Goal: Task Accomplishment & Management: Use online tool/utility

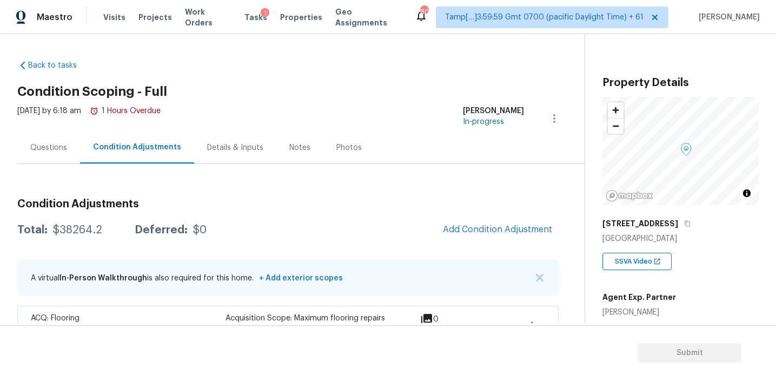
click at [534, 274] on div "A virtual In-Person Walkthrough is also required for this home. + Add exterior …" at bounding box center [287, 277] width 541 height 37
click at [537, 275] on img "button" at bounding box center [540, 278] width 8 height 8
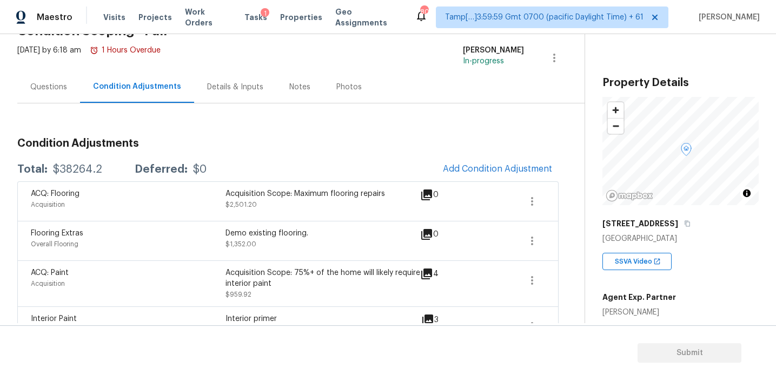
scroll to position [118, 0]
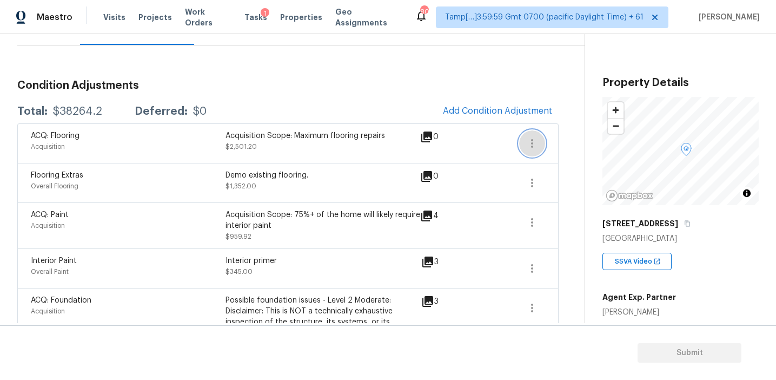
click at [538, 136] on button "button" at bounding box center [532, 143] width 26 height 26
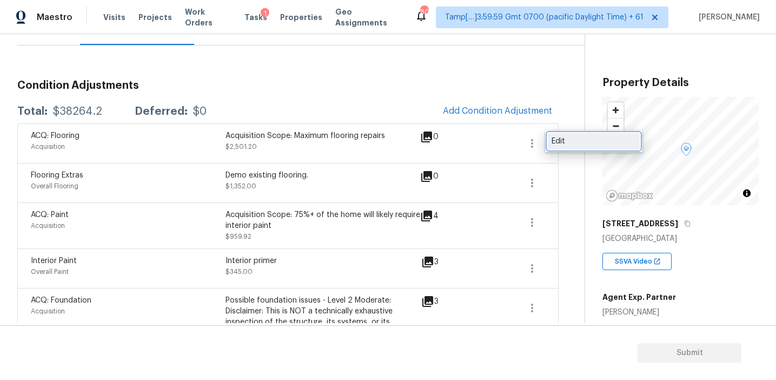
click at [563, 145] on div "Edit" at bounding box center [594, 141] width 84 height 11
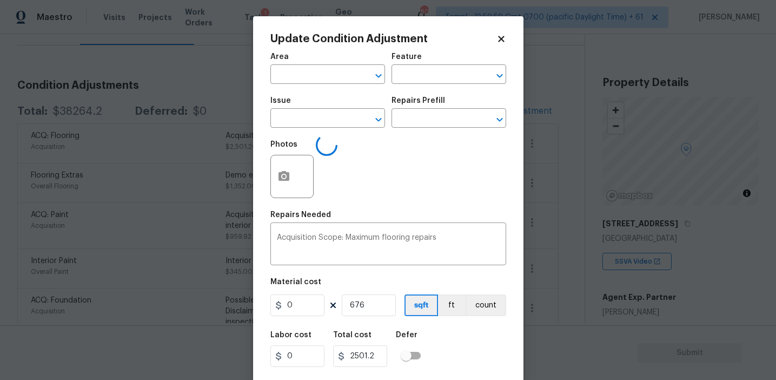
type input "Acquisition"
type input "ACQ: Flooring"
type input "3.7"
click at [336, 174] on div "Photos" at bounding box center [388, 169] width 236 height 70
click at [286, 168] on button "button" at bounding box center [284, 176] width 26 height 42
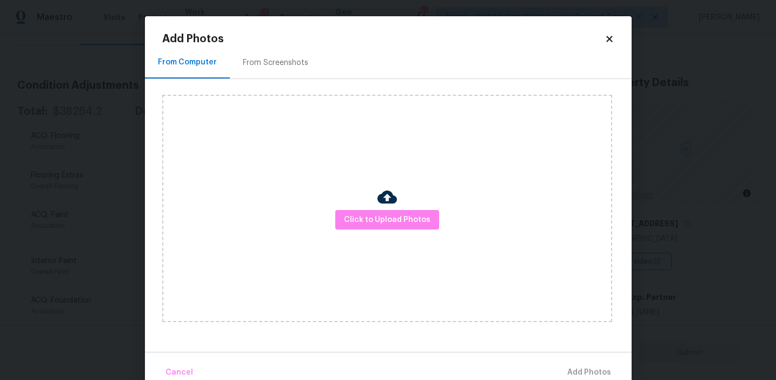
click at [313, 71] on div "From Screenshots" at bounding box center [275, 63] width 91 height 32
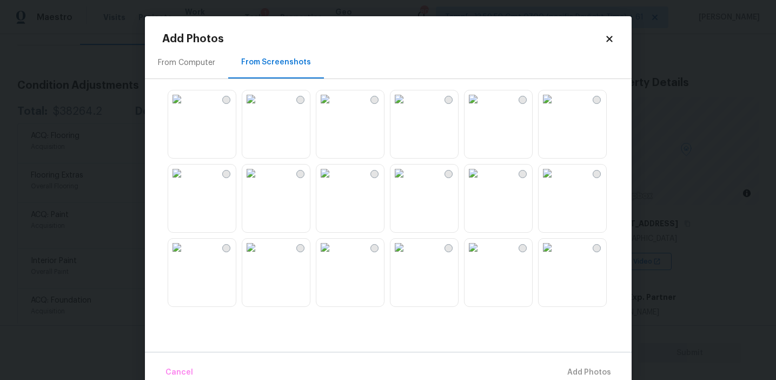
click at [186, 108] on img at bounding box center [176, 98] width 17 height 17
click at [408, 108] on img at bounding box center [399, 98] width 17 height 17
click at [556, 182] on img at bounding box center [547, 172] width 17 height 17
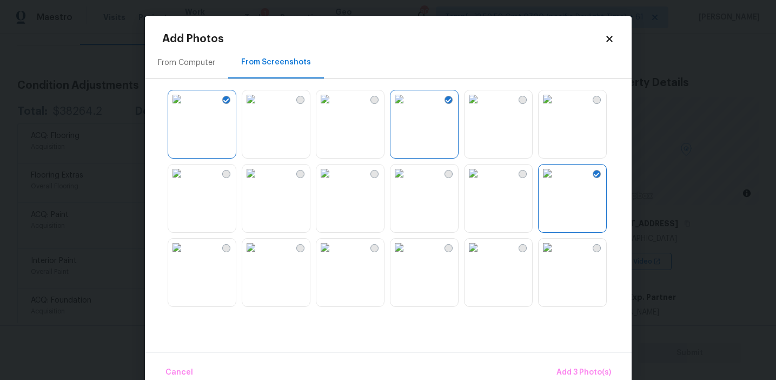
click at [332, 256] on img at bounding box center [324, 247] width 17 height 17
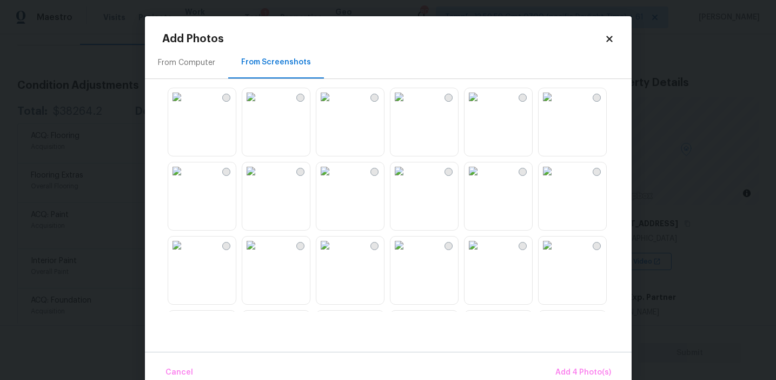
scroll to position [424, 0]
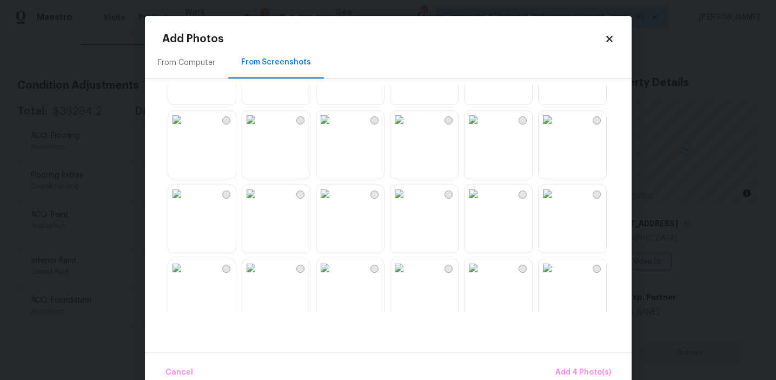
click at [334, 128] on img at bounding box center [324, 119] width 17 height 17
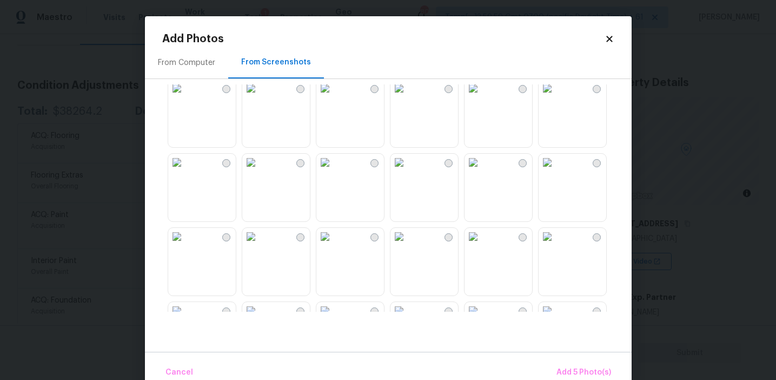
scroll to position [533, 0]
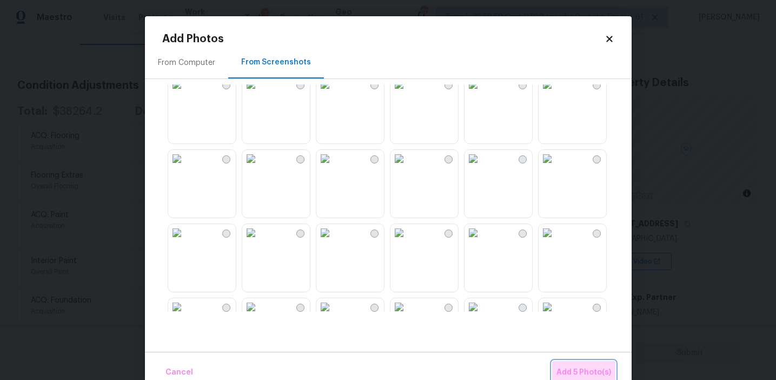
click at [570, 362] on button "Add 5 Photo(s)" at bounding box center [583, 372] width 63 height 23
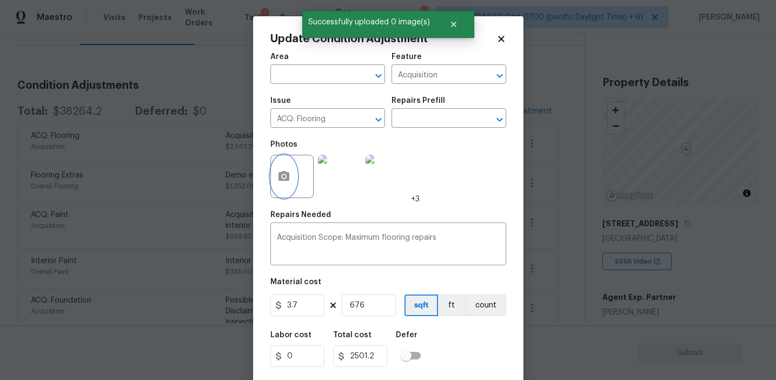
scroll to position [24, 0]
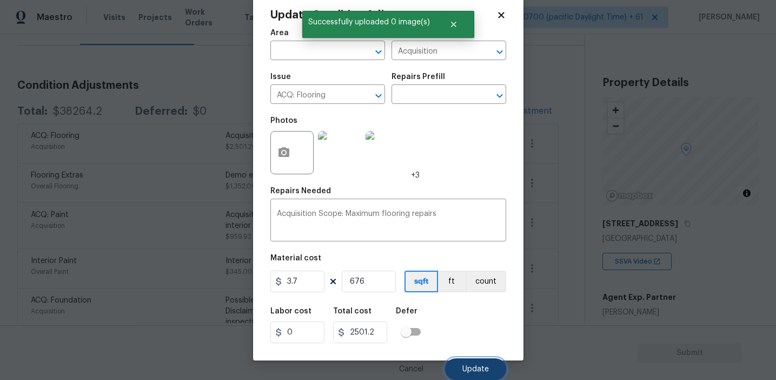
click at [467, 370] on span "Update" at bounding box center [475, 369] width 27 height 8
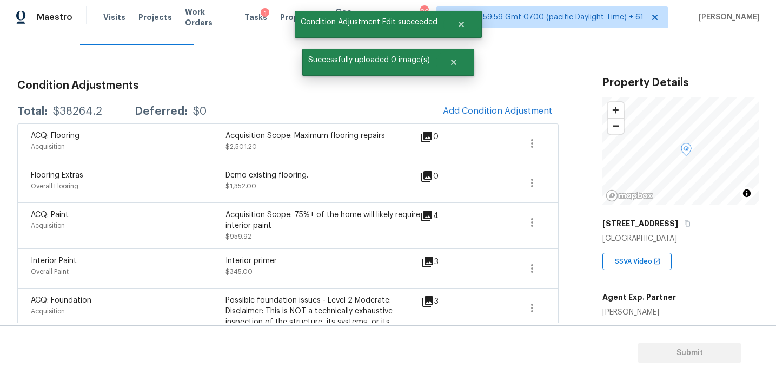
scroll to position [0, 0]
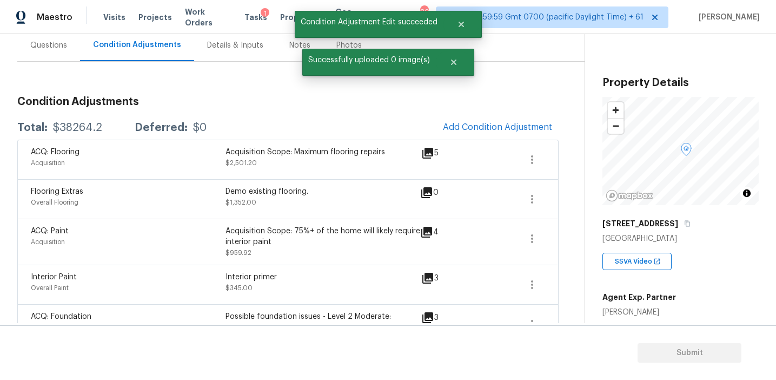
scroll to position [101, 0]
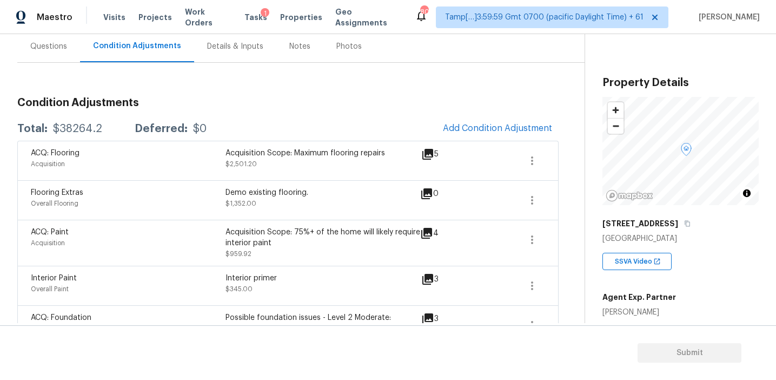
click at [232, 118] on div "Total: $38264.2 Deferred: $0 Add Condition Adjustment" at bounding box center [287, 129] width 541 height 24
click at [268, 120] on div "Total: $38264.2 Deferred: $0 Add Condition Adjustment" at bounding box center [287, 129] width 541 height 24
click at [299, 124] on div "Total: $38264.2 Deferred: $0 Add Condition Adjustment" at bounding box center [287, 129] width 541 height 24
click at [649, 304] on div "Agent Exp. Partner Kim Schloz" at bounding box center [640, 302] width 74 height 30
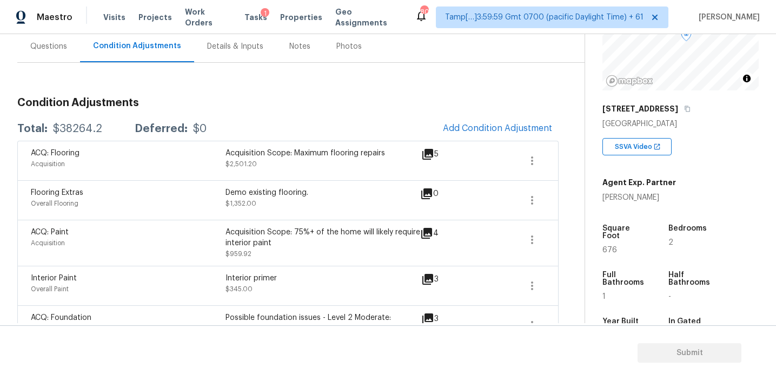
scroll to position [135, 0]
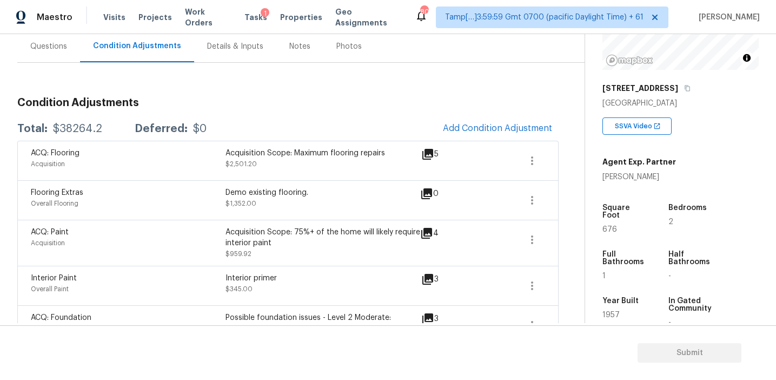
click at [649, 304] on div "Year Built 1957" at bounding box center [634, 311] width 63 height 47
click at [401, 121] on div "Total: $38264.2 Deferred: $0 Add Condition Adjustment" at bounding box center [287, 129] width 541 height 24
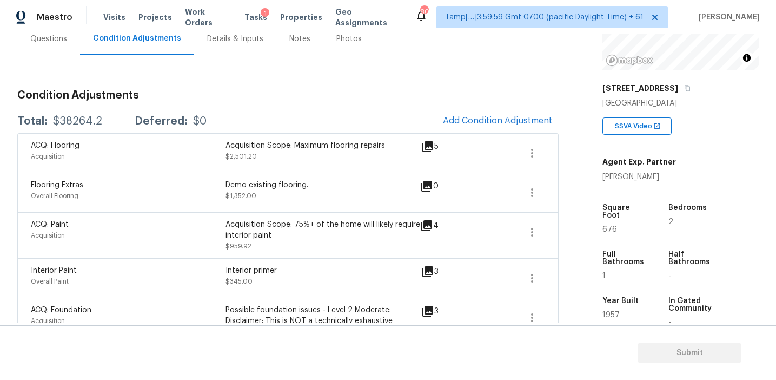
scroll to position [94, 0]
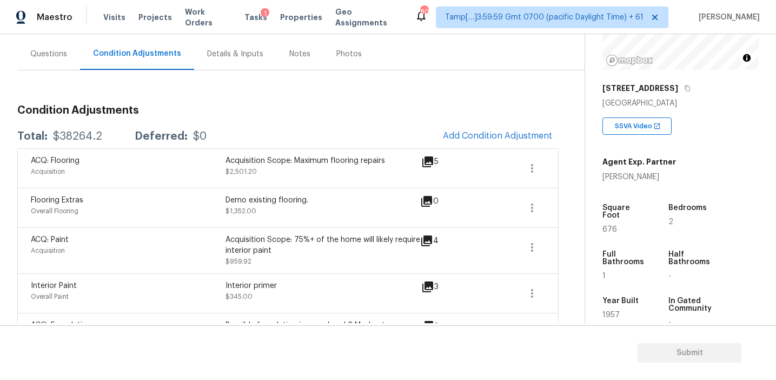
click at [77, 57] on div "Questions" at bounding box center [48, 54] width 63 height 32
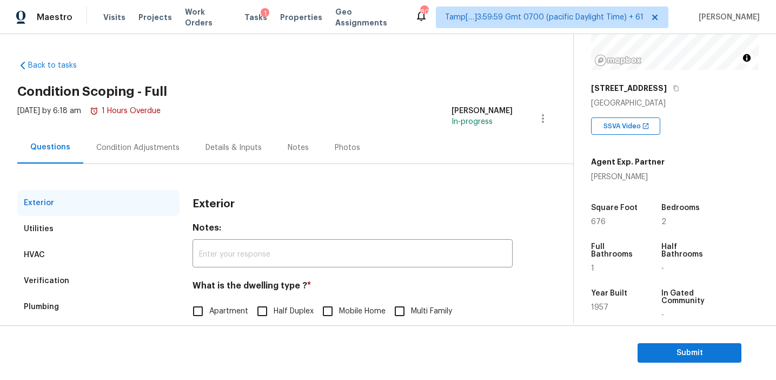
click at [173, 146] on div "Condition Adjustments" at bounding box center [137, 147] width 83 height 11
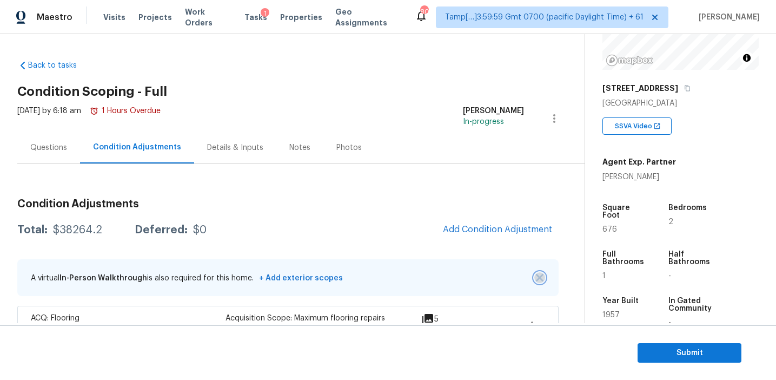
click at [536, 276] on img "button" at bounding box center [540, 278] width 8 height 8
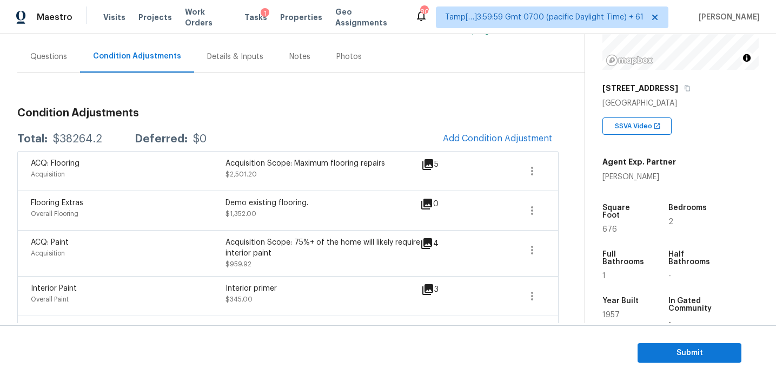
scroll to position [90, 0]
click at [334, 216] on div "Demo existing flooring. $1,352.00" at bounding box center [323, 212] width 195 height 26
click at [682, 354] on span "Submit" at bounding box center [689, 353] width 87 height 14
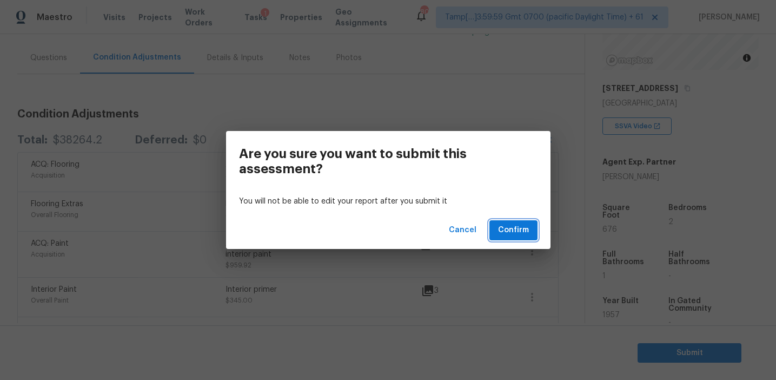
click at [515, 236] on span "Confirm" at bounding box center [513, 230] width 31 height 14
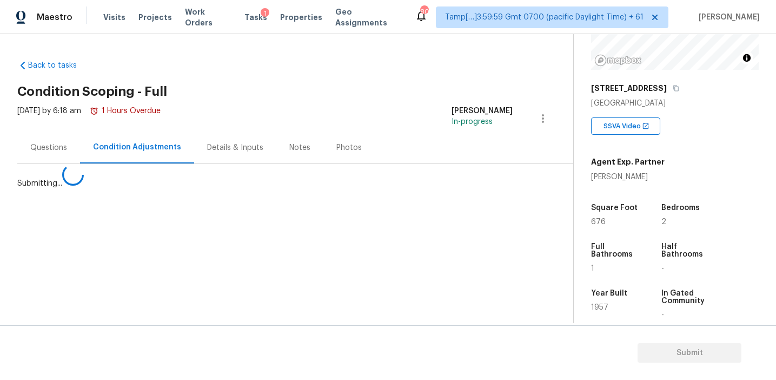
scroll to position [0, 0]
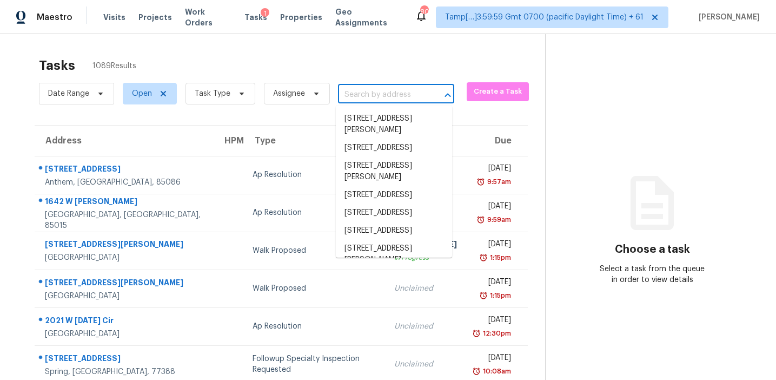
click at [371, 101] on input "text" at bounding box center [381, 95] width 86 height 17
paste input "14001 Country Estate Dr, Winter Garden, FL, 34787"
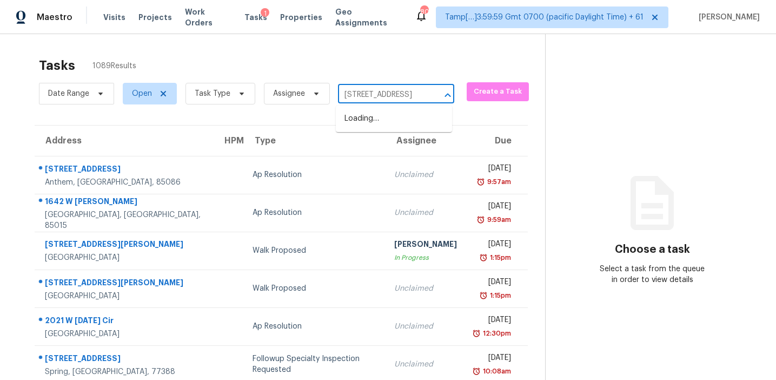
scroll to position [0, 98]
type input "14001 Country Estate Dr, Winter Garden, FL, 34787"
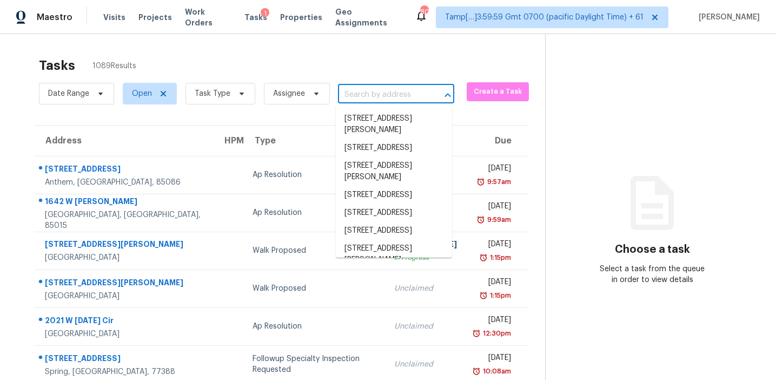
click at [373, 98] on input "text" at bounding box center [381, 95] width 86 height 17
paste input "14001 Country Estate Dr, Winter Garden, FL, 34787"
type input "14001 Country Estate Dr, Winter Garden, FL, 34787"
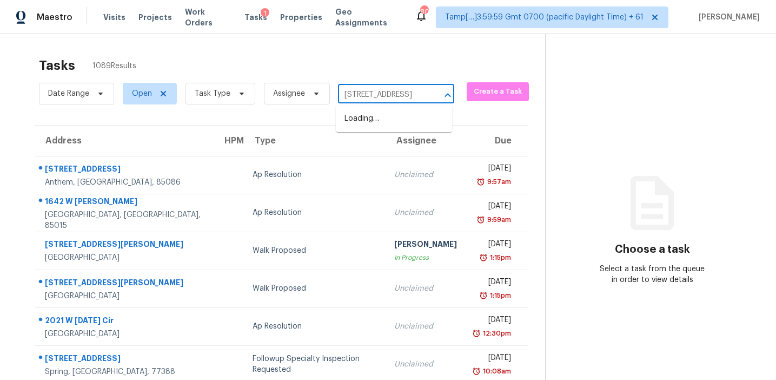
scroll to position [0, 98]
click at [379, 117] on li "14001 Country Estate Dr, Winter Garden, FL 34787" at bounding box center [394, 119] width 116 height 18
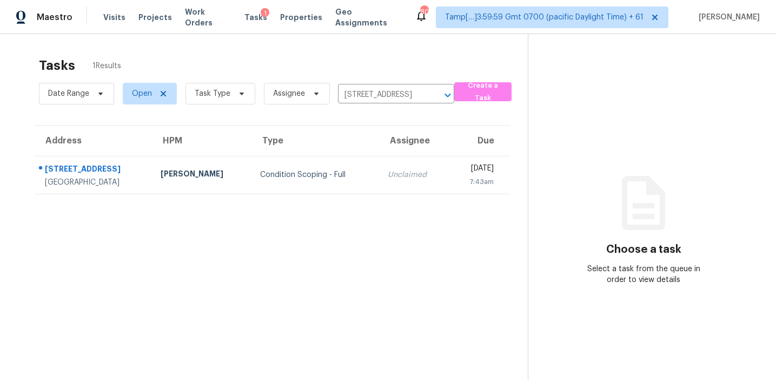
click at [379, 165] on td "Unclaimed" at bounding box center [414, 175] width 70 height 38
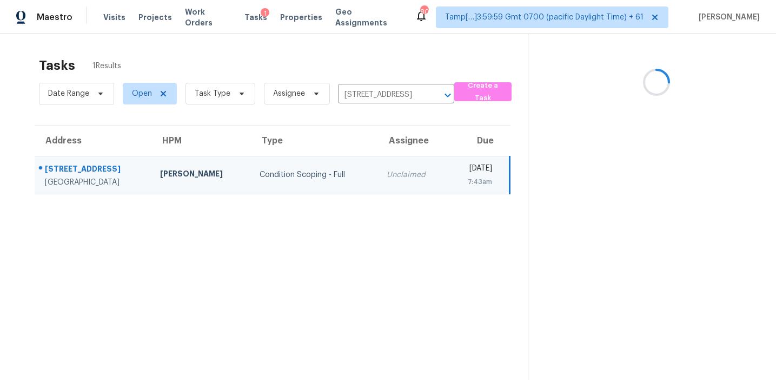
click at [597, 280] on section at bounding box center [643, 224] width 231 height 380
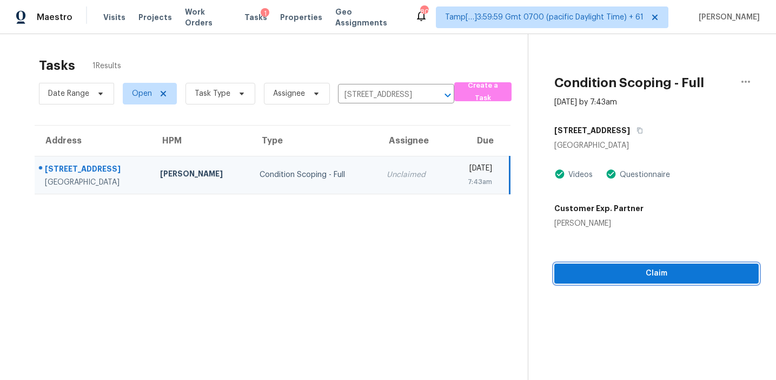
click at [594, 268] on span "Claim" at bounding box center [656, 274] width 187 height 14
click at [618, 274] on span "Start Assessment" at bounding box center [656, 274] width 187 height 14
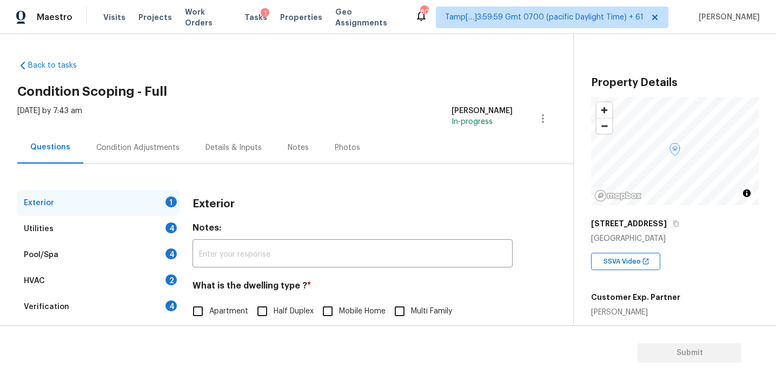
scroll to position [141, 0]
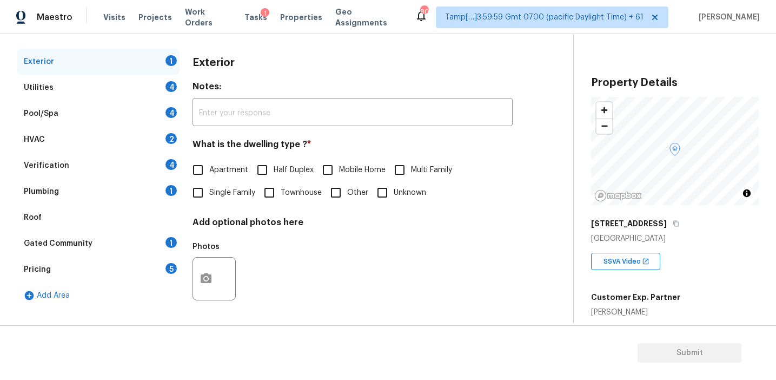
click at [164, 174] on div "Verification 4" at bounding box center [98, 166] width 162 height 26
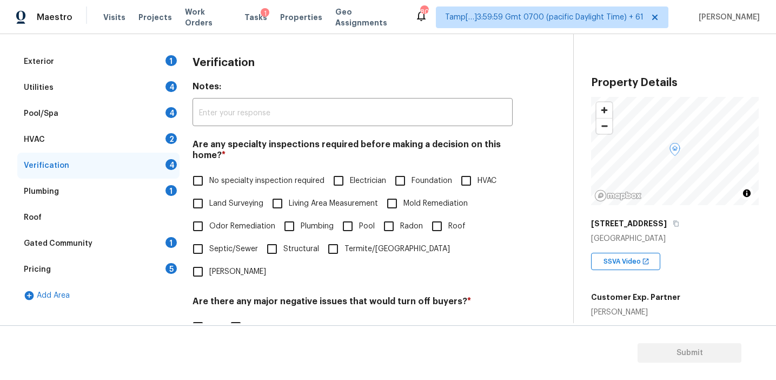
scroll to position [271, 0]
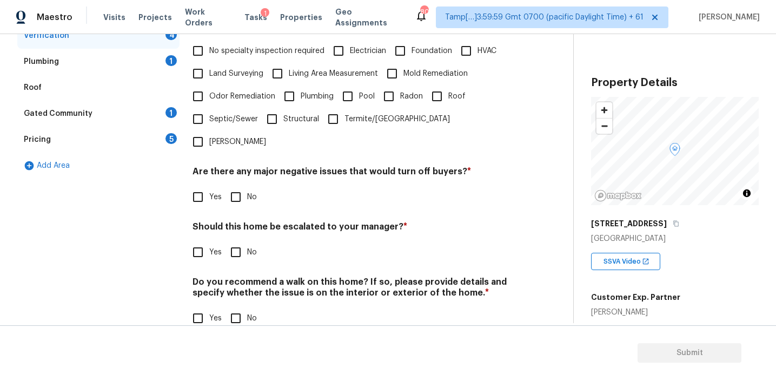
click at [202, 241] on input "Yes" at bounding box center [198, 252] width 23 height 23
checkbox input "true"
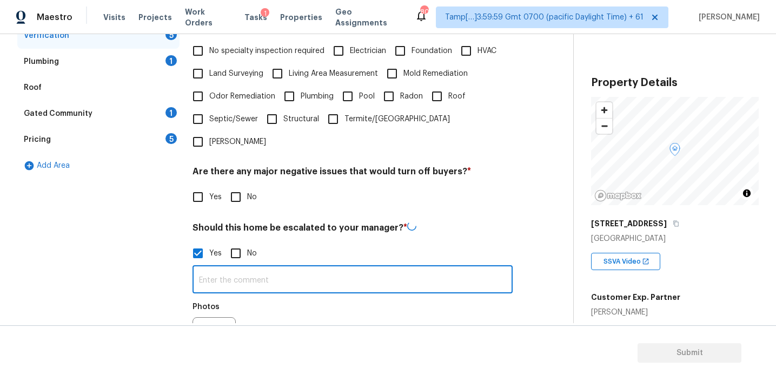
click at [225, 268] on input "text" at bounding box center [353, 280] width 320 height 25
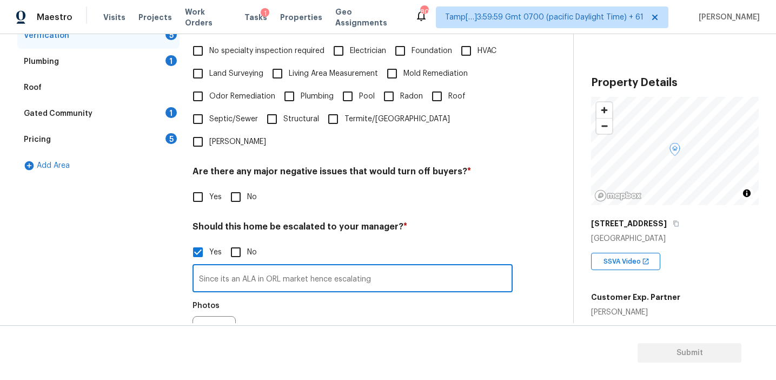
type input "Since its an ALA in ORL market hence escalating"
click at [261, 300] on div "Photos" at bounding box center [353, 330] width 320 height 70
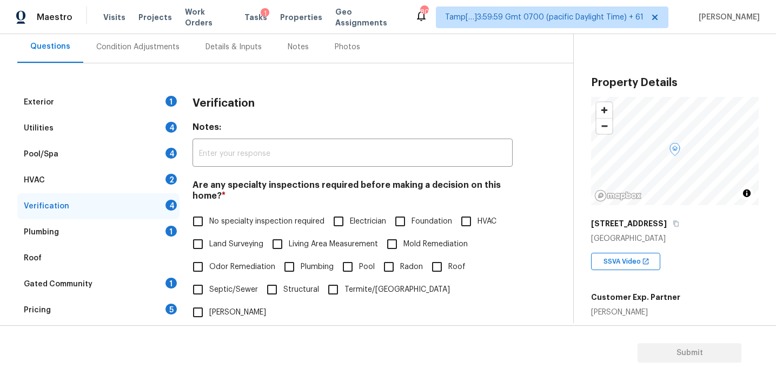
scroll to position [114, 0]
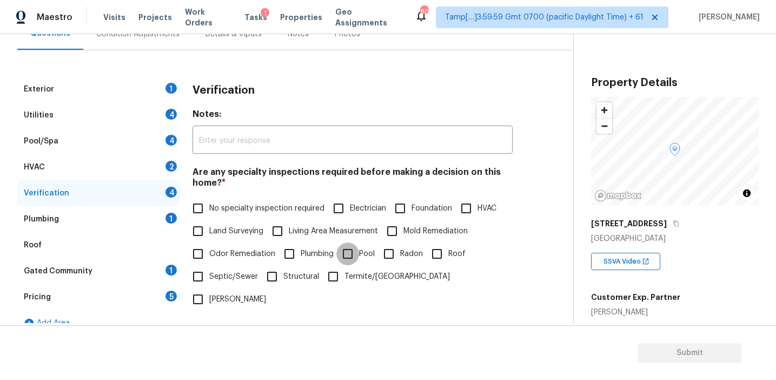
click at [356, 256] on input "Pool" at bounding box center [347, 253] width 23 height 23
checkbox input "true"
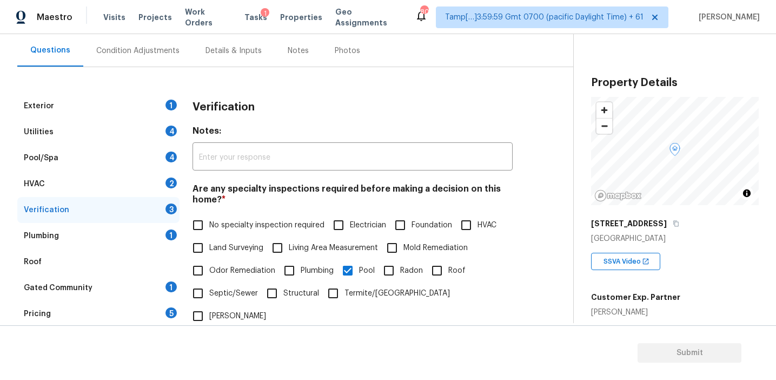
click at [154, 42] on div "Condition Adjustments" at bounding box center [137, 51] width 109 height 32
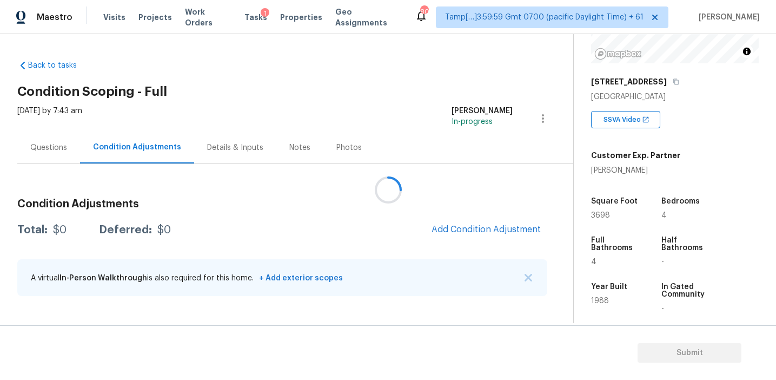
scroll to position [142, 0]
click at [499, 224] on button "Add Condition Adjustment" at bounding box center [486, 229] width 122 height 23
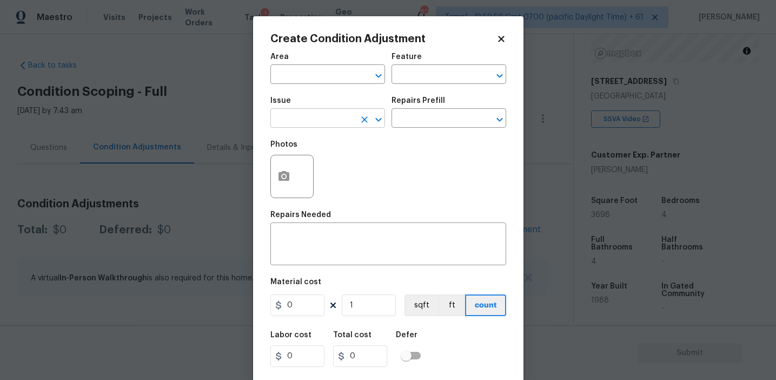
click at [293, 114] on input "text" at bounding box center [312, 119] width 84 height 17
type input "poo"
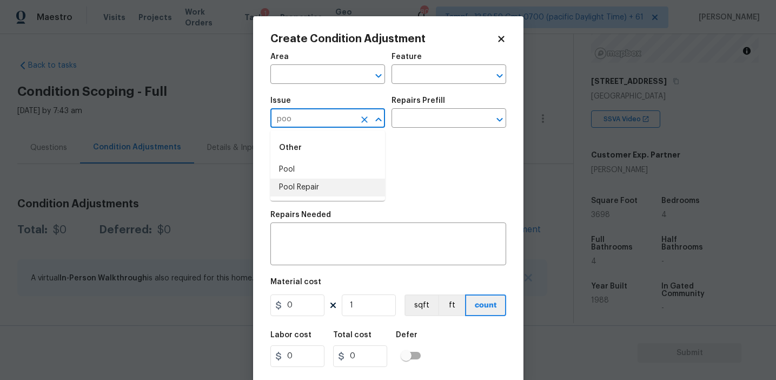
click at [323, 188] on li "Pool Repair" at bounding box center [327, 187] width 115 height 18
type input "Pool Repair"
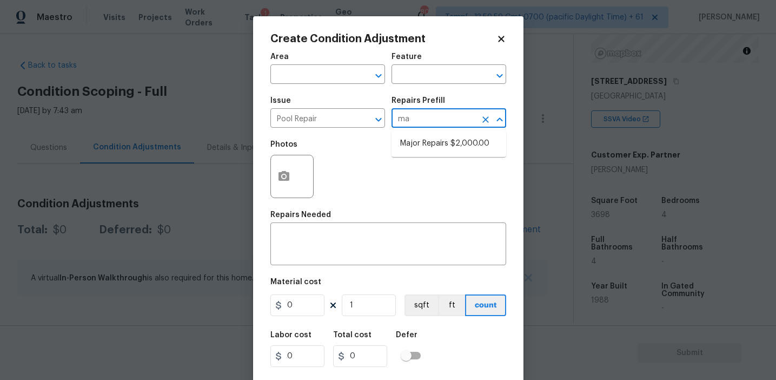
type input "maj"
click at [449, 144] on li "Major Repairs $2,000.00" at bounding box center [449, 144] width 115 height 18
type input "Pool"
type textarea "large misc. repairs abandoned empty pool"
type input "2000"
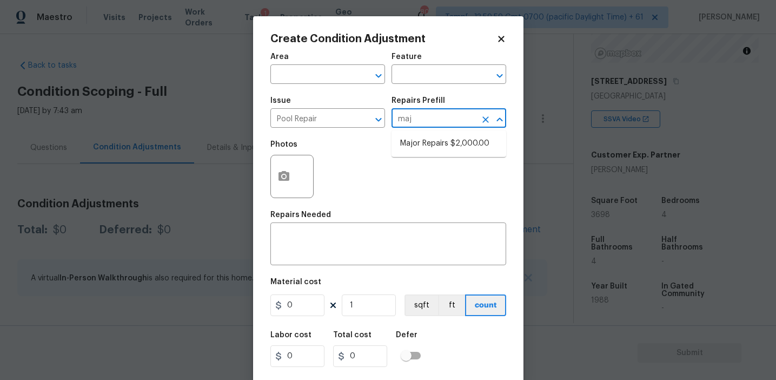
type input "2000"
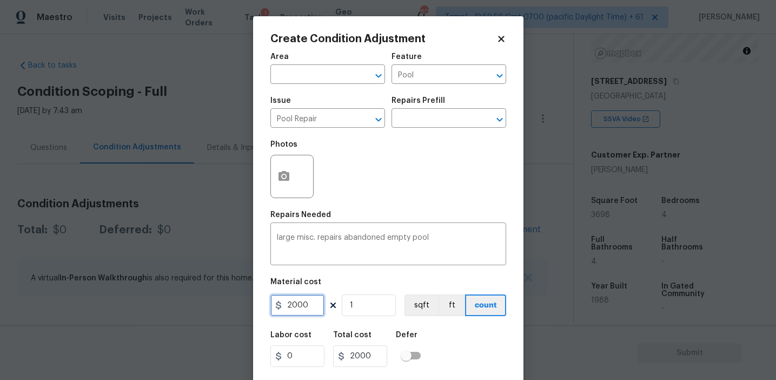
click at [285, 301] on input "2000" at bounding box center [297, 305] width 54 height 22
type input "12000"
click at [285, 238] on textarea "large misc. repairs abandoned empty pool" at bounding box center [388, 245] width 223 height 23
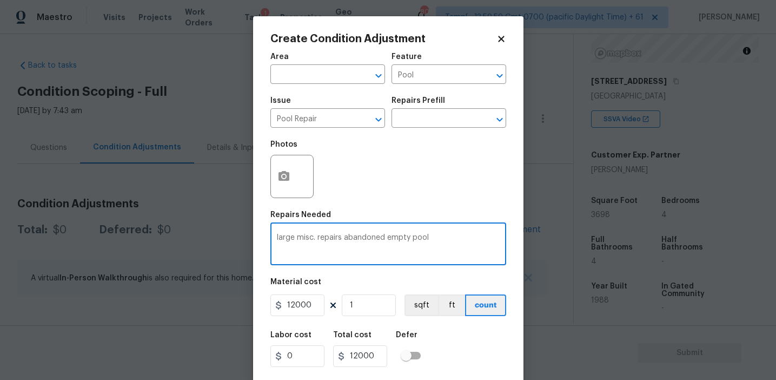
click at [285, 238] on textarea "large misc. repairs abandoned empty pool" at bounding box center [388, 245] width 223 height 23
click at [332, 238] on textarea "misc. repairs abandoned empty pool" at bounding box center [388, 245] width 223 height 23
click at [335, 238] on textarea "misc. repairs empty pool" at bounding box center [388, 245] width 223 height 23
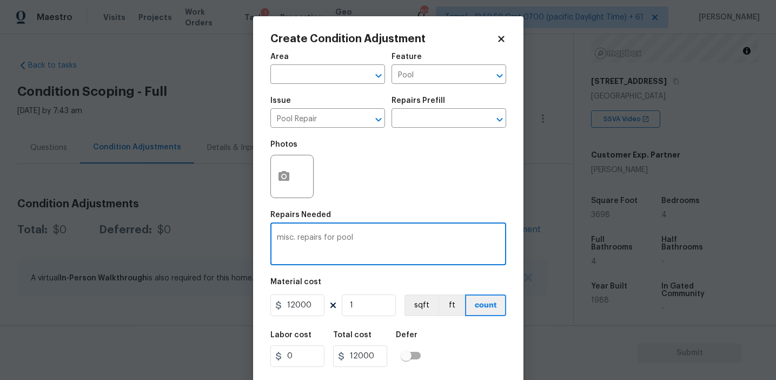
type textarea "misc. repairs for pool"
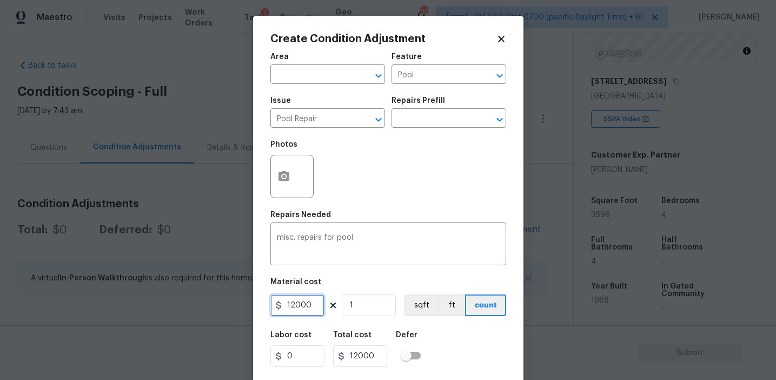
scroll to position [24, 0]
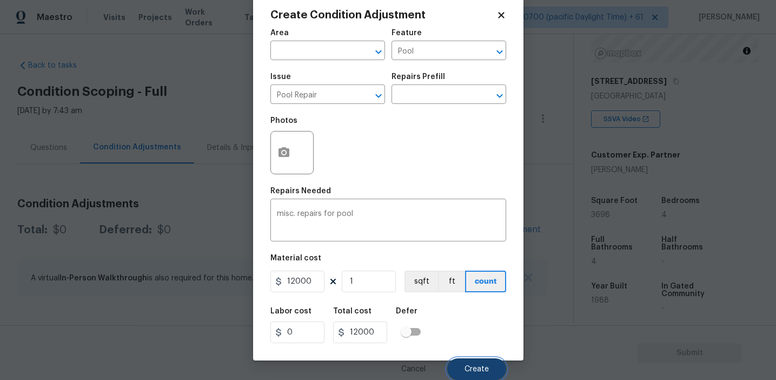
click at [465, 369] on span "Create" at bounding box center [477, 369] width 24 height 8
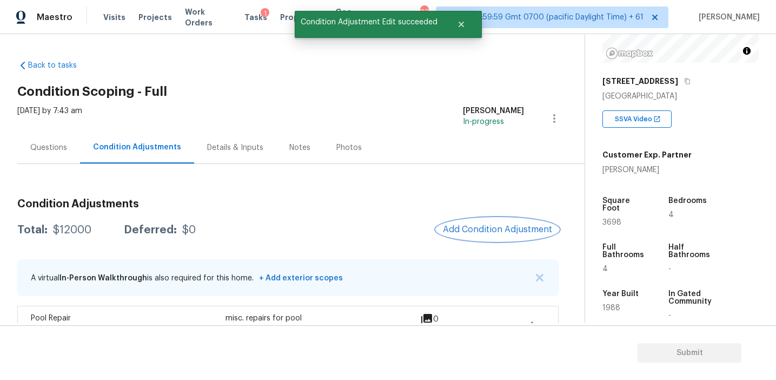
scroll to position [0, 0]
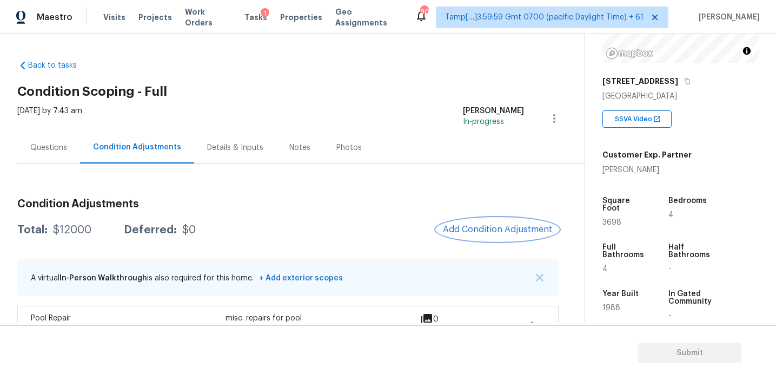
click at [472, 228] on span "Add Condition Adjustment" at bounding box center [497, 229] width 109 height 10
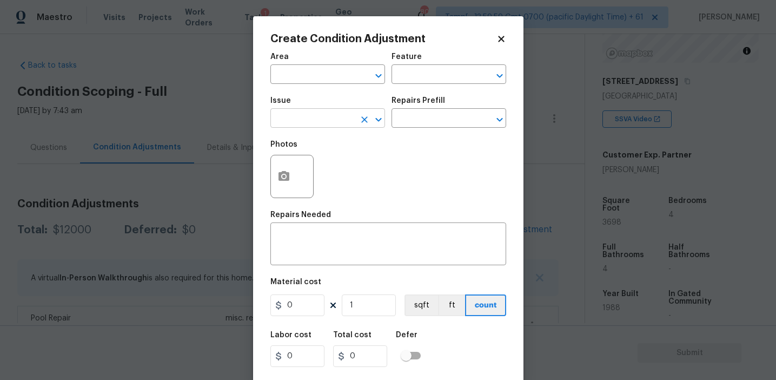
click at [303, 120] on input "text" at bounding box center [312, 119] width 84 height 17
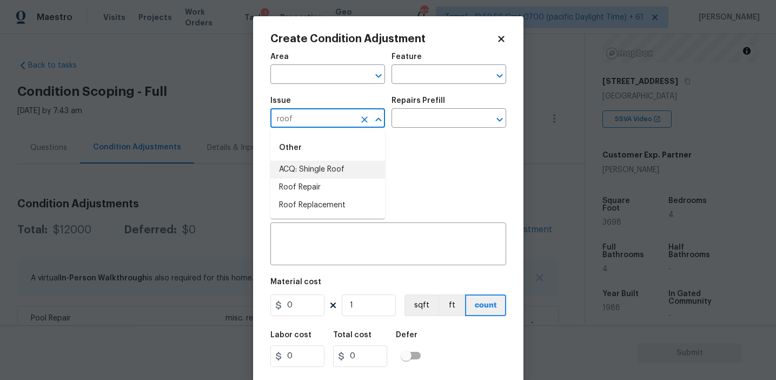
click at [332, 170] on li "ACQ: Shingle Roof" at bounding box center [327, 170] width 115 height 18
type input "ACQ: Shingle Roof"
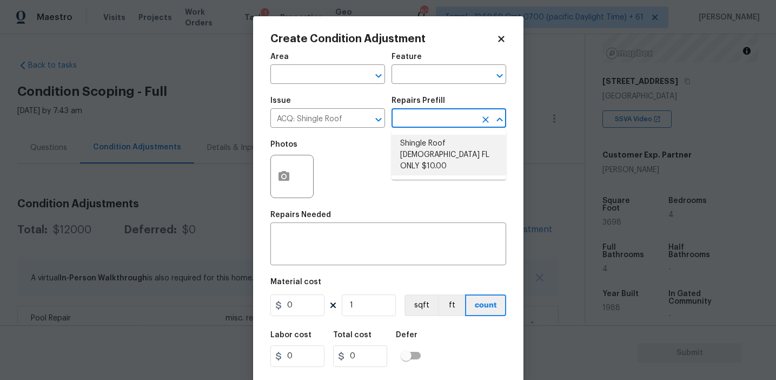
click at [423, 147] on li "Shingle Roof 15+ Years Old FL ONLY $10.00" at bounding box center [449, 155] width 115 height 41
type input "Acquisition"
type textarea "Acquisition Scope (Florida Only): Shingle Roof 15+ years in age maintenance."
type input "10"
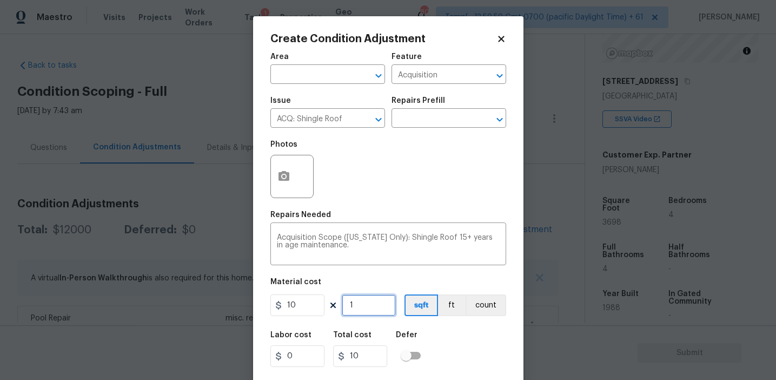
click at [372, 306] on input "1" at bounding box center [369, 305] width 54 height 22
type input "0"
type input "3"
type input "30"
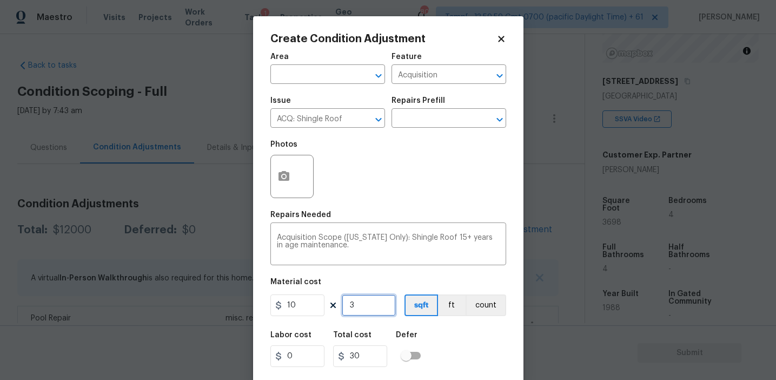
type input "36"
type input "360"
type input "369"
type input "3690"
type input "3698"
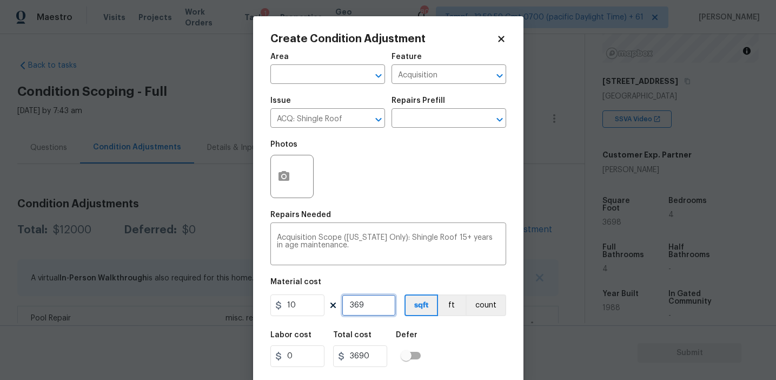
type input "36980"
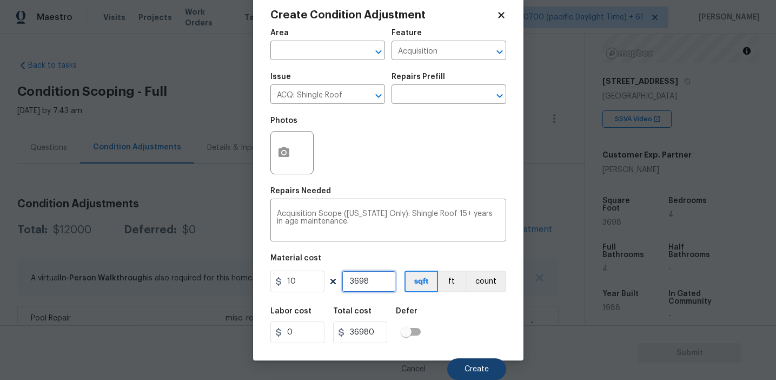
type input "3698"
click at [479, 359] on button "Create" at bounding box center [476, 369] width 59 height 22
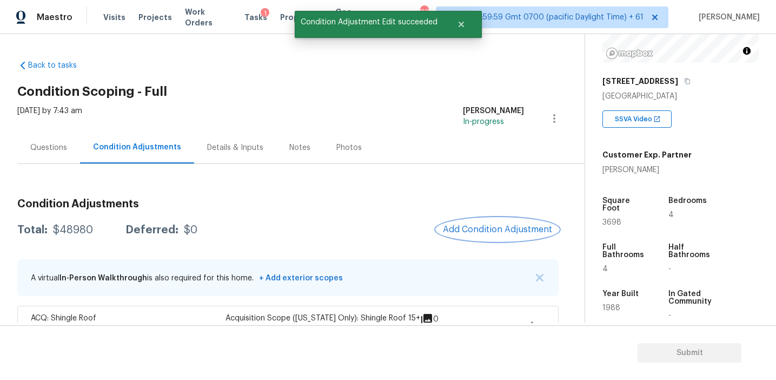
scroll to position [0, 0]
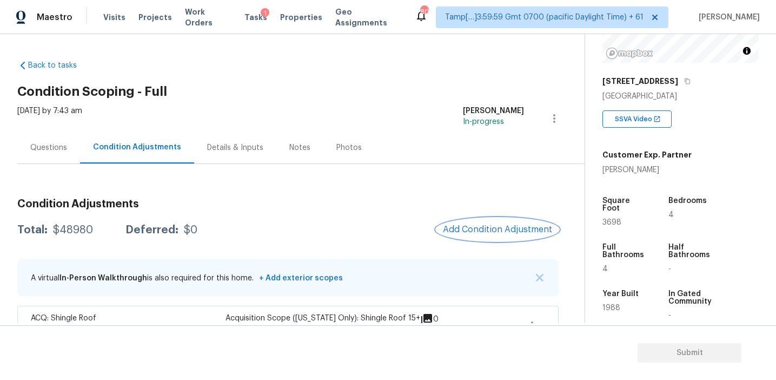
click at [462, 223] on button "Add Condition Adjustment" at bounding box center [497, 229] width 122 height 23
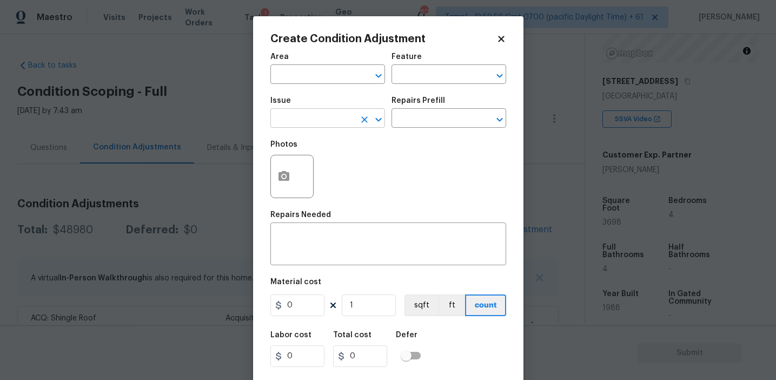
click at [322, 124] on input "text" at bounding box center [312, 119] width 84 height 17
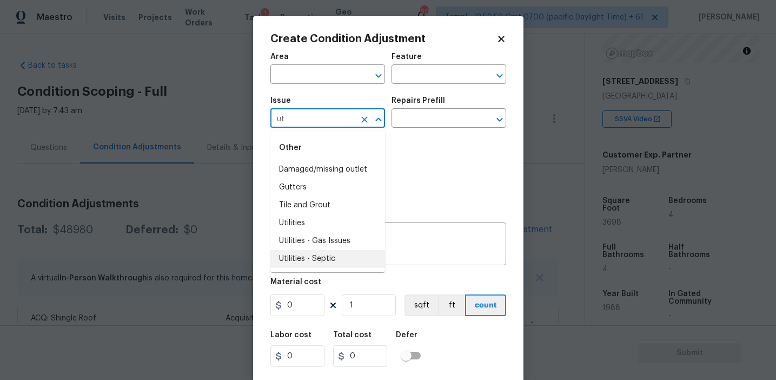
click at [334, 258] on li "Utilities - Septic" at bounding box center [327, 259] width 115 height 18
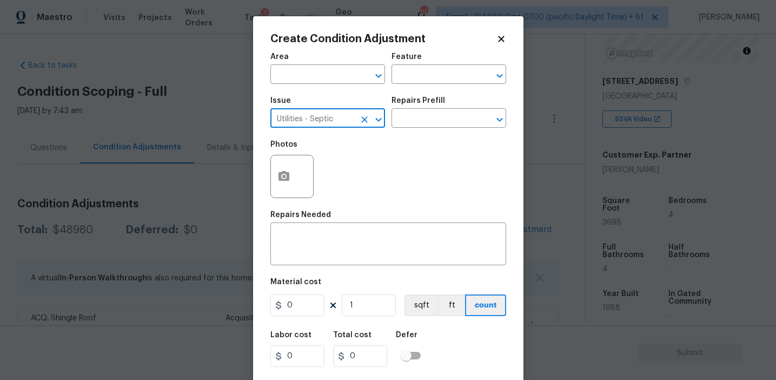
type input "Utilities - Septic"
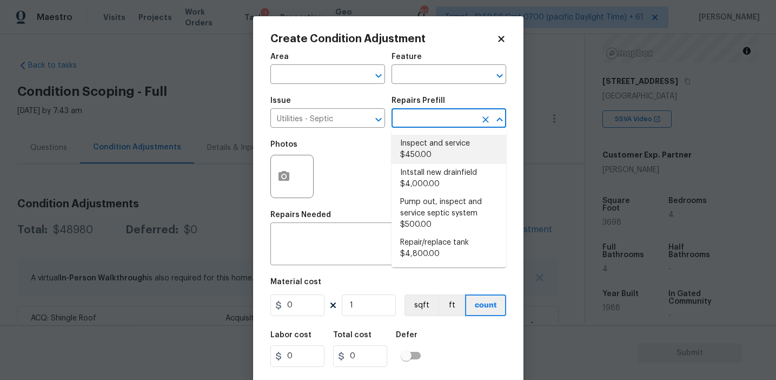
click at [428, 156] on li "Inspect and service $450.00" at bounding box center [449, 149] width 115 height 29
type textarea "Pump and inspect septic tank and provide clean bill of health from specialist c…"
type input "450"
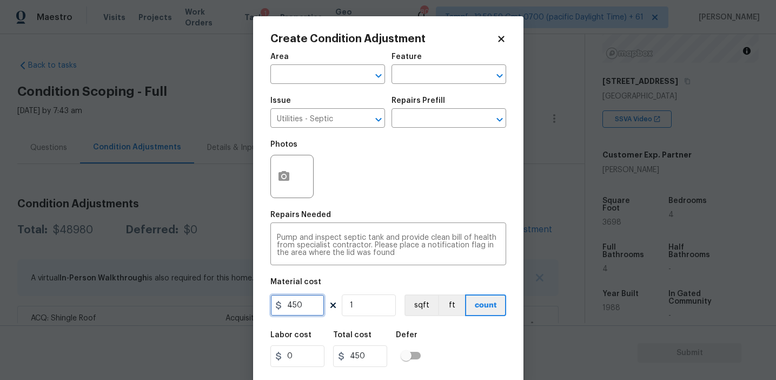
click at [308, 298] on input "450" at bounding box center [297, 305] width 54 height 22
type input "2000"
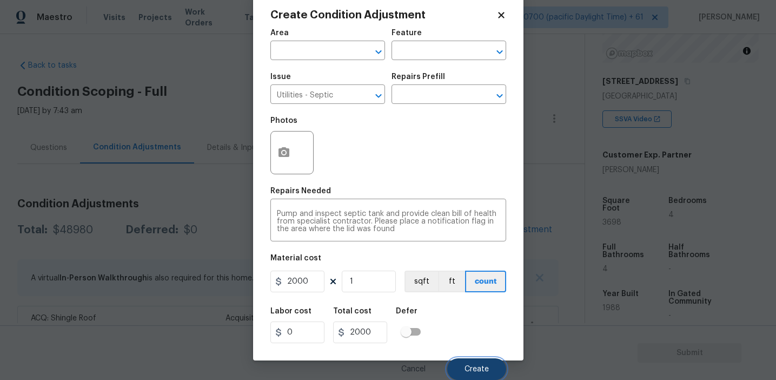
click at [468, 369] on span "Create" at bounding box center [477, 369] width 24 height 8
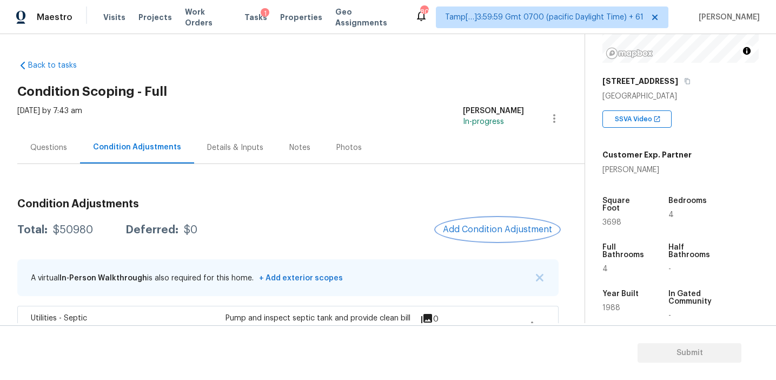
scroll to position [0, 0]
click at [70, 136] on div "Questions" at bounding box center [48, 147] width 63 height 32
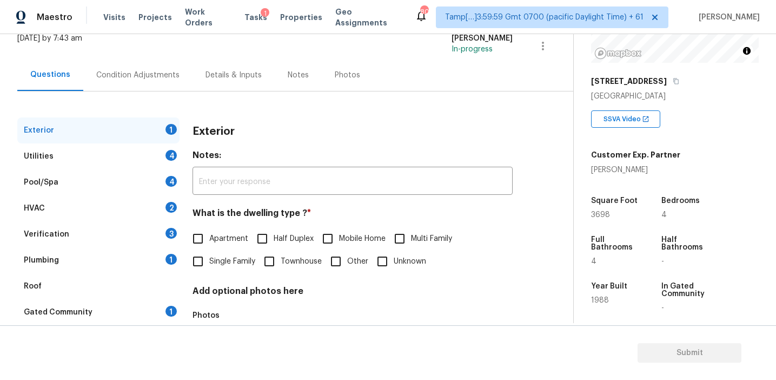
scroll to position [141, 0]
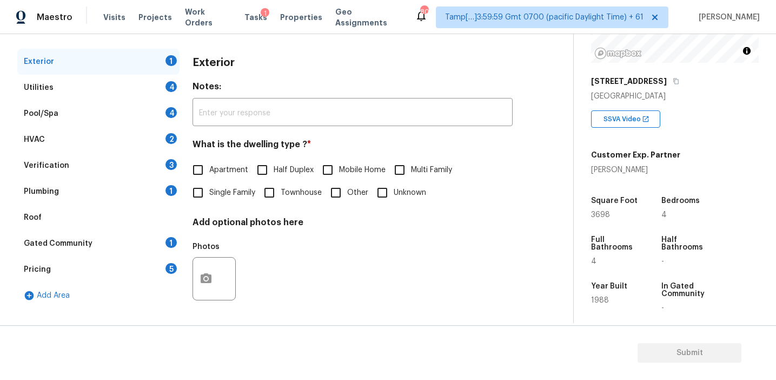
click at [142, 160] on div "Verification 3" at bounding box center [98, 166] width 162 height 26
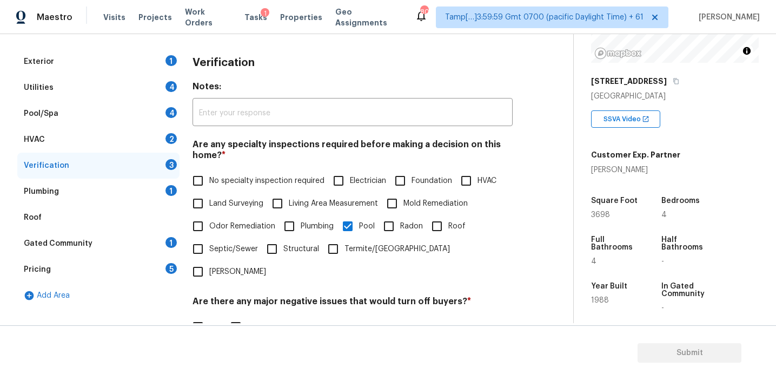
scroll to position [374, 0]
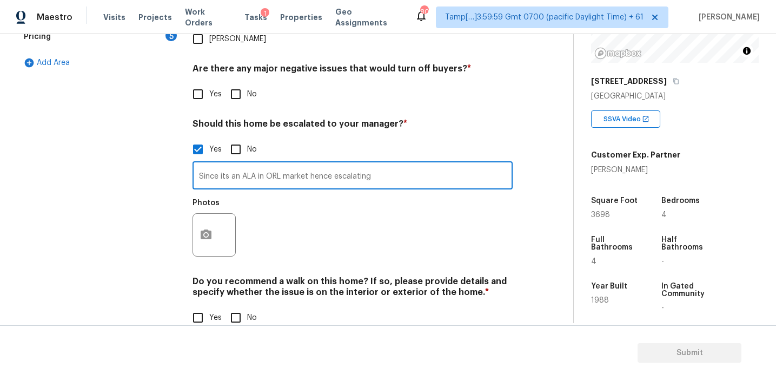
click at [396, 164] on input "Since its an ALA in ORL market hence escalating" at bounding box center [353, 176] width 320 height 25
paste input "Roof leak caused water damage on ceiling - both roof and ceiling repaired"
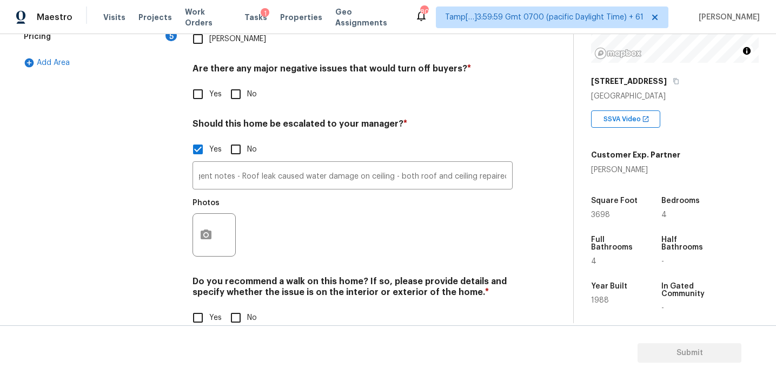
scroll to position [0, 0]
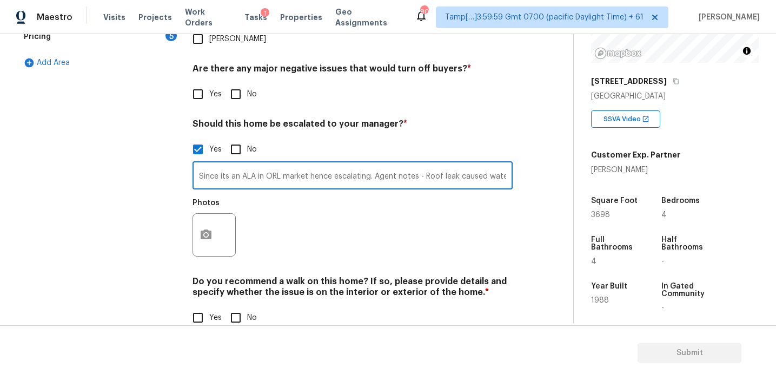
paste input "Pool equipment not functional"
type input "Since its an ALA in ORL market hence escalating. Agent notes - Roof leak caused…"
click at [425, 215] on div "Photos" at bounding box center [353, 228] width 320 height 70
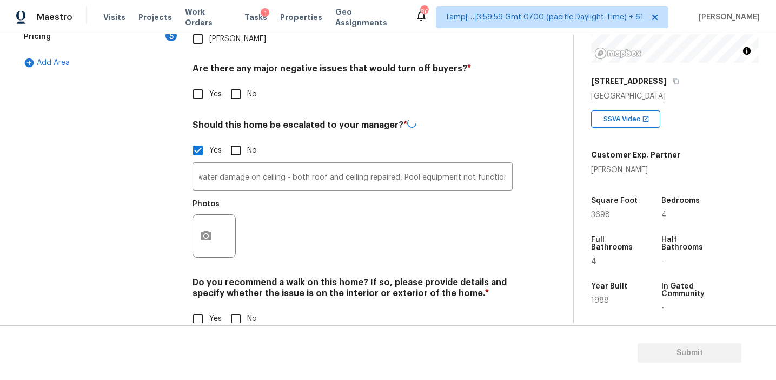
scroll to position [0, 0]
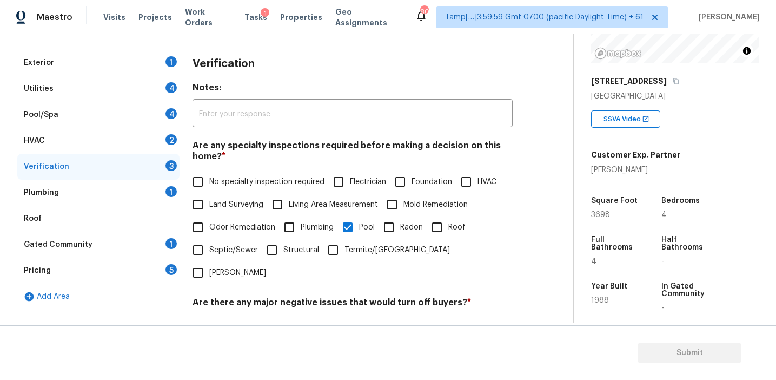
click at [155, 267] on div "Pricing 5" at bounding box center [98, 270] width 162 height 26
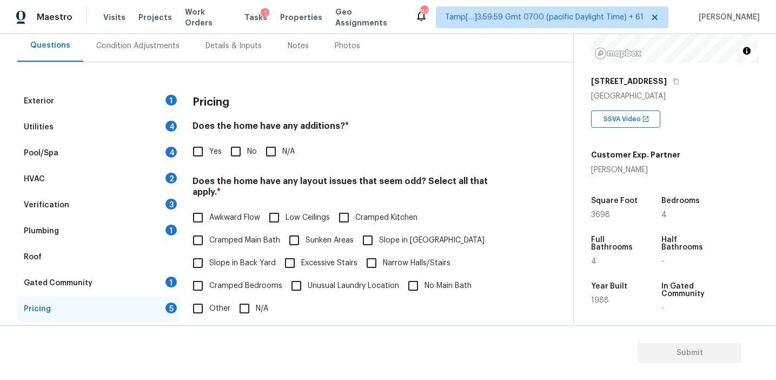
scroll to position [98, 0]
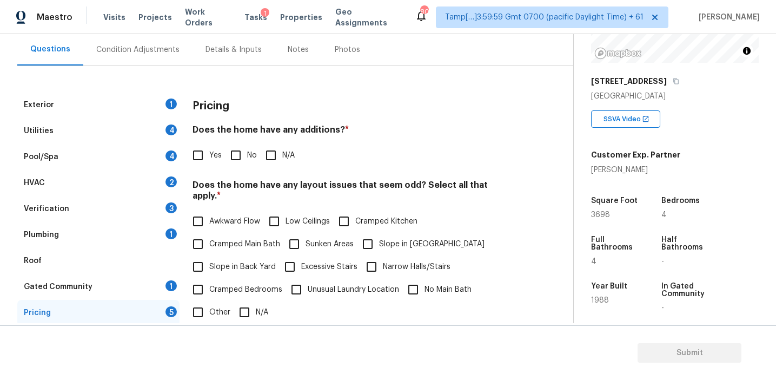
click at [312, 144] on div "Yes No N/A" at bounding box center [353, 155] width 320 height 23
click at [194, 101] on h3 "Pricing" at bounding box center [211, 106] width 37 height 11
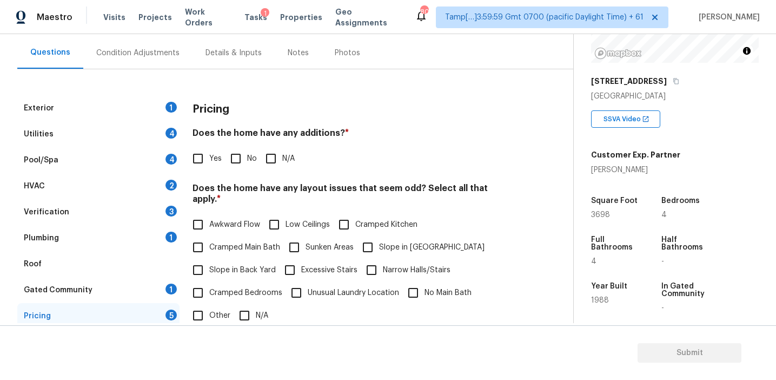
scroll to position [94, 0]
click at [169, 51] on div "Condition Adjustments" at bounding box center [137, 54] width 83 height 11
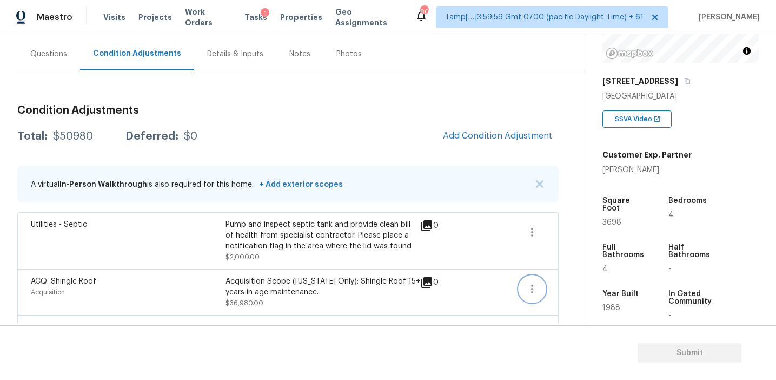
click at [540, 288] on button "button" at bounding box center [532, 289] width 26 height 26
click at [567, 283] on div "Edit" at bounding box center [594, 287] width 84 height 11
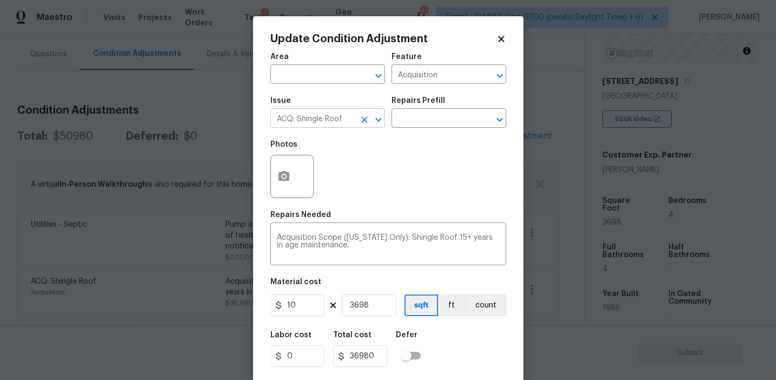
click at [361, 117] on icon "Clear" at bounding box center [364, 119] width 11 height 11
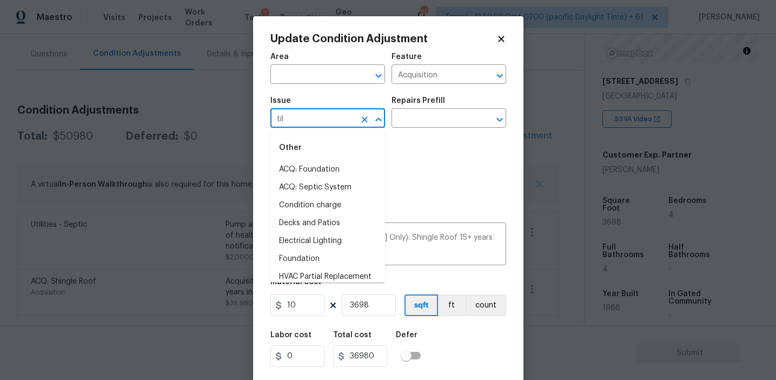
type input "tile"
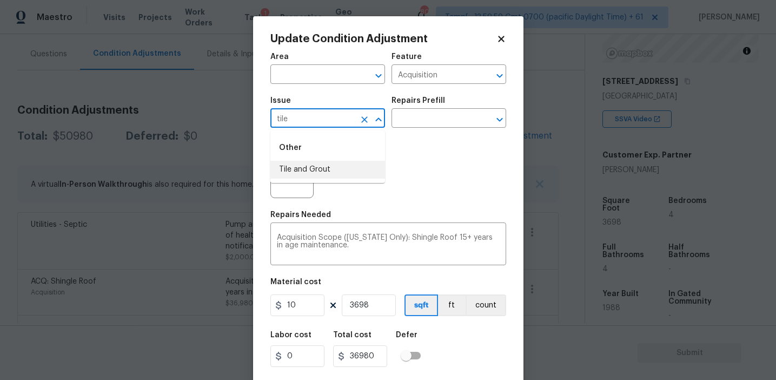
click at [347, 118] on input "tile" at bounding box center [312, 119] width 84 height 17
click at [357, 119] on button "Clear" at bounding box center [364, 119] width 15 height 15
click at [353, 188] on li "Roof Repair" at bounding box center [327, 187] width 115 height 18
type input "Roof Repair"
click at [367, 118] on icon "Clear" at bounding box center [364, 119] width 11 height 11
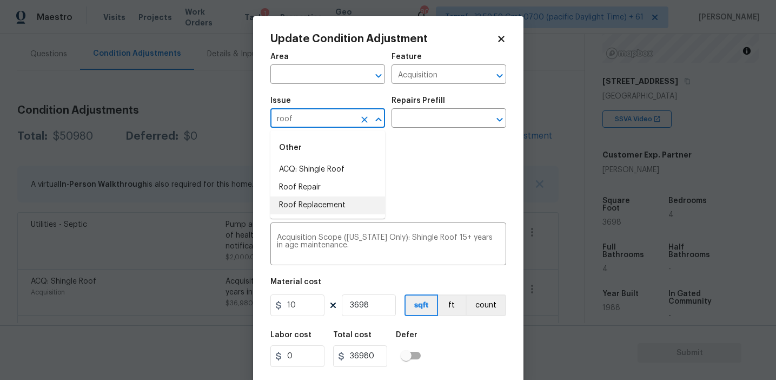
click at [343, 207] on li "Roof Replacement" at bounding box center [327, 205] width 115 height 18
type input "Roof Replacement"
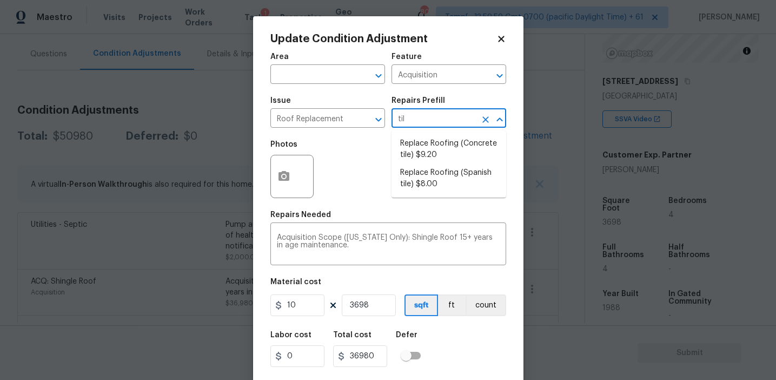
type input "tile"
click at [436, 185] on li "Replace Roofing (Spanish tile) $8.00" at bounding box center [449, 178] width 115 height 29
type input "[PERSON_NAME] and Trim"
type textarea "Spanish Tile Roof: Remove the existing roof covering, prep the substrate and in…"
type input "8"
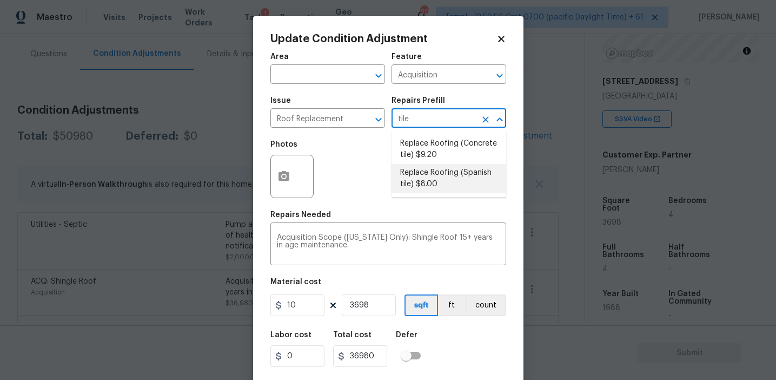
type input "29584"
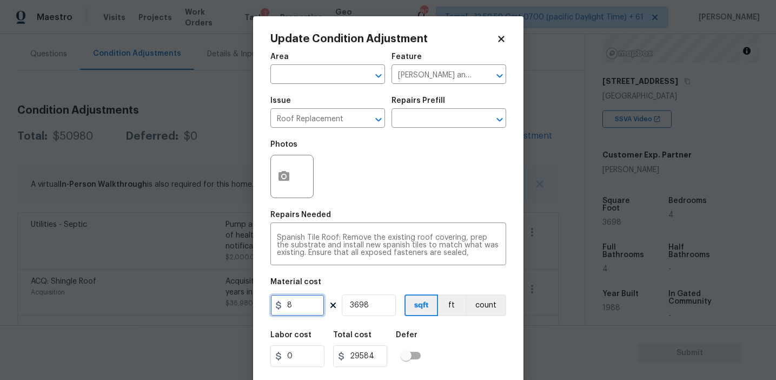
click at [313, 306] on input "8" at bounding box center [297, 305] width 54 height 22
type input "34500"
type input "127581000"
type input "1"
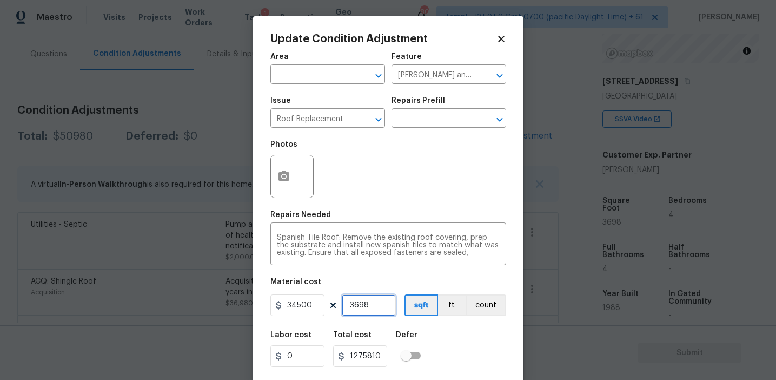
type input "34500"
type input "1"
click at [485, 307] on button "count" at bounding box center [486, 305] width 41 height 22
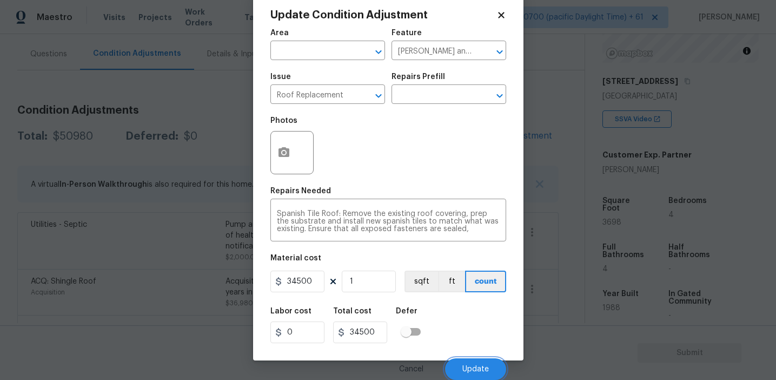
click at [469, 359] on button "Update" at bounding box center [475, 369] width 61 height 22
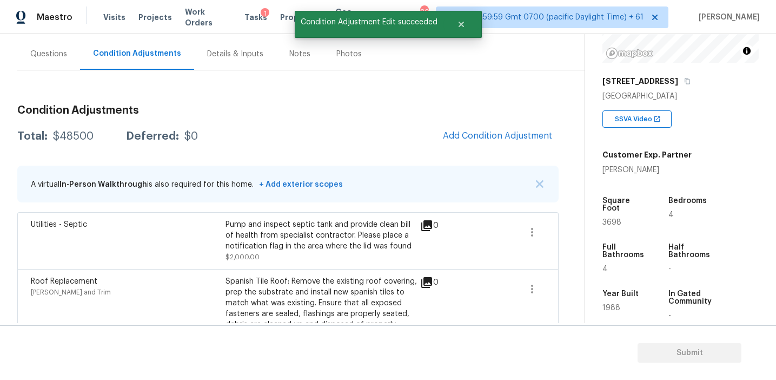
click at [382, 141] on div "Total: $48500 Deferred: $0 Add Condition Adjustment" at bounding box center [287, 136] width 541 height 24
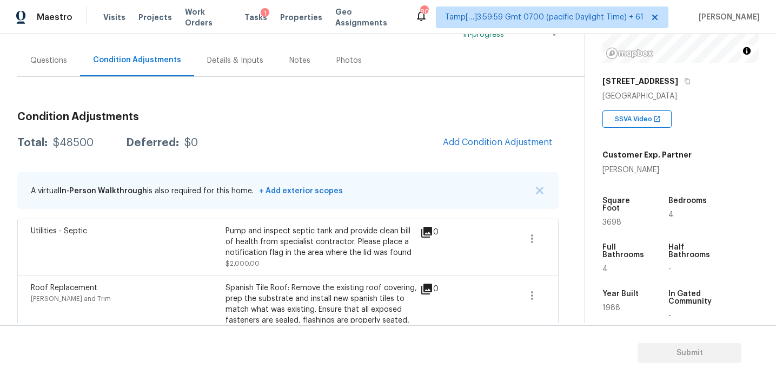
scroll to position [87, 0]
click at [382, 141] on div "Total: $48500 Deferred: $0 Add Condition Adjustment" at bounding box center [287, 143] width 541 height 24
click at [55, 63] on div "Questions" at bounding box center [48, 60] width 37 height 11
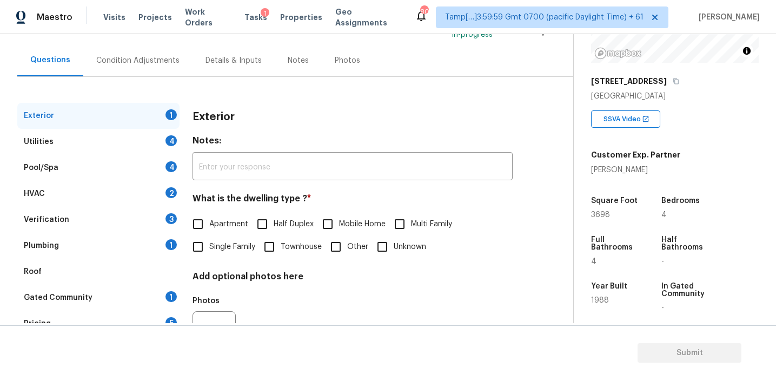
click at [130, 313] on div "Pricing 5" at bounding box center [98, 323] width 162 height 26
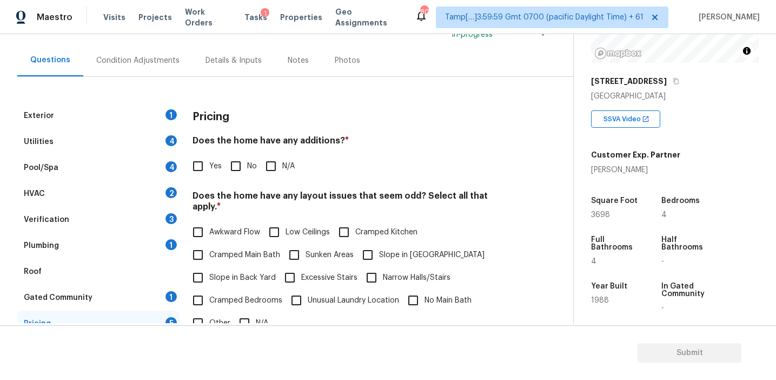
click at [394, 176] on div "Yes No N/A" at bounding box center [353, 166] width 320 height 23
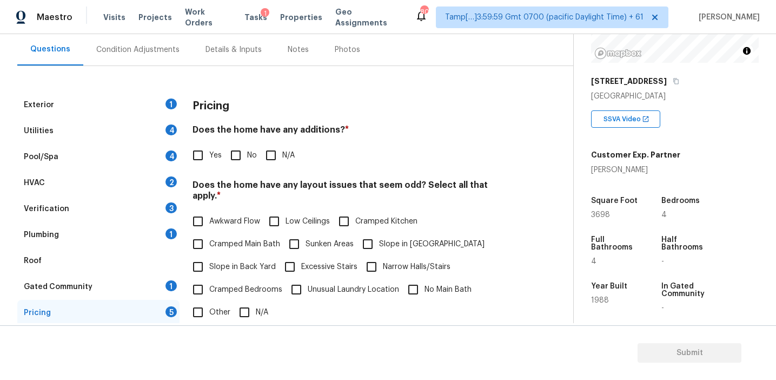
scroll to position [97, 0]
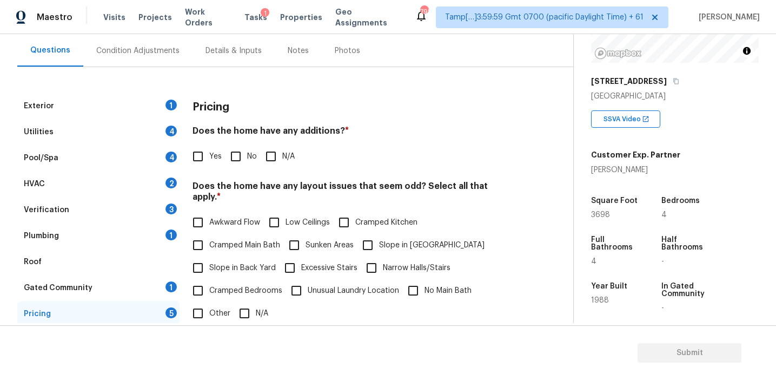
click at [296, 121] on div "Pricing Does the home have any additions? * Yes No N/A Does the home have any l…" at bounding box center [353, 303] width 320 height 421
click at [207, 162] on input "Yes" at bounding box center [198, 156] width 23 height 23
checkbox input "true"
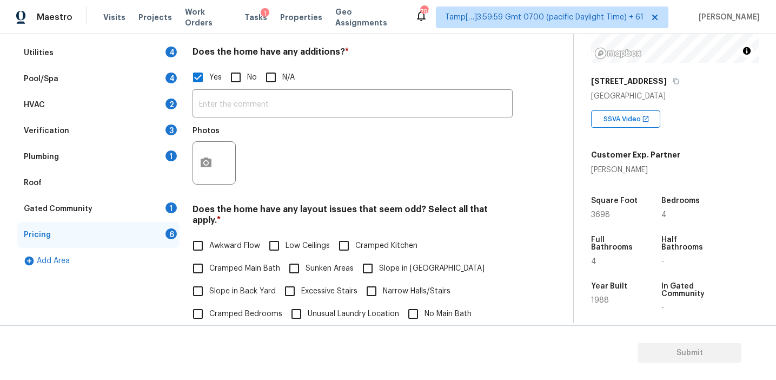
scroll to position [253, 0]
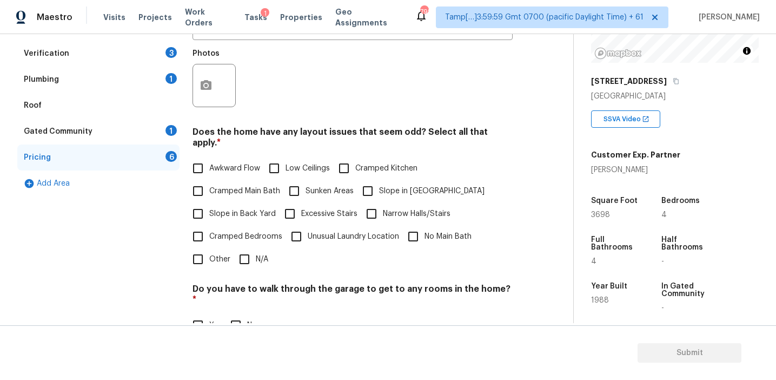
click at [202, 256] on input "Other" at bounding box center [198, 259] width 23 height 23
checkbox input "true"
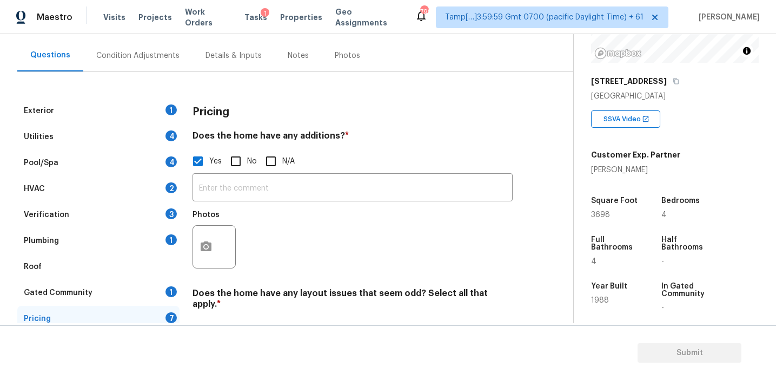
scroll to position [98, 0]
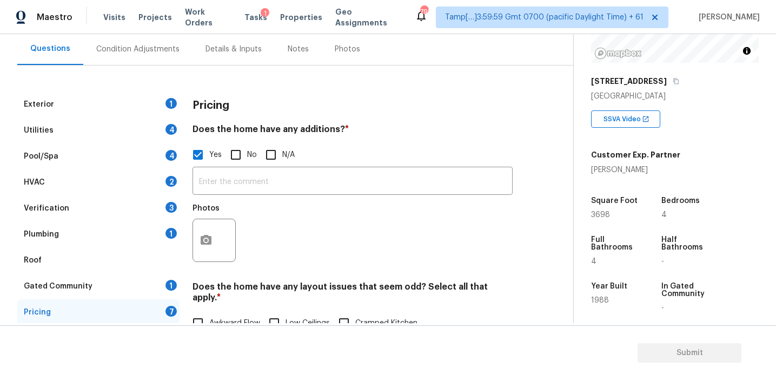
click at [250, 130] on h4 "Does the home have any additions? *" at bounding box center [353, 131] width 320 height 15
click at [174, 50] on div "Condition Adjustments" at bounding box center [137, 49] width 83 height 11
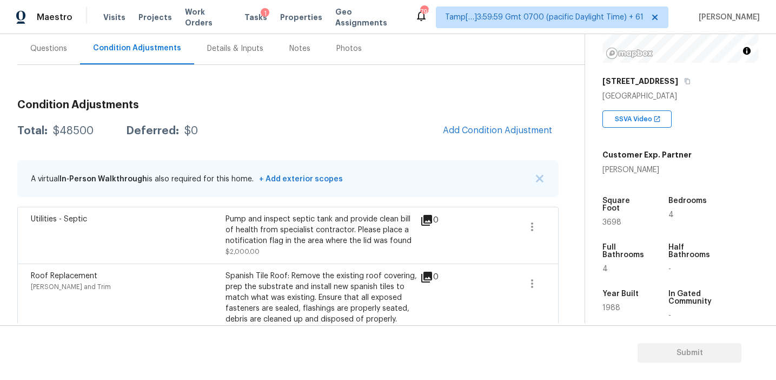
scroll to position [162, 0]
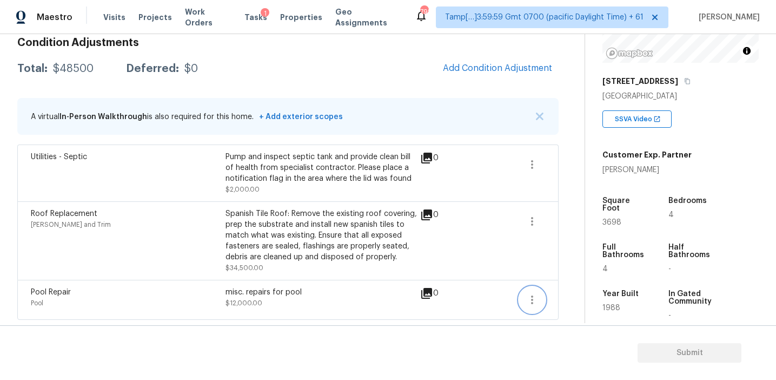
click at [526, 302] on icon "button" at bounding box center [532, 299] width 13 height 13
click at [559, 295] on div "Edit" at bounding box center [594, 297] width 84 height 11
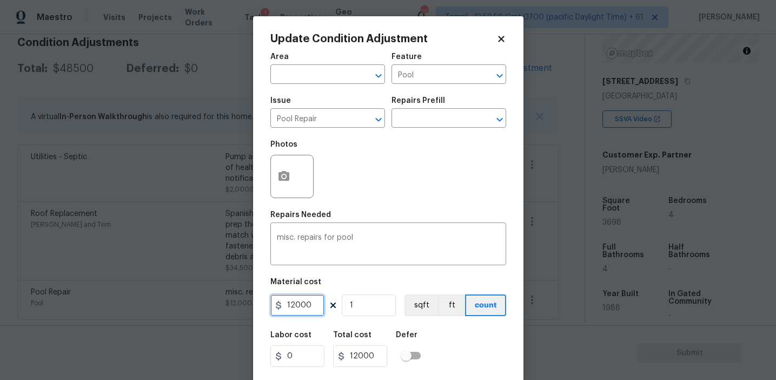
click at [296, 302] on input "12000" at bounding box center [297, 305] width 54 height 22
type input "15000"
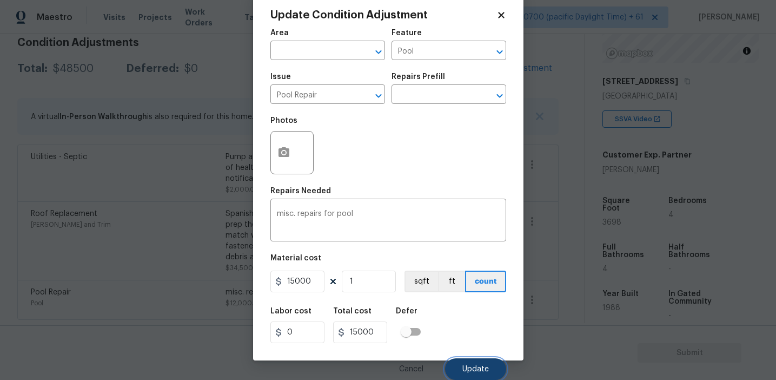
click at [472, 359] on button "Update" at bounding box center [475, 369] width 61 height 22
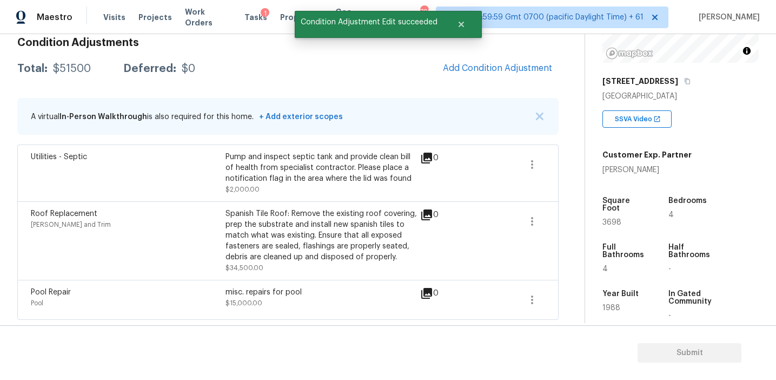
scroll to position [0, 0]
click at [534, 305] on icon "button" at bounding box center [532, 299] width 13 height 13
click at [577, 292] on link "Edit" at bounding box center [594, 297] width 92 height 16
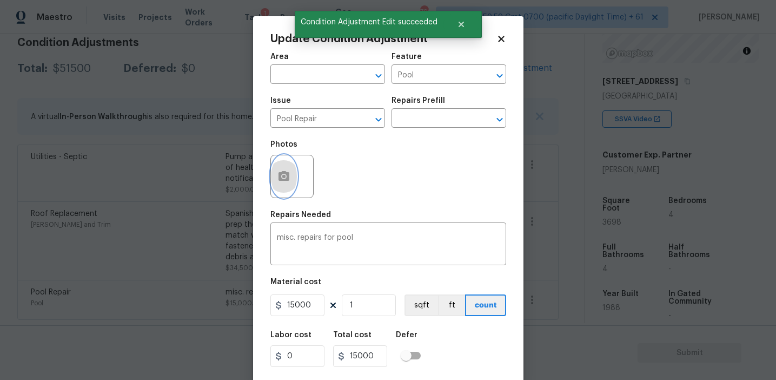
click at [282, 179] on icon "button" at bounding box center [284, 176] width 11 height 10
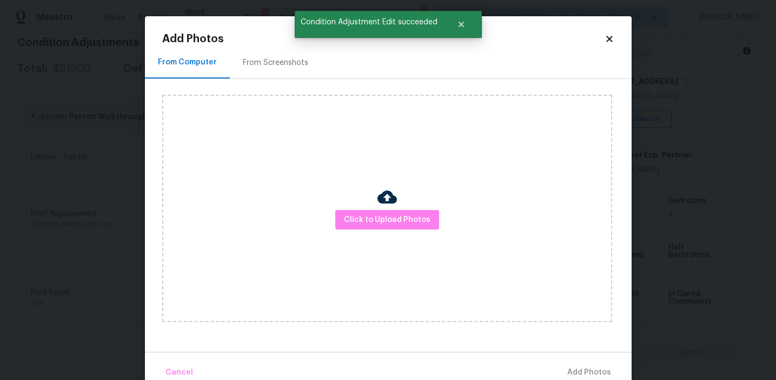
click at [302, 54] on div "From Screenshots" at bounding box center [275, 63] width 91 height 32
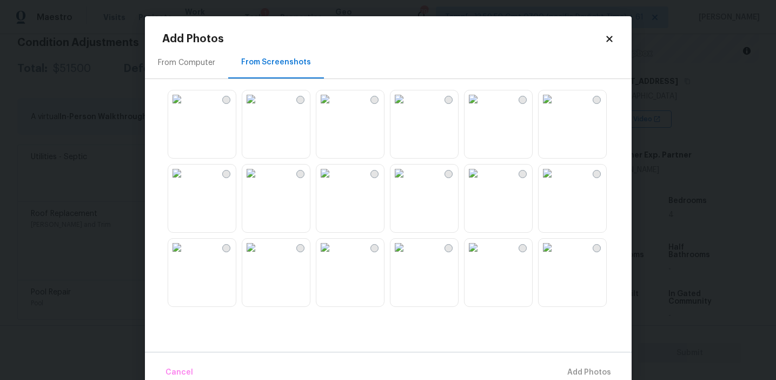
click at [260, 256] on img at bounding box center [250, 247] width 17 height 17
click at [578, 369] on span "Add 1 Photo(s)" at bounding box center [585, 373] width 54 height 14
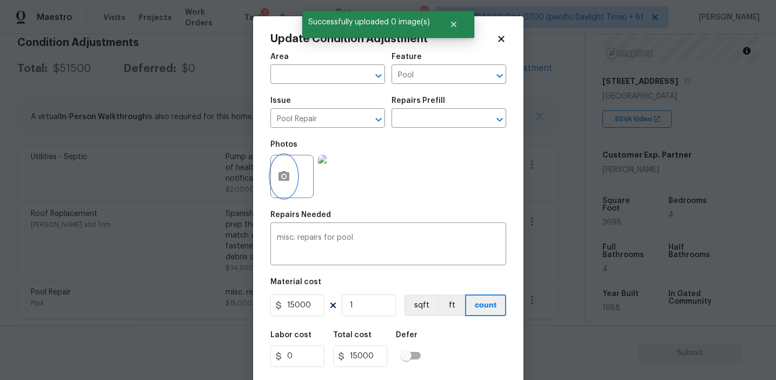
scroll to position [24, 0]
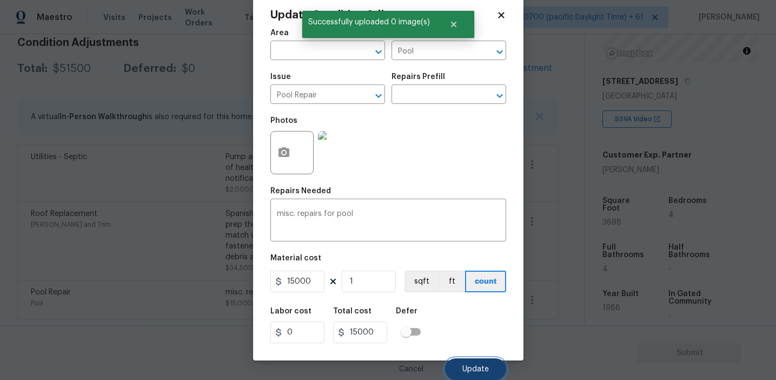
click at [461, 366] on button "Update" at bounding box center [475, 369] width 61 height 22
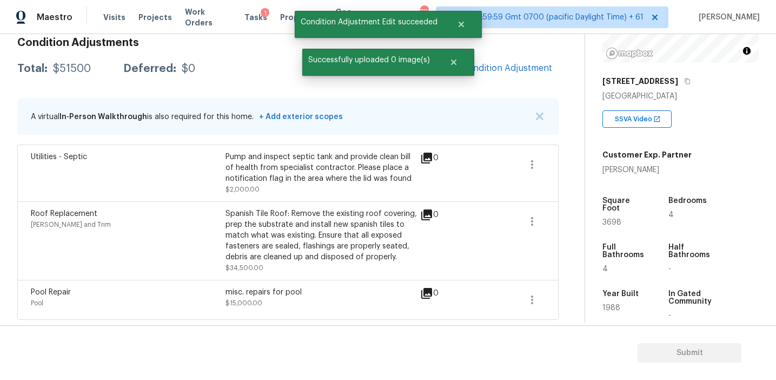
scroll to position [0, 0]
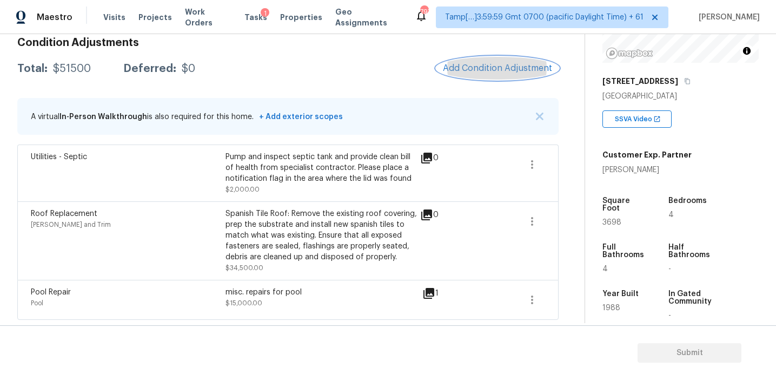
click at [454, 68] on span "Add Condition Adjustment" at bounding box center [497, 68] width 109 height 10
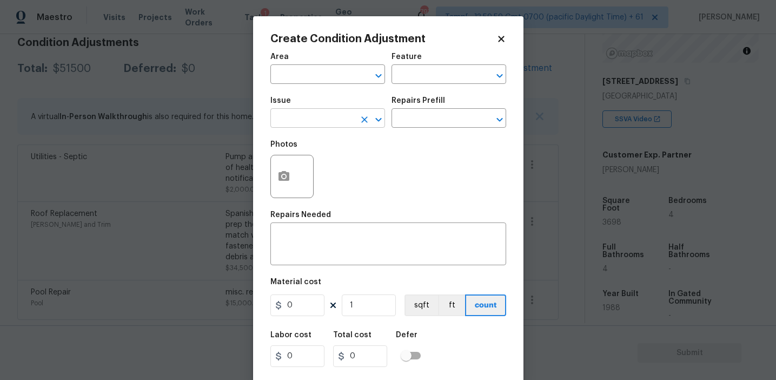
click at [313, 113] on input "text" at bounding box center [312, 119] width 84 height 17
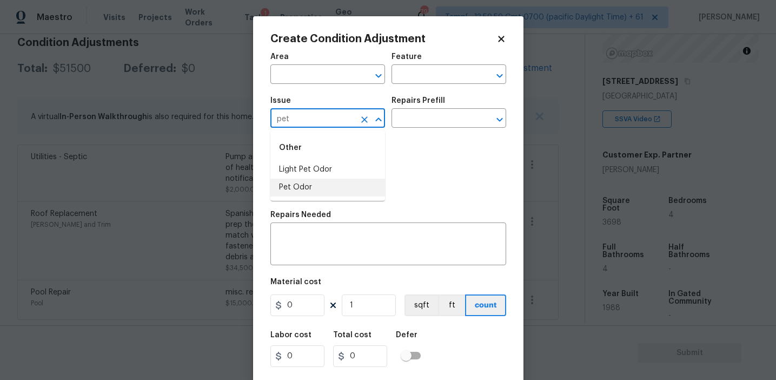
click at [341, 180] on li "Pet Odor" at bounding box center [327, 187] width 115 height 18
type input "Pet Odor"
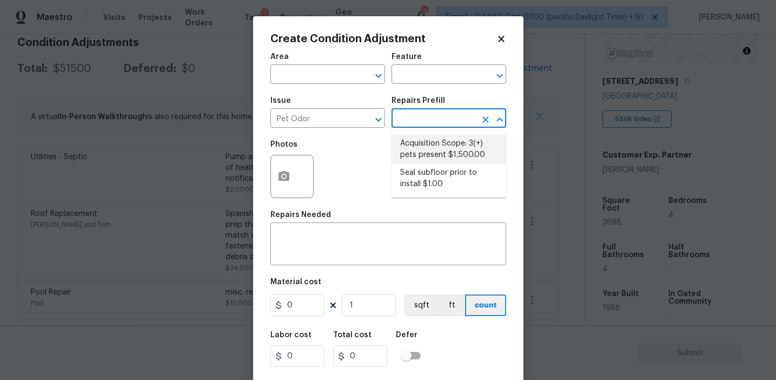
click at [434, 149] on li "Acquisition Scope: 3(+) pets present $1,500.00" at bounding box center [449, 149] width 115 height 29
type textarea "Acquisition Scope: 3(+) pets present"
type input "1500"
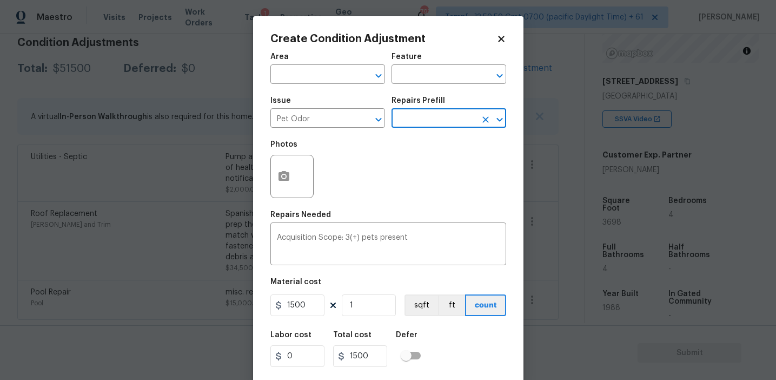
scroll to position [24, 0]
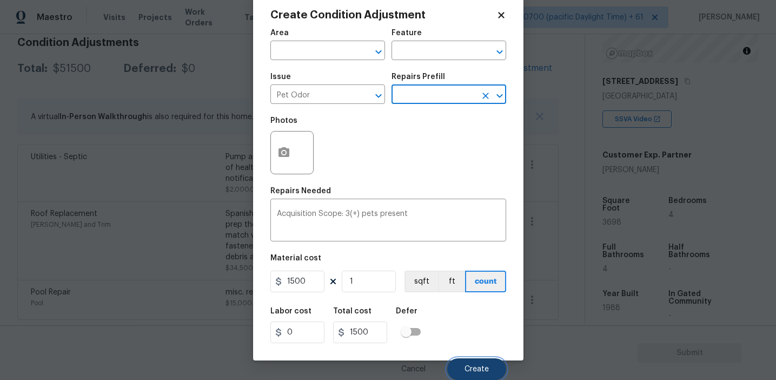
click at [462, 366] on button "Create" at bounding box center [476, 369] width 59 height 22
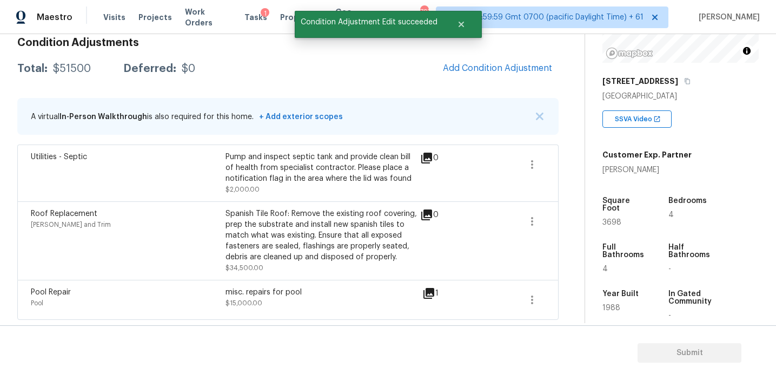
scroll to position [0, 0]
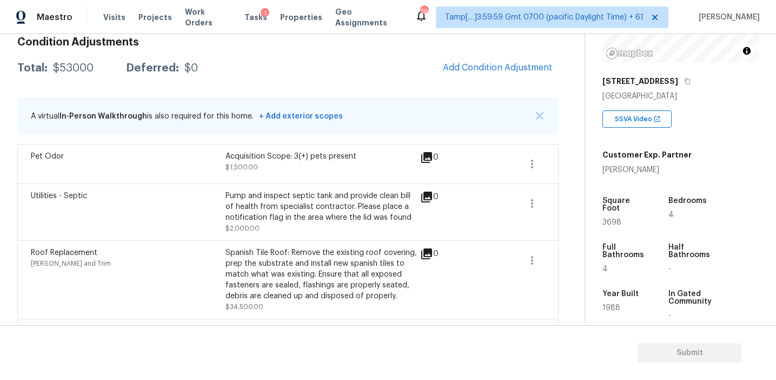
click at [187, 103] on div "A virtual In-Person Walkthrough is also required for this home. + Add exterior …" at bounding box center [287, 115] width 541 height 37
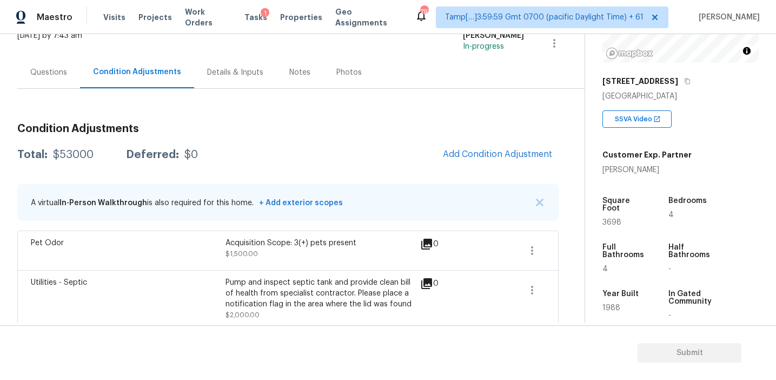
click at [62, 77] on div "Questions" at bounding box center [48, 72] width 37 height 11
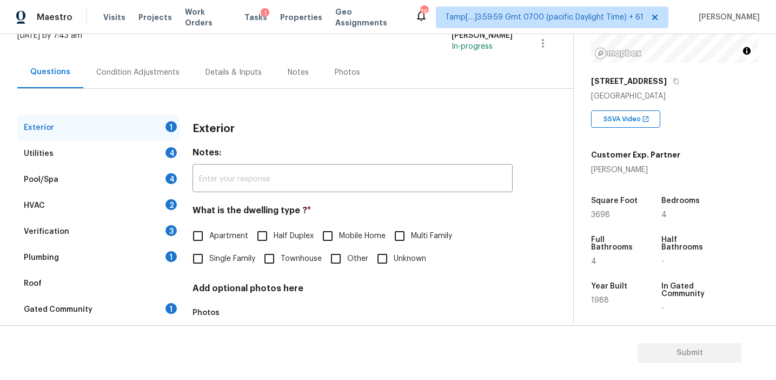
scroll to position [129, 0]
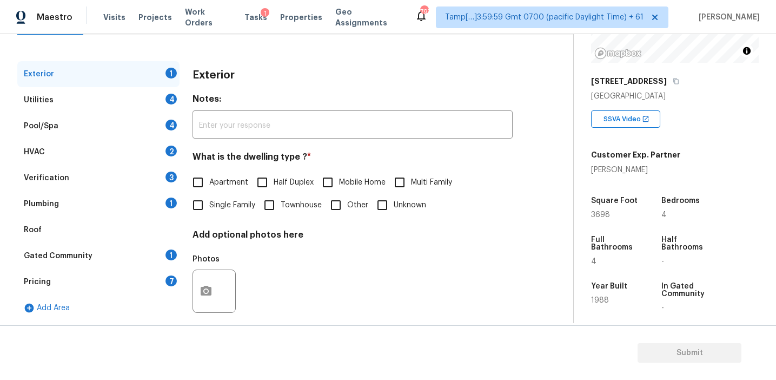
click at [146, 285] on div "Pricing 7" at bounding box center [98, 282] width 162 height 26
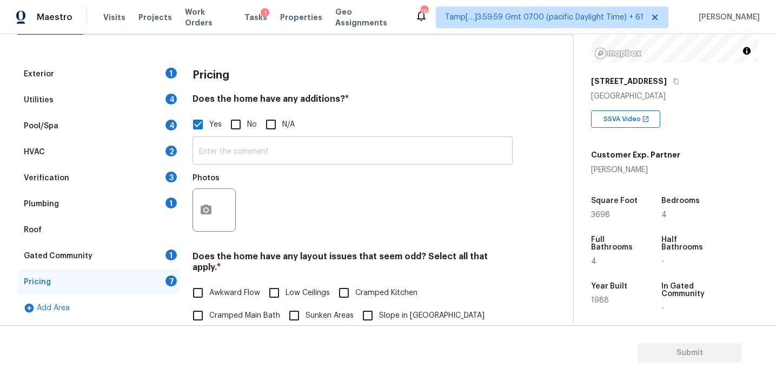
click at [216, 155] on input "text" at bounding box center [353, 151] width 320 height 25
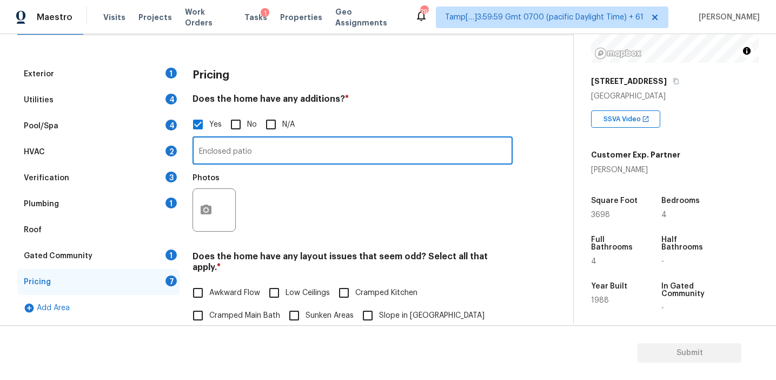
type input "Enclosed patio"
click at [209, 215] on icon "button" at bounding box center [206, 209] width 13 height 13
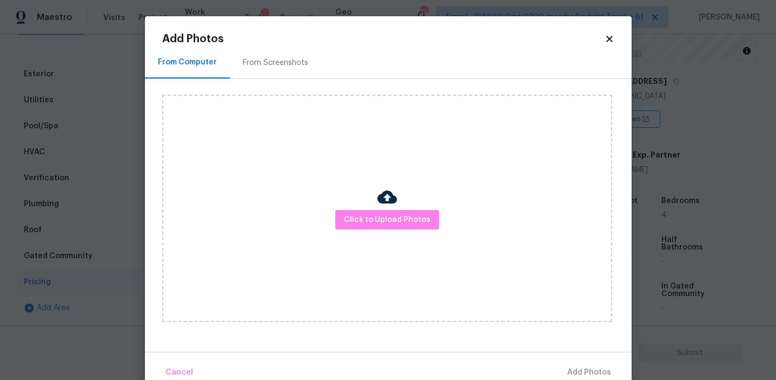
click at [379, 201] on img at bounding box center [387, 196] width 19 height 19
click at [376, 222] on span "Click to Upload Photos" at bounding box center [387, 220] width 87 height 14
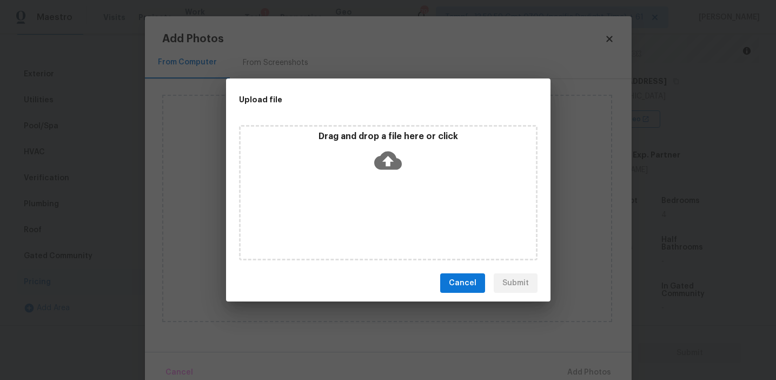
click at [376, 150] on icon at bounding box center [388, 161] width 28 height 28
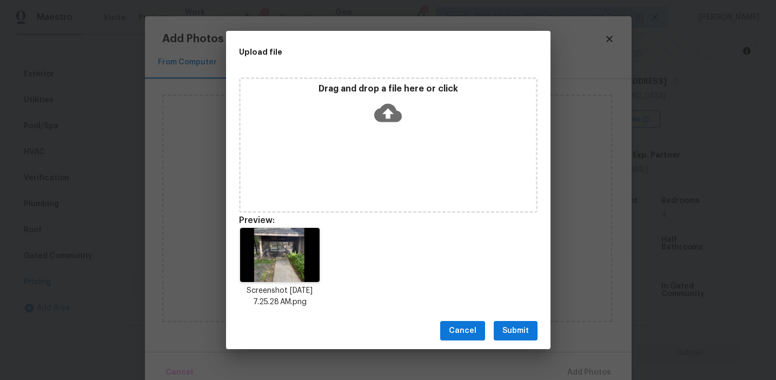
click at [520, 328] on span "Submit" at bounding box center [515, 331] width 27 height 14
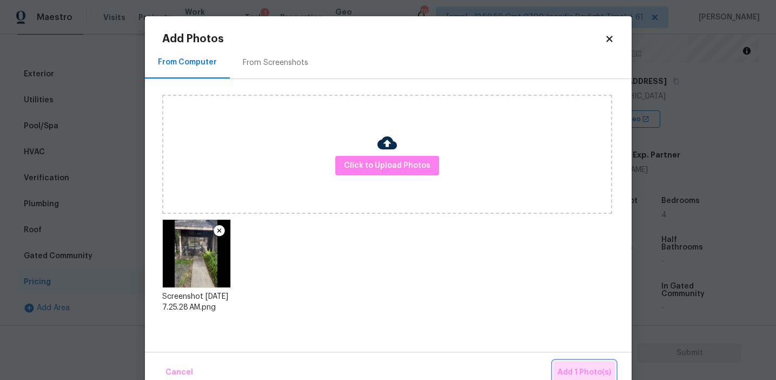
click at [561, 366] on span "Add 1 Photo(s)" at bounding box center [585, 373] width 54 height 14
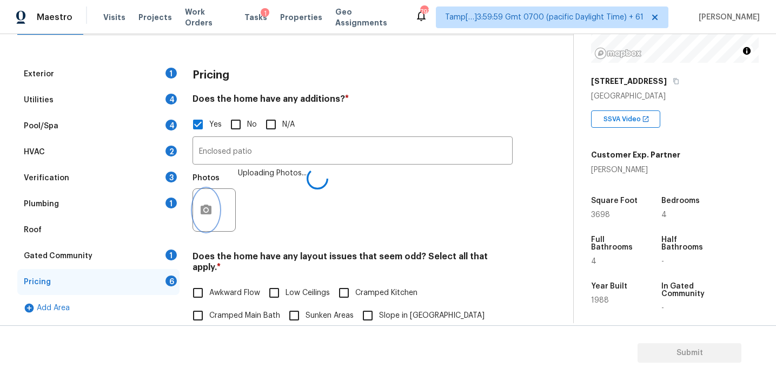
scroll to position [254, 0]
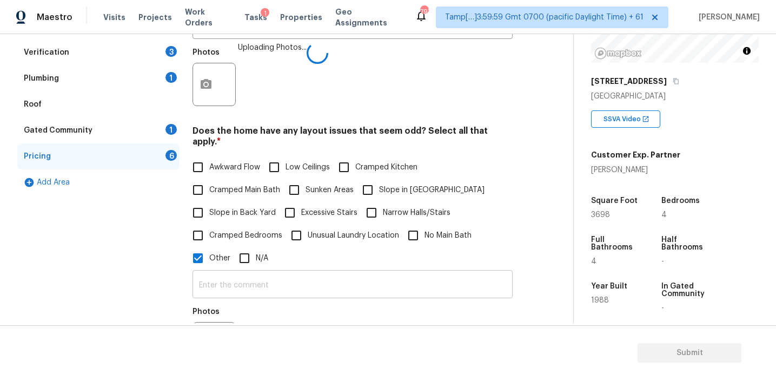
click at [234, 279] on input "text" at bounding box center [353, 285] width 320 height 25
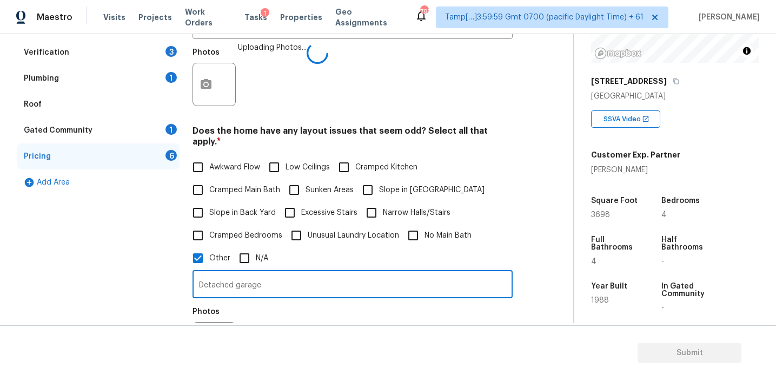
type input "Detached garage"
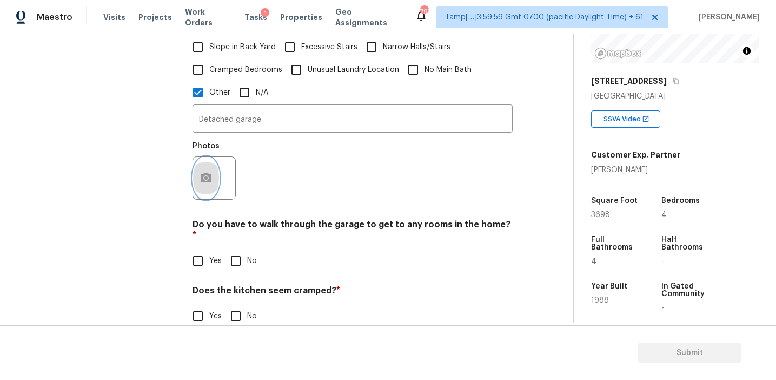
click at [206, 177] on icon "button" at bounding box center [206, 177] width 13 height 13
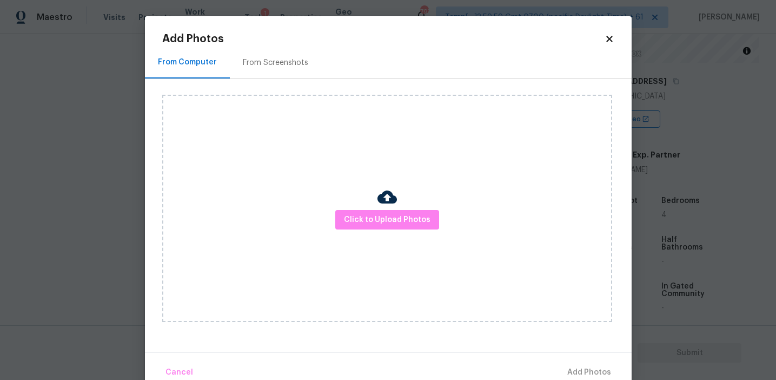
click at [349, 198] on div "Click to Upload Photos" at bounding box center [387, 208] width 450 height 227
click at [357, 221] on span "Click to Upload Photos" at bounding box center [387, 220] width 87 height 14
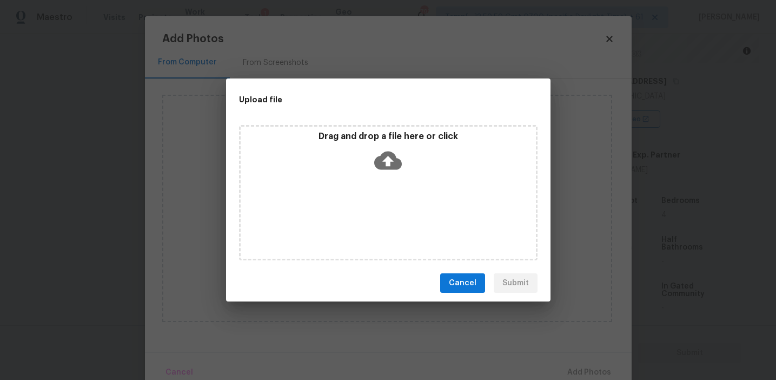
click at [354, 148] on div "Drag and drop a file here or click" at bounding box center [388, 154] width 295 height 47
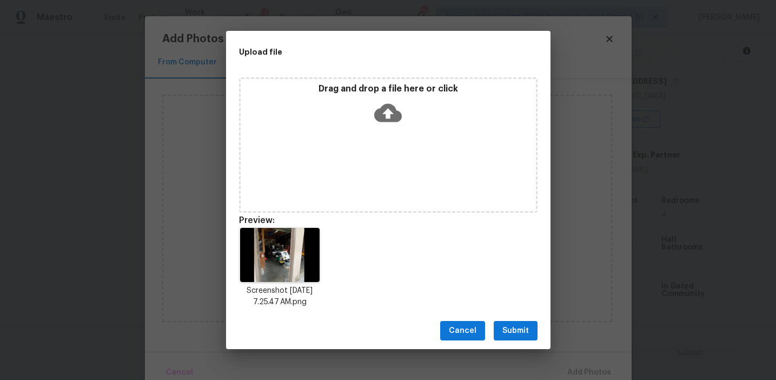
click at [515, 330] on span "Submit" at bounding box center [515, 331] width 27 height 14
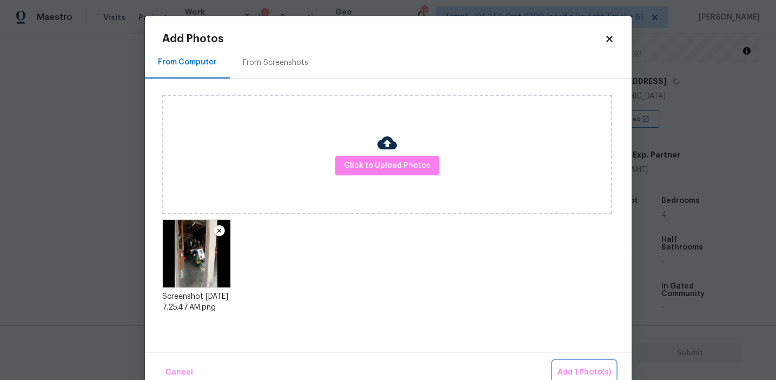
click at [569, 367] on span "Add 1 Photo(s)" at bounding box center [585, 373] width 54 height 14
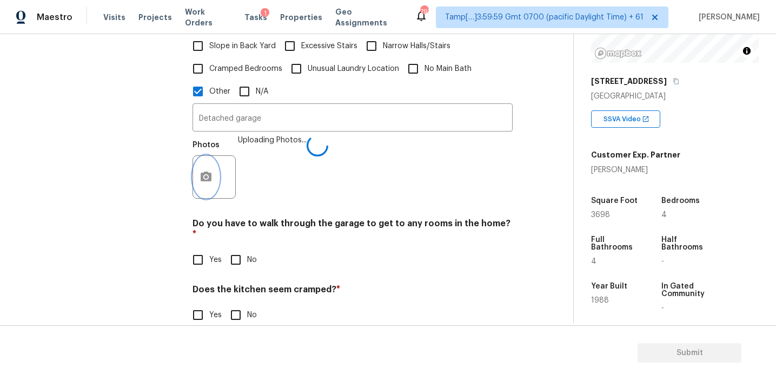
scroll to position [474, 0]
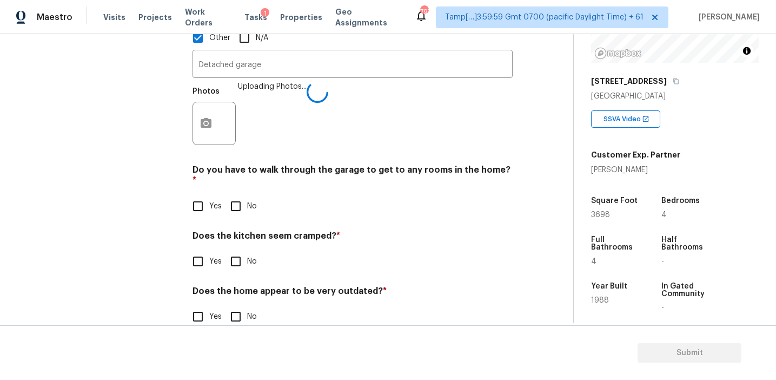
click at [235, 195] on input "No" at bounding box center [235, 206] width 23 height 23
checkbox input "true"
click at [239, 251] on input "No" at bounding box center [235, 262] width 23 height 23
checkbox input "true"
click at [240, 306] on input "No" at bounding box center [235, 317] width 23 height 23
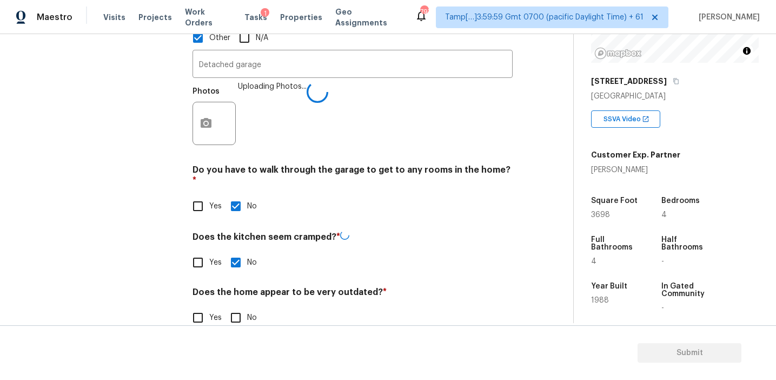
checkbox input "true"
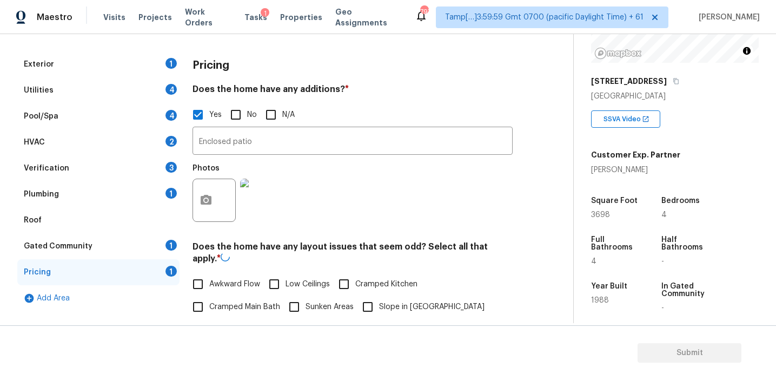
scroll to position [125, 0]
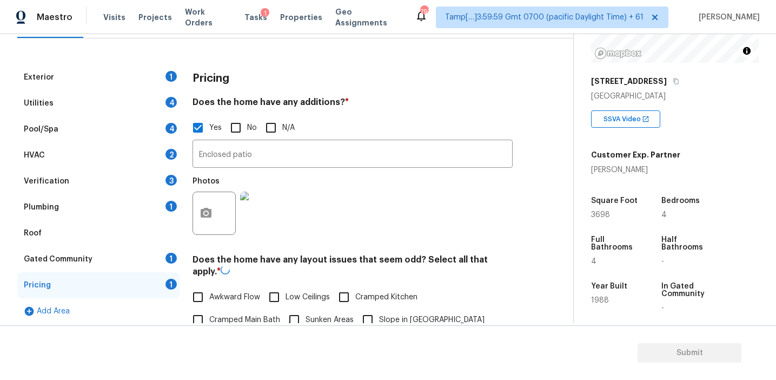
click at [282, 83] on div "Pricing" at bounding box center [353, 78] width 320 height 28
click at [144, 256] on div "Gated Community 1" at bounding box center [98, 259] width 162 height 26
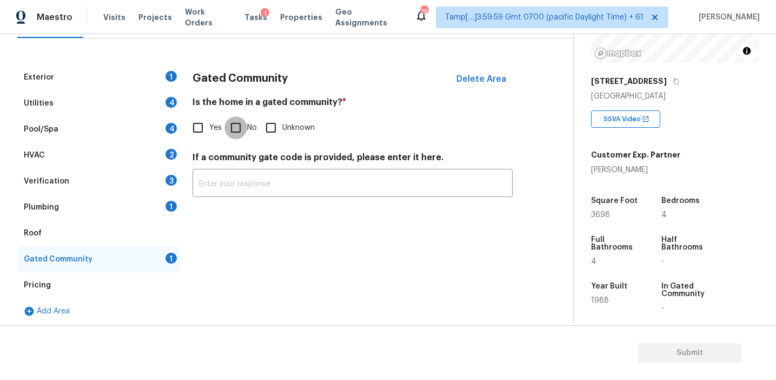
click at [231, 128] on input "No" at bounding box center [235, 127] width 23 height 23
checkbox input "true"
click at [138, 214] on div "Plumbing 1" at bounding box center [98, 207] width 162 height 26
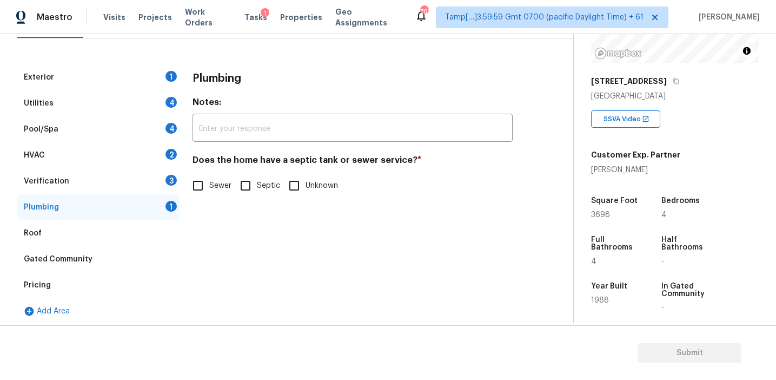
click at [197, 181] on input "Sewer" at bounding box center [198, 185] width 23 height 23
checkbox input "true"
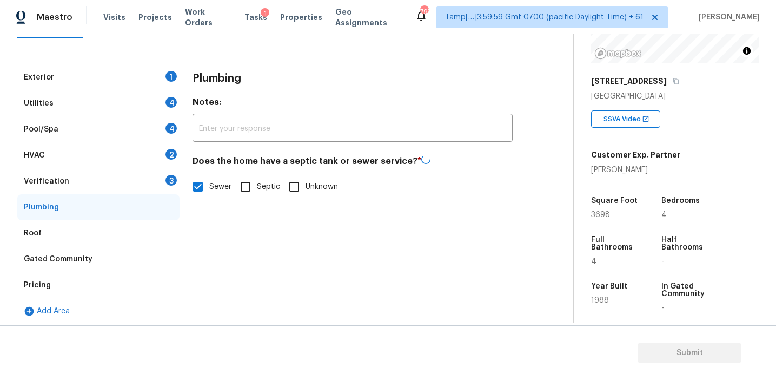
click at [143, 177] on div "Verification 3" at bounding box center [98, 181] width 162 height 26
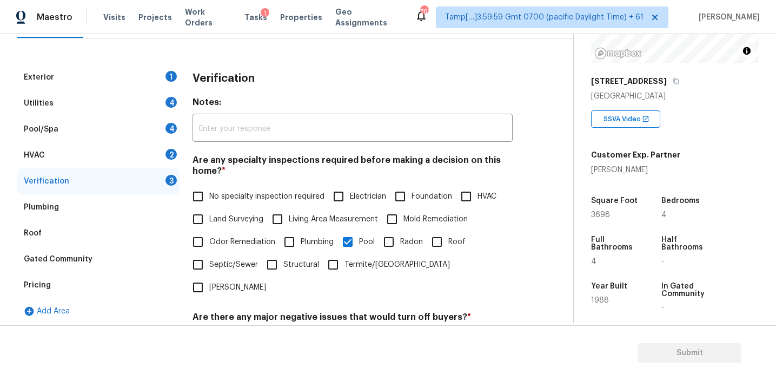
click at [141, 214] on div "Plumbing" at bounding box center [98, 207] width 162 height 26
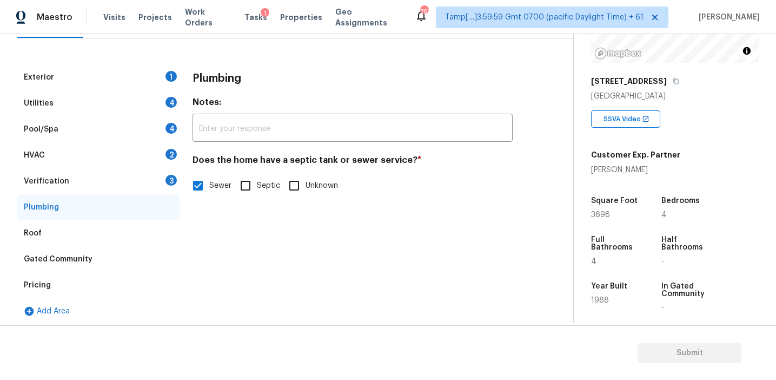
click at [254, 194] on input "Septic" at bounding box center [245, 185] width 23 height 23
checkbox input "true"
checkbox input "false"
click at [128, 182] on div "Verification 3" at bounding box center [98, 181] width 162 height 26
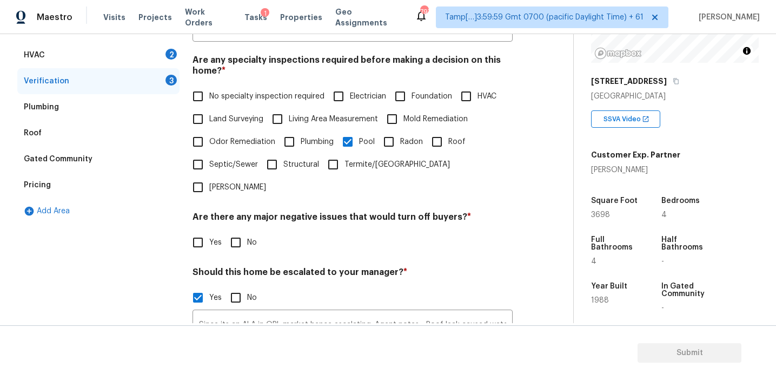
scroll to position [300, 0]
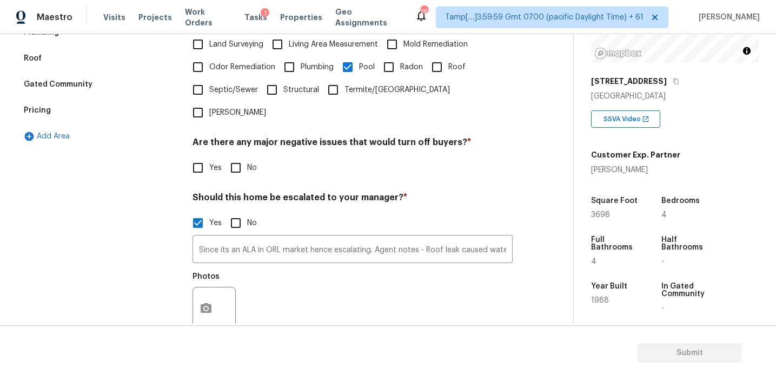
click at [243, 156] on input "No" at bounding box center [235, 167] width 23 height 23
checkbox input "true"
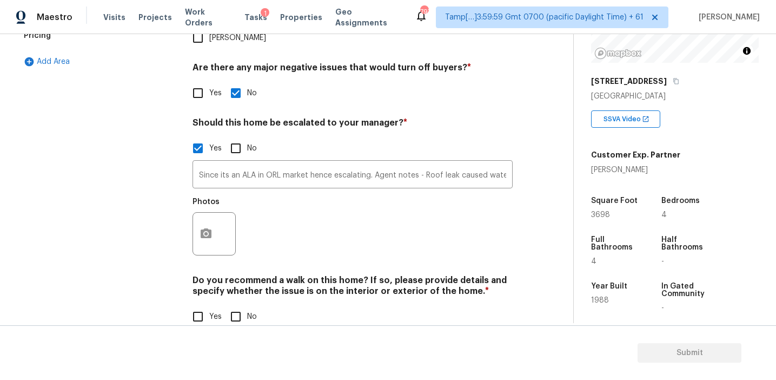
scroll to position [374, 0]
click at [231, 306] on input "No" at bounding box center [235, 317] width 23 height 23
checkbox input "true"
click at [201, 228] on icon "button" at bounding box center [206, 234] width 13 height 13
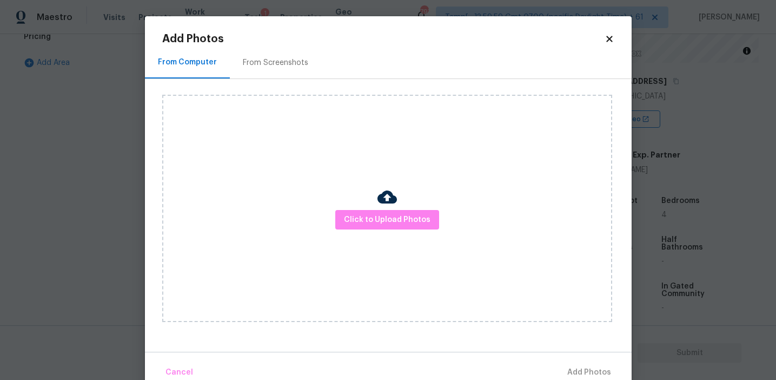
click at [276, 58] on div "From Screenshots" at bounding box center [275, 62] width 65 height 11
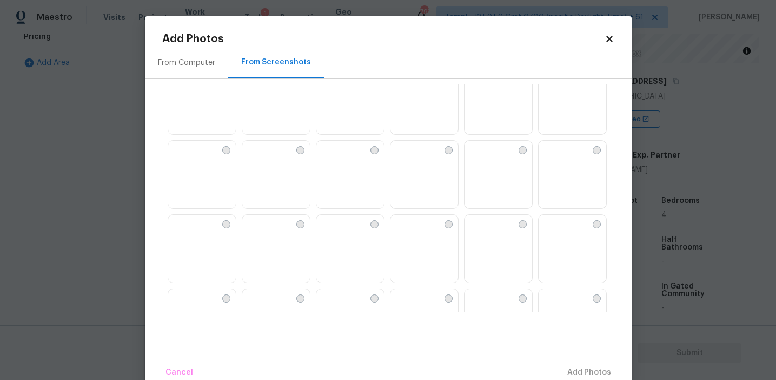
scroll to position [56, 0]
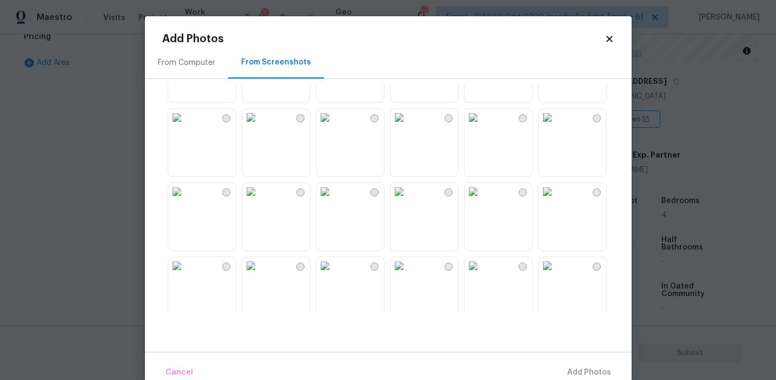
click at [334, 200] on img at bounding box center [324, 191] width 17 height 17
click at [560, 363] on button "Add 1 Photo(s)" at bounding box center [584, 372] width 62 height 23
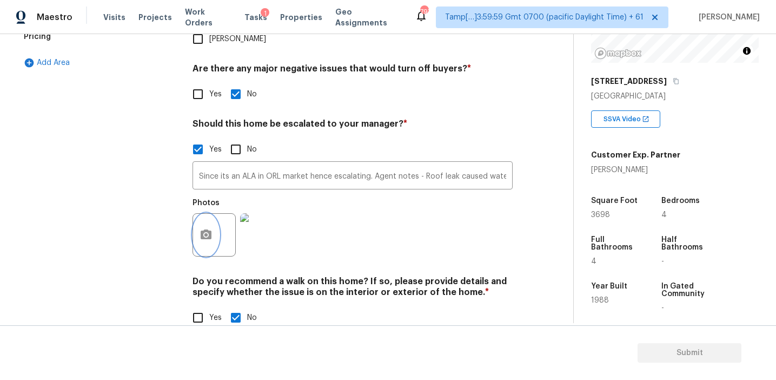
click at [204, 229] on icon "button" at bounding box center [206, 234] width 11 height 10
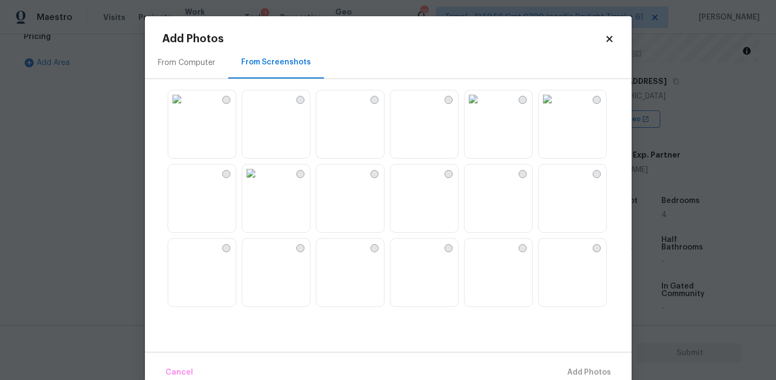
click at [260, 256] on img at bounding box center [250, 247] width 17 height 17
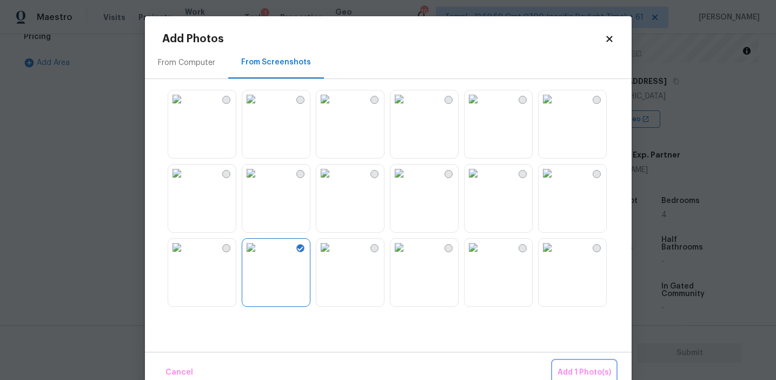
click at [592, 371] on span "Add 1 Photo(s)" at bounding box center [585, 373] width 54 height 14
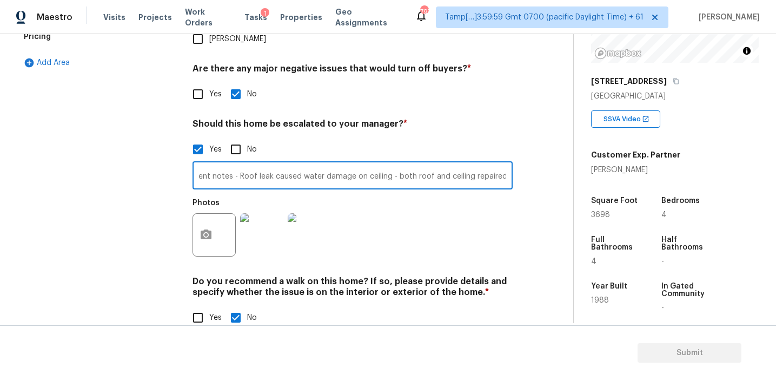
drag, startPoint x: 479, startPoint y: 152, endPoint x: 539, endPoint y: 154, distance: 59.5
click at [539, 154] on div "Exterior 1 Utilities 4 Pool/Spa 4 HVAC 2 Verification Plumbing Roof Gated Commu…" at bounding box center [282, 79] width 530 height 526
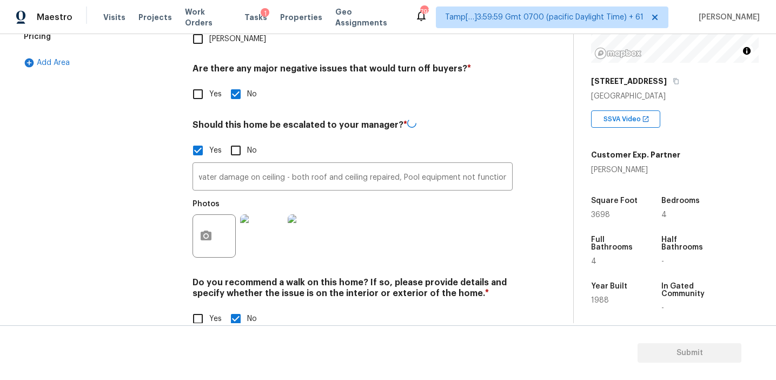
click at [440, 215] on div "Photos" at bounding box center [353, 229] width 320 height 70
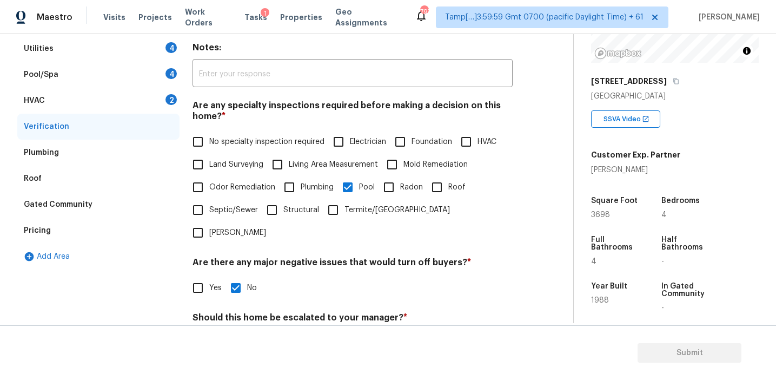
scroll to position [169, 0]
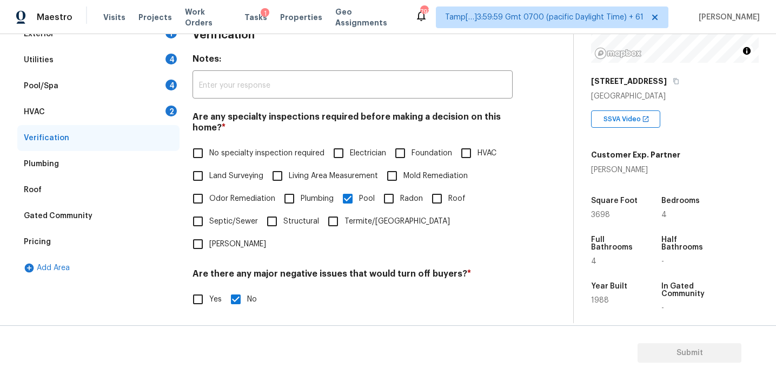
click at [164, 110] on div "HVAC 2" at bounding box center [98, 112] width 162 height 26
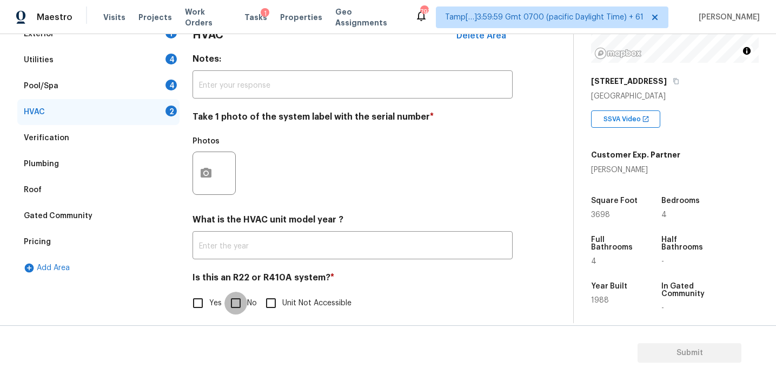
click at [235, 299] on input "No" at bounding box center [235, 303] width 23 height 23
checkbox input "true"
click at [199, 174] on button "button" at bounding box center [206, 173] width 26 height 42
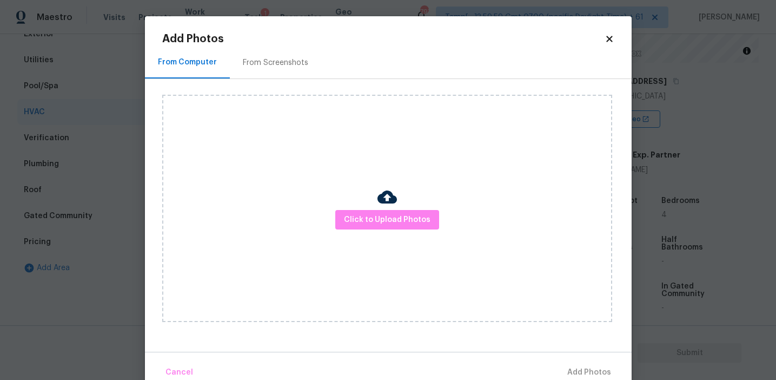
click at [274, 58] on div "From Screenshots" at bounding box center [275, 62] width 65 height 11
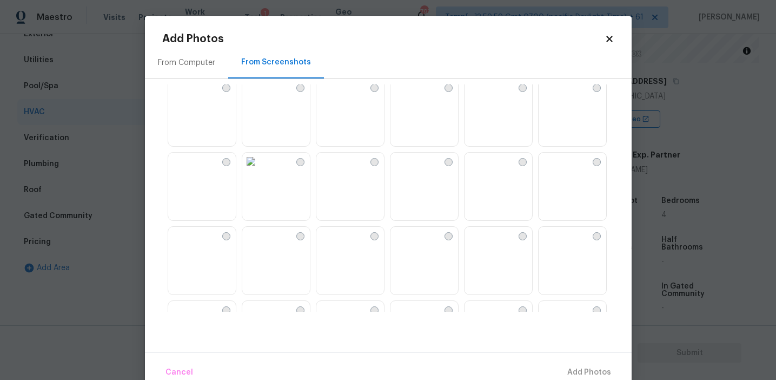
scroll to position [310, 0]
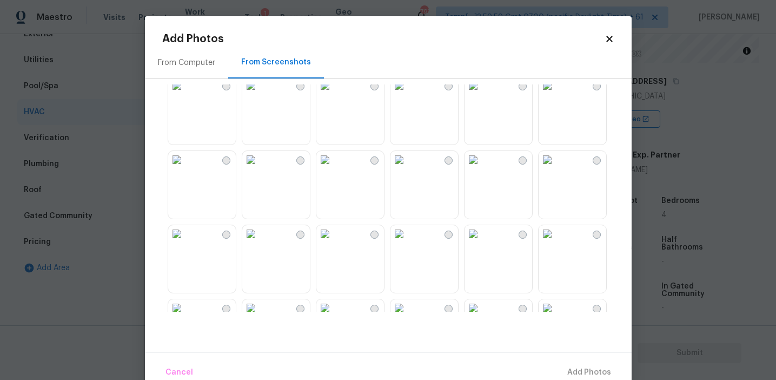
click at [328, 168] on img at bounding box center [324, 159] width 17 height 17
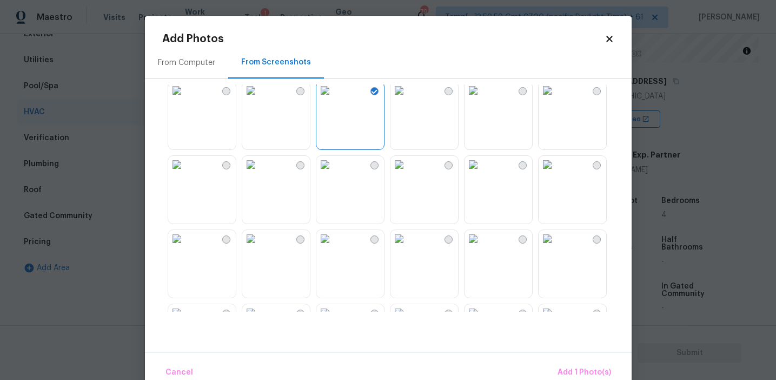
scroll to position [342, 0]
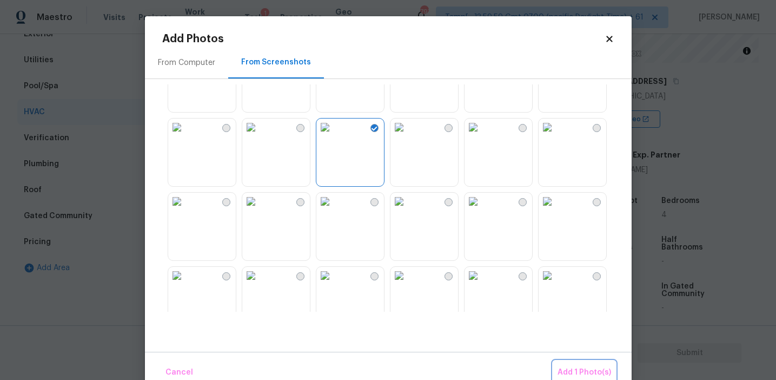
click at [575, 365] on button "Add 1 Photo(s)" at bounding box center [584, 372] width 62 height 23
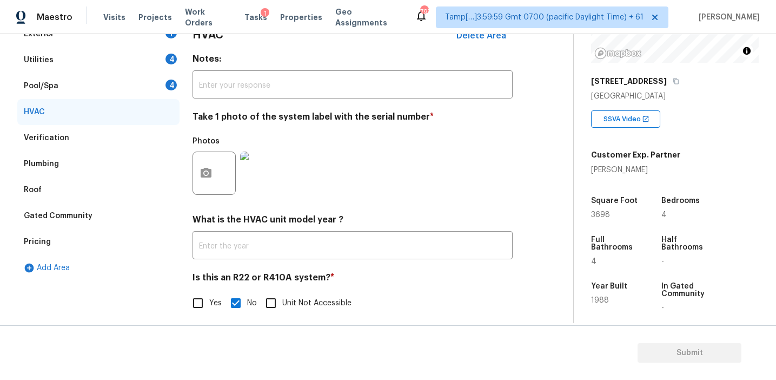
click at [353, 169] on div "Photos" at bounding box center [353, 166] width 320 height 70
click at [162, 82] on div "Pool/Spa 4" at bounding box center [98, 86] width 162 height 26
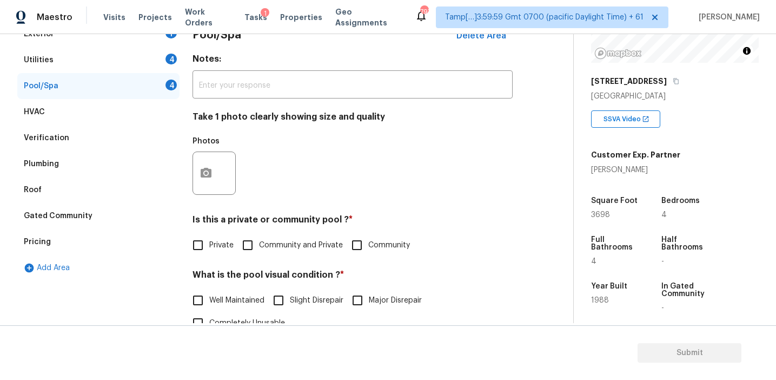
click at [197, 241] on input "Private" at bounding box center [198, 245] width 23 height 23
checkbox input "true"
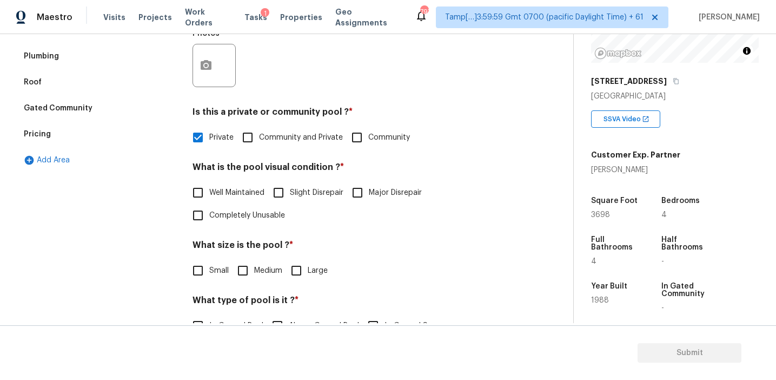
click at [260, 216] on span "Completely Unusable" at bounding box center [247, 215] width 76 height 11
click at [209, 216] on input "Completely Unusable" at bounding box center [198, 215] width 23 height 23
checkbox input "true"
click at [381, 184] on label "Major Disrepair" at bounding box center [384, 192] width 76 height 23
click at [369, 184] on input "Major Disrepair" at bounding box center [357, 192] width 23 height 23
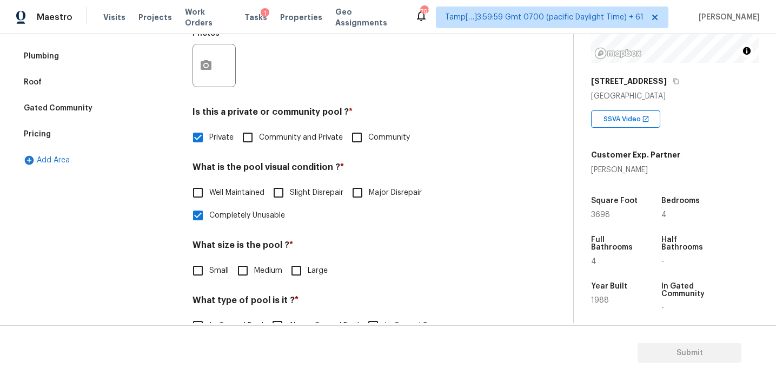
checkbox input "true"
checkbox input "false"
click at [292, 270] on input "Large" at bounding box center [296, 270] width 23 height 23
checkbox input "true"
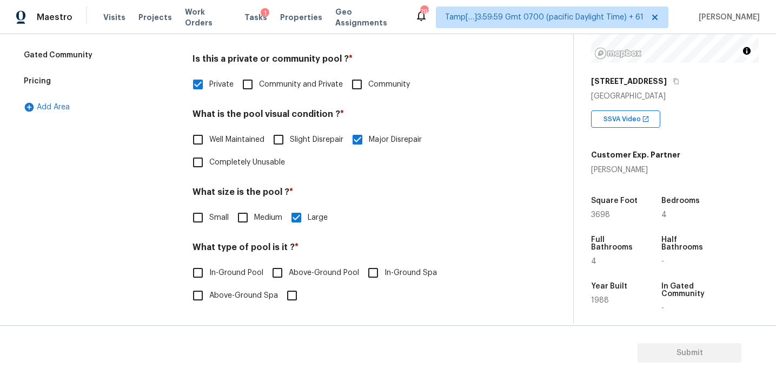
click at [235, 268] on span "In-Ground Pool" at bounding box center [236, 272] width 54 height 11
click at [209, 268] on input "In-Ground Pool" at bounding box center [198, 272] width 23 height 23
checkbox input "true"
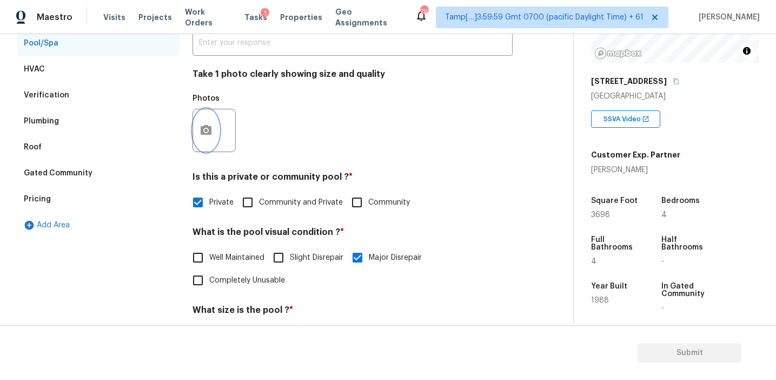
click at [211, 136] on icon "button" at bounding box center [206, 130] width 13 height 13
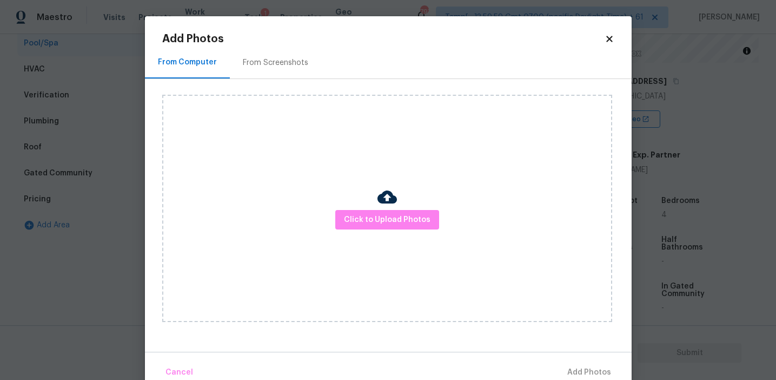
click at [287, 64] on div "From Screenshots" at bounding box center [275, 62] width 65 height 11
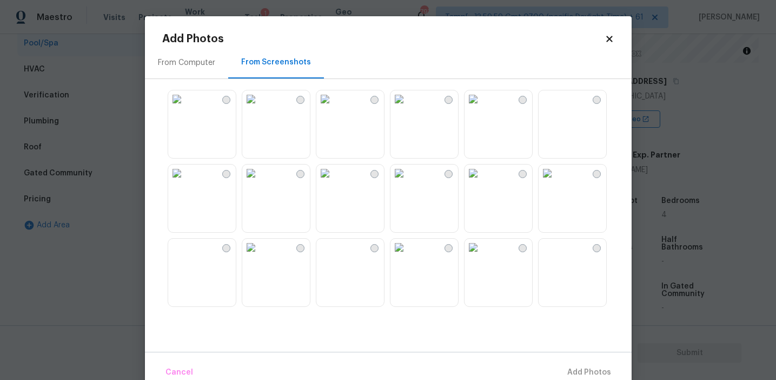
click at [260, 256] on img at bounding box center [250, 247] width 17 height 17
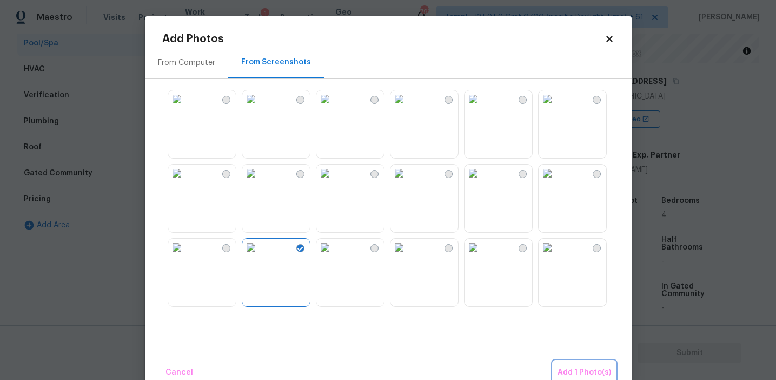
click at [568, 367] on span "Add 1 Photo(s)" at bounding box center [585, 373] width 54 height 14
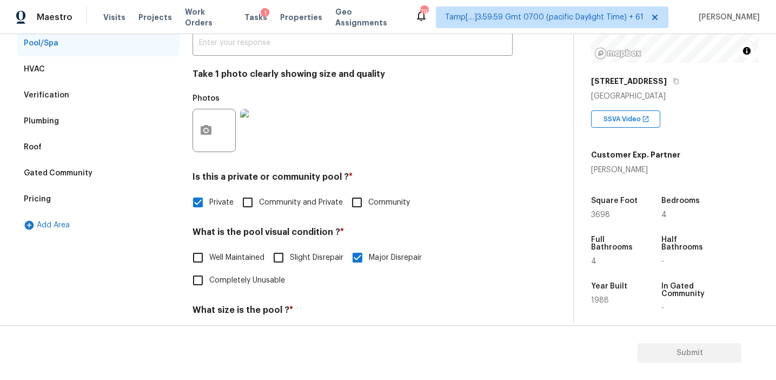
click at [436, 253] on div "Well Maintained Slight Disrepair Major Disrepair Completely Unusable" at bounding box center [353, 268] width 320 height 45
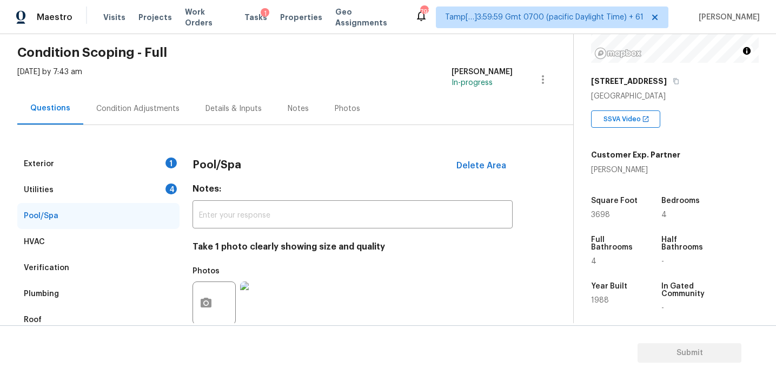
scroll to position [6, 0]
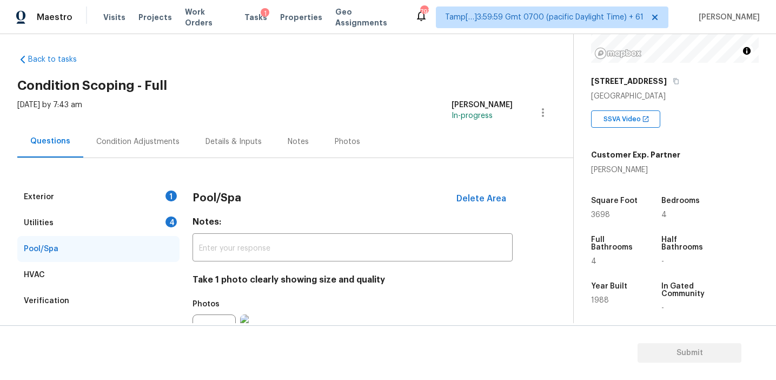
click at [167, 221] on div "4" at bounding box center [171, 221] width 11 height 11
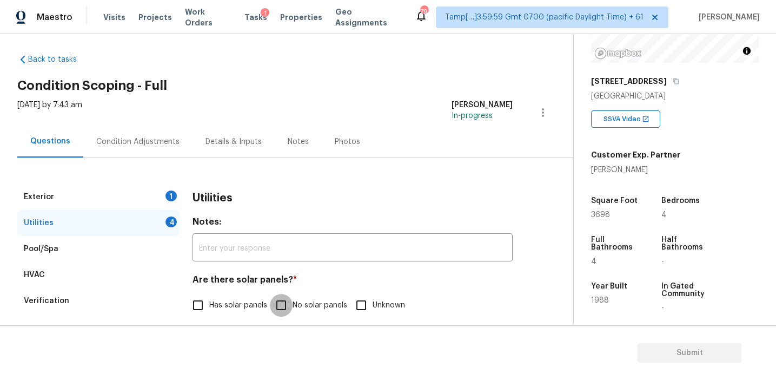
click at [290, 302] on input "No solar panels" at bounding box center [281, 305] width 23 height 23
checkbox input "true"
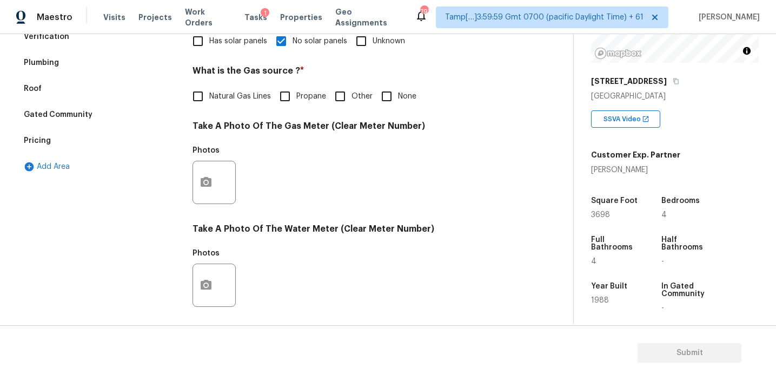
click at [387, 100] on input "None" at bounding box center [386, 96] width 23 height 23
checkbox input "true"
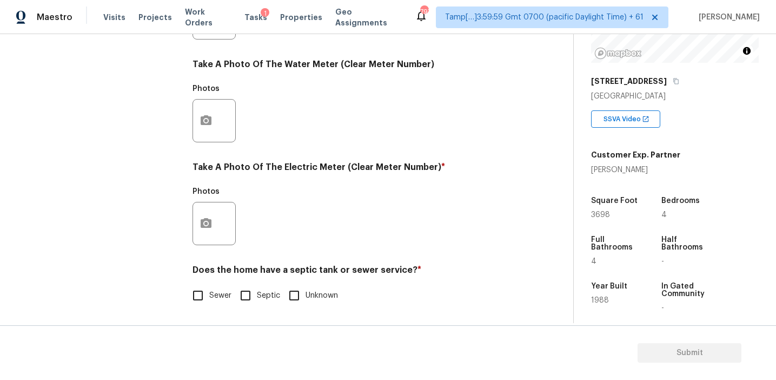
scroll to position [434, 0]
click at [213, 290] on span "Sewer" at bounding box center [220, 295] width 22 height 11
click at [209, 290] on input "Sewer" at bounding box center [198, 295] width 23 height 23
checkbox input "true"
click at [213, 238] on button "button" at bounding box center [206, 223] width 26 height 42
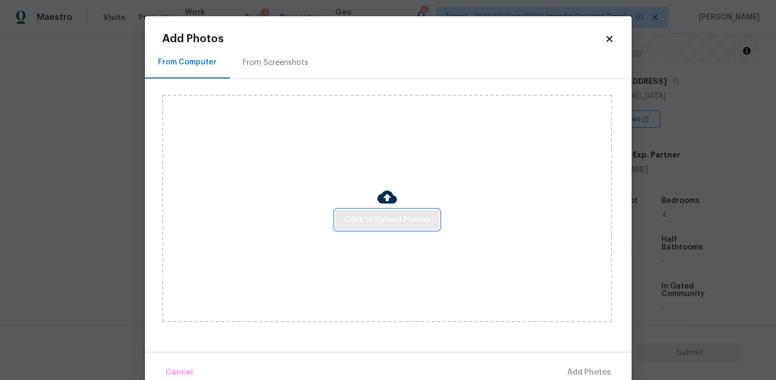
click at [359, 227] on button "Click to Upload Photos" at bounding box center [387, 220] width 104 height 20
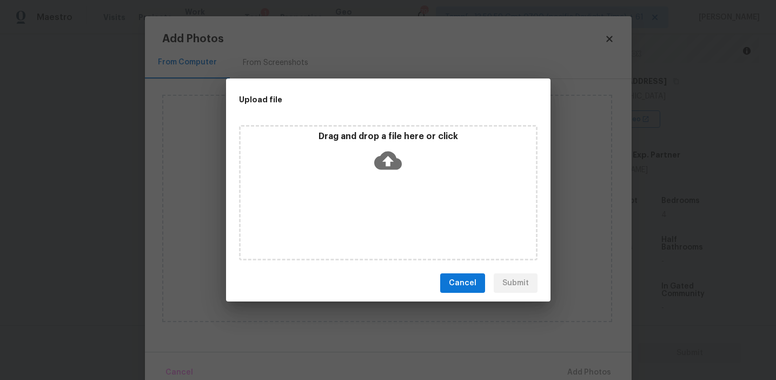
click at [363, 111] on div "Upload file" at bounding box center [364, 99] width 276 height 42
click at [348, 142] on div "Drag and drop a file here or click" at bounding box center [388, 154] width 295 height 47
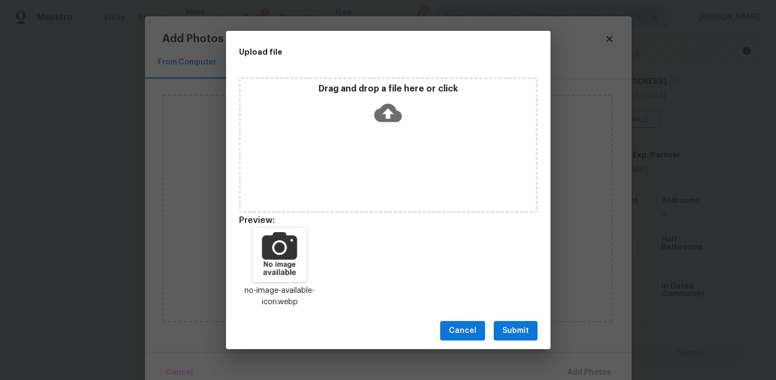
click at [511, 329] on span "Submit" at bounding box center [515, 331] width 27 height 14
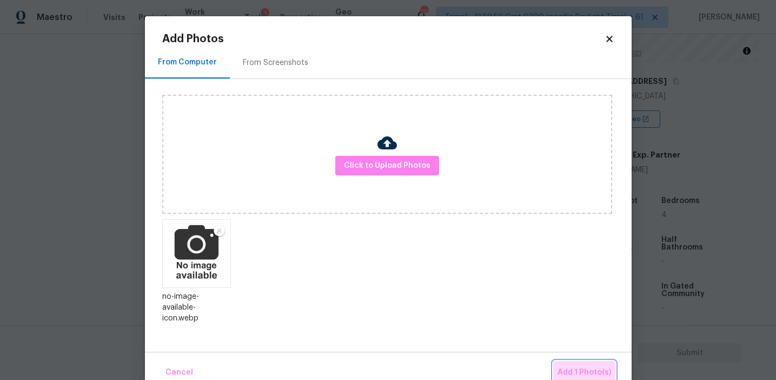
click at [564, 367] on span "Add 1 Photo(s)" at bounding box center [585, 373] width 54 height 14
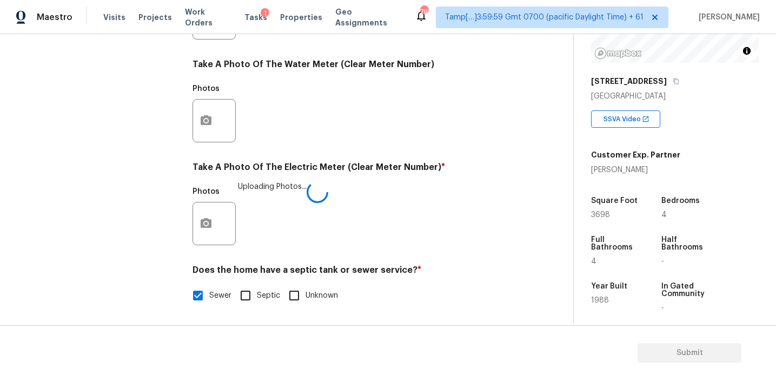
click at [481, 223] on div "Photos Uploading Photos..." at bounding box center [353, 216] width 320 height 70
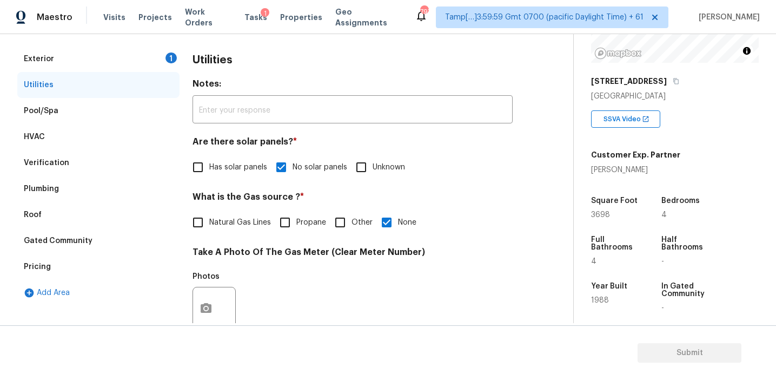
scroll to position [102, 0]
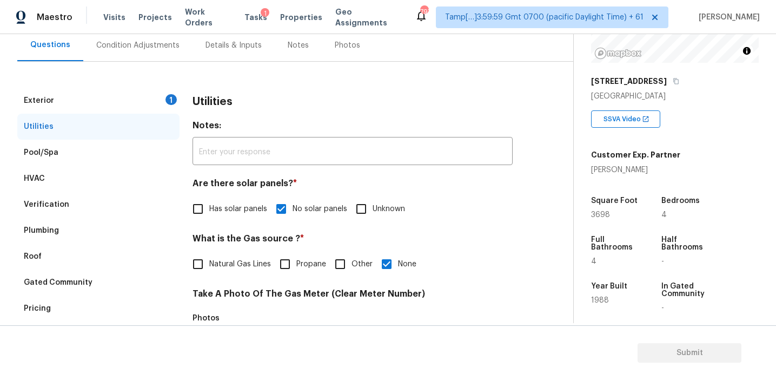
click at [151, 100] on div "Exterior 1" at bounding box center [98, 101] width 162 height 26
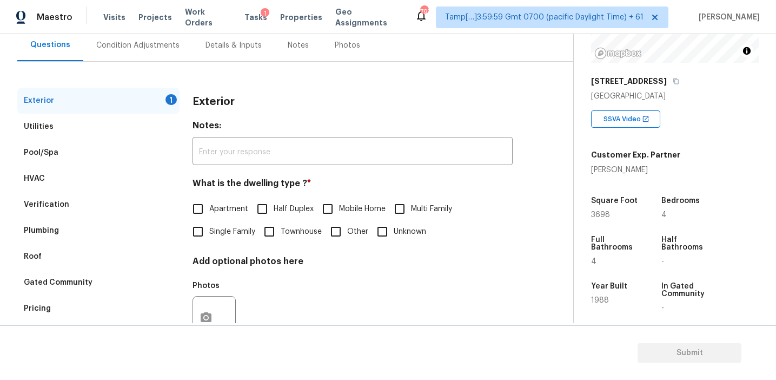
click at [195, 225] on input "Single Family" at bounding box center [198, 231] width 23 height 23
checkbox input "true"
click at [153, 45] on div "Condition Adjustments" at bounding box center [137, 45] width 83 height 11
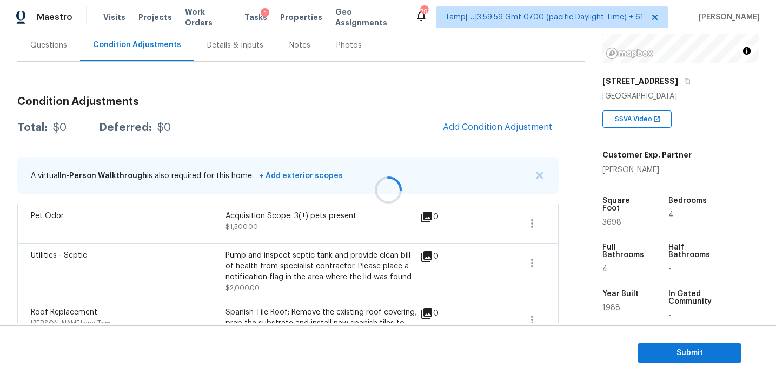
scroll to position [103, 0]
click at [241, 116] on div "Total: $53000 Deferred: $0 Add Condition Adjustment" at bounding box center [287, 127] width 541 height 24
click at [301, 123] on div "Total: $53000 Deferred: $0 Add Condition Adjustment" at bounding box center [287, 127] width 541 height 24
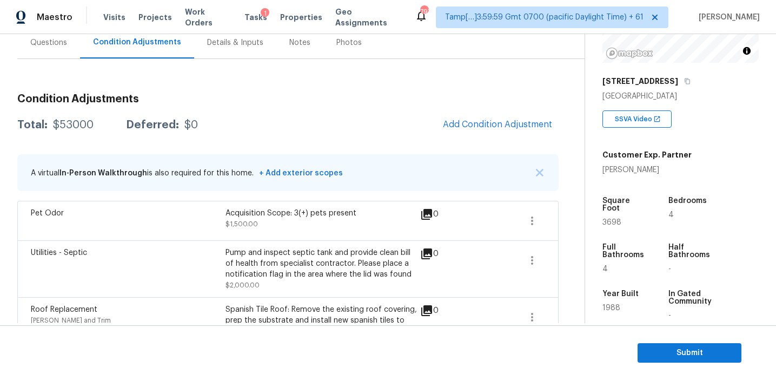
scroll to position [101, 0]
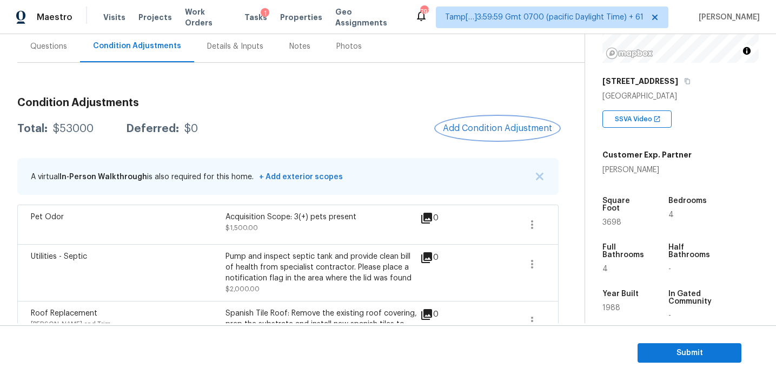
click at [459, 125] on span "Add Condition Adjustment" at bounding box center [497, 128] width 109 height 10
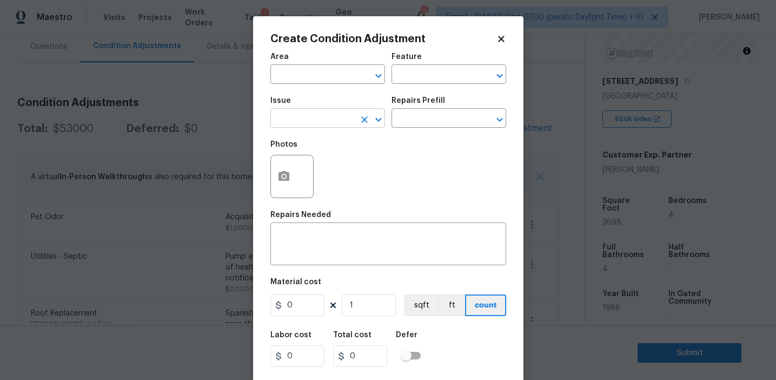
click at [309, 123] on input "text" at bounding box center [312, 119] width 84 height 17
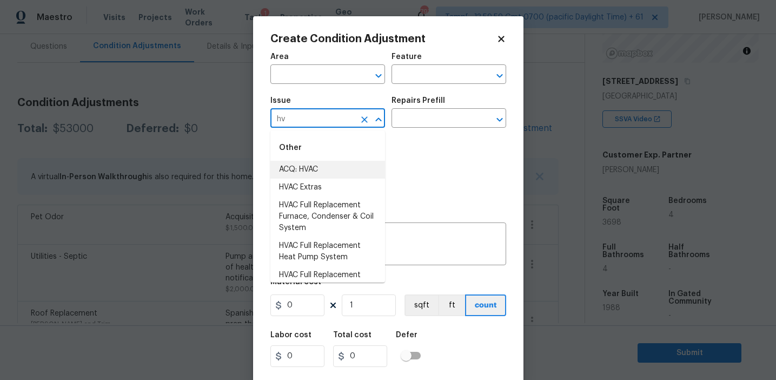
click at [340, 174] on li "ACQ: HVAC" at bounding box center [327, 170] width 115 height 18
type input "ACQ: HVAC"
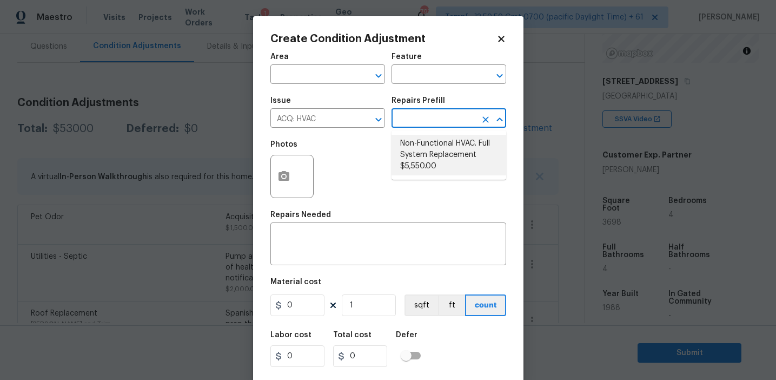
click at [419, 161] on li "Non-Functional HVAC. Full System Replacement $5,550.00" at bounding box center [449, 155] width 115 height 41
type input "Acquisition"
type textarea "Acquisition Scope: Full System Replacement"
type input "5550"
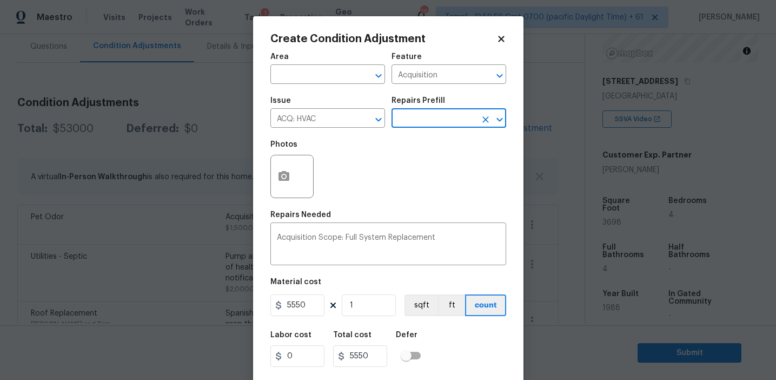
scroll to position [24, 0]
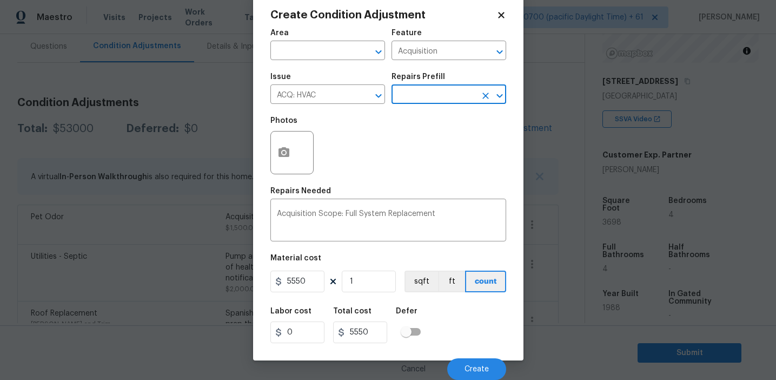
click at [206, 242] on body "Maestro Visits Projects Work Orders Tasks 1 Properties Geo Assignments 797 Tamp…" at bounding box center [388, 190] width 776 height 380
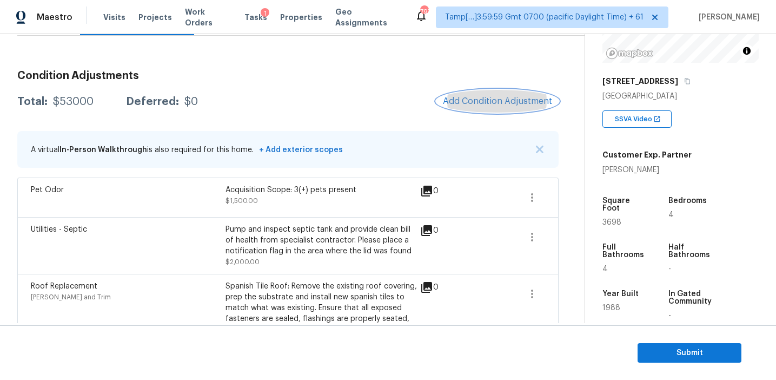
scroll to position [96, 0]
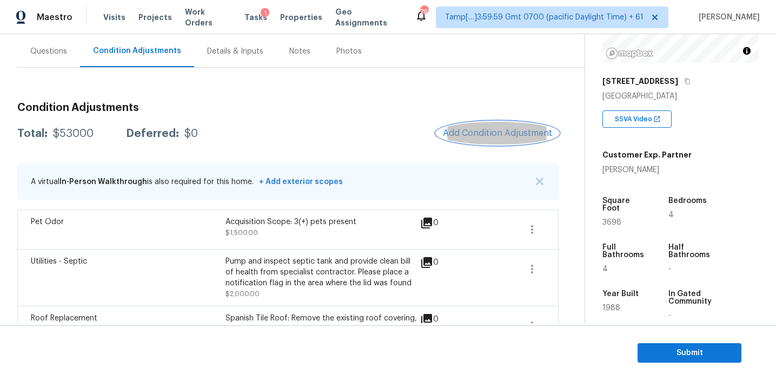
click at [459, 127] on button "Add Condition Adjustment" at bounding box center [497, 133] width 122 height 23
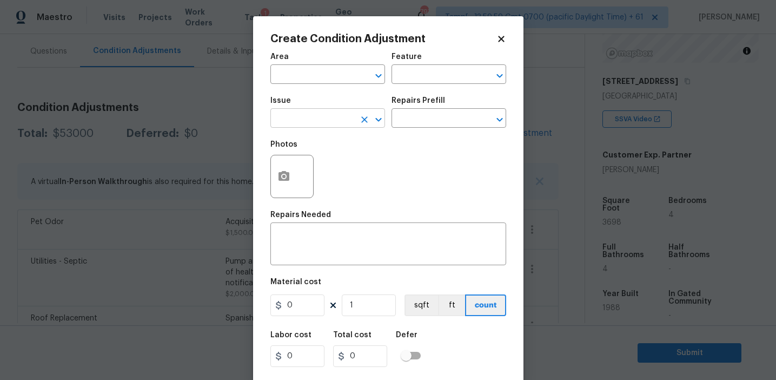
click at [320, 122] on input "text" at bounding box center [312, 119] width 84 height 17
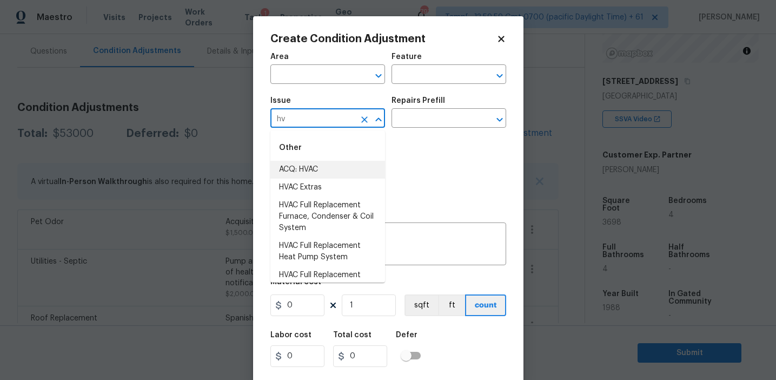
click at [328, 171] on li "ACQ: HVAC" at bounding box center [327, 170] width 115 height 18
type input "ACQ: HVAC"
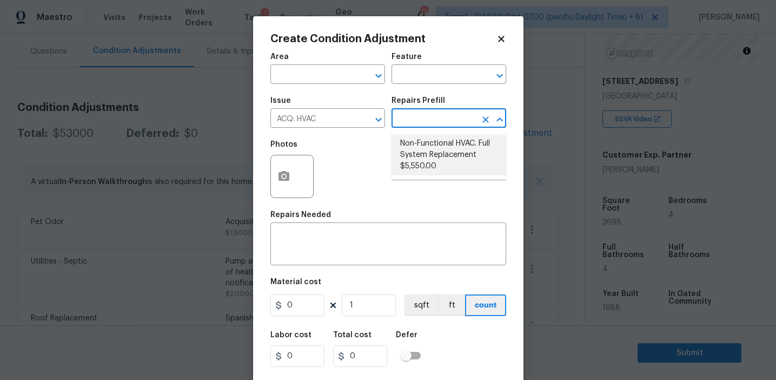
click at [434, 143] on li "Non-Functional HVAC. Full System Replacement $5,550.00" at bounding box center [449, 155] width 115 height 41
type input "Acquisition"
type textarea "Acquisition Scope: Full System Replacement"
type input "5550"
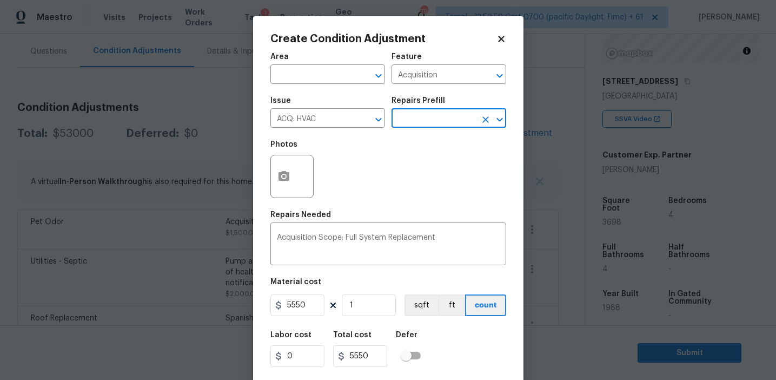
scroll to position [24, 0]
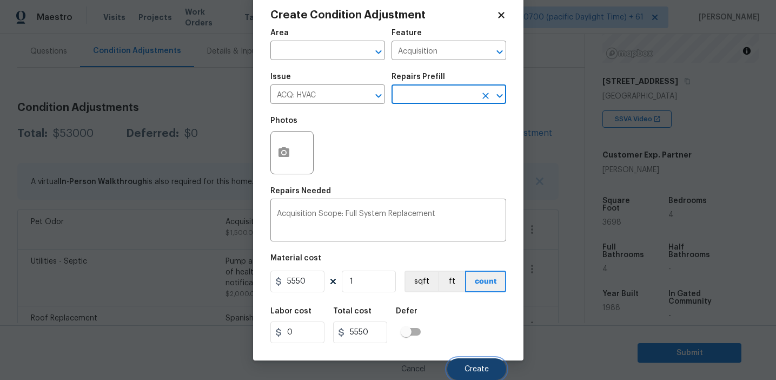
click at [467, 365] on span "Create" at bounding box center [477, 369] width 24 height 8
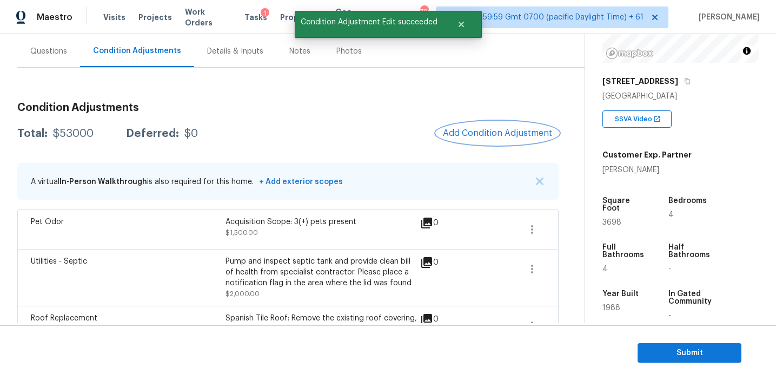
scroll to position [0, 0]
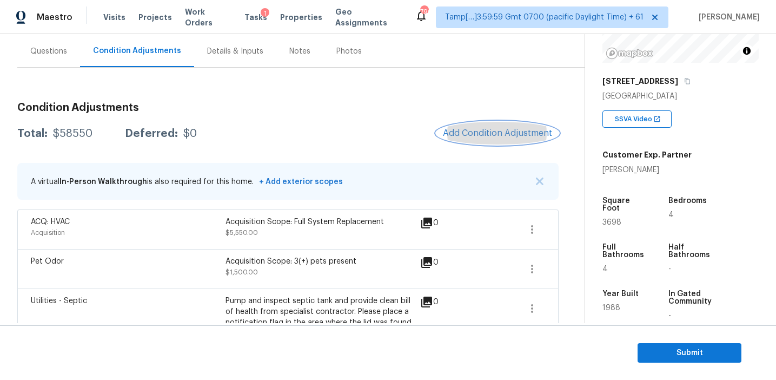
click at [460, 132] on span "Add Condition Adjustment" at bounding box center [497, 133] width 109 height 10
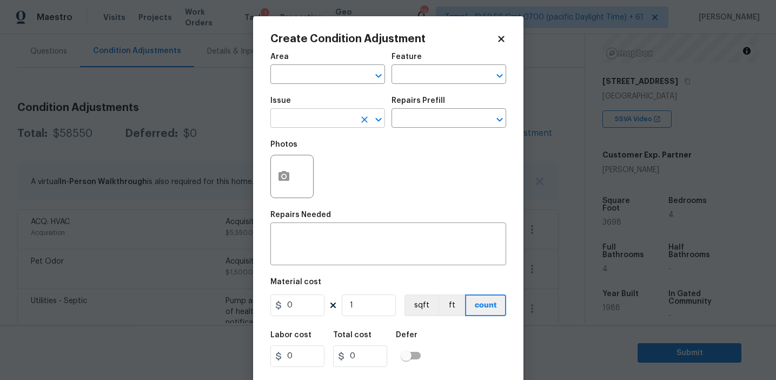
click at [300, 124] on input "text" at bounding box center [312, 119] width 84 height 17
type input "press"
click at [346, 125] on input "text" at bounding box center [312, 119] width 84 height 17
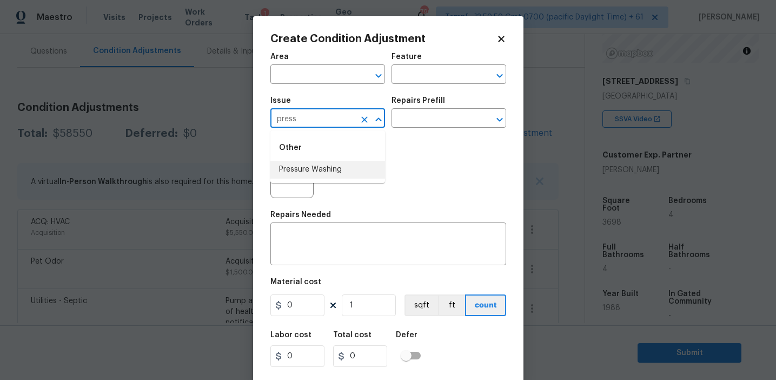
click at [348, 171] on li "Pressure Washing" at bounding box center [327, 170] width 115 height 18
type input "Pressure Washing"
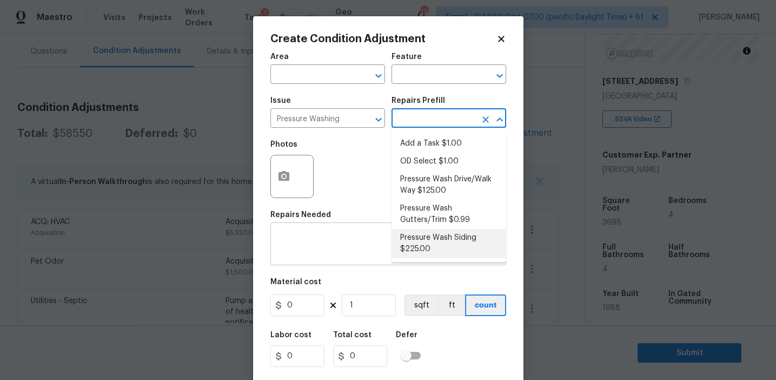
click at [428, 233] on li "Pressure Wash Siding $225.00" at bounding box center [449, 243] width 115 height 29
type input "Siding"
type textarea "Protect areas as needed for pressure washing. Pressure wash the siding on the h…"
type input "225"
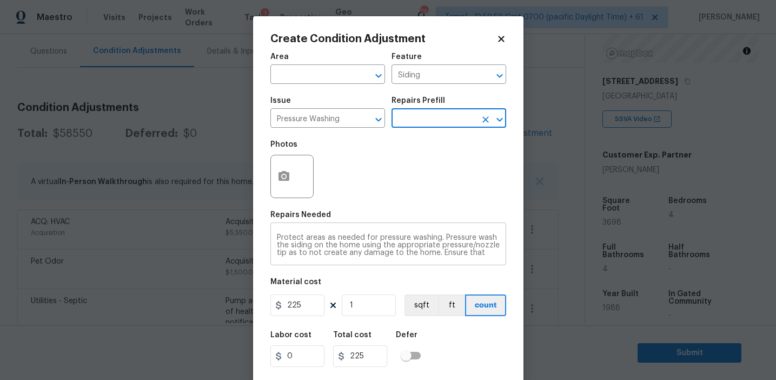
scroll to position [24, 0]
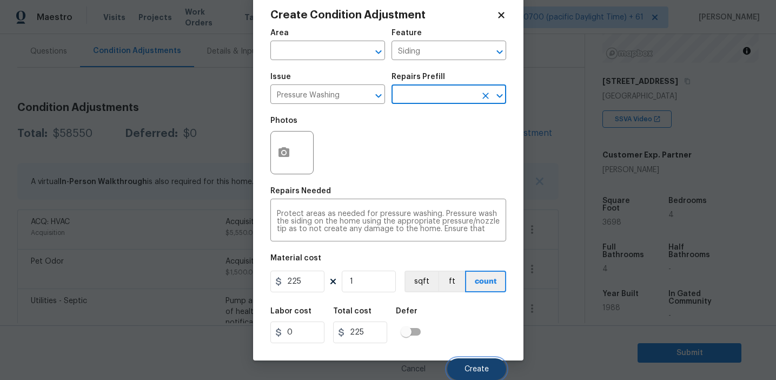
click at [465, 366] on span "Create" at bounding box center [477, 369] width 24 height 8
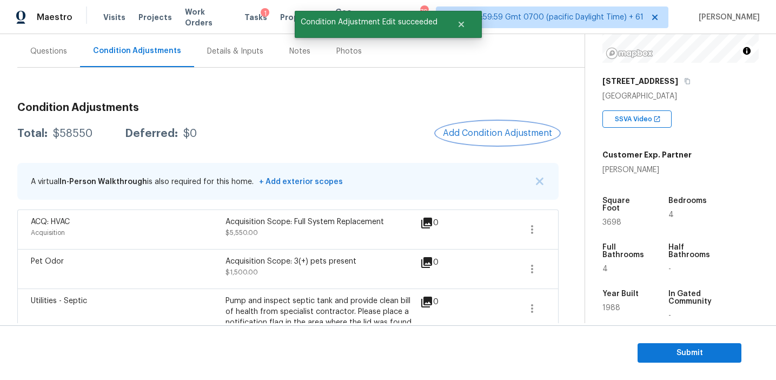
scroll to position [0, 0]
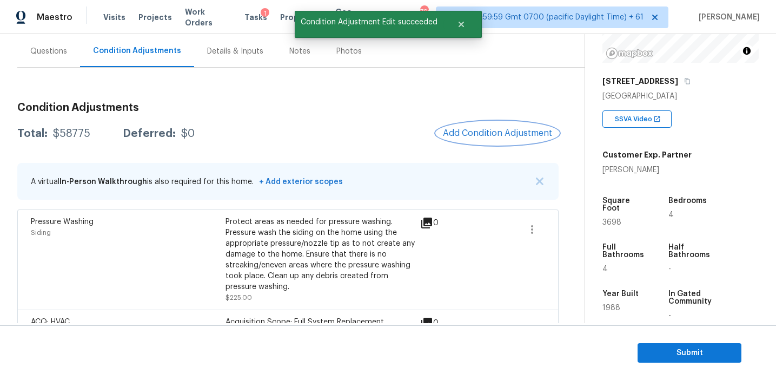
click at [471, 135] on span "Add Condition Adjustment" at bounding box center [497, 133] width 109 height 10
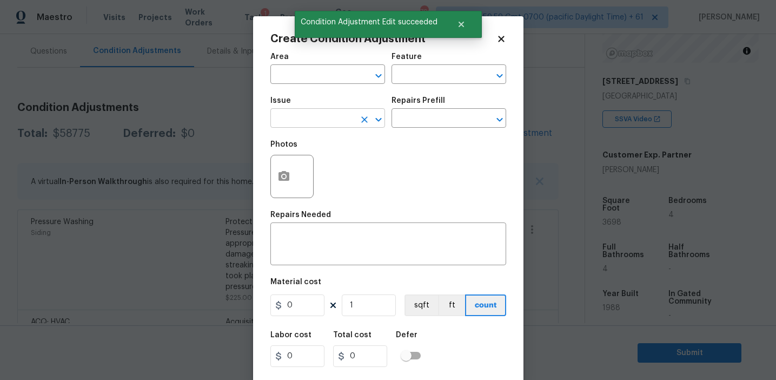
click at [317, 119] on input "text" at bounding box center [312, 119] width 84 height 17
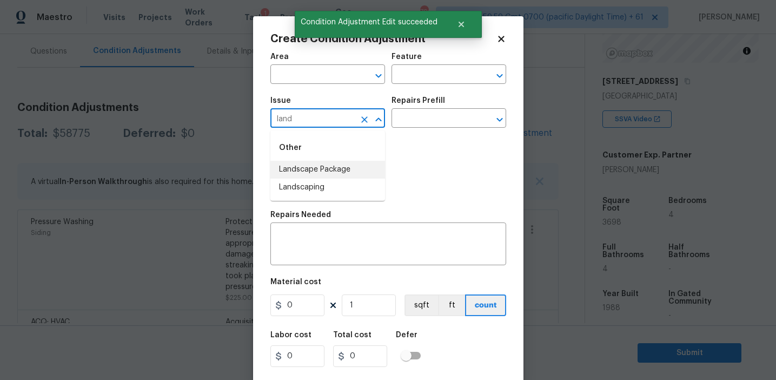
click at [334, 169] on li "Landscape Package" at bounding box center [327, 170] width 115 height 18
type input "Landscape Package"
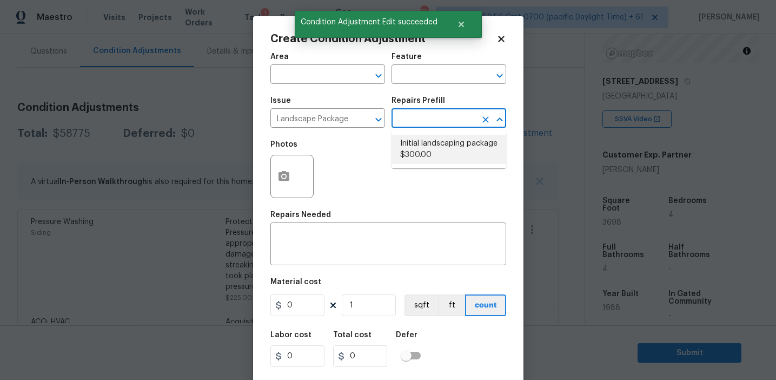
click at [428, 151] on li "Initial landscaping package $300.00" at bounding box center [449, 149] width 115 height 29
type input "Home Readiness Packages"
type textarea "Mowing of grass up to 6" in height. Mow, edge along driveways & sidewalks, trim…"
type input "300"
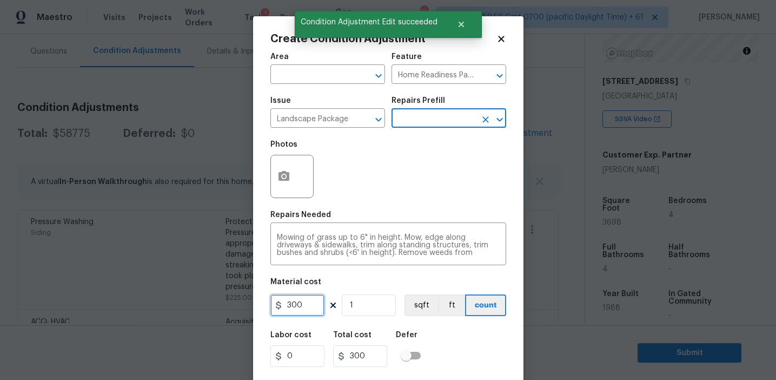
click at [292, 303] on input "300" at bounding box center [297, 305] width 54 height 22
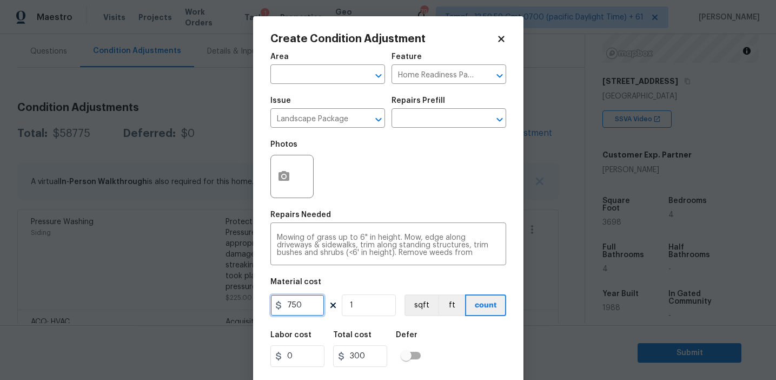
type input "750"
click at [283, 181] on icon "button" at bounding box center [284, 176] width 11 height 10
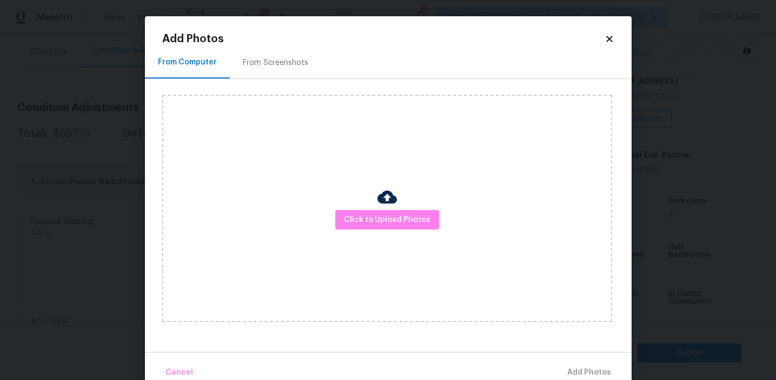
click at [280, 68] on div "From Screenshots" at bounding box center [275, 63] width 91 height 32
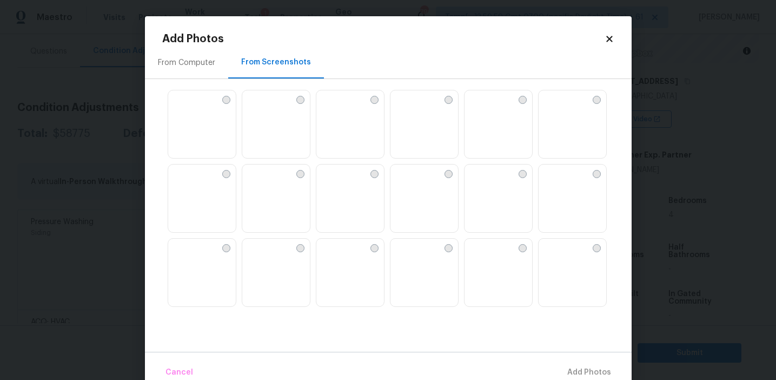
click at [349, 287] on img at bounding box center [350, 273] width 68 height 69
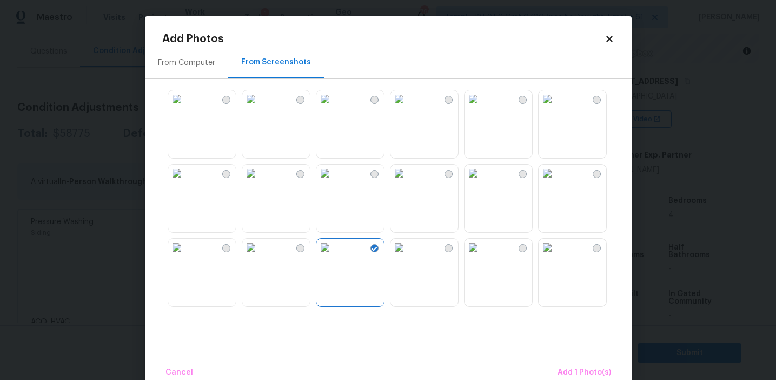
click at [408, 256] on img at bounding box center [399, 247] width 17 height 17
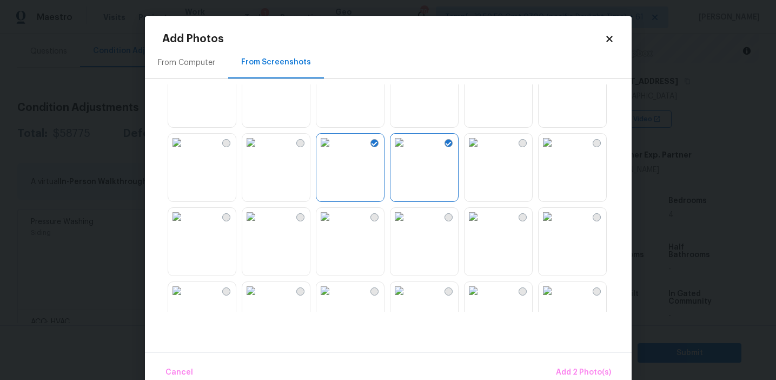
click at [334, 225] on img at bounding box center [324, 216] width 17 height 17
click at [408, 225] on img at bounding box center [399, 216] width 17 height 17
click at [334, 225] on img at bounding box center [324, 216] width 17 height 17
click at [562, 365] on button "Add 3 Photo(s)" at bounding box center [583, 372] width 63 height 23
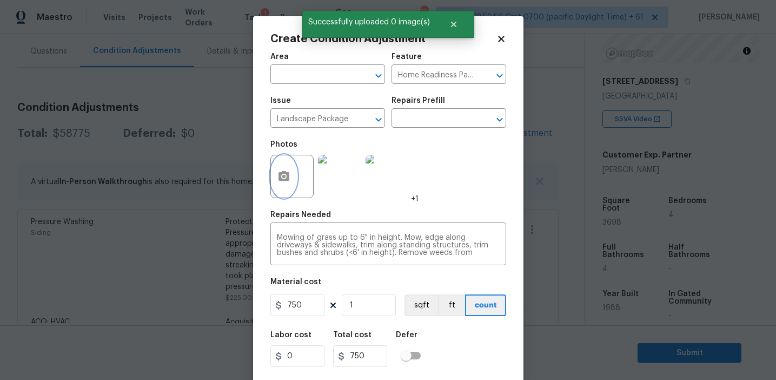
scroll to position [24, 0]
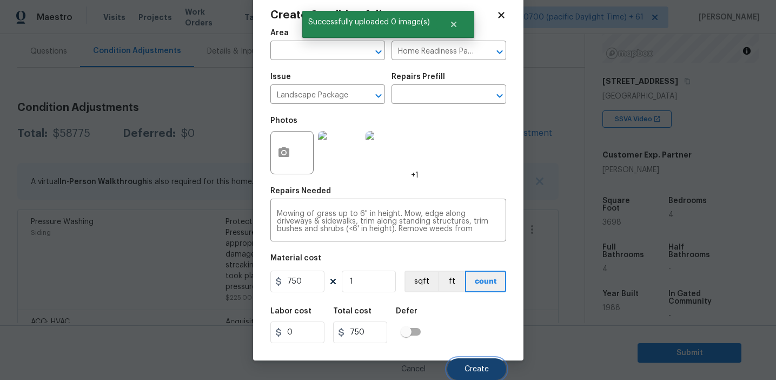
click at [481, 361] on button "Create" at bounding box center [476, 369] width 59 height 22
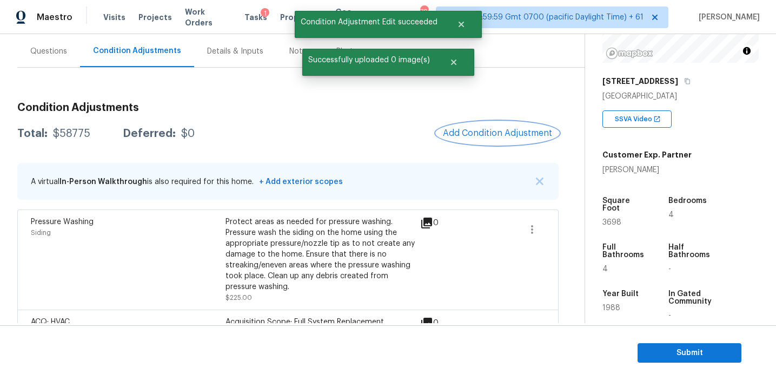
scroll to position [0, 0]
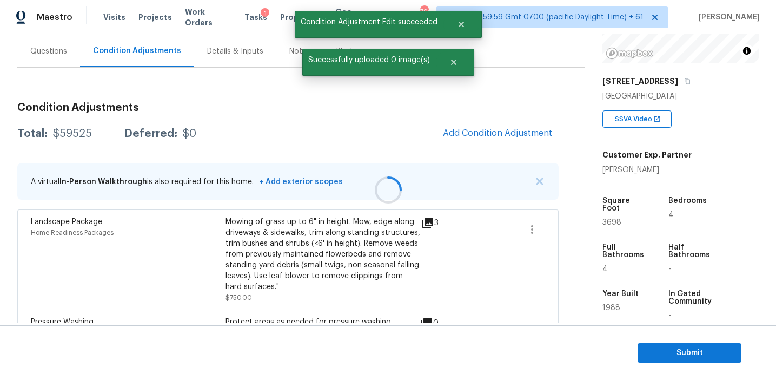
click at [475, 137] on div at bounding box center [388, 190] width 776 height 380
click at [473, 135] on span "Add Condition Adjustment" at bounding box center [497, 133] width 109 height 10
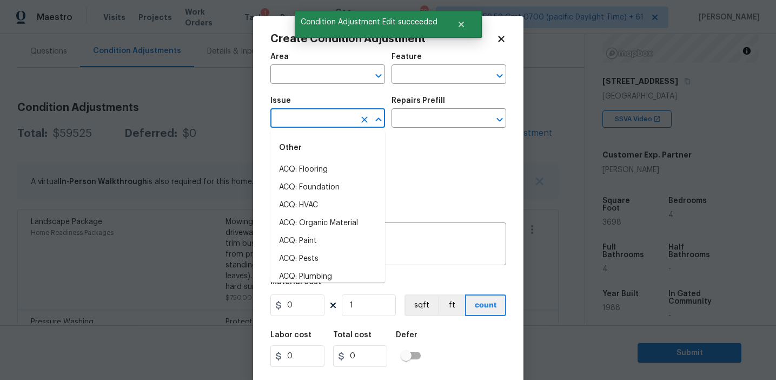
click at [315, 118] on input "text" at bounding box center [312, 119] width 84 height 17
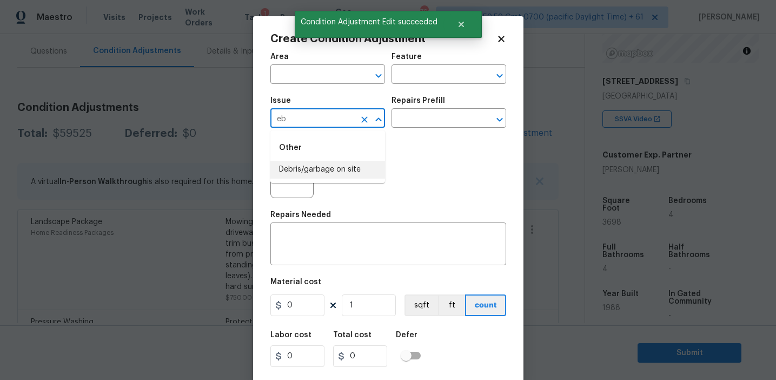
click at [330, 169] on li "Debris/garbage on site" at bounding box center [327, 170] width 115 height 18
type input "Debris/garbage on site"
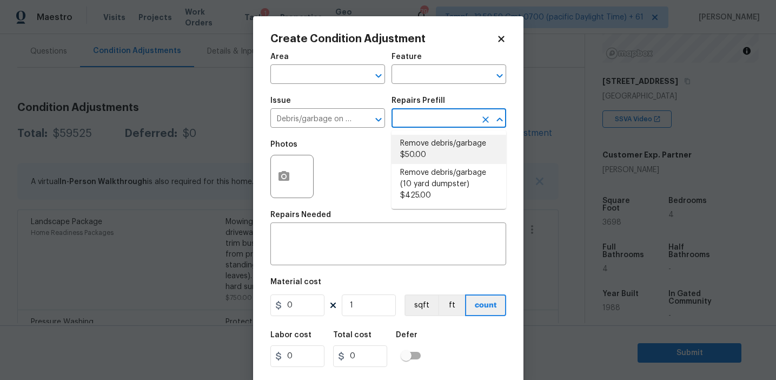
click at [422, 151] on li "Remove debris/garbage $50.00" at bounding box center [449, 149] width 115 height 29
type textarea "Remove, haul off, and properly dispose of any debris left by seller to offsite …"
type input "50"
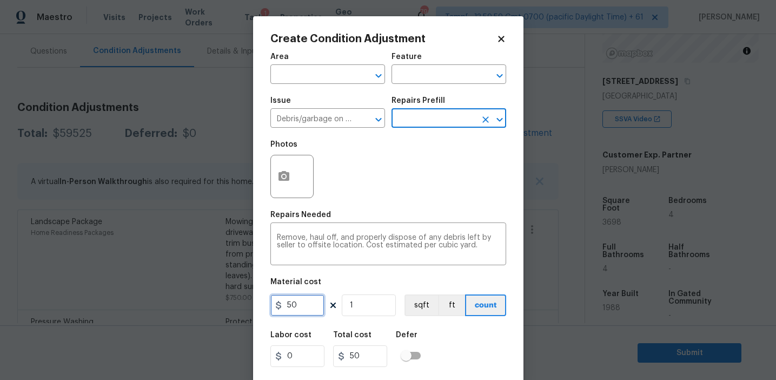
click at [302, 307] on input "50" at bounding box center [297, 305] width 54 height 22
type input "1000"
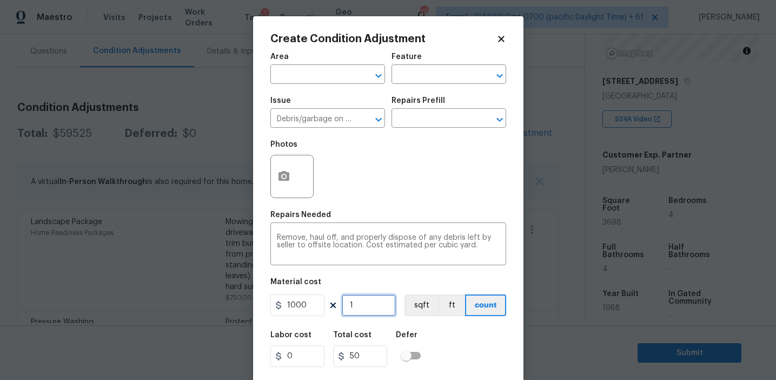
type input "1000"
type input "2"
type input "2000"
type input "2"
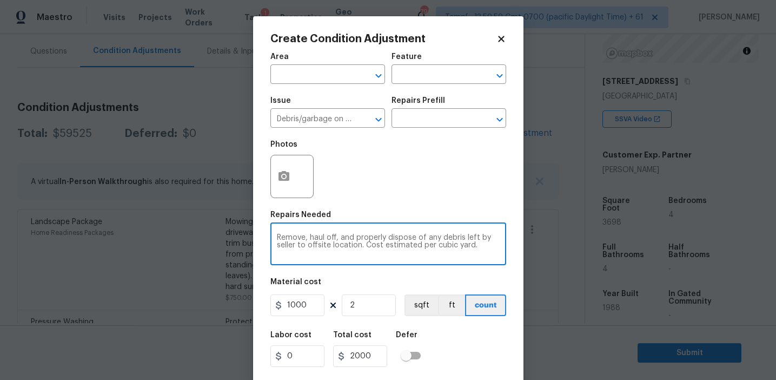
click at [331, 256] on textarea "Remove, haul off, and properly dispose of any debris left by seller to offsite …" at bounding box center [388, 245] width 223 height 23
type textarea "Remove, haul off, and properly dispose of any debris left by seller to offsite …"
click at [371, 314] on input "2" at bounding box center [369, 305] width 54 height 22
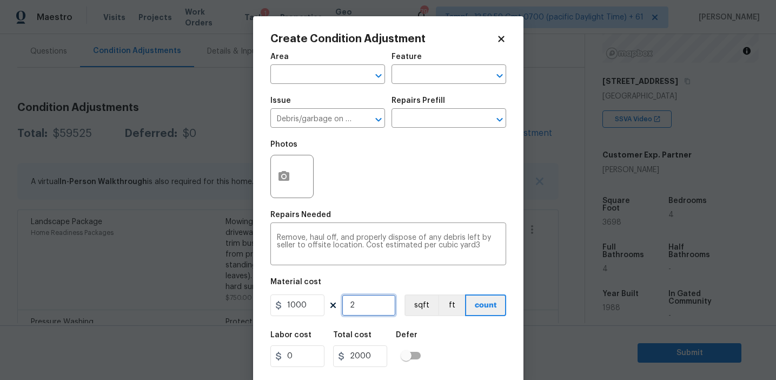
type input "0"
type input "3"
type input "3000"
type input "3"
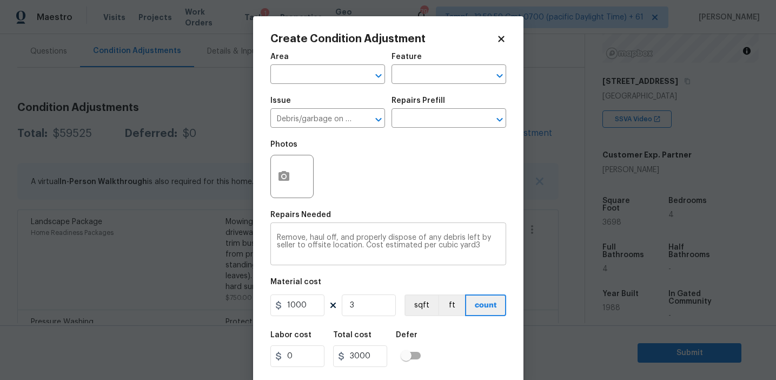
click at [304, 236] on textarea "Remove, haul off, and properly dispose of any debris left by seller to offsite …" at bounding box center [388, 245] width 223 height 23
click at [276, 180] on button "button" at bounding box center [284, 176] width 26 height 42
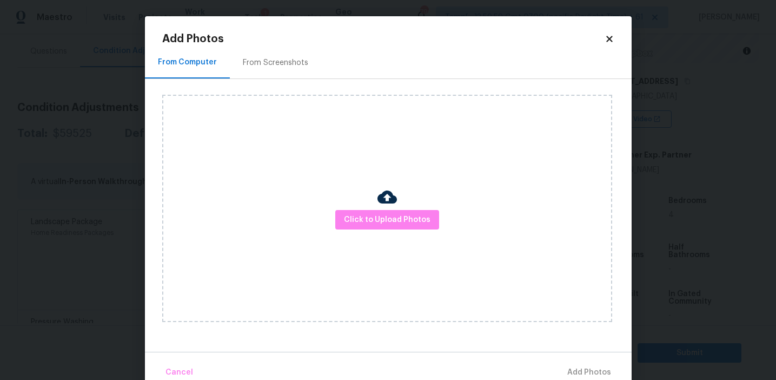
click at [382, 201] on img at bounding box center [387, 196] width 19 height 19
click at [380, 211] on button "Click to Upload Photos" at bounding box center [387, 220] width 104 height 20
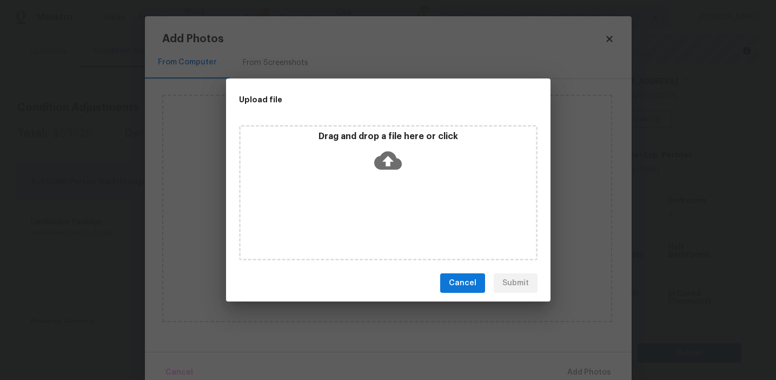
click at [375, 153] on icon at bounding box center [388, 161] width 28 height 28
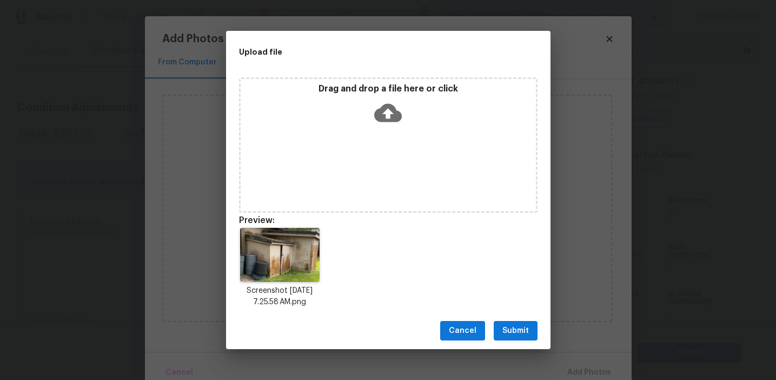
click at [515, 328] on span "Submit" at bounding box center [515, 331] width 27 height 14
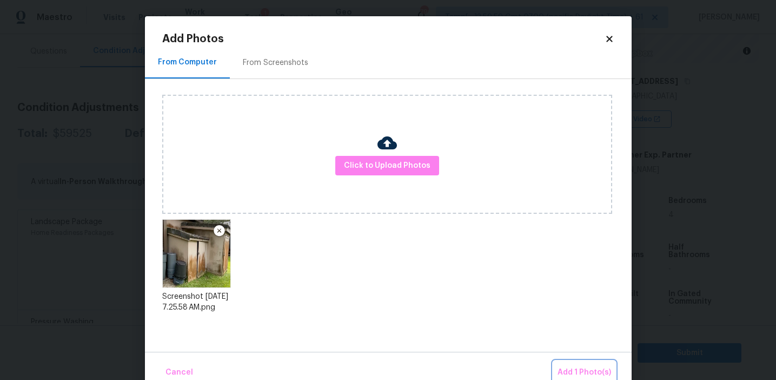
click at [564, 364] on button "Add 1 Photo(s)" at bounding box center [584, 372] width 62 height 23
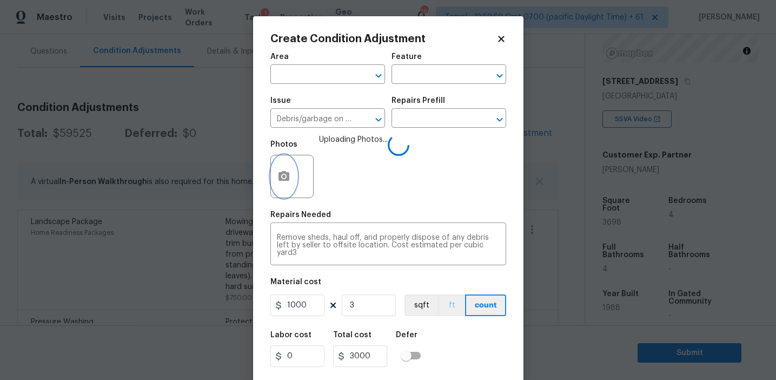
scroll to position [24, 0]
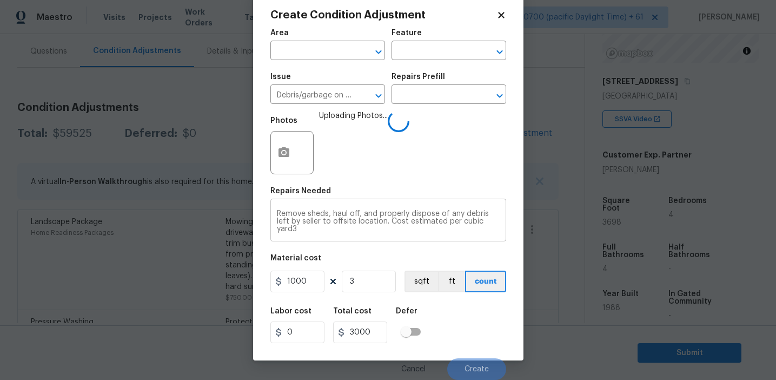
click at [308, 214] on textarea "Remove sheds, haul off, and properly dispose of any debris left by seller to of…" at bounding box center [388, 221] width 223 height 23
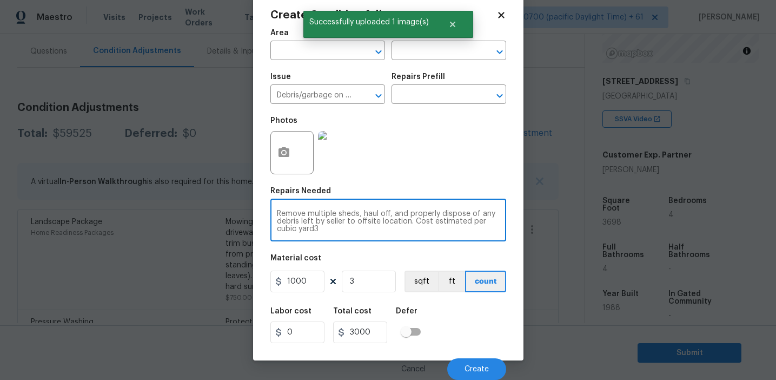
type textarea "Remove multiple sheds, haul off, and properly dispose of any debris left by sel…"
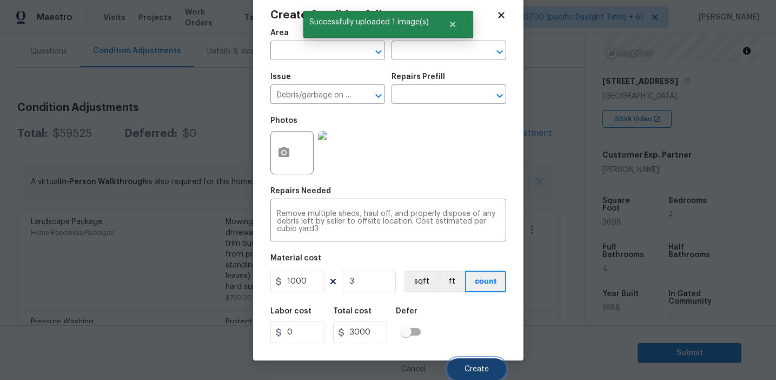
click at [456, 372] on button "Create" at bounding box center [476, 369] width 59 height 22
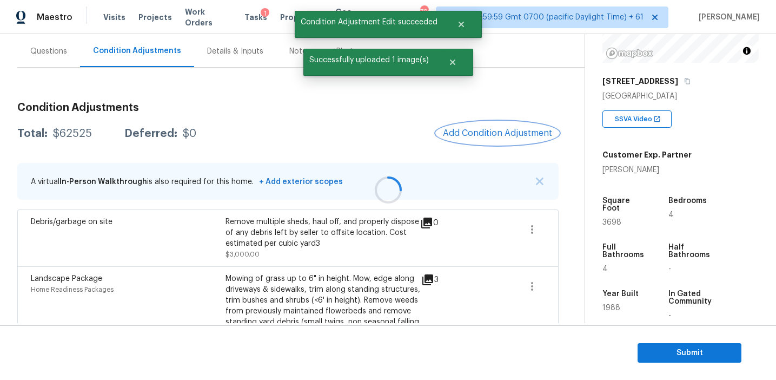
scroll to position [0, 0]
click at [466, 137] on span "Add Condition Adjustment" at bounding box center [497, 133] width 109 height 10
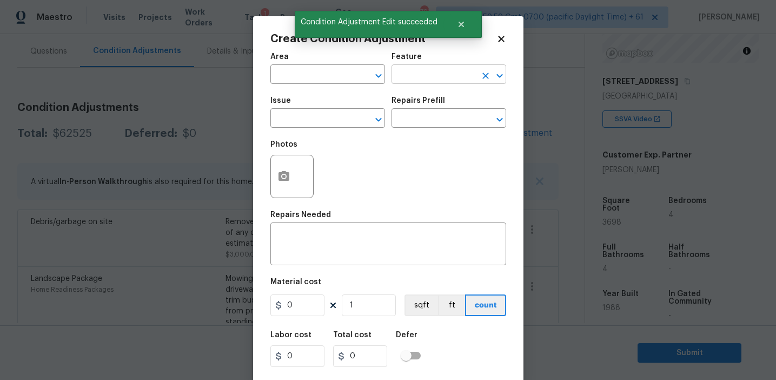
click at [424, 78] on input "text" at bounding box center [434, 75] width 84 height 17
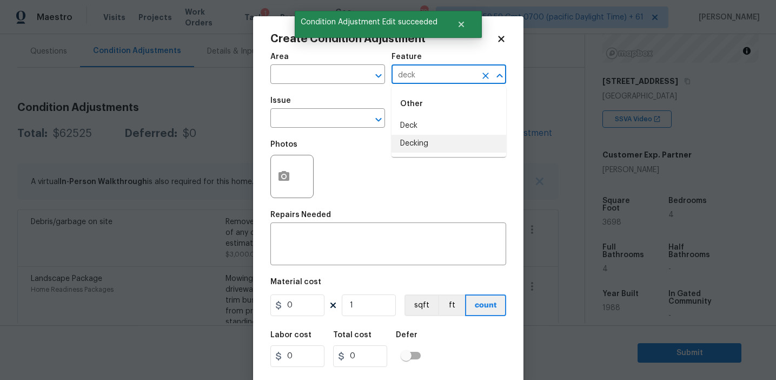
click at [427, 142] on li "Decking" at bounding box center [449, 144] width 115 height 18
type input "Decking"
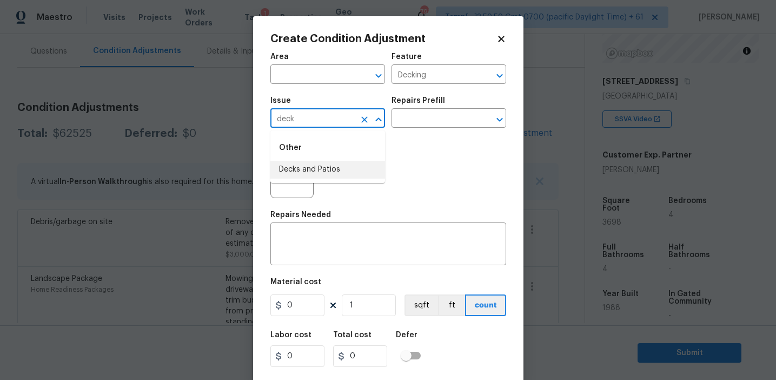
click at [348, 171] on li "Decks and Patios" at bounding box center [327, 170] width 115 height 18
type input "Decks and Patios"
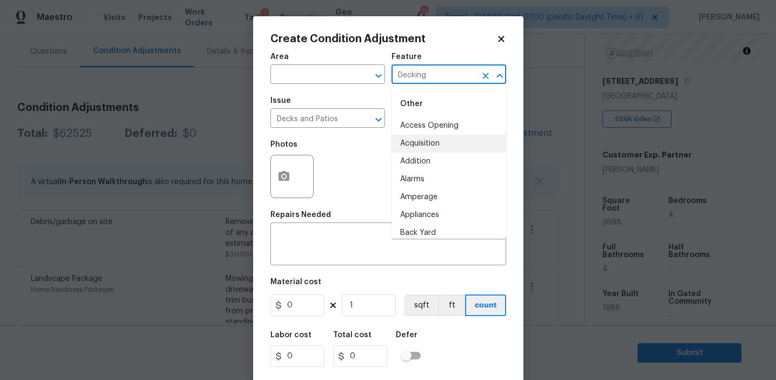
click at [403, 73] on input "Decking" at bounding box center [434, 75] width 84 height 17
click at [328, 242] on textarea at bounding box center [388, 245] width 223 height 23
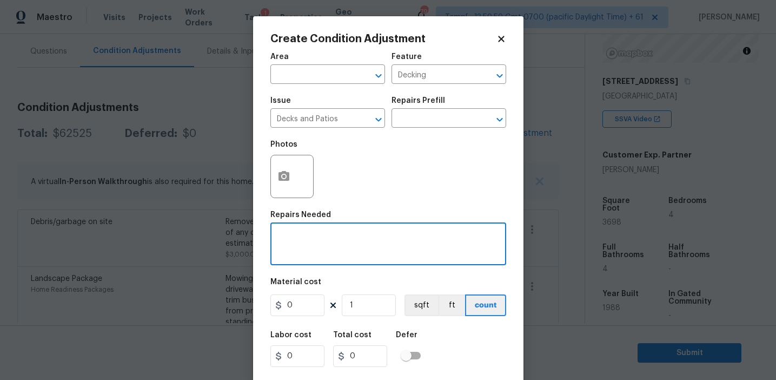
paste textarea "Decking"
type textarea "Decking repairs"
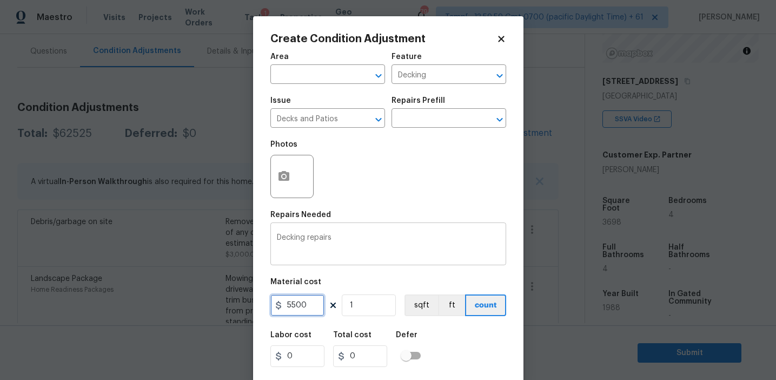
type input "5500"
click at [281, 168] on button "button" at bounding box center [284, 176] width 26 height 42
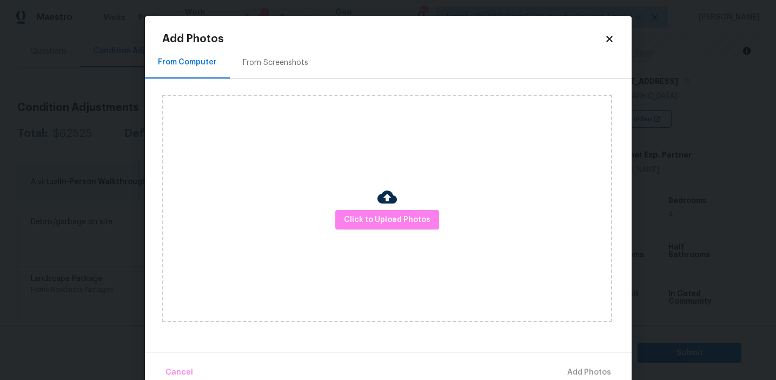
click at [288, 51] on div "From Screenshots" at bounding box center [275, 63] width 91 height 32
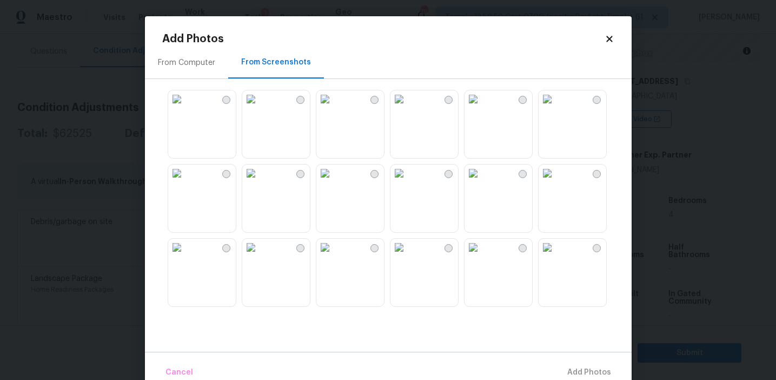
click at [217, 71] on div "From Computer" at bounding box center [186, 63] width 83 height 32
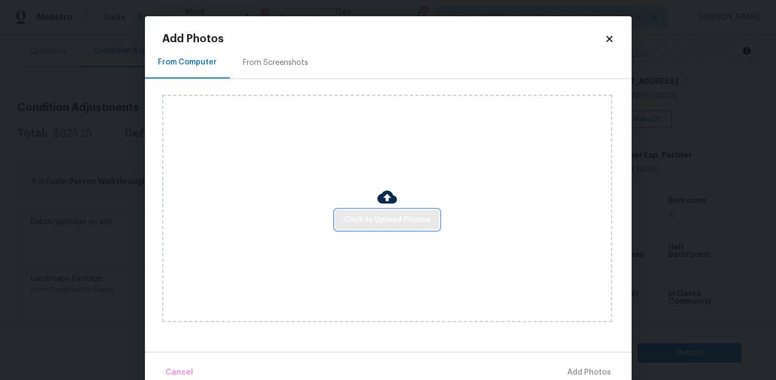
click at [355, 210] on button "Click to Upload Photos" at bounding box center [387, 220] width 104 height 20
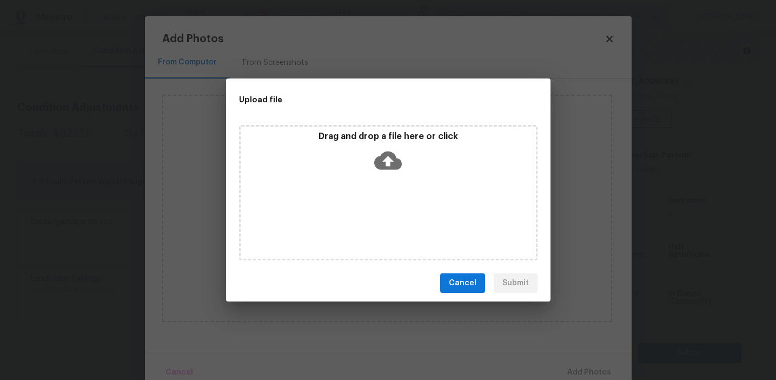
click at [355, 136] on p "Drag and drop a file here or click" at bounding box center [388, 136] width 295 height 11
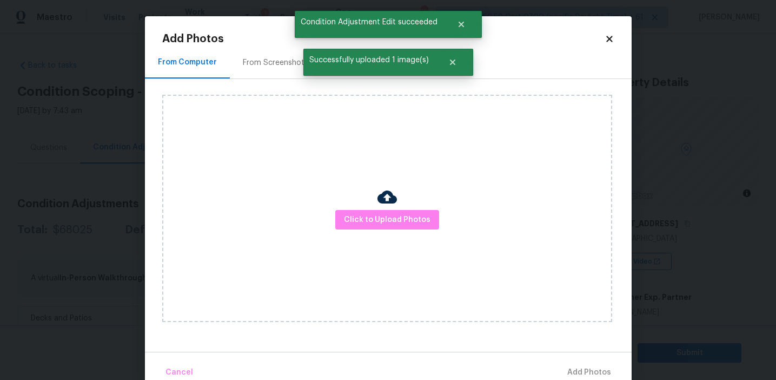
scroll to position [142, 0]
click at [356, 204] on div "Click to Upload Photos" at bounding box center [387, 208] width 450 height 227
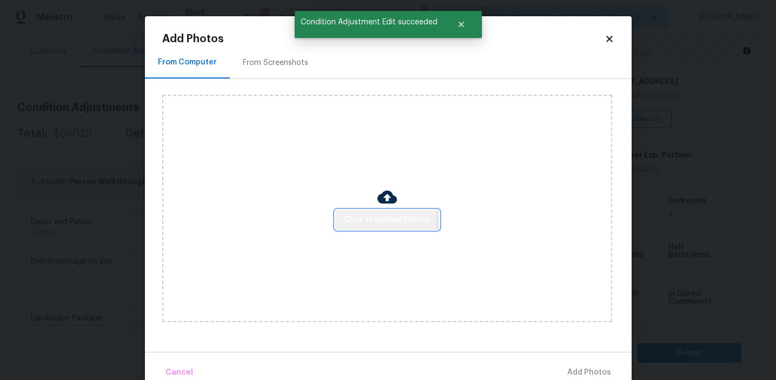
click at [354, 216] on span "Click to Upload Photos" at bounding box center [387, 220] width 87 height 14
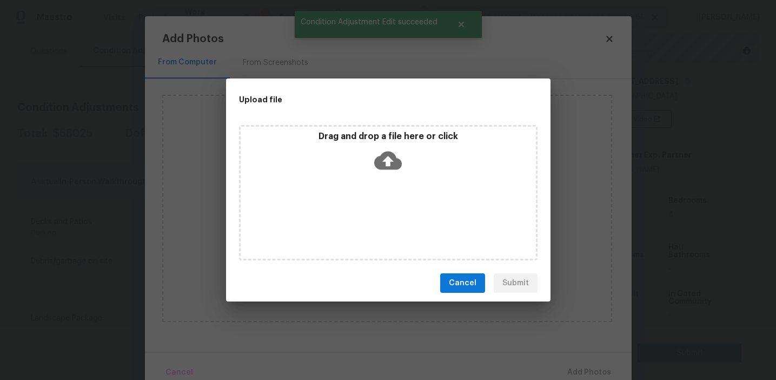
click at [354, 147] on div "Drag and drop a file here or click" at bounding box center [388, 154] width 295 height 47
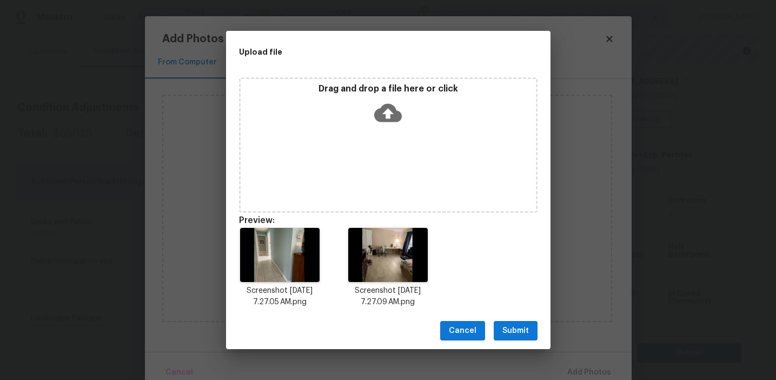
click at [509, 329] on span "Submit" at bounding box center [515, 331] width 27 height 14
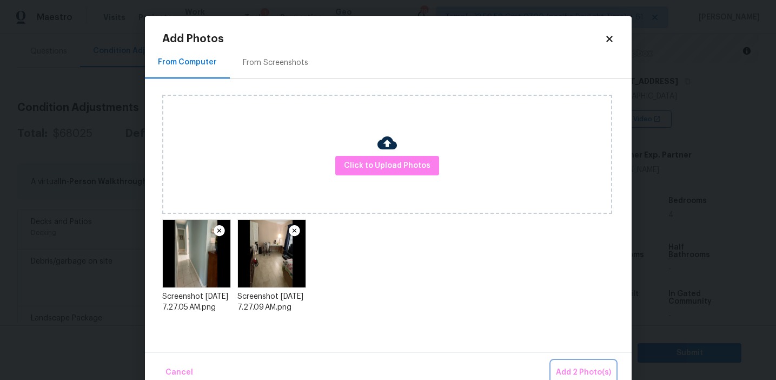
click at [560, 365] on button "Add 2 Photo(s)" at bounding box center [584, 372] width 64 height 23
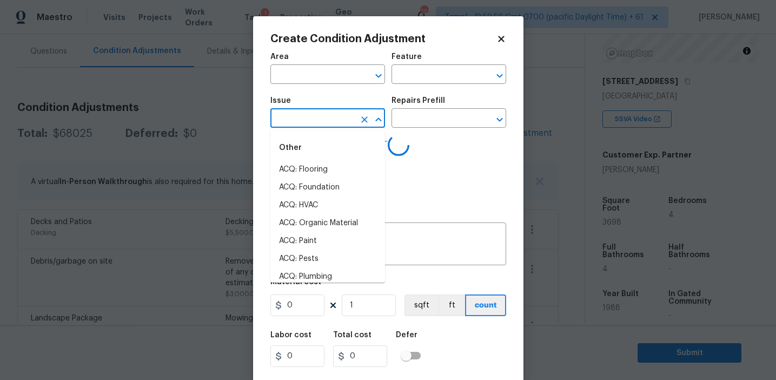
click at [285, 123] on input "text" at bounding box center [312, 119] width 84 height 17
click at [304, 217] on li "Interior Paint" at bounding box center [327, 223] width 115 height 18
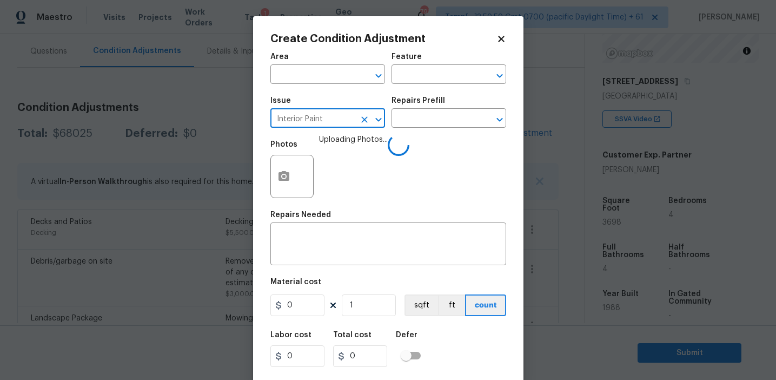
type input "Interior Paint"
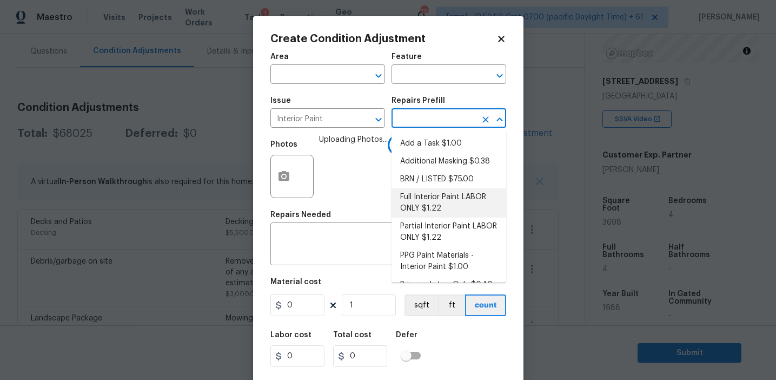
scroll to position [16, 0]
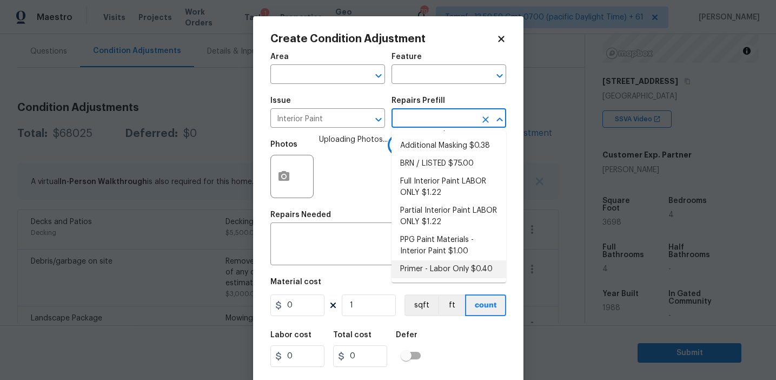
click at [438, 268] on li "Primer - Labor Only $0.40" at bounding box center [449, 269] width 115 height 18
type input "Overall Paint"
type input "0.4"
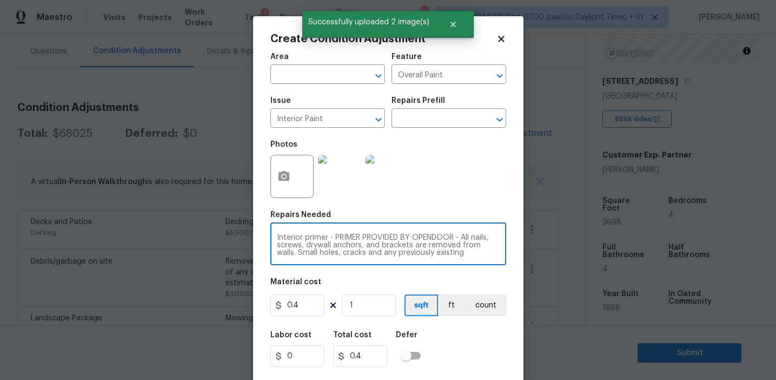
scroll to position [23, 0]
drag, startPoint x: 329, startPoint y: 238, endPoint x: 458, endPoint y: 257, distance: 129.6
click at [458, 257] on div "Interior primer - PRIMER PROVIDED BY OPENDOOR - All nails, screws, drywall anch…" at bounding box center [388, 245] width 236 height 40
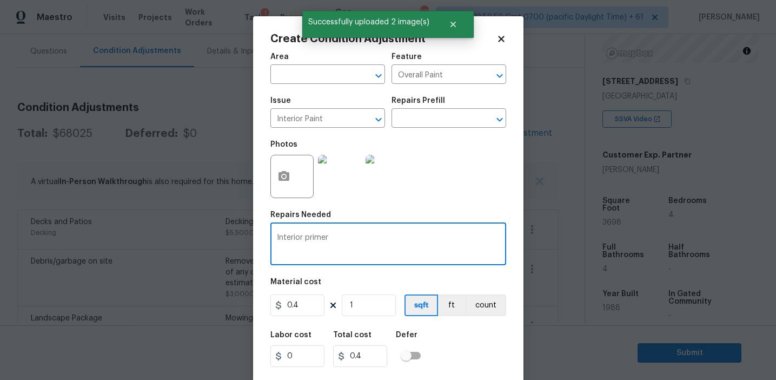
type textarea "Interior primer"
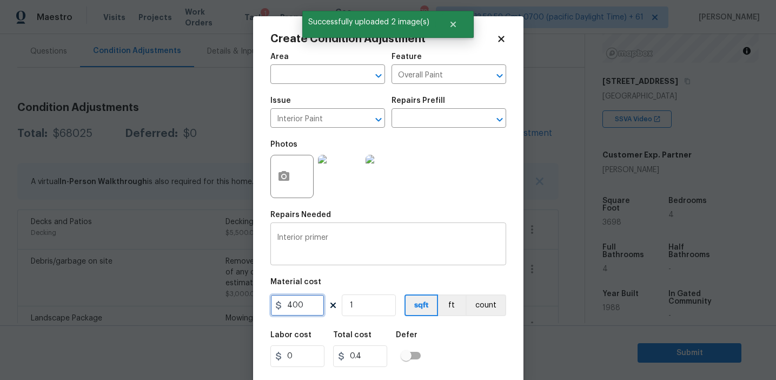
type input "400"
click at [493, 301] on button "count" at bounding box center [486, 305] width 41 height 22
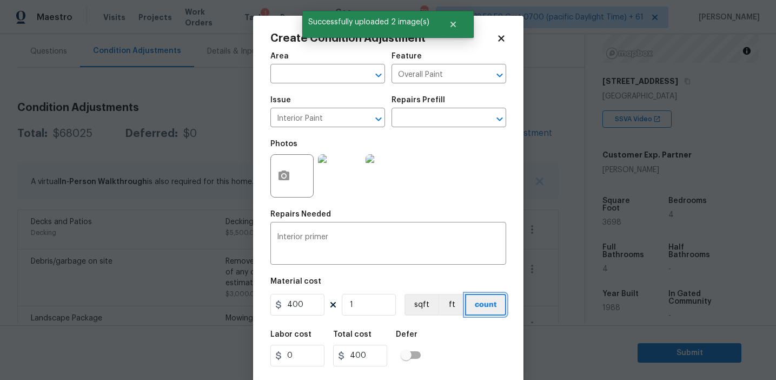
scroll to position [24, 0]
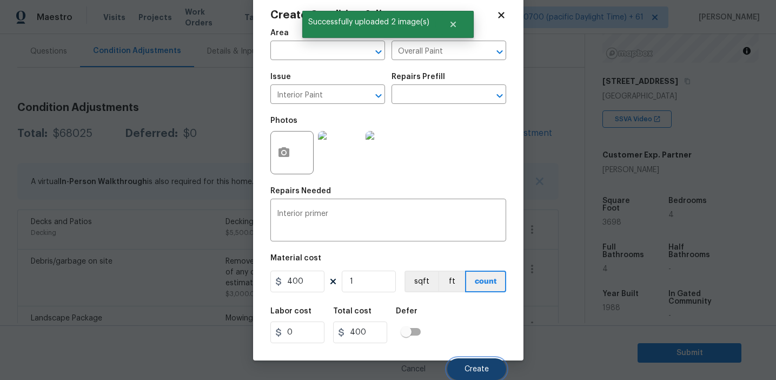
click at [478, 362] on button "Create" at bounding box center [476, 369] width 59 height 22
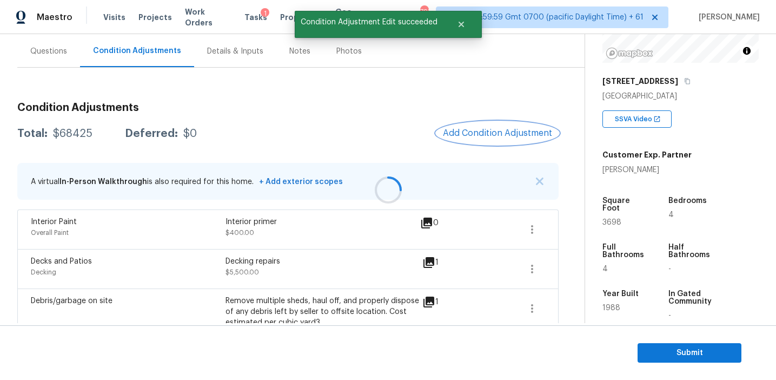
scroll to position [0, 0]
click at [465, 135] on span "Add Condition Adjustment" at bounding box center [497, 133] width 109 height 10
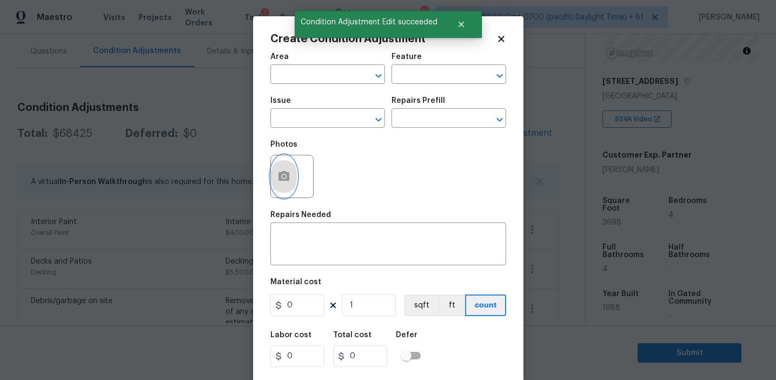
click at [293, 176] on button "button" at bounding box center [284, 176] width 26 height 42
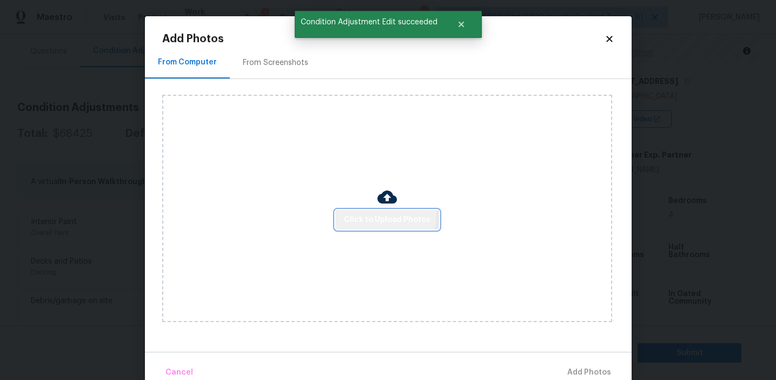
click at [356, 213] on button "Click to Upload Photos" at bounding box center [387, 220] width 104 height 20
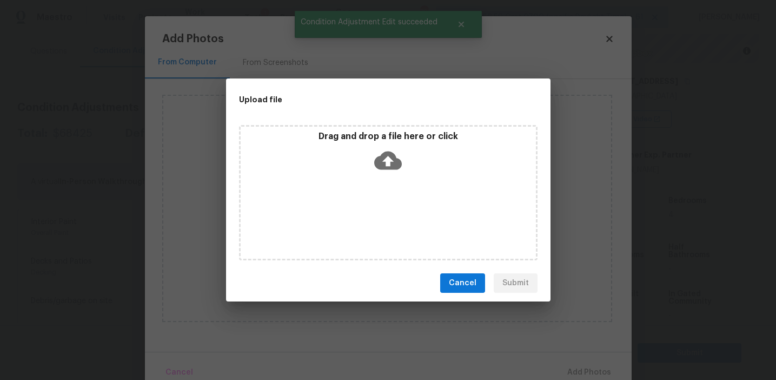
click at [358, 141] on p "Drag and drop a file here or click" at bounding box center [388, 136] width 295 height 11
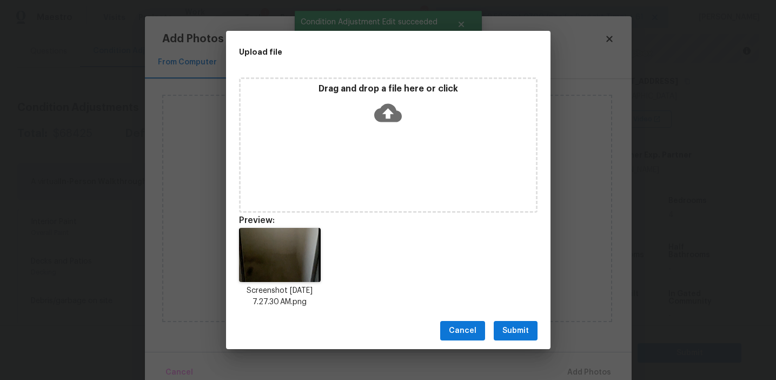
click at [515, 335] on span "Submit" at bounding box center [515, 331] width 27 height 14
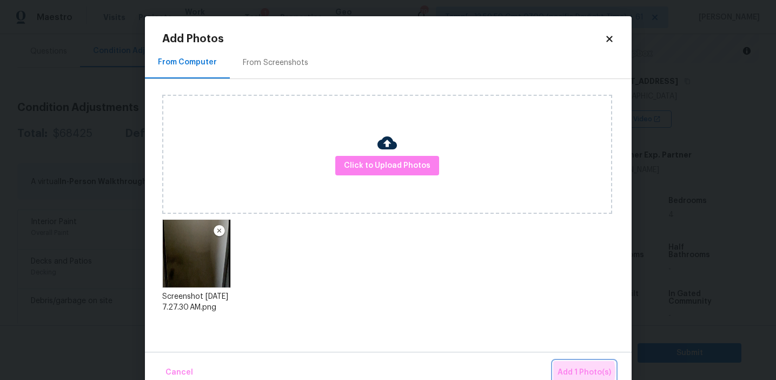
click at [577, 372] on span "Add 1 Photo(s)" at bounding box center [585, 373] width 54 height 14
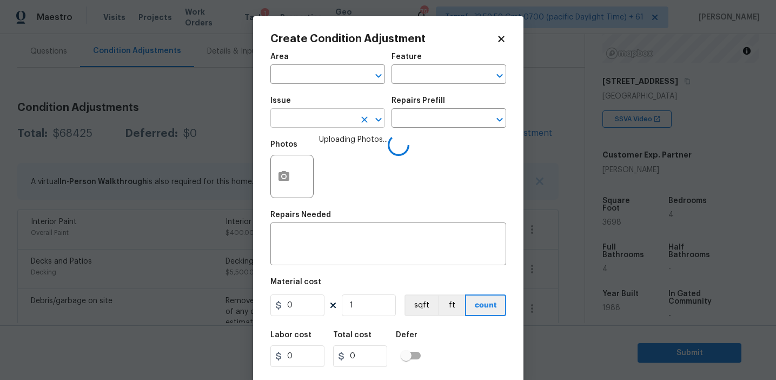
click at [301, 119] on input "text" at bounding box center [312, 119] width 84 height 17
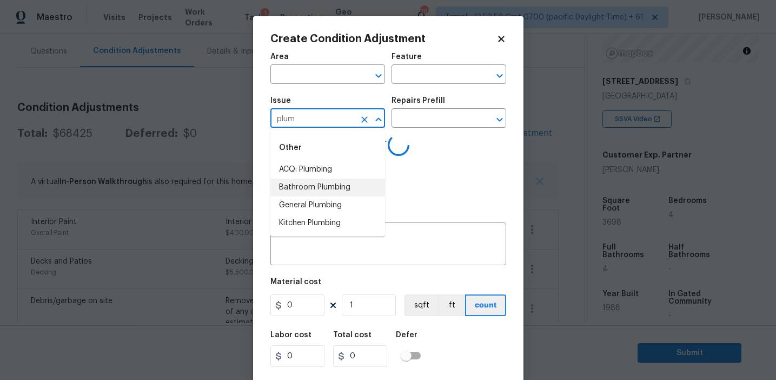
click at [316, 183] on li "Bathroom Plumbing" at bounding box center [327, 187] width 115 height 18
type input "Bathroom Plumbing"
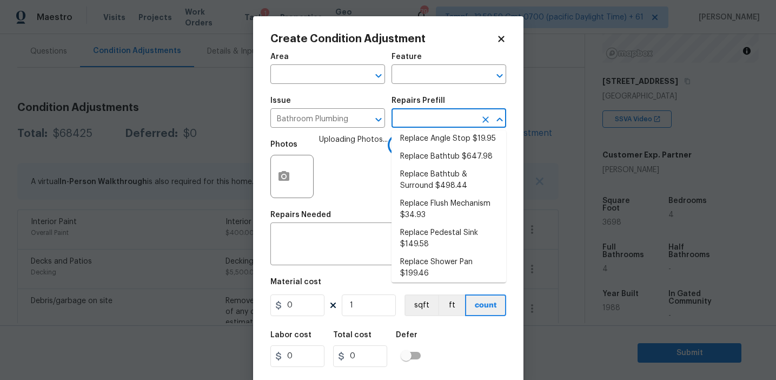
scroll to position [584, 0]
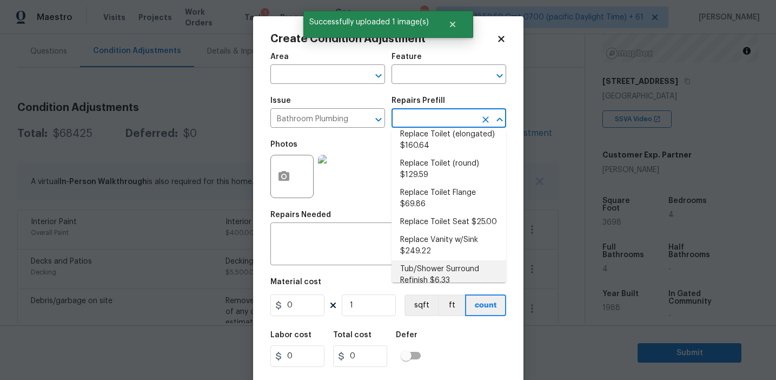
click at [413, 261] on li "Tub/Shower Surround Refinish $6.33" at bounding box center [449, 274] width 115 height 29
type input "Plumbing"
type textarea "Prep, mask, clean and refinish the tub/shower tile surround both all sides ensu…"
type input "6.33"
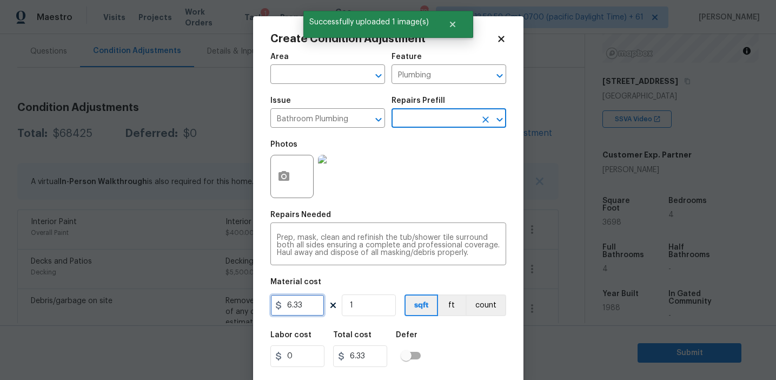
click at [305, 310] on input "6.33" at bounding box center [297, 305] width 54 height 22
type input "350"
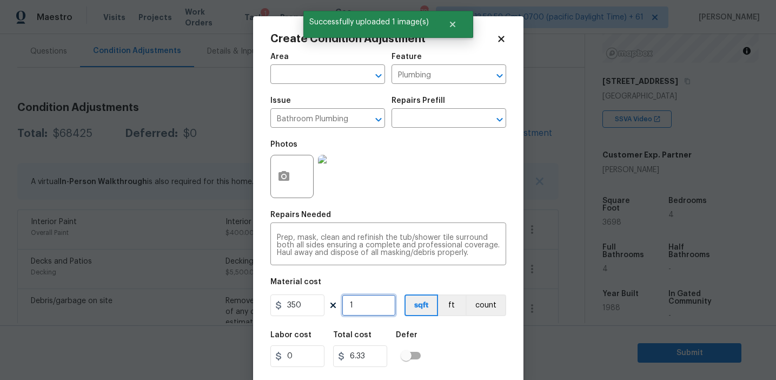
type input "350"
type input "2"
type input "700"
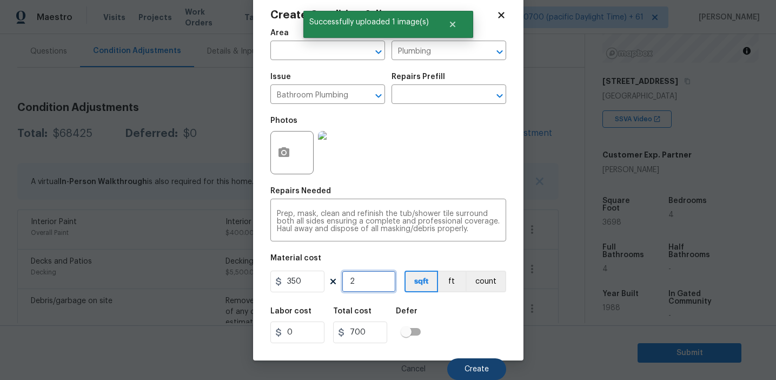
type input "2"
click at [484, 365] on span "Create" at bounding box center [477, 369] width 24 height 8
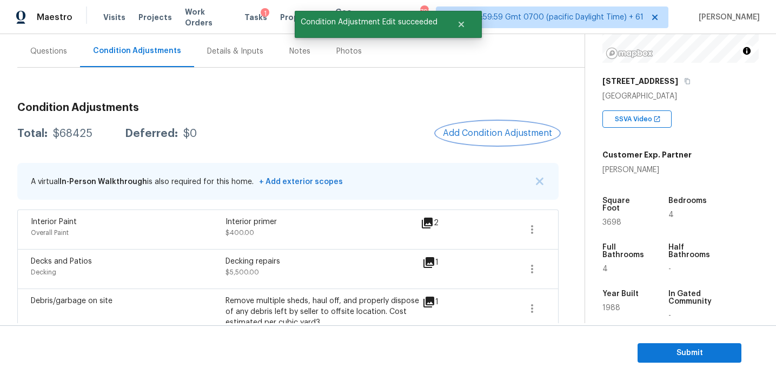
scroll to position [0, 0]
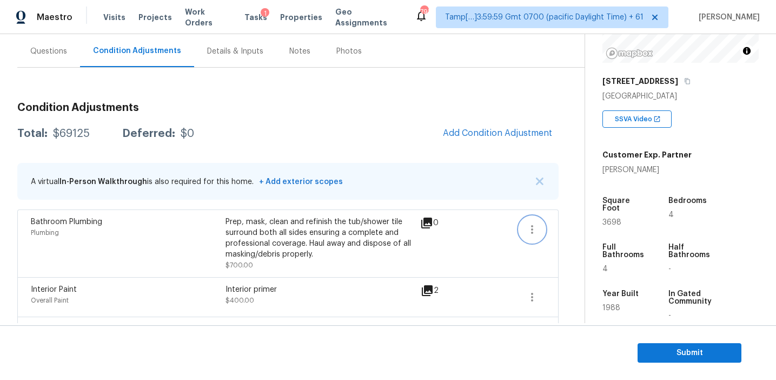
click at [528, 226] on icon "button" at bounding box center [532, 229] width 13 height 13
click at [570, 231] on div "Edit" at bounding box center [594, 227] width 84 height 11
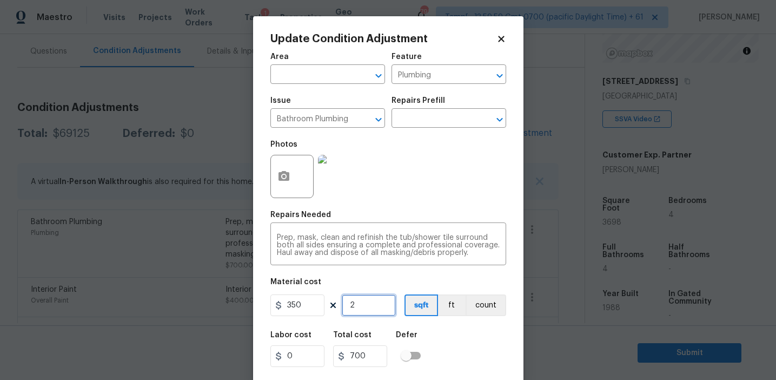
click at [382, 299] on input "2" at bounding box center [369, 305] width 54 height 22
click at [466, 295] on button "count" at bounding box center [486, 305] width 41 height 22
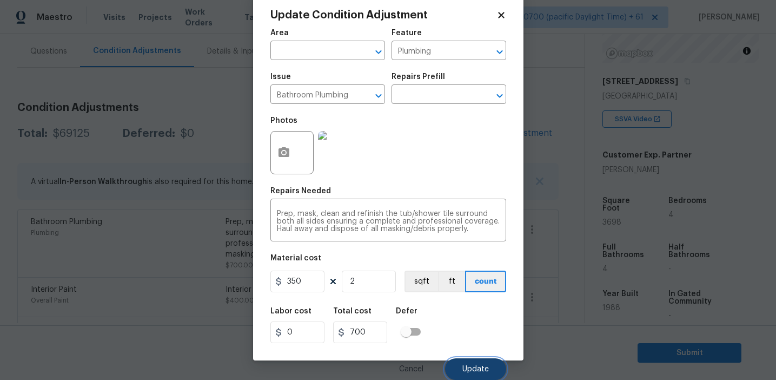
click at [469, 368] on span "Update" at bounding box center [475, 369] width 27 height 8
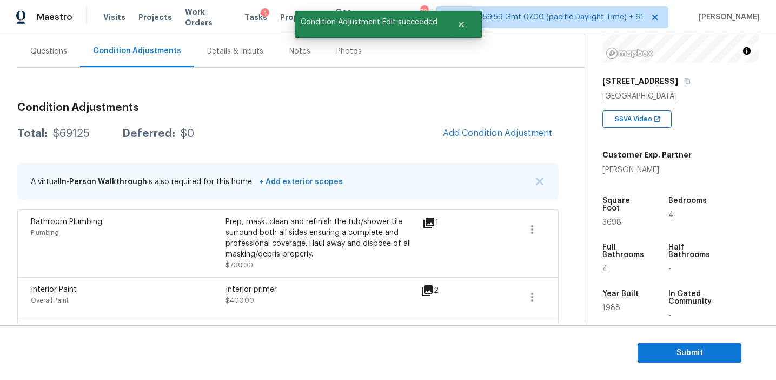
scroll to position [0, 0]
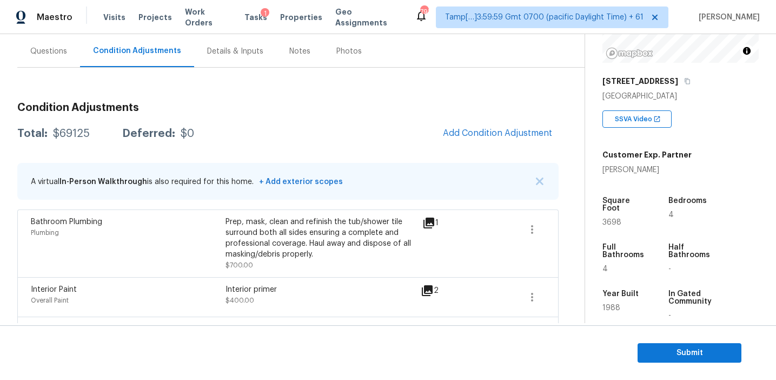
click at [441, 144] on span "Add Condition Adjustment" at bounding box center [497, 134] width 122 height 24
click at [452, 138] on button "Add Condition Adjustment" at bounding box center [497, 133] width 122 height 23
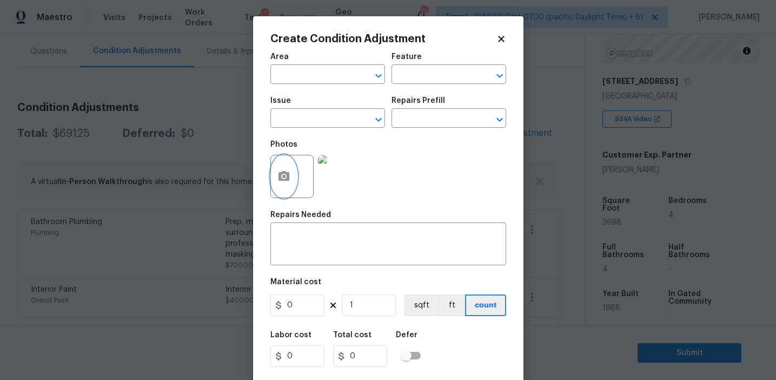
click at [281, 176] on icon "button" at bounding box center [284, 176] width 11 height 10
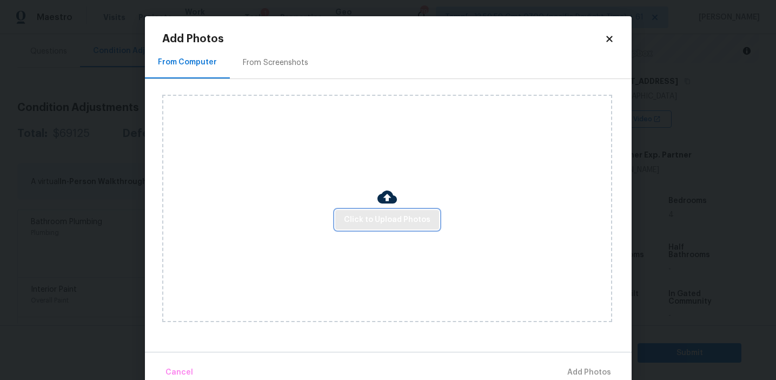
click at [371, 212] on button "Click to Upload Photos" at bounding box center [387, 220] width 104 height 20
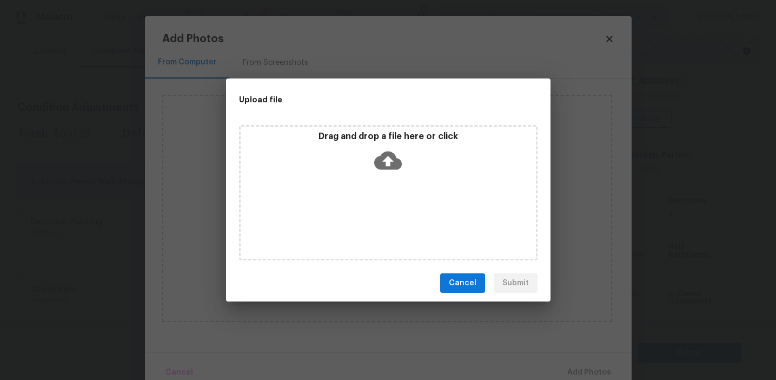
click at [375, 152] on icon at bounding box center [388, 161] width 28 height 28
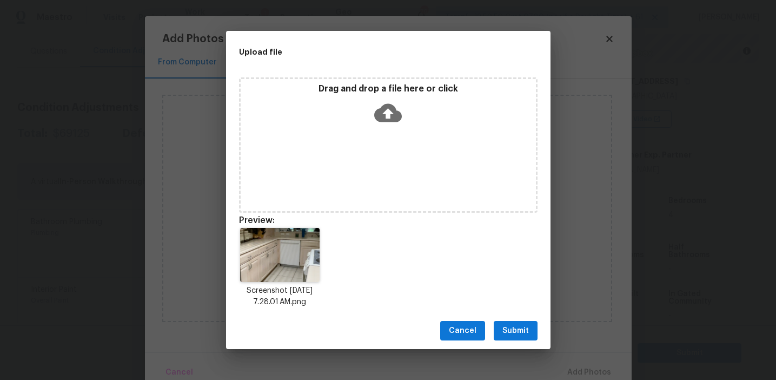
click at [517, 325] on span "Submit" at bounding box center [515, 331] width 27 height 14
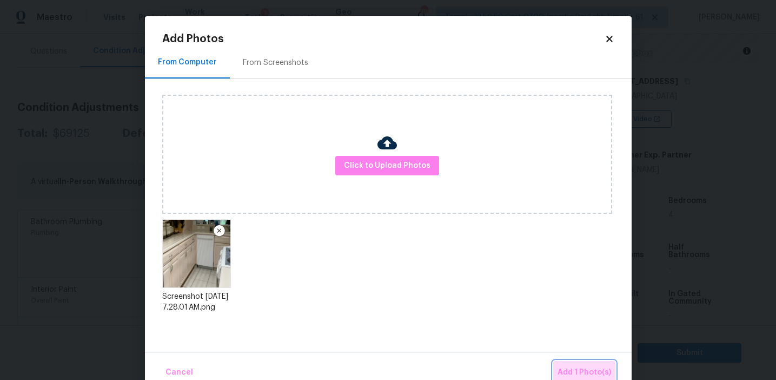
click at [579, 363] on button "Add 1 Photo(s)" at bounding box center [584, 372] width 62 height 23
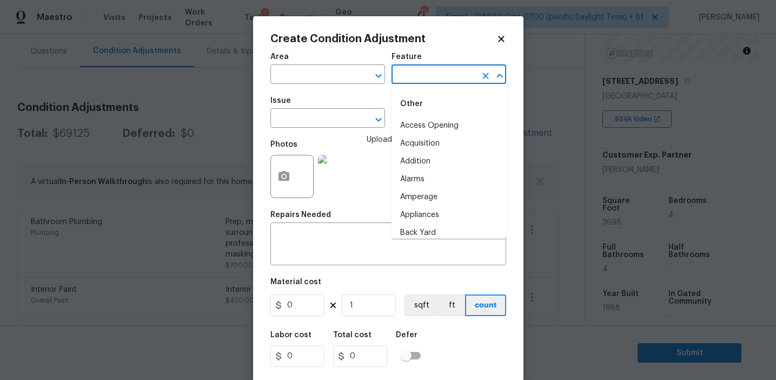
click at [420, 73] on input "text" at bounding box center [434, 75] width 84 height 17
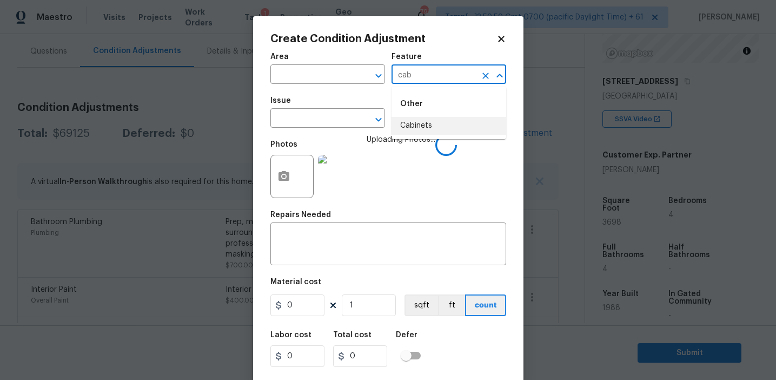
click at [424, 127] on li "Cabinets" at bounding box center [449, 126] width 115 height 18
type input "Cabinets"
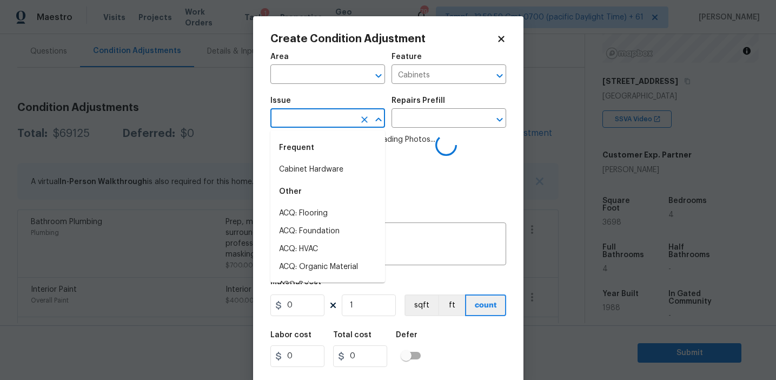
click at [342, 163] on li "Cabinet Hardware" at bounding box center [327, 170] width 115 height 18
type input "Cabinet Hardware"
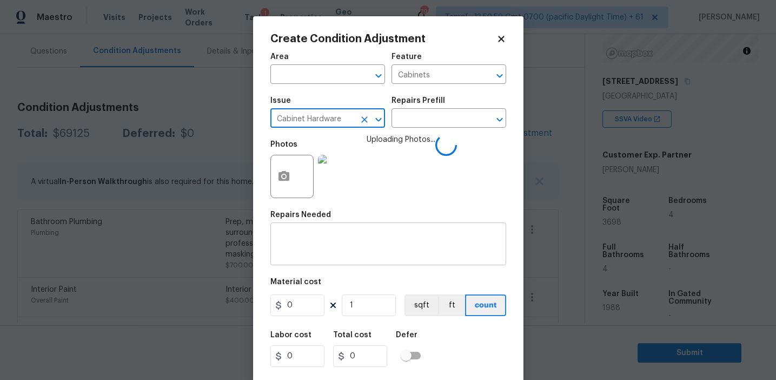
click at [336, 237] on textarea at bounding box center [388, 245] width 223 height 23
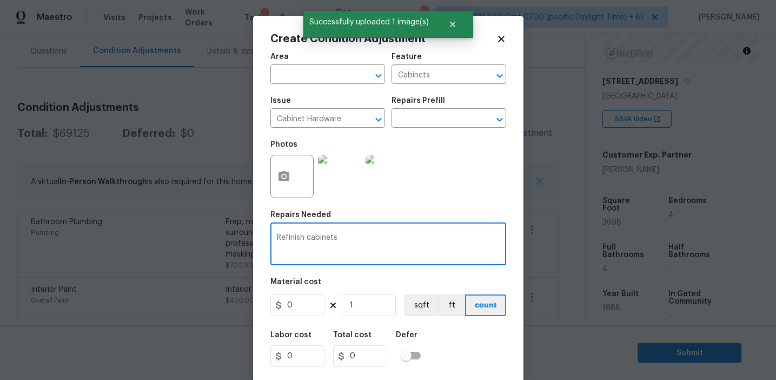
type textarea "Refinish cabinets"
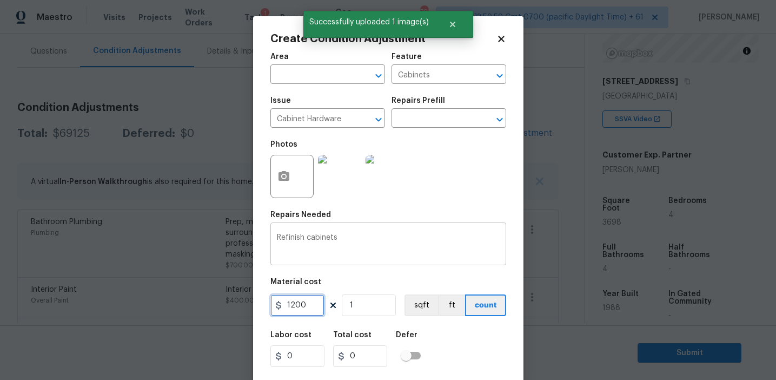
type input "1200"
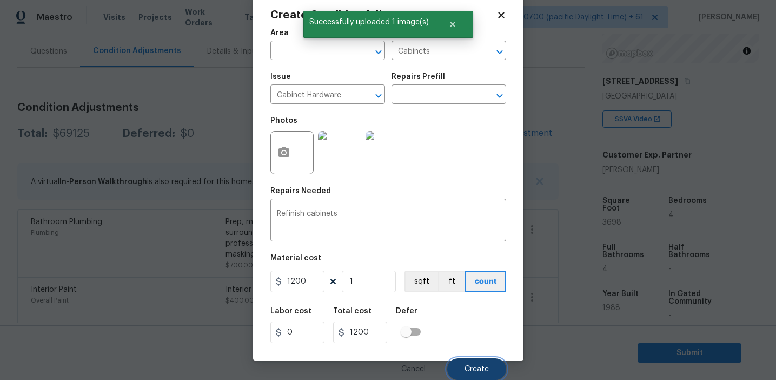
click at [462, 360] on button "Create" at bounding box center [476, 369] width 59 height 22
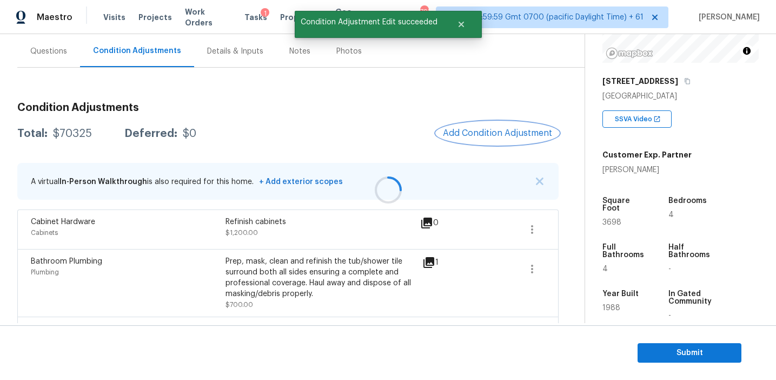
scroll to position [0, 0]
click at [477, 129] on span "Add Condition Adjustment" at bounding box center [497, 133] width 109 height 10
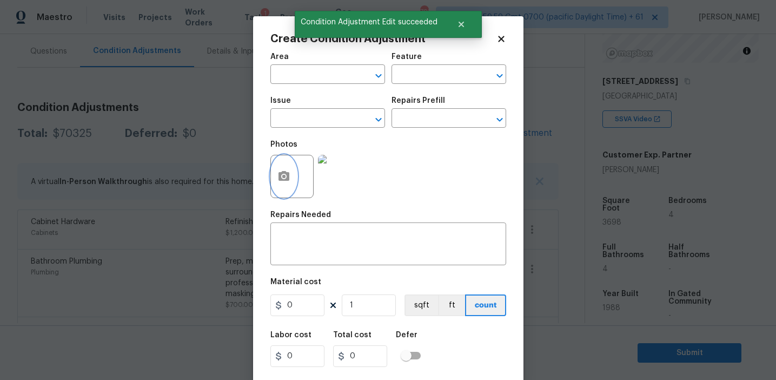
click at [287, 180] on icon "button" at bounding box center [284, 176] width 11 height 10
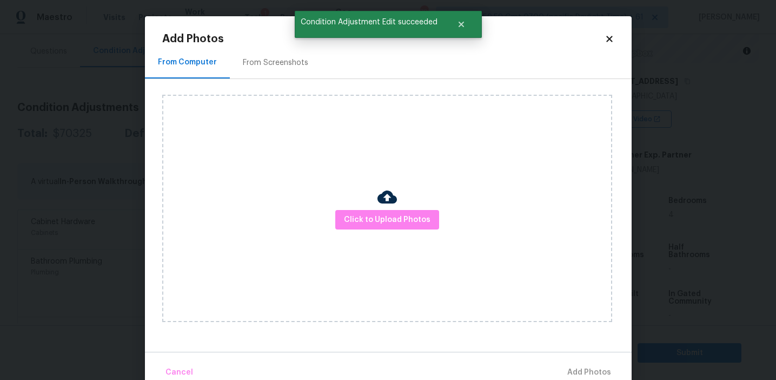
click at [300, 70] on div "From Screenshots" at bounding box center [275, 63] width 91 height 32
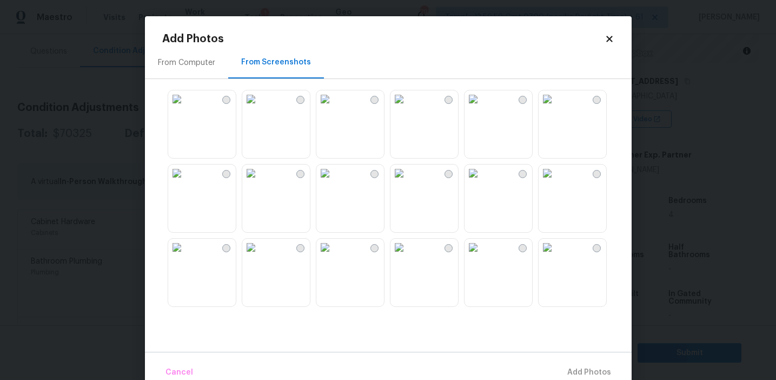
click at [186, 108] on img at bounding box center [176, 98] width 17 height 17
click at [186, 182] on img at bounding box center [176, 172] width 17 height 17
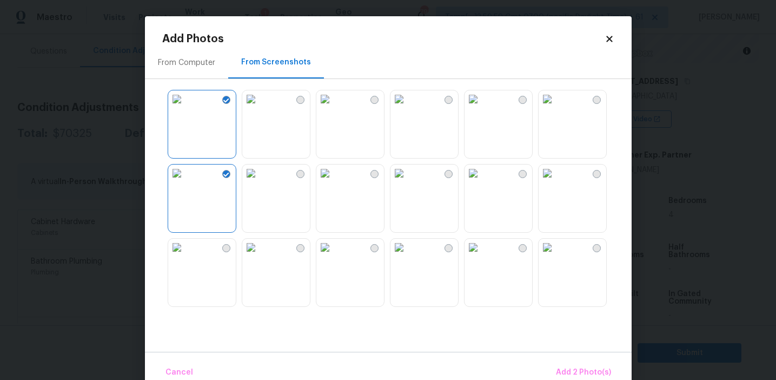
click at [260, 182] on img at bounding box center [250, 172] width 17 height 17
click at [186, 182] on img at bounding box center [176, 172] width 17 height 17
click at [482, 256] on img at bounding box center [473, 247] width 17 height 17
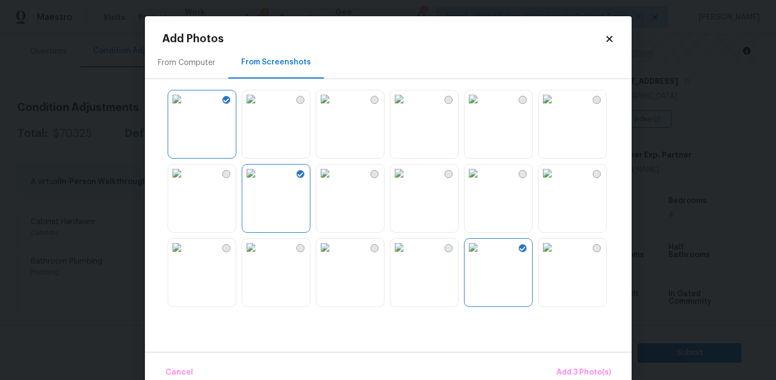
click at [556, 174] on img at bounding box center [547, 172] width 17 height 17
click at [482, 182] on img at bounding box center [473, 172] width 17 height 17
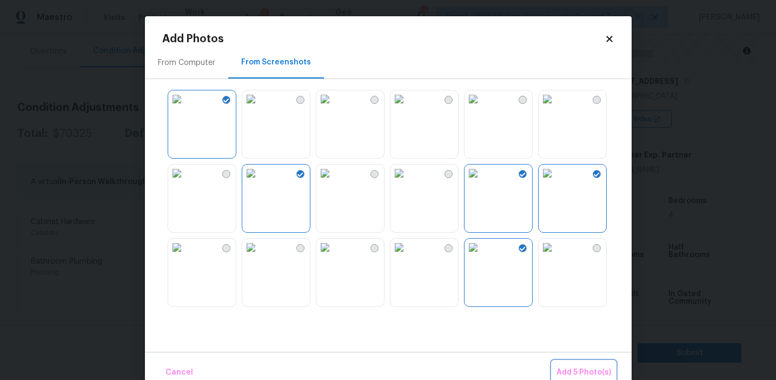
click at [563, 363] on button "Add 5 Photo(s)" at bounding box center [583, 372] width 63 height 23
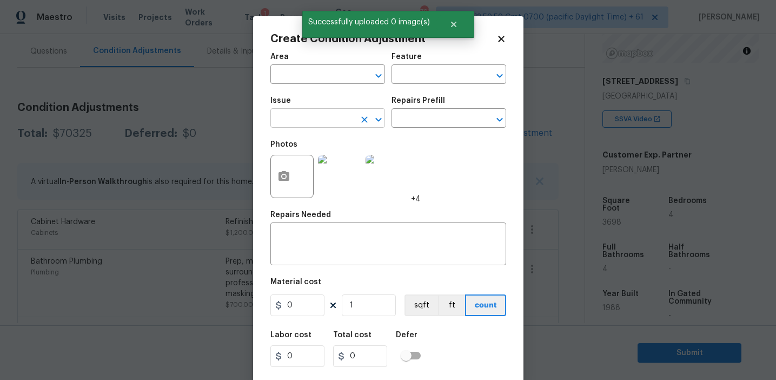
click at [324, 122] on input "text" at bounding box center [312, 119] width 84 height 17
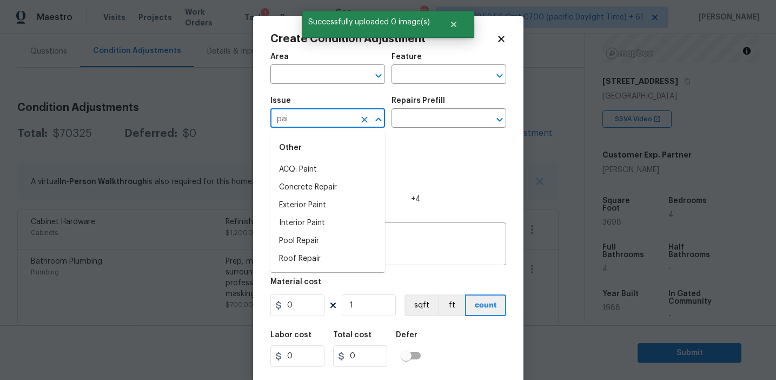
click at [334, 170] on li "ACQ: Paint" at bounding box center [327, 170] width 115 height 18
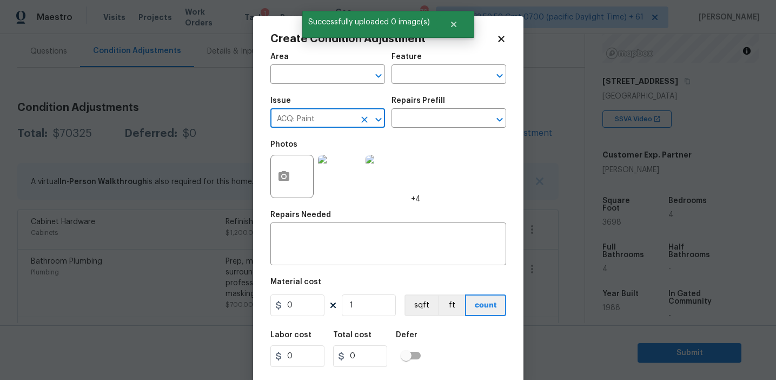
type input "ACQ: Paint"
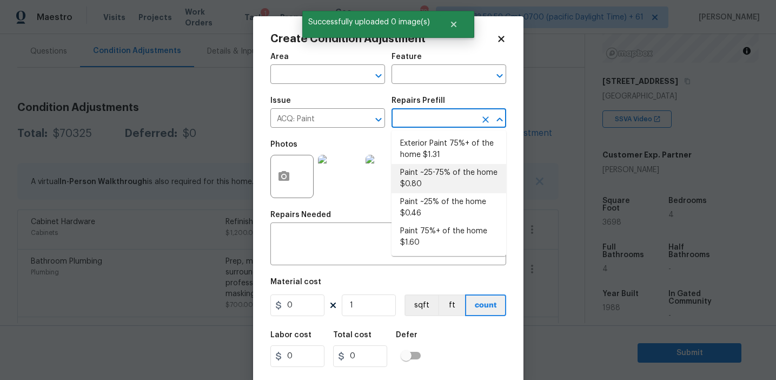
click at [424, 180] on li "Paint ~25-75% of the home $0.80" at bounding box center [449, 178] width 115 height 29
type input "Acquisition"
type textarea "Acquisition Scope: ~25 - 75% of the home needs interior paint"
type input "0.8"
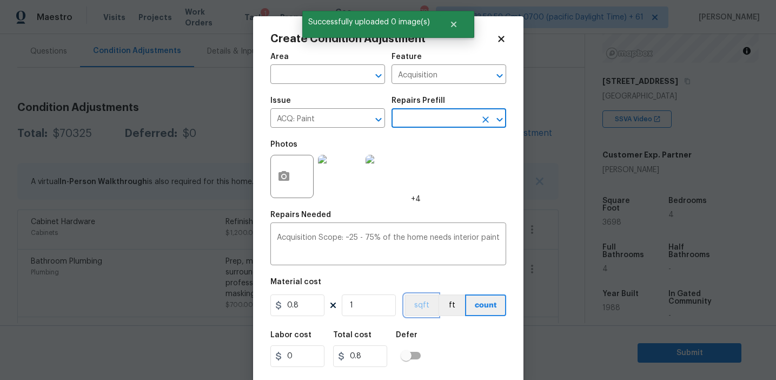
click at [426, 298] on button "sqft" at bounding box center [422, 305] width 34 height 22
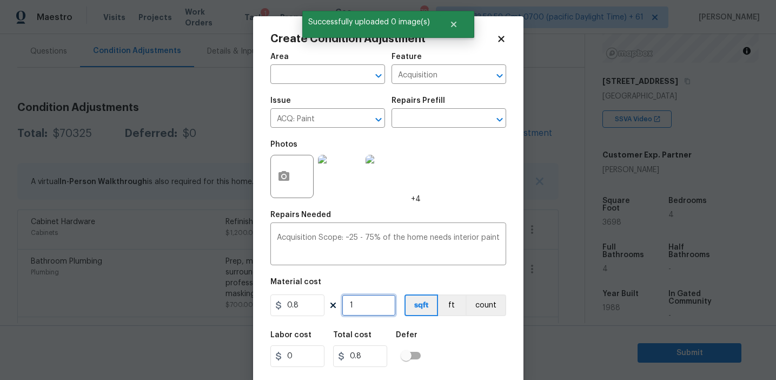
click at [381, 297] on input "1" at bounding box center [369, 305] width 54 height 22
type input "0"
type input "3"
type input "2.4"
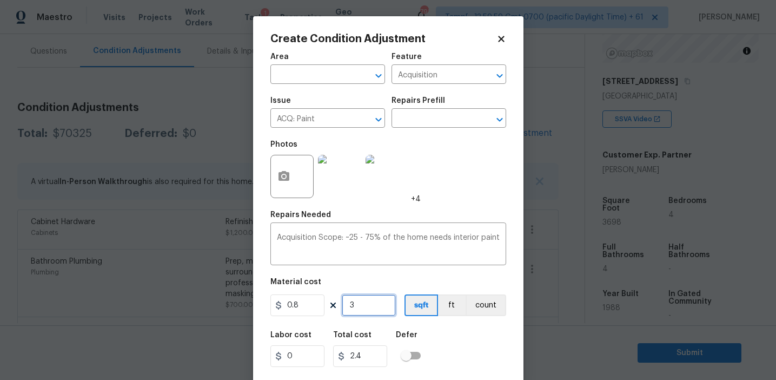
type input "36"
type input "28.8"
type input "369"
type input "295.2"
type input "3698"
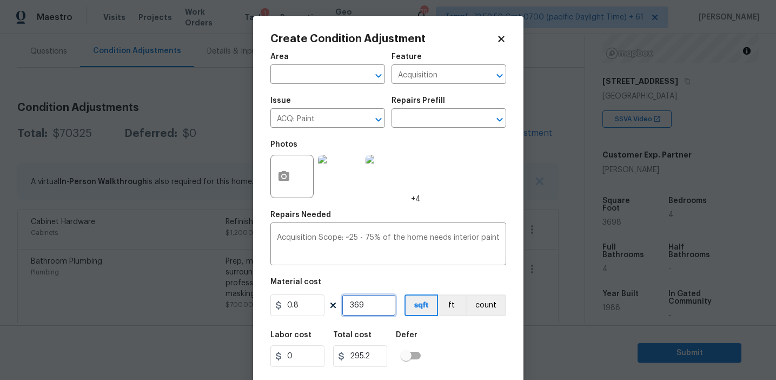
type input "2958.4"
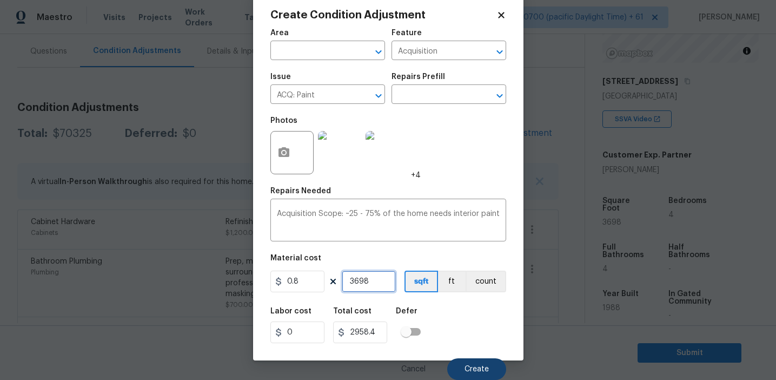
type input "3698"
click at [474, 366] on span "Create" at bounding box center [477, 369] width 24 height 8
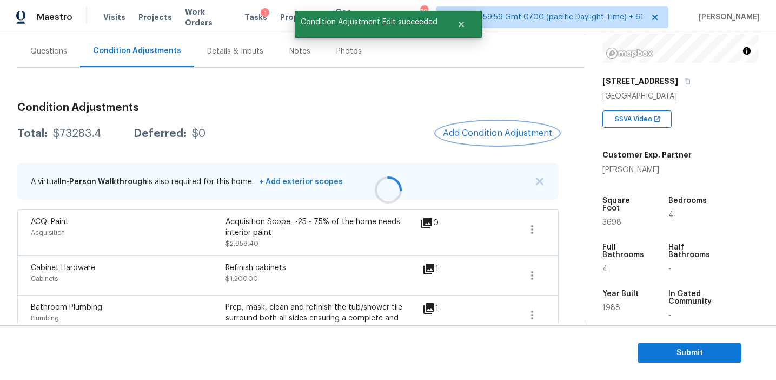
scroll to position [0, 0]
click at [472, 130] on span "Add Condition Adjustment" at bounding box center [497, 133] width 109 height 10
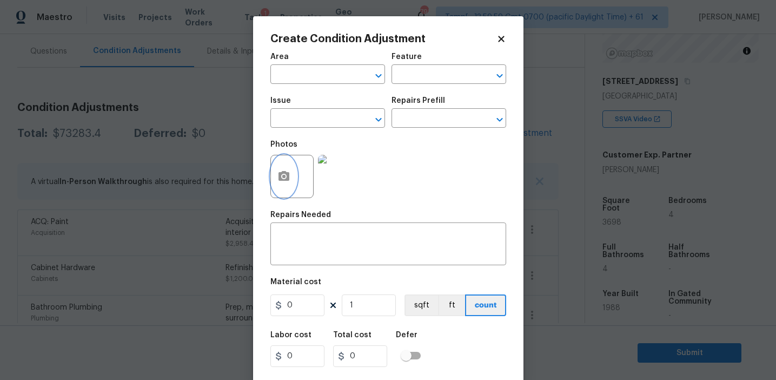
click at [279, 177] on icon "button" at bounding box center [284, 176] width 11 height 10
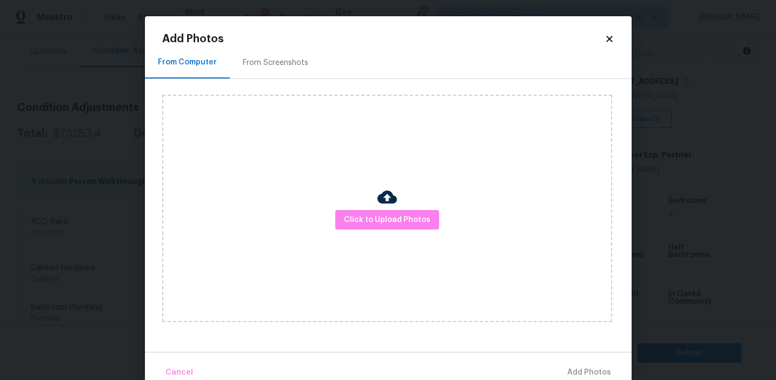
click at [287, 59] on div "From Screenshots" at bounding box center [275, 62] width 65 height 11
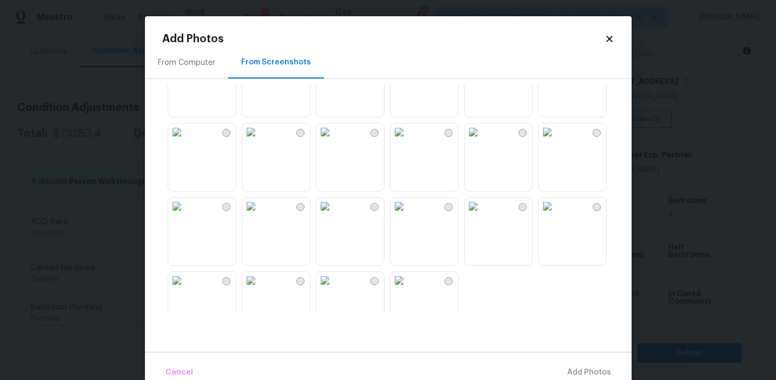
scroll to position [1033, 0]
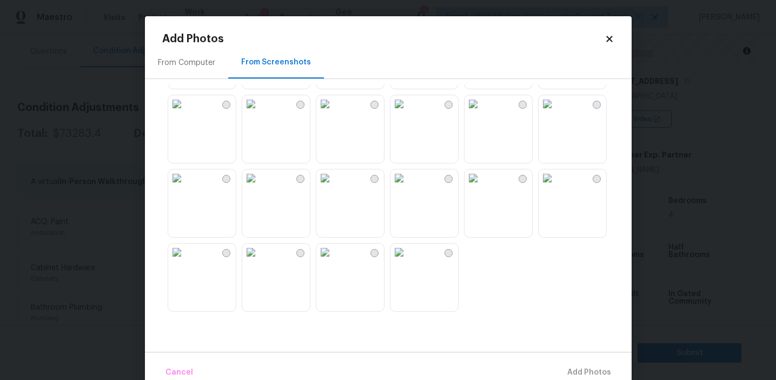
click at [260, 261] on img at bounding box center [250, 251] width 17 height 17
click at [260, 187] on img at bounding box center [250, 177] width 17 height 17
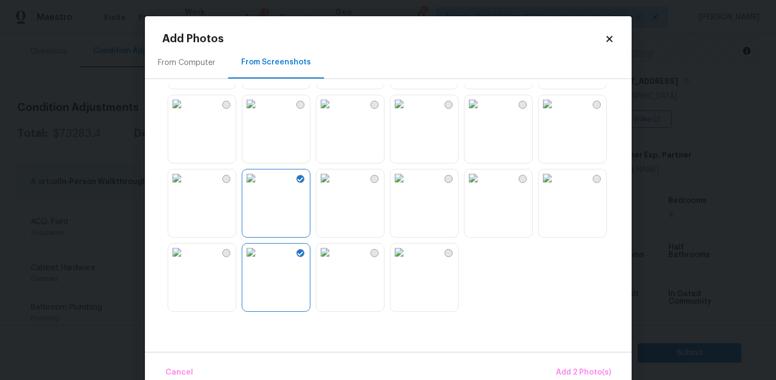
click at [186, 187] on img at bounding box center [176, 177] width 17 height 17
click at [407, 187] on img at bounding box center [399, 177] width 17 height 17
click at [532, 215] on div at bounding box center [498, 203] width 69 height 69
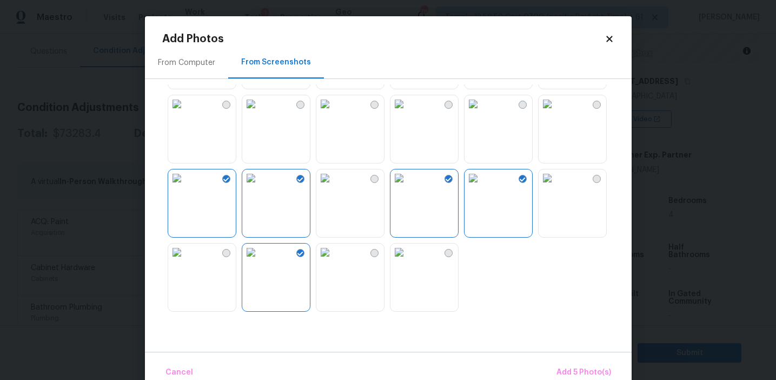
click at [556, 187] on img at bounding box center [547, 177] width 17 height 17
click at [556, 113] on img at bounding box center [547, 103] width 17 height 17
click at [561, 368] on span "Add 7 Photo(s)" at bounding box center [583, 373] width 55 height 14
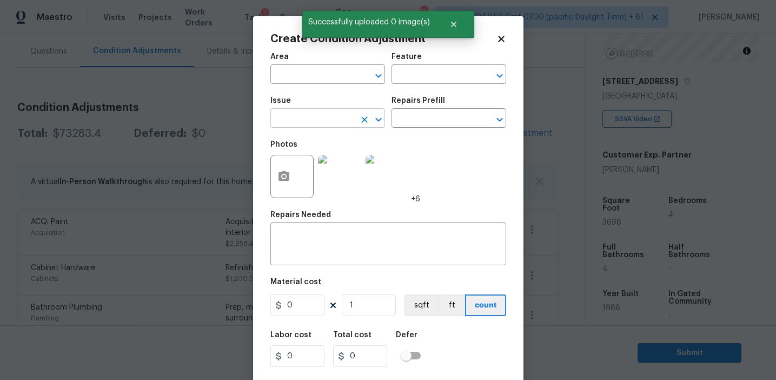
click at [336, 120] on input "text" at bounding box center [312, 119] width 84 height 17
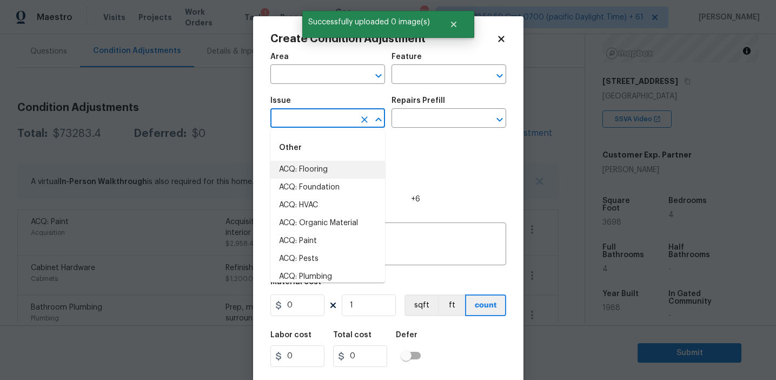
click at [339, 174] on li "ACQ: Flooring" at bounding box center [327, 170] width 115 height 18
type input "ACQ: Flooring"
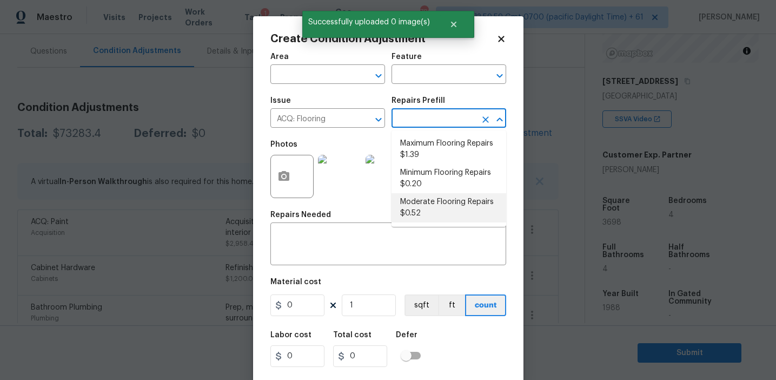
click at [427, 208] on li "Moderate Flooring Repairs $0.52" at bounding box center [449, 207] width 115 height 29
type input "Acquisition"
type textarea "Acquisition Scope: Moderate flooring repairs"
type input "0.52"
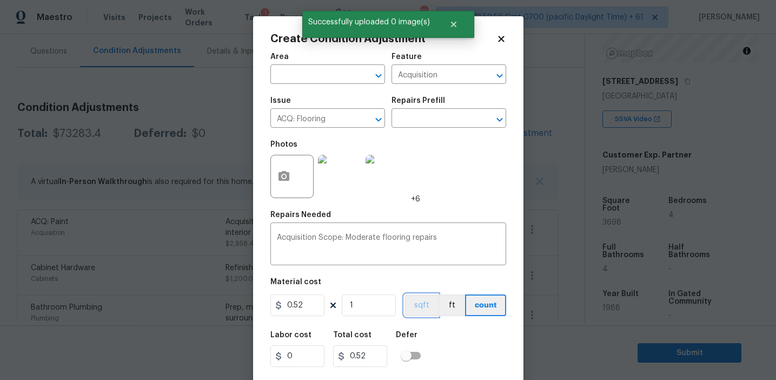
click at [422, 309] on button "sqft" at bounding box center [422, 305] width 34 height 22
click at [367, 305] on input "1" at bounding box center [369, 305] width 54 height 22
type input "0"
paste input "3698"
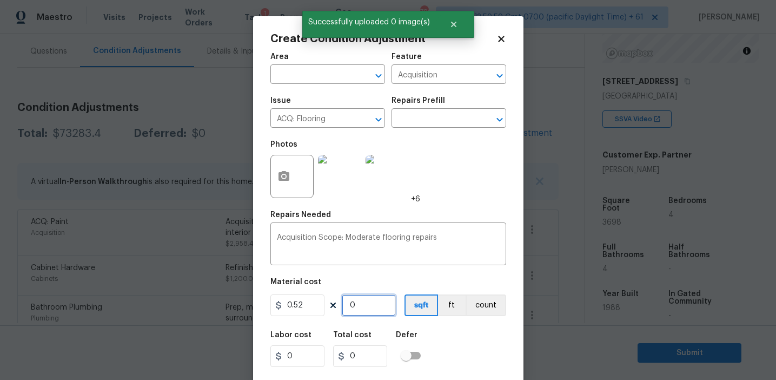
type input "3698"
type input "1922.96"
type input "3698"
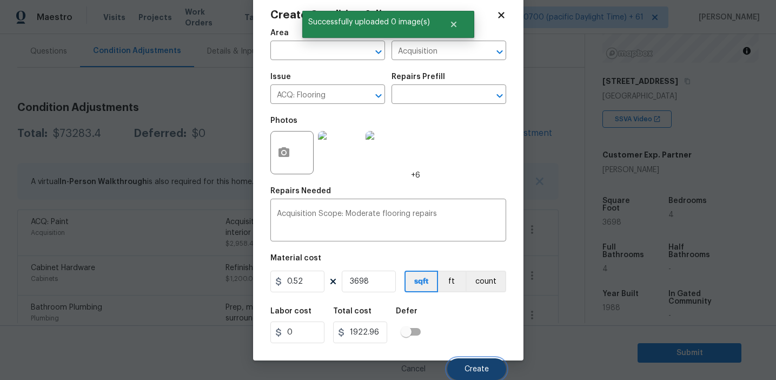
click at [472, 362] on button "Create" at bounding box center [476, 369] width 59 height 22
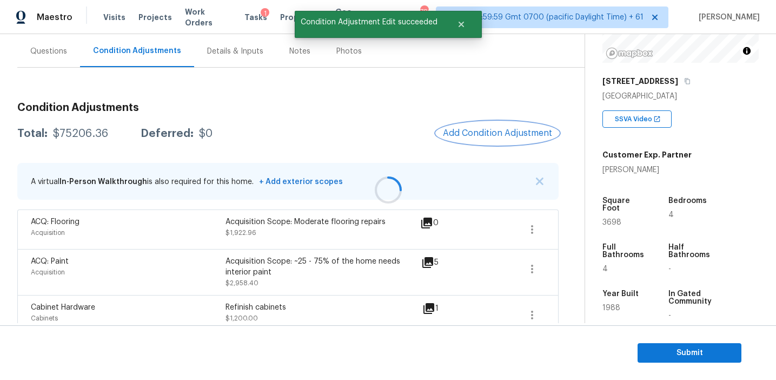
scroll to position [0, 0]
click at [74, 132] on div "$75206.36" at bounding box center [80, 133] width 55 height 11
copy div "75206.36"
click at [74, 132] on div "$75206.36" at bounding box center [80, 133] width 55 height 11
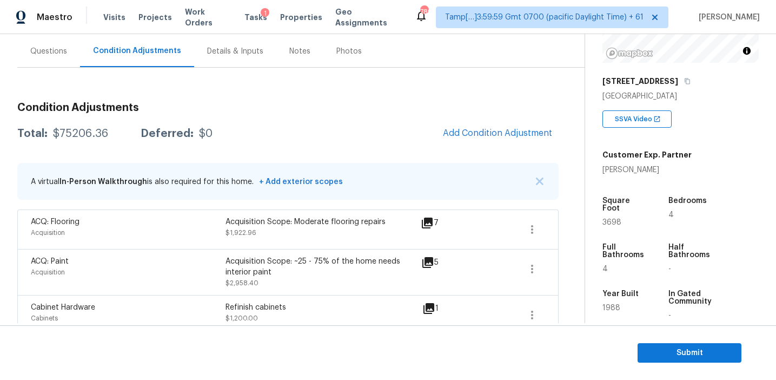
click at [59, 38] on div "Questions" at bounding box center [48, 51] width 63 height 32
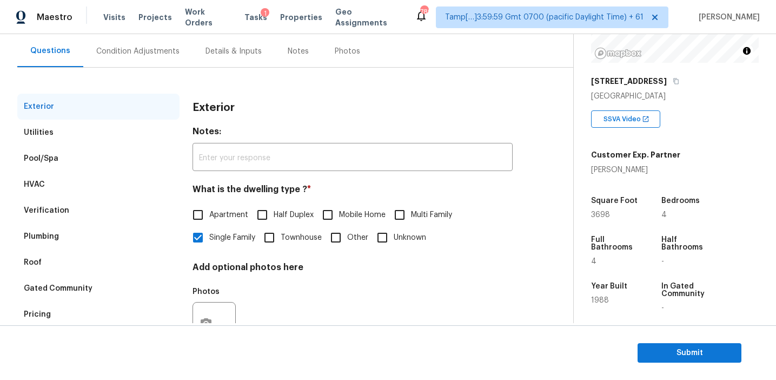
click at [132, 52] on div "Condition Adjustments" at bounding box center [137, 51] width 83 height 11
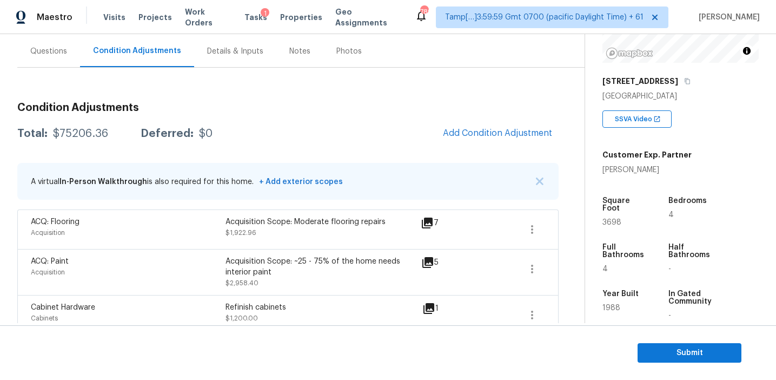
scroll to position [770, 0]
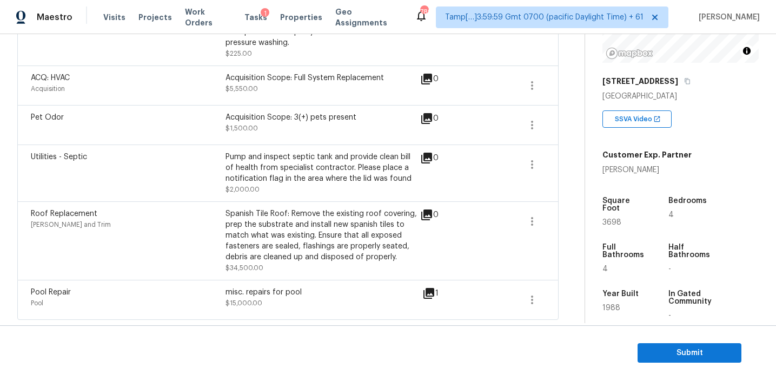
click at [197, 67] on div "ACQ: HVAC Acquisition Acquisition Scope: Full System Replacement $5,550.00 0" at bounding box center [287, 84] width 541 height 39
click at [191, 61] on div "Pressure Washing Siding Protect areas as needed for pressure washing. Pressure …" at bounding box center [287, 15] width 541 height 100
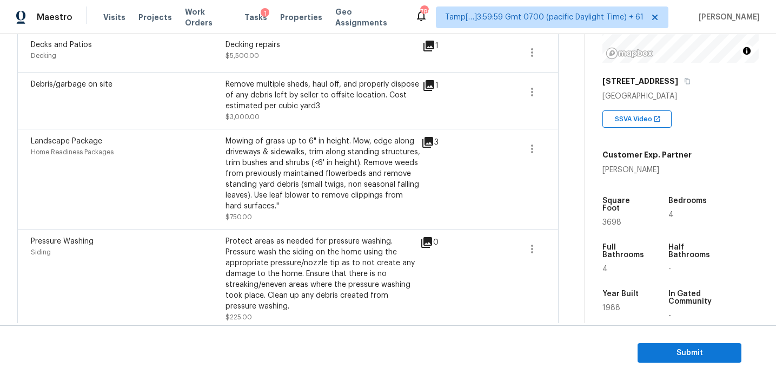
click at [91, 91] on div "Debris/garbage on site" at bounding box center [128, 100] width 195 height 43
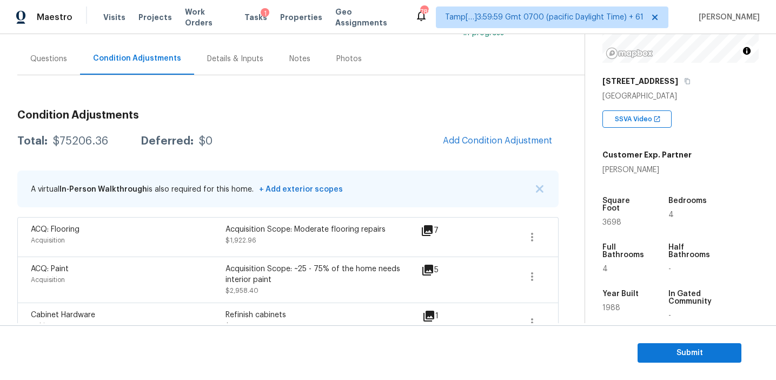
scroll to position [65, 0]
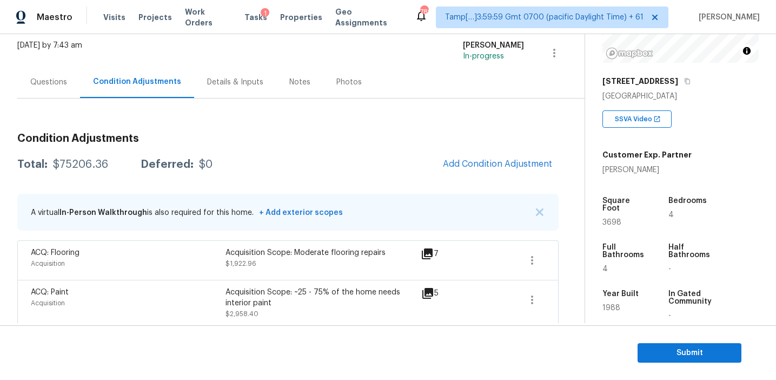
click at [48, 80] on div "Questions" at bounding box center [48, 82] width 37 height 11
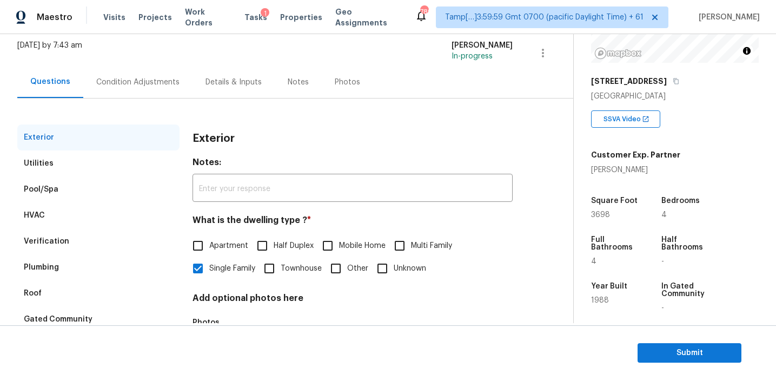
click at [89, 234] on div "Verification" at bounding box center [98, 241] width 162 height 26
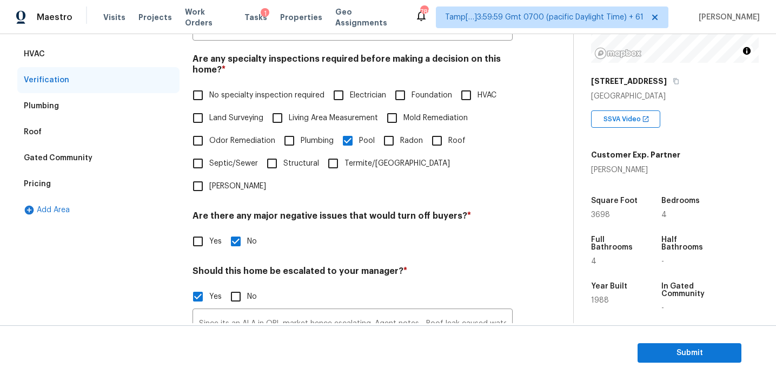
scroll to position [374, 0]
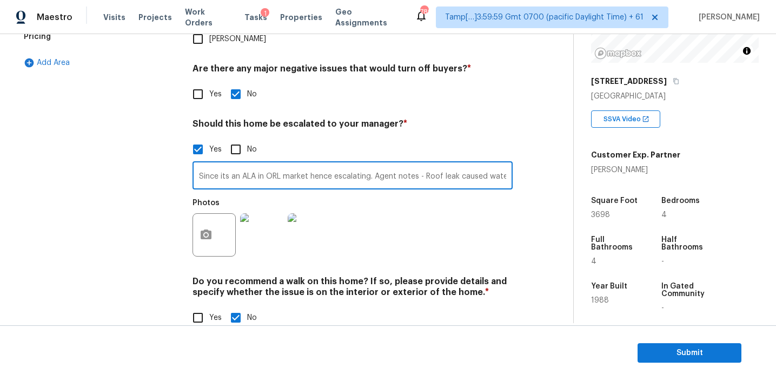
click at [221, 164] on input "Since its an ALA in ORL market hence escalating. Agent notes - Roof leak caused…" at bounding box center [353, 176] width 320 height 25
click at [413, 193] on div "Photos" at bounding box center [353, 228] width 320 height 70
drag, startPoint x: 374, startPoint y: 154, endPoint x: 571, endPoint y: 155, distance: 196.3
click at [571, 155] on div "Back to tasks Condition Scoping - Full Mon, Sep 08 2025 by 7:43 am Afran Peeran…" at bounding box center [295, 11] width 556 height 667
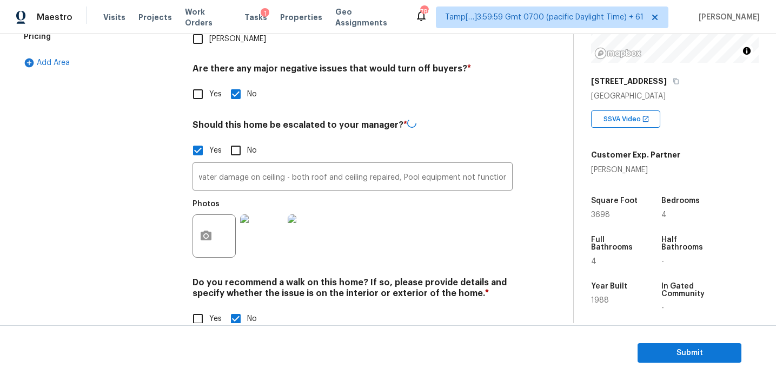
click at [458, 221] on div "Photos" at bounding box center [353, 229] width 320 height 70
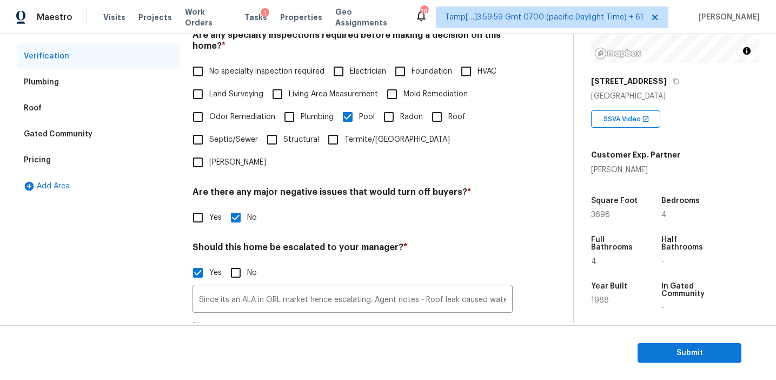
click at [88, 160] on div "Pricing" at bounding box center [98, 160] width 162 height 26
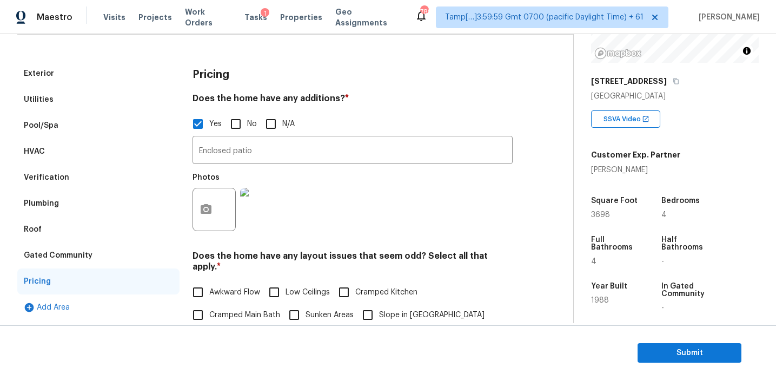
scroll to position [124, 0]
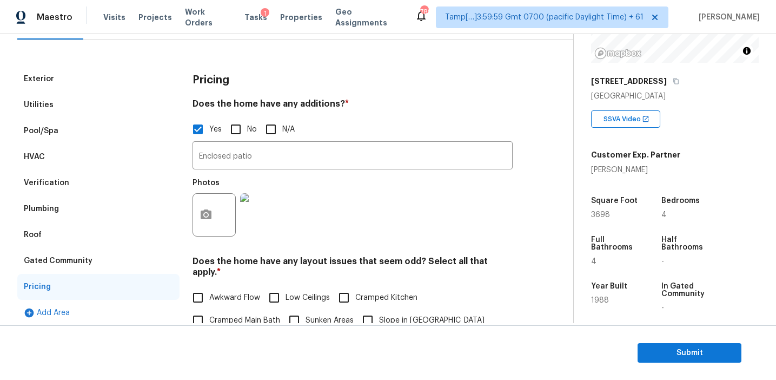
click at [83, 259] on div "Gated Community" at bounding box center [58, 260] width 69 height 11
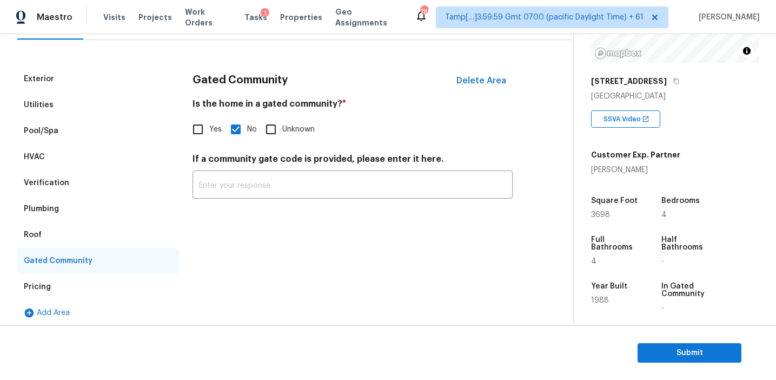
click at [62, 229] on div "Roof" at bounding box center [98, 235] width 162 height 26
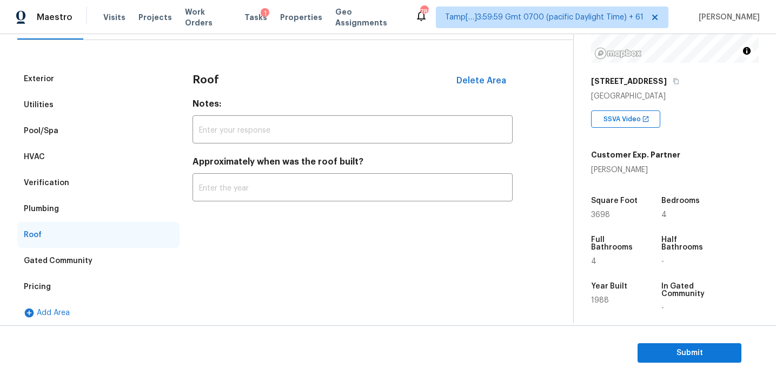
click at [62, 204] on div "Plumbing" at bounding box center [98, 209] width 162 height 26
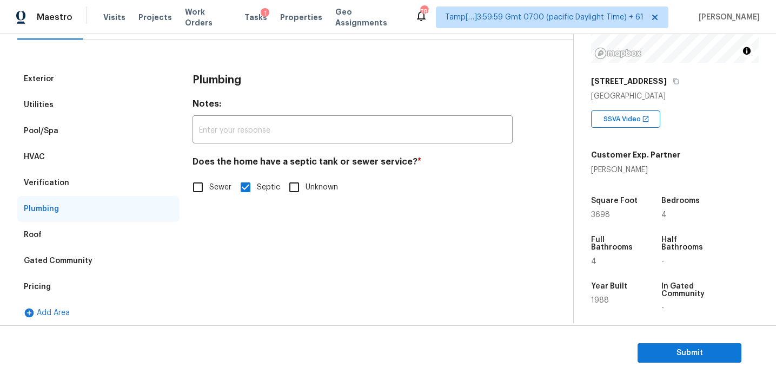
click at [63, 178] on div "Verification" at bounding box center [46, 182] width 45 height 11
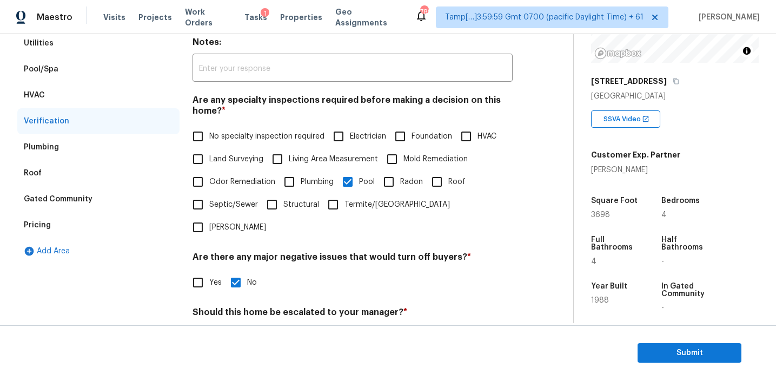
scroll to position [151, 0]
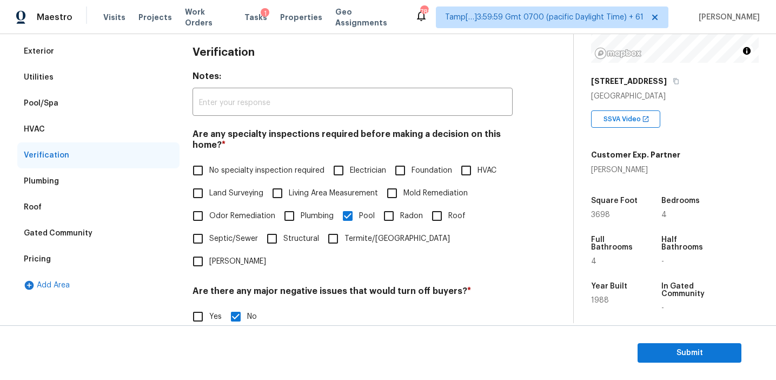
click at [106, 120] on div "HVAC" at bounding box center [98, 129] width 162 height 26
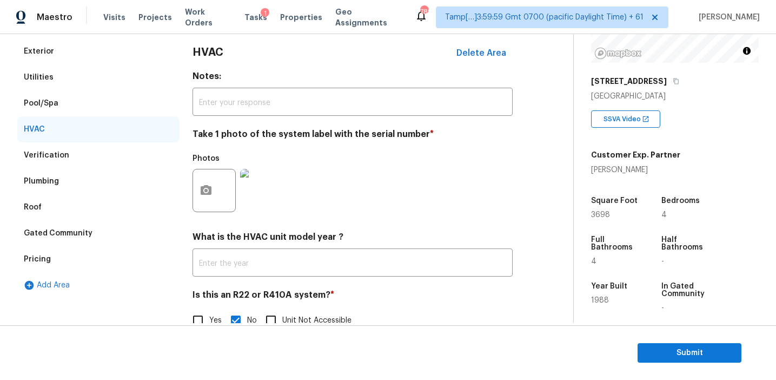
click at [98, 99] on div "Pool/Spa" at bounding box center [98, 103] width 162 height 26
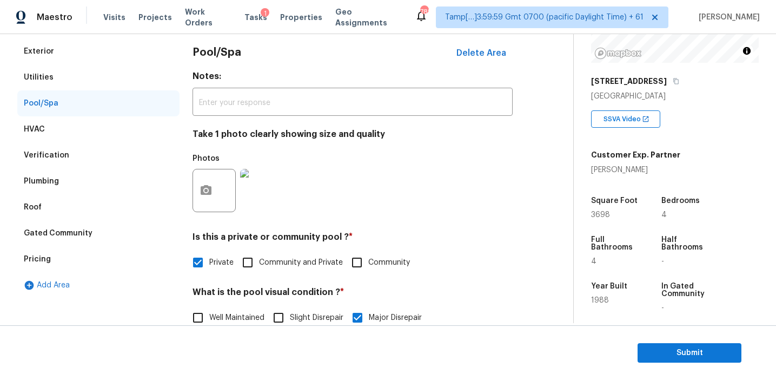
click at [94, 76] on div "Utilities" at bounding box center [98, 77] width 162 height 26
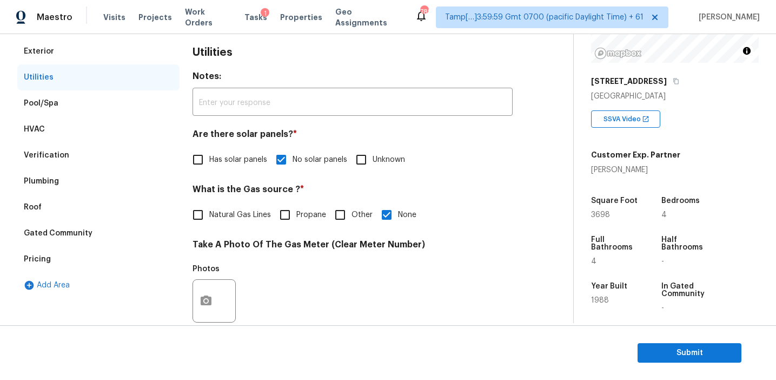
click at [98, 46] on div "Exterior" at bounding box center [98, 51] width 162 height 26
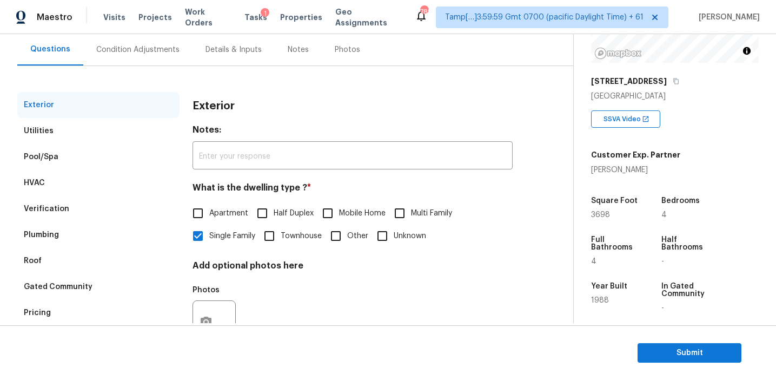
click at [98, 46] on div "Condition Adjustments" at bounding box center [137, 49] width 83 height 11
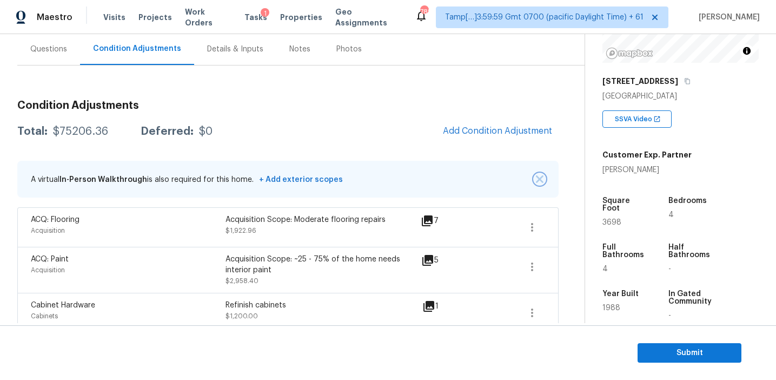
click at [541, 176] on img "button" at bounding box center [540, 179] width 8 height 8
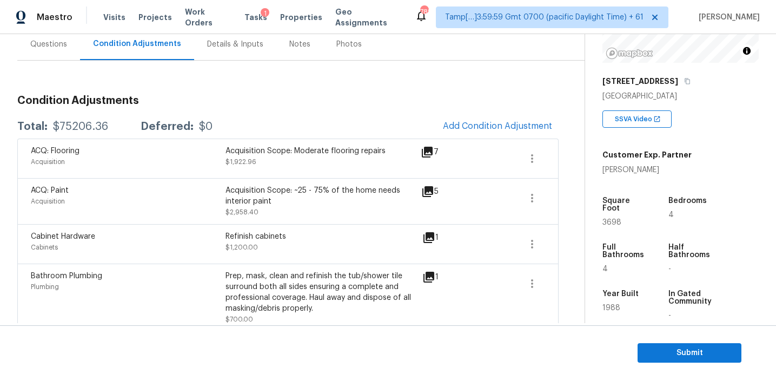
scroll to position [90, 0]
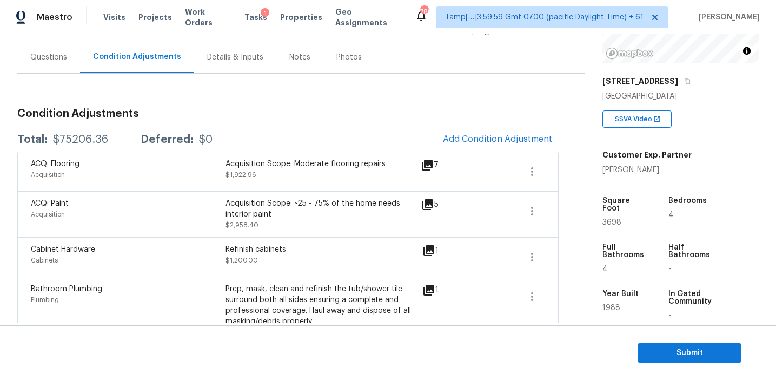
click at [262, 200] on div "Acquisition Scope: ~25 - 75% of the home needs interior paint" at bounding box center [323, 209] width 195 height 22
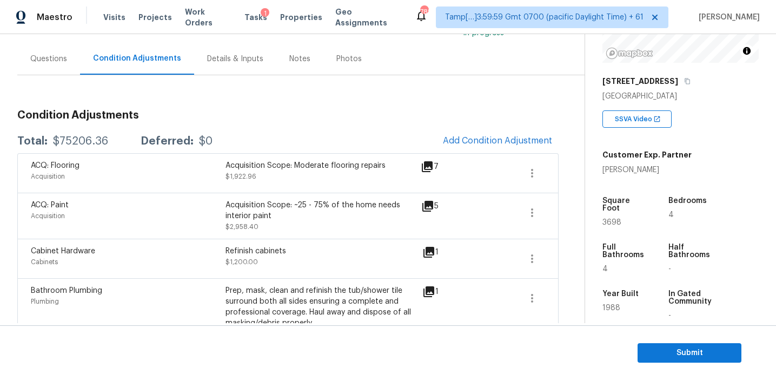
scroll to position [88, 0]
click at [299, 234] on div "ACQ: Paint Acquisition Acquisition Scope: ~25 - 75% of the home needs interior …" at bounding box center [287, 216] width 541 height 46
click at [657, 347] on span "Submit" at bounding box center [689, 353] width 87 height 14
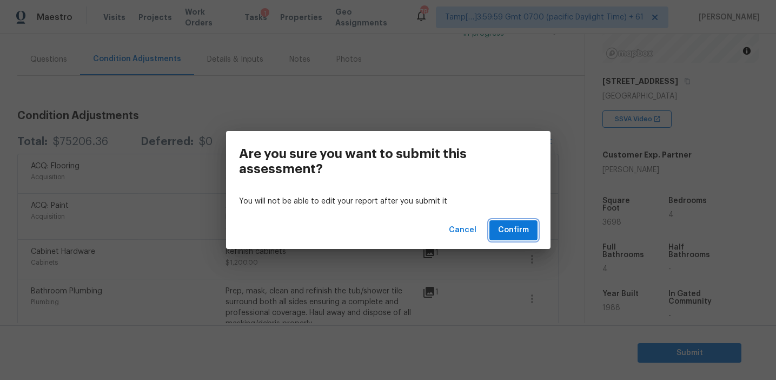
click at [516, 231] on span "Confirm" at bounding box center [513, 230] width 31 height 14
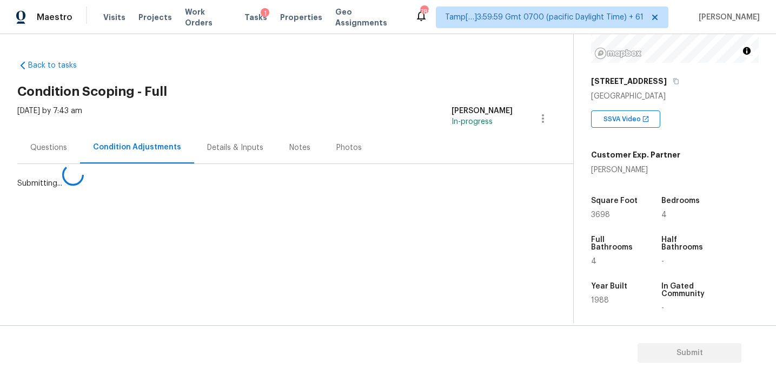
scroll to position [0, 0]
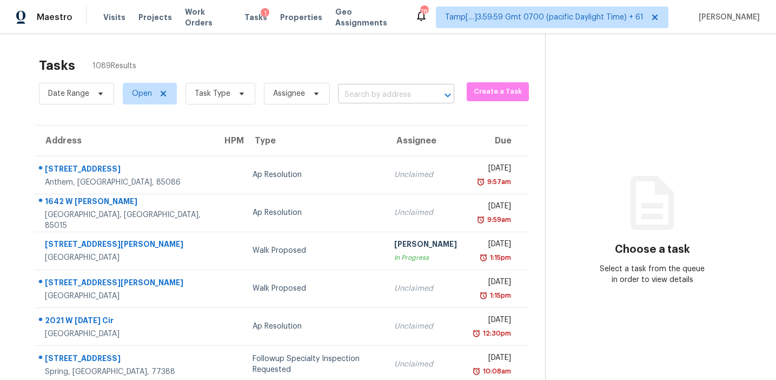
click at [357, 90] on input "text" at bounding box center [381, 95] width 86 height 17
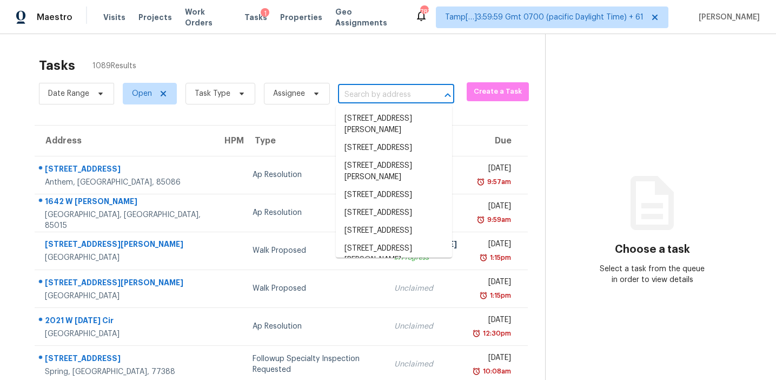
paste input "129 Crystal Oak Dr, Deland, FL, 32720"
type input "129 Crystal Oak Dr, Deland, FL, 32720"
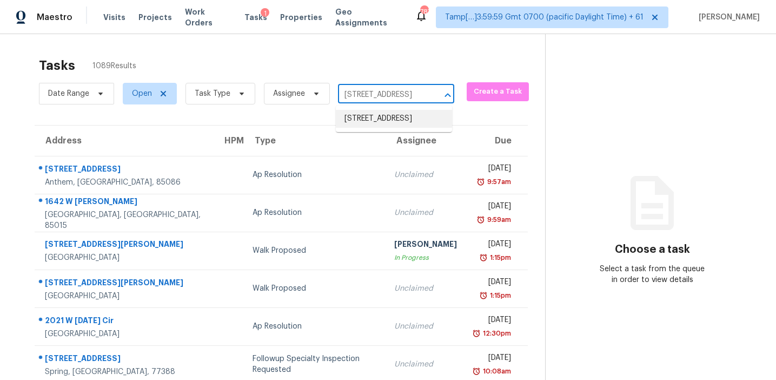
click at [372, 123] on li "129 Crystal Oak Dr, Deland, FL 32720" at bounding box center [394, 119] width 116 height 18
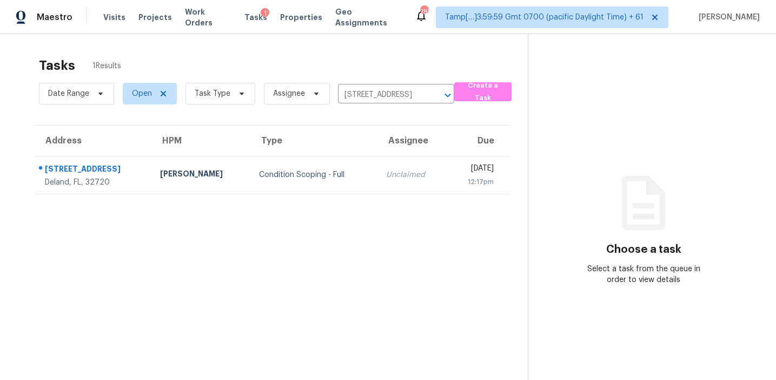
click at [386, 171] on div "Unclaimed" at bounding box center [412, 174] width 52 height 11
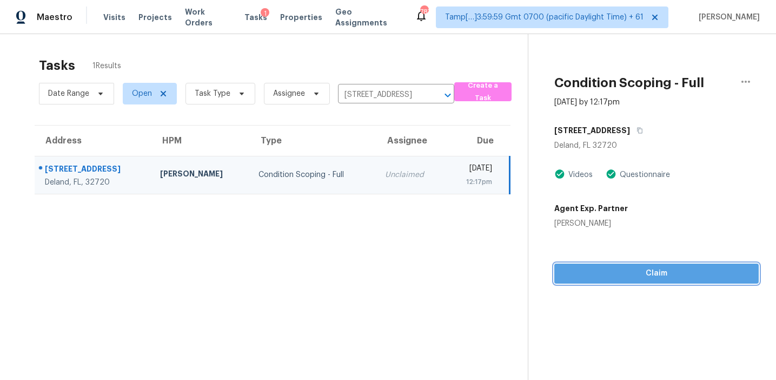
click at [601, 270] on span "Claim" at bounding box center [656, 274] width 187 height 14
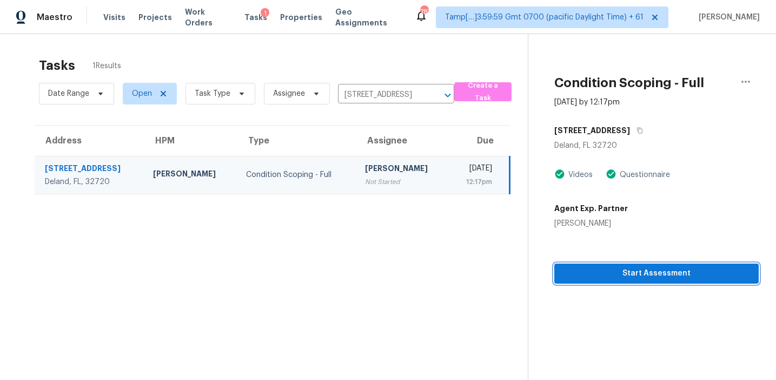
click at [586, 273] on span "Start Assessment" at bounding box center [656, 274] width 187 height 14
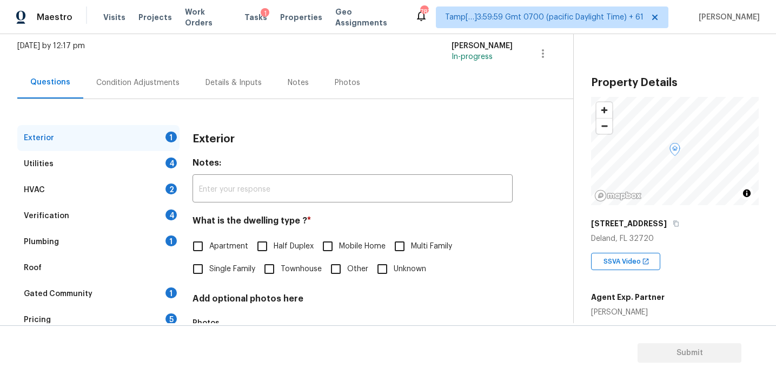
scroll to position [141, 0]
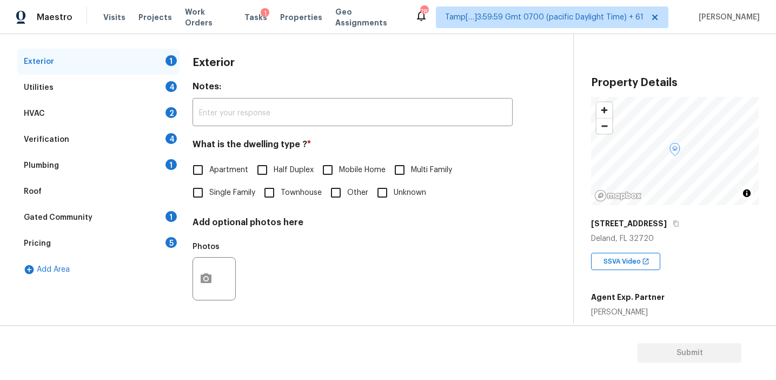
click at [143, 135] on div "Verification 4" at bounding box center [98, 140] width 162 height 26
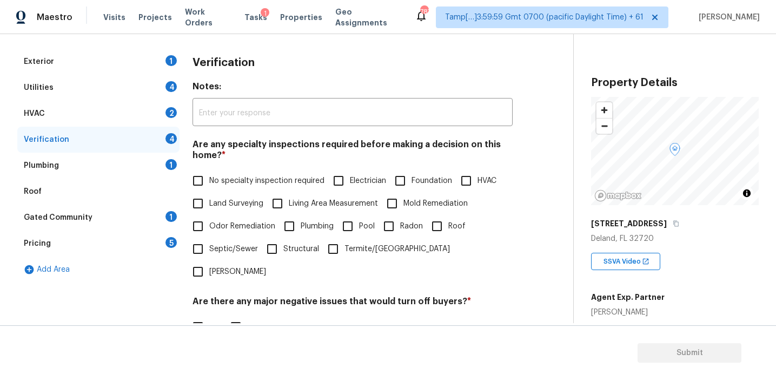
click at [157, 240] on div "Pricing 5" at bounding box center [98, 243] width 162 height 26
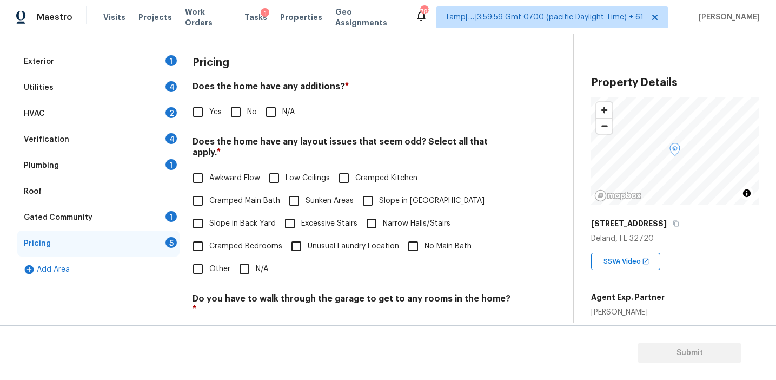
click at [202, 258] on input "Other" at bounding box center [198, 268] width 23 height 23
checkbox input "true"
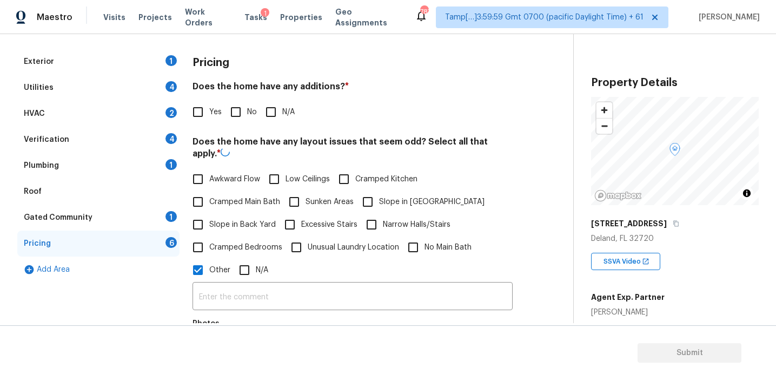
click at [222, 281] on div "​ Photos" at bounding box center [353, 332] width 320 height 102
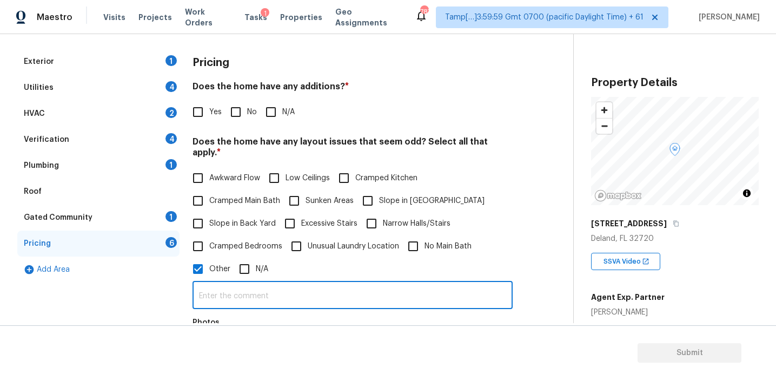
click at [222, 283] on input "text" at bounding box center [353, 295] width 320 height 25
paste input "Office could be a bedroom"
click at [337, 296] on input "Office could be a bedroom" at bounding box center [353, 295] width 320 height 25
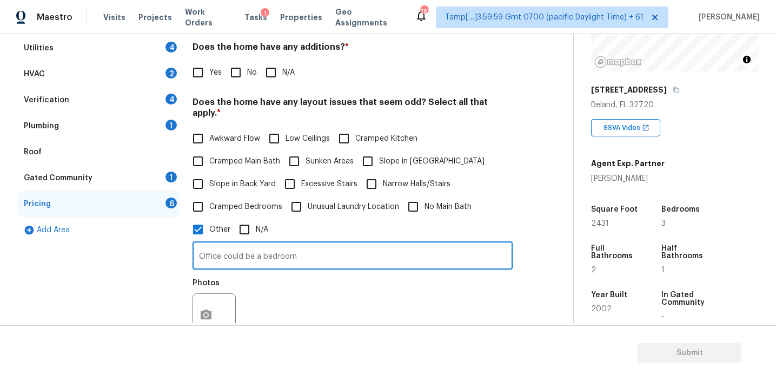
scroll to position [149, 0]
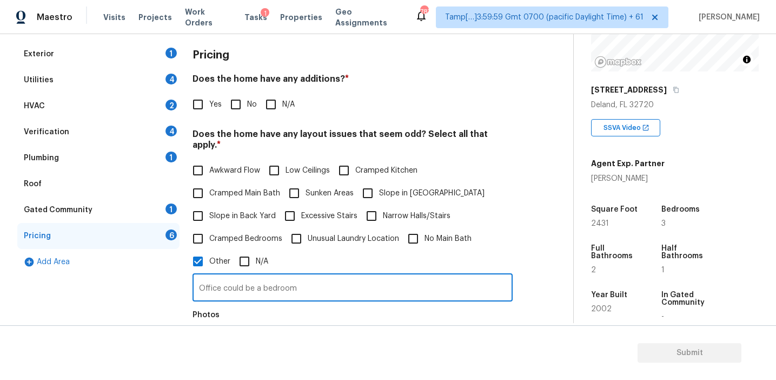
type input "Office could be a bedroom"
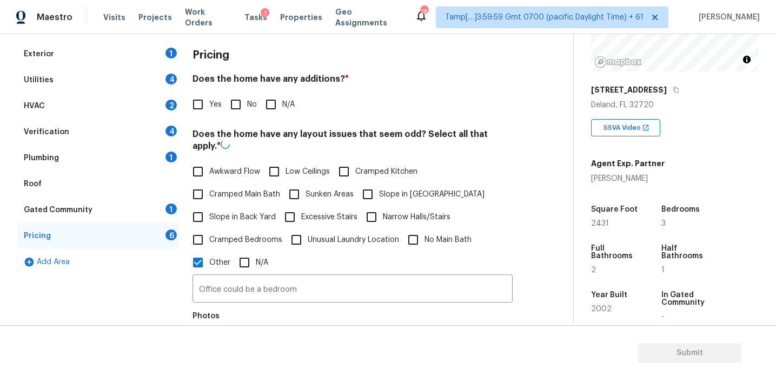
click at [151, 108] on div "HVAC 2" at bounding box center [98, 106] width 162 height 26
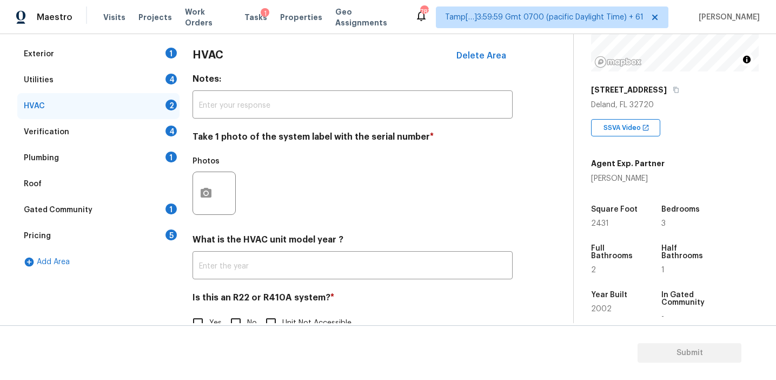
click at [156, 136] on div "Verification 4" at bounding box center [98, 132] width 162 height 26
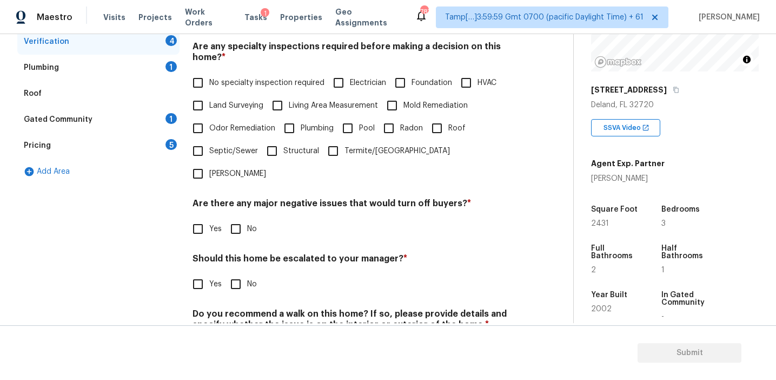
scroll to position [271, 0]
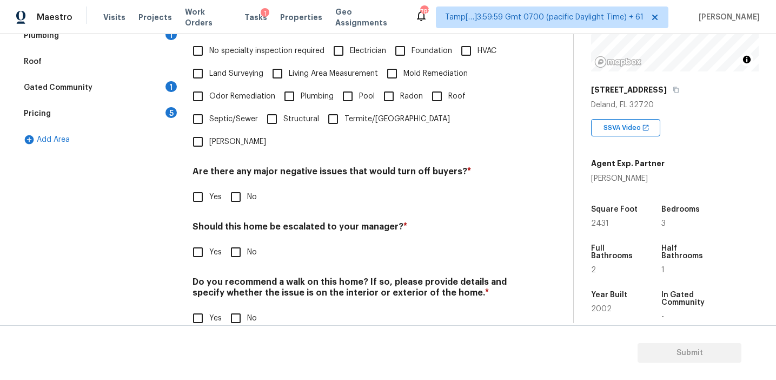
click at [196, 241] on input "Yes" at bounding box center [198, 252] width 23 height 23
checkbox input "true"
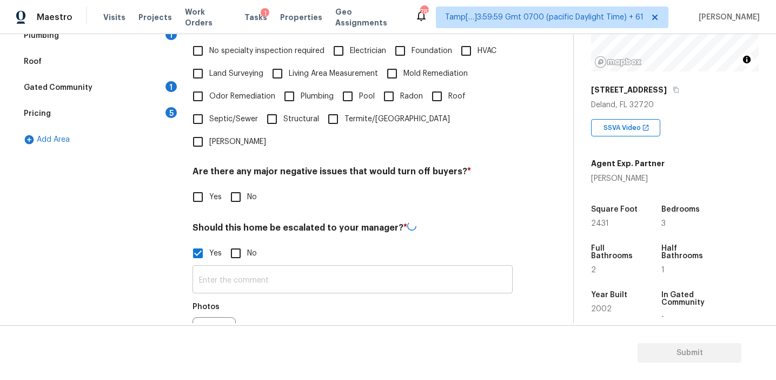
click at [223, 268] on input "text" at bounding box center [353, 280] width 320 height 25
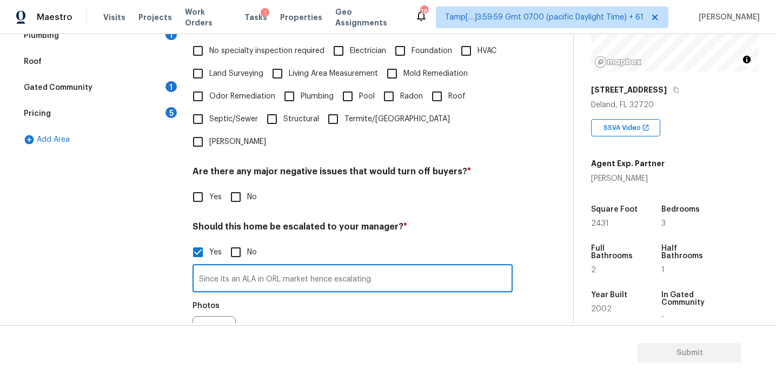
type input "Since its an ALA in ORL market hence escalating"
click at [267, 295] on div "Photos" at bounding box center [353, 330] width 320 height 70
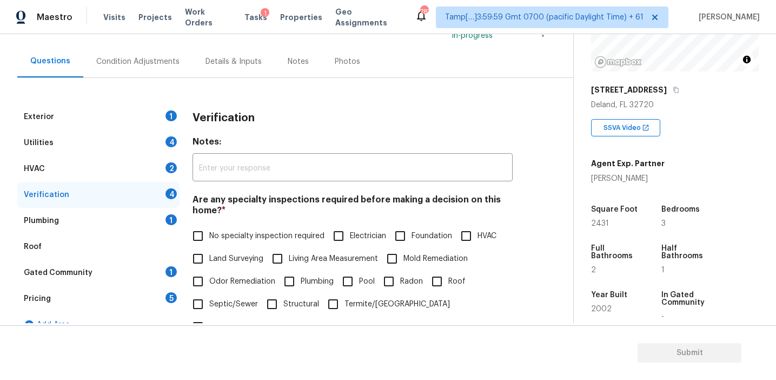
scroll to position [92, 0]
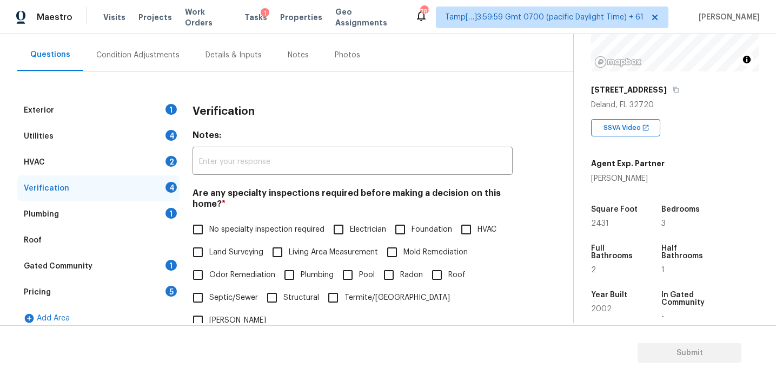
click at [156, 291] on div "Pricing 5" at bounding box center [98, 292] width 162 height 26
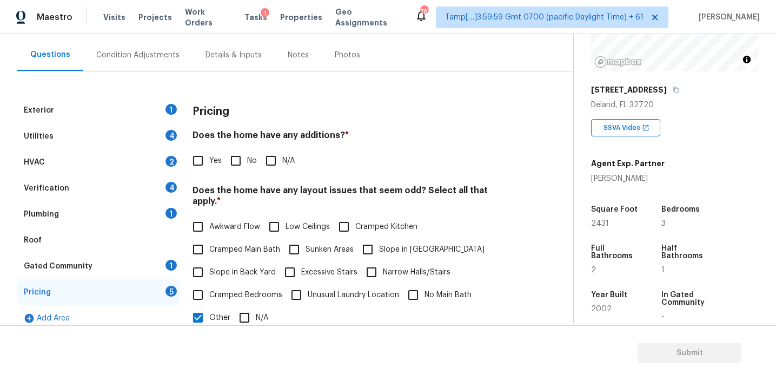
click at [235, 118] on div "Pricing" at bounding box center [353, 111] width 320 height 28
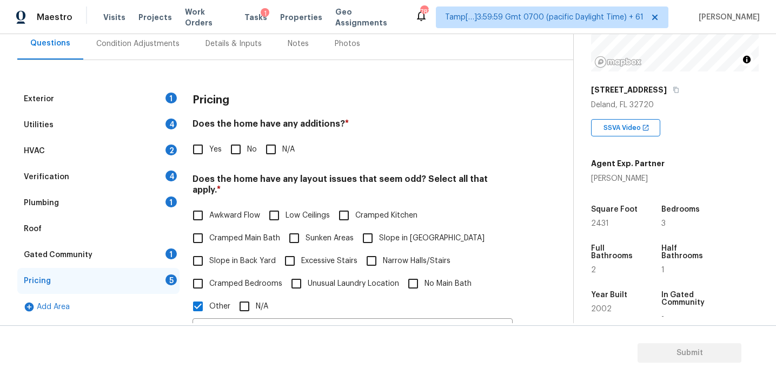
scroll to position [103, 0]
click at [249, 124] on h4 "Does the home have any additions? *" at bounding box center [353, 127] width 320 height 15
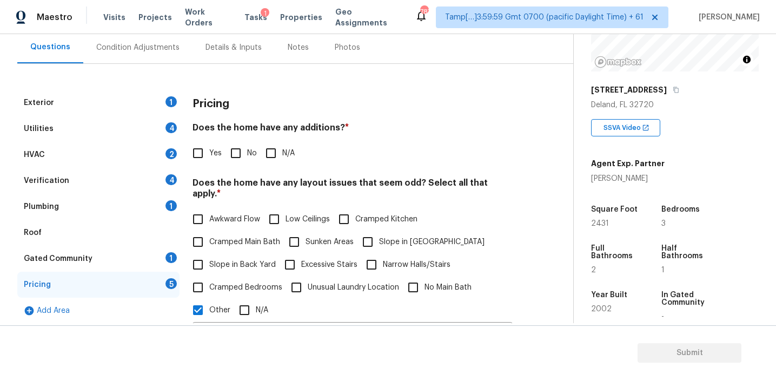
scroll to position [99, 0]
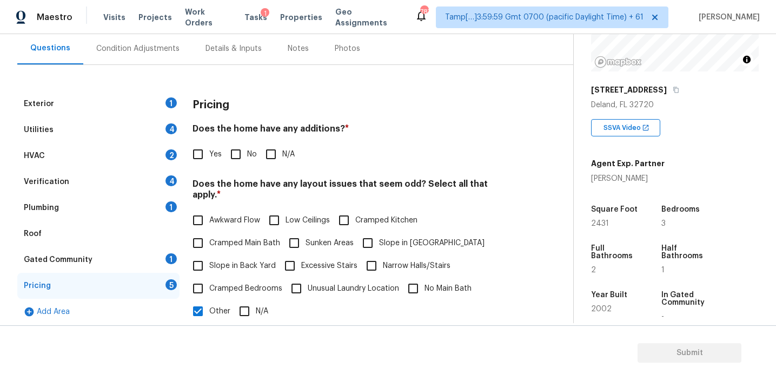
click at [249, 124] on h4 "Does the home have any additions? *" at bounding box center [353, 130] width 320 height 15
click at [233, 113] on div "Pricing" at bounding box center [353, 105] width 320 height 28
click at [208, 154] on input "Yes" at bounding box center [198, 154] width 23 height 23
checkbox input "true"
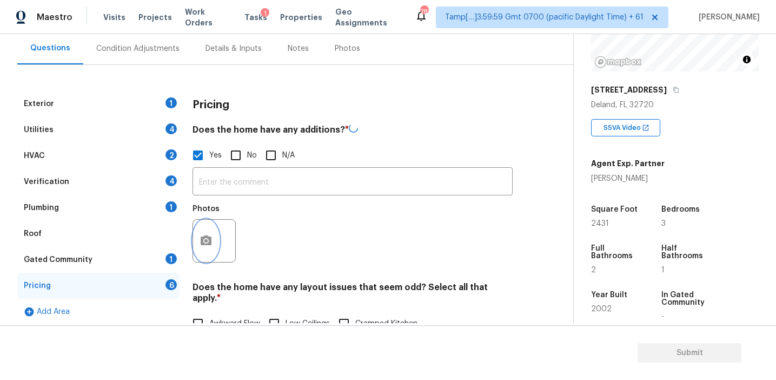
click at [200, 248] on button "button" at bounding box center [206, 241] width 26 height 42
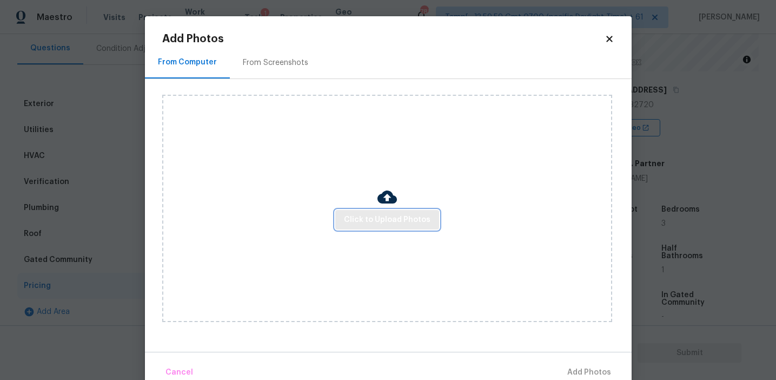
click at [381, 218] on span "Click to Upload Photos" at bounding box center [387, 220] width 87 height 14
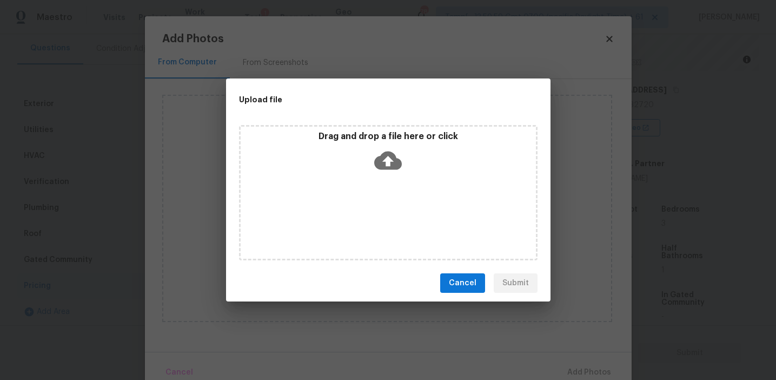
click at [372, 143] on div "Drag and drop a file here or click" at bounding box center [388, 154] width 295 height 47
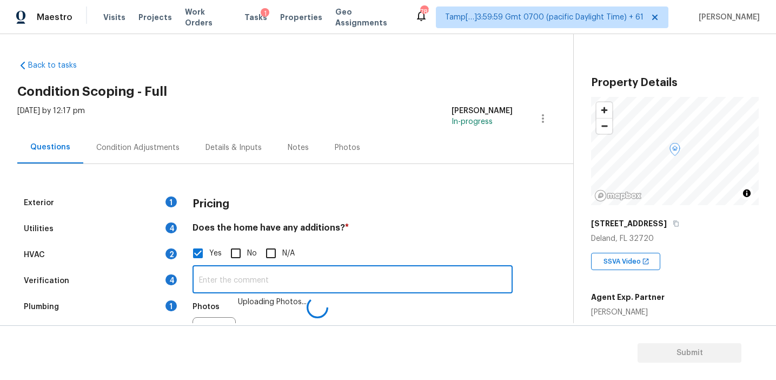
scroll to position [134, 0]
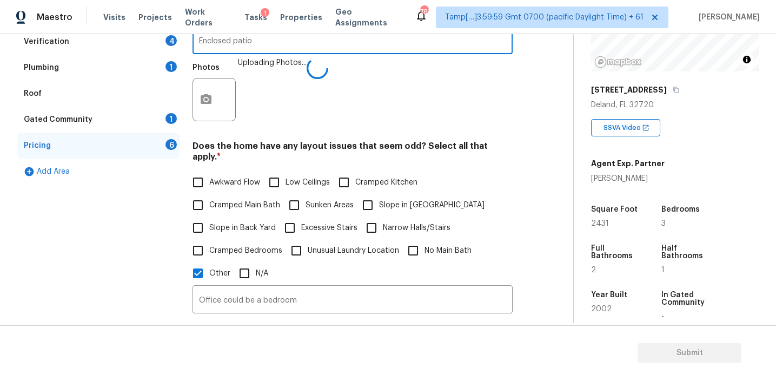
type input "Enclosed patio"
click at [279, 99] on div "Photos Uploading Photos..." at bounding box center [353, 92] width 320 height 70
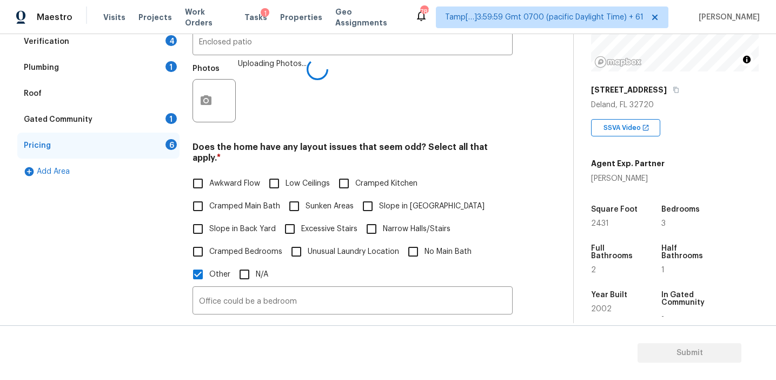
scroll to position [325, 0]
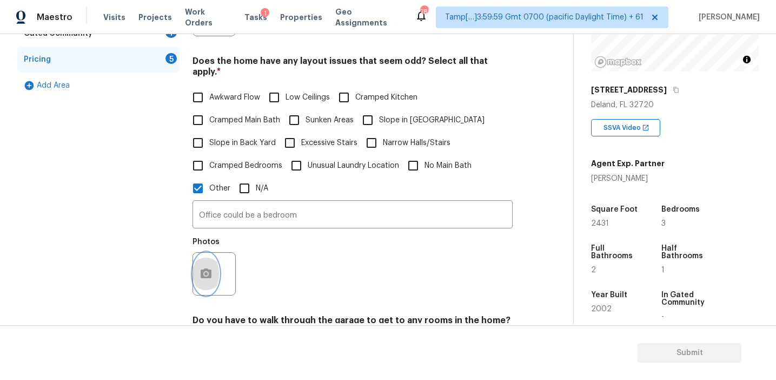
click at [210, 268] on icon "button" at bounding box center [206, 273] width 11 height 10
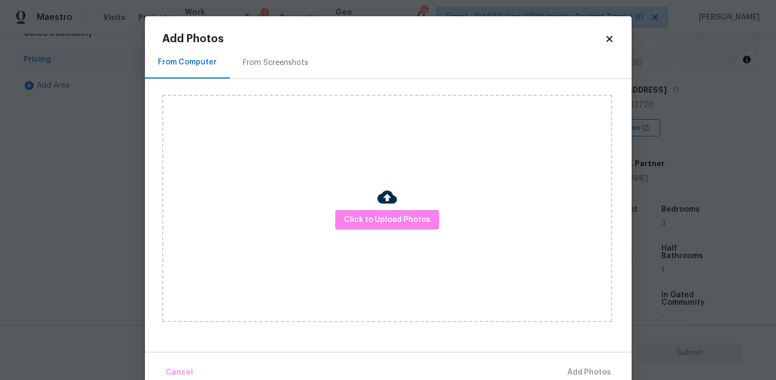
click at [281, 63] on div "From Screenshots" at bounding box center [275, 62] width 65 height 11
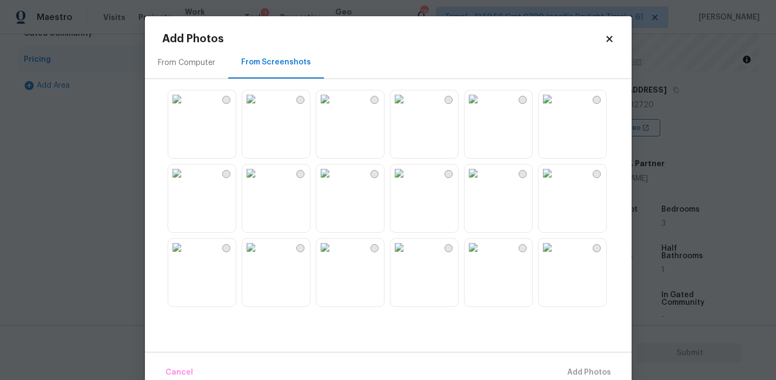
scroll to position [83, 0]
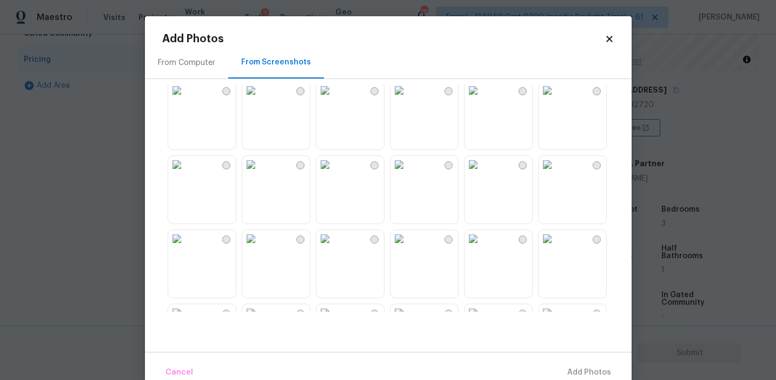
click at [482, 173] on img at bounding box center [473, 164] width 17 height 17
click at [572, 362] on button "Add 1 Photo(s)" at bounding box center [584, 372] width 62 height 23
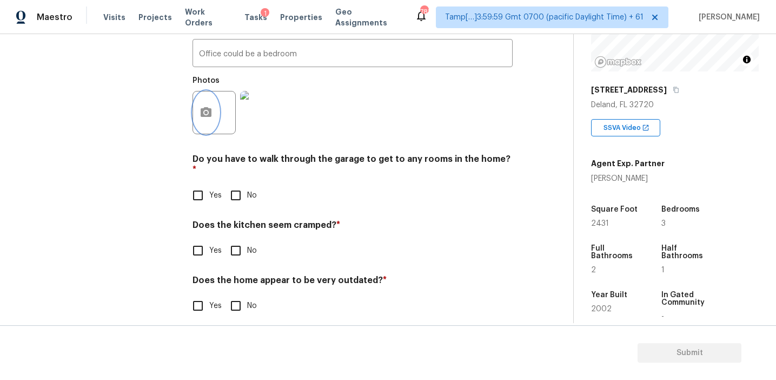
scroll to position [474, 0]
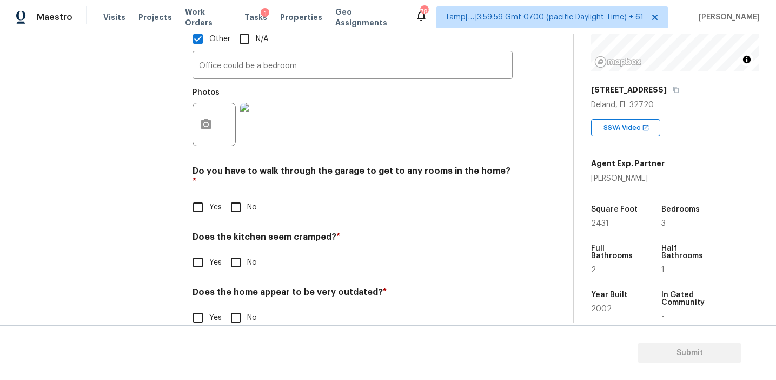
click at [229, 196] on input "No" at bounding box center [235, 207] width 23 height 23
checkbox input "true"
click at [241, 251] on input "No" at bounding box center [235, 262] width 23 height 23
checkbox input "true"
click at [236, 306] on input "No" at bounding box center [235, 317] width 23 height 23
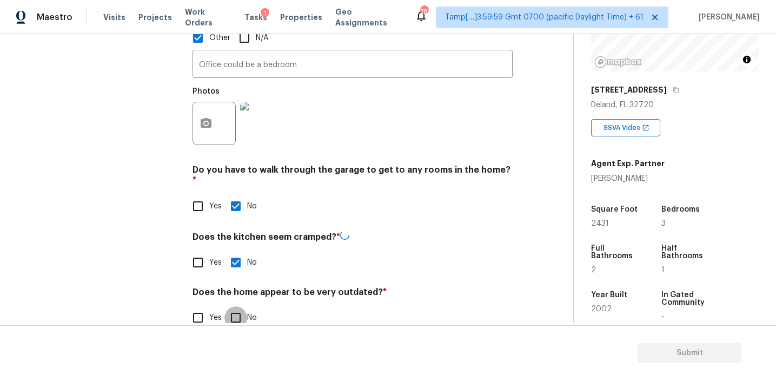
checkbox input "true"
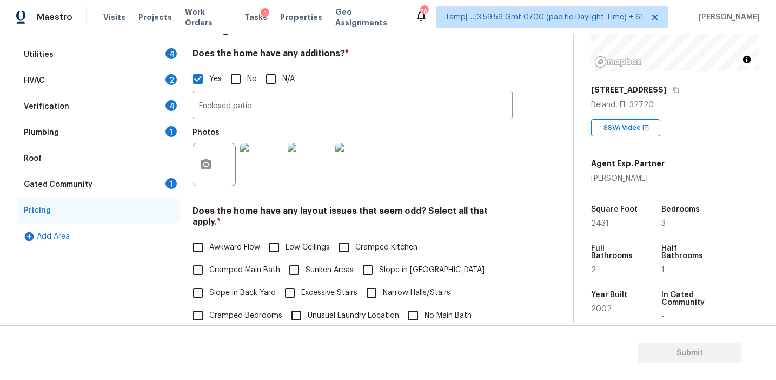
click at [154, 189] on div "Gated Community 1" at bounding box center [98, 184] width 162 height 26
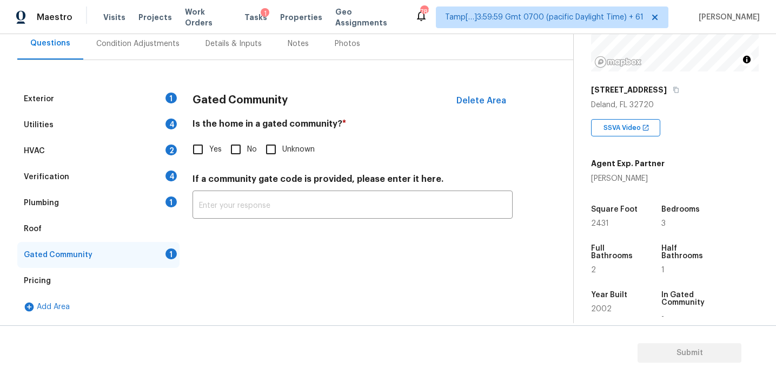
scroll to position [104, 0]
click at [241, 150] on input "No" at bounding box center [235, 149] width 23 height 23
checkbox input "true"
click at [128, 209] on div "Plumbing 1" at bounding box center [98, 203] width 162 height 26
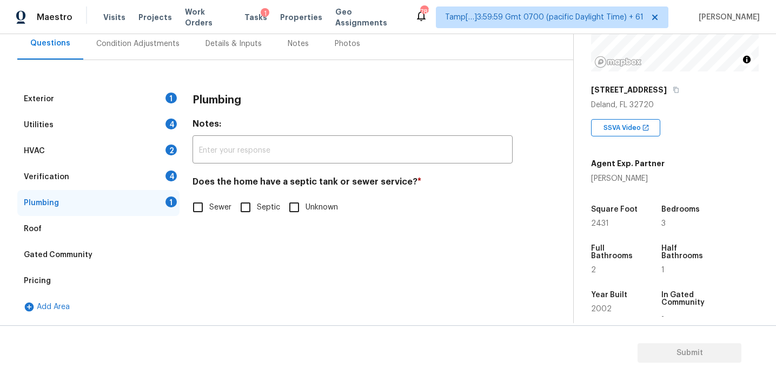
click at [193, 208] on input "Sewer" at bounding box center [198, 207] width 23 height 23
checkbox input "true"
click at [160, 172] on div "Verification 4" at bounding box center [98, 177] width 162 height 26
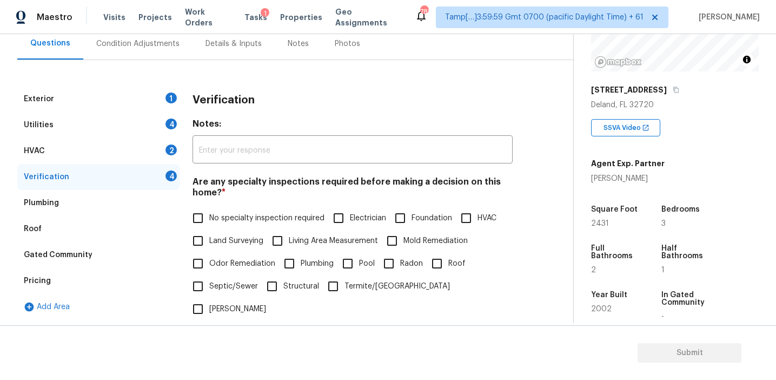
click at [244, 210] on label "No specialty inspection required" at bounding box center [256, 218] width 138 height 23
click at [209, 210] on input "No specialty inspection required" at bounding box center [198, 218] width 23 height 23
checkbox input "true"
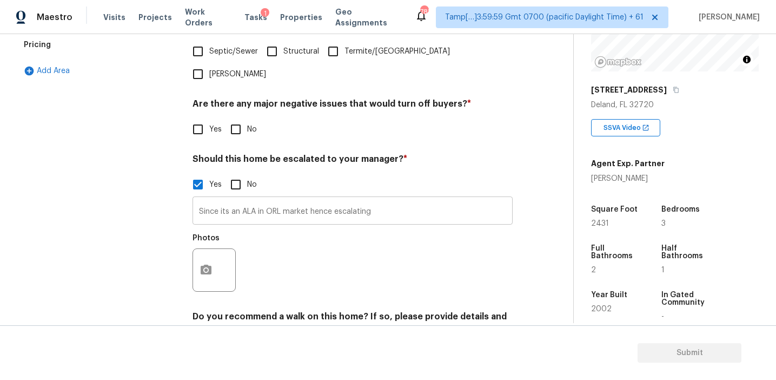
scroll to position [374, 0]
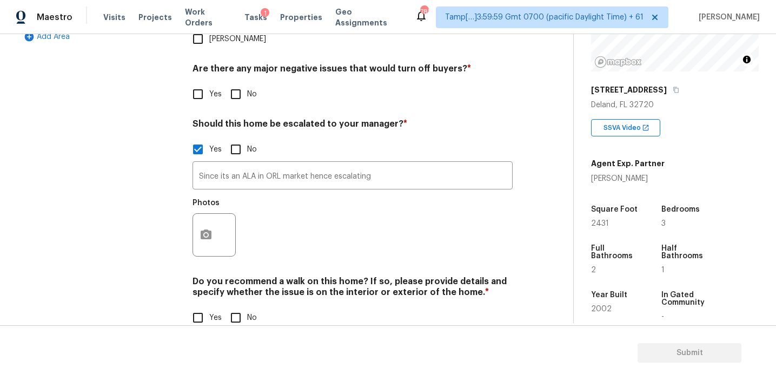
click at [236, 83] on input "No" at bounding box center [235, 94] width 23 height 23
checkbox input "true"
click at [232, 307] on input "No" at bounding box center [235, 318] width 23 height 23
checkbox input "true"
click at [213, 224] on button "button" at bounding box center [206, 235] width 26 height 42
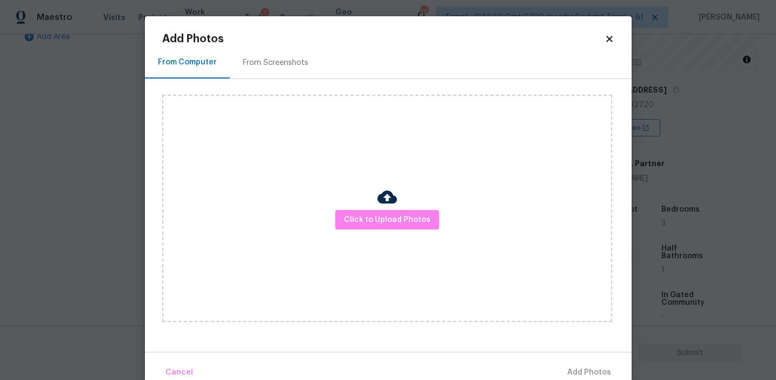
click at [293, 66] on div "From Screenshots" at bounding box center [275, 62] width 65 height 11
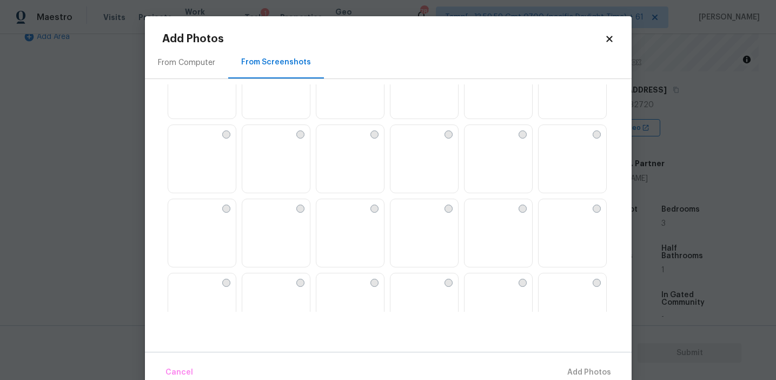
scroll to position [269, 0]
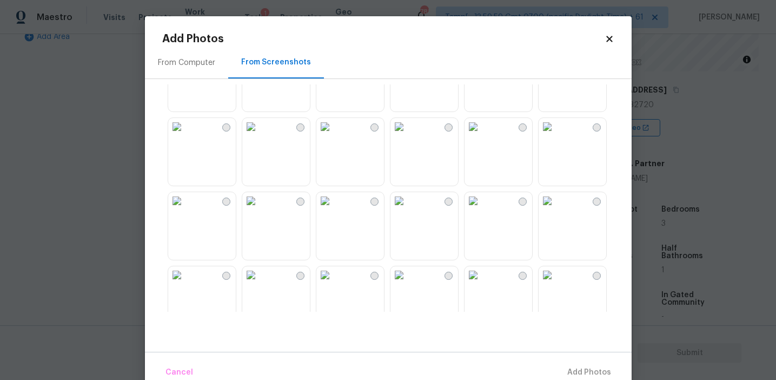
click at [334, 209] on img at bounding box center [324, 200] width 17 height 17
click at [482, 209] on img at bounding box center [473, 200] width 17 height 17
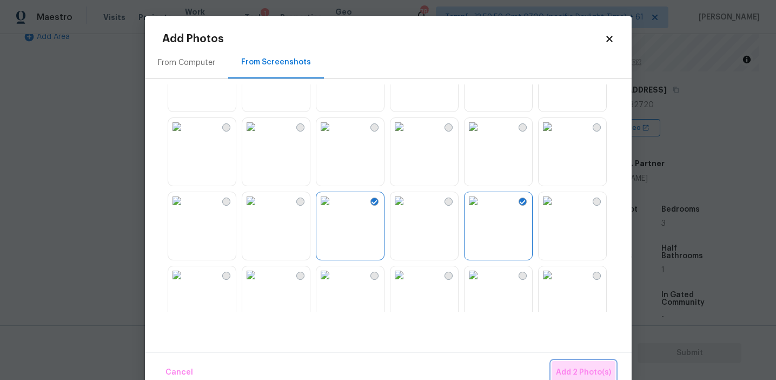
click at [561, 367] on span "Add 2 Photo(s)" at bounding box center [583, 373] width 55 height 14
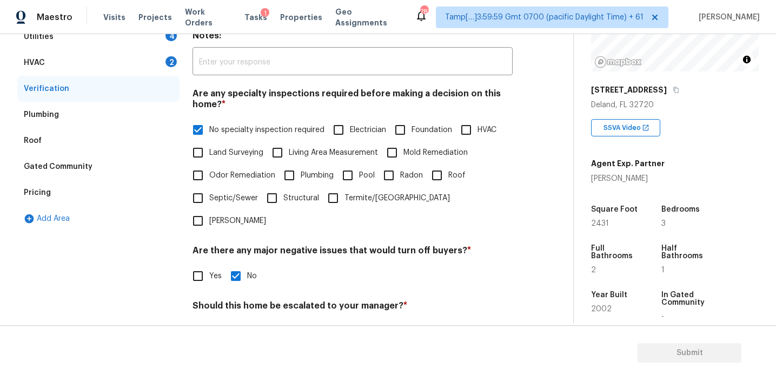
scroll to position [175, 0]
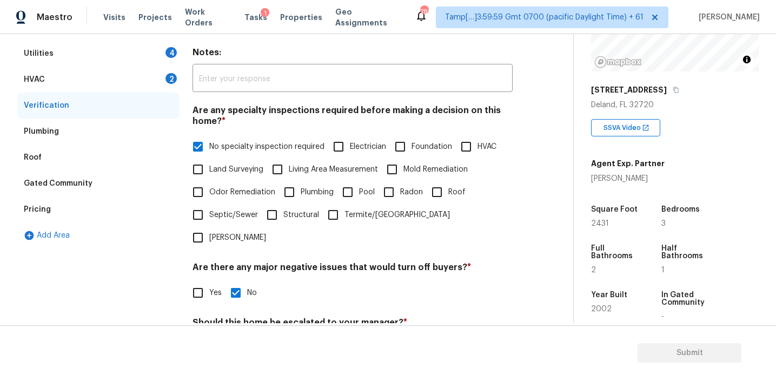
click at [149, 75] on div "HVAC 2" at bounding box center [98, 80] width 162 height 26
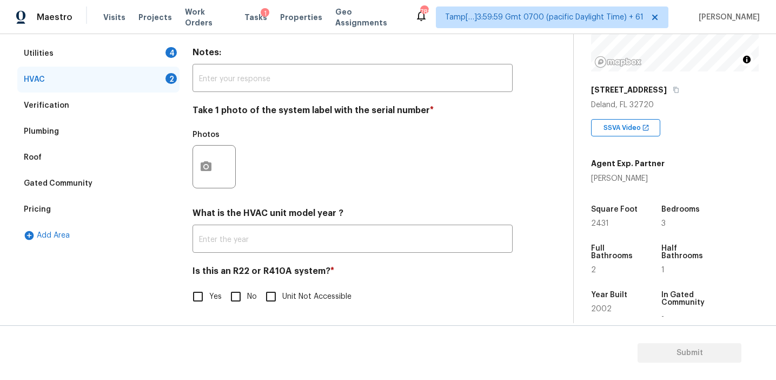
click at [229, 301] on input "No" at bounding box center [235, 296] width 23 height 23
checkbox input "true"
click at [197, 167] on button "button" at bounding box center [206, 166] width 26 height 42
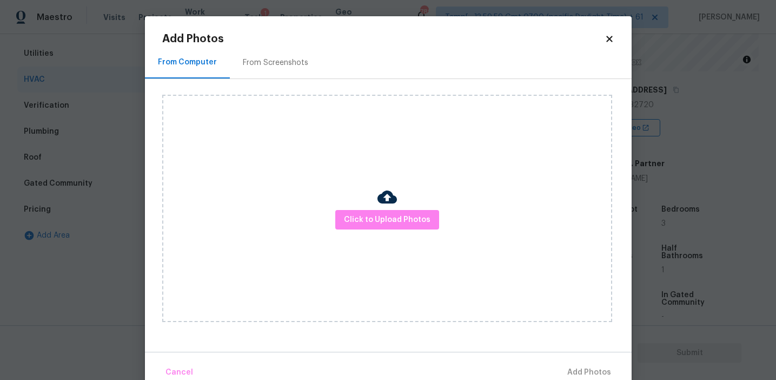
click at [293, 61] on div "From Screenshots" at bounding box center [275, 62] width 65 height 11
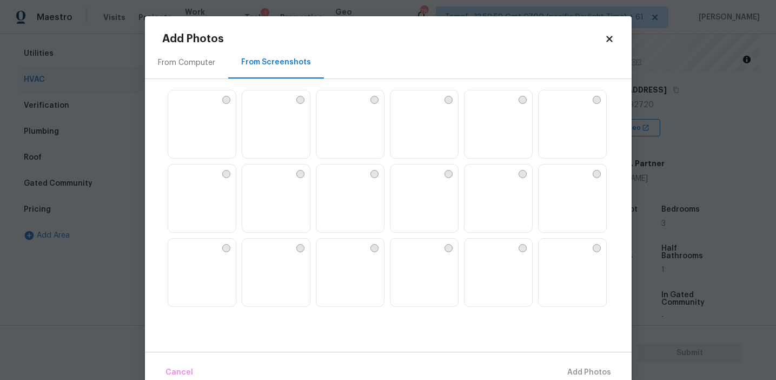
click at [334, 182] on img at bounding box center [324, 172] width 17 height 17
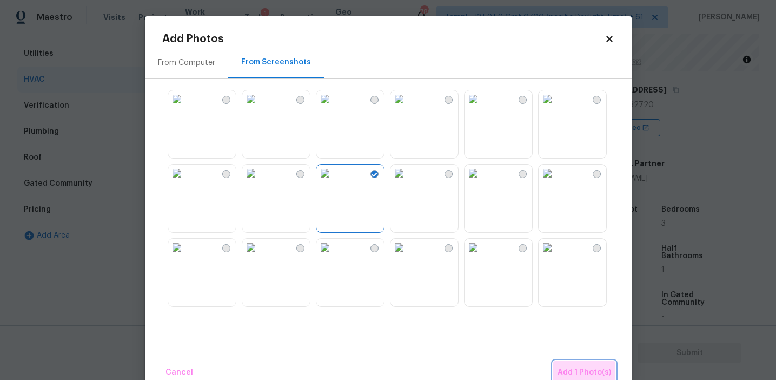
click at [568, 361] on button "Add 1 Photo(s)" at bounding box center [584, 372] width 62 height 23
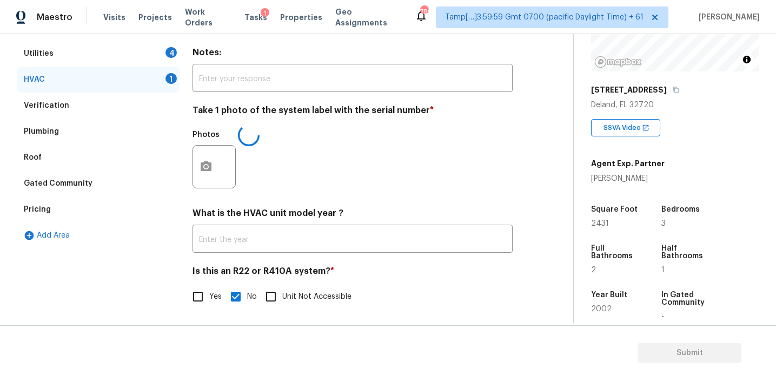
click at [362, 176] on div "Photos" at bounding box center [353, 159] width 320 height 70
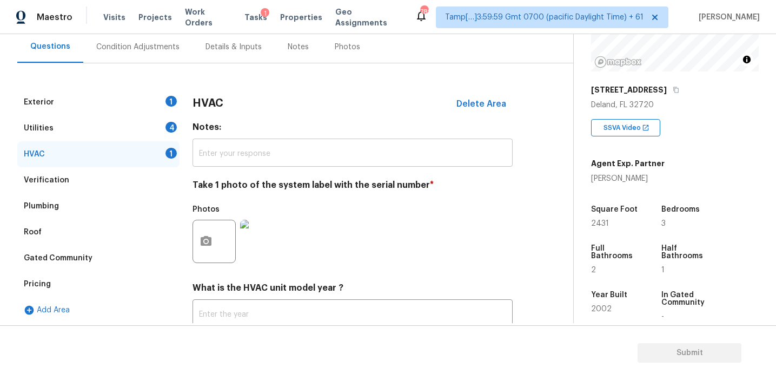
scroll to position [95, 0]
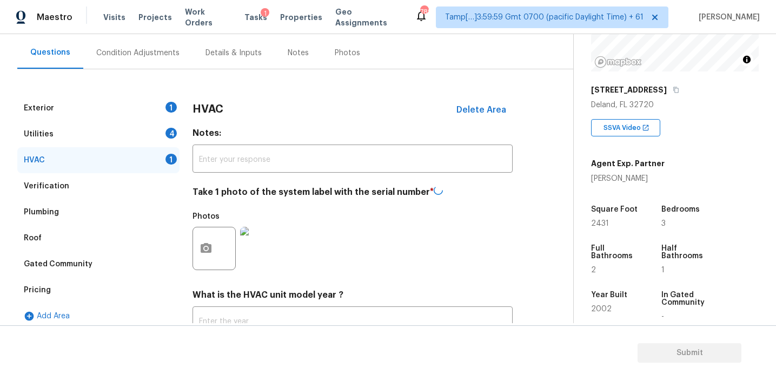
click at [210, 131] on h4 "Notes:" at bounding box center [353, 135] width 320 height 15
click at [170, 129] on div "4" at bounding box center [171, 133] width 11 height 11
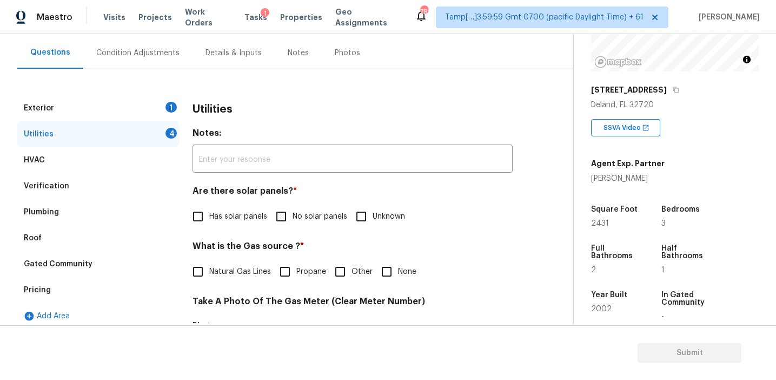
click at [299, 211] on span "No solar panels" at bounding box center [320, 216] width 55 height 11
click at [293, 211] on input "No solar panels" at bounding box center [281, 216] width 23 height 23
checkbox input "true"
click at [394, 266] on input "None" at bounding box center [386, 272] width 23 height 23
checkbox input "true"
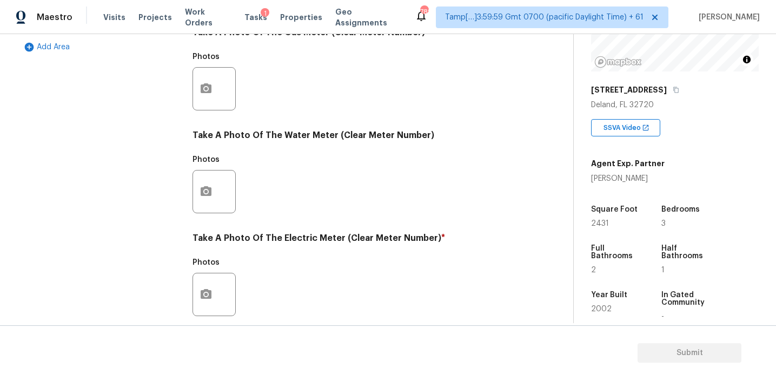
scroll to position [434, 0]
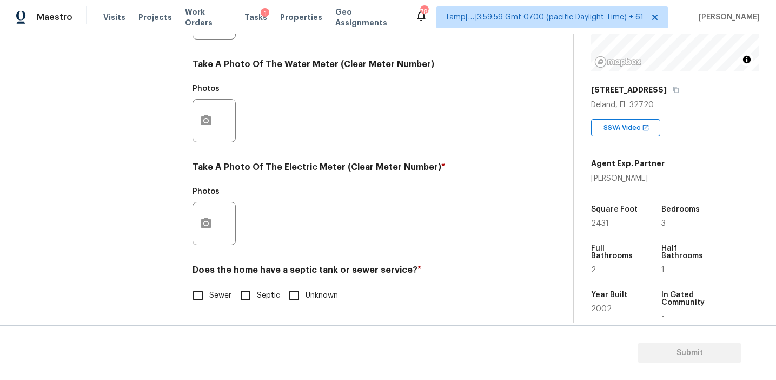
click at [200, 283] on div "Does the home have a septic tank or sewer service? * Sewer Septic Unknown" at bounding box center [353, 285] width 320 height 42
click at [197, 290] on input "Sewer" at bounding box center [198, 295] width 23 height 23
checkbox input "true"
click at [197, 234] on button "button" at bounding box center [206, 223] width 26 height 42
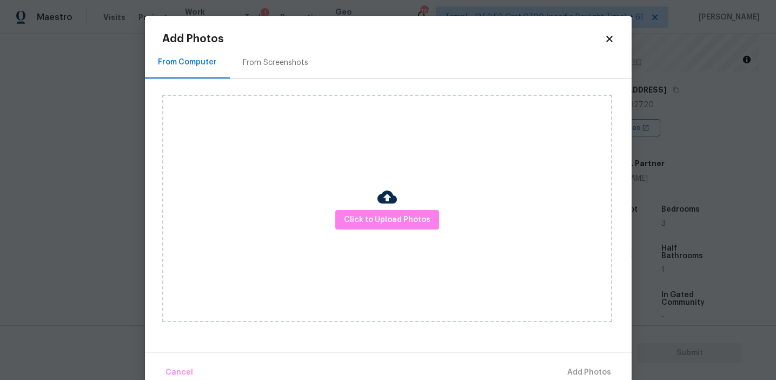
click at [381, 233] on div "Click to Upload Photos" at bounding box center [387, 208] width 450 height 227
click at [381, 213] on span "Click to Upload Photos" at bounding box center [387, 220] width 87 height 14
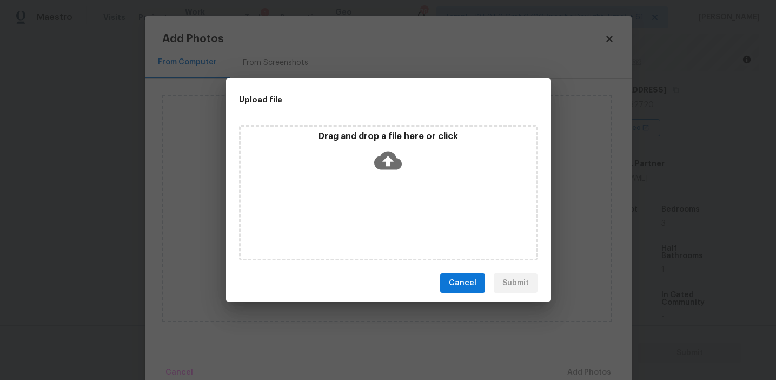
click at [380, 151] on icon at bounding box center [388, 161] width 28 height 28
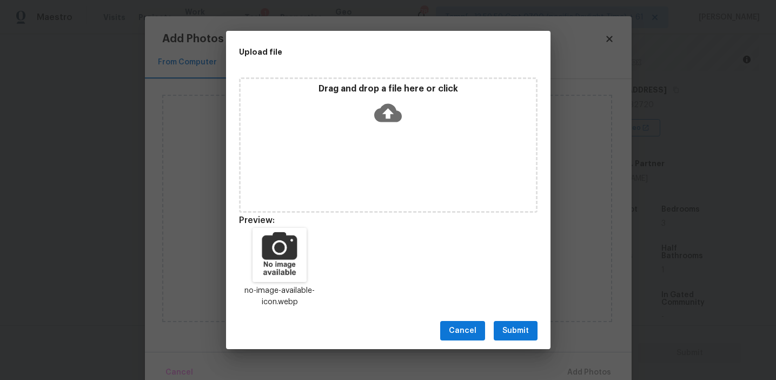
click at [524, 324] on span "Submit" at bounding box center [515, 331] width 27 height 14
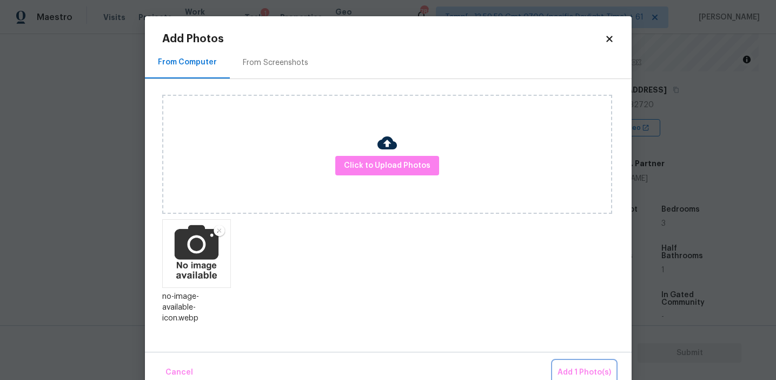
click at [580, 368] on span "Add 1 Photo(s)" at bounding box center [585, 373] width 54 height 14
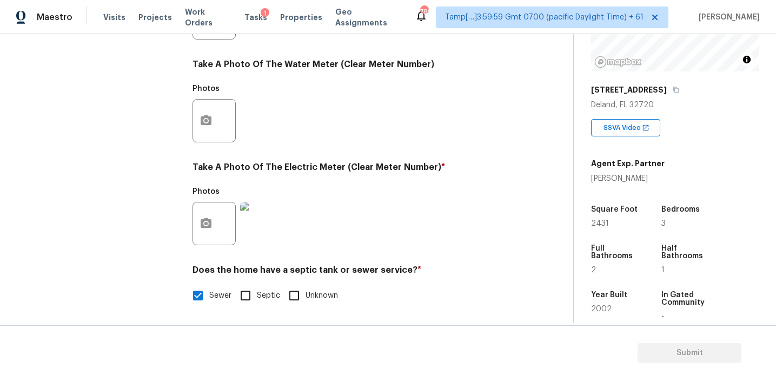
click at [348, 120] on div "Photos" at bounding box center [353, 113] width 320 height 70
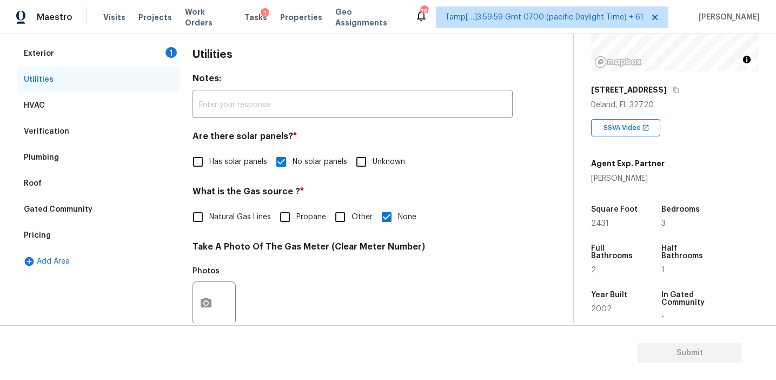
click at [152, 54] on div "Exterior 1" at bounding box center [98, 54] width 162 height 26
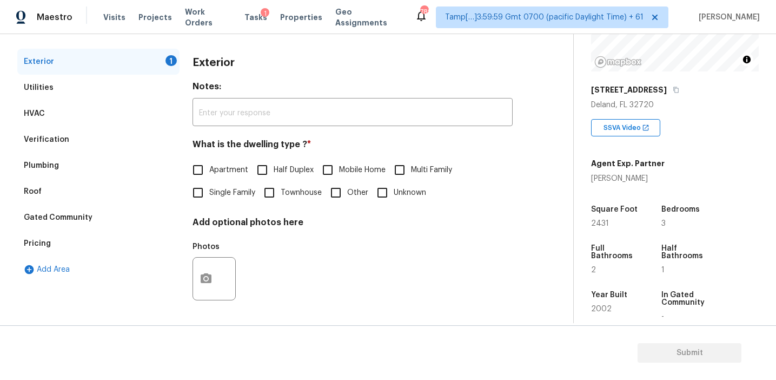
click at [211, 189] on span "Single Family" at bounding box center [232, 192] width 46 height 11
click at [209, 189] on input "Single Family" at bounding box center [198, 192] width 23 height 23
checkbox input "true"
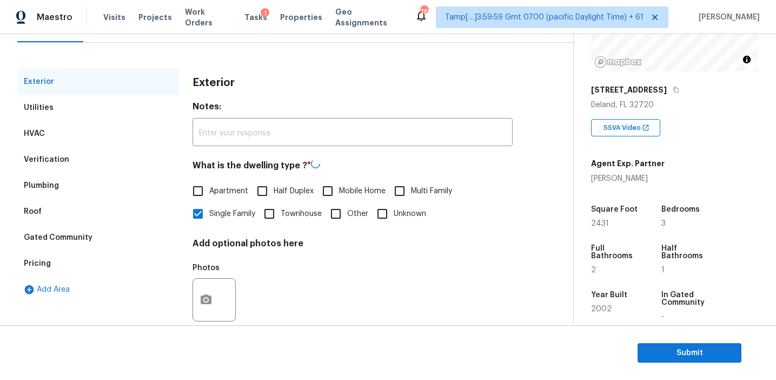
click at [207, 90] on div "Exterior" at bounding box center [353, 83] width 320 height 28
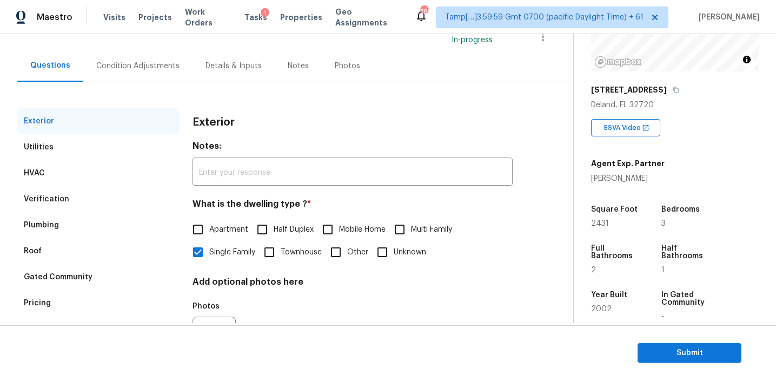
scroll to position [82, 0]
click at [150, 58] on div "Condition Adjustments" at bounding box center [137, 65] width 109 height 32
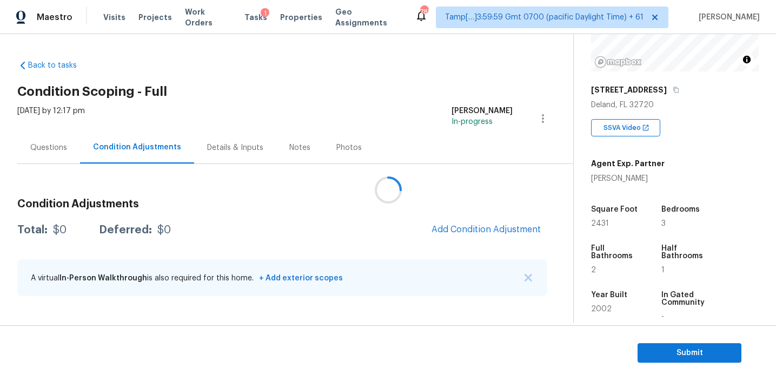
click at [369, 215] on div at bounding box center [388, 190] width 776 height 380
click at [405, 236] on div "Total: $0 Deferred: $0 Add Condition Adjustment" at bounding box center [282, 230] width 530 height 24
click at [436, 228] on span "Add Condition Adjustment" at bounding box center [486, 229] width 109 height 10
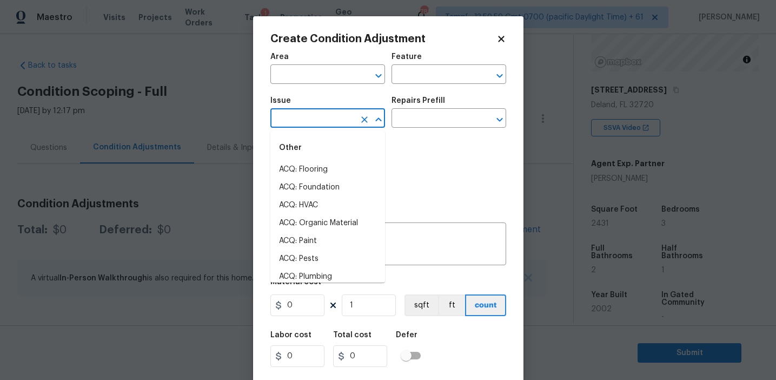
click at [307, 119] on input "text" at bounding box center [312, 119] width 84 height 17
type input "p"
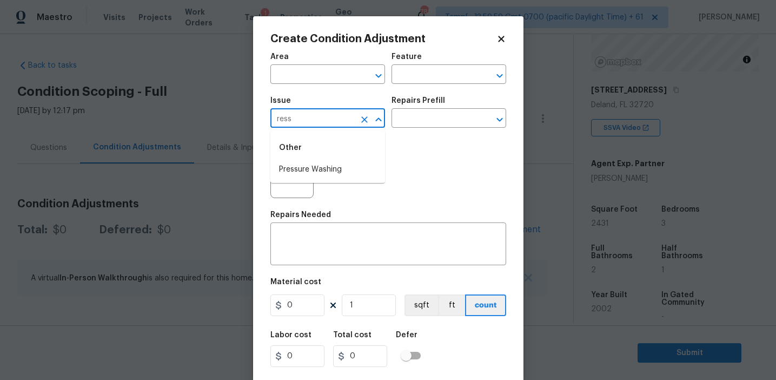
click at [333, 160] on div "Other" at bounding box center [327, 148] width 115 height 26
type input "ress"
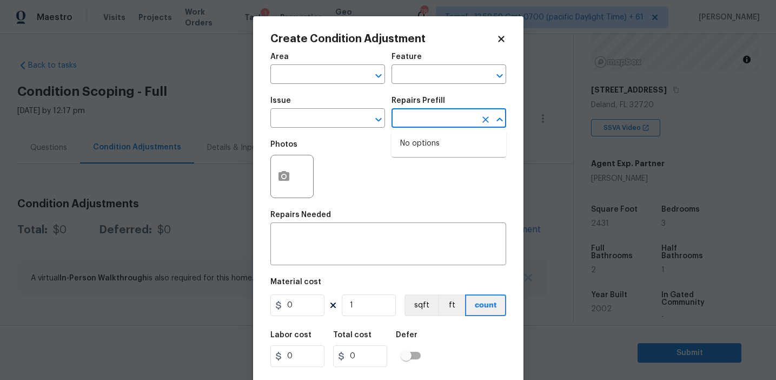
click at [329, 110] on div "Issue" at bounding box center [327, 104] width 115 height 14
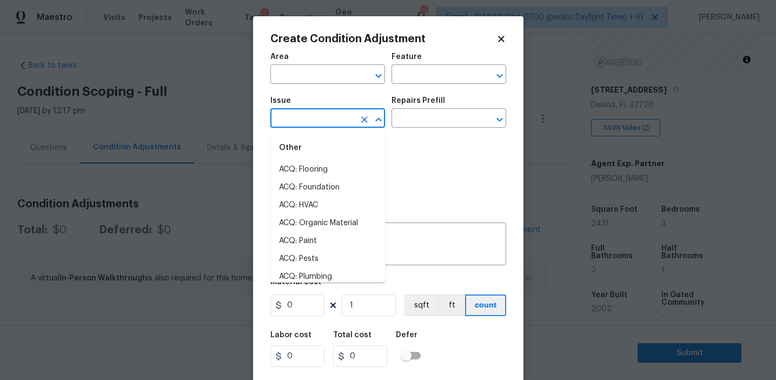
click at [328, 123] on input "text" at bounding box center [312, 119] width 84 height 17
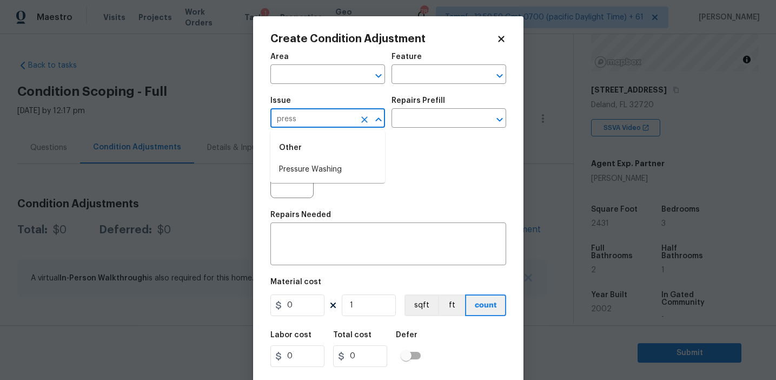
click at [335, 166] on li "Pressure Washing" at bounding box center [327, 170] width 115 height 18
type input "Pressure Washing"
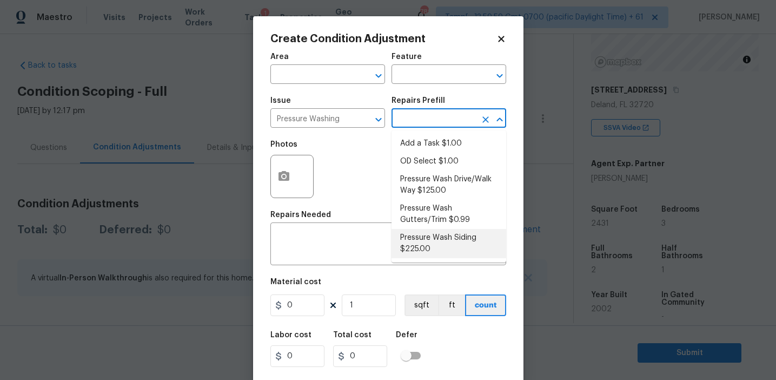
click at [436, 257] on ul "Add a Task $1.00 OD Select $1.00 Pressure Wash Drive/Walk Way $125.00 Pressure …" at bounding box center [449, 196] width 115 height 132
click at [436, 257] on li "Pressure Wash Siding $225.00" at bounding box center [449, 243] width 115 height 29
type input "Siding"
type textarea "Protect areas as needed for pressure washing. Pressure wash the siding on the h…"
type input "225"
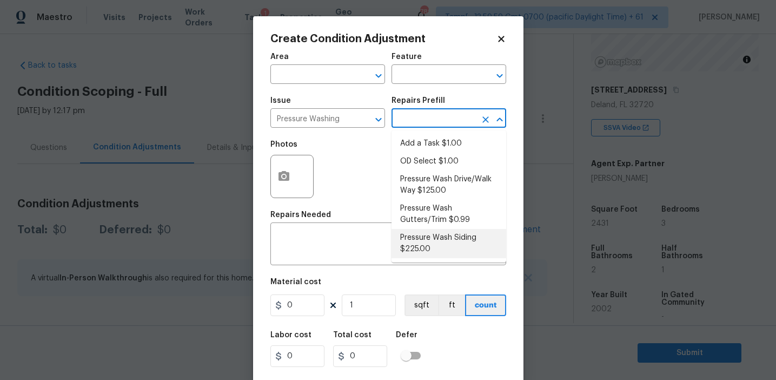
type input "225"
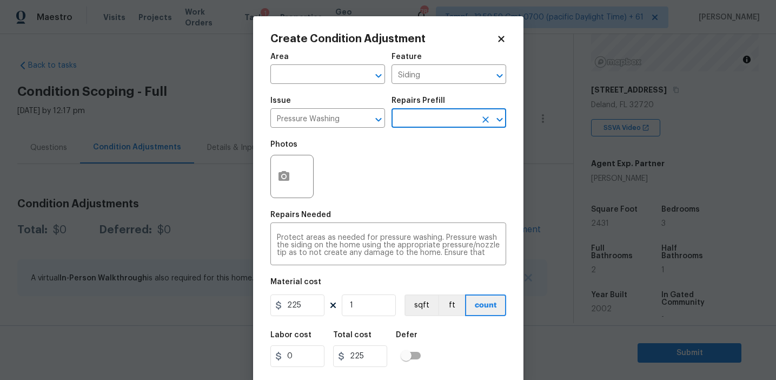
scroll to position [24, 0]
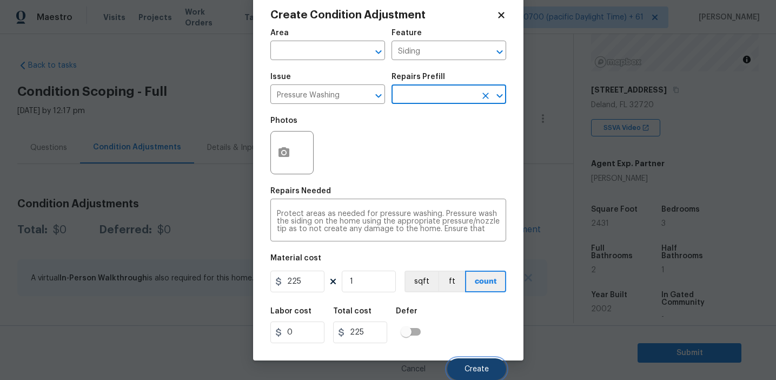
click at [459, 361] on button "Create" at bounding box center [476, 369] width 59 height 22
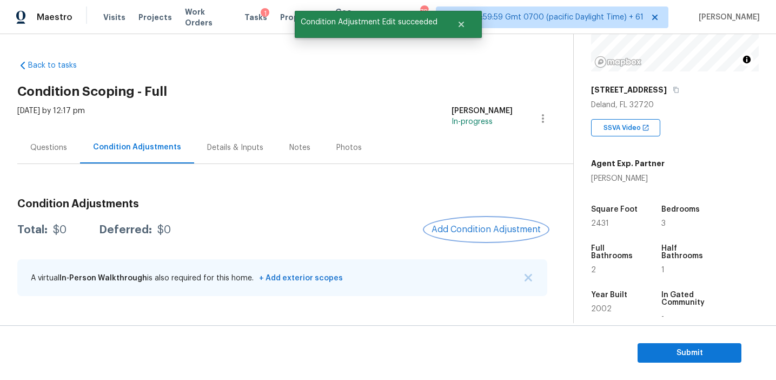
scroll to position [0, 0]
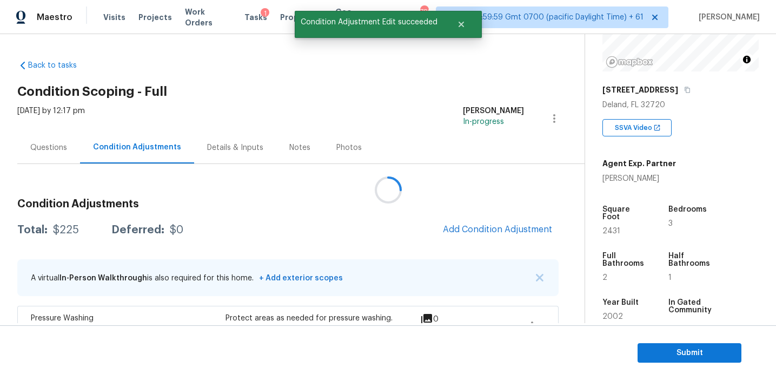
click at [475, 226] on div at bounding box center [388, 190] width 776 height 380
click at [475, 226] on span "Add Condition Adjustment" at bounding box center [497, 229] width 109 height 10
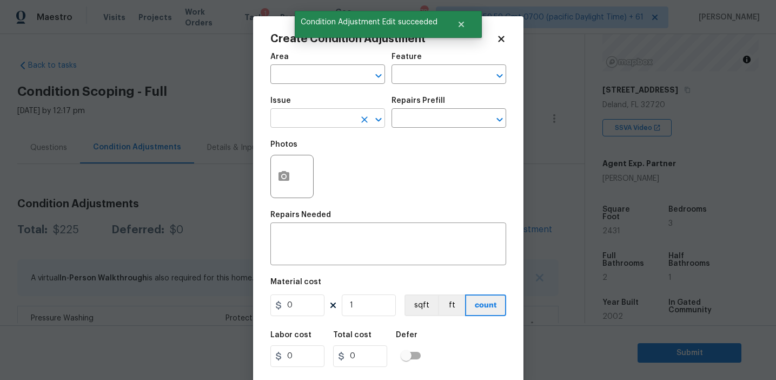
click at [299, 117] on input "text" at bounding box center [312, 119] width 84 height 17
click at [312, 165] on li "Pressure Washing" at bounding box center [327, 170] width 115 height 18
type input "Pressure Washing"
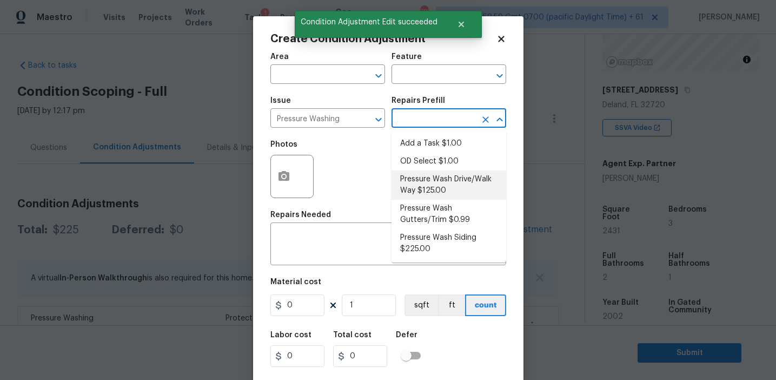
click at [417, 186] on li "Pressure Wash Drive/Walk Way $125.00" at bounding box center [449, 184] width 115 height 29
type input "Siding"
type textarea "Pressure wash the driveways/walkways as directed by the PM. Ensure that all deb…"
type input "125"
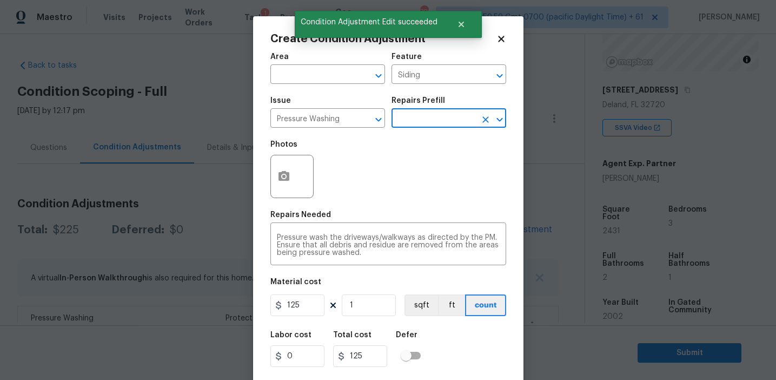
scroll to position [24, 0]
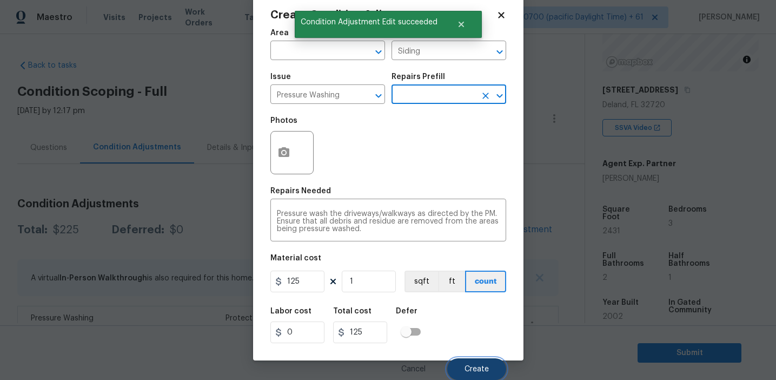
click at [460, 367] on button "Create" at bounding box center [476, 369] width 59 height 22
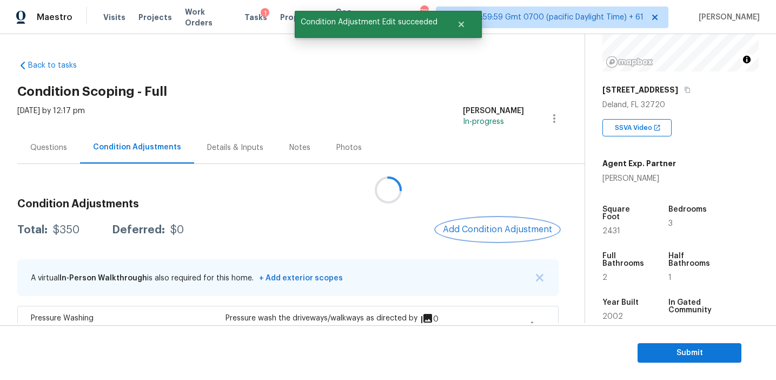
scroll to position [0, 0]
click at [477, 231] on span "Add Condition Adjustment" at bounding box center [497, 229] width 109 height 10
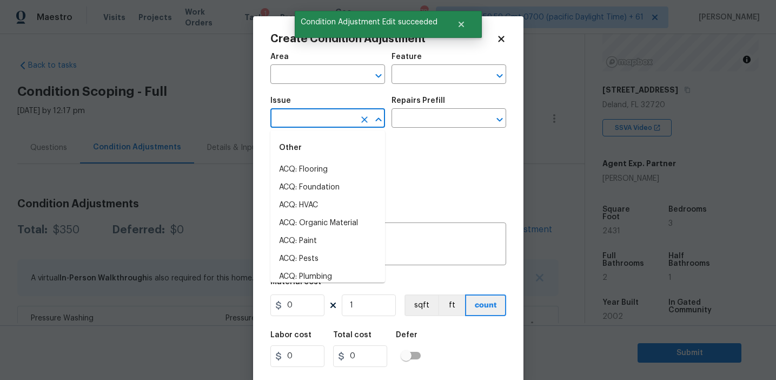
click at [293, 127] on input "text" at bounding box center [312, 119] width 84 height 17
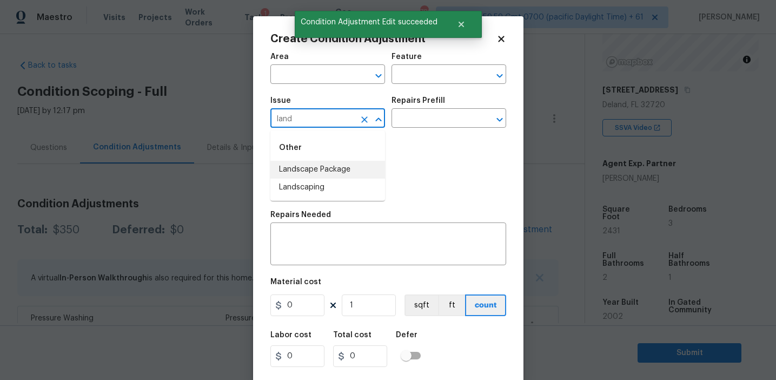
click at [315, 170] on li "Landscape Package" at bounding box center [327, 170] width 115 height 18
type input "Landscape Package"
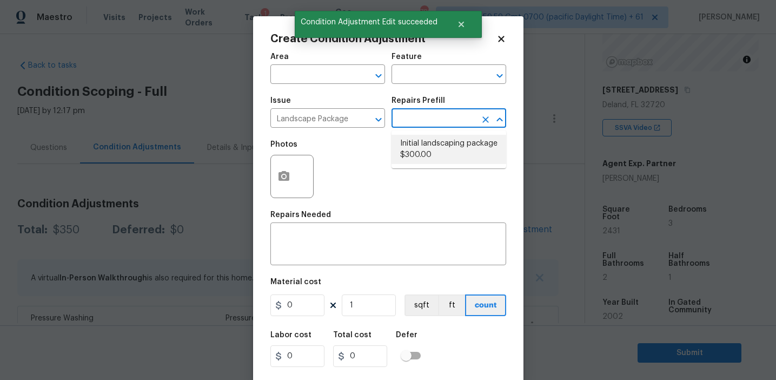
click at [420, 151] on li "Initial landscaping package $300.00" at bounding box center [449, 149] width 115 height 29
type input "Home Readiness Packages"
type textarea "Mowing of grass up to 6" in height. Mow, edge along driveways & sidewalks, trim…"
type input "300"
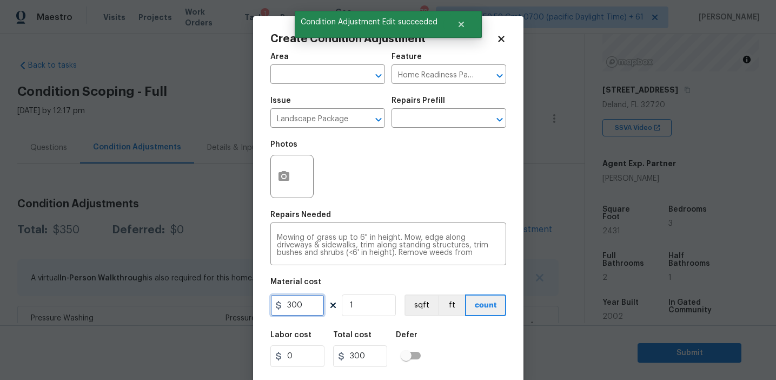
click at [309, 300] on input "300" at bounding box center [297, 305] width 54 height 22
type input "400"
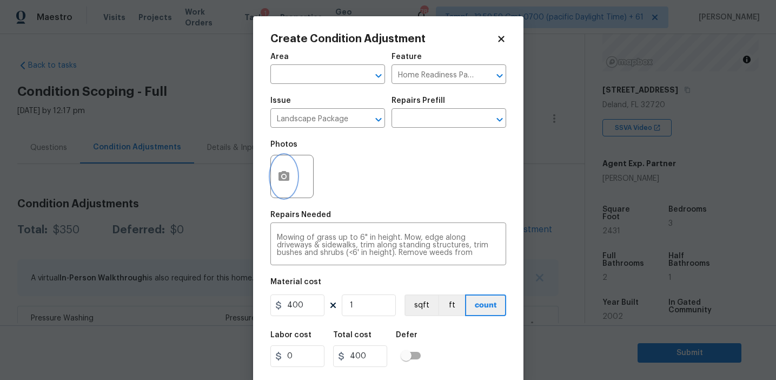
click at [284, 179] on icon "button" at bounding box center [283, 176] width 13 height 13
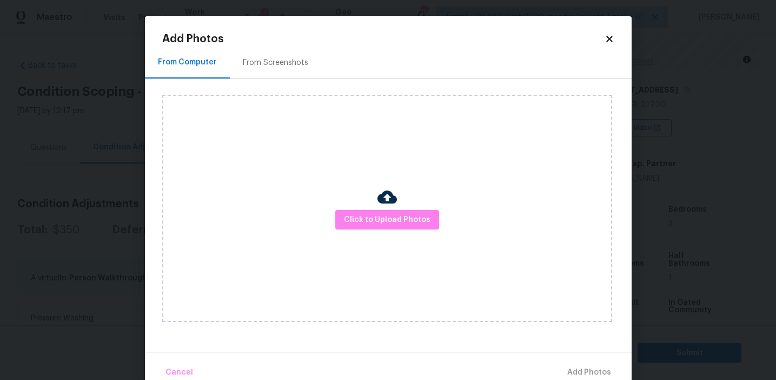
click at [275, 51] on div "From Screenshots" at bounding box center [275, 63] width 91 height 32
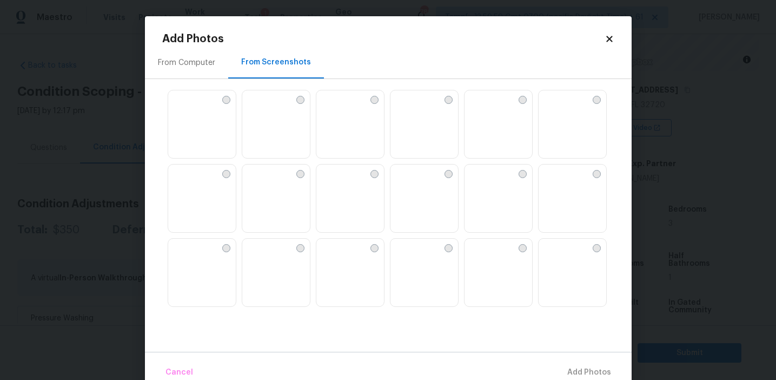
click at [430, 131] on img at bounding box center [425, 124] width 68 height 69
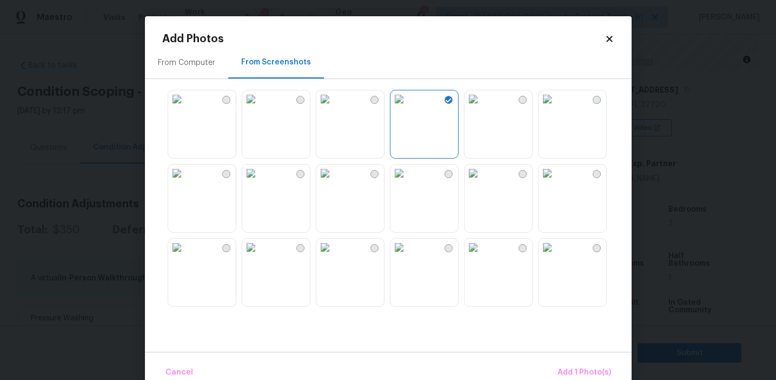
click at [482, 108] on img at bounding box center [473, 98] width 17 height 17
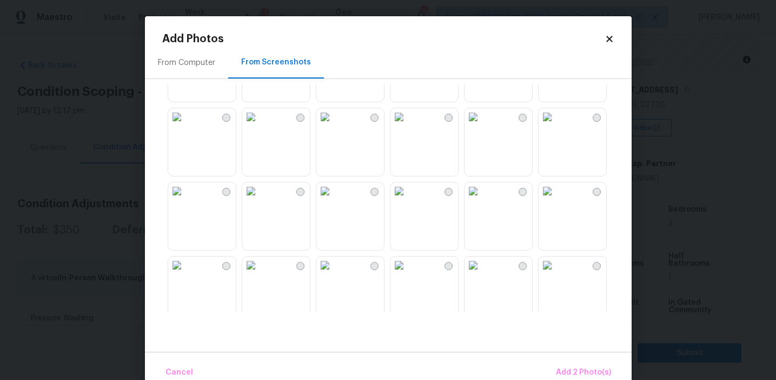
scroll to position [135, 0]
click at [334, 195] on img at bounding box center [324, 185] width 17 height 17
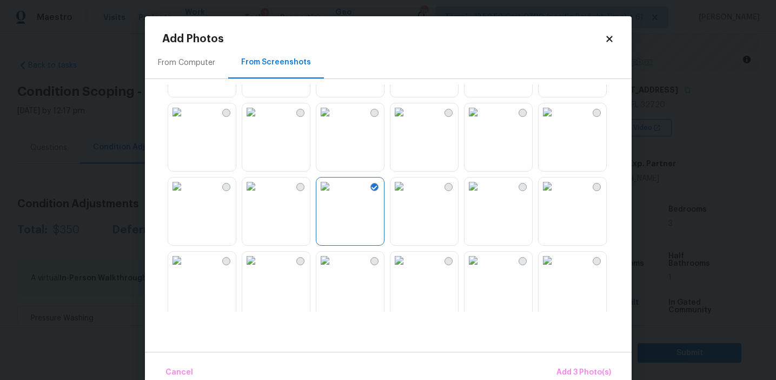
click at [408, 195] on img at bounding box center [399, 185] width 17 height 17
click at [571, 365] on button "Add 4 Photo(s)" at bounding box center [583, 372] width 64 height 23
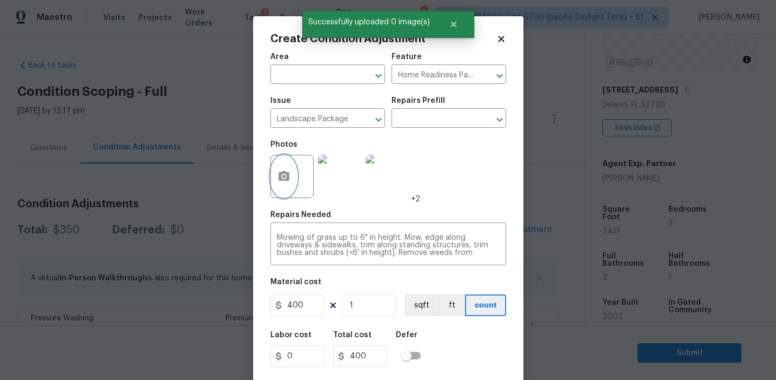
scroll to position [24, 0]
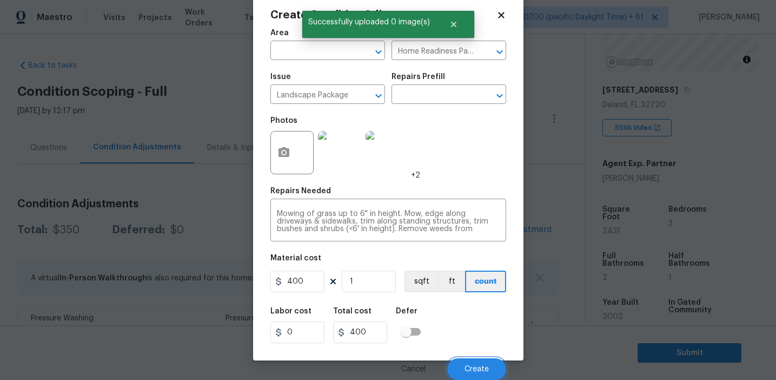
click at [482, 365] on span "Create" at bounding box center [477, 369] width 24 height 8
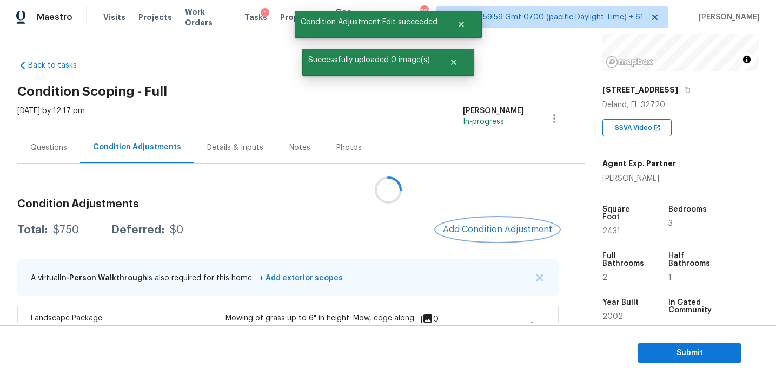
scroll to position [0, 0]
click at [473, 228] on span "Add Condition Adjustment" at bounding box center [497, 229] width 109 height 10
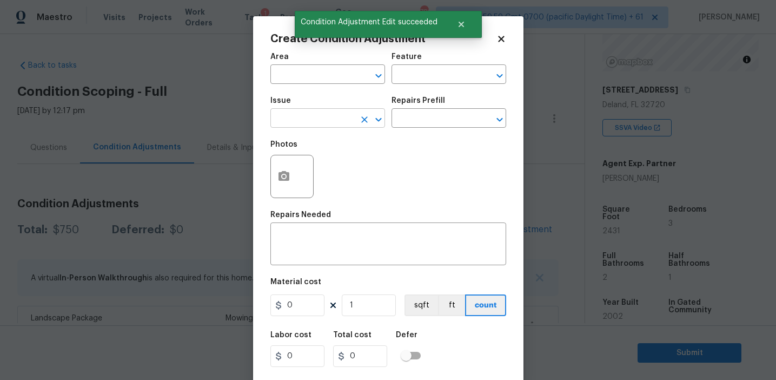
click at [309, 124] on input "text" at bounding box center [312, 119] width 84 height 17
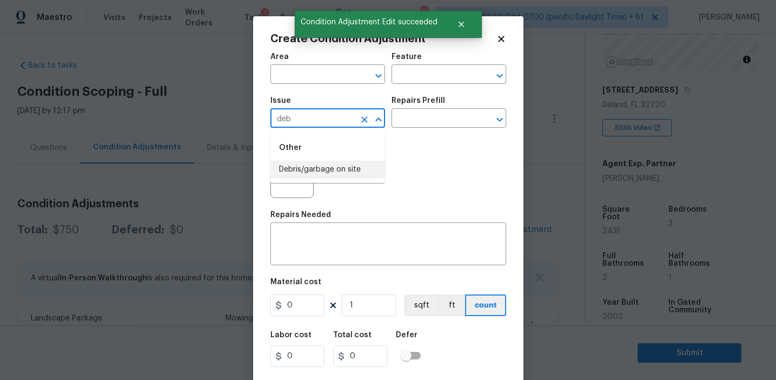
click at [323, 175] on li "Debris/garbage on site" at bounding box center [327, 170] width 115 height 18
type input "Debris/garbage on site"
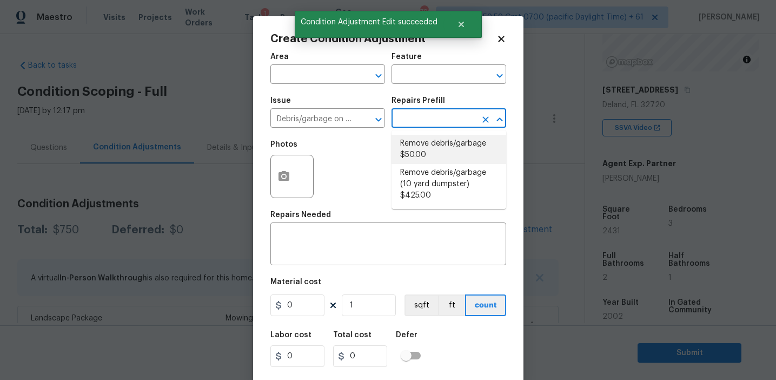
click at [429, 159] on li "Remove debris/garbage $50.00" at bounding box center [449, 149] width 115 height 29
type textarea "Remove, haul off, and properly dispose of any debris left by seller to offsite …"
type input "50"
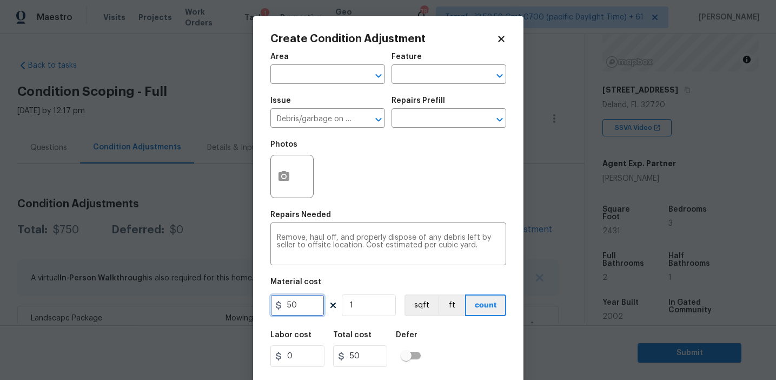
click at [288, 303] on input "50" at bounding box center [297, 305] width 54 height 22
type input "250"
click at [275, 177] on button "button" at bounding box center [284, 176] width 26 height 42
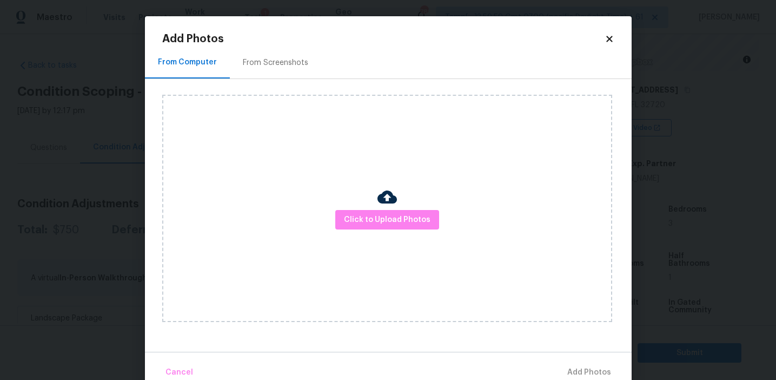
click at [290, 57] on div "From Screenshots" at bounding box center [275, 62] width 65 height 11
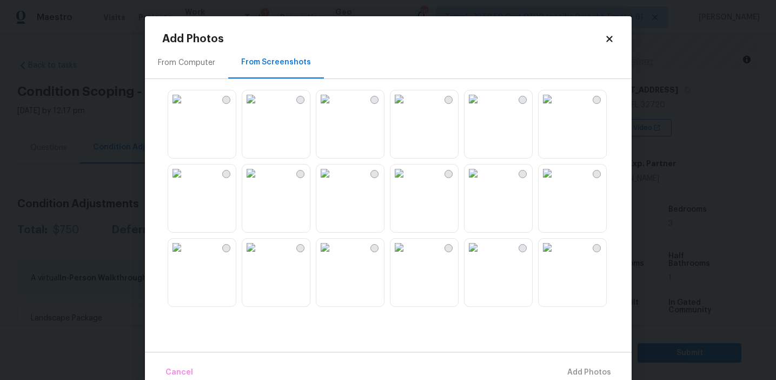
click at [332, 108] on img at bounding box center [324, 98] width 17 height 17
click at [580, 371] on span "Add 1 Photo(s)" at bounding box center [585, 373] width 54 height 14
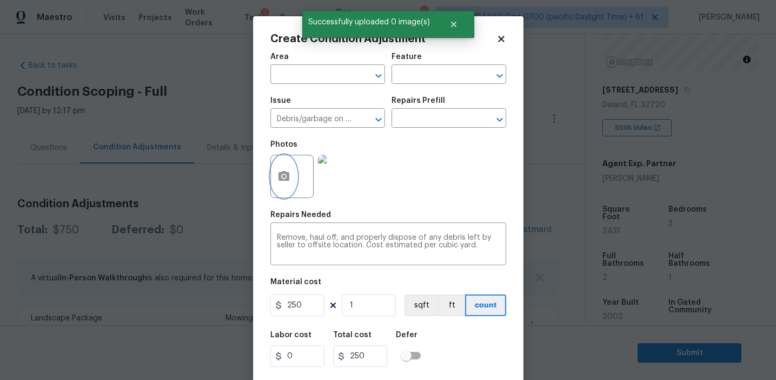
scroll to position [24, 0]
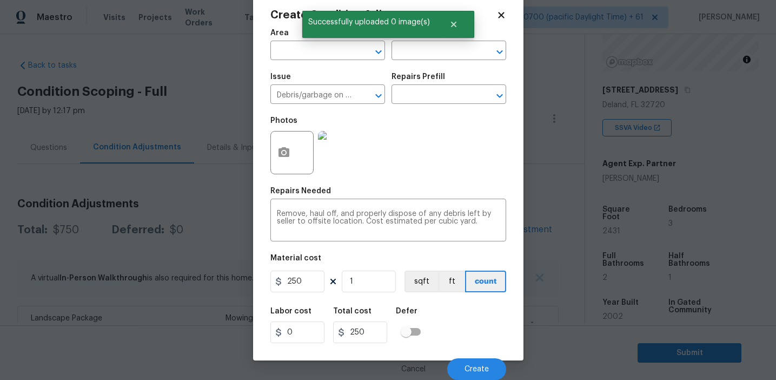
click at [473, 355] on div "Cancel Create" at bounding box center [388, 364] width 236 height 30
click at [469, 366] on span "Create" at bounding box center [477, 369] width 24 height 8
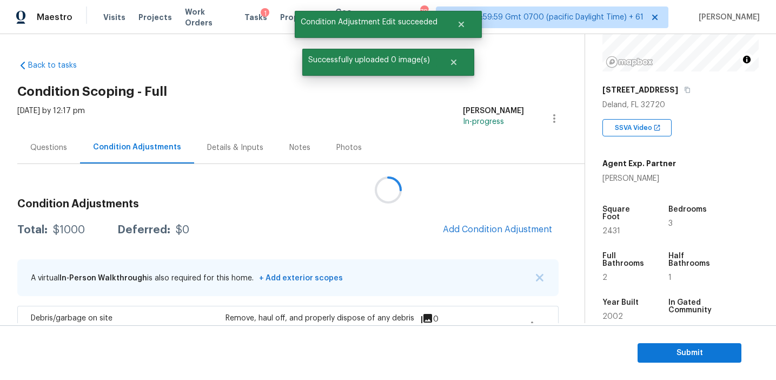
scroll to position [0, 0]
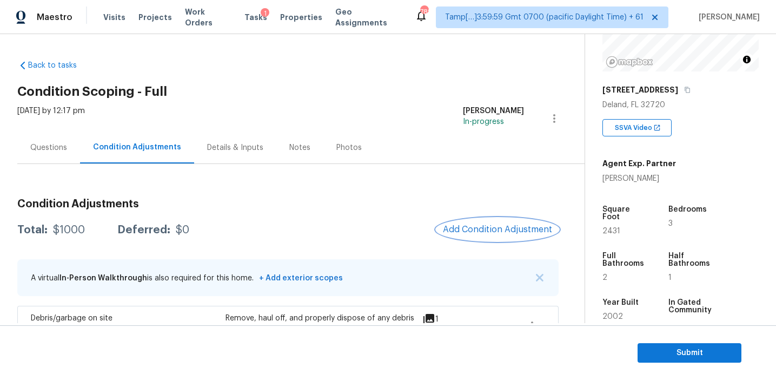
click at [468, 228] on span "Add Condition Adjustment" at bounding box center [497, 229] width 109 height 10
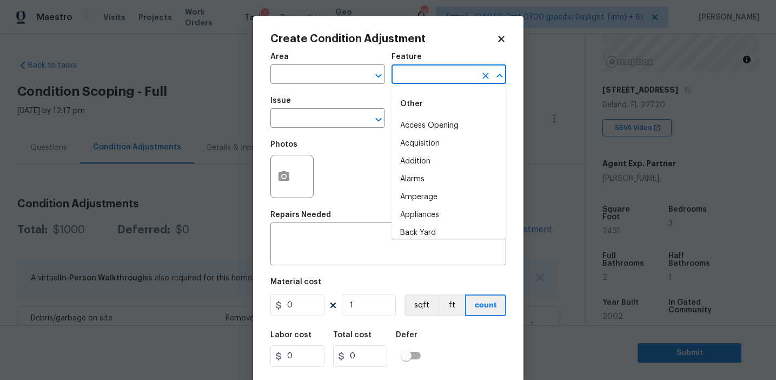
click at [414, 77] on input "text" at bounding box center [434, 75] width 84 height 17
click at [420, 125] on li "Overall" at bounding box center [449, 126] width 115 height 18
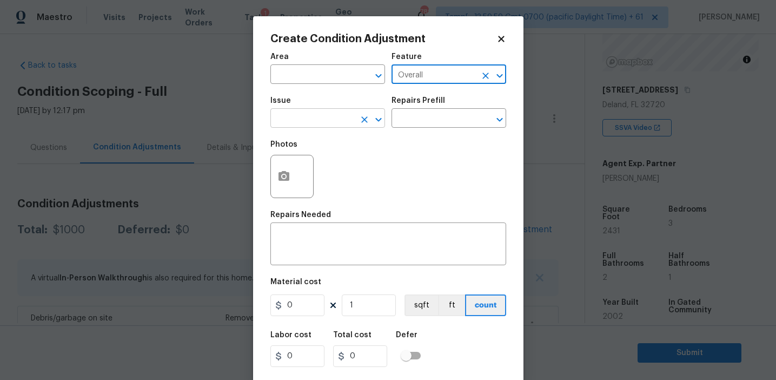
type input "Overall"
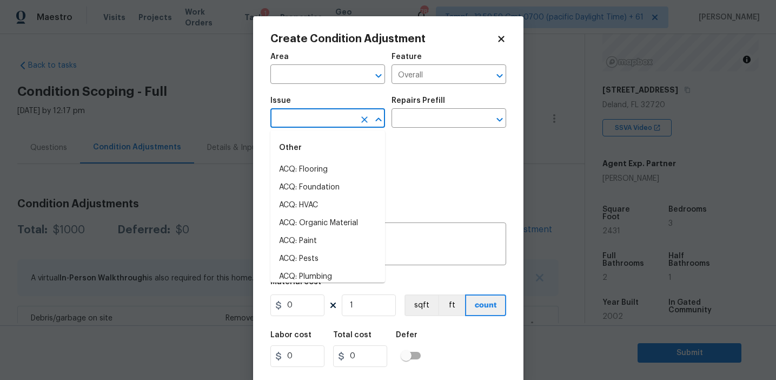
click at [327, 124] on input "text" at bounding box center [312, 119] width 84 height 17
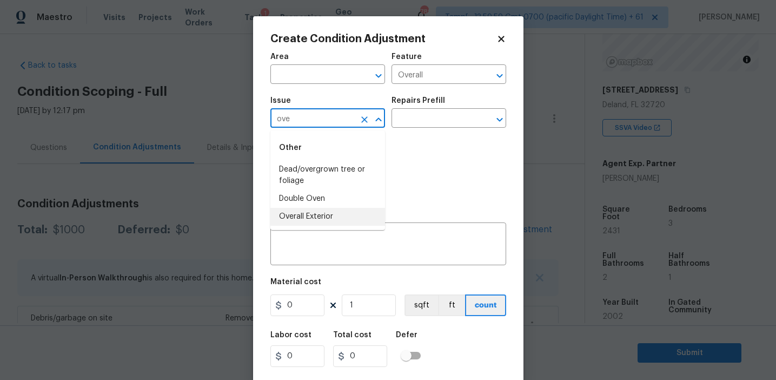
click at [340, 224] on li "Overall Exterior" at bounding box center [327, 217] width 115 height 18
type input "Overall Exterior"
click at [366, 254] on textarea at bounding box center [388, 245] width 223 height 23
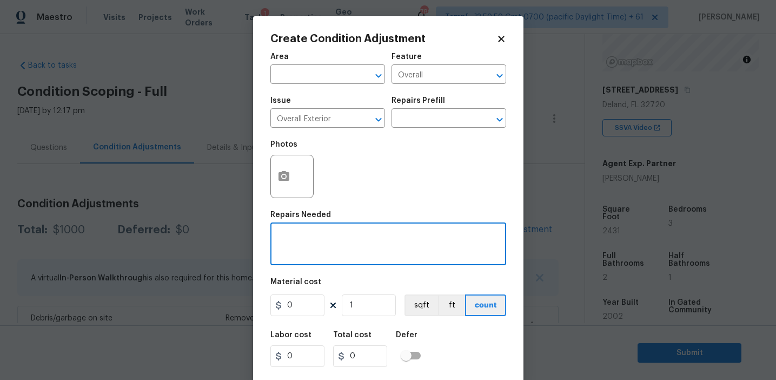
paste textarea "Overall exterior repairs (siding, stucco, fencing, soffit, [PERSON_NAME], trims…"
type textarea "Overall exterior repairs (siding, stucco, fencing, soffit, [PERSON_NAME], trims…"
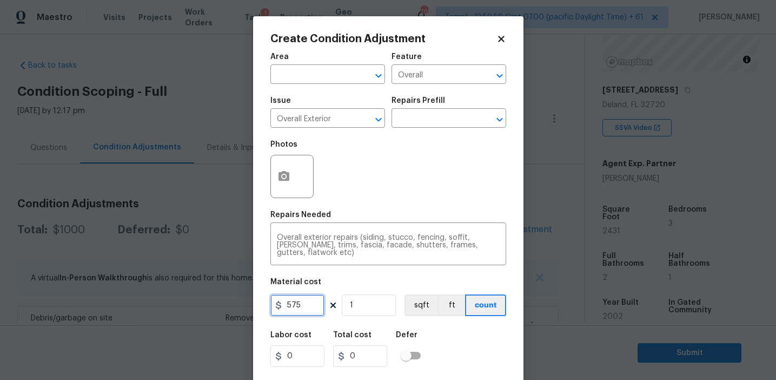
type input "575"
click at [281, 165] on button "button" at bounding box center [284, 176] width 26 height 42
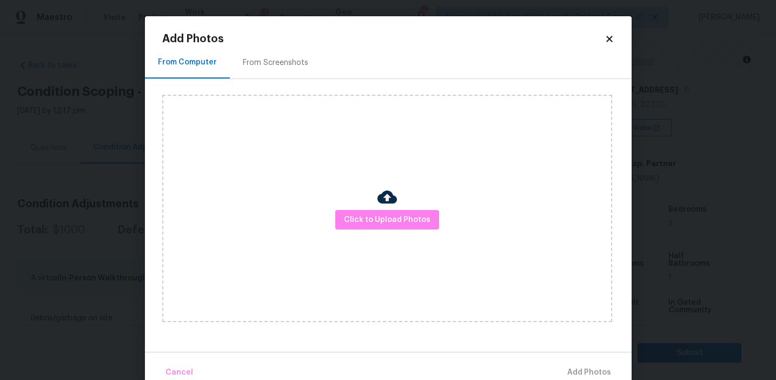
click at [274, 44] on div "Add Photos From Computer From Screenshots Click to Upload Photos Cancel Add Pho…" at bounding box center [388, 209] width 452 height 350
click at [281, 66] on div "From Screenshots" at bounding box center [275, 62] width 65 height 11
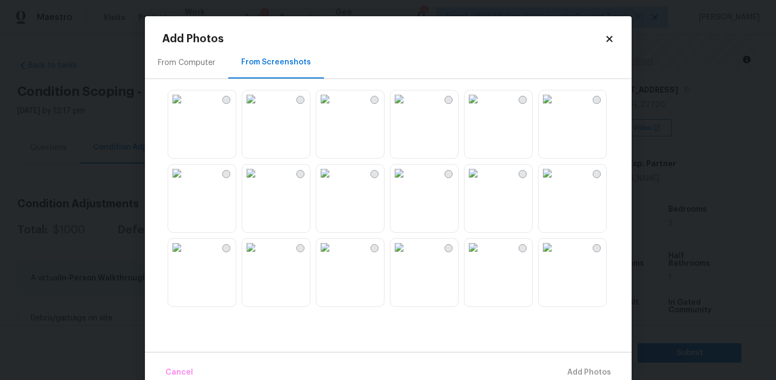
click at [334, 108] on img at bounding box center [324, 98] width 17 height 17
click at [482, 108] on img at bounding box center [473, 98] width 17 height 17
click at [334, 182] on img at bounding box center [324, 172] width 17 height 17
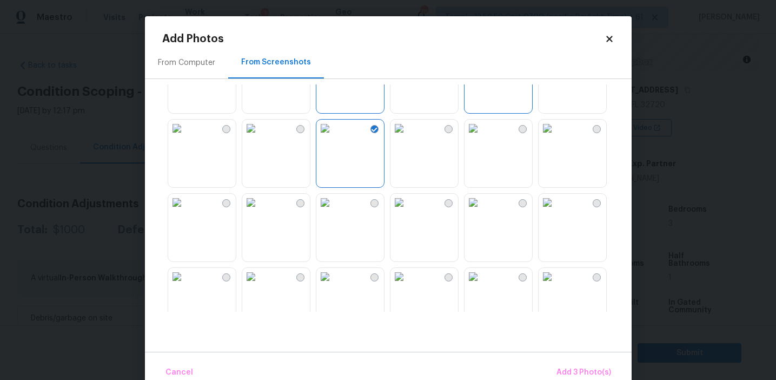
scroll to position [127, 0]
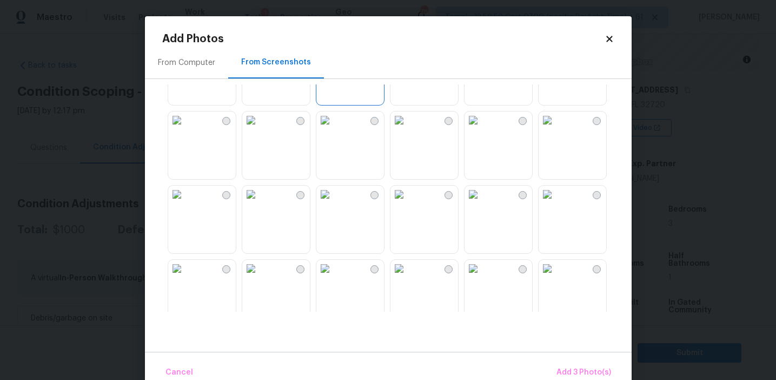
click at [556, 203] on img at bounding box center [547, 194] width 17 height 17
click at [334, 203] on img at bounding box center [324, 194] width 17 height 17
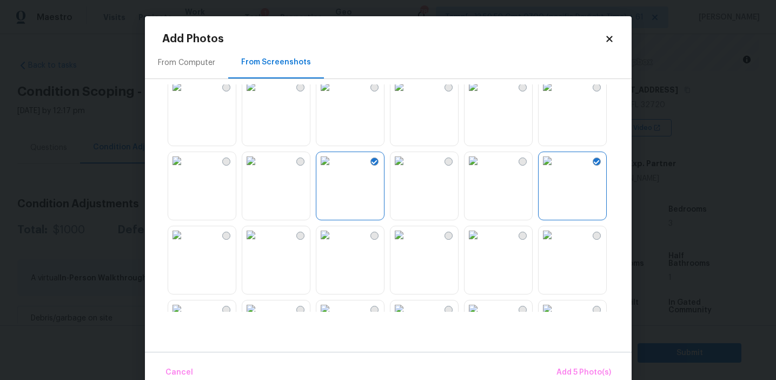
scroll to position [187, 0]
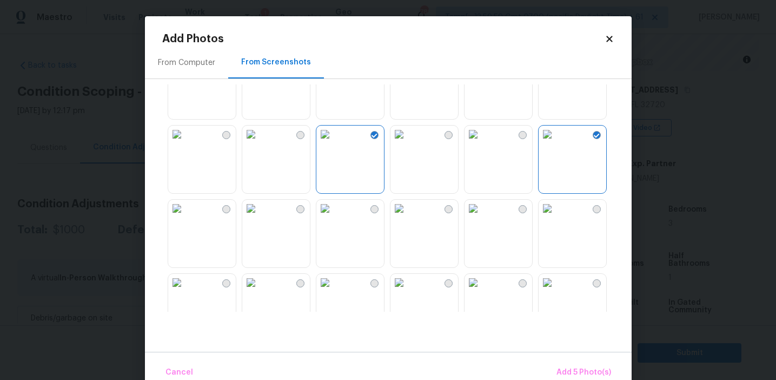
click at [334, 217] on img at bounding box center [324, 208] width 17 height 17
click at [260, 217] on img at bounding box center [250, 208] width 17 height 17
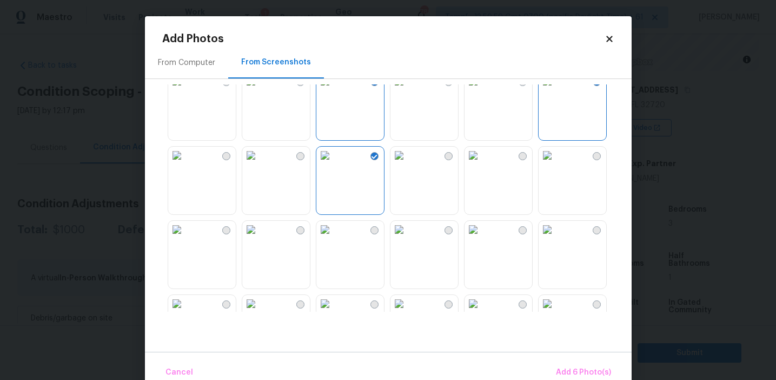
scroll to position [282, 0]
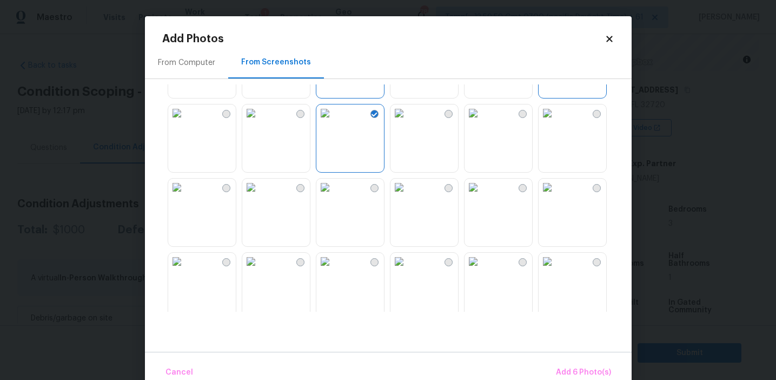
click at [334, 196] on img at bounding box center [324, 186] width 17 height 17
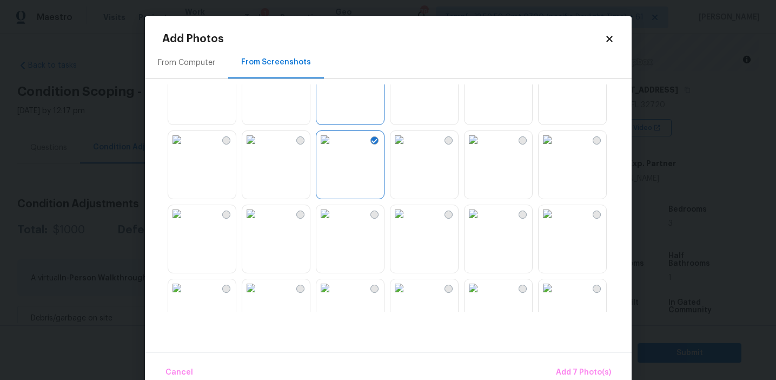
scroll to position [375, 0]
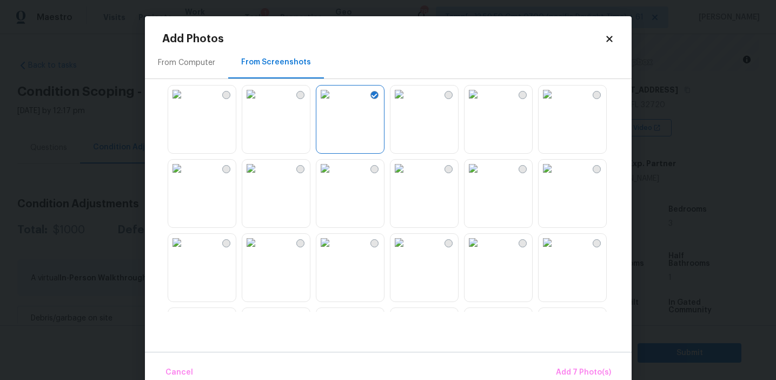
click at [260, 177] on img at bounding box center [250, 168] width 17 height 17
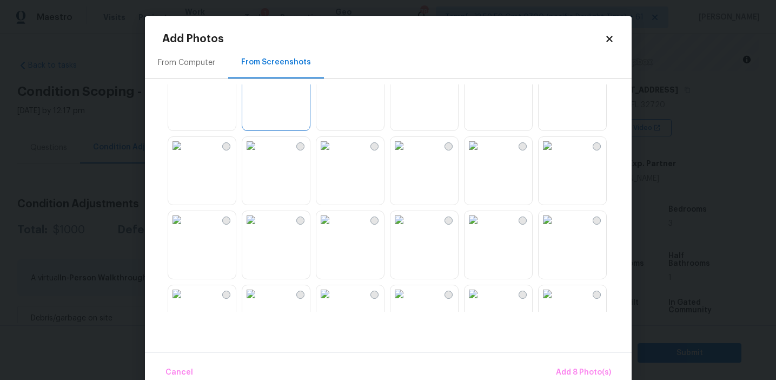
scroll to position [479, 0]
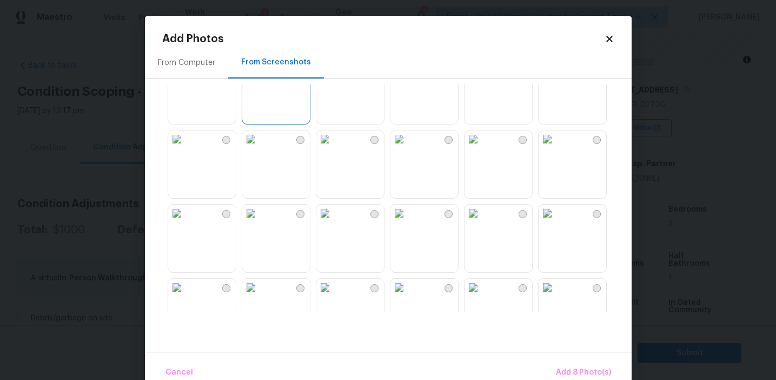
click at [556, 148] on img at bounding box center [547, 138] width 17 height 17
click at [482, 148] on img at bounding box center [473, 138] width 17 height 17
click at [556, 222] on img at bounding box center [547, 212] width 17 height 17
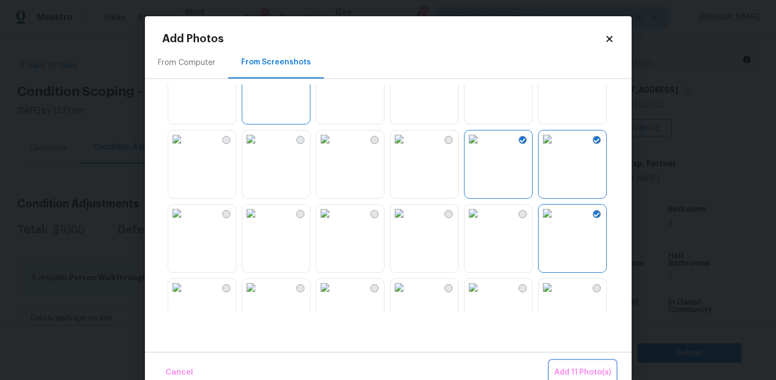
click at [562, 366] on span "Add 11 Photo(s)" at bounding box center [582, 373] width 57 height 14
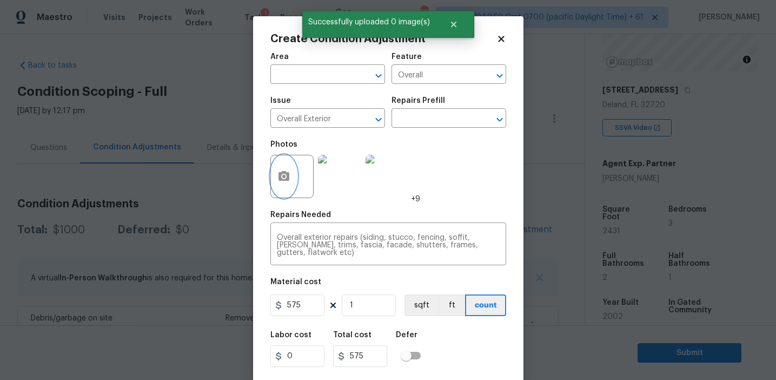
scroll to position [24, 0]
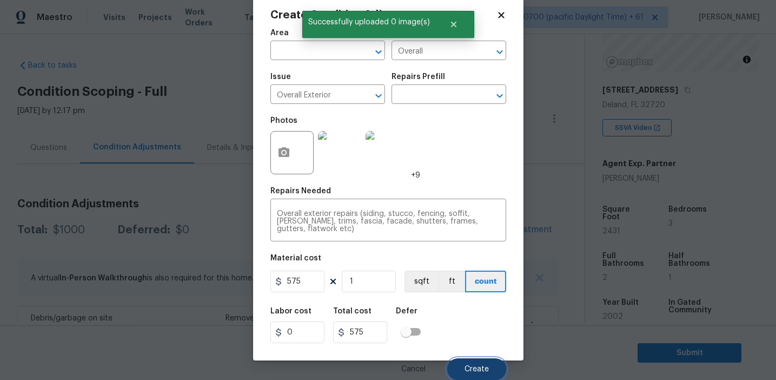
click at [477, 367] on span "Create" at bounding box center [477, 369] width 24 height 8
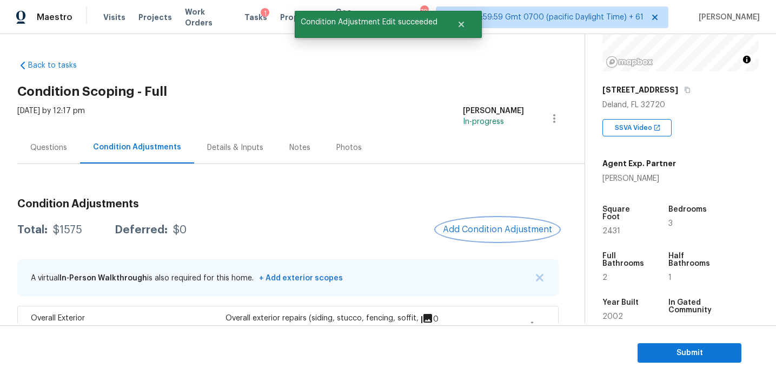
scroll to position [0, 0]
click at [469, 228] on span "Add Condition Adjustment" at bounding box center [498, 229] width 109 height 10
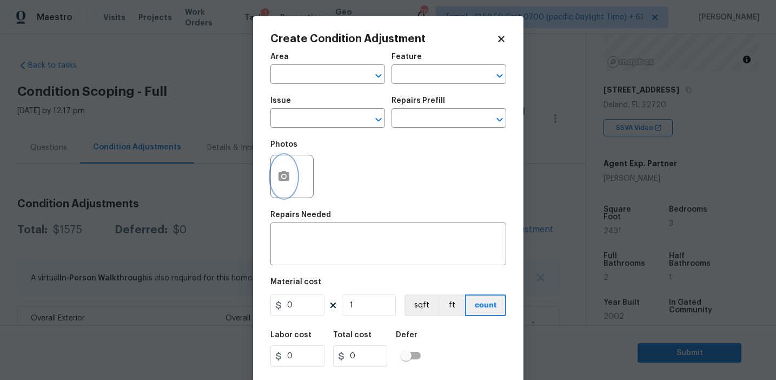
click at [290, 184] on button "button" at bounding box center [284, 176] width 26 height 42
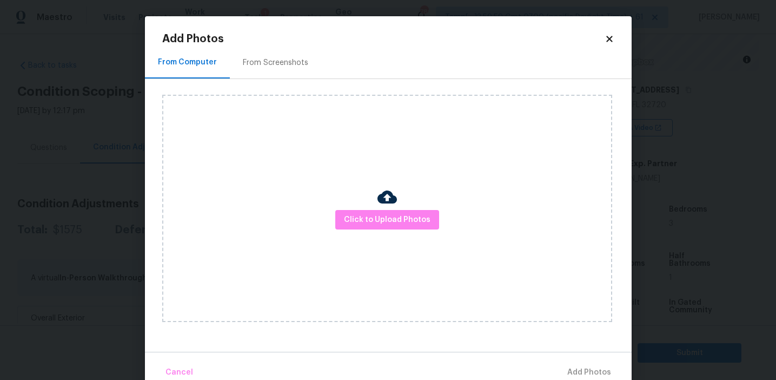
click at [390, 230] on div "Click to Upload Photos" at bounding box center [387, 208] width 450 height 227
click at [387, 218] on span "Click to Upload Photos" at bounding box center [387, 220] width 87 height 14
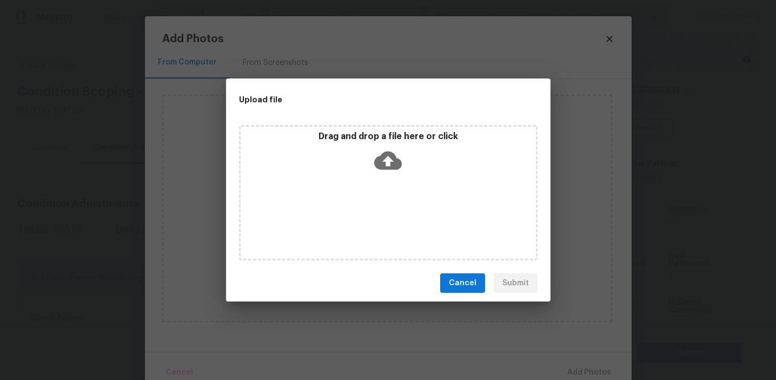
click at [385, 140] on p "Drag and drop a file here or click" at bounding box center [388, 136] width 295 height 11
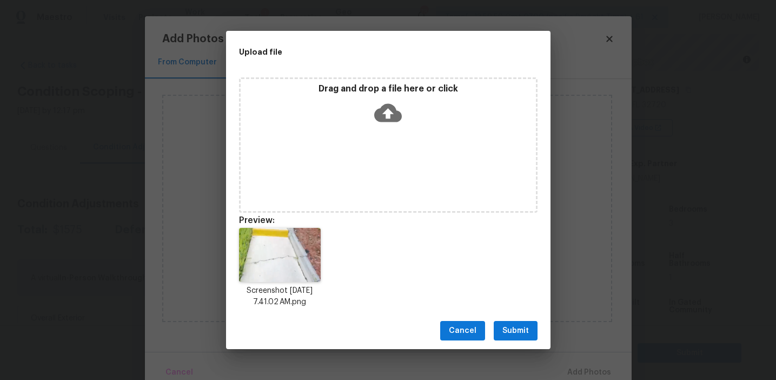
click at [511, 327] on span "Submit" at bounding box center [515, 331] width 27 height 14
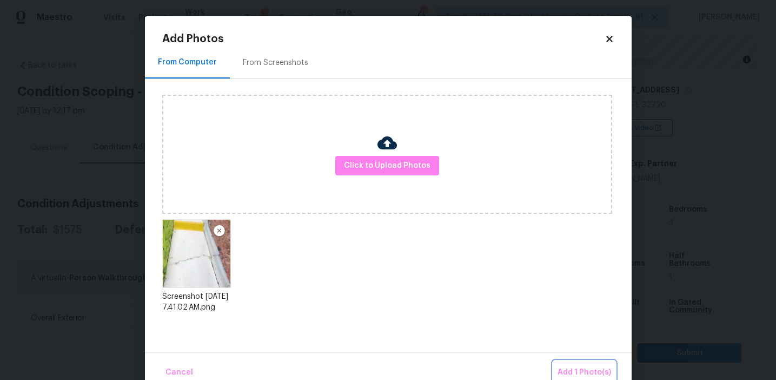
click at [590, 367] on span "Add 1 Photo(s)" at bounding box center [585, 373] width 54 height 14
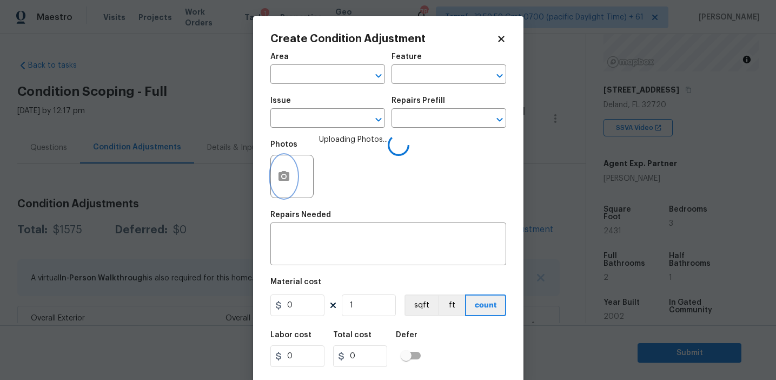
click at [288, 183] on button "button" at bounding box center [284, 176] width 26 height 42
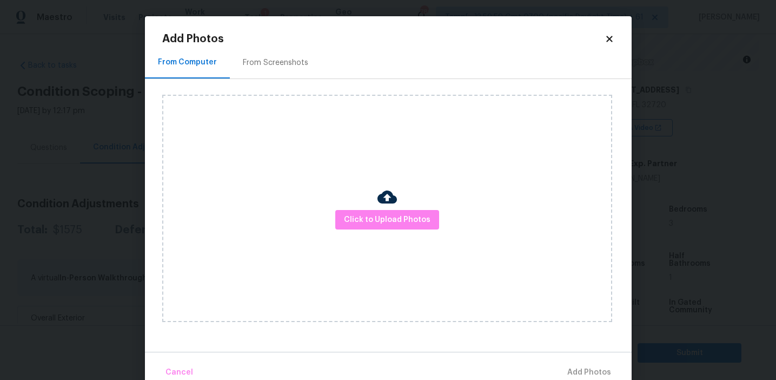
click at [285, 67] on div "From Screenshots" at bounding box center [275, 62] width 65 height 11
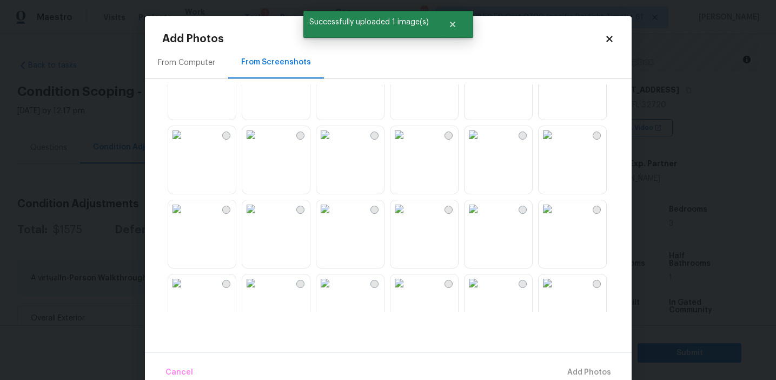
scroll to position [323, 0]
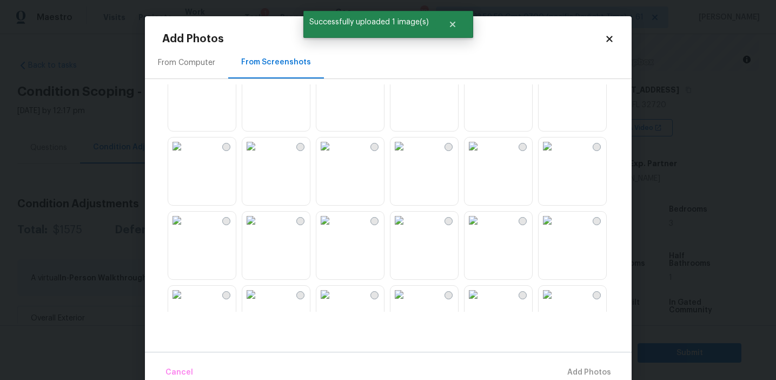
click at [260, 81] on img at bounding box center [250, 71] width 17 height 17
click at [260, 155] on img at bounding box center [250, 145] width 17 height 17
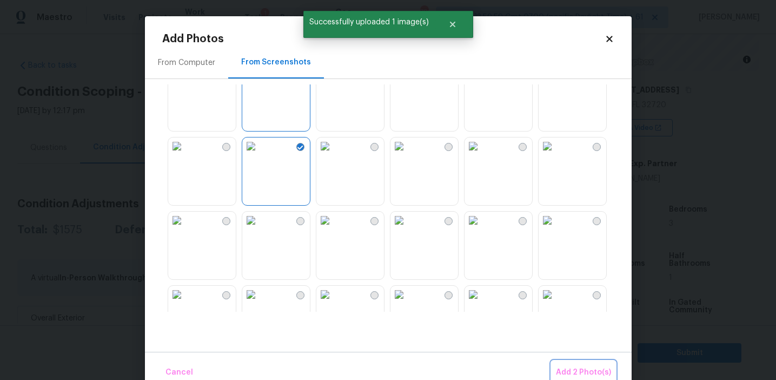
click at [578, 366] on span "Add 2 Photo(s)" at bounding box center [583, 373] width 55 height 14
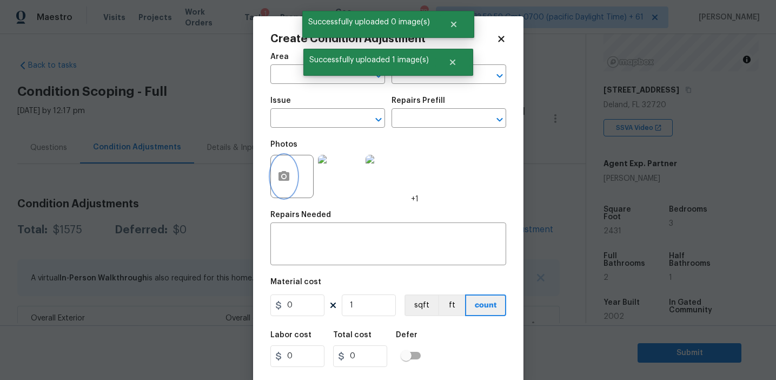
scroll to position [24, 0]
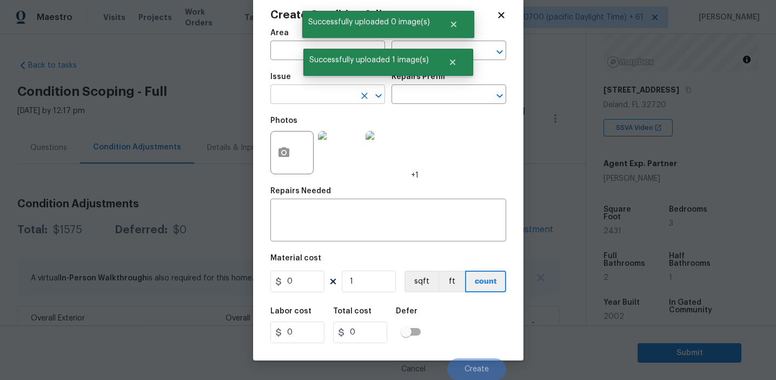
click at [332, 99] on input "text" at bounding box center [312, 95] width 84 height 17
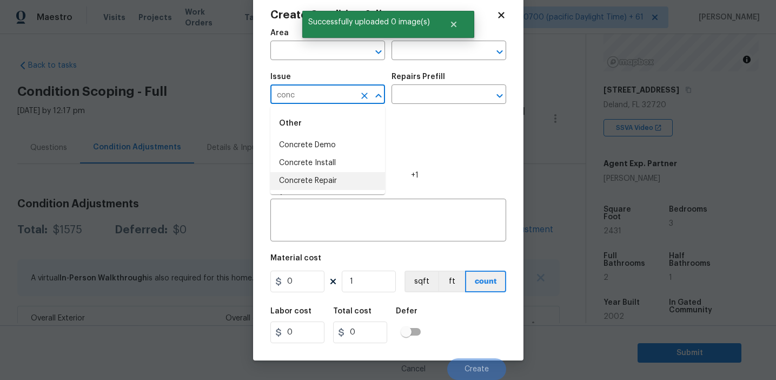
click at [359, 182] on li "Concrete Repair" at bounding box center [327, 181] width 115 height 18
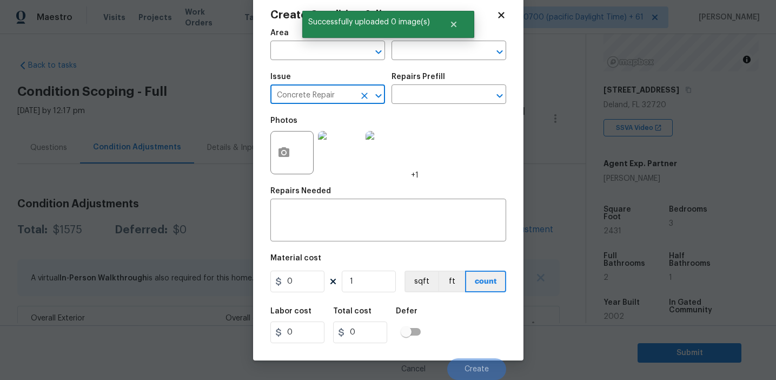
type input "Concrete Repair"
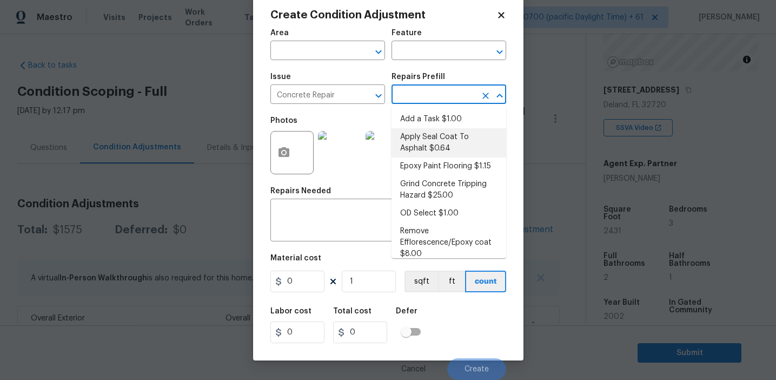
click at [433, 134] on li "Apply Seal Coat To Asphalt $0.64" at bounding box center [449, 142] width 115 height 29
type input "Flatwork"
type textarea "Prep and clean the asphalt thoroughly. Apply an asphalt adhesive/sealer/top coa…"
type input "0.64"
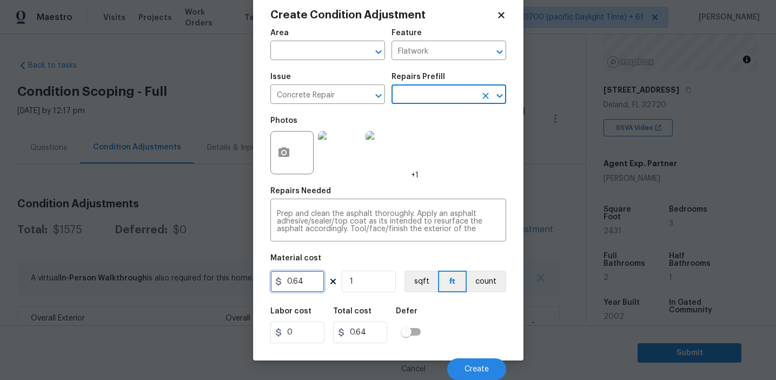
click at [312, 274] on input "0.64" at bounding box center [297, 281] width 54 height 22
type input "400"
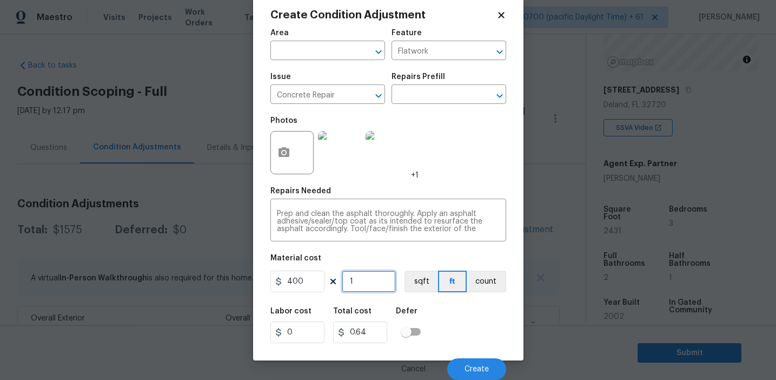
type input "400"
click at [479, 283] on button "count" at bounding box center [486, 281] width 39 height 22
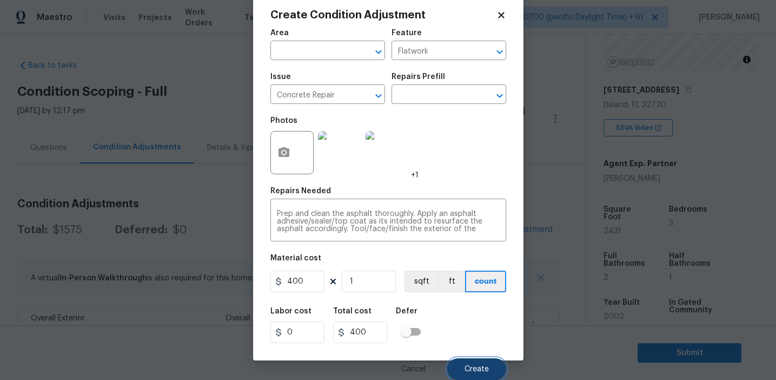
click at [468, 365] on button "Create" at bounding box center [476, 369] width 59 height 22
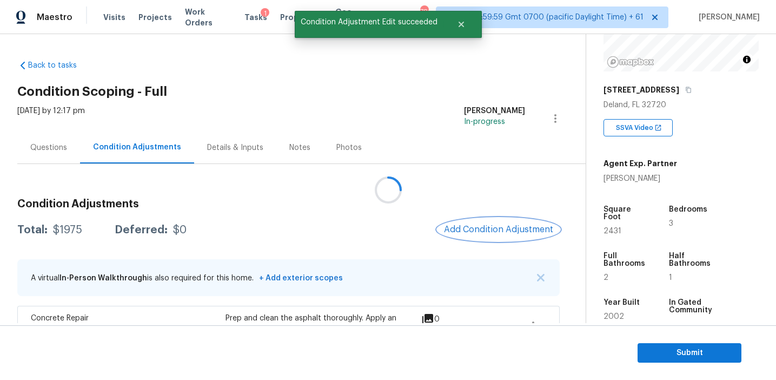
scroll to position [0, 0]
click at [476, 228] on span "Add Condition Adjustment" at bounding box center [498, 229] width 109 height 10
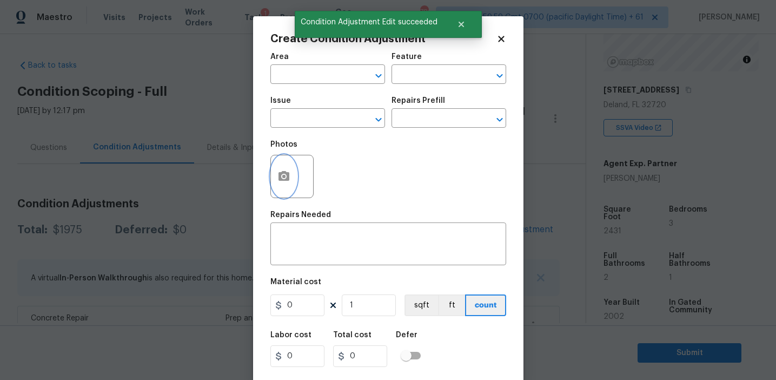
click at [289, 189] on button "button" at bounding box center [284, 176] width 26 height 42
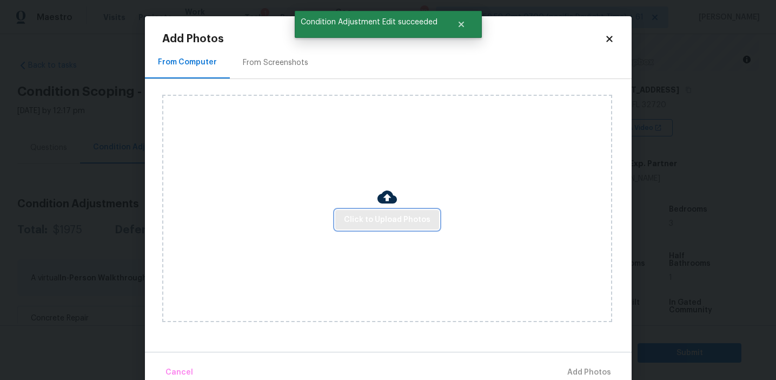
click at [357, 220] on span "Click to Upload Photos" at bounding box center [387, 220] width 87 height 14
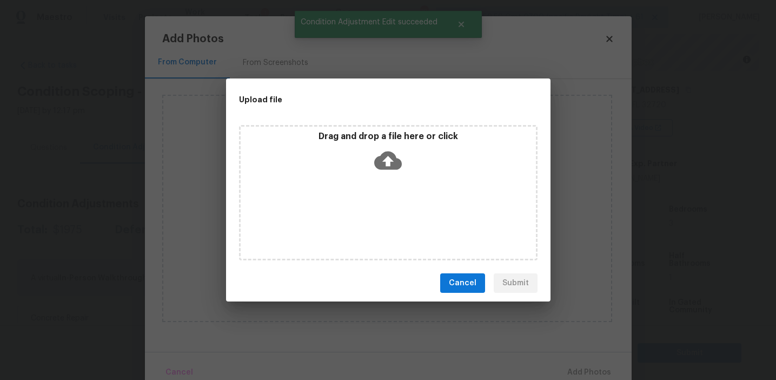
click at [353, 134] on p "Drag and drop a file here or click" at bounding box center [388, 136] width 295 height 11
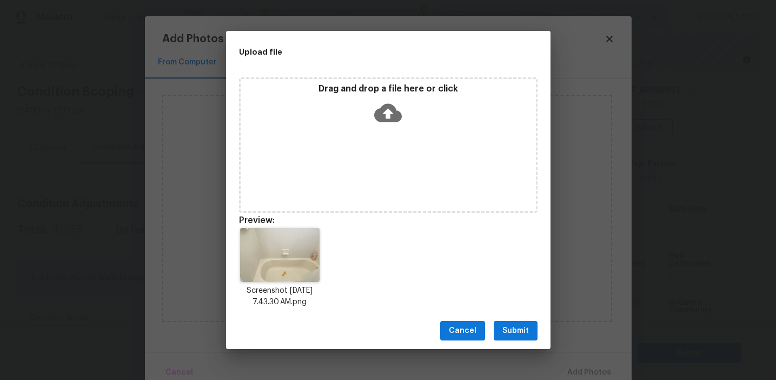
click at [518, 328] on span "Submit" at bounding box center [515, 331] width 27 height 14
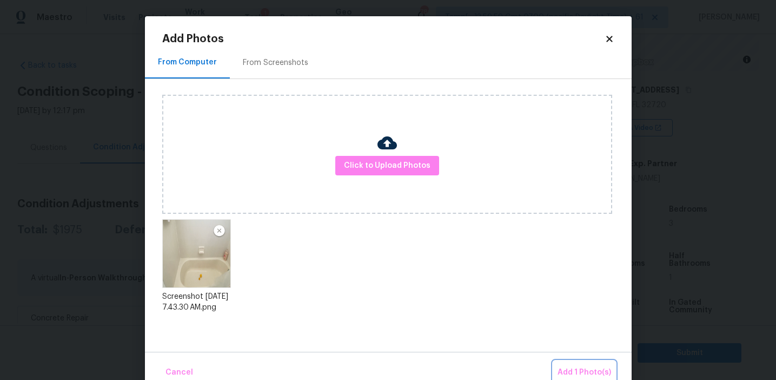
click at [579, 371] on span "Add 1 Photo(s)" at bounding box center [585, 373] width 54 height 14
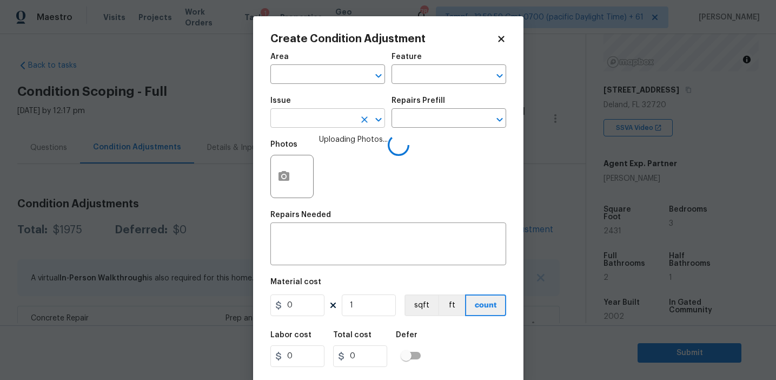
click at [313, 116] on input "text" at bounding box center [312, 119] width 84 height 17
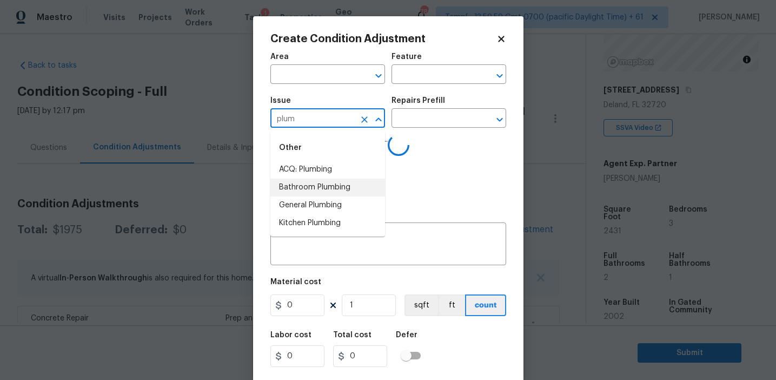
click at [337, 191] on li "Bathroom Plumbing" at bounding box center [327, 187] width 115 height 18
type input "Bathroom Plumbing"
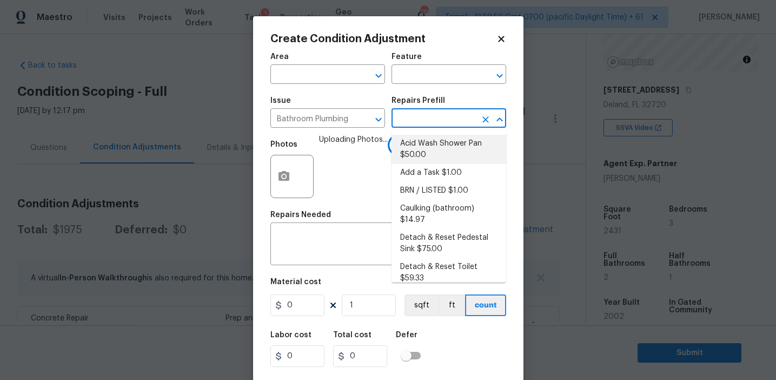
click at [452, 155] on li "Acid Wash Shower Pan $50.00" at bounding box center [449, 149] width 115 height 29
type input "Plumbing"
type textarea "Prep and acid wash/deep clean the shower pan."
type input "50"
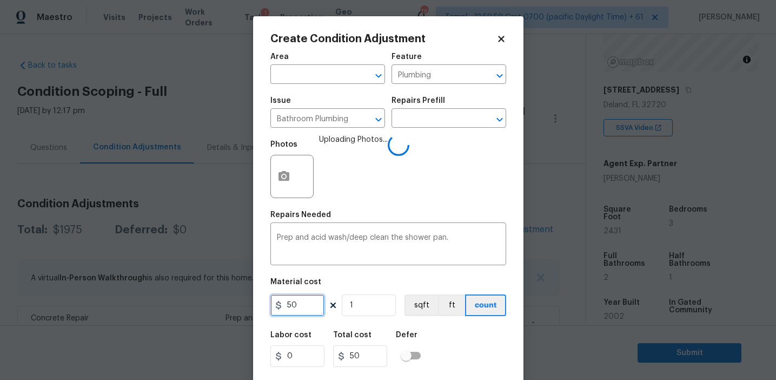
click at [317, 302] on input "50" at bounding box center [297, 305] width 54 height 22
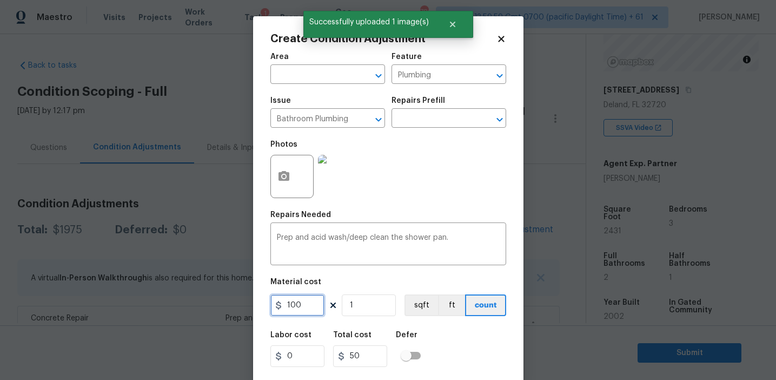
type input "100"
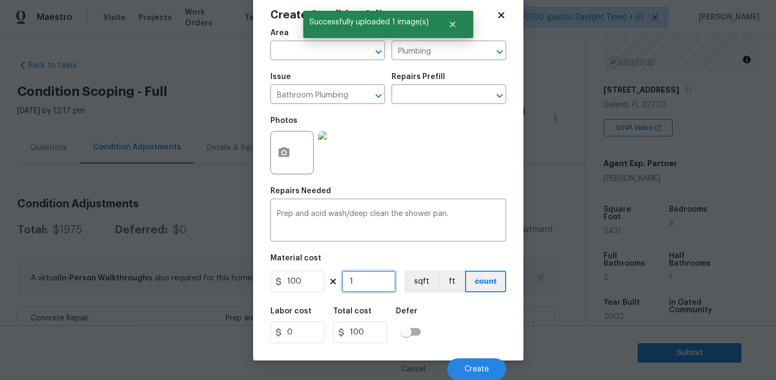
type input "2"
type input "200"
type input "2"
click at [472, 366] on span "Create" at bounding box center [477, 369] width 24 height 8
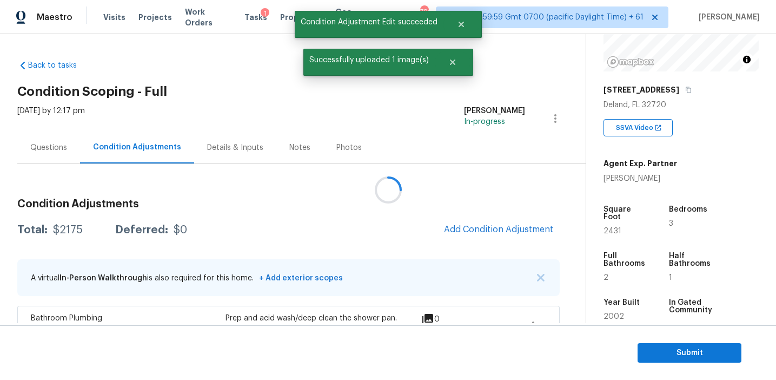
scroll to position [0, 0]
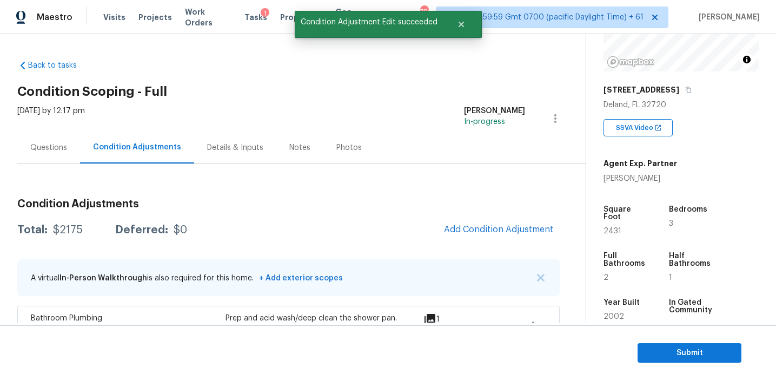
click at [361, 224] on div "Total: $2175 Deferred: $0 Add Condition Adjustment" at bounding box center [288, 230] width 543 height 24
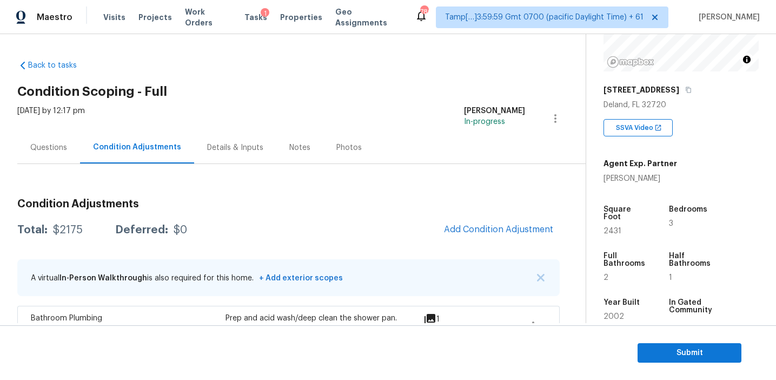
click at [398, 241] on div "Total: $2175 Deferred: $0 Add Condition Adjustment" at bounding box center [288, 230] width 543 height 24
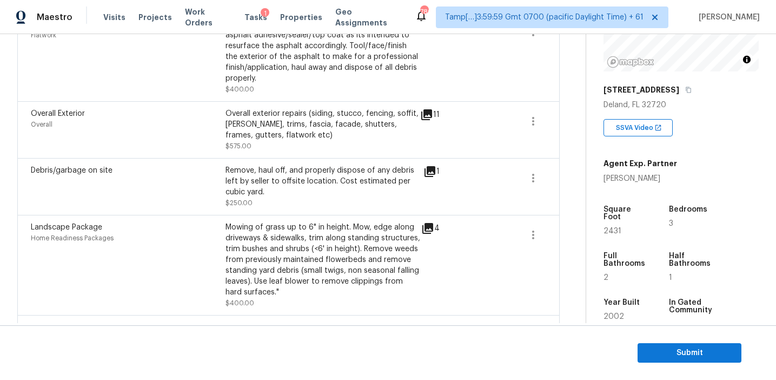
click at [296, 231] on div "Mowing of grass up to 6" in height. Mow, edge along driveways & sidewalks, trim…" at bounding box center [323, 260] width 195 height 76
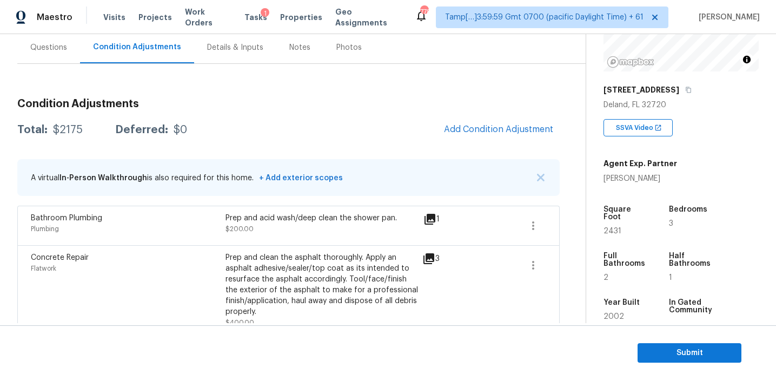
scroll to position [96, 0]
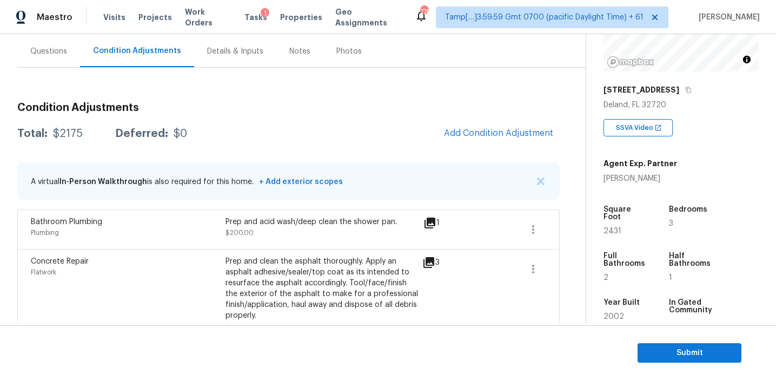
click at [456, 141] on button "Add Condition Adjustment" at bounding box center [499, 133] width 122 height 23
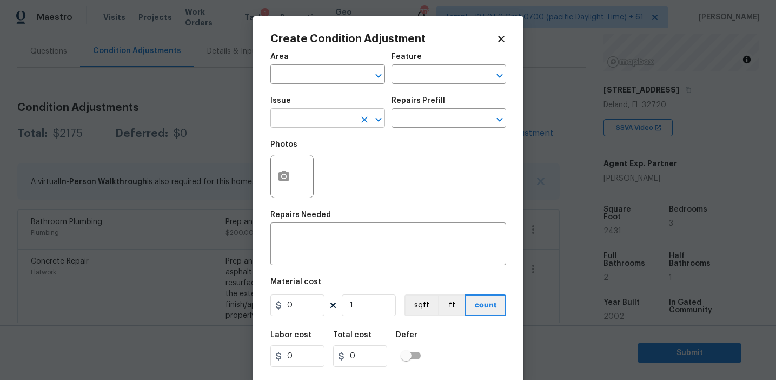
click at [288, 124] on input "text" at bounding box center [312, 119] width 84 height 17
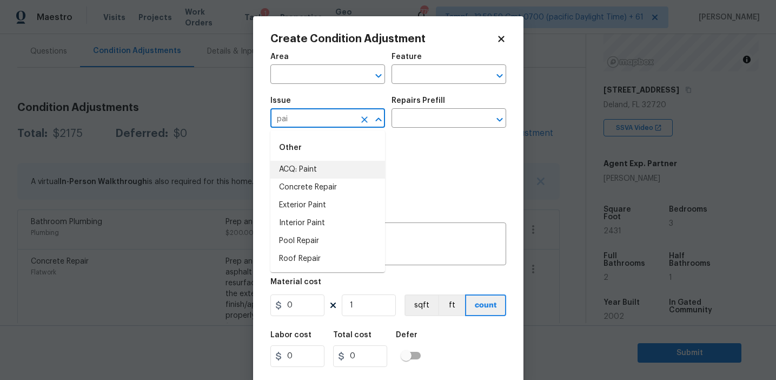
click at [319, 173] on li "ACQ: Paint" at bounding box center [327, 170] width 115 height 18
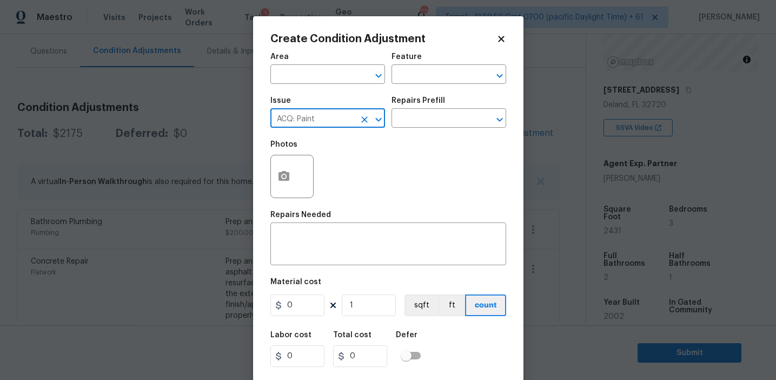
type input "ACQ: Paint"
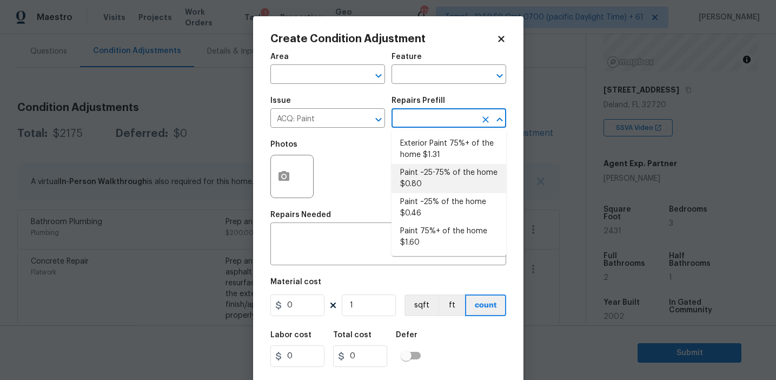
click at [429, 176] on li "Paint ~25-75% of the home $0.80" at bounding box center [449, 178] width 115 height 29
type input "Acquisition"
type textarea "Acquisition Scope: ~25 - 75% of the home needs interior paint"
type input "0.8"
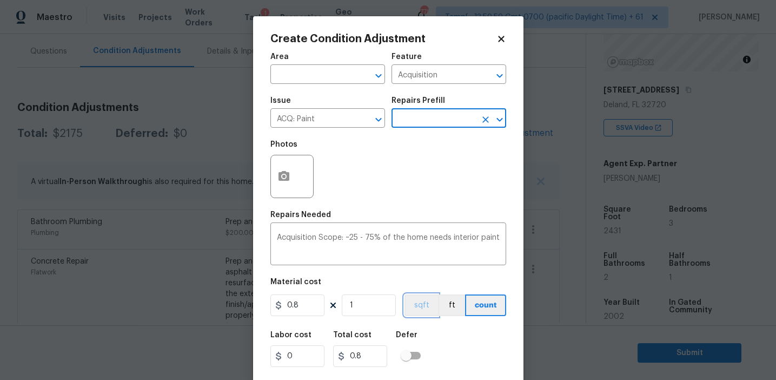
click at [413, 309] on button "sqft" at bounding box center [422, 305] width 34 height 22
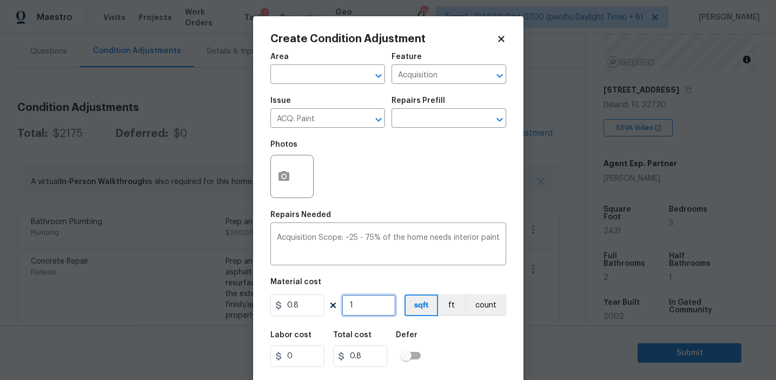
click at [394, 306] on input "1" at bounding box center [369, 305] width 54 height 22
type input "0"
type input "2"
type input "1.6"
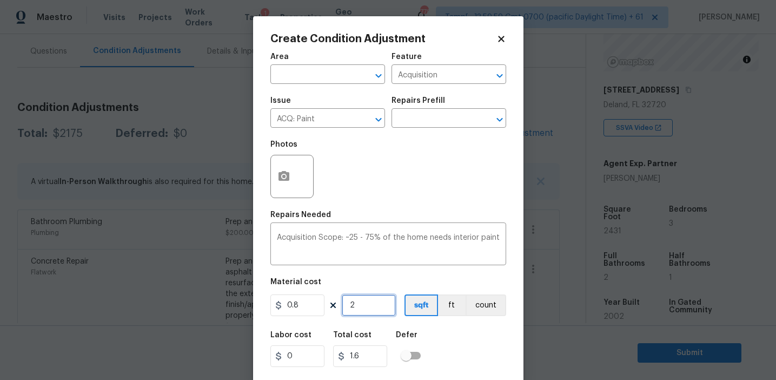
type input "24"
type input "19.2"
type input "243"
type input "194.4"
type input "2431"
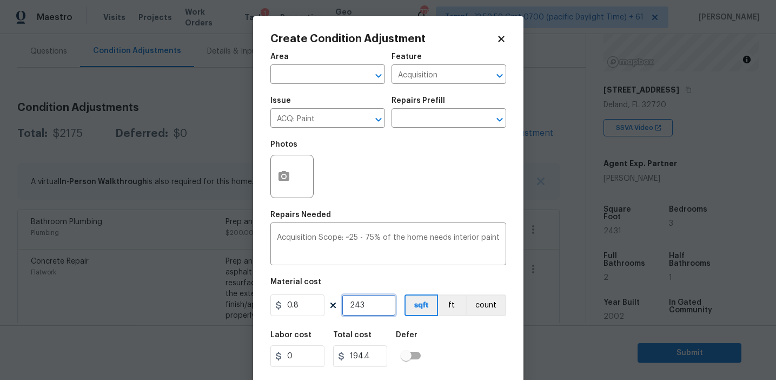
type input "1944.8"
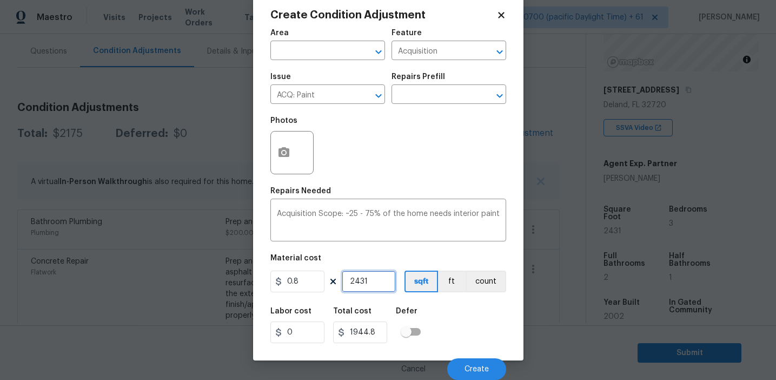
type input "2431"
click at [286, 153] on icon "button" at bounding box center [283, 152] width 13 height 13
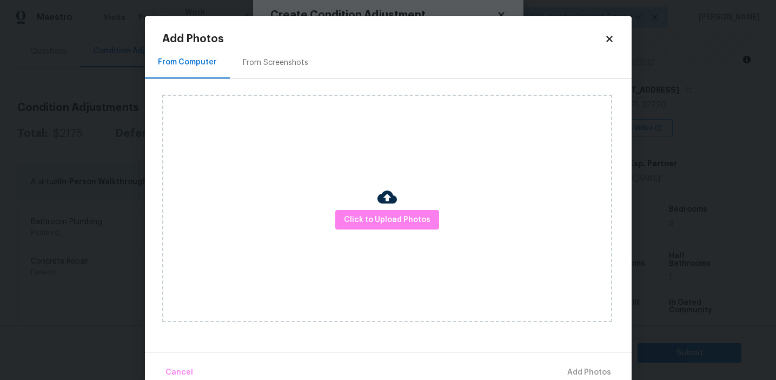
click at [273, 69] on div "From Screenshots" at bounding box center [275, 63] width 91 height 32
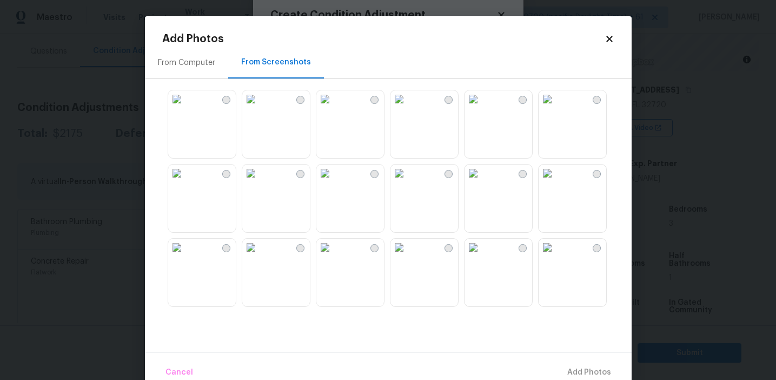
click at [260, 108] on img at bounding box center [250, 98] width 17 height 17
click at [260, 182] on img at bounding box center [250, 172] width 17 height 17
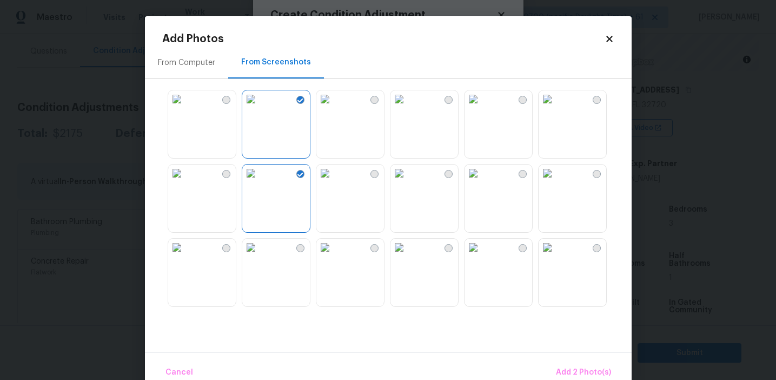
click at [408, 182] on img at bounding box center [399, 172] width 17 height 17
click at [556, 182] on img at bounding box center [547, 172] width 17 height 17
click at [556, 256] on img at bounding box center [547, 247] width 17 height 17
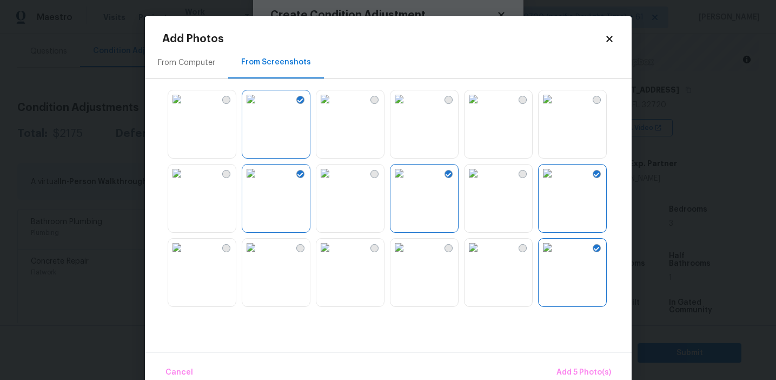
click at [482, 256] on img at bounding box center [473, 247] width 17 height 17
click at [408, 256] on img at bounding box center [399, 247] width 17 height 17
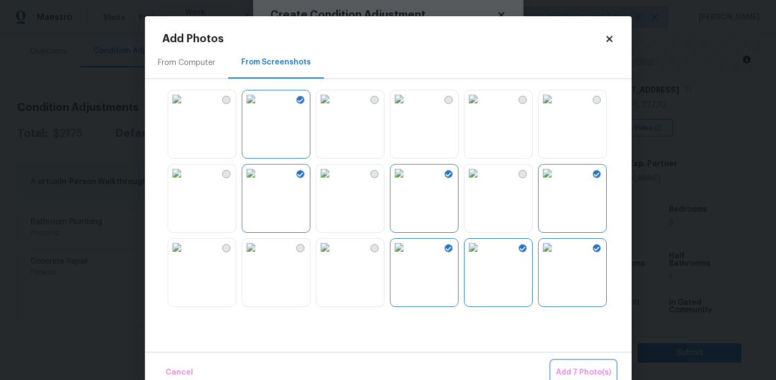
click at [573, 367] on span "Add 7 Photo(s)" at bounding box center [583, 373] width 55 height 14
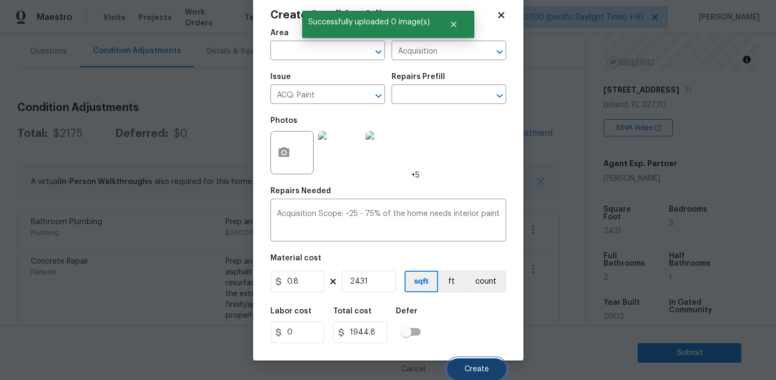
click at [477, 360] on button "Create" at bounding box center [476, 369] width 59 height 22
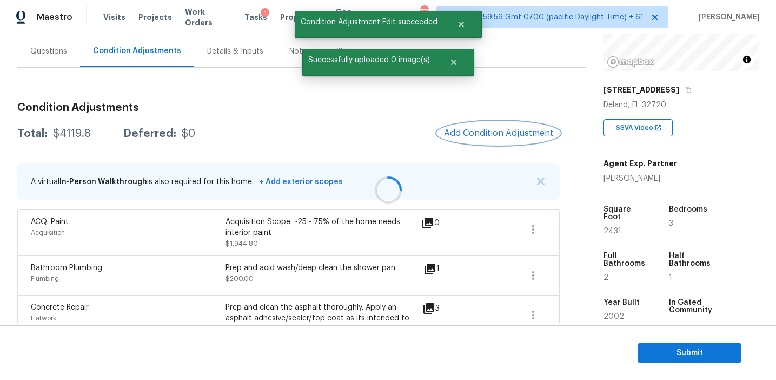
scroll to position [0, 0]
click at [492, 141] on button "Add Condition Adjustment" at bounding box center [499, 133] width 122 height 23
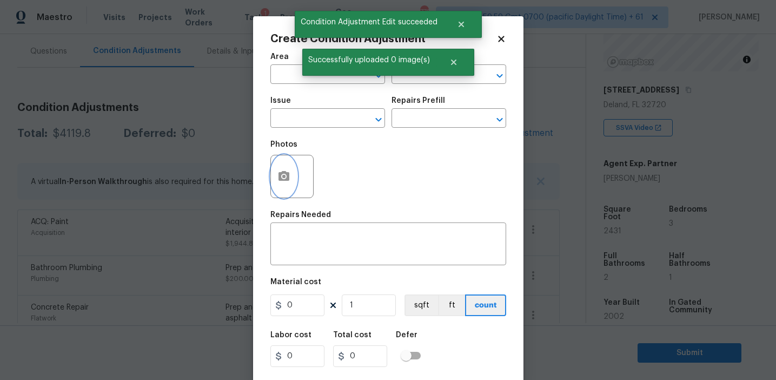
click at [279, 171] on icon "button" at bounding box center [283, 176] width 13 height 13
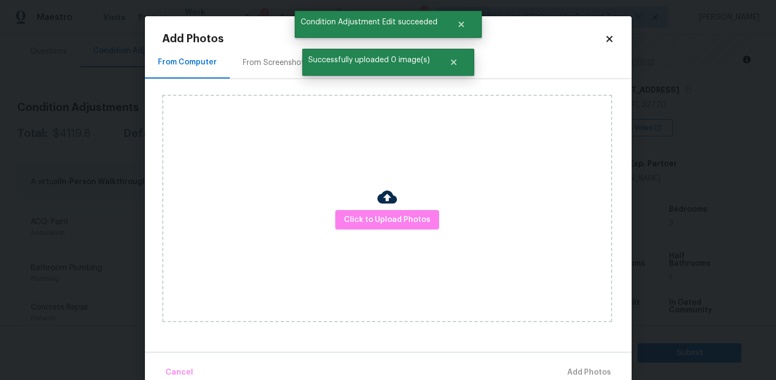
click at [290, 59] on div "From Screenshots" at bounding box center [275, 62] width 65 height 11
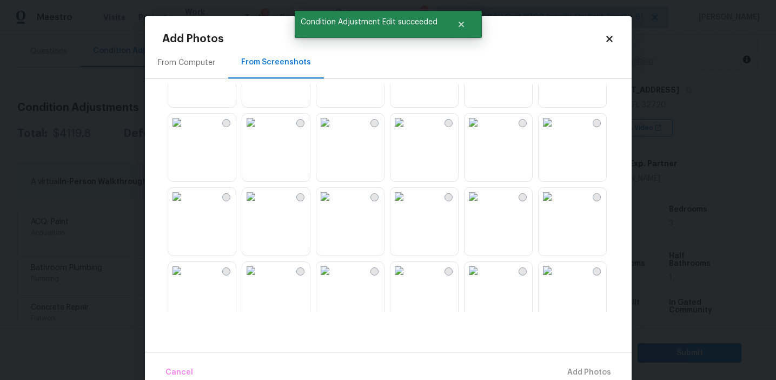
scroll to position [1033, 0]
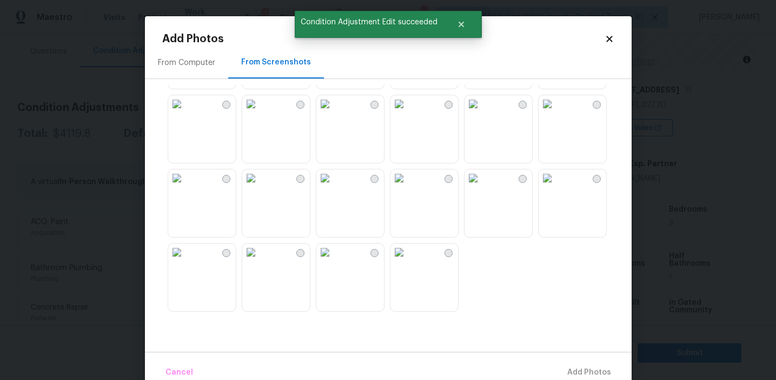
click at [398, 261] on img at bounding box center [399, 251] width 17 height 17
click at [334, 187] on img at bounding box center [324, 177] width 17 height 17
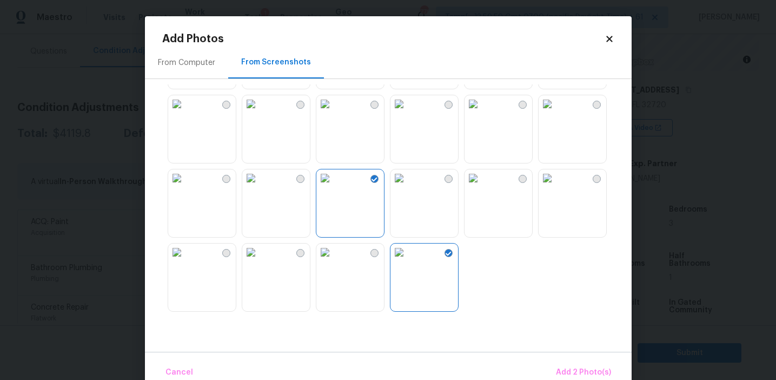
click at [186, 187] on img at bounding box center [176, 177] width 17 height 17
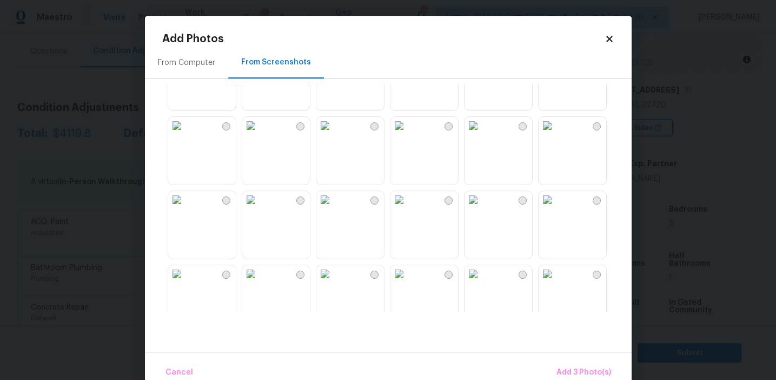
click at [482, 208] on img at bounding box center [473, 199] width 17 height 17
click at [556, 208] on img at bounding box center [547, 199] width 17 height 17
click at [565, 366] on span "Add 5 Photo(s)" at bounding box center [584, 373] width 55 height 14
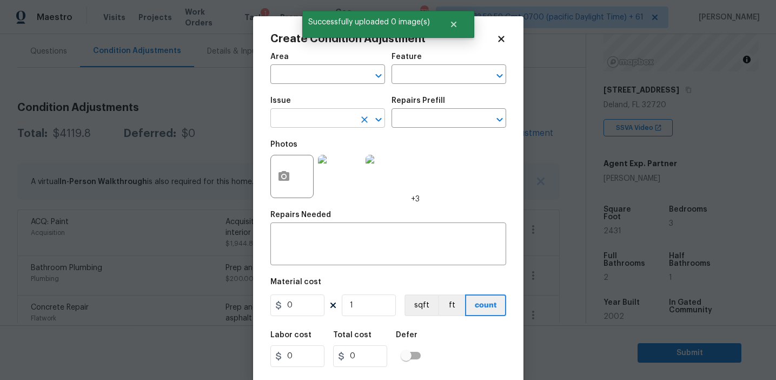
click at [339, 115] on input "text" at bounding box center [312, 119] width 84 height 17
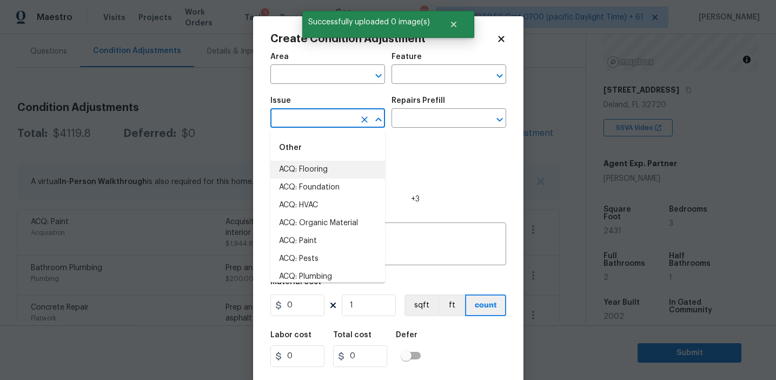
click at [345, 173] on li "ACQ: Flooring" at bounding box center [327, 170] width 115 height 18
type input "ACQ: Flooring"
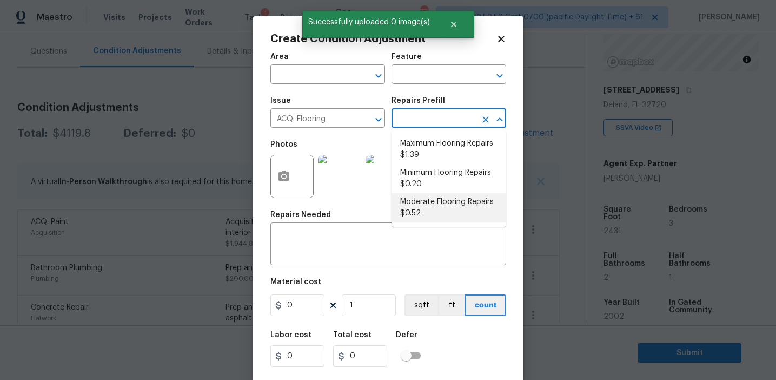
click at [421, 213] on li "Moderate Flooring Repairs $0.52" at bounding box center [449, 207] width 115 height 29
type input "Acquisition"
type textarea "Acquisition Scope: Moderate flooring repairs"
type input "0.52"
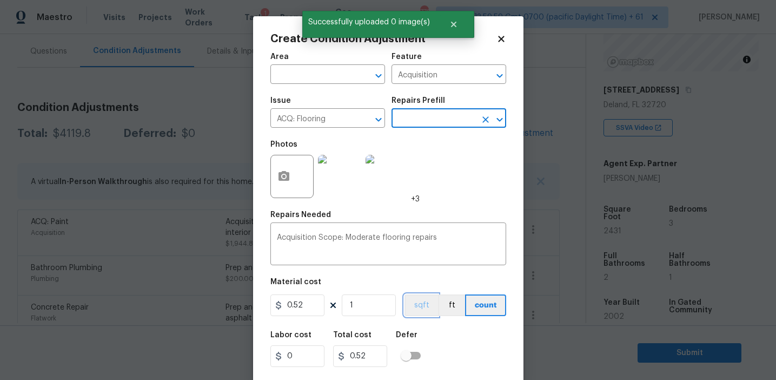
click at [414, 297] on button "sqft" at bounding box center [422, 305] width 34 height 22
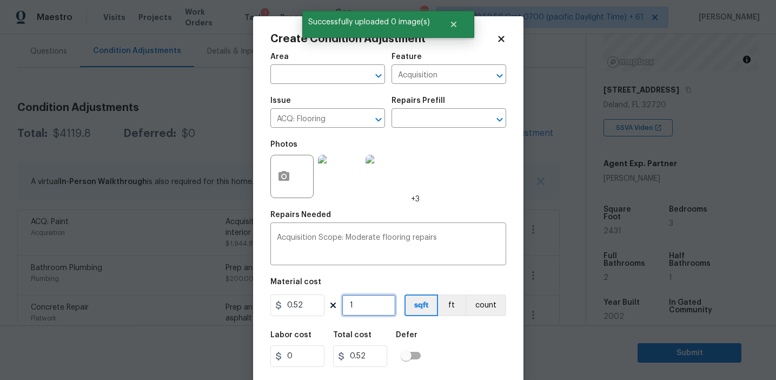
click at [349, 305] on input "1" at bounding box center [369, 305] width 54 height 22
type input "0"
paste input "2431"
type input "2431"
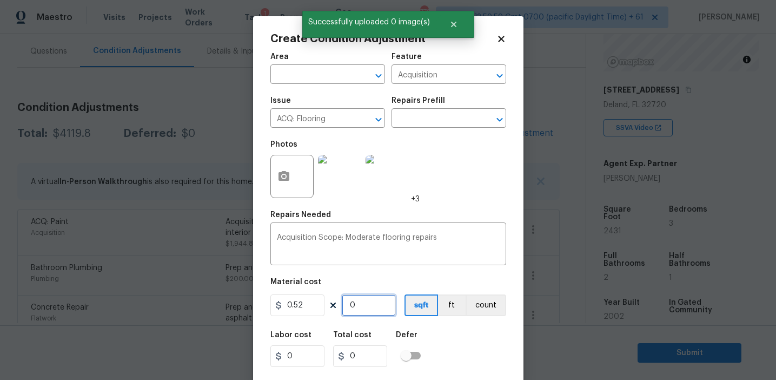
type input "1264.12"
type input "2431"
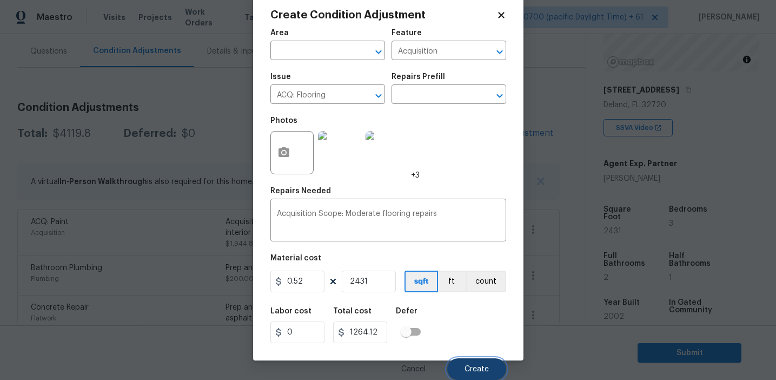
click at [475, 367] on span "Create" at bounding box center [477, 369] width 24 height 8
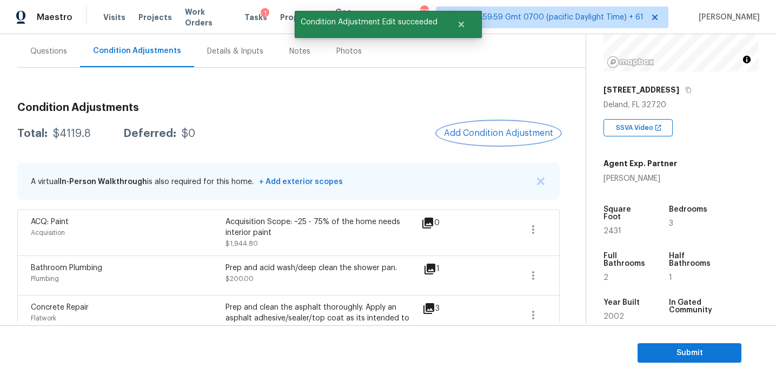
scroll to position [0, 0]
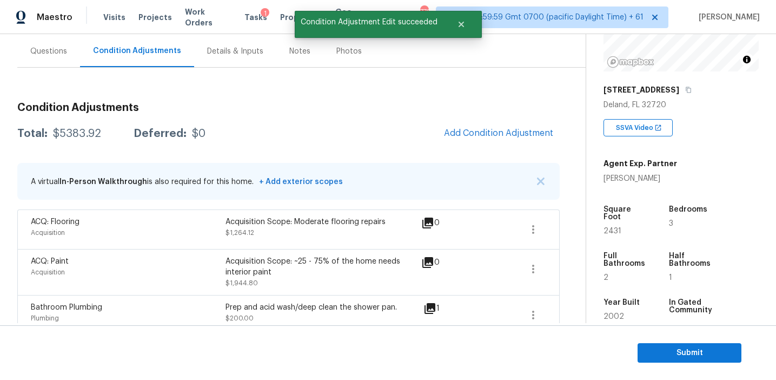
click at [75, 131] on div "$5383.92" at bounding box center [77, 133] width 48 height 11
copy div "5383.92"
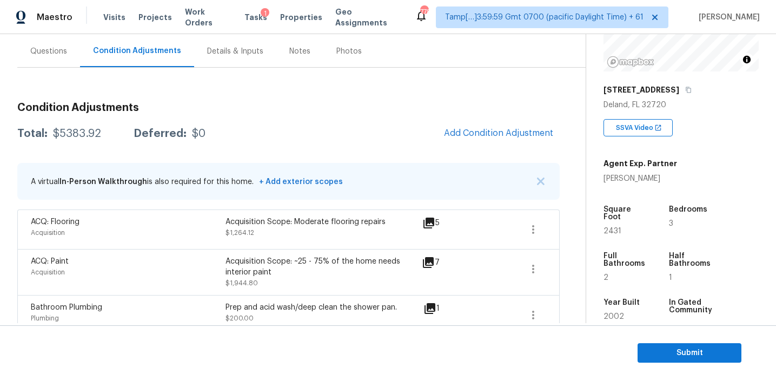
click at [52, 51] on div "Questions" at bounding box center [48, 51] width 37 height 11
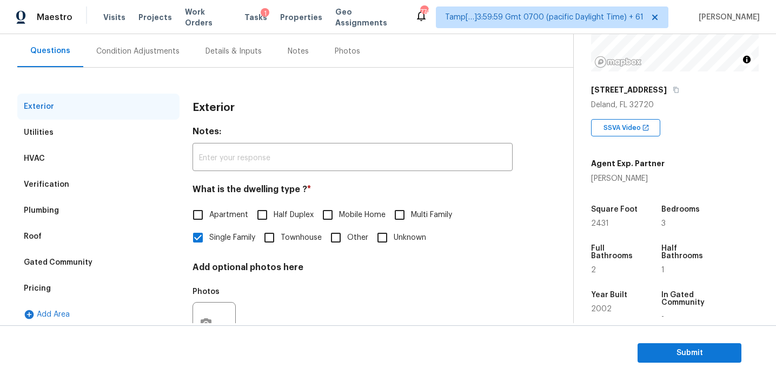
click at [79, 283] on div "Pricing" at bounding box center [98, 288] width 162 height 26
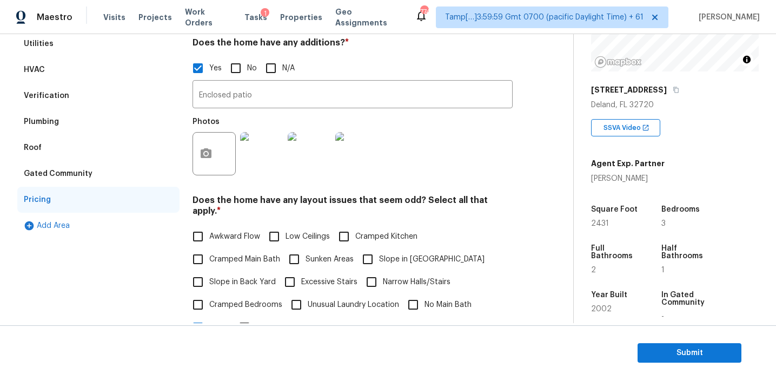
scroll to position [177, 0]
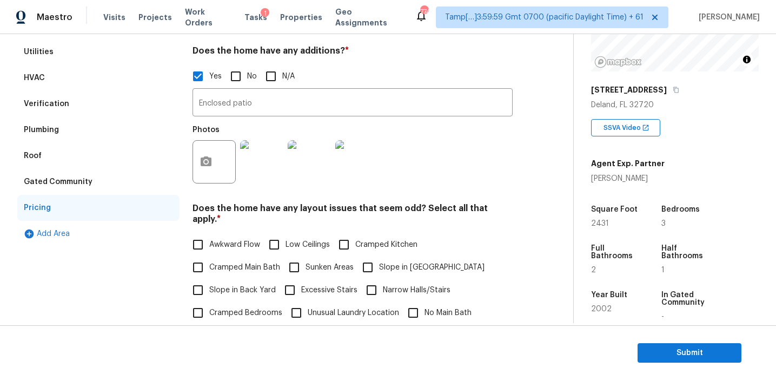
click at [381, 262] on span "Slope in [GEOGRAPHIC_DATA]" at bounding box center [431, 267] width 105 height 11
click at [379, 258] on input "Slope in [GEOGRAPHIC_DATA]" at bounding box center [367, 267] width 23 height 23
checkbox input "true"
click at [128, 168] on div "Roof" at bounding box center [98, 156] width 162 height 26
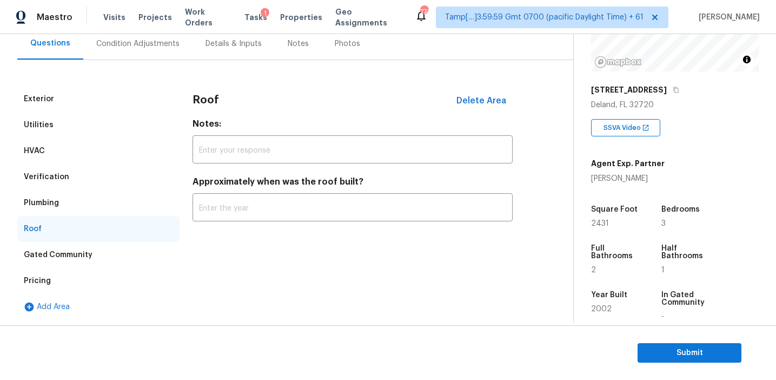
click at [84, 208] on div "Plumbing" at bounding box center [98, 203] width 162 height 26
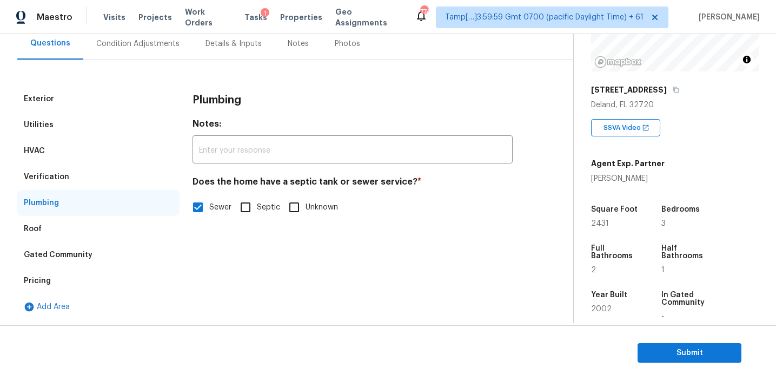
click at [84, 178] on div "Verification" at bounding box center [98, 177] width 162 height 26
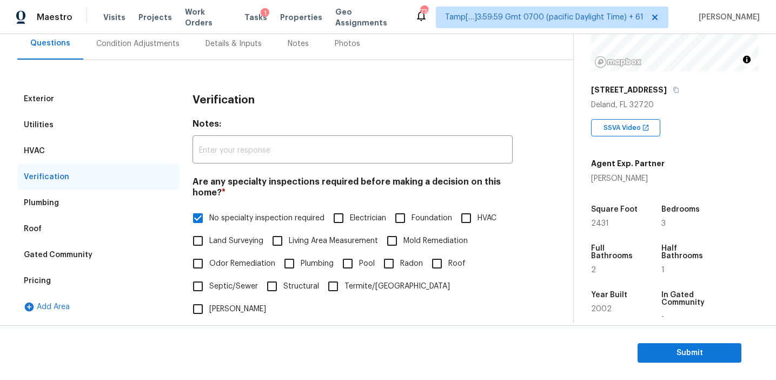
click at [90, 143] on div "HVAC" at bounding box center [98, 151] width 162 height 26
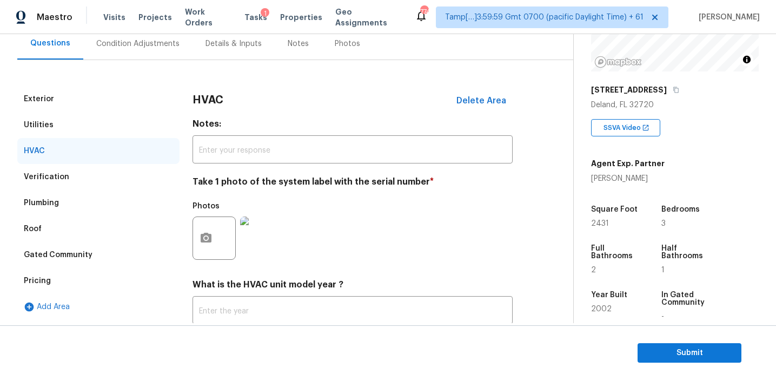
click at [87, 120] on div "Utilities" at bounding box center [98, 125] width 162 height 26
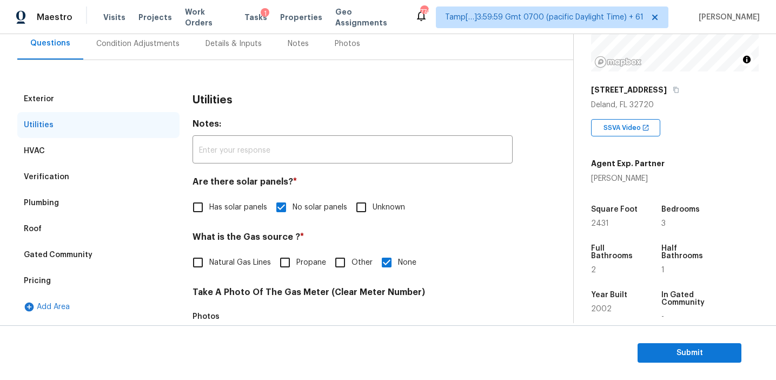
click at [87, 87] on div "Exterior" at bounding box center [98, 99] width 162 height 26
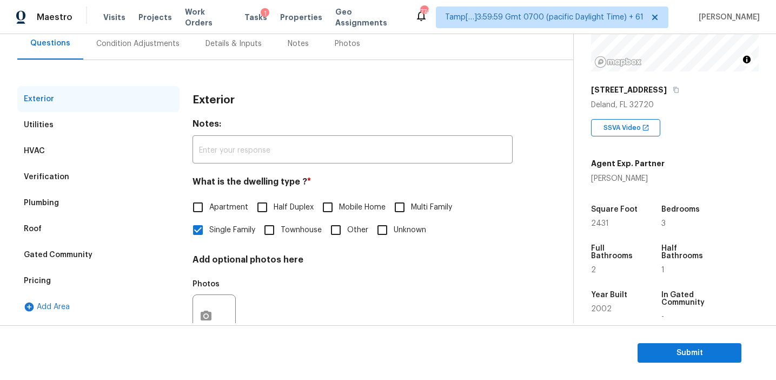
click at [146, 42] on div "Condition Adjustments" at bounding box center [137, 43] width 83 height 11
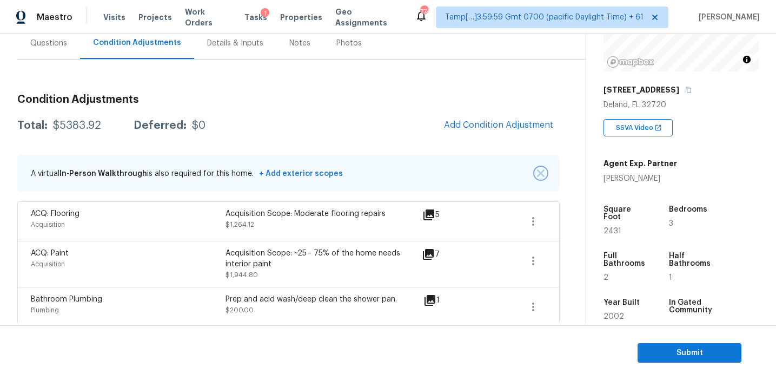
click at [540, 170] on img "button" at bounding box center [541, 173] width 8 height 8
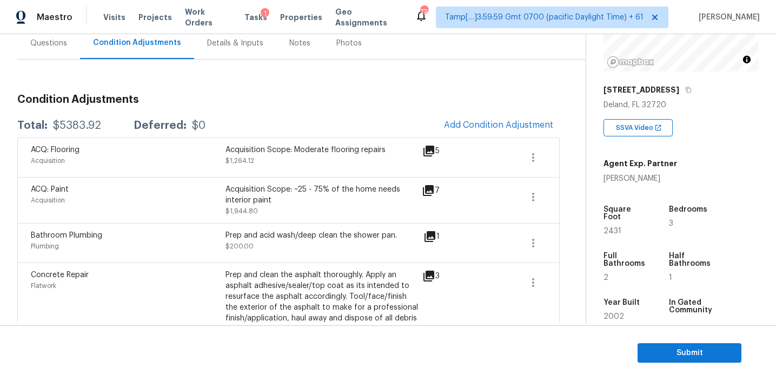
click at [299, 120] on div "Total: $5383.92 Deferred: $0 Add Condition Adjustment" at bounding box center [288, 126] width 543 height 24
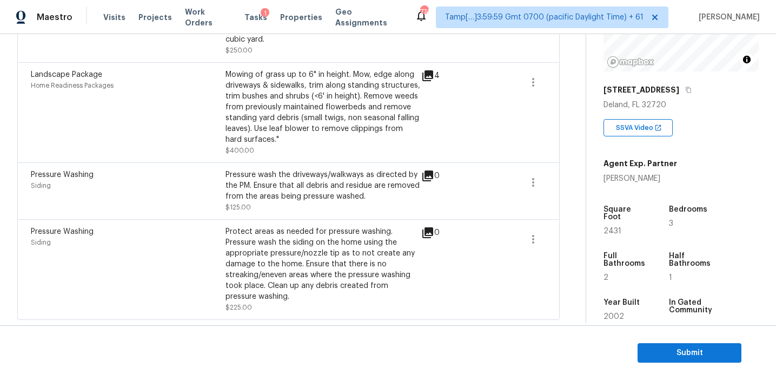
click at [251, 145] on div "Mowing of grass up to 6" in height. Mow, edge along driveways & sidewalks, trim…" at bounding box center [323, 112] width 195 height 87
click at [315, 259] on div "Protect areas as needed for pressure washing. Pressure wash the siding on the h…" at bounding box center [323, 264] width 195 height 76
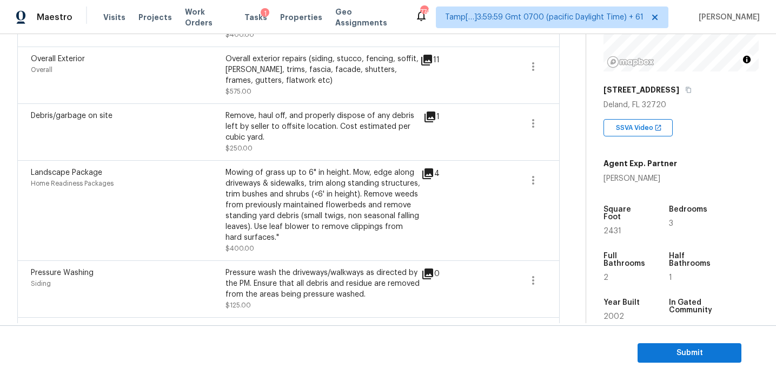
scroll to position [409, 0]
click at [360, 263] on div "Pressure Washing Siding Pressure wash the driveways/walkways as directed by the…" at bounding box center [288, 289] width 543 height 57
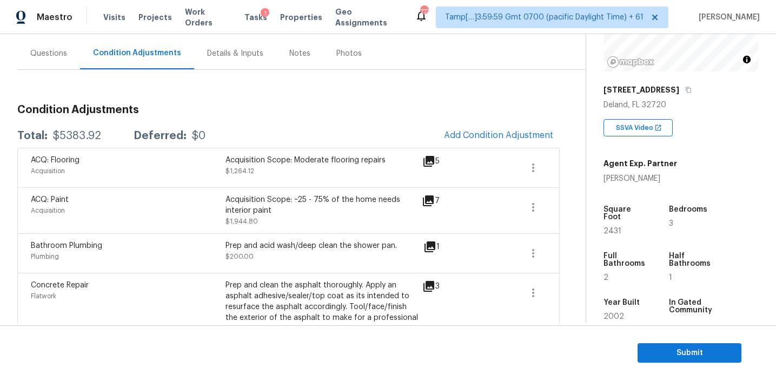
scroll to position [91, 0]
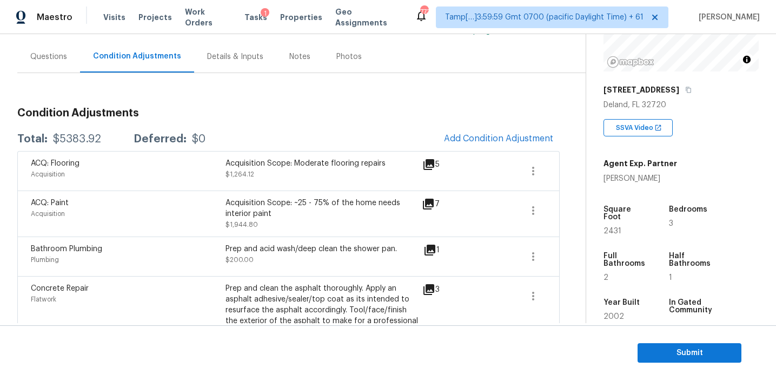
click at [353, 200] on div "Acquisition Scope: ~25 - 75% of the home needs interior paint" at bounding box center [323, 208] width 195 height 22
click at [656, 357] on span "Submit" at bounding box center [689, 353] width 87 height 14
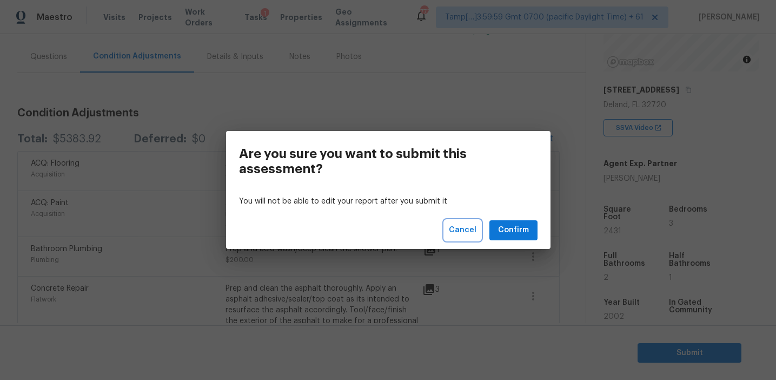
click at [458, 228] on span "Cancel" at bounding box center [463, 230] width 28 height 14
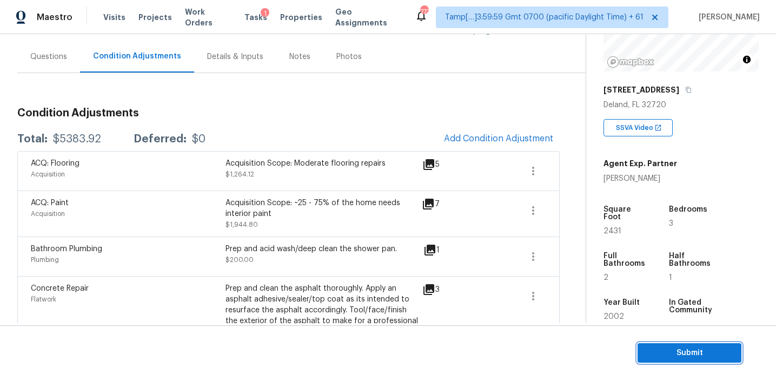
scroll to position [509, 0]
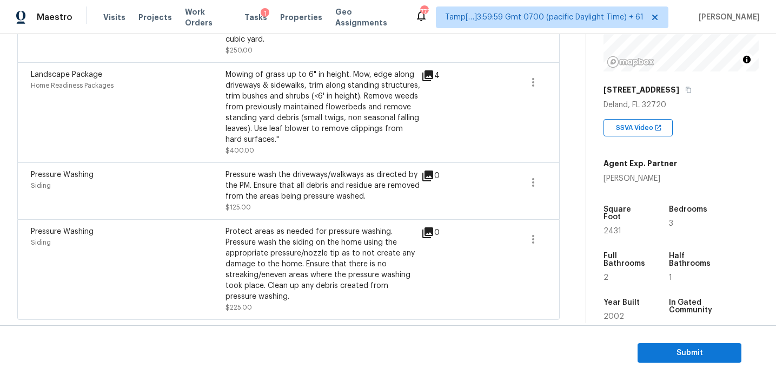
click at [458, 228] on div "0" at bounding box center [447, 232] width 53 height 13
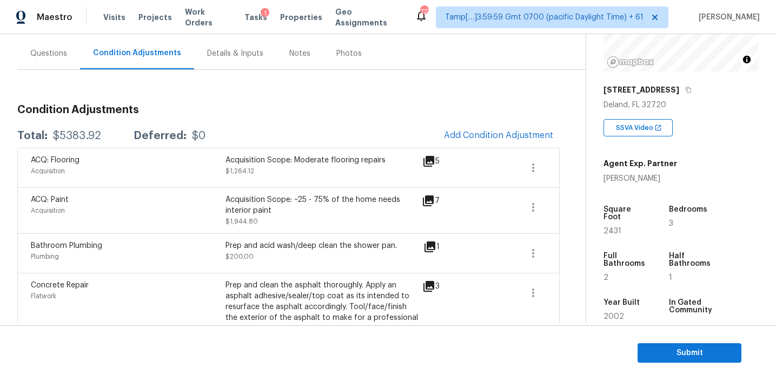
scroll to position [92, 0]
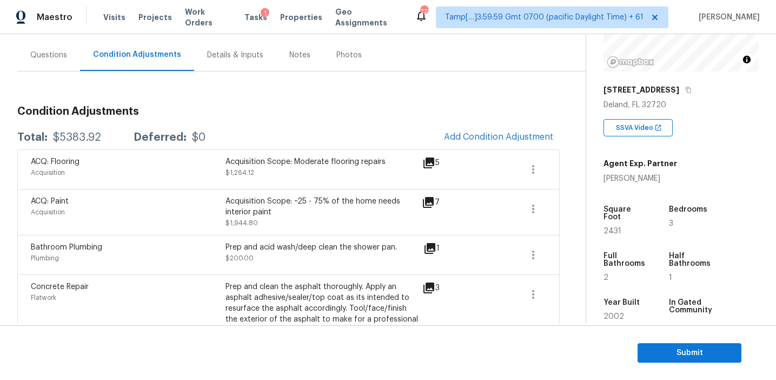
click at [458, 228] on div "7" at bounding box center [448, 212] width 52 height 32
click at [647, 343] on button "Submit" at bounding box center [690, 353] width 104 height 20
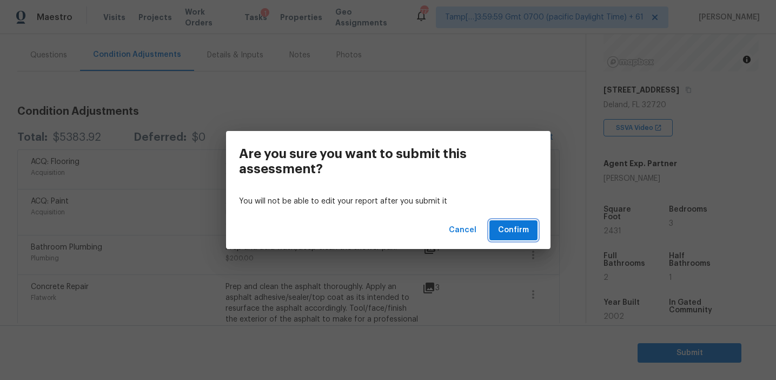
click at [499, 227] on span "Confirm" at bounding box center [513, 230] width 31 height 14
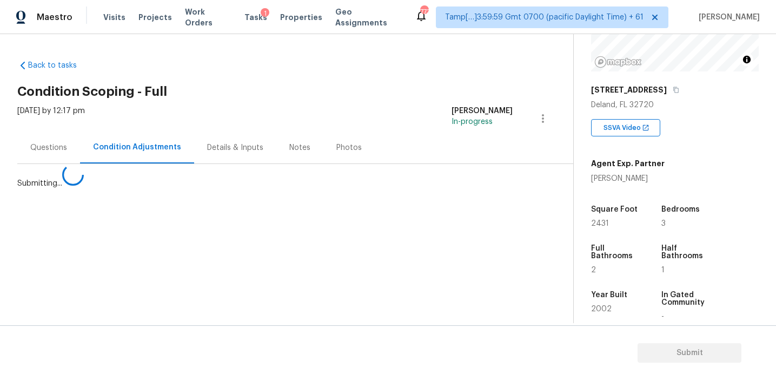
scroll to position [0, 0]
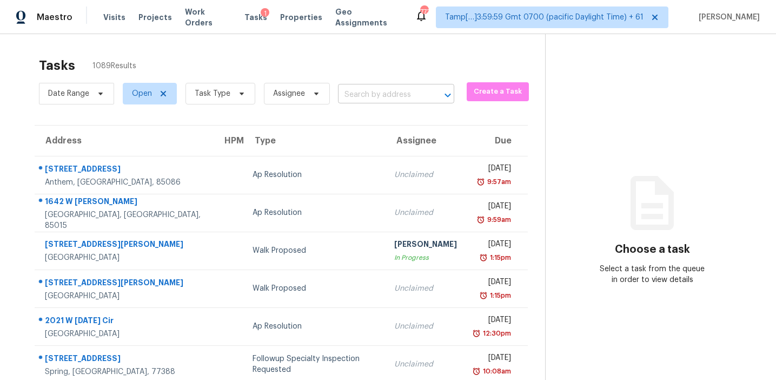
click at [349, 93] on input "text" at bounding box center [381, 95] width 86 height 17
paste input "55214 Yellow Jacket Dr, Callahan, FL, 32011"
type input "55214 Yellow Jacket Dr, Callahan, FL, 32011"
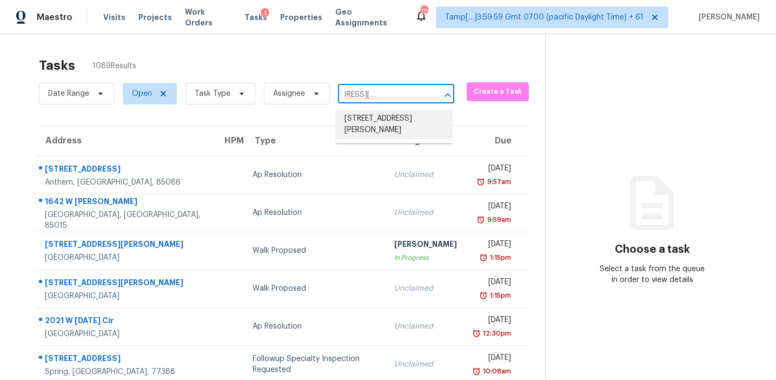
click at [380, 131] on li "55214 Yellow Jacket Dr, Callahan, FL 32011" at bounding box center [394, 124] width 116 height 29
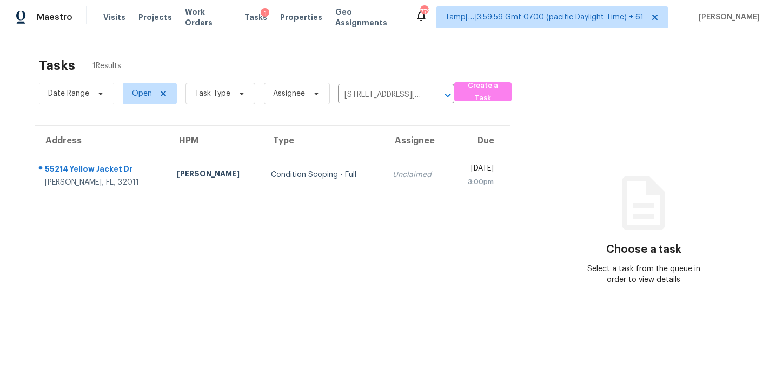
click at [384, 164] on td "Unclaimed" at bounding box center [417, 175] width 67 height 38
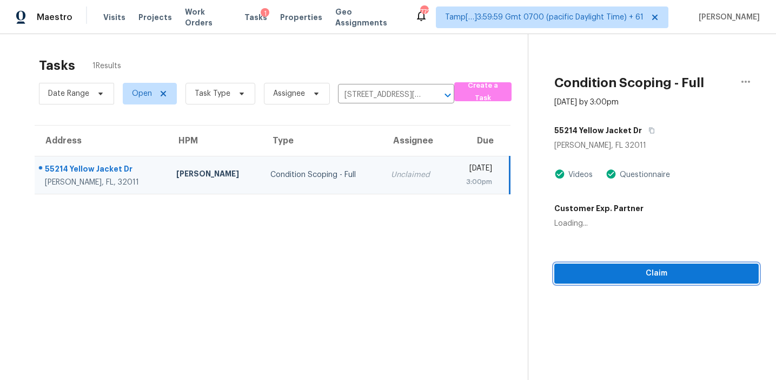
click at [601, 267] on span "Claim" at bounding box center [656, 274] width 187 height 14
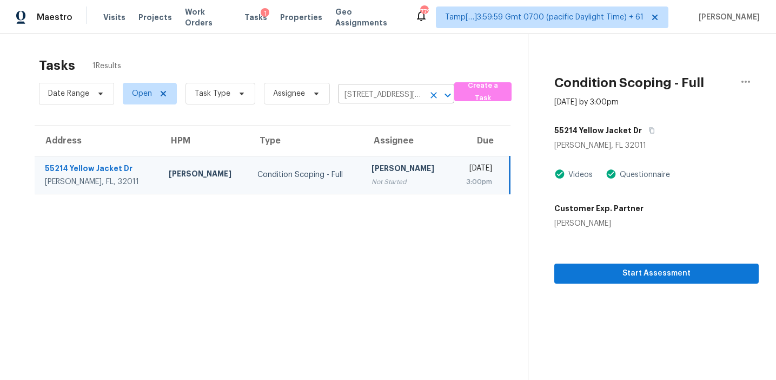
click at [359, 92] on input "55214 Yellow Jacket Dr, Callahan, FL 32011" at bounding box center [381, 95] width 86 height 17
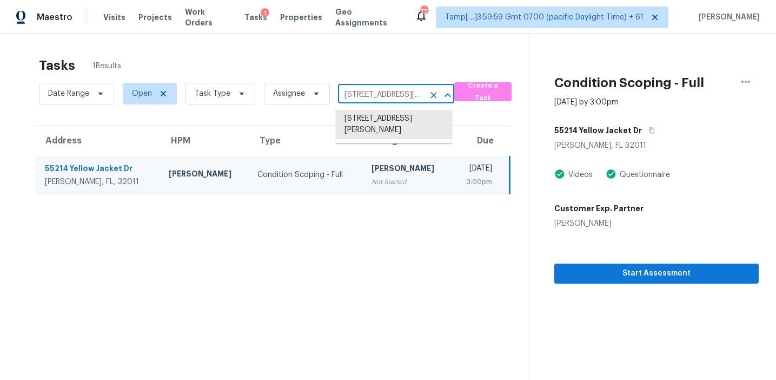
paste input "909 Bag Pipe Pl, Leesburg, FL, 34748"
type input "5909 Bag Pipe Pl, Leesburg, FL, 34748"
click at [371, 117] on li "5909 Bag Pipe Pl, Leesburg, FL 34748" at bounding box center [394, 119] width 116 height 18
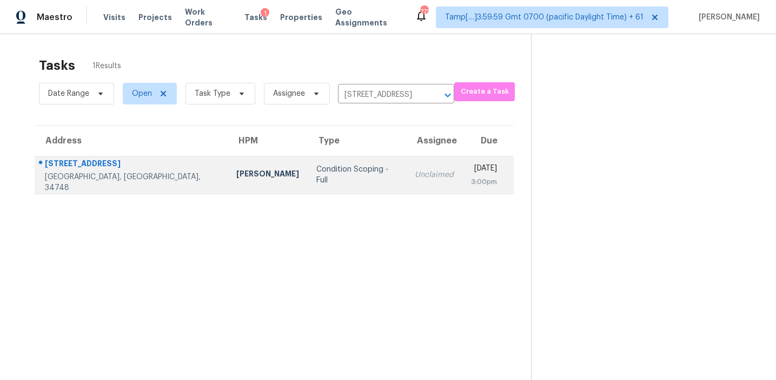
click at [415, 179] on div "Unclaimed" at bounding box center [434, 174] width 39 height 11
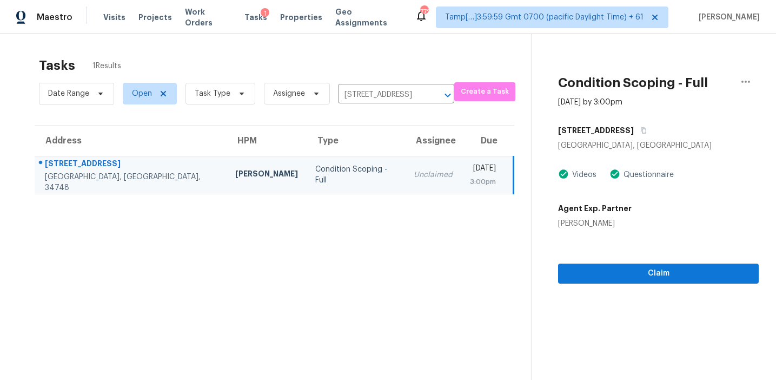
click at [626, 263] on div "Claim" at bounding box center [658, 256] width 201 height 55
click at [623, 251] on div "Claim" at bounding box center [658, 256] width 201 height 55
click at [613, 272] on span "Claim" at bounding box center [658, 274] width 183 height 14
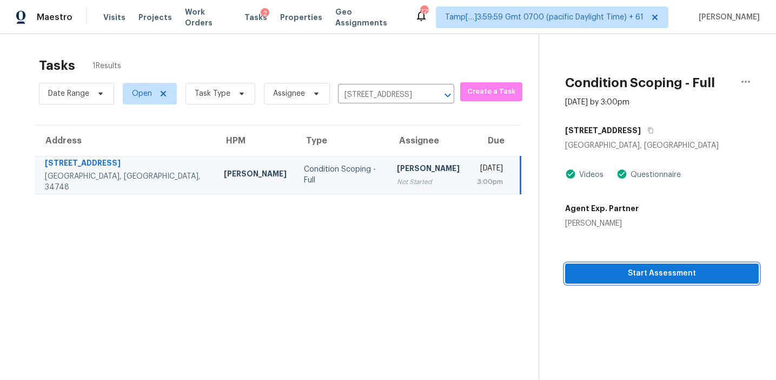
click at [599, 275] on span "Start Assessment" at bounding box center [662, 274] width 176 height 14
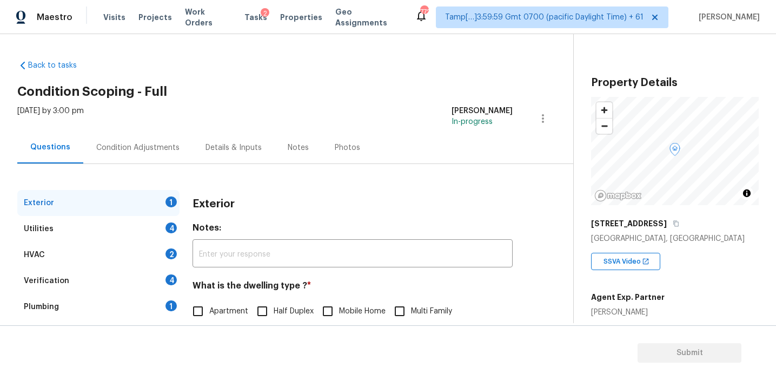
scroll to position [133, 0]
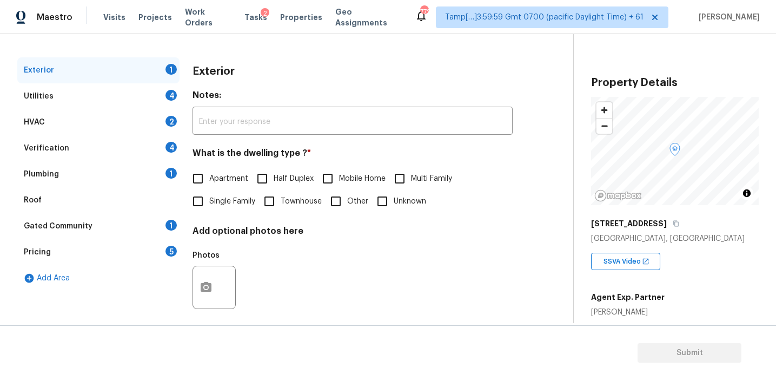
click at [134, 254] on div "Pricing 5" at bounding box center [98, 252] width 162 height 26
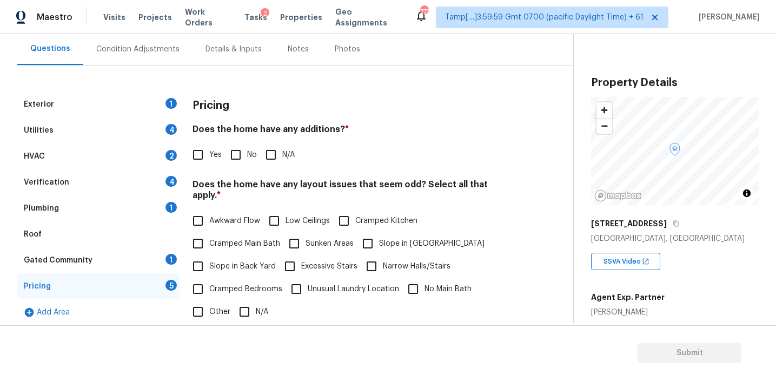
scroll to position [97, 0]
click at [320, 141] on div "Does the home have any additions? * Yes No N/A" at bounding box center [353, 146] width 320 height 42
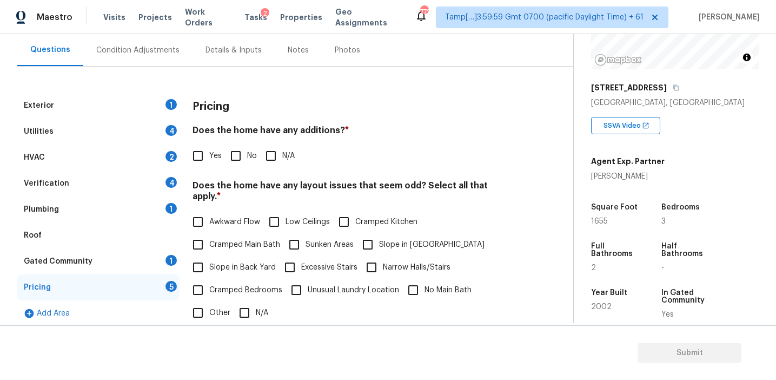
scroll to position [138, 0]
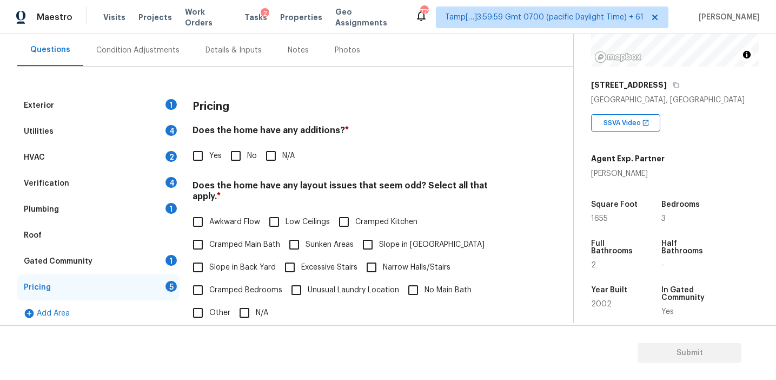
click at [167, 258] on div "1" at bounding box center [171, 260] width 11 height 11
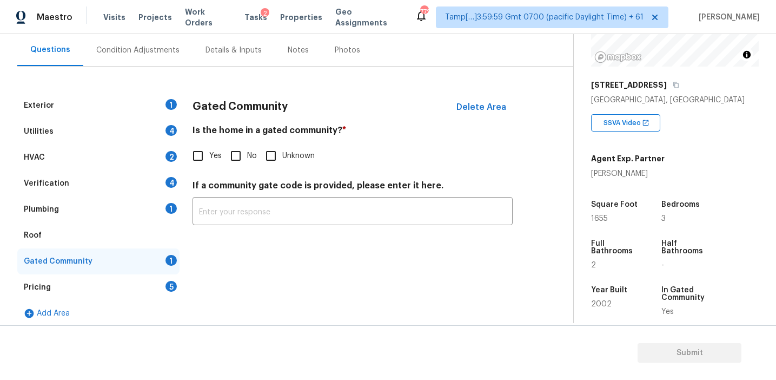
click at [204, 157] on input "Yes" at bounding box center [198, 155] width 23 height 23
checkbox input "true"
click at [175, 283] on div "5" at bounding box center [171, 286] width 11 height 11
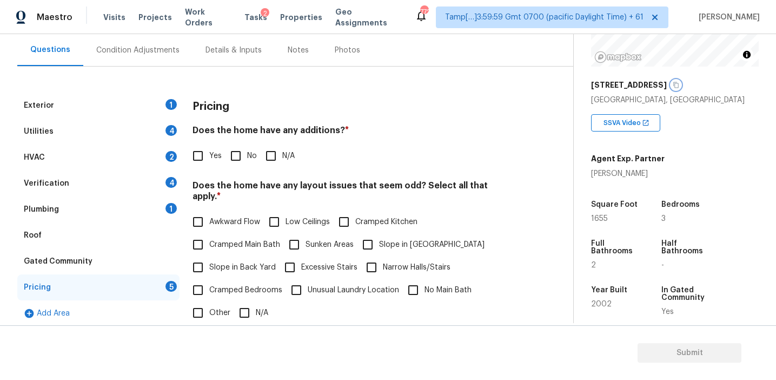
click at [671, 84] on button "button" at bounding box center [676, 85] width 10 height 10
click at [157, 179] on div "Verification 4" at bounding box center [98, 183] width 162 height 26
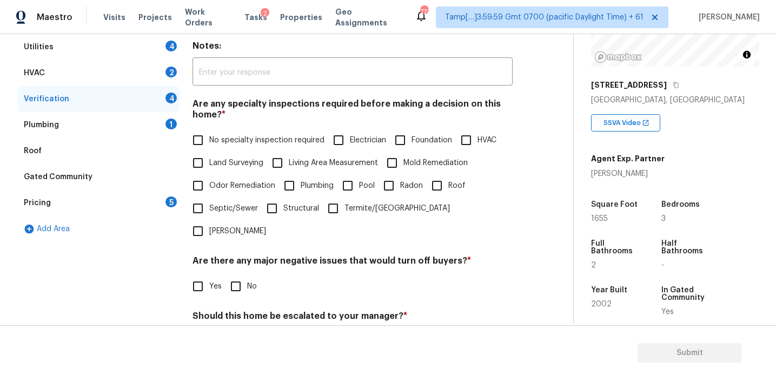
scroll to position [271, 0]
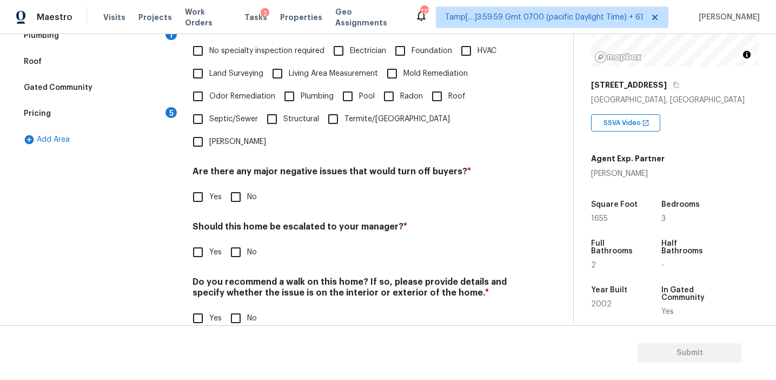
click at [204, 241] on input "Yes" at bounding box center [198, 252] width 23 height 23
checkbox input "true"
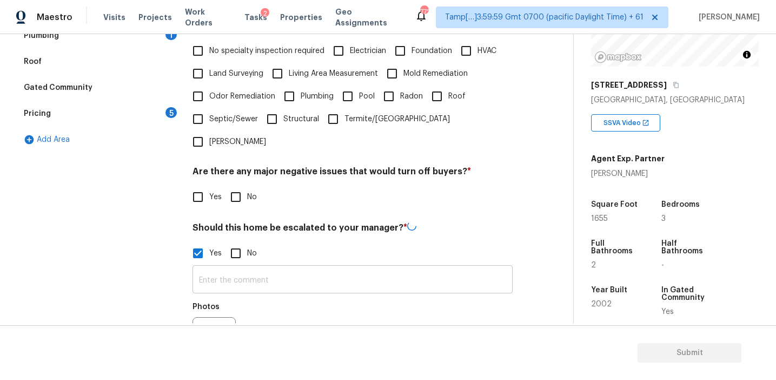
click at [227, 268] on input "text" at bounding box center [353, 280] width 320 height 25
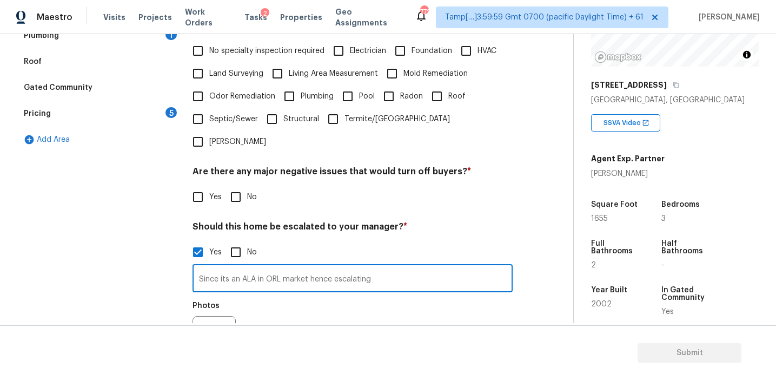
type input "Since its an ALA in ORL market hence escalating"
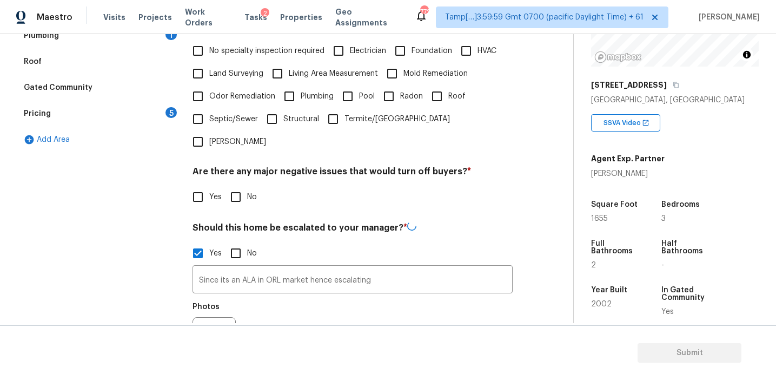
click at [269, 296] on div "Photos" at bounding box center [353, 331] width 320 height 70
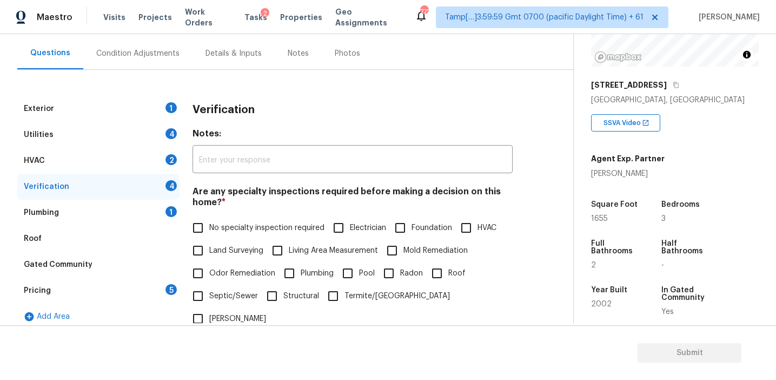
scroll to position [95, 0]
click at [210, 114] on h3 "Verification" at bounding box center [224, 109] width 62 height 11
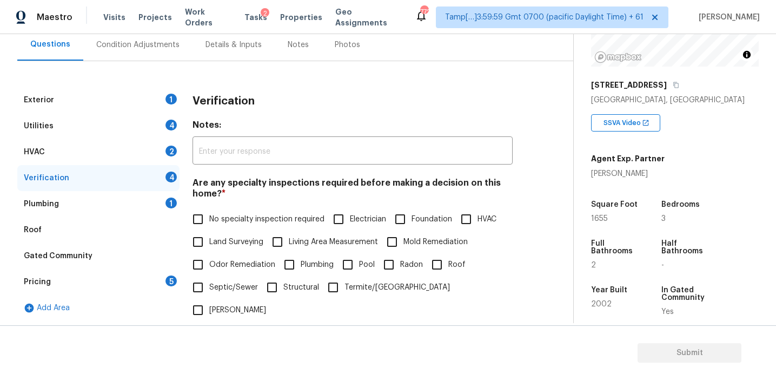
scroll to position [102, 0]
click at [150, 292] on div "Pricing 5" at bounding box center [98, 282] width 162 height 26
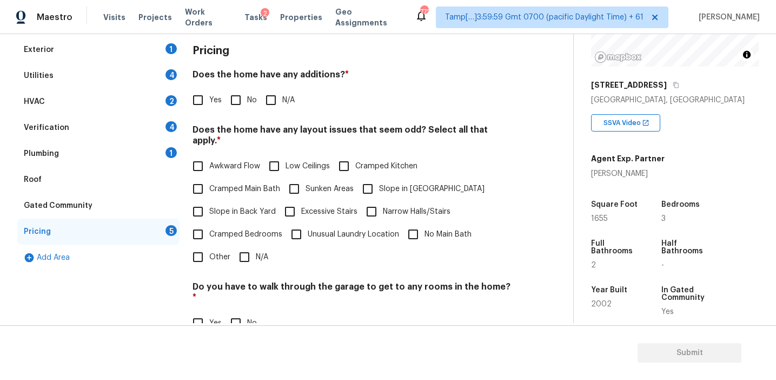
scroll to position [239, 0]
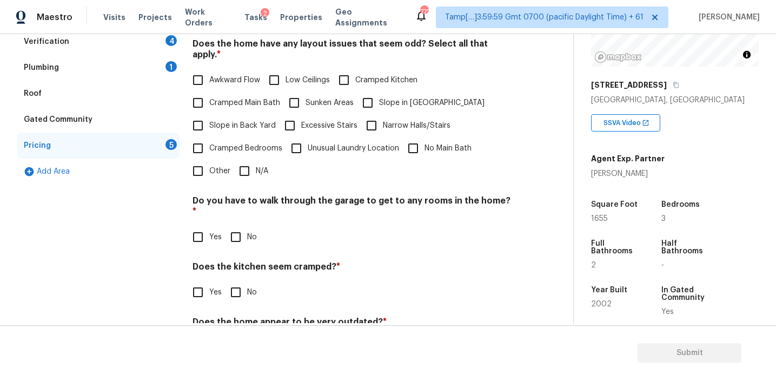
click at [209, 171] on div "Pricing Does the home have any additions? * Yes No N/A Does the home have any l…" at bounding box center [353, 161] width 320 height 421
click at [208, 164] on input "Other" at bounding box center [198, 171] width 23 height 23
checkbox input "true"
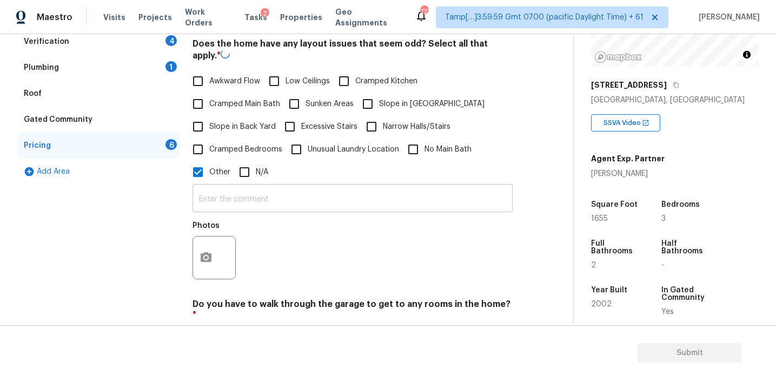
click at [225, 202] on div "​ Photos" at bounding box center [353, 234] width 320 height 102
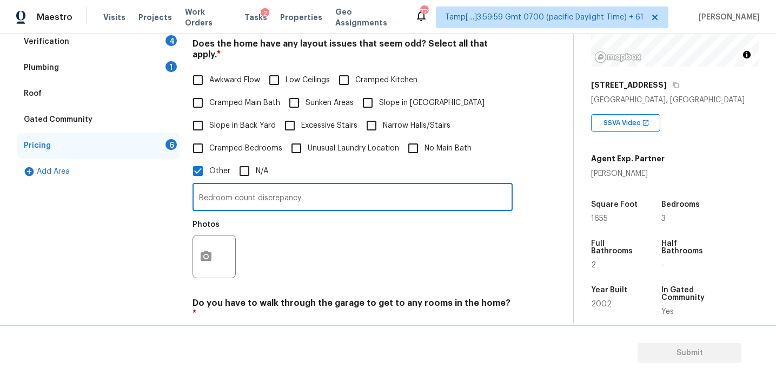
type input "Bedroom count discrepancy"
click at [269, 231] on div "Photos" at bounding box center [353, 249] width 320 height 70
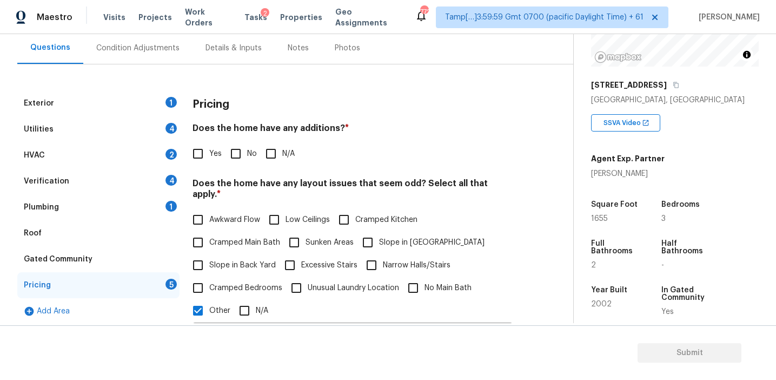
scroll to position [100, 0]
click at [240, 91] on div "Pricing" at bounding box center [353, 104] width 320 height 28
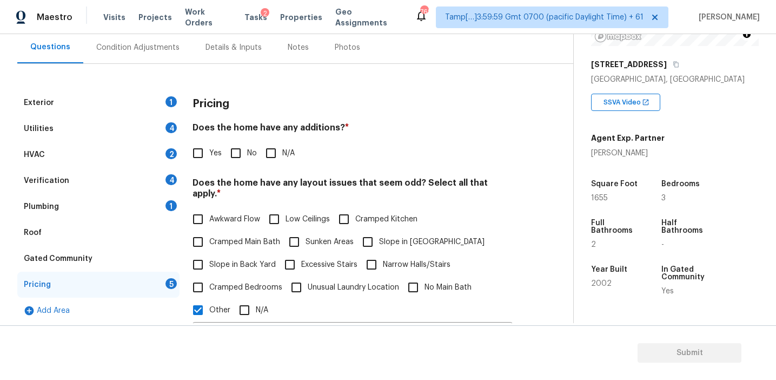
scroll to position [152, 0]
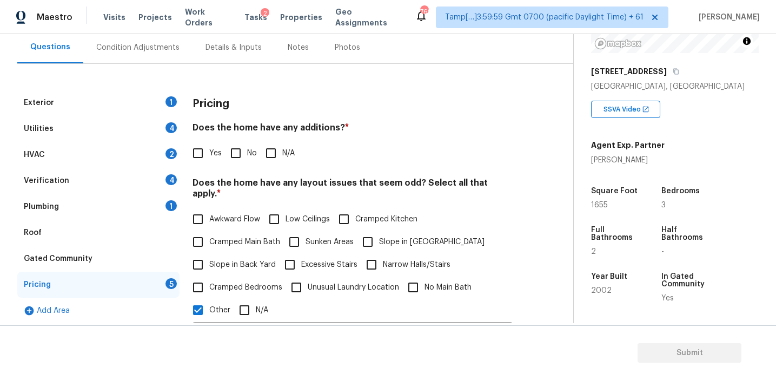
click at [420, 114] on div "Pricing" at bounding box center [353, 104] width 320 height 28
click at [673, 71] on icon "button" at bounding box center [676, 71] width 6 height 6
click at [234, 84] on div "Exterior 1 Utilities 4 HVAC 2 Verification 4 Plumbing 1 Roof Gated Community Pr…" at bounding box center [282, 338] width 530 height 549
click at [481, 126] on h4 "Does the home have any additions? *" at bounding box center [353, 129] width 320 height 15
click at [290, 131] on h4 "Does the home have any additions? *" at bounding box center [353, 129] width 320 height 15
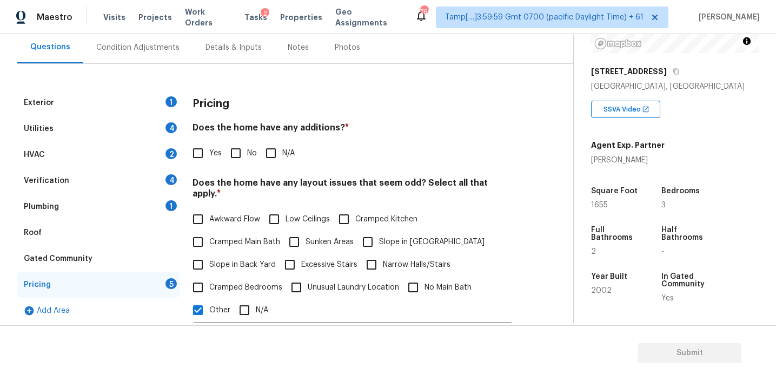
click at [537, 126] on div "Exterior 1 Utilities 4 HVAC 2 Verification 4 Plumbing 1 Roof Gated Community Pr…" at bounding box center [282, 351] width 530 height 523
click at [415, 151] on div "Yes No N/A" at bounding box center [353, 153] width 320 height 23
click at [673, 73] on icon "button" at bounding box center [676, 71] width 6 height 6
click at [205, 151] on input "Yes" at bounding box center [198, 153] width 23 height 23
checkbox input "true"
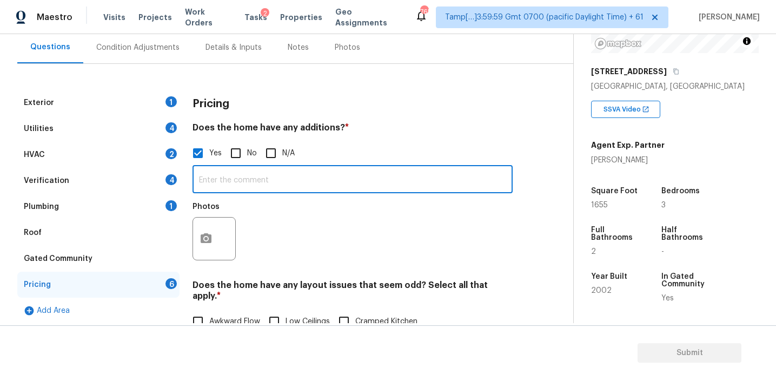
click at [223, 179] on input "text" at bounding box center [353, 180] width 320 height 25
type input "Enclosed patio"
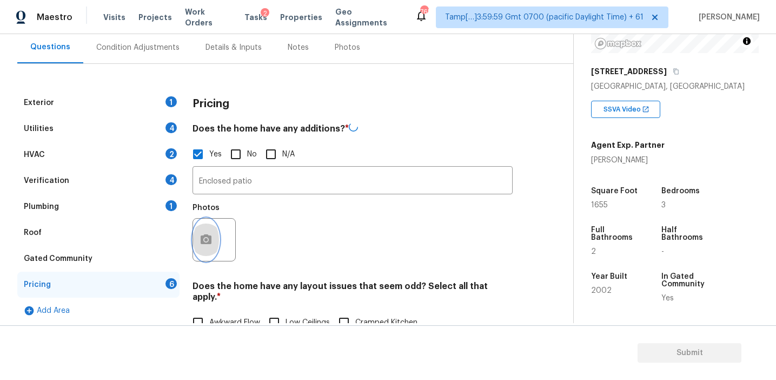
click at [201, 248] on button "button" at bounding box center [206, 240] width 26 height 42
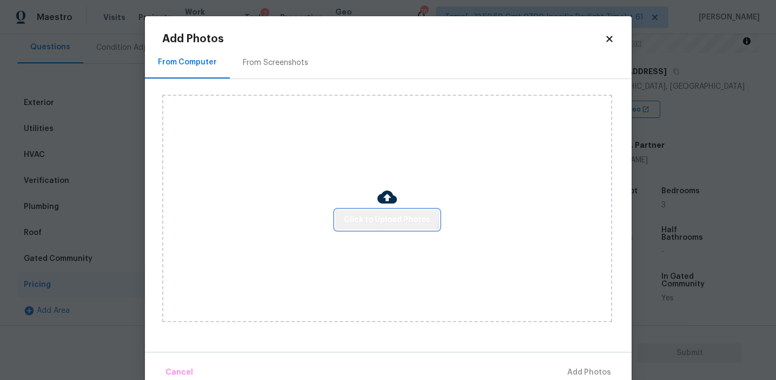
click at [388, 214] on span "Click to Upload Photos" at bounding box center [387, 220] width 87 height 14
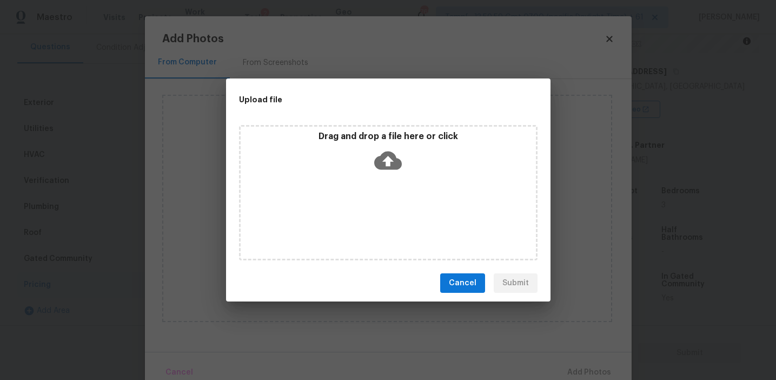
click at [380, 147] on icon at bounding box center [388, 161] width 28 height 28
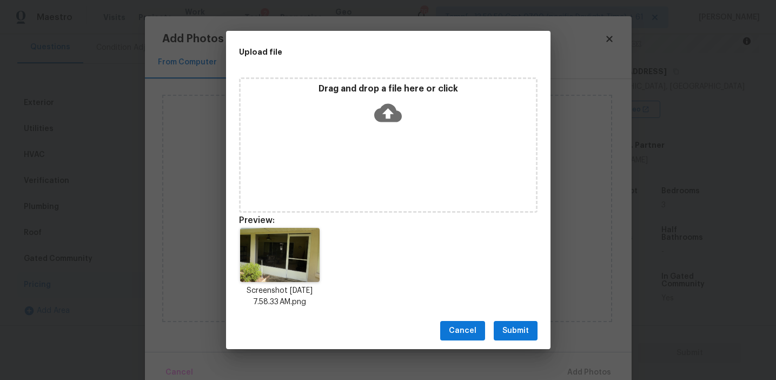
click at [515, 327] on span "Submit" at bounding box center [515, 331] width 27 height 14
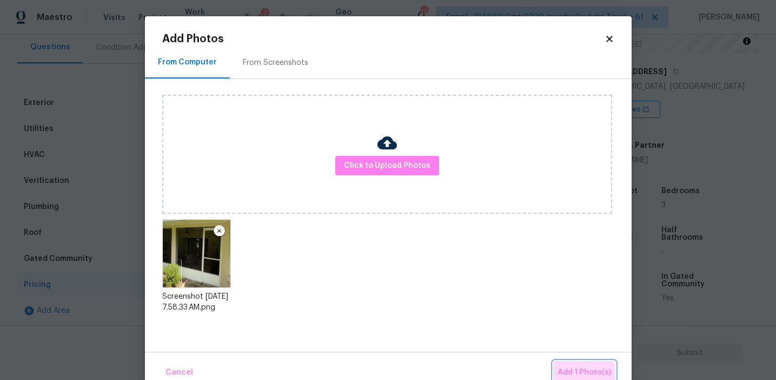
click at [577, 373] on span "Add 1 Photo(s)" at bounding box center [585, 373] width 54 height 14
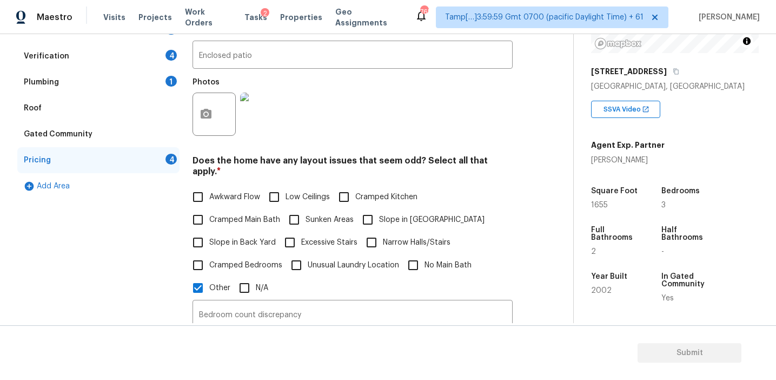
scroll to position [239, 0]
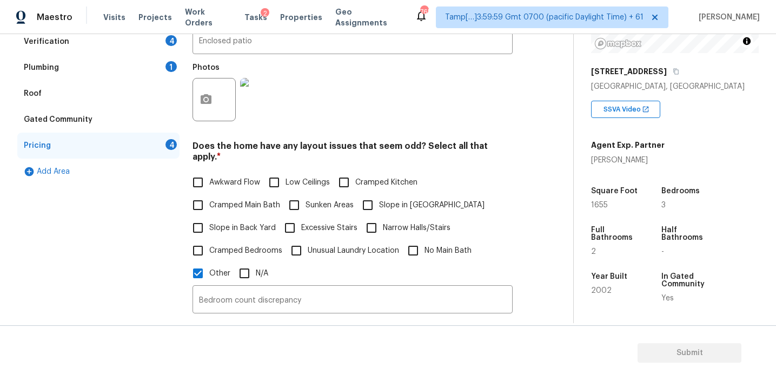
click at [240, 222] on span "Slope in Back Yard" at bounding box center [242, 227] width 67 height 11
click at [209, 216] on input "Slope in Back Yard" at bounding box center [198, 227] width 23 height 23
checkbox input "true"
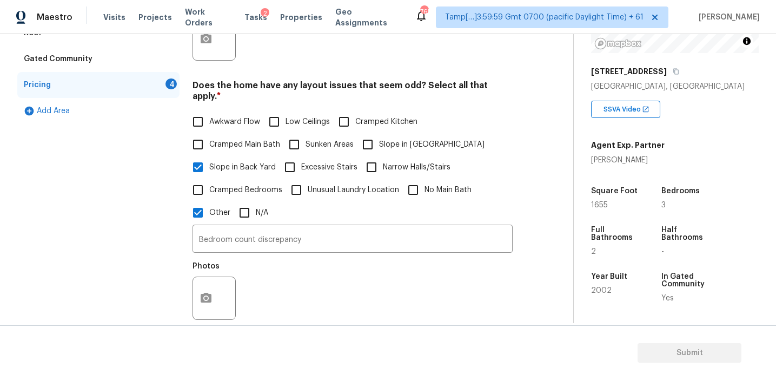
scroll to position [352, 0]
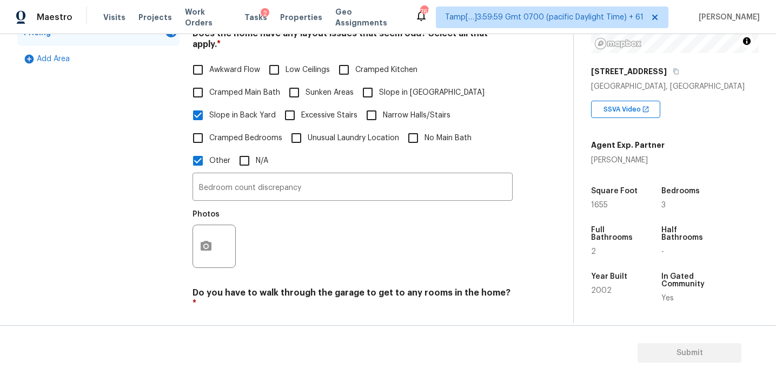
click at [242, 317] on input "No" at bounding box center [235, 328] width 23 height 23
checkbox input "true"
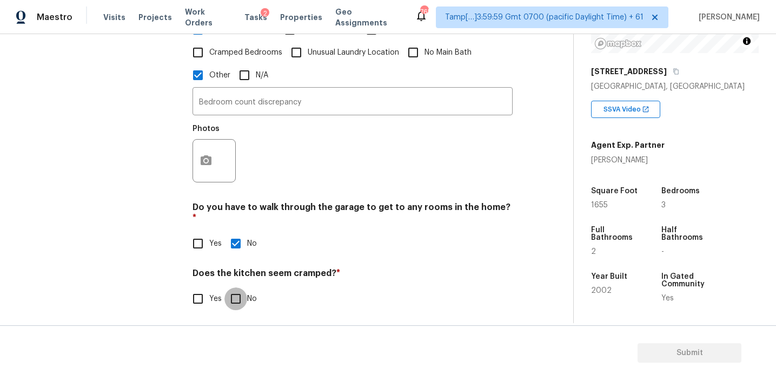
click at [237, 287] on input "No" at bounding box center [235, 298] width 23 height 23
checkbox input "true"
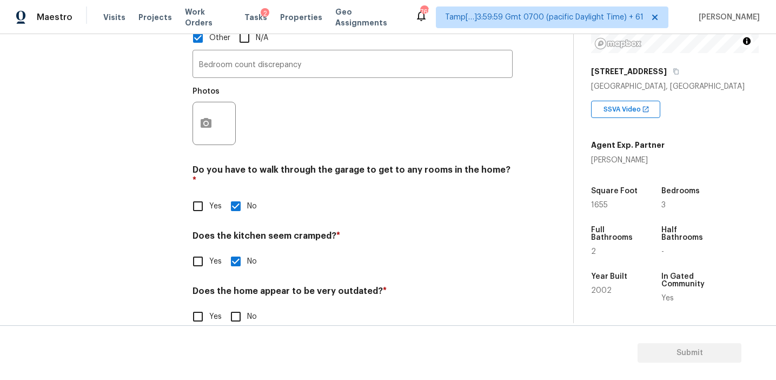
click at [241, 305] on input "No" at bounding box center [235, 316] width 23 height 23
checkbox input "true"
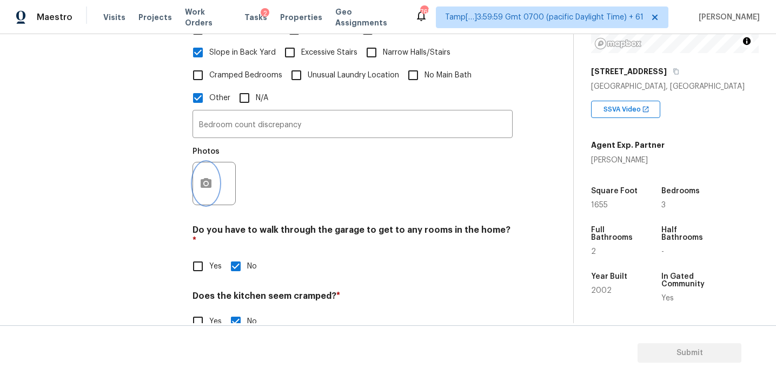
click at [200, 184] on button "button" at bounding box center [206, 183] width 26 height 42
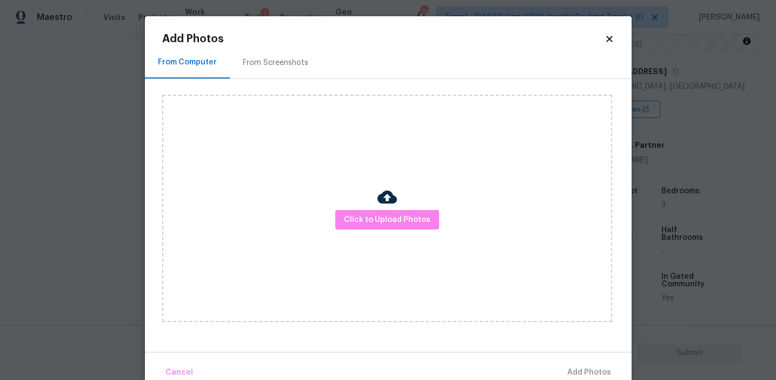
click at [270, 63] on div "From Screenshots" at bounding box center [275, 62] width 65 height 11
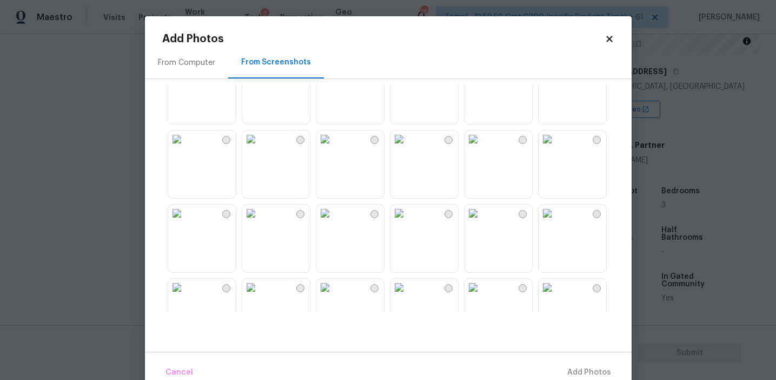
scroll to position [0, 0]
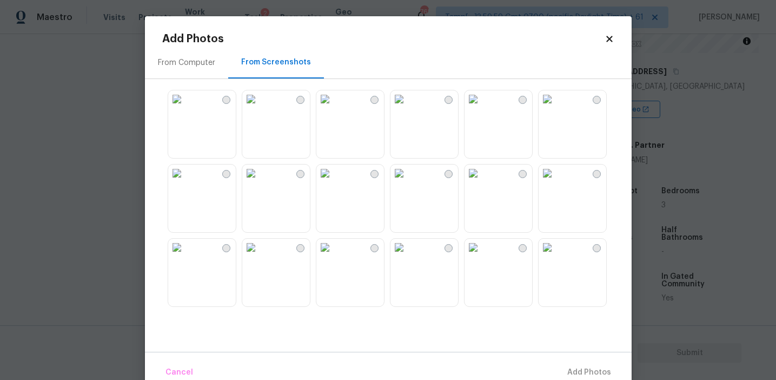
click at [114, 107] on body "Maestro Visits Projects Work Orders Tasks 2 Properties Geo Assignments 765 Tamp…" at bounding box center [388, 190] width 776 height 380
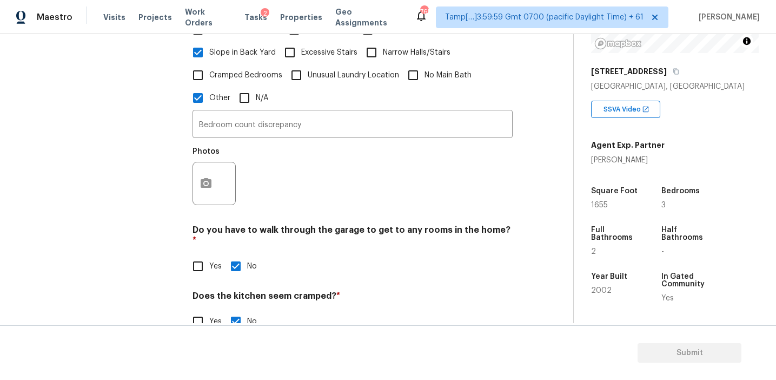
click at [356, 157] on div "Photos" at bounding box center [353, 176] width 320 height 70
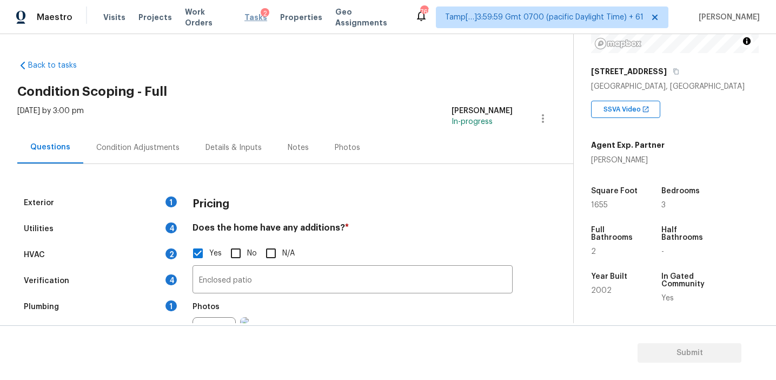
click at [248, 15] on span "Tasks" at bounding box center [255, 18] width 23 height 8
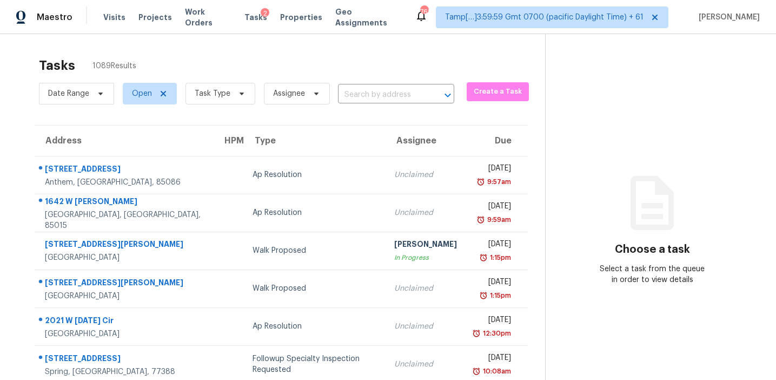
click at [386, 83] on div "Date Range Open Task Type Assignee ​" at bounding box center [246, 94] width 415 height 28
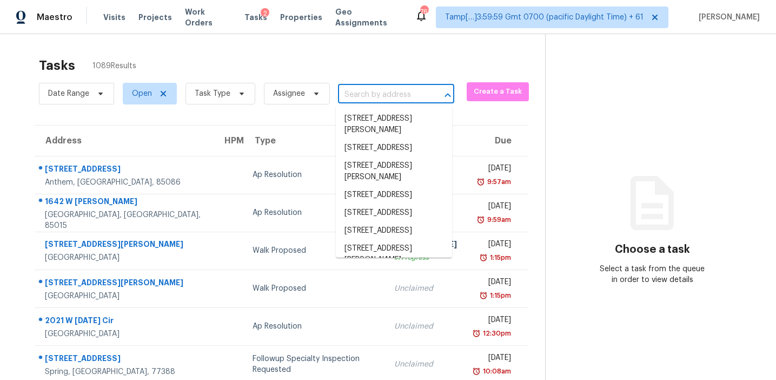
click at [387, 101] on input "text" at bounding box center [381, 95] width 86 height 17
paste input "5909 Bag Pipe Pl, Leesburg, FL 34748"
type input "5909 Bag Pipe Pl, Leesburg, FL 34748"
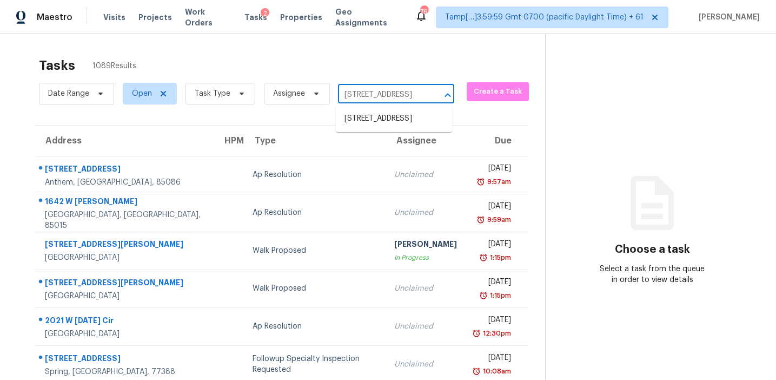
click at [390, 123] on li "5909 Bag Pipe Pl, Leesburg, FL 34748" at bounding box center [394, 119] width 116 height 18
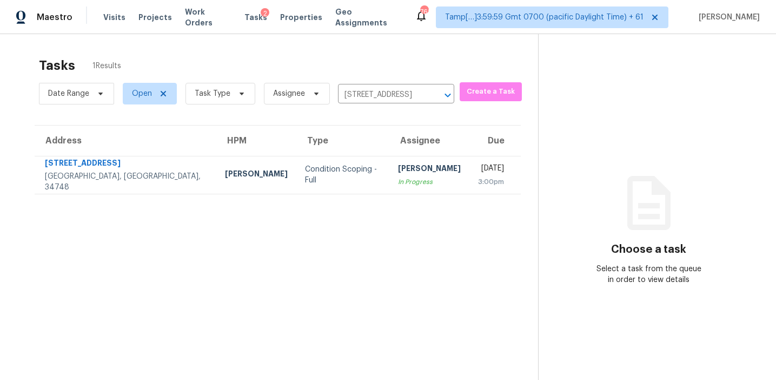
click at [399, 176] on td "Afran Peeran In Progress" at bounding box center [429, 175] width 80 height 38
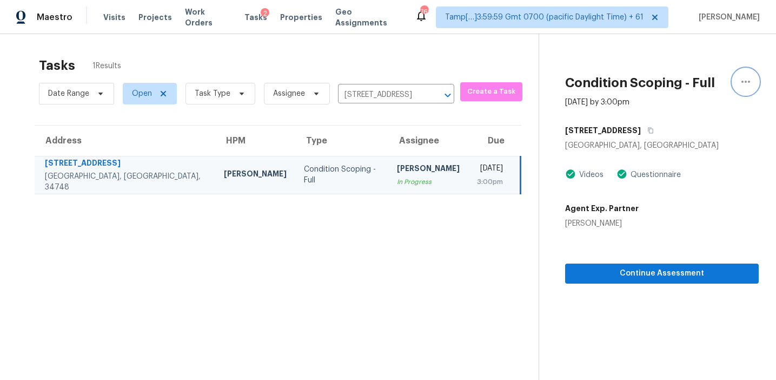
click at [738, 85] on button "button" at bounding box center [746, 82] width 26 height 26
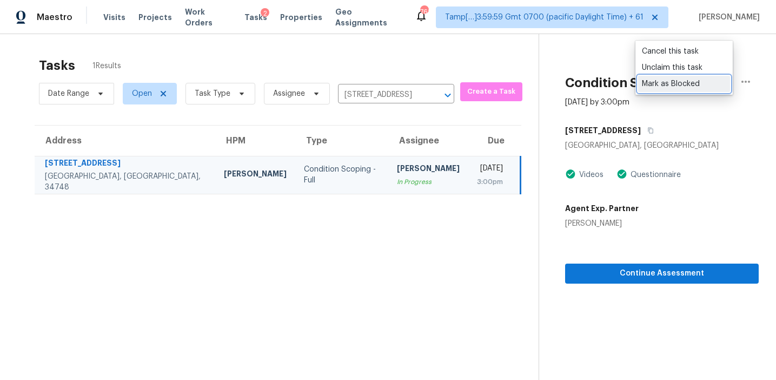
click at [666, 80] on div "Mark as Blocked" at bounding box center [684, 83] width 84 height 11
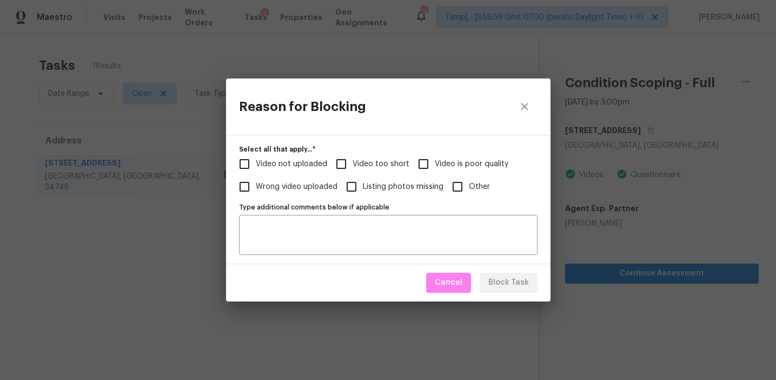
click at [300, 164] on span "Video not uploaded" at bounding box center [291, 163] width 71 height 11
click at [256, 164] on input "Video not uploaded" at bounding box center [244, 164] width 23 height 23
checkbox input "true"
click at [344, 240] on textarea "Type additional comments below if applicable" at bounding box center [389, 234] width 286 height 23
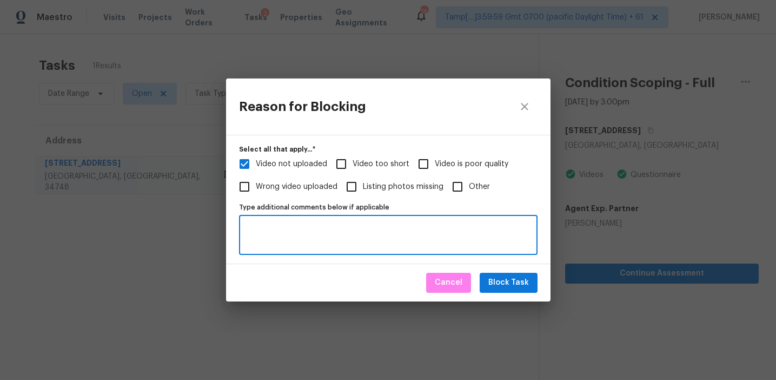
paste textarea "5909 Bag Pipe Pl, Leesburg, FL 34748"
type textarea "5909 Bag Pipe Pl, Leesburg, FL 34748"
click at [345, 228] on textarea "5909 Bag Pipe Pl, Leesburg, FL 34748" at bounding box center [389, 234] width 286 height 23
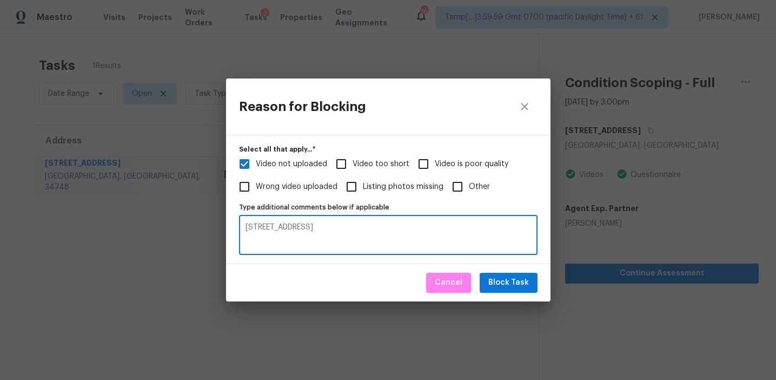
click at [345, 228] on textarea "5909 Bag Pipe Pl, Leesburg, FL 34748" at bounding box center [389, 234] width 286 height 23
paste textarea "https://opendoor.slack.com/archives/C013EES7VQB/p1757343828516269"
type textarea "https://opendoor.slack.com/archives/C013EES7VQB/p1757343828516269 - escalated t…"
click at [505, 281] on span "Block Task" at bounding box center [508, 283] width 41 height 14
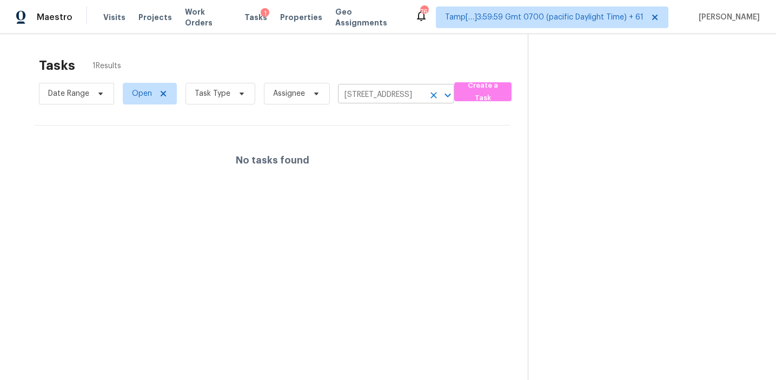
click at [365, 95] on input "5909 Bag Pipe Pl, Leesburg, FL 34748" at bounding box center [381, 95] width 86 height 17
paste input "5214 Yellow Jacket Dr, Callahan, FL, 32011"
type input "55214 Yellow Jacket Dr, Callahan, FL, 32011"
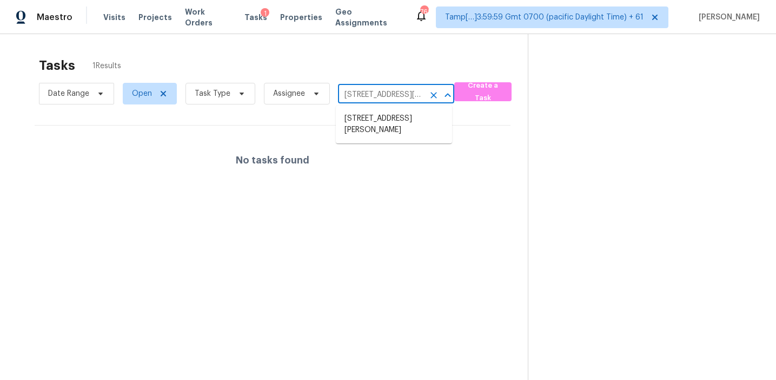
scroll to position [0, 71]
click at [373, 123] on li "55214 Yellow Jacket Dr, Callahan, FL 32011" at bounding box center [394, 124] width 116 height 29
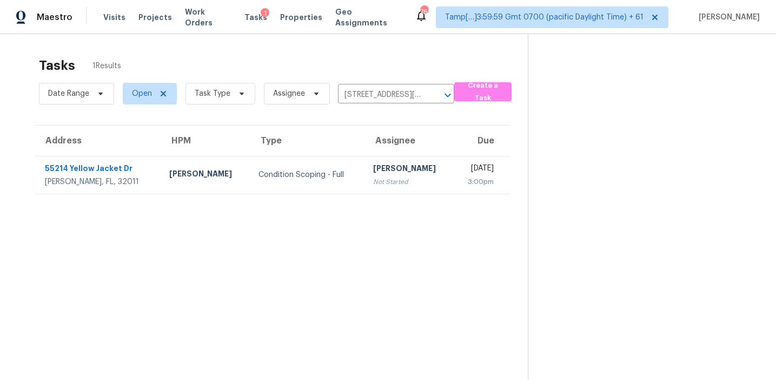
click at [373, 171] on div "[PERSON_NAME]" at bounding box center [409, 170] width 72 height 14
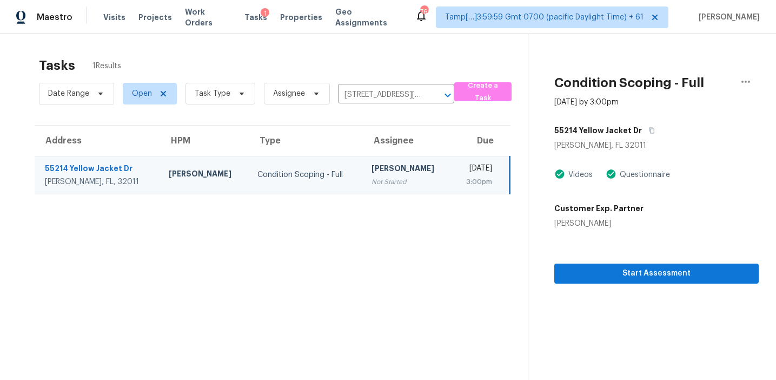
click at [614, 244] on div "Start Assessment" at bounding box center [656, 256] width 204 height 55
click at [611, 240] on div "Start Assessment" at bounding box center [656, 256] width 204 height 55
click at [590, 274] on span "Start Assessment" at bounding box center [656, 274] width 187 height 14
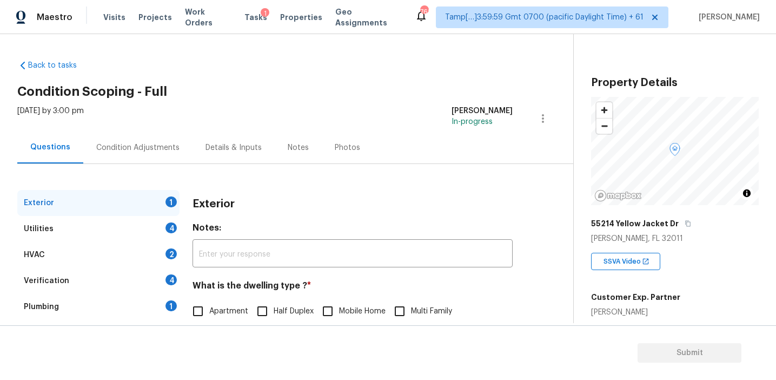
click at [199, 194] on div "Exterior" at bounding box center [353, 204] width 320 height 28
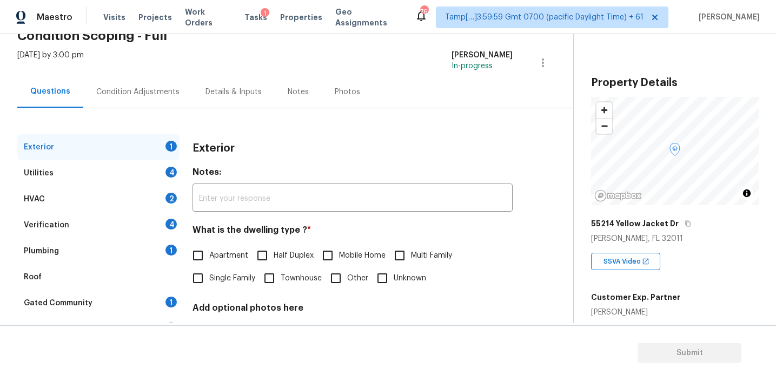
scroll to position [97, 0]
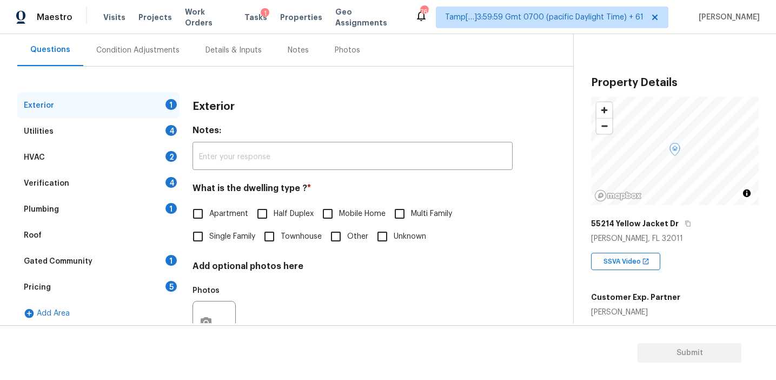
click at [140, 288] on div "Pricing 5" at bounding box center [98, 287] width 162 height 26
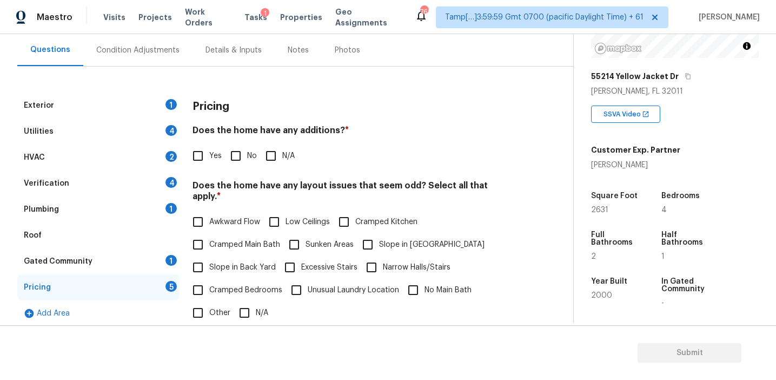
scroll to position [136, 0]
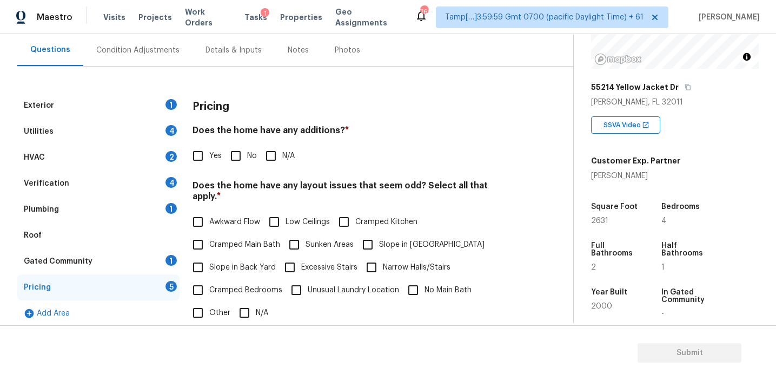
click at [244, 174] on div "Pricing Does the home have any additions? * Yes No N/A Does the home have any l…" at bounding box center [353, 302] width 320 height 421
click at [683, 82] on button "button" at bounding box center [688, 87] width 10 height 10
click at [162, 47] on div "Condition Adjustments" at bounding box center [137, 50] width 83 height 11
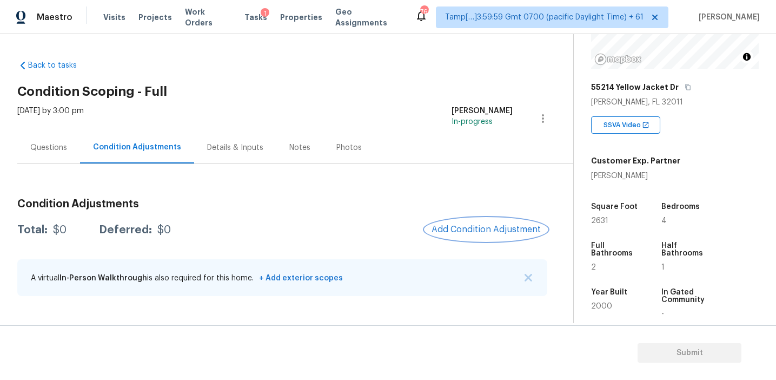
click at [449, 238] on button "Add Condition Adjustment" at bounding box center [486, 229] width 122 height 23
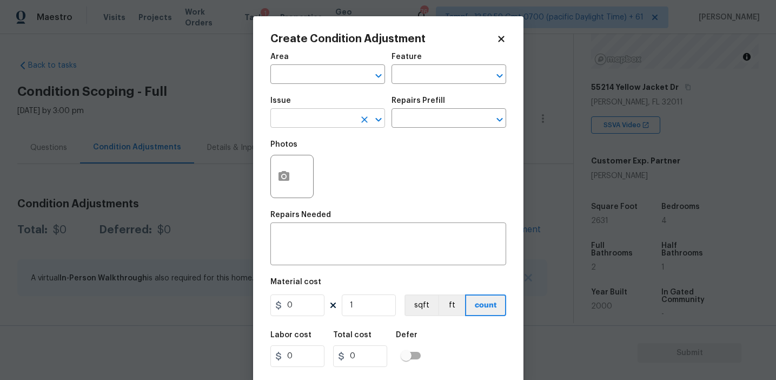
click at [309, 124] on input "text" at bounding box center [312, 119] width 84 height 17
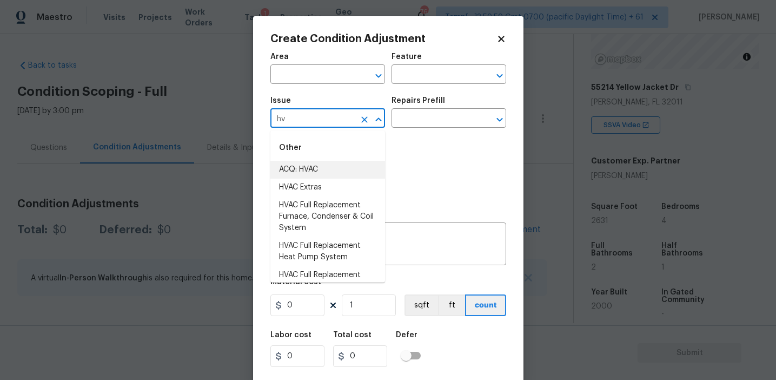
click at [325, 171] on li "ACQ: HVAC" at bounding box center [327, 170] width 115 height 18
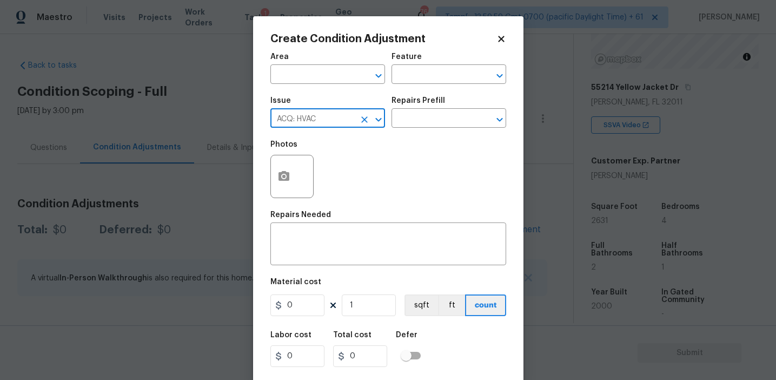
type input "ACQ: HVAC"
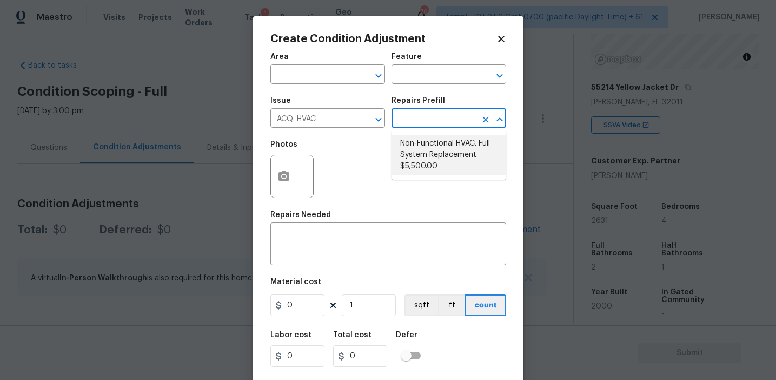
click at [438, 149] on li "Non-Functional HVAC. Full System Replacement $5,500.00" at bounding box center [449, 155] width 115 height 41
type input "Acquisition"
type textarea "Acquisition Scope: Full System Replacement"
type input "5500"
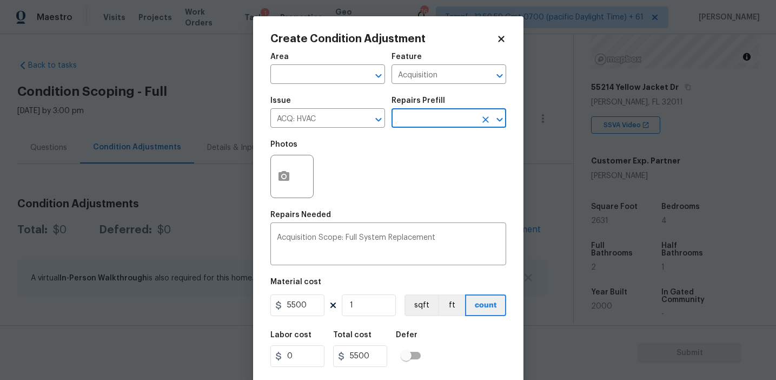
scroll to position [24, 0]
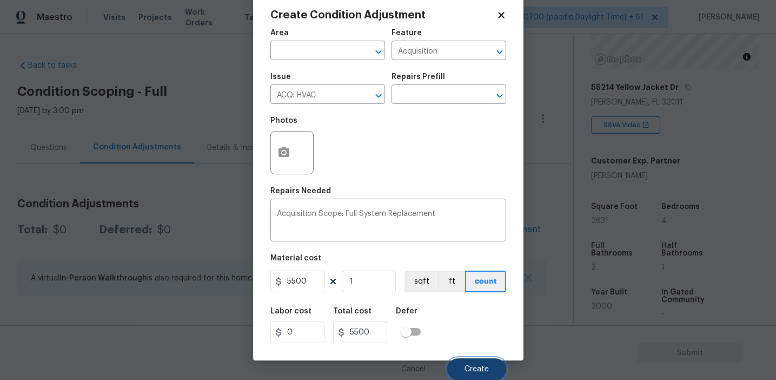
click at [471, 359] on button "Create" at bounding box center [476, 369] width 59 height 22
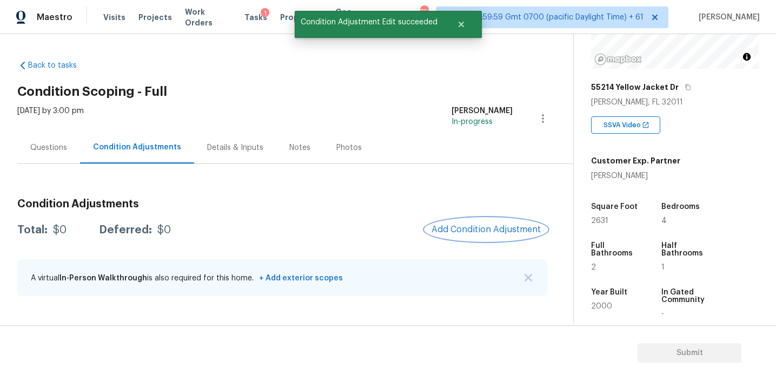
scroll to position [0, 0]
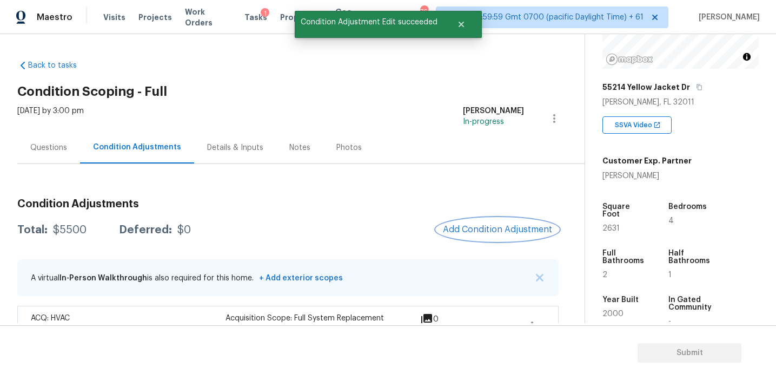
click at [472, 235] on button "Add Condition Adjustment" at bounding box center [497, 229] width 122 height 23
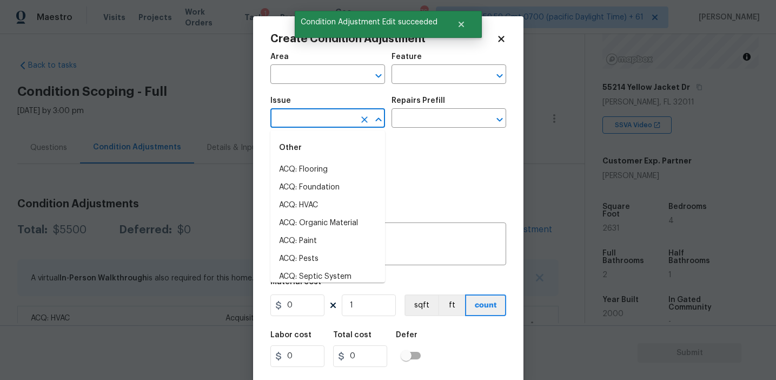
click at [296, 123] on input "text" at bounding box center [312, 119] width 84 height 17
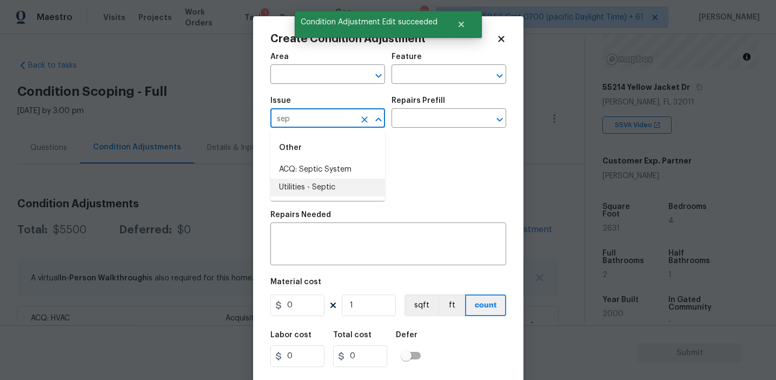
click at [318, 182] on li "Utilities - Septic" at bounding box center [327, 187] width 115 height 18
type input "Utilities - Septic"
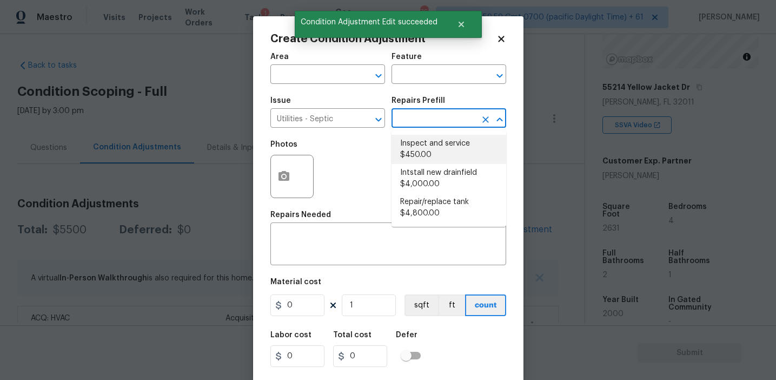
click at [420, 143] on li "Inspect and service $450.00" at bounding box center [449, 149] width 115 height 29
type textarea "Pump and inspect septic tank and provide clean bill of health from specialist c…"
type input "450"
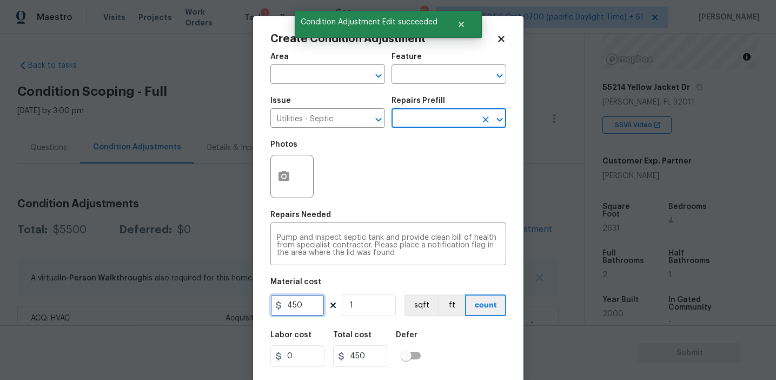
click at [312, 307] on input "450" at bounding box center [297, 305] width 54 height 22
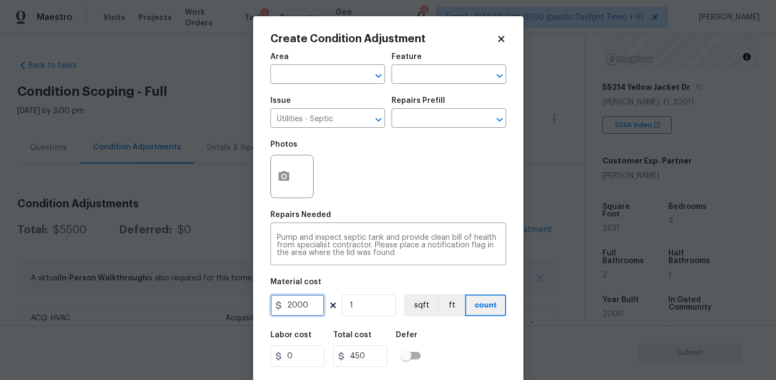
type input "2000"
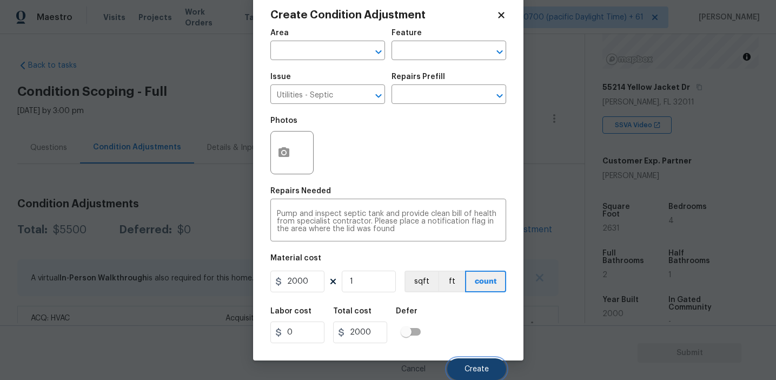
click at [472, 368] on span "Create" at bounding box center [477, 369] width 24 height 8
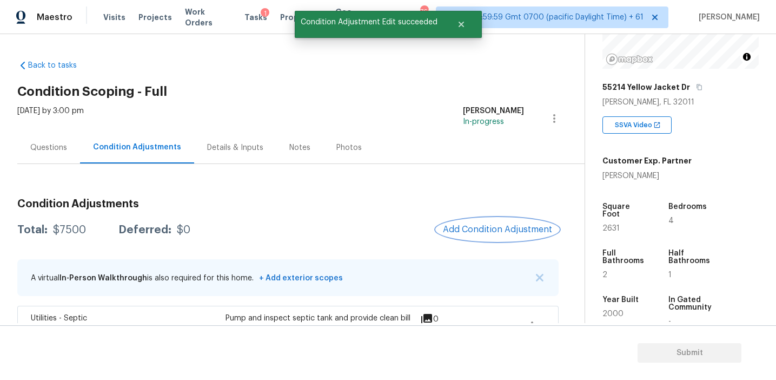
scroll to position [0, 0]
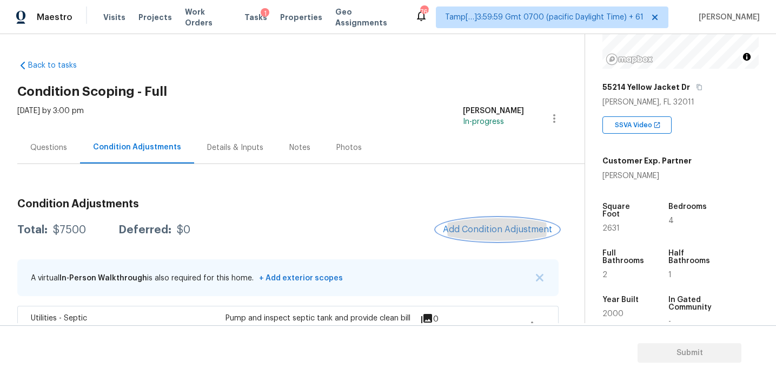
click at [459, 238] on button "Add Condition Adjustment" at bounding box center [497, 229] width 122 height 23
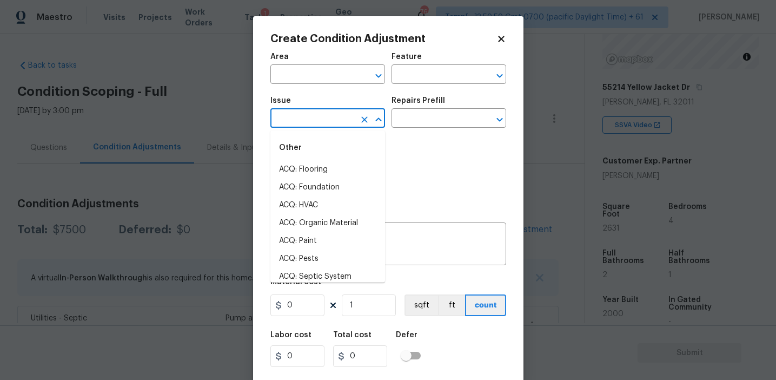
click at [310, 117] on input "text" at bounding box center [312, 119] width 84 height 17
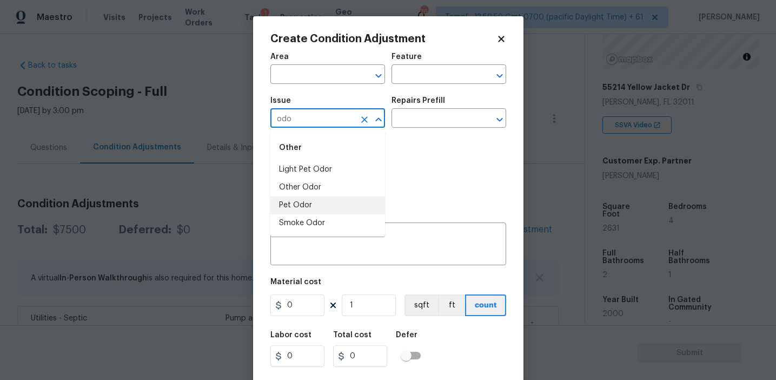
click at [318, 200] on li "Pet Odor" at bounding box center [327, 205] width 115 height 18
type input "Pet Odor"
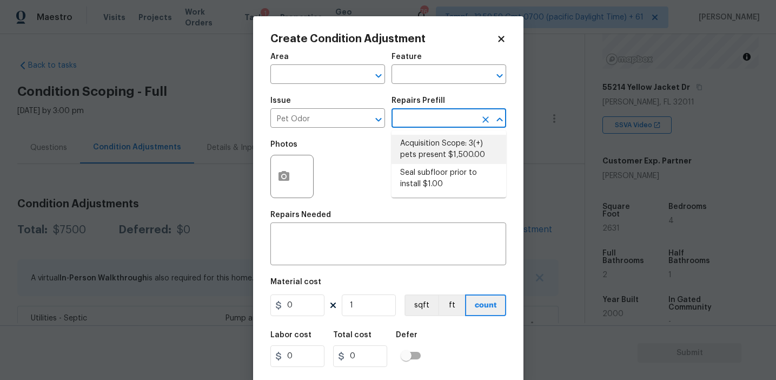
click at [428, 135] on li "Acquisition Scope: 3(+) pets present $1,500.00" at bounding box center [449, 149] width 115 height 29
type textarea "Acquisition Scope: 3(+) pets present"
type input "1500"
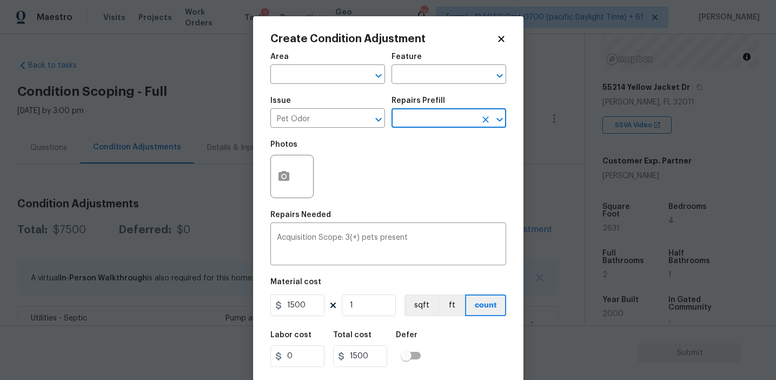
scroll to position [24, 0]
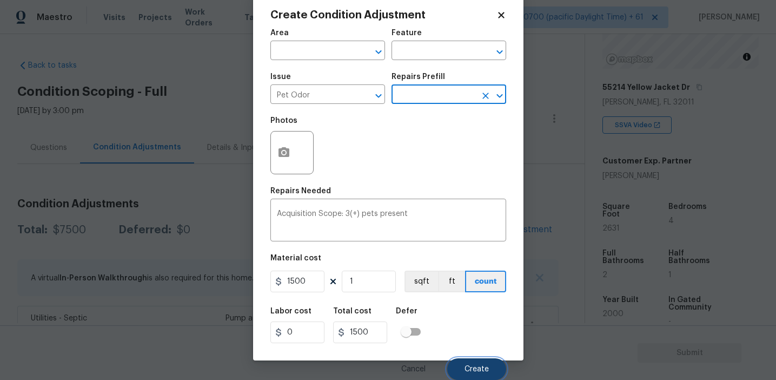
click at [471, 367] on span "Create" at bounding box center [477, 369] width 24 height 8
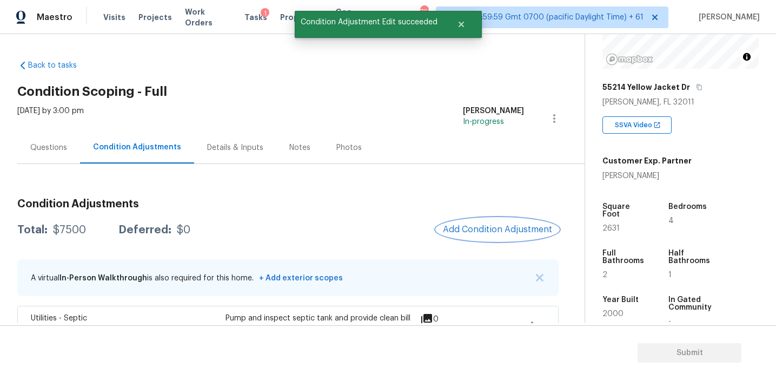
scroll to position [0, 0]
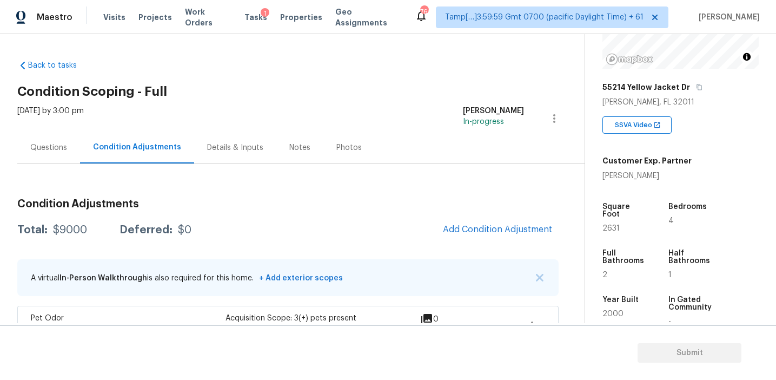
click at [64, 142] on div "Questions" at bounding box center [48, 147] width 37 height 11
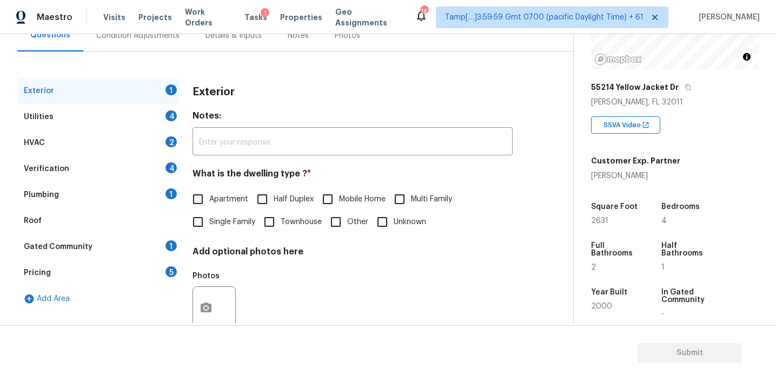
click at [124, 270] on div "Pricing 5" at bounding box center [98, 273] width 162 height 26
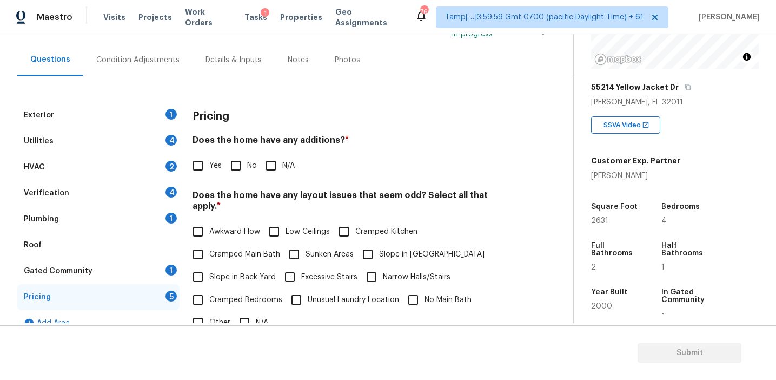
scroll to position [92, 0]
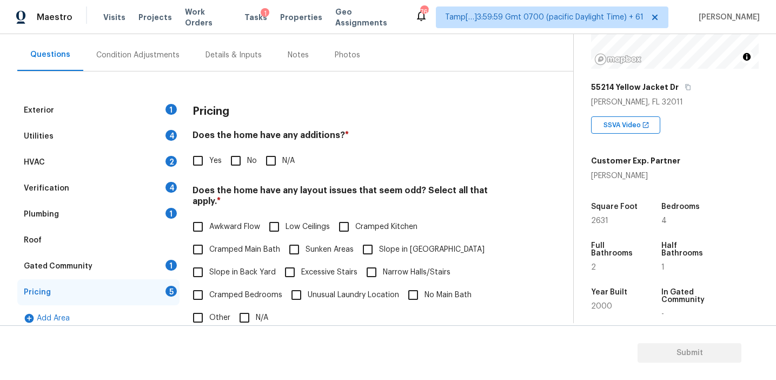
click at [546, 188] on div "Exterior 1 Utilities 4 HVAC 2 Verification 4 Plumbing 1 Roof Gated Community 1 …" at bounding box center [282, 307] width 530 height 421
click at [500, 178] on div "Pricing Does the home have any additions? * Yes No N/A Does the home have any l…" at bounding box center [353, 307] width 320 height 421
click at [449, 215] on div "Awkward Flow Low Ceilings Cramped Kitchen Cramped Main Bath Sunken Areas Slope …" at bounding box center [353, 272] width 320 height 114
click at [239, 165] on input "No" at bounding box center [235, 160] width 23 height 23
checkbox input "true"
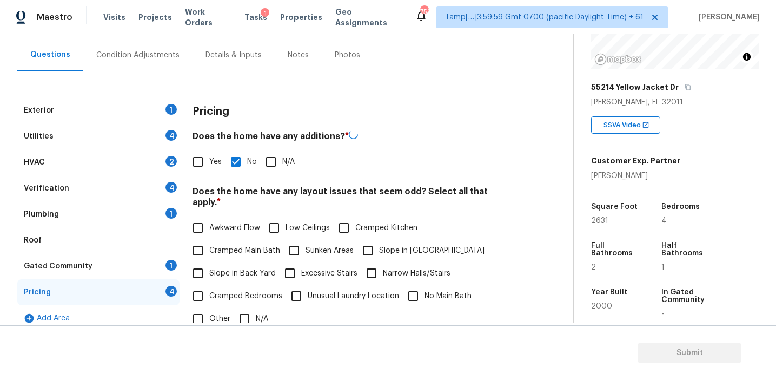
click at [239, 268] on span "Slope in Back Yard" at bounding box center [242, 273] width 67 height 11
click at [209, 264] on input "Slope in Back Yard" at bounding box center [198, 273] width 23 height 23
checkbox input "true"
click at [377, 246] on input "Slope in [GEOGRAPHIC_DATA]" at bounding box center [367, 250] width 23 height 23
checkbox input "true"
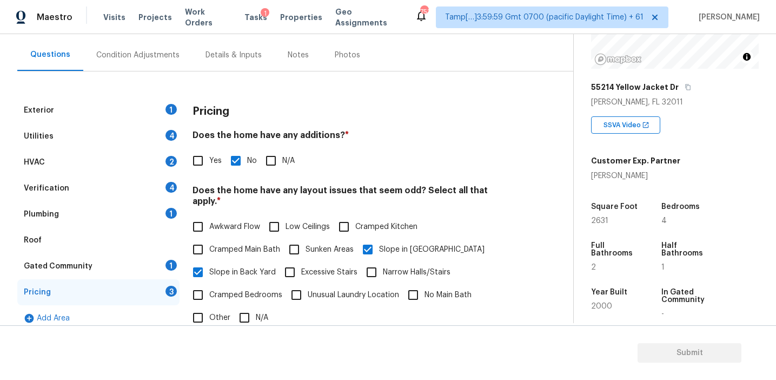
scroll to position [269, 0]
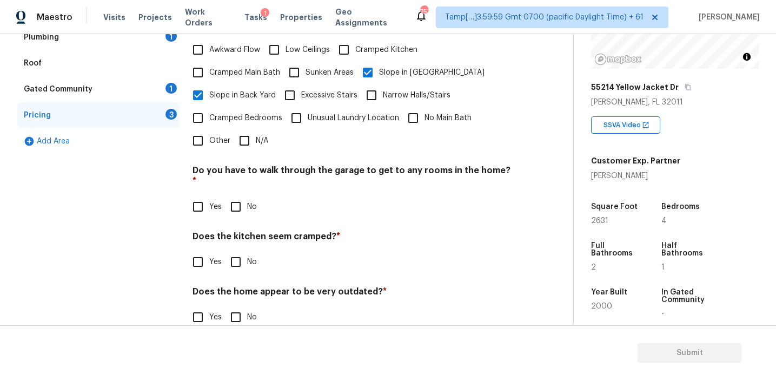
click at [239, 195] on input "No" at bounding box center [235, 206] width 23 height 23
checkbox input "true"
click at [243, 254] on div "Pricing Does the home have any additions? * Yes No N/A Does the home have any l…" at bounding box center [353, 131] width 320 height 422
click at [236, 250] on input "No" at bounding box center [235, 261] width 23 height 23
checkbox input "true"
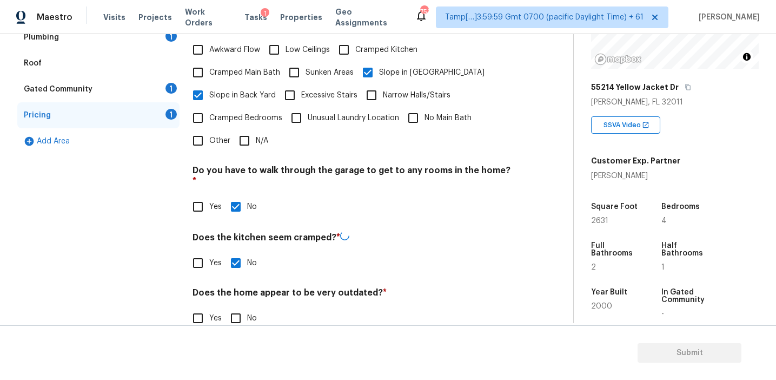
click at [244, 307] on input "No" at bounding box center [235, 318] width 23 height 23
checkbox input "true"
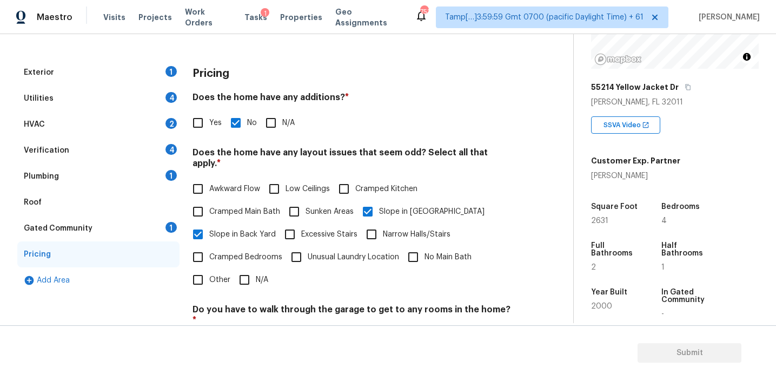
click at [144, 226] on div "Gated Community 1" at bounding box center [98, 228] width 162 height 26
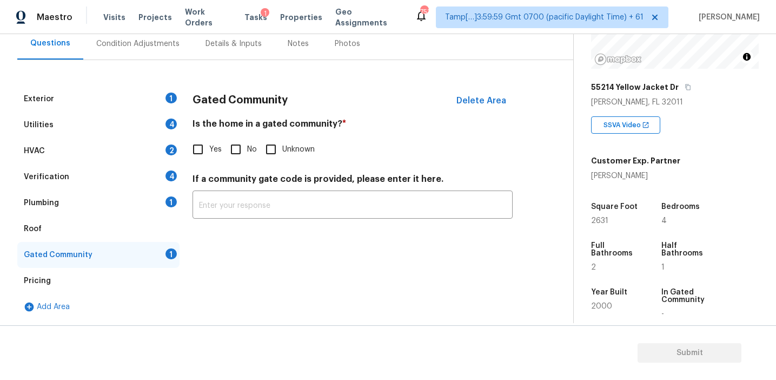
click at [223, 157] on div "Yes No Unknown" at bounding box center [353, 149] width 320 height 23
click at [238, 146] on input "No" at bounding box center [235, 149] width 23 height 23
checkbox input "true"
click at [135, 201] on div "Plumbing 1" at bounding box center [98, 203] width 162 height 26
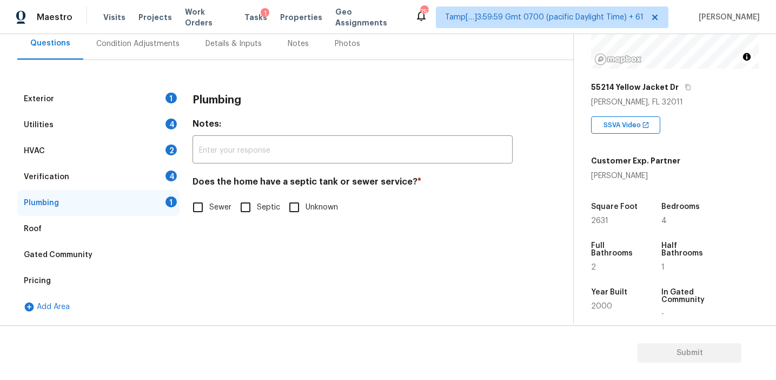
click at [210, 207] on span "Sewer" at bounding box center [220, 207] width 22 height 11
click at [209, 207] on input "Sewer" at bounding box center [198, 207] width 23 height 23
checkbox input "true"
click at [242, 206] on input "Septic" at bounding box center [245, 208] width 23 height 23
checkbox input "true"
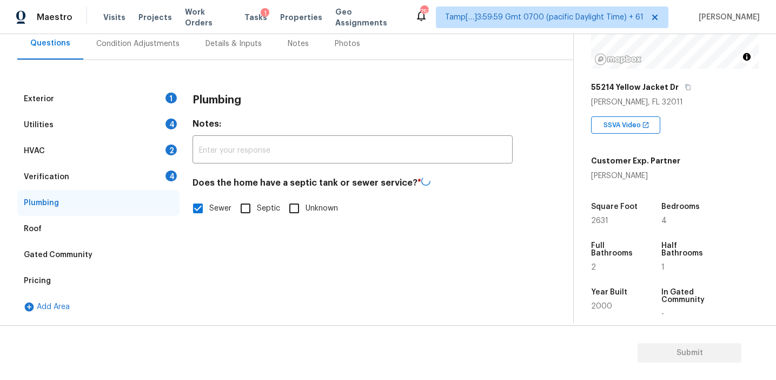
checkbox input "false"
click at [150, 173] on div "Verification 4" at bounding box center [98, 177] width 162 height 26
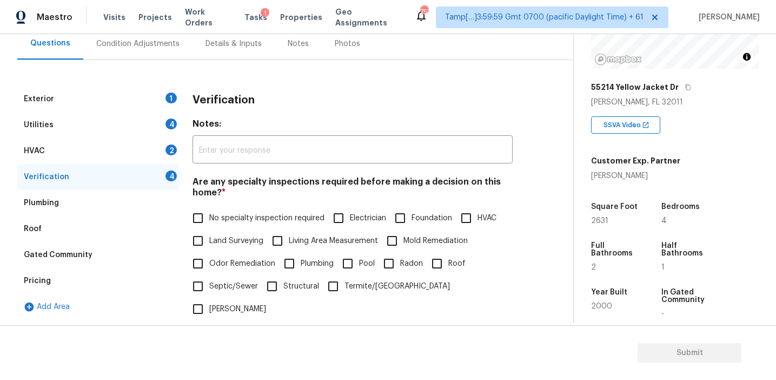
scroll to position [222, 0]
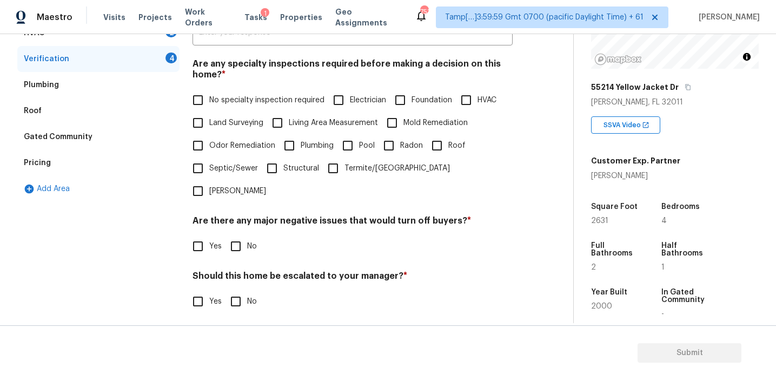
click at [228, 235] on input "No" at bounding box center [235, 246] width 23 height 23
checkbox input "true"
click at [223, 168] on span "Septic/Sewer" at bounding box center [233, 168] width 49 height 11
click at [209, 168] on input "Septic/Sewer" at bounding box center [198, 168] width 23 height 23
checkbox input "true"
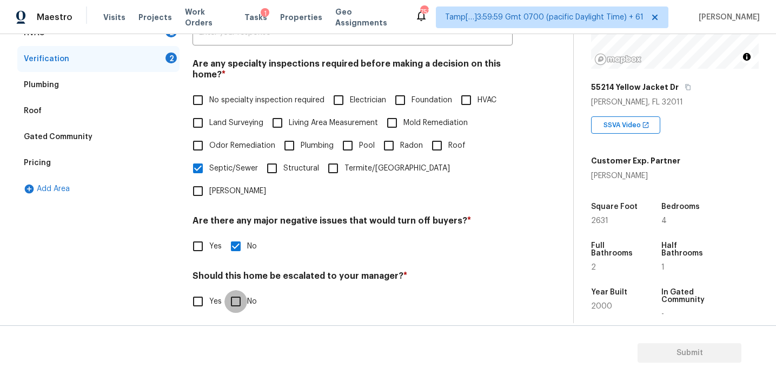
click at [235, 290] on input "No" at bounding box center [235, 301] width 23 height 23
checkbox input "true"
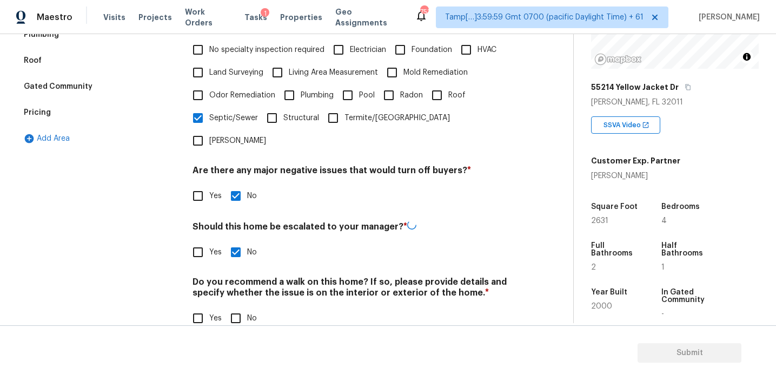
scroll to position [271, 0]
click at [235, 308] on input "No" at bounding box center [235, 319] width 23 height 23
checkbox input "true"
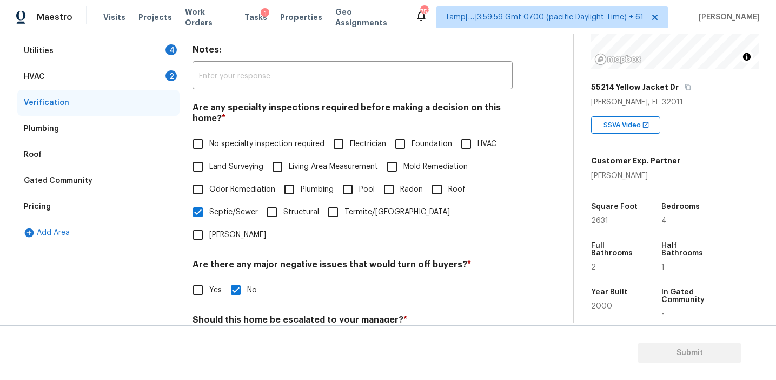
click at [156, 62] on div "Utilities 4" at bounding box center [98, 51] width 162 height 26
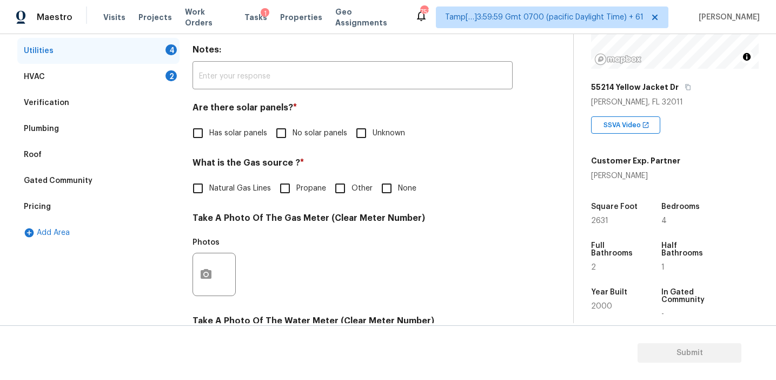
click at [161, 81] on div "HVAC 2" at bounding box center [98, 77] width 162 height 26
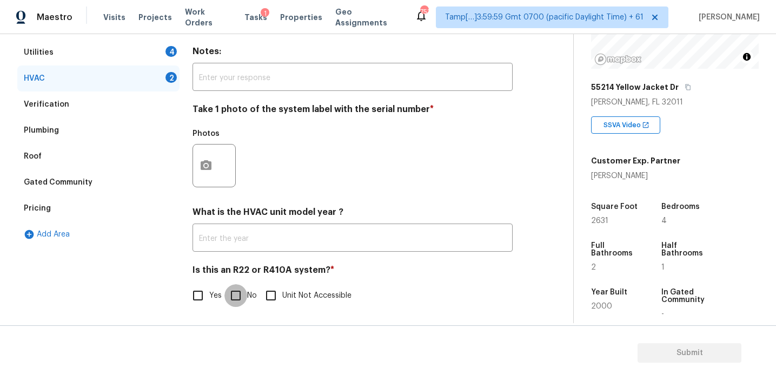
click at [231, 293] on input "No" at bounding box center [235, 295] width 23 height 23
checkbox input "true"
click at [203, 163] on icon "button" at bounding box center [206, 165] width 11 height 10
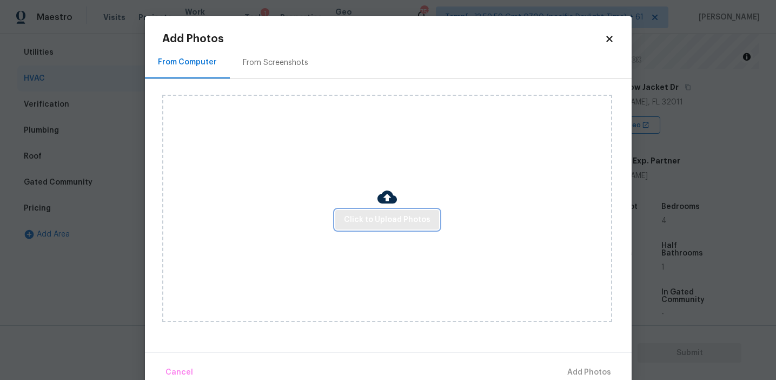
click at [346, 218] on span "Click to Upload Photos" at bounding box center [387, 220] width 87 height 14
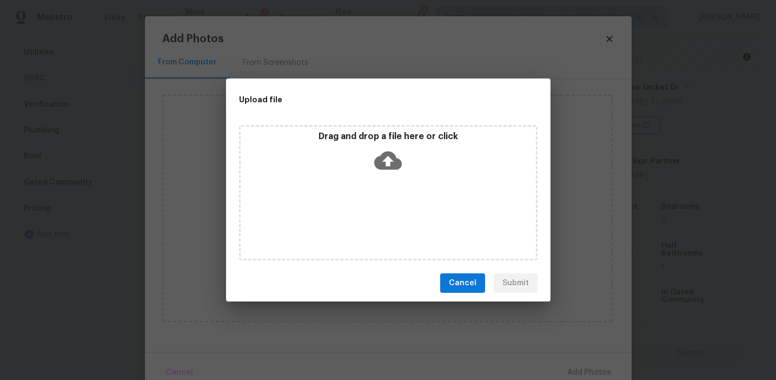
click at [348, 156] on div "Drag and drop a file here or click" at bounding box center [388, 154] width 295 height 47
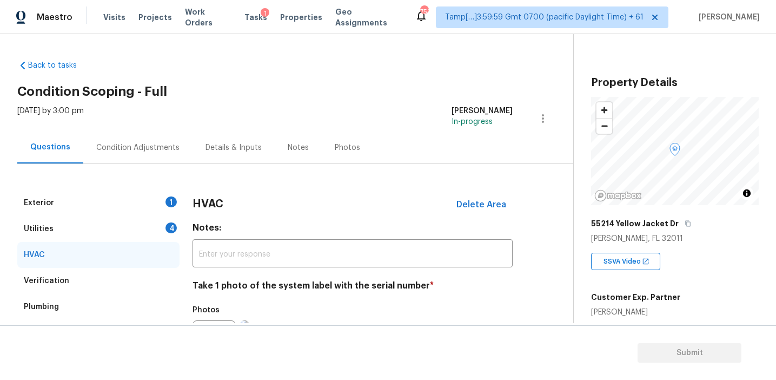
scroll to position [136, 0]
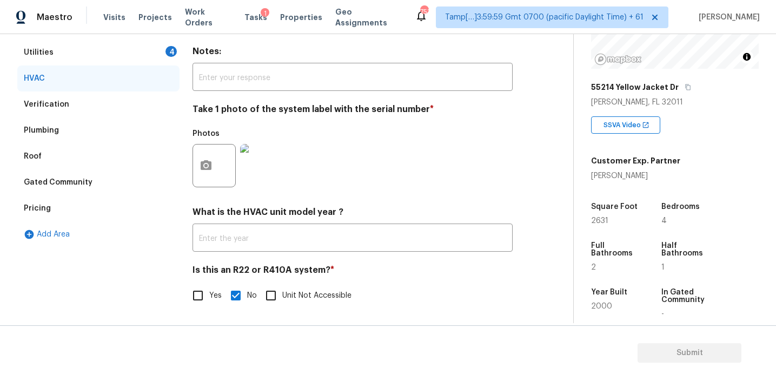
click at [141, 97] on div "Verification" at bounding box center [98, 104] width 162 height 26
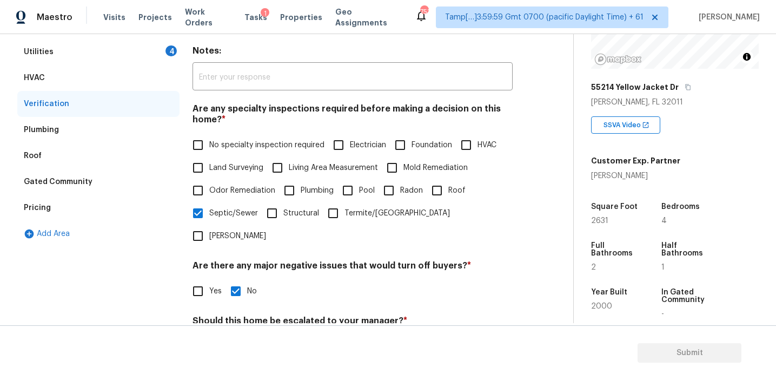
scroll to position [271, 0]
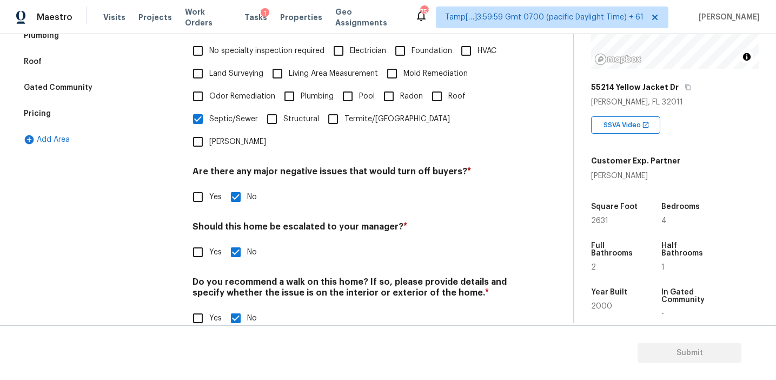
click at [197, 241] on input "Yes" at bounding box center [198, 252] width 23 height 23
checkbox input "true"
checkbox input "false"
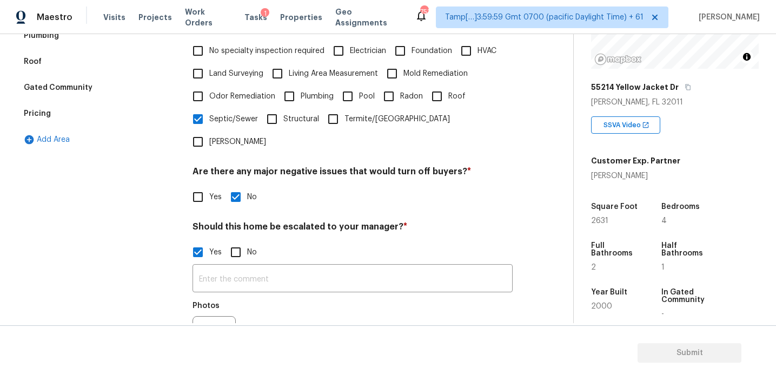
click at [471, 45] on input "HVAC" at bounding box center [466, 50] width 23 height 23
checkbox input "true"
click at [227, 267] on input "text" at bounding box center [353, 279] width 320 height 25
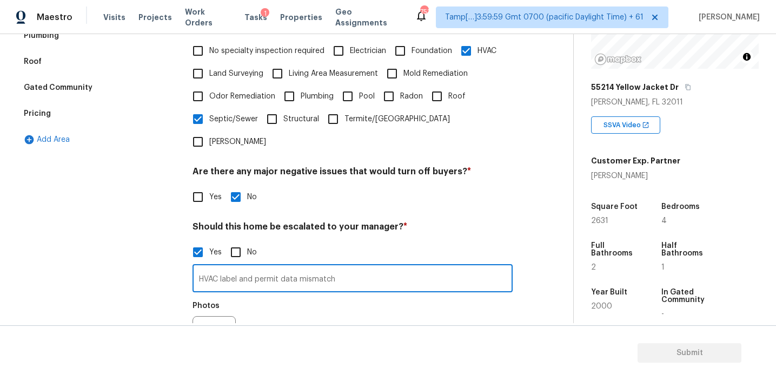
type input "HVAC label and permit data mismatch"
click at [208, 316] on button "button" at bounding box center [206, 337] width 26 height 42
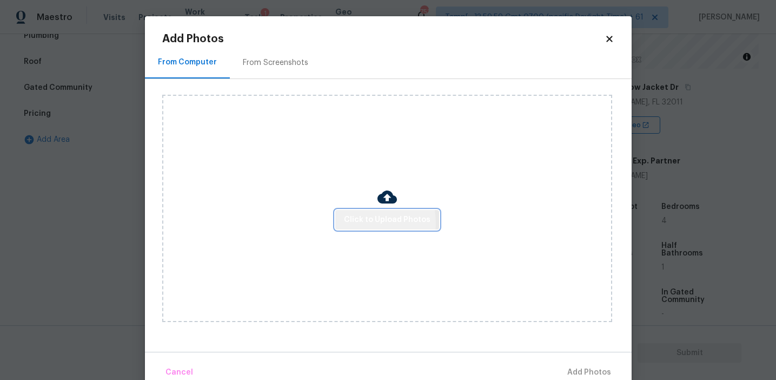
click at [369, 222] on span "Click to Upload Photos" at bounding box center [387, 220] width 87 height 14
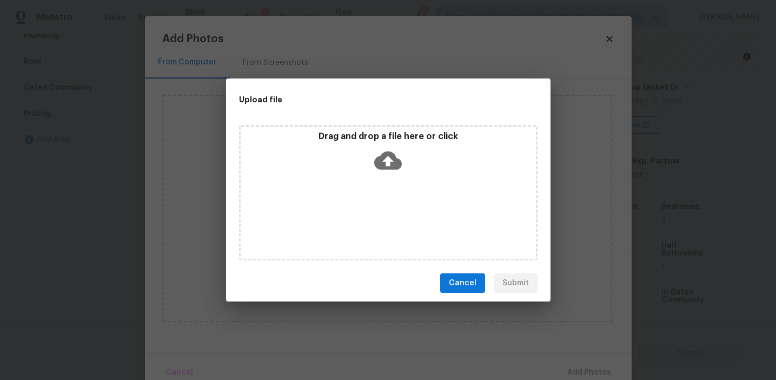
click at [367, 143] on div "Drag and drop a file here or click" at bounding box center [388, 154] width 295 height 47
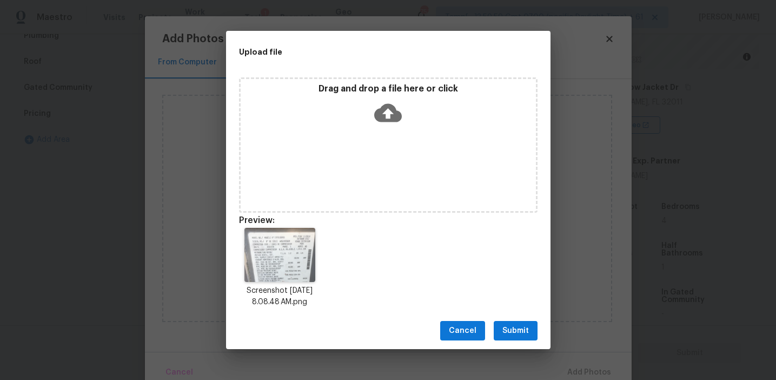
click at [515, 320] on div "Cancel Submit" at bounding box center [388, 330] width 325 height 37
click at [518, 328] on span "Submit" at bounding box center [515, 331] width 27 height 14
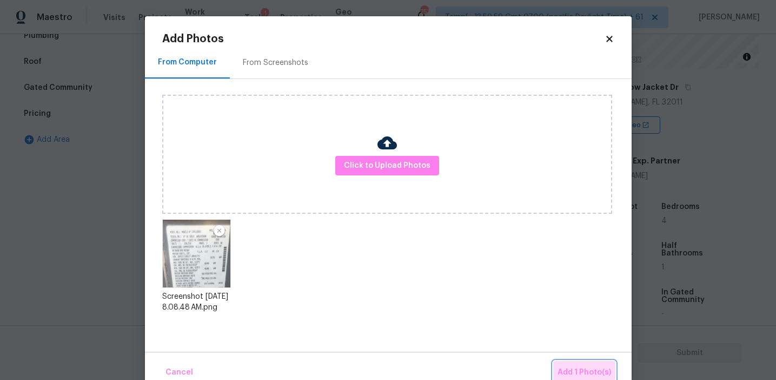
click at [566, 367] on span "Add 1 Photo(s)" at bounding box center [585, 373] width 54 height 14
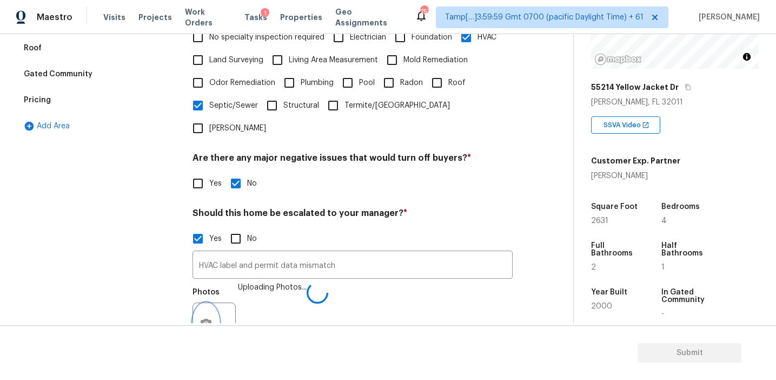
scroll to position [374, 0]
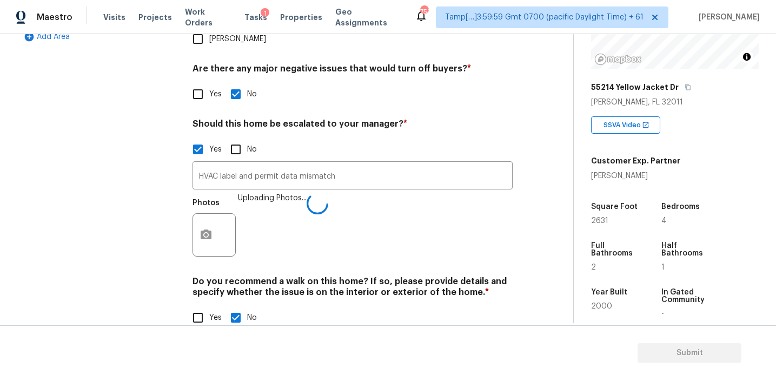
click at [308, 243] on div "Verification Notes: ​ Are any specialty inspections required before making a de…" at bounding box center [353, 79] width 320 height 526
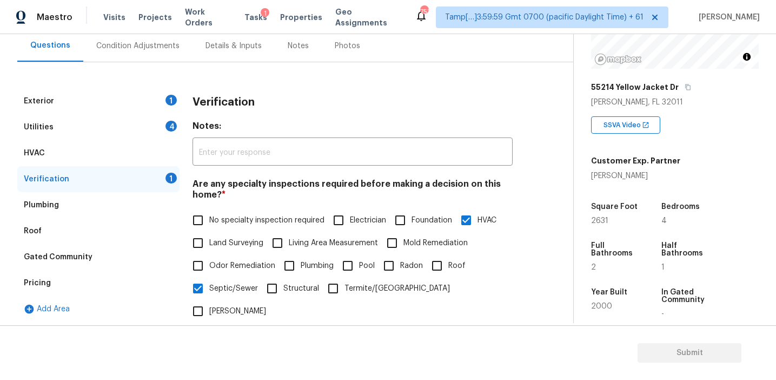
click at [268, 92] on div "Verification" at bounding box center [353, 102] width 320 height 28
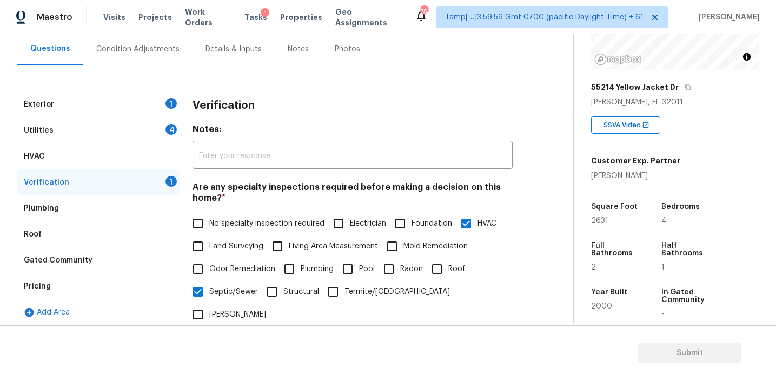
scroll to position [104, 0]
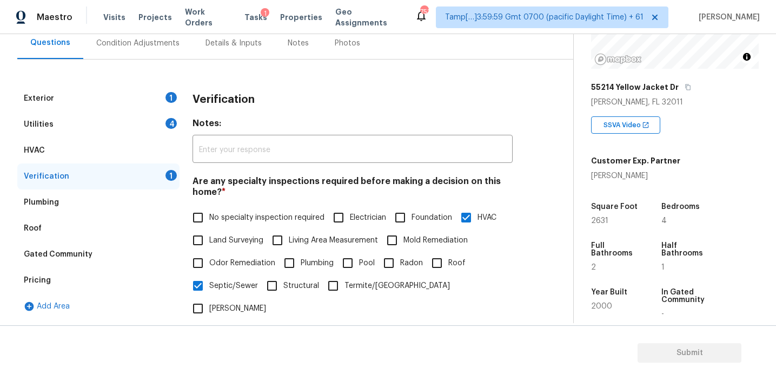
click at [195, 116] on div "Verification Notes: ​ Are any specialty inspections required before making a de…" at bounding box center [353, 348] width 320 height 527
click at [166, 124] on div "4" at bounding box center [171, 123] width 11 height 11
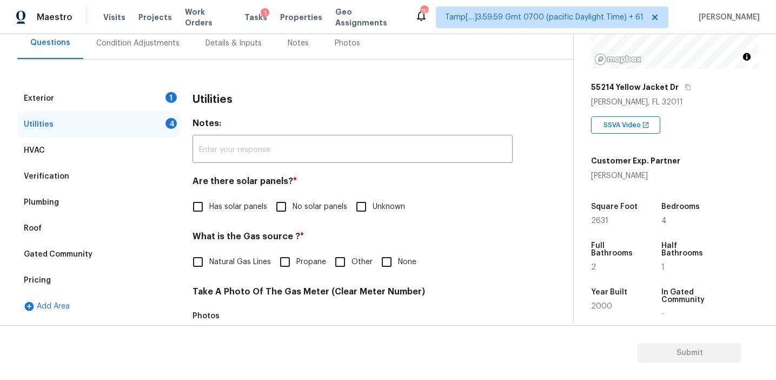
click at [278, 215] on input "No solar panels" at bounding box center [281, 206] width 23 height 23
checkbox input "true"
click at [380, 267] on input "None" at bounding box center [386, 263] width 23 height 23
checkbox input "true"
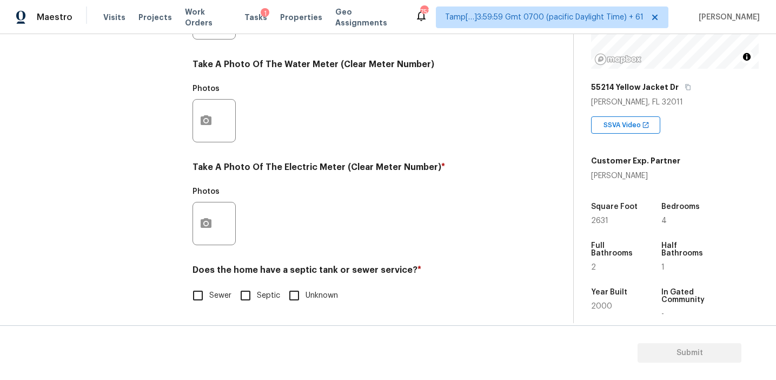
click at [199, 301] on input "Sewer" at bounding box center [198, 295] width 23 height 23
checkbox input "true"
click at [208, 230] on button "button" at bounding box center [206, 223] width 26 height 42
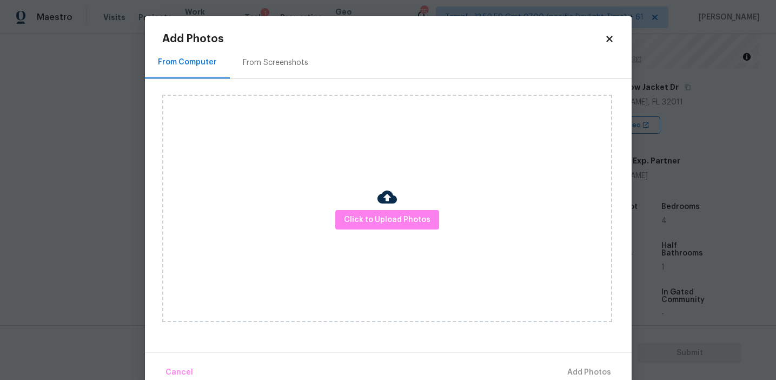
click at [360, 234] on div "Click to Upload Photos" at bounding box center [387, 208] width 450 height 227
click at [360, 227] on button "Click to Upload Photos" at bounding box center [387, 220] width 104 height 20
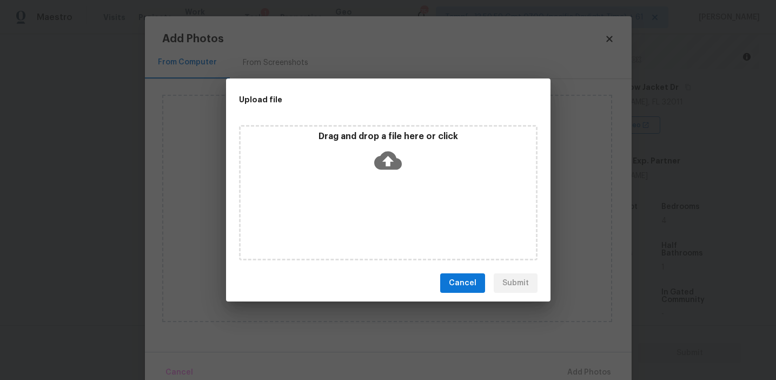
click at [354, 128] on div "Drag and drop a file here or click" at bounding box center [388, 192] width 299 height 135
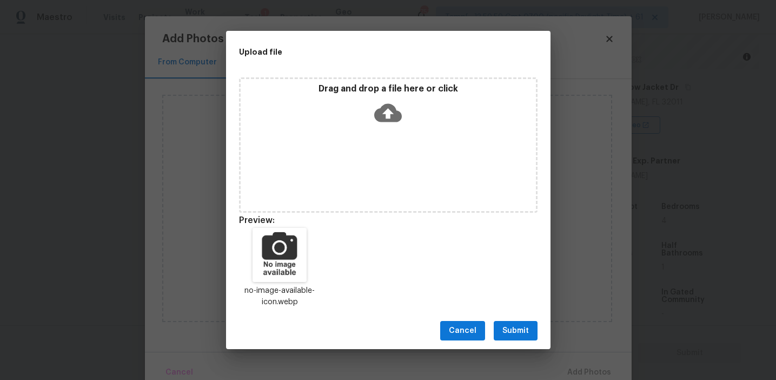
click at [514, 329] on span "Submit" at bounding box center [515, 331] width 27 height 14
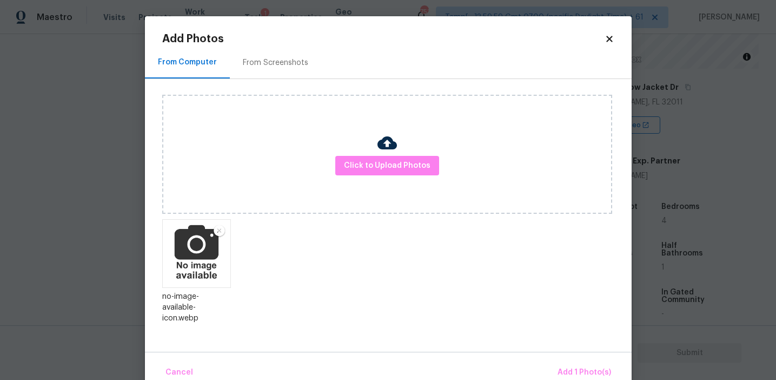
click at [579, 358] on div "Cancel Add 1 Photo(s)" at bounding box center [388, 368] width 487 height 32
click at [570, 369] on span "Add 1 Photo(s)" at bounding box center [585, 373] width 54 height 14
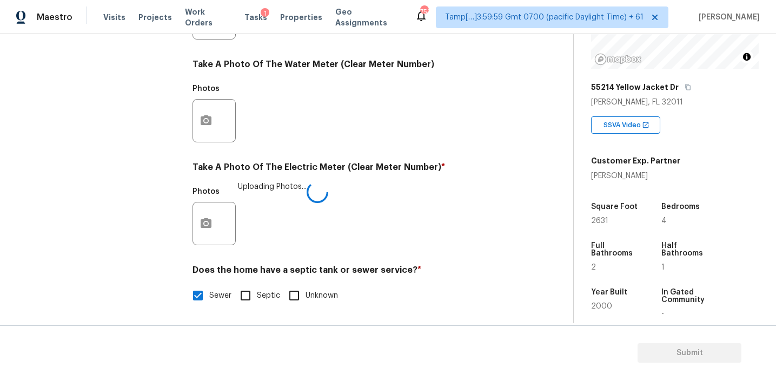
click at [451, 228] on div "Photos Uploading Photos..." at bounding box center [353, 216] width 320 height 70
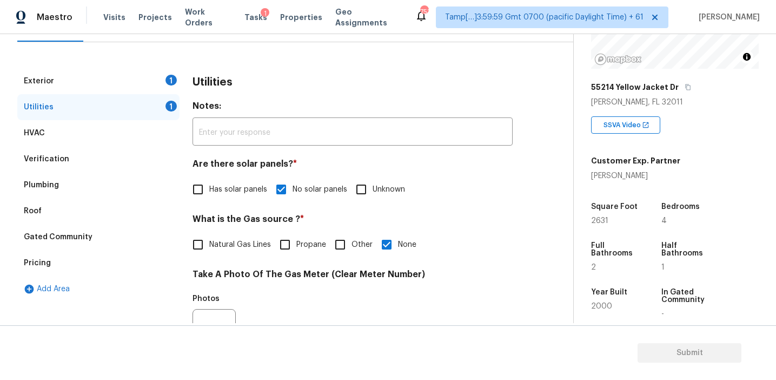
scroll to position [103, 0]
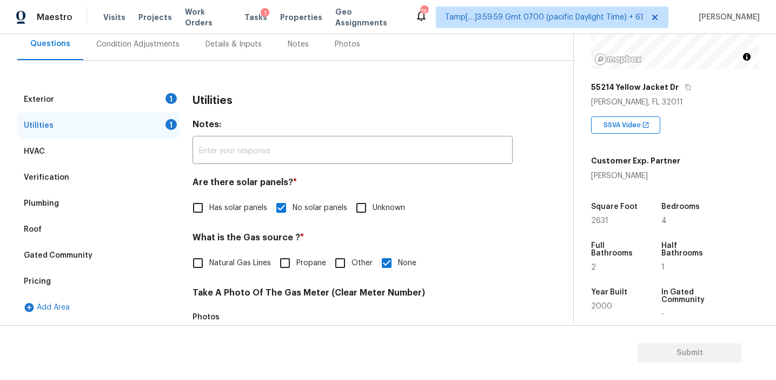
click at [250, 109] on div "Utilities" at bounding box center [353, 101] width 320 height 28
click at [155, 97] on div "Exterior 1" at bounding box center [98, 100] width 162 height 26
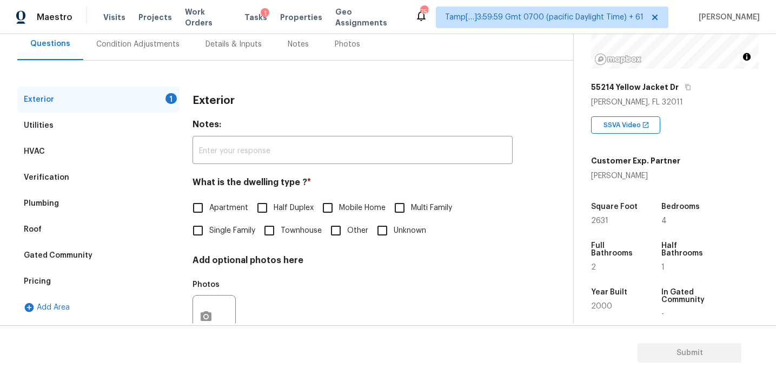
click at [220, 234] on span "Single Family" at bounding box center [232, 230] width 46 height 11
click at [209, 234] on input "Single Family" at bounding box center [198, 230] width 23 height 23
checkbox input "true"
click at [202, 97] on h3 "Exterior" at bounding box center [214, 100] width 42 height 11
click at [145, 43] on div "Condition Adjustments" at bounding box center [137, 44] width 83 height 11
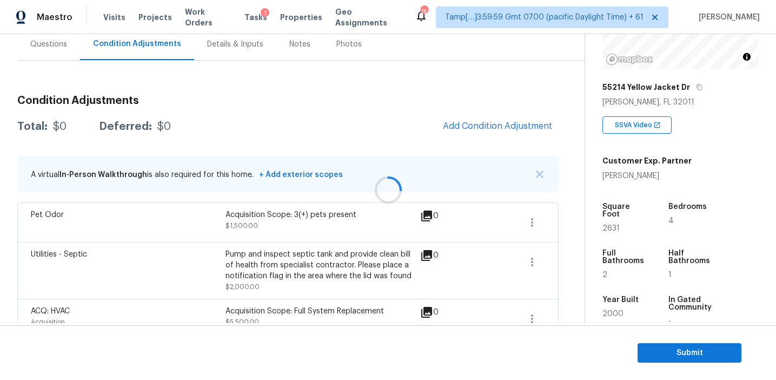
scroll to position [104, 0]
click at [358, 145] on div "Condition Adjustments Total: $0 Deferred: $0 Add Condition Adjustment A virtual…" at bounding box center [287, 212] width 541 height 252
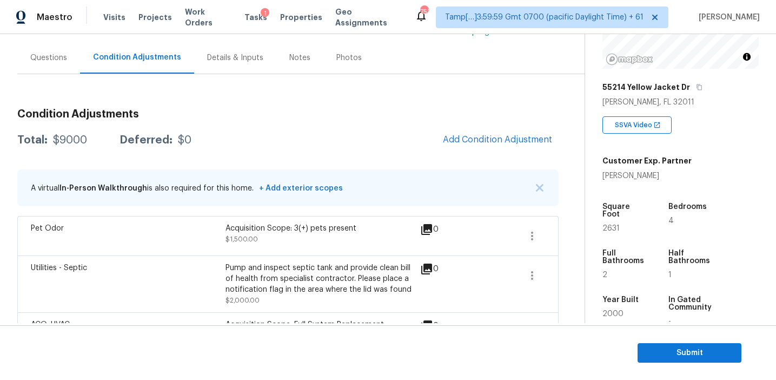
scroll to position [89, 0]
click at [358, 145] on div "Total: $9000 Deferred: $0 Add Condition Adjustment" at bounding box center [287, 141] width 541 height 24
click at [355, 129] on div "Total: $9000 Deferred: $0 Add Condition Adjustment" at bounding box center [287, 141] width 541 height 24
click at [63, 57] on div "Questions" at bounding box center [48, 59] width 37 height 11
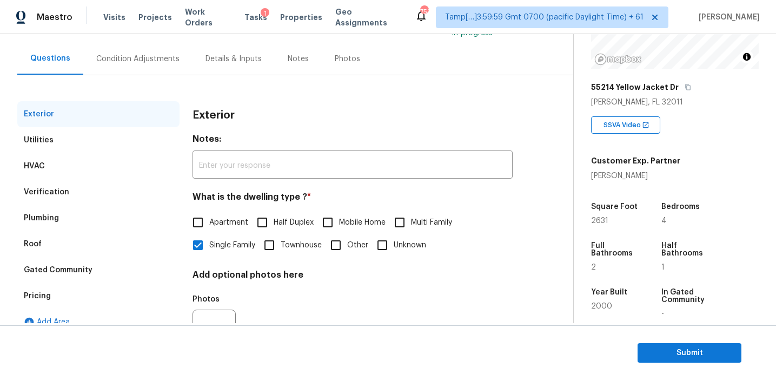
click at [210, 113] on h3 "Exterior" at bounding box center [214, 115] width 42 height 11
click at [150, 59] on div "Condition Adjustments" at bounding box center [137, 59] width 83 height 11
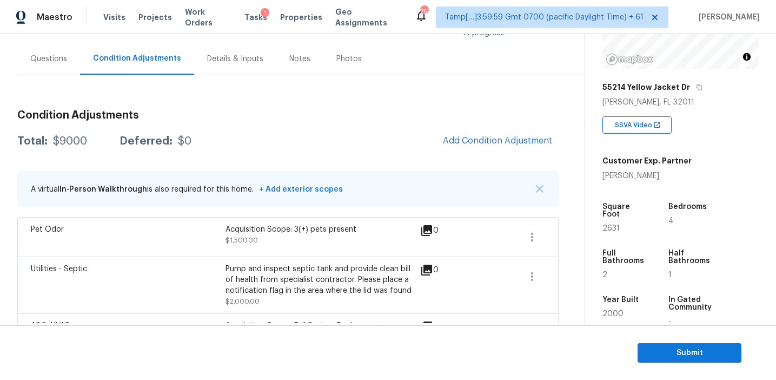
scroll to position [122, 0]
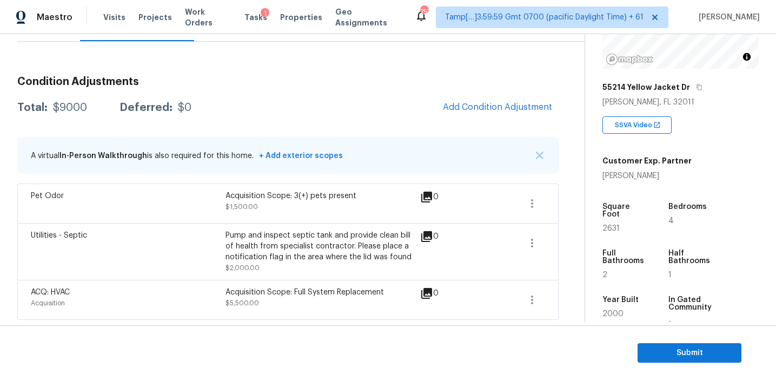
click at [368, 192] on div "Acquisition Scope: 3(+) pets present" at bounding box center [323, 195] width 195 height 11
click at [376, 122] on div "Condition Adjustments Total: $9000 Deferred: $0 Add Condition Adjustment A virt…" at bounding box center [287, 194] width 541 height 252
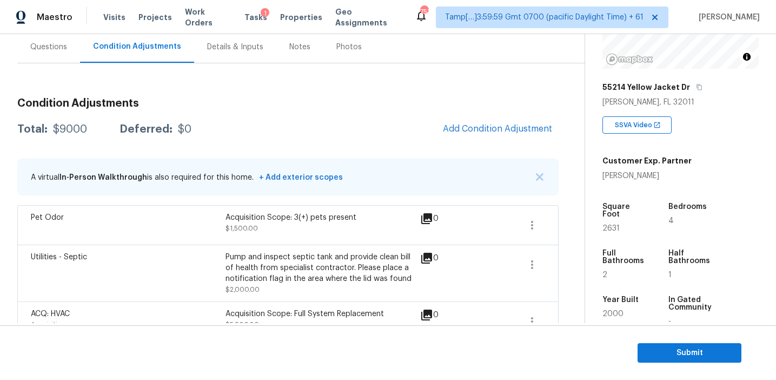
click at [376, 122] on div "Total: $9000 Deferred: $0 Add Condition Adjustment" at bounding box center [287, 129] width 541 height 24
click at [467, 128] on span "Add Condition Adjustment" at bounding box center [497, 129] width 109 height 10
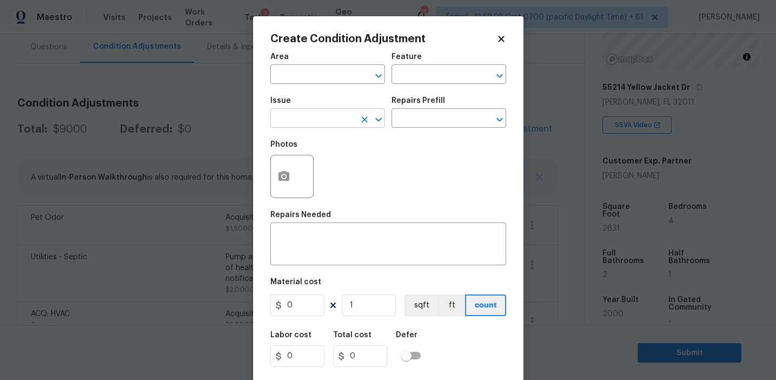
click at [288, 121] on input "text" at bounding box center [312, 119] width 84 height 17
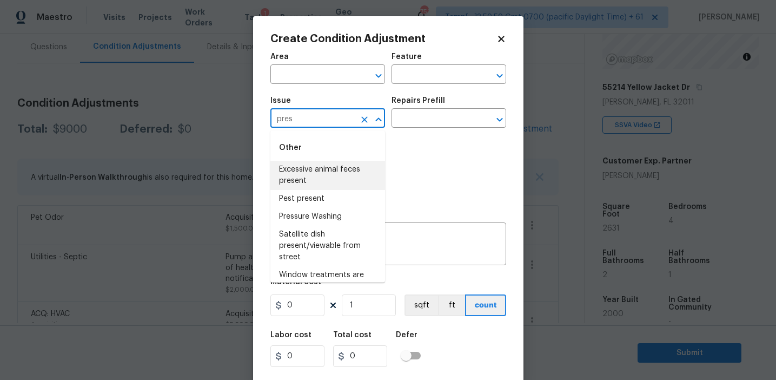
click at [306, 166] on li "Excessive animal feces present" at bounding box center [327, 175] width 115 height 29
type input "Excessive animal feces present"
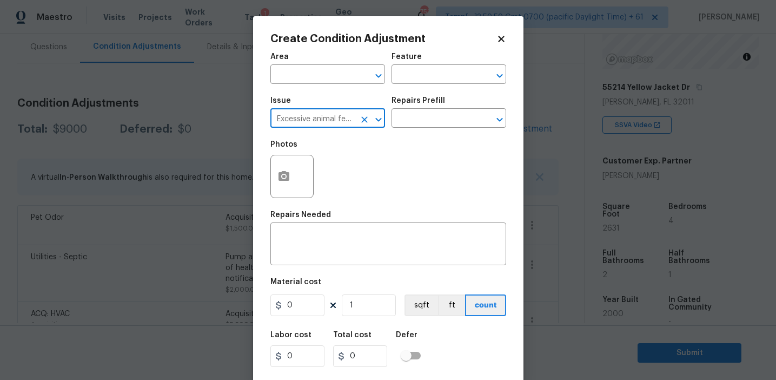
click at [363, 121] on icon "Clear" at bounding box center [364, 119] width 11 height 11
click at [345, 170] on li "Pressure Washing" at bounding box center [327, 170] width 115 height 18
type input "Pressure Washing"
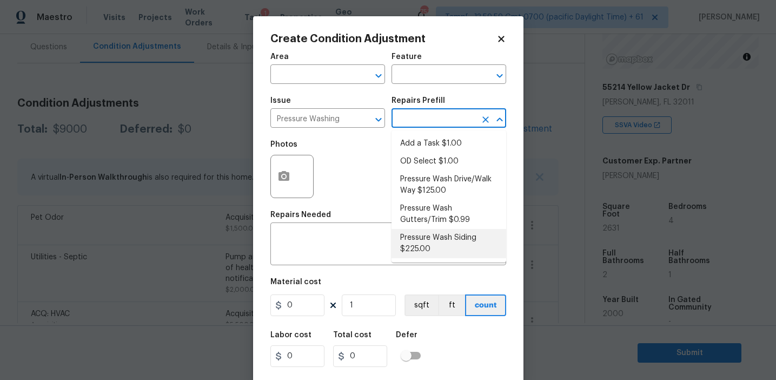
click at [421, 249] on li "Pressure Wash Siding $225.00" at bounding box center [449, 243] width 115 height 29
type input "Siding"
type textarea "Protect areas as needed for pressure washing. Pressure wash the siding on the h…"
type input "225"
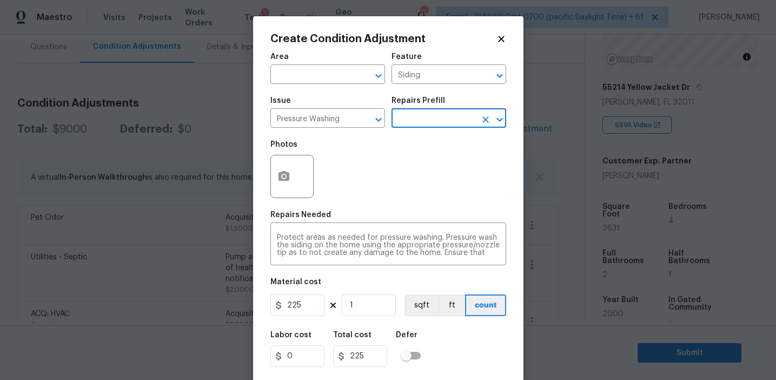
scroll to position [24, 0]
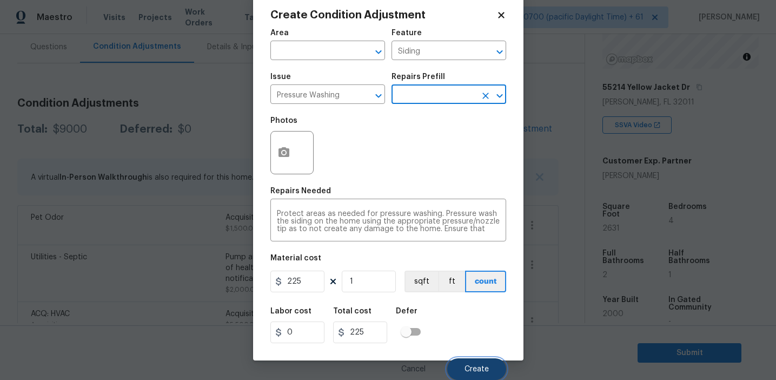
click at [470, 367] on span "Create" at bounding box center [477, 369] width 24 height 8
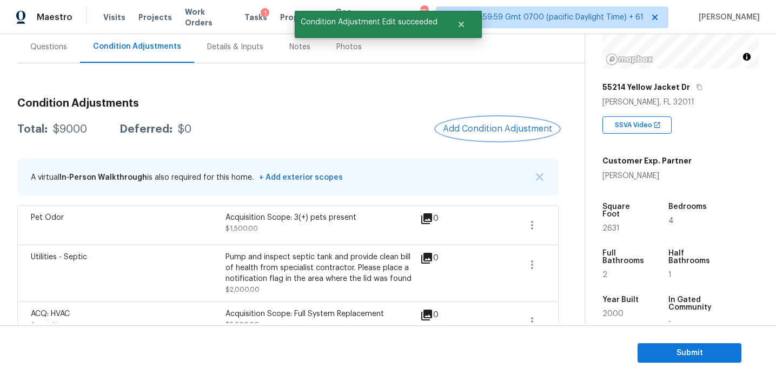
scroll to position [0, 0]
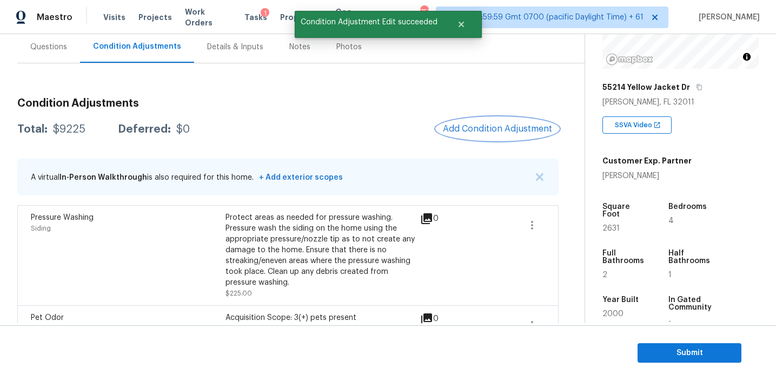
click at [460, 128] on span "Add Condition Adjustment" at bounding box center [497, 129] width 109 height 10
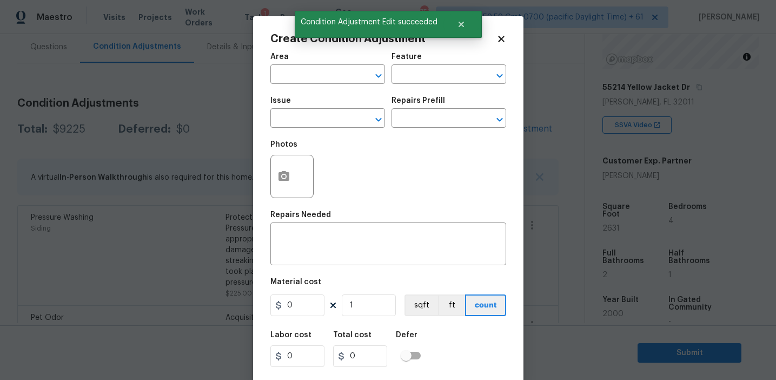
click at [335, 105] on div "Issue" at bounding box center [327, 104] width 115 height 14
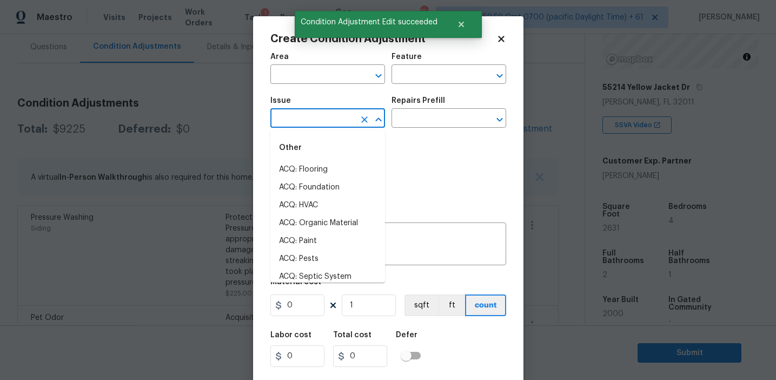
click at [335, 117] on input "text" at bounding box center [312, 119] width 84 height 17
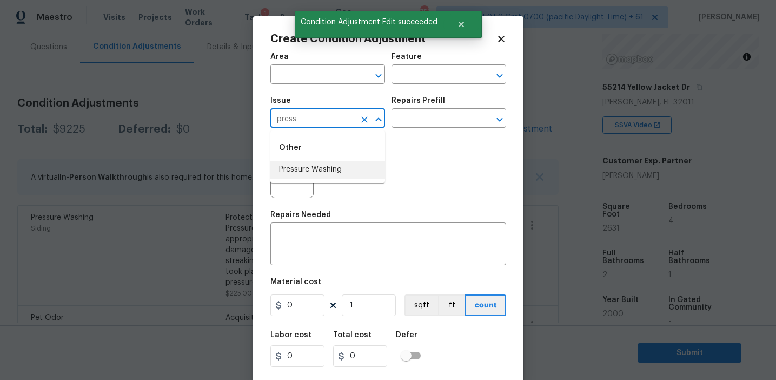
click at [340, 169] on li "Pressure Washing" at bounding box center [327, 170] width 115 height 18
type input "Pressure Washing"
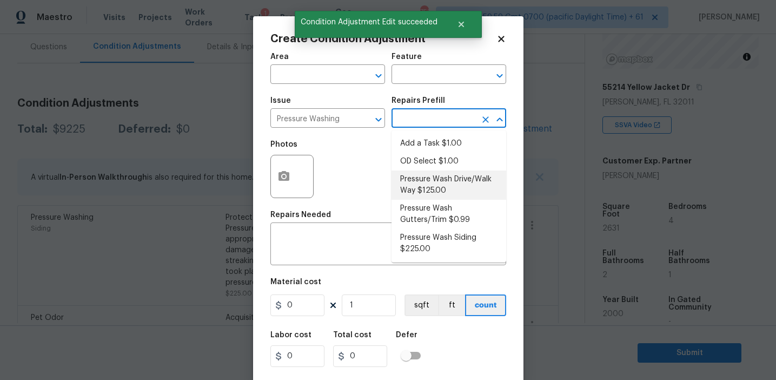
click at [415, 186] on li "Pressure Wash Drive/Walk Way $125.00" at bounding box center [449, 184] width 115 height 29
type input "Siding"
type textarea "Pressure wash the driveways/walkways as directed by the PM. Ensure that all deb…"
type input "125"
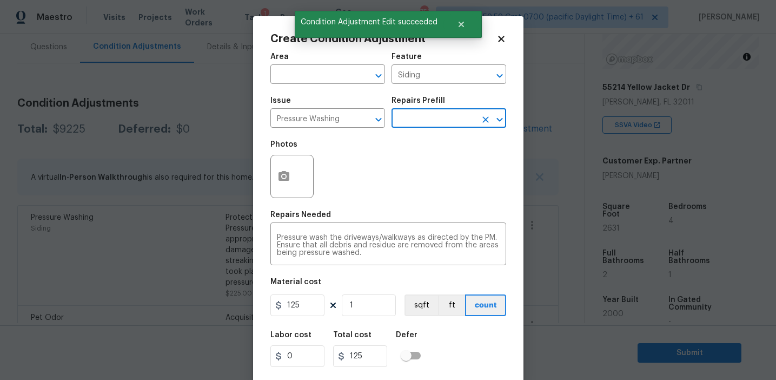
scroll to position [24, 0]
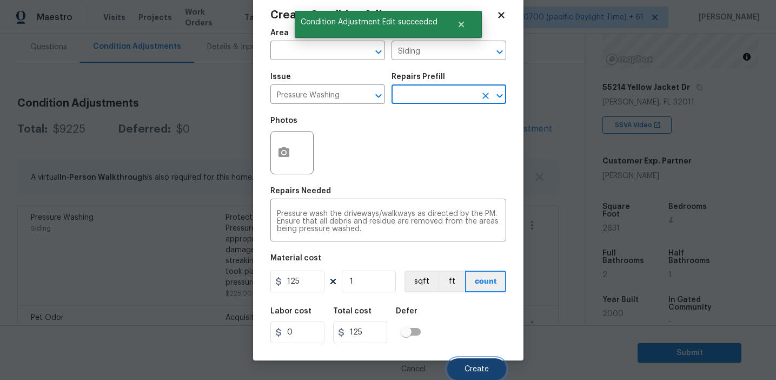
click at [459, 367] on button "Create" at bounding box center [476, 369] width 59 height 22
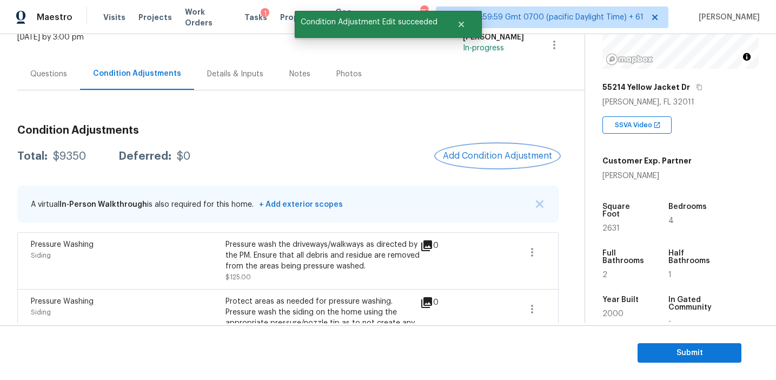
scroll to position [76, 0]
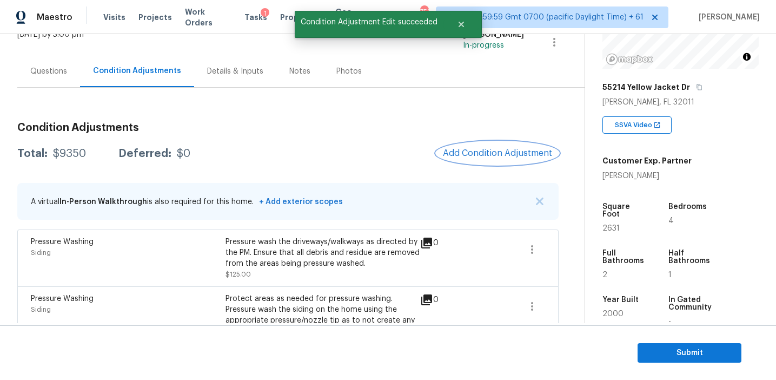
click at [491, 150] on span "Add Condition Adjustment" at bounding box center [497, 153] width 109 height 10
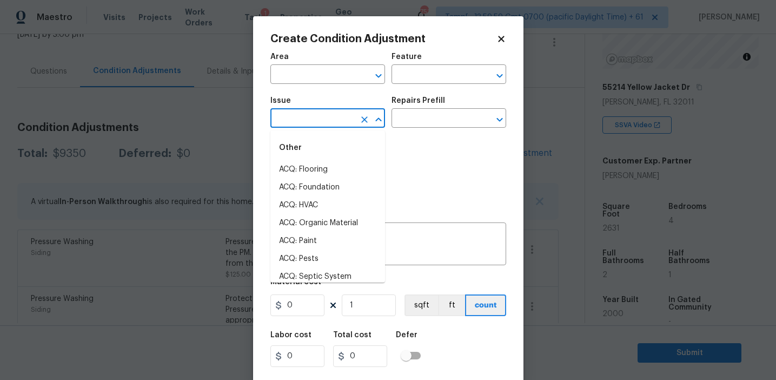
click at [316, 120] on input "text" at bounding box center [312, 119] width 84 height 17
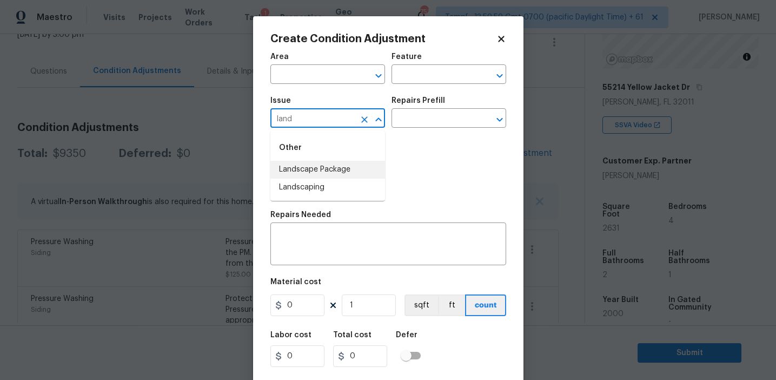
click at [342, 171] on li "Landscape Package" at bounding box center [327, 170] width 115 height 18
type input "Landscape Package"
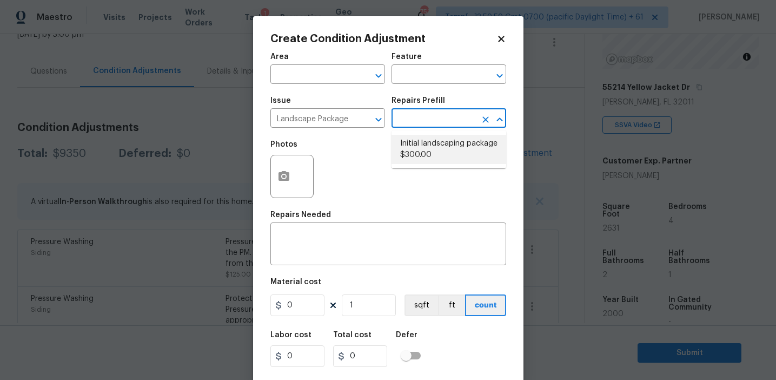
click at [431, 150] on li "Initial landscaping package $300.00" at bounding box center [449, 149] width 115 height 29
type input "Home Readiness Packages"
type textarea "Mowing of grass up to 6" in height. Mow, edge along driveways & sidewalks, trim…"
type input "300"
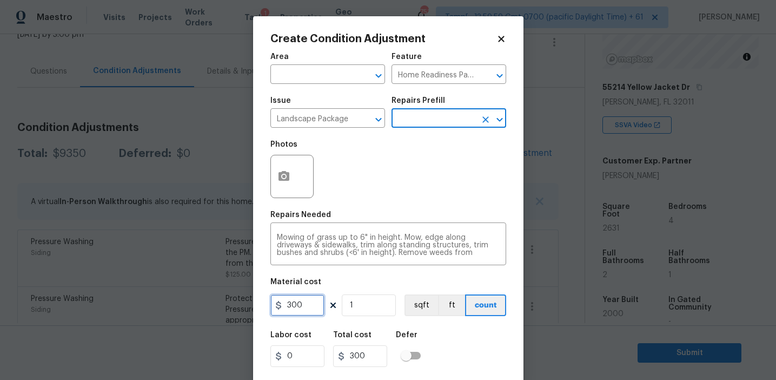
click at [309, 305] on input "300" at bounding box center [297, 305] width 54 height 22
type input "750"
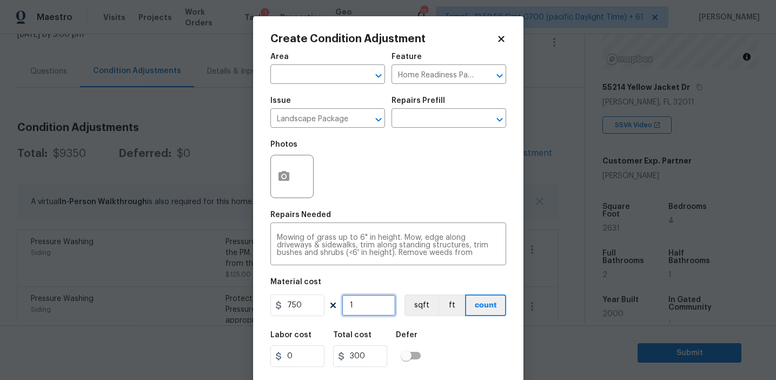
type input "750"
click at [285, 187] on button "button" at bounding box center [284, 176] width 26 height 42
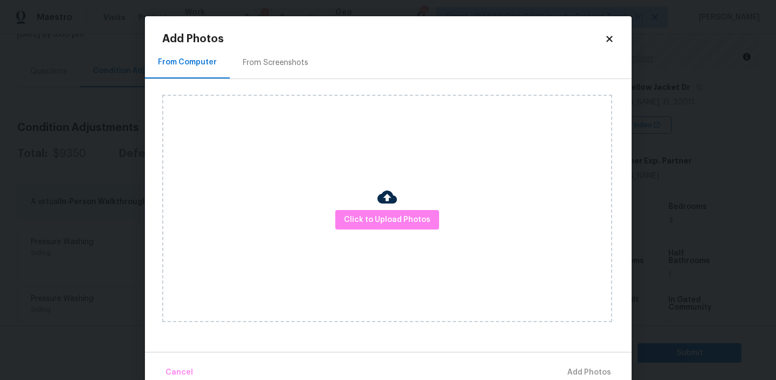
click at [288, 63] on div "From Screenshots" at bounding box center [275, 62] width 65 height 11
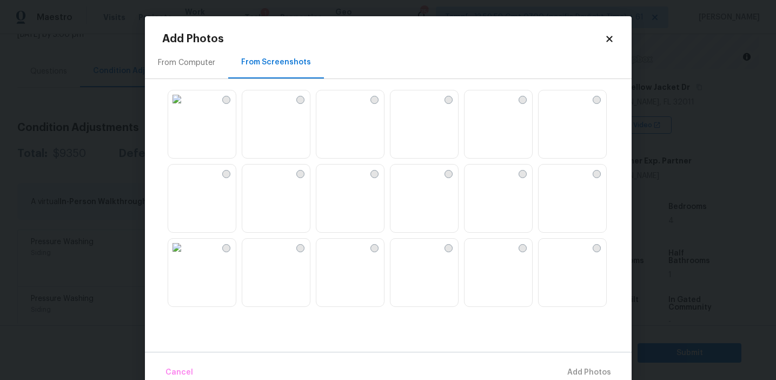
click at [334, 108] on img at bounding box center [324, 98] width 17 height 17
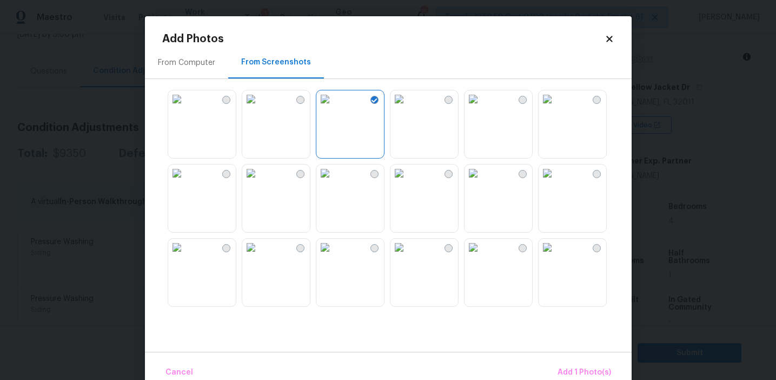
click at [252, 182] on img at bounding box center [250, 172] width 17 height 17
click at [260, 182] on img at bounding box center [250, 172] width 17 height 17
click at [482, 182] on img at bounding box center [473, 172] width 17 height 17
click at [556, 182] on img at bounding box center [547, 172] width 17 height 17
click at [408, 256] on img at bounding box center [399, 247] width 17 height 17
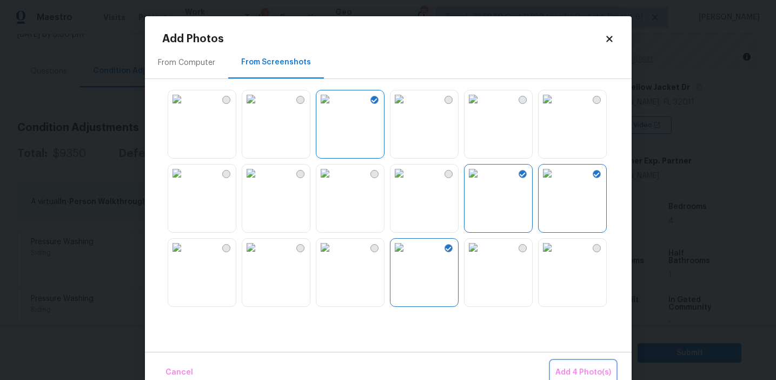
click at [578, 364] on button "Add 4 Photo(s)" at bounding box center [583, 372] width 64 height 23
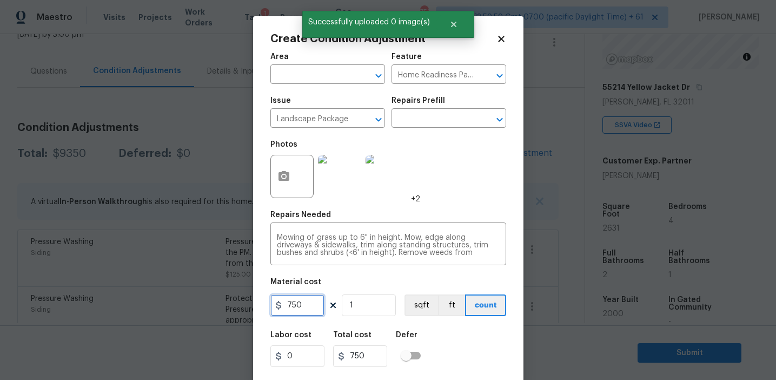
click at [303, 295] on input "750" at bounding box center [297, 305] width 54 height 22
type input "1500"
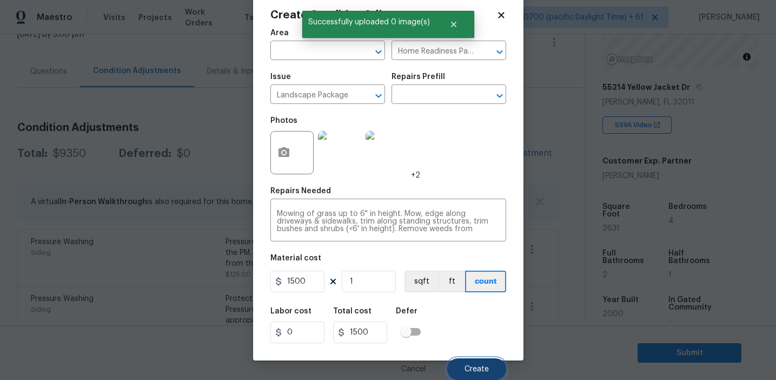
click at [461, 366] on button "Create" at bounding box center [476, 369] width 59 height 22
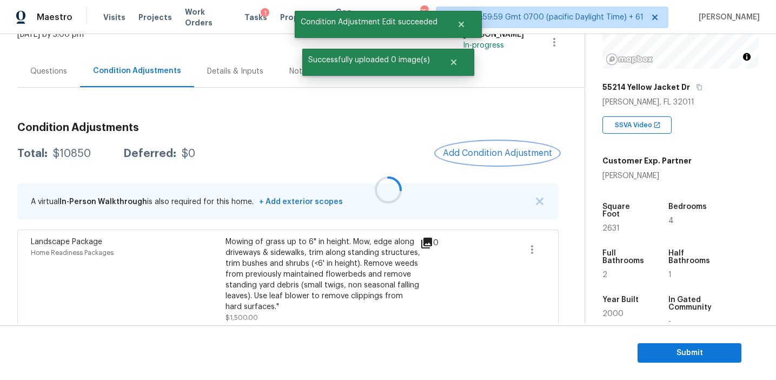
scroll to position [0, 0]
click at [478, 143] on button "Add Condition Adjustment" at bounding box center [497, 153] width 122 height 23
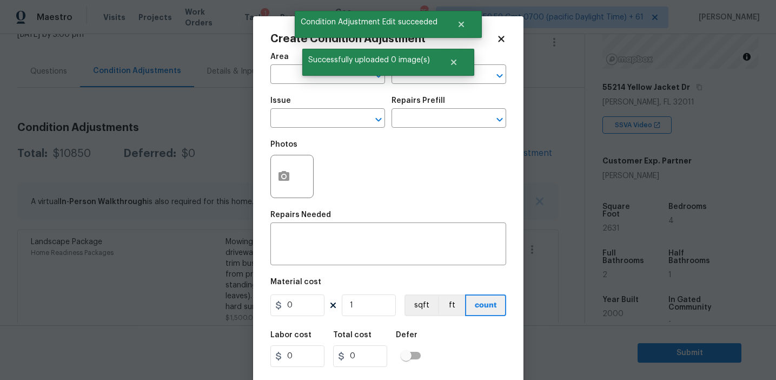
click at [466, 149] on div "Photos" at bounding box center [388, 169] width 236 height 70
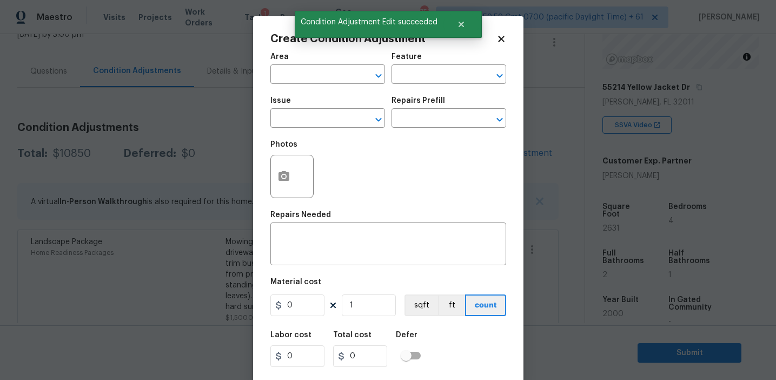
click at [323, 110] on div "Issue" at bounding box center [327, 104] width 115 height 14
click at [322, 118] on input "text" at bounding box center [312, 119] width 84 height 17
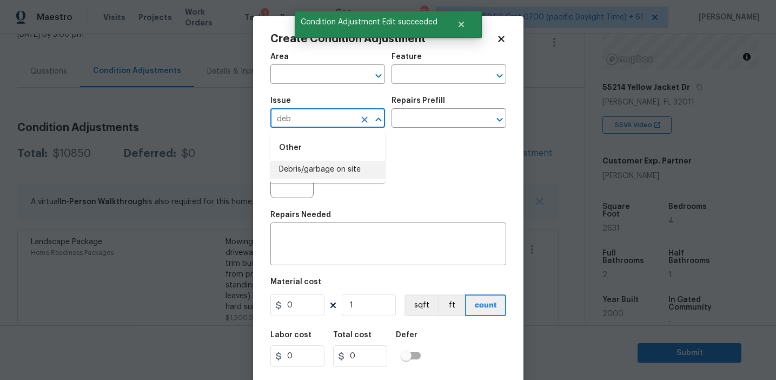
click at [334, 168] on li "Debris/garbage on site" at bounding box center [327, 170] width 115 height 18
type input "Debris/garbage on site"
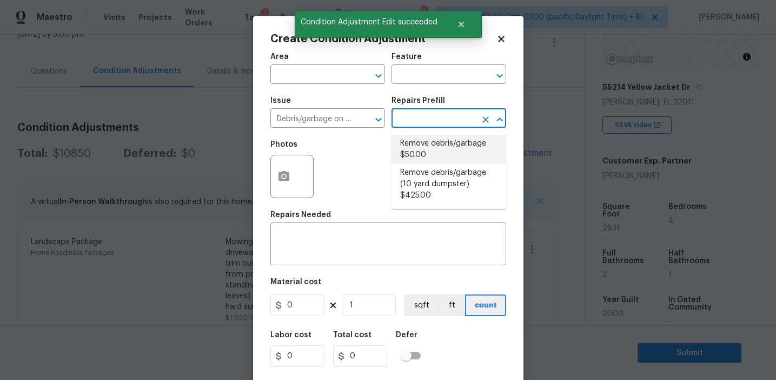
click at [411, 148] on li "Remove debris/garbage $50.00" at bounding box center [449, 149] width 115 height 29
type textarea "Remove, haul off, and properly dispose of any debris left by seller to offsite …"
type input "50"
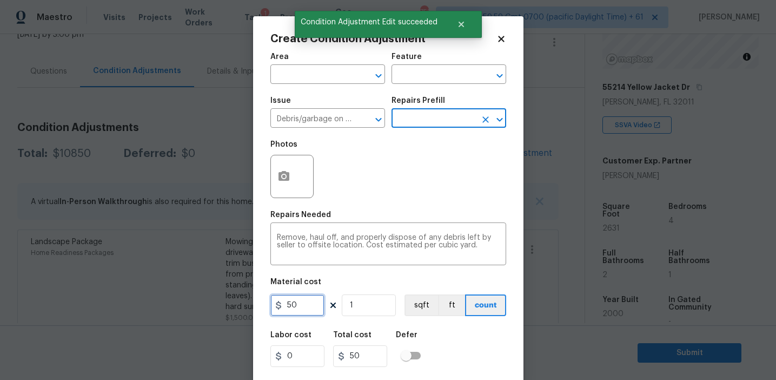
click at [299, 309] on input "50" at bounding box center [297, 305] width 54 height 22
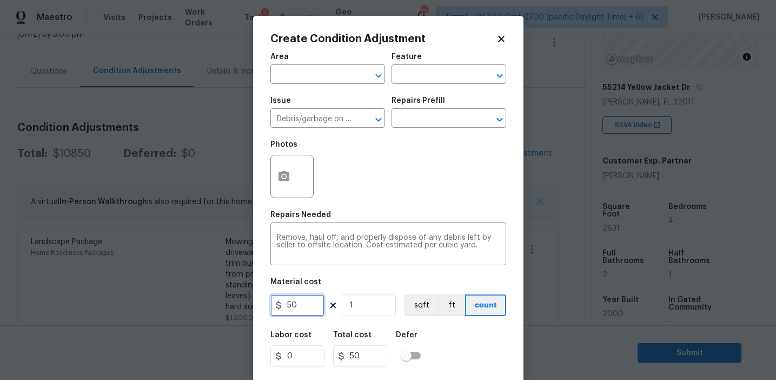
click at [299, 309] on input "50" at bounding box center [297, 305] width 54 height 22
type input "4000"
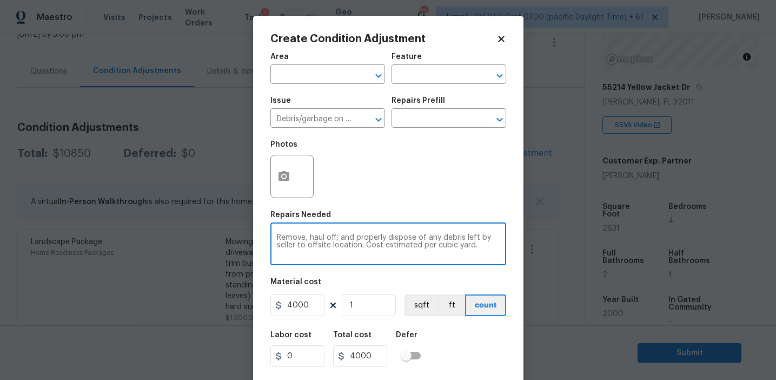
click at [303, 239] on textarea "Remove, haul off, and properly dispose of any debris left by seller to offsite …" at bounding box center [388, 245] width 223 height 23
type textarea "Remove above ground pool and multiple sheds, haul off, and properly dispose of …"
click at [280, 174] on icon "button" at bounding box center [284, 176] width 11 height 10
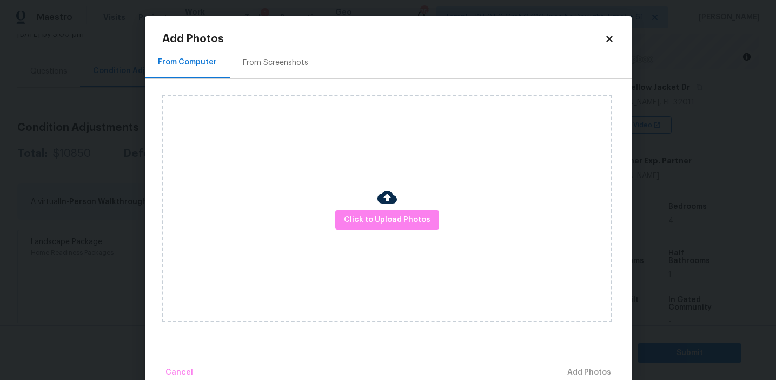
click at [280, 57] on div "From Screenshots" at bounding box center [275, 62] width 65 height 11
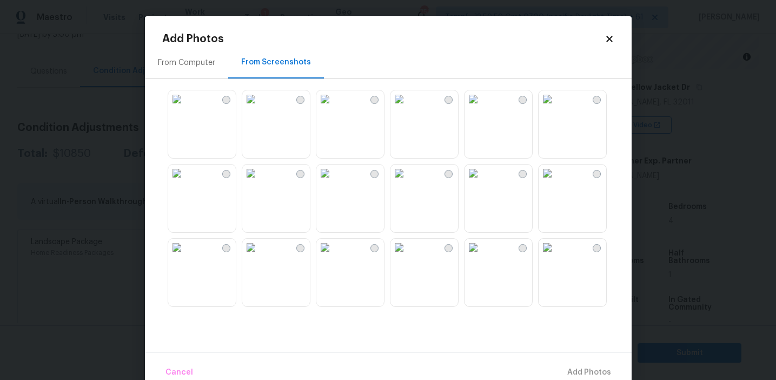
click at [408, 182] on img at bounding box center [399, 172] width 17 height 17
click at [556, 182] on img at bounding box center [547, 172] width 17 height 17
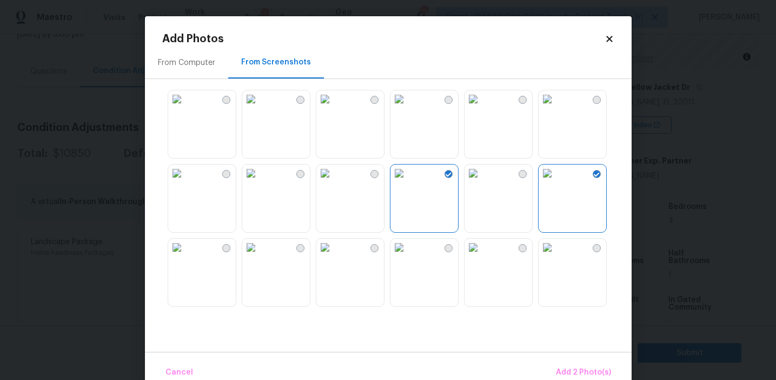
click at [408, 256] on img at bounding box center [399, 247] width 17 height 17
click at [260, 182] on img at bounding box center [250, 172] width 17 height 17
click at [180, 108] on img at bounding box center [176, 98] width 17 height 17
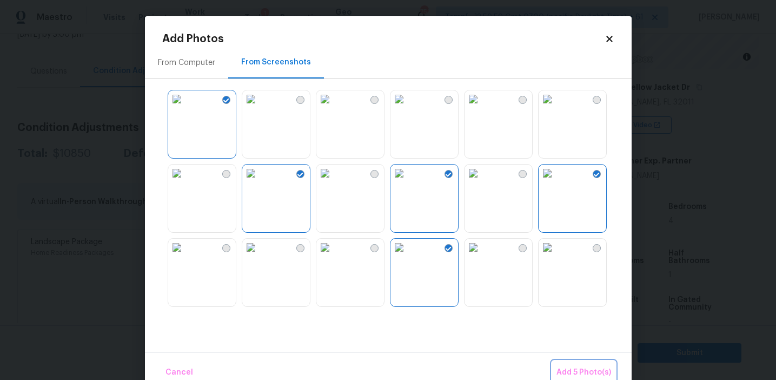
click at [561, 368] on span "Add 5 Photo(s)" at bounding box center [584, 373] width 55 height 14
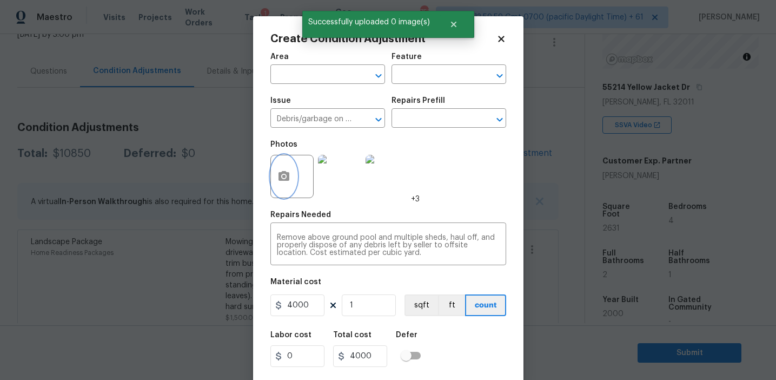
scroll to position [24, 0]
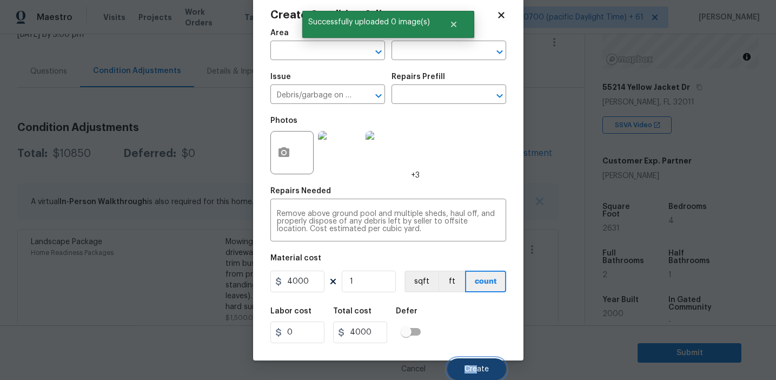
click at [477, 365] on span "Create" at bounding box center [477, 369] width 24 height 8
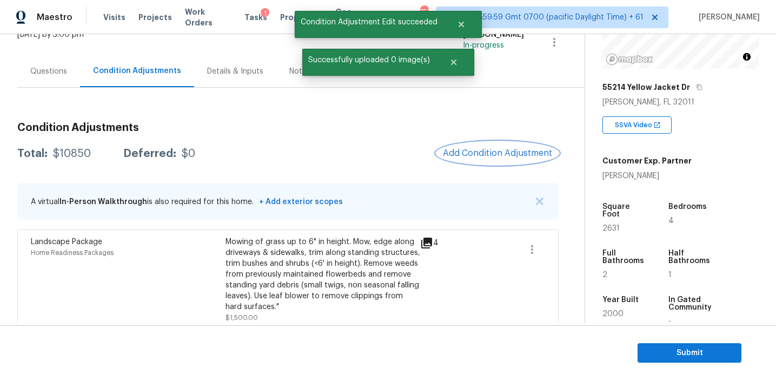
scroll to position [0, 0]
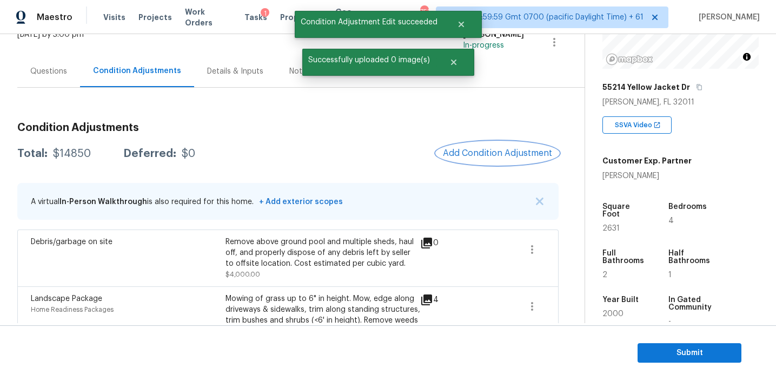
click at [474, 147] on button "Add Condition Adjustment" at bounding box center [497, 153] width 122 height 23
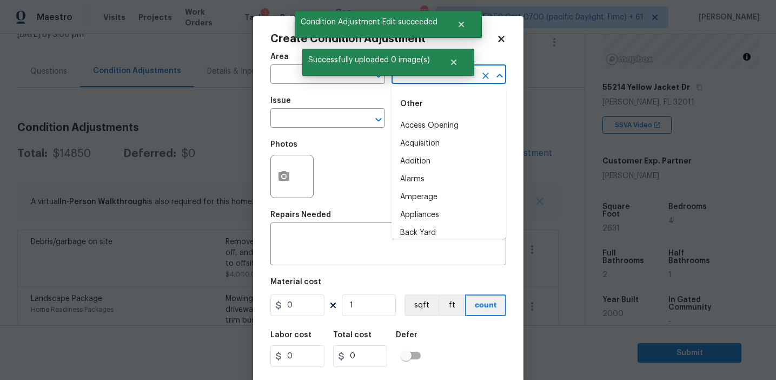
click at [419, 80] on input "text" at bounding box center [434, 75] width 84 height 17
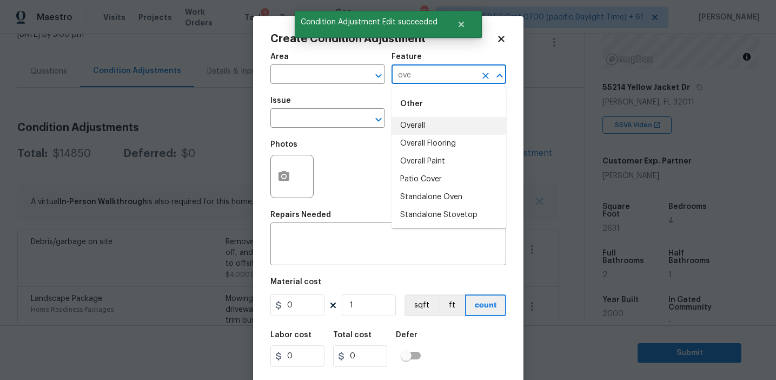
click at [440, 124] on li "Overall" at bounding box center [449, 126] width 115 height 18
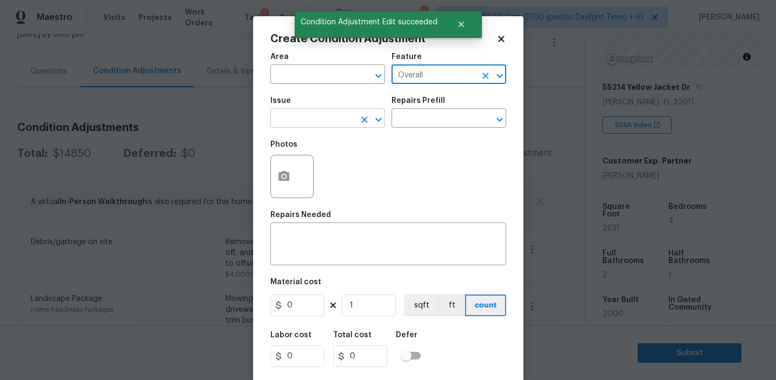
type input "Overall"
click at [324, 123] on input "text" at bounding box center [312, 119] width 84 height 17
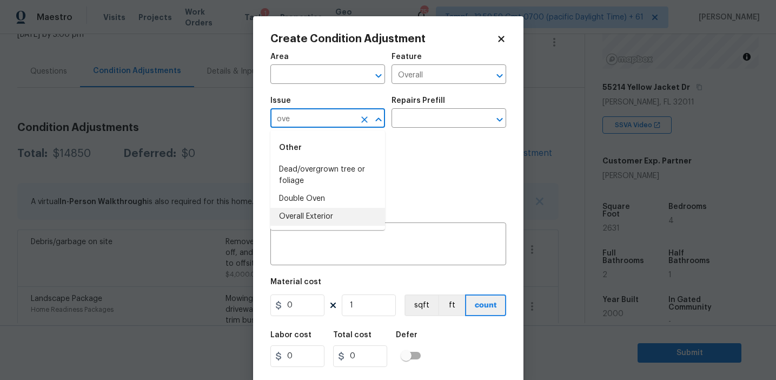
click at [343, 214] on li "Overall Exterior" at bounding box center [327, 217] width 115 height 18
type input "Overall Exterior"
click at [366, 242] on textarea at bounding box center [388, 245] width 223 height 23
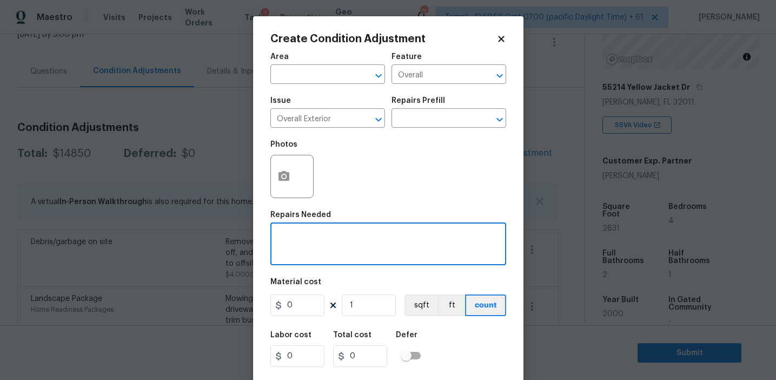
paste textarea "Overall exterior repairs (siding, stucco, fencing, soffit, [PERSON_NAME], trims…"
type textarea "Overall exterior repairs (siding, stucco, fencing, soffit, [PERSON_NAME], trims…"
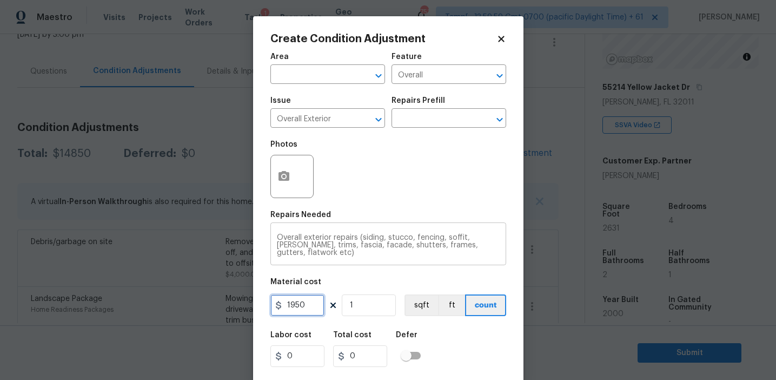
type input "1950"
click at [285, 171] on icon "button" at bounding box center [284, 176] width 11 height 10
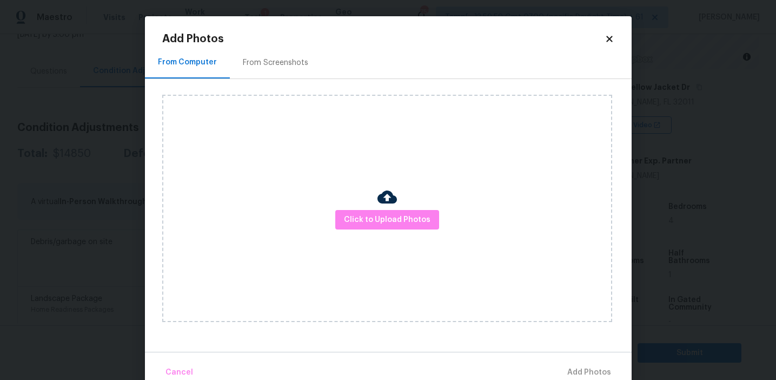
click at [283, 76] on div "From Screenshots" at bounding box center [275, 63] width 91 height 32
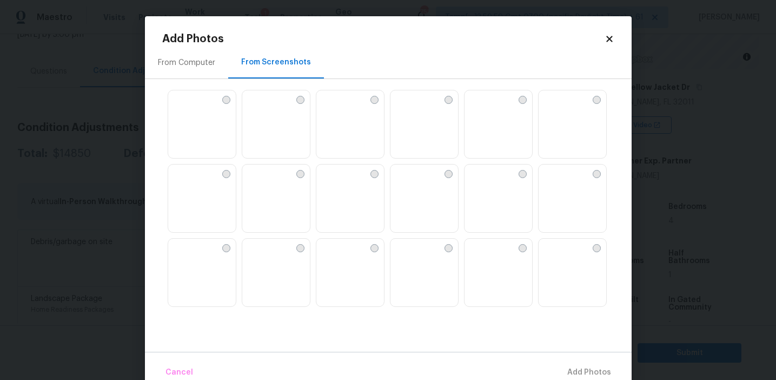
click at [202, 125] on img at bounding box center [202, 124] width 68 height 69
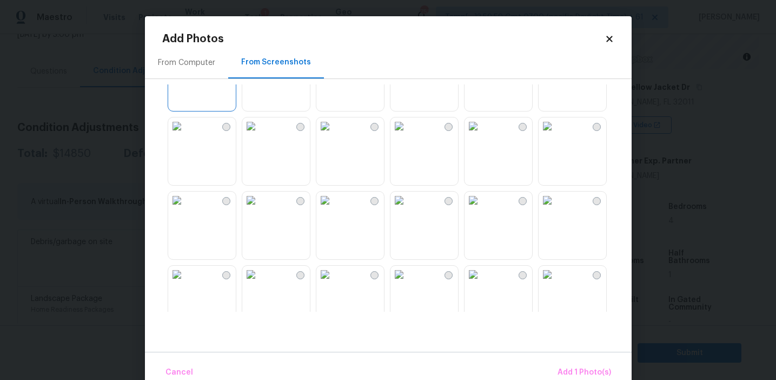
click at [408, 209] on img at bounding box center [399, 199] width 17 height 17
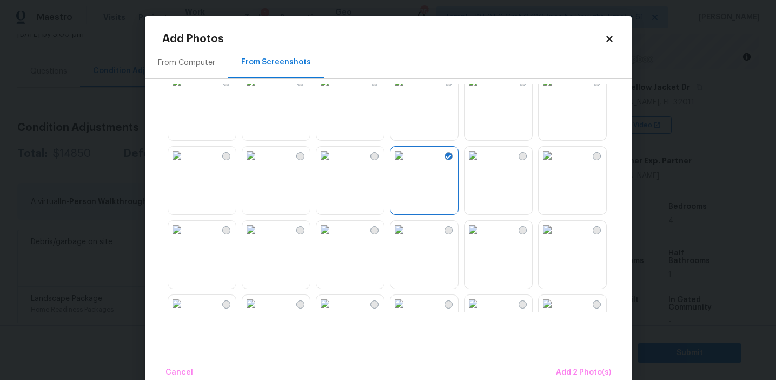
scroll to position [108, 0]
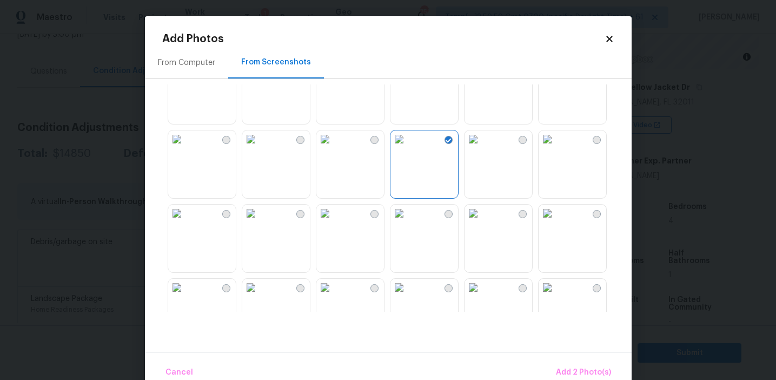
click at [556, 148] on img at bounding box center [547, 138] width 17 height 17
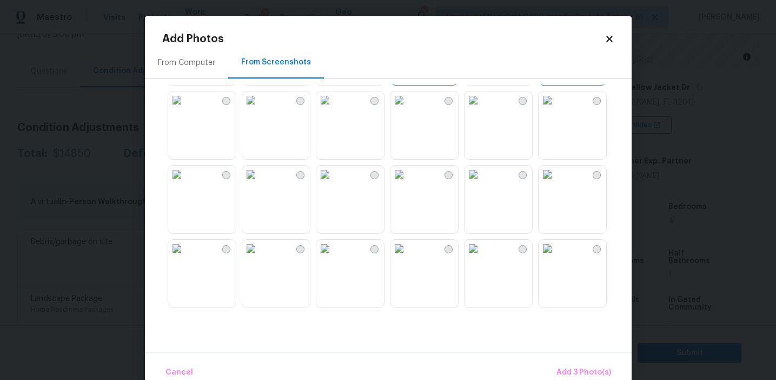
click at [334, 109] on img at bounding box center [324, 99] width 17 height 17
click at [408, 257] on img at bounding box center [399, 248] width 17 height 17
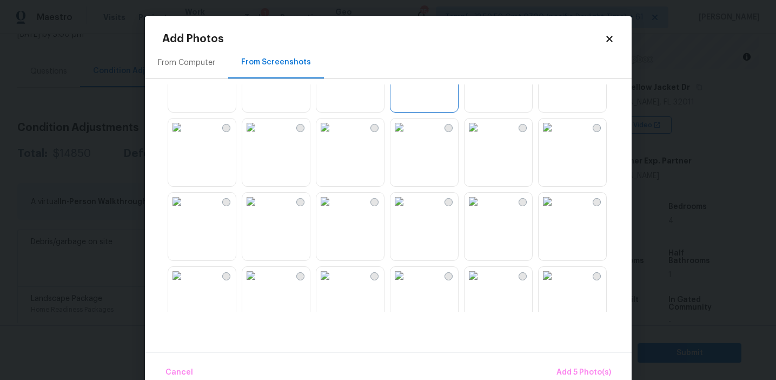
click at [334, 136] on img at bounding box center [324, 126] width 17 height 17
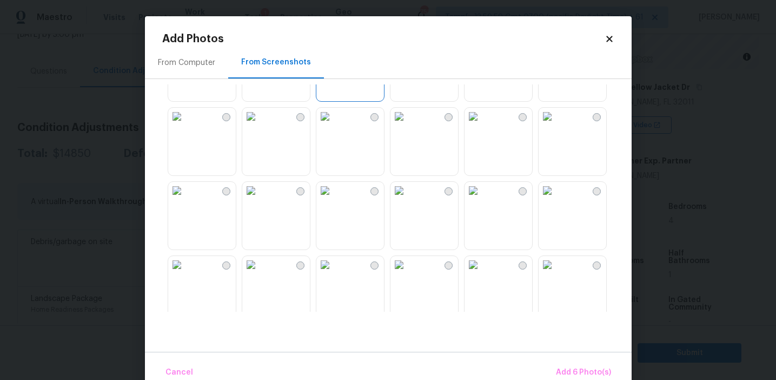
scroll to position [571, 0]
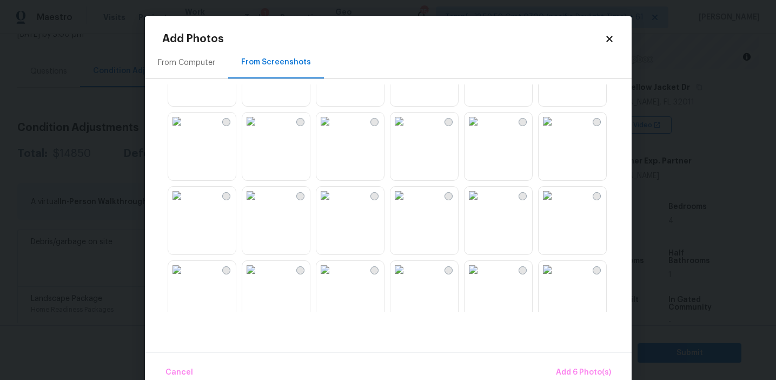
click at [334, 204] on img at bounding box center [324, 195] width 17 height 17
click at [334, 278] on img at bounding box center [324, 269] width 17 height 17
click at [579, 366] on span "Add 8 Photo(s)" at bounding box center [583, 373] width 55 height 14
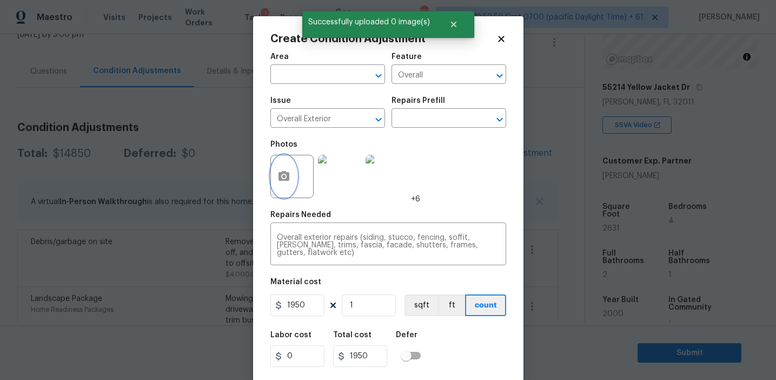
scroll to position [24, 0]
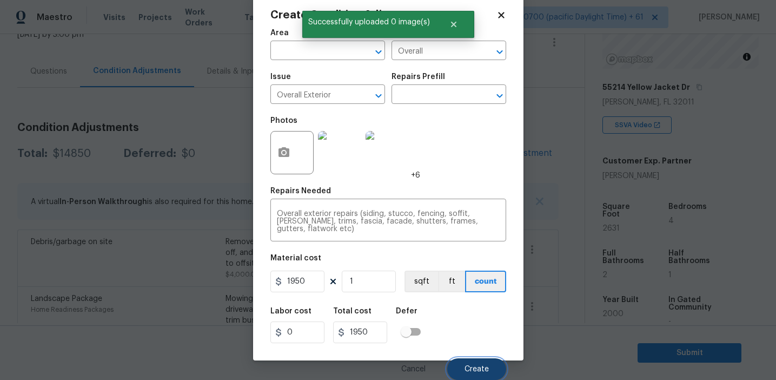
click at [478, 361] on button "Create" at bounding box center [476, 369] width 59 height 22
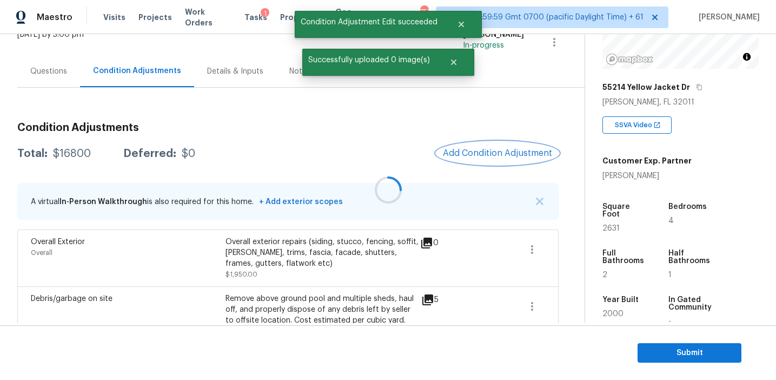
scroll to position [0, 0]
click at [464, 150] on span "Add Condition Adjustment" at bounding box center [497, 153] width 109 height 10
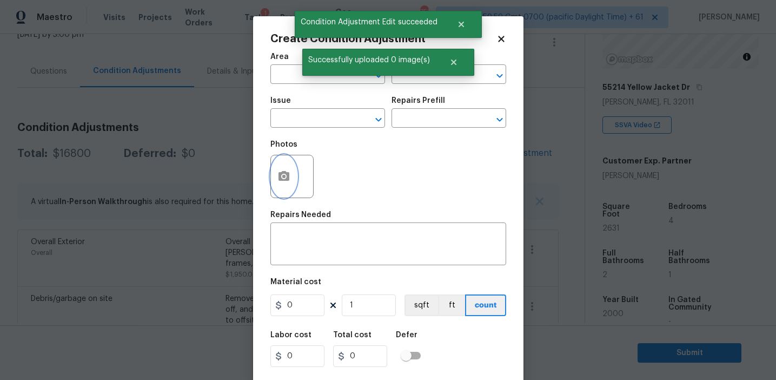
click at [279, 187] on button "button" at bounding box center [284, 176] width 26 height 42
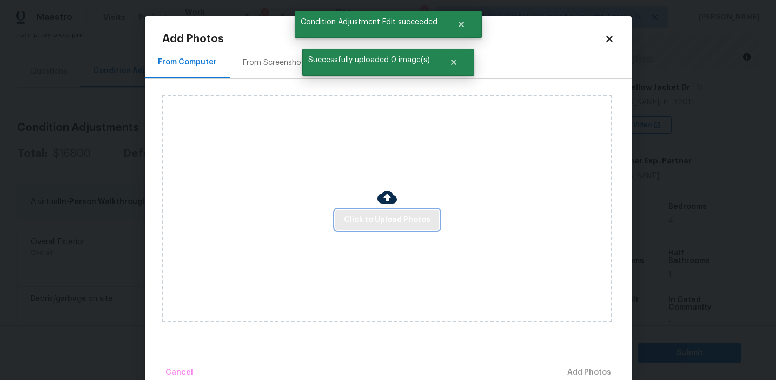
click at [369, 220] on span "Click to Upload Photos" at bounding box center [387, 220] width 87 height 14
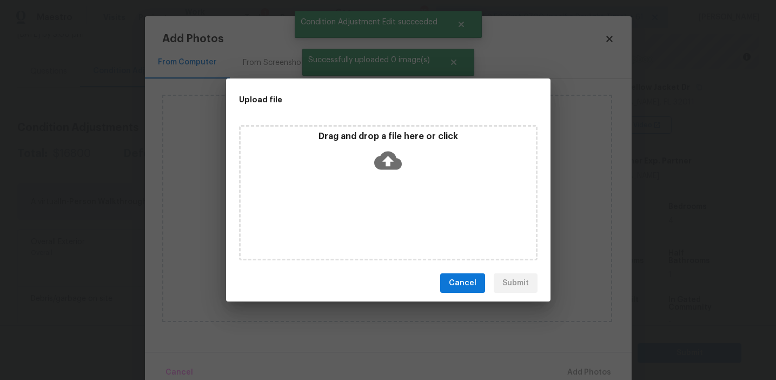
click at [356, 121] on div "Drag and drop a file here or click" at bounding box center [388, 193] width 325 height 144
click at [346, 143] on div "Drag and drop a file here or click" at bounding box center [388, 154] width 295 height 47
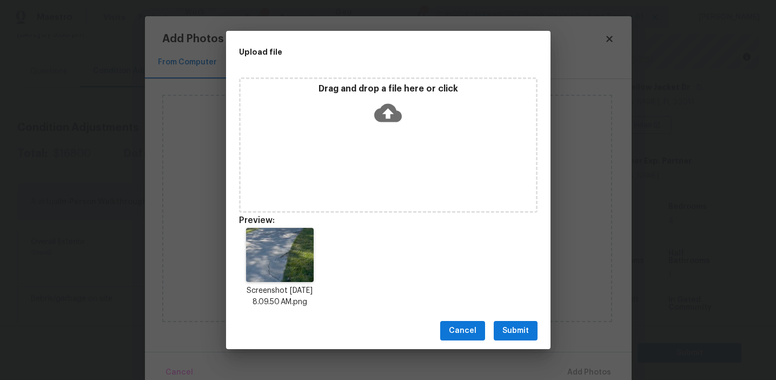
click at [518, 337] on span "Submit" at bounding box center [515, 331] width 27 height 14
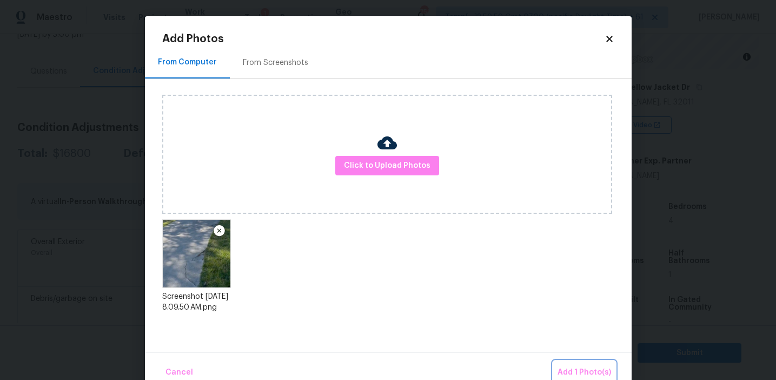
click at [563, 362] on button "Add 1 Photo(s)" at bounding box center [584, 372] width 62 height 23
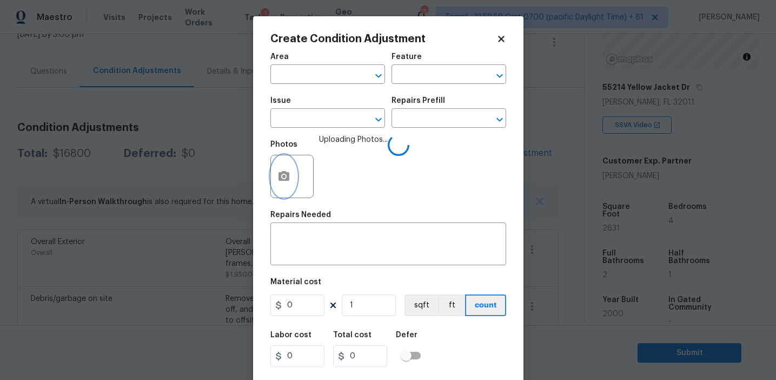
click at [286, 179] on icon "button" at bounding box center [284, 176] width 11 height 10
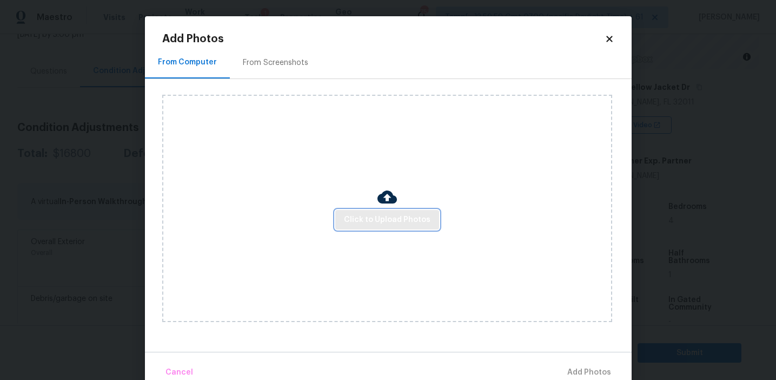
click at [376, 225] on span "Click to Upload Photos" at bounding box center [387, 220] width 87 height 14
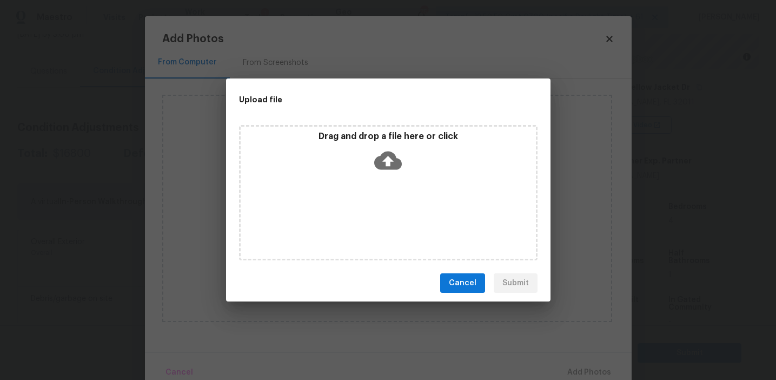
click at [375, 135] on p "Drag and drop a file here or click" at bounding box center [388, 136] width 295 height 11
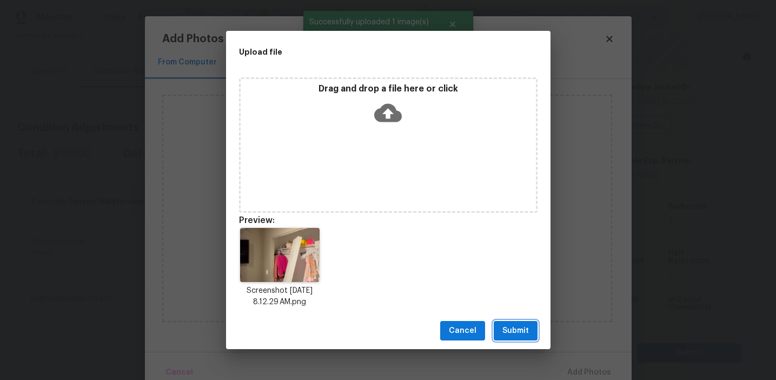
click at [503, 327] on span "Submit" at bounding box center [515, 331] width 27 height 14
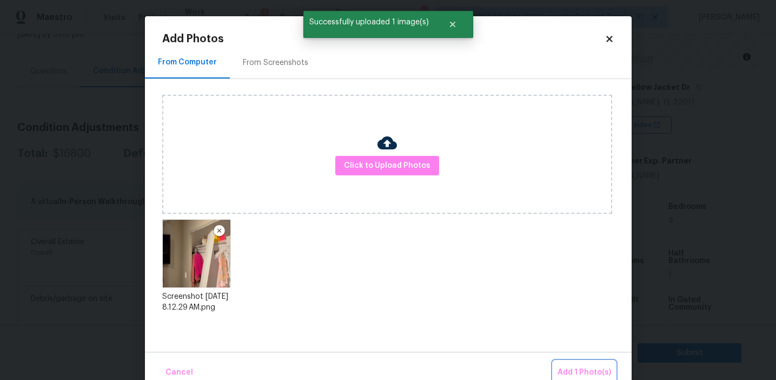
click at [567, 363] on button "Add 1 Photo(s)" at bounding box center [584, 372] width 62 height 23
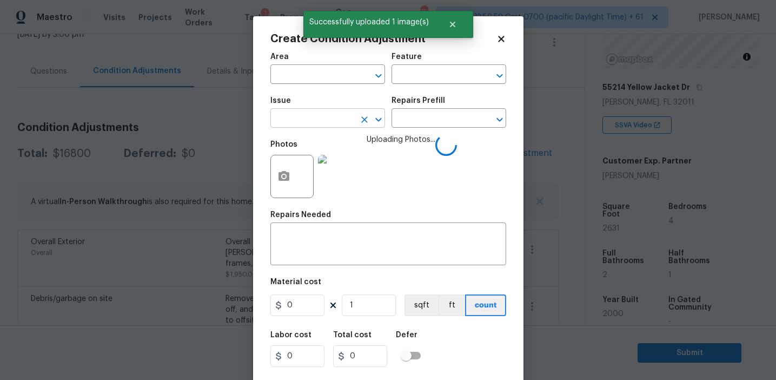
click at [289, 119] on input "text" at bounding box center [312, 119] width 84 height 17
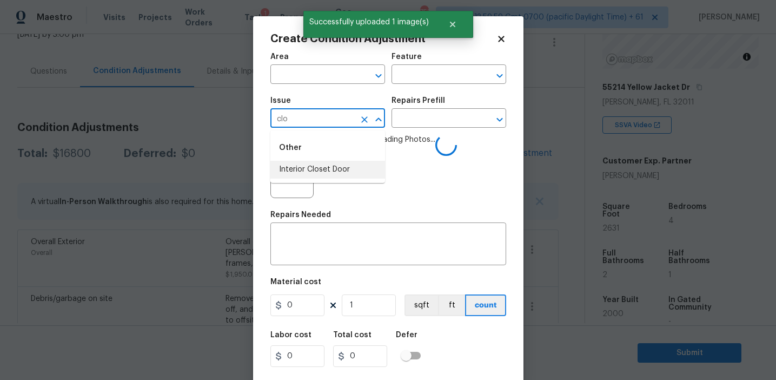
click at [305, 166] on li "Interior Closet Door" at bounding box center [327, 170] width 115 height 18
type input "Interior Closet Door"
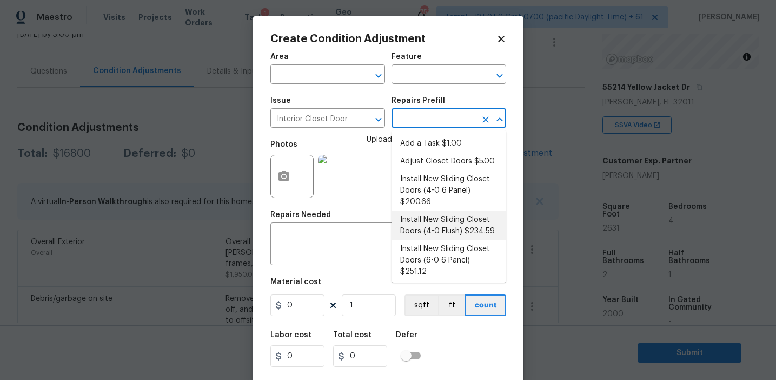
click at [437, 226] on li "Install New Sliding Closet Doors (4-0 Flush) $234.59" at bounding box center [449, 225] width 115 height 29
type input "Interior Door"
type textarea "Remove the existing door (if present). Install a new 4-0 bi-fold flush panel in…"
type input "234.59"
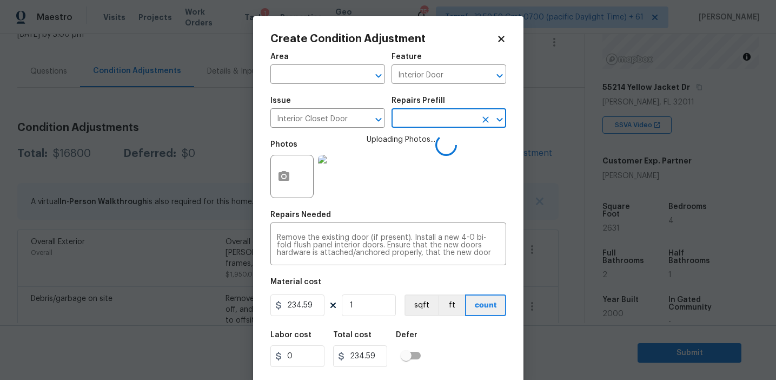
scroll to position [24, 0]
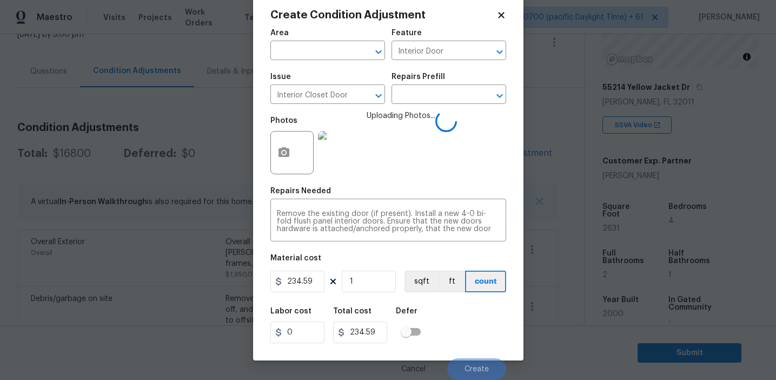
click at [457, 329] on div "Labor cost 0 Total cost 234.59 Defer" at bounding box center [388, 325] width 236 height 49
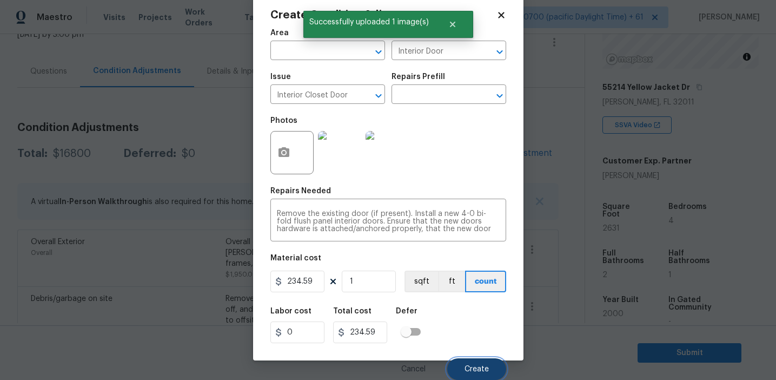
click at [465, 367] on span "Create" at bounding box center [477, 369] width 24 height 8
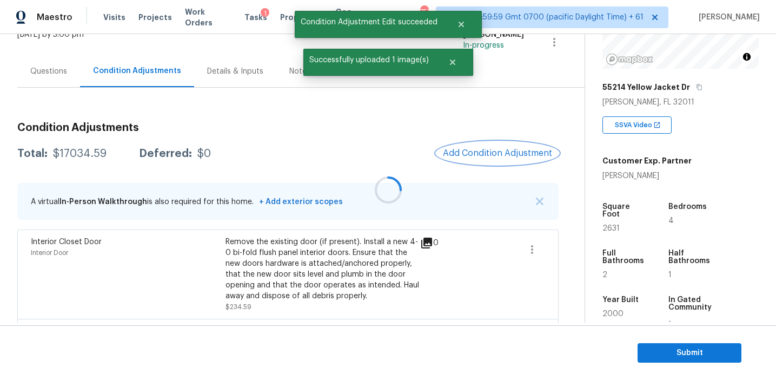
scroll to position [0, 0]
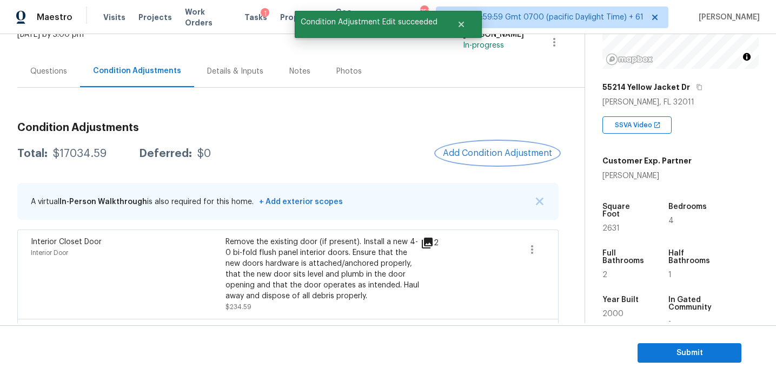
click at [479, 147] on button "Add Condition Adjustment" at bounding box center [497, 153] width 122 height 23
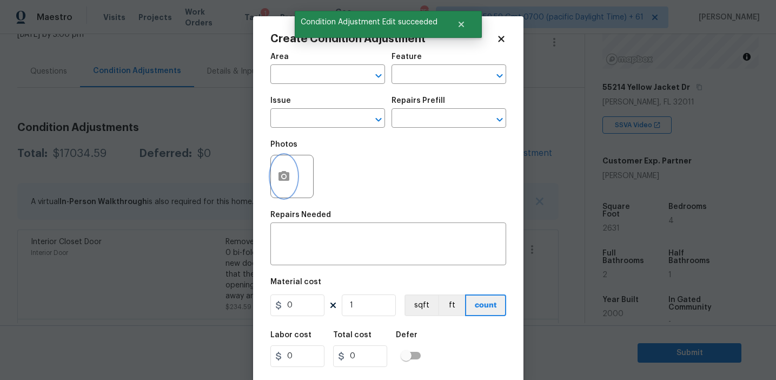
click at [284, 187] on button "button" at bounding box center [284, 176] width 26 height 42
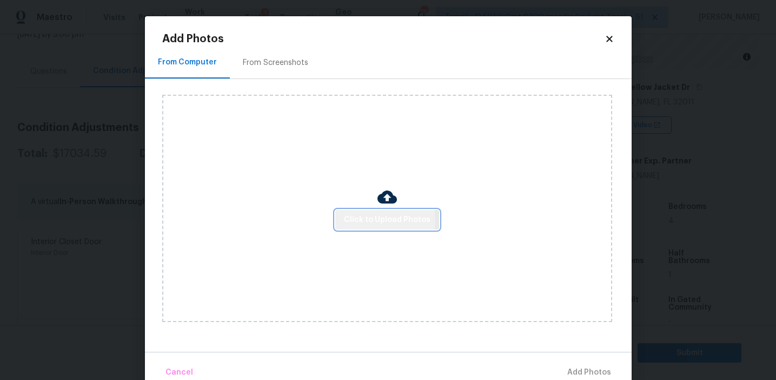
click at [368, 220] on span "Click to Upload Photos" at bounding box center [387, 220] width 87 height 14
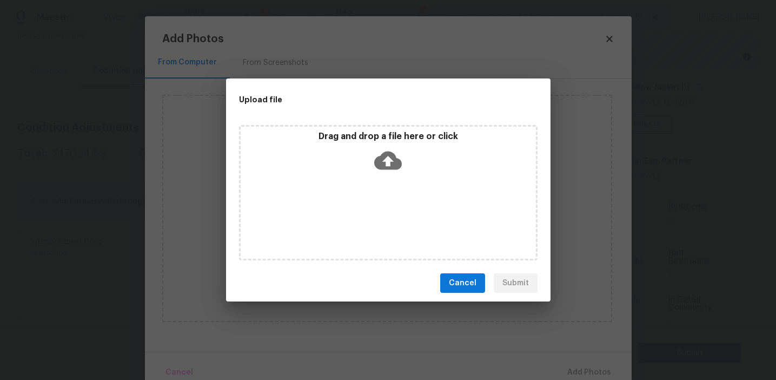
click at [366, 154] on div "Drag and drop a file here or click" at bounding box center [388, 154] width 295 height 47
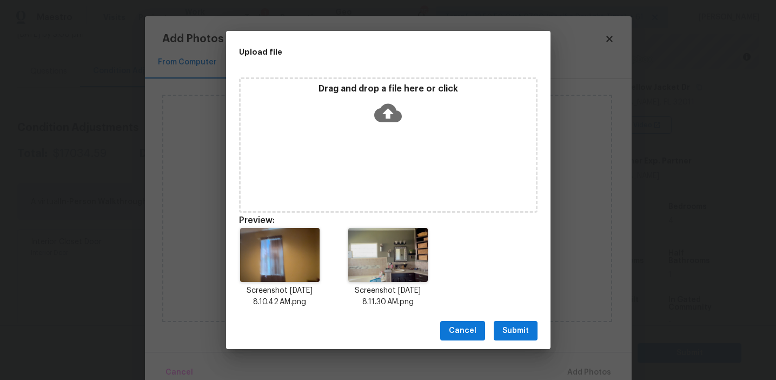
click at [516, 329] on span "Submit" at bounding box center [515, 331] width 27 height 14
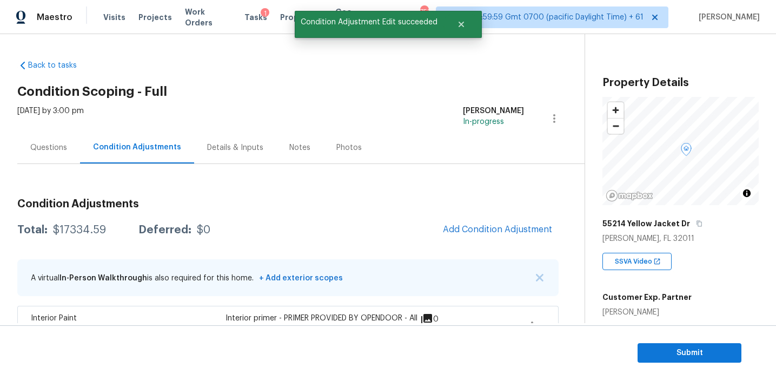
scroll to position [136, 0]
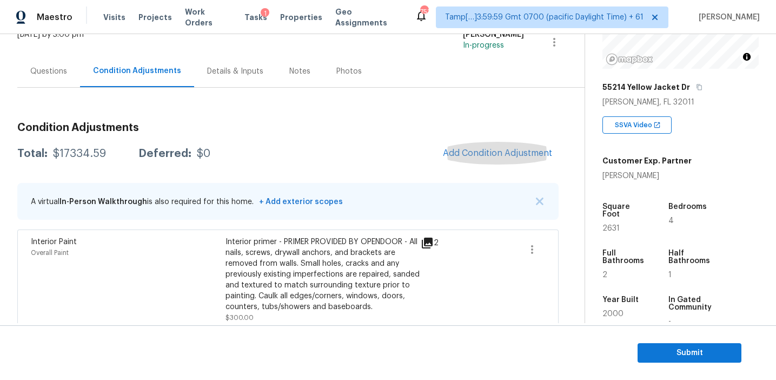
click at [471, 151] on span "Add Condition Adjustment" at bounding box center [497, 153] width 109 height 10
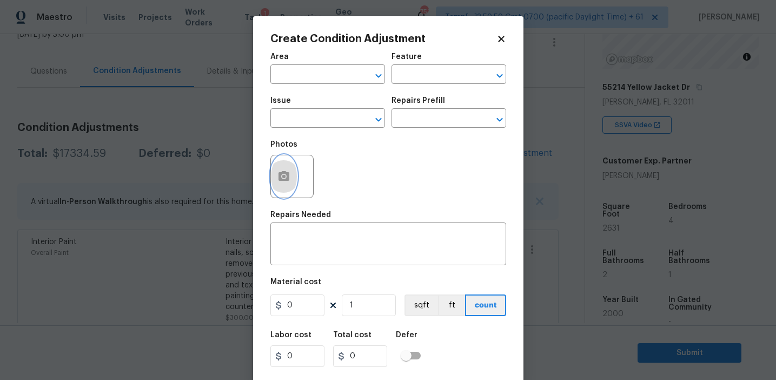
click at [285, 182] on icon "button" at bounding box center [283, 176] width 13 height 13
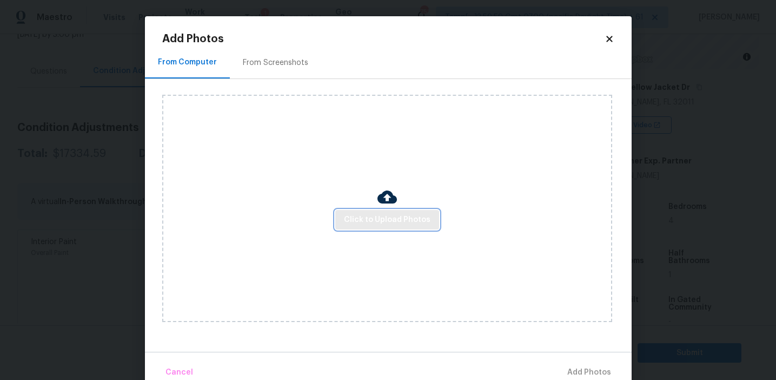
click at [393, 219] on span "Click to Upload Photos" at bounding box center [387, 220] width 87 height 14
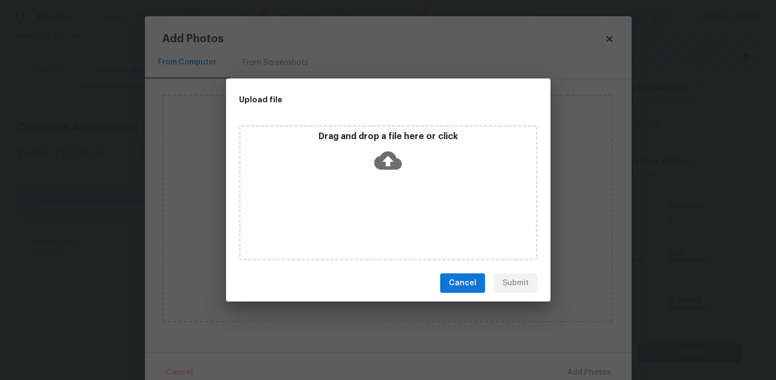
click at [383, 162] on icon at bounding box center [388, 160] width 28 height 18
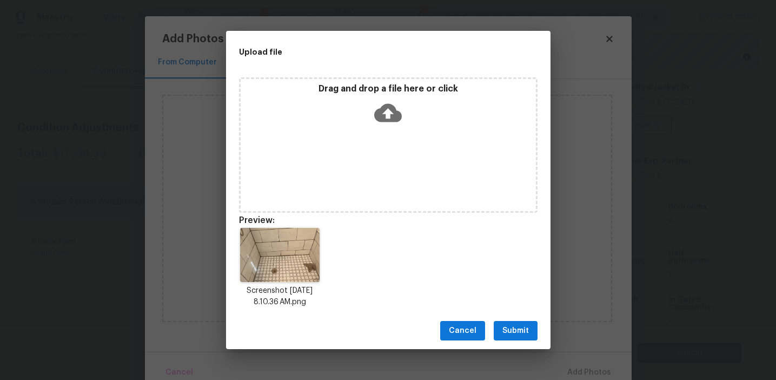
click at [515, 327] on span "Submit" at bounding box center [515, 331] width 27 height 14
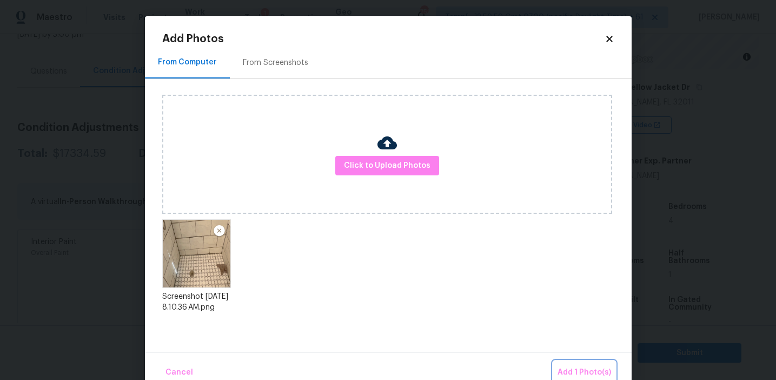
click at [573, 371] on span "Add 1 Photo(s)" at bounding box center [585, 373] width 54 height 14
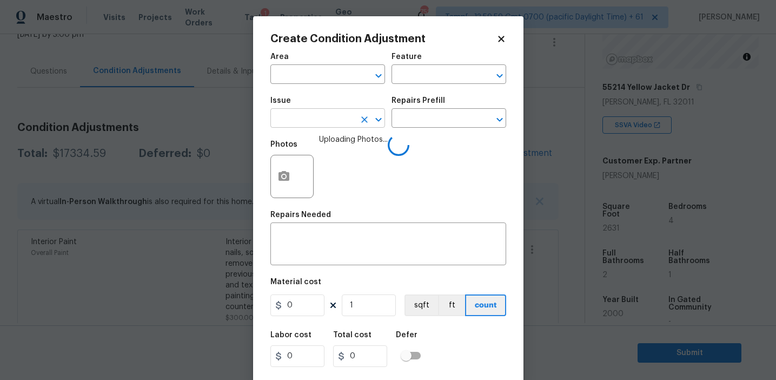
click at [307, 120] on input "text" at bounding box center [312, 119] width 84 height 17
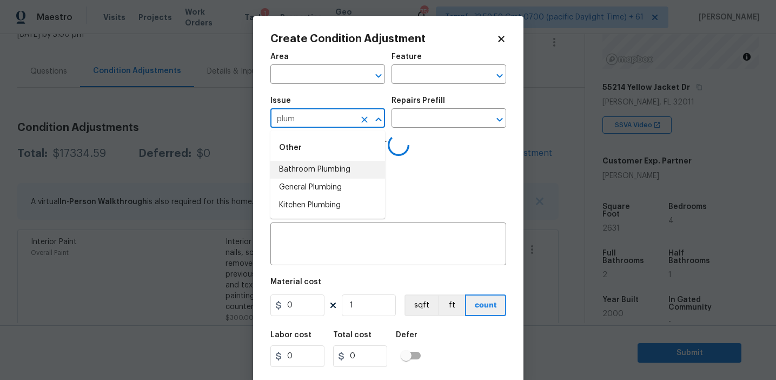
click at [328, 164] on li "Bathroom Plumbing" at bounding box center [327, 170] width 115 height 18
type input "Bathroom Plumbing"
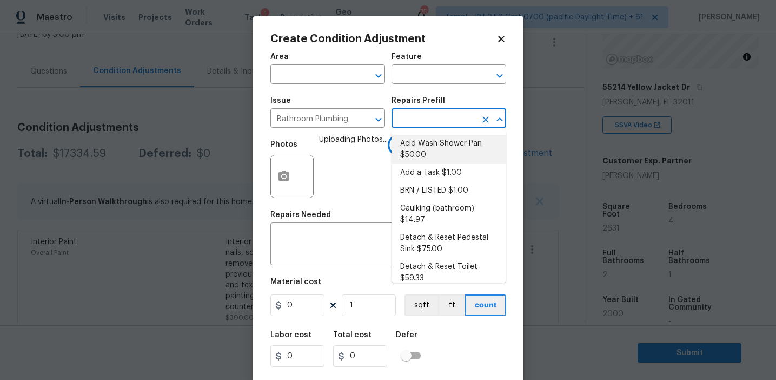
click at [432, 150] on li "Acid Wash Shower Pan $50.00" at bounding box center [449, 149] width 115 height 29
type input "Plumbing"
type textarea "Prep and acid wash/deep clean the shower pan."
type input "50"
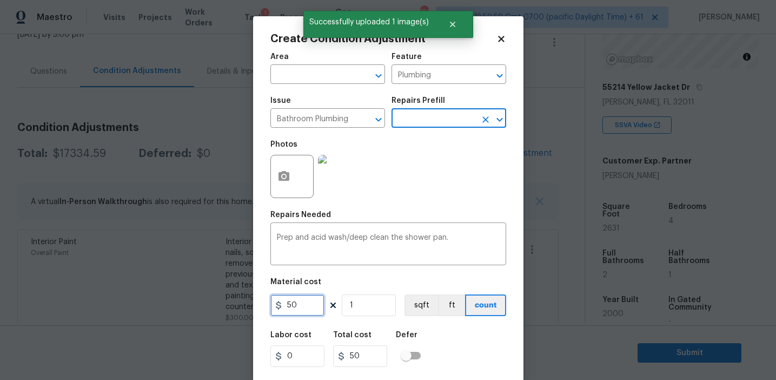
click at [298, 305] on input "50" at bounding box center [297, 305] width 54 height 22
type input "100"
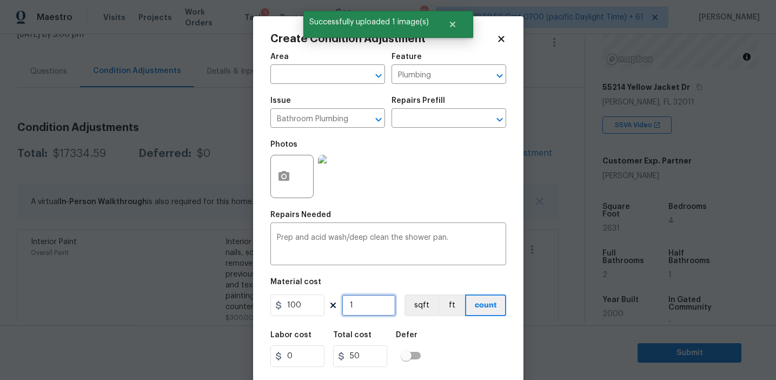
type input "100"
type input "2"
type input "200"
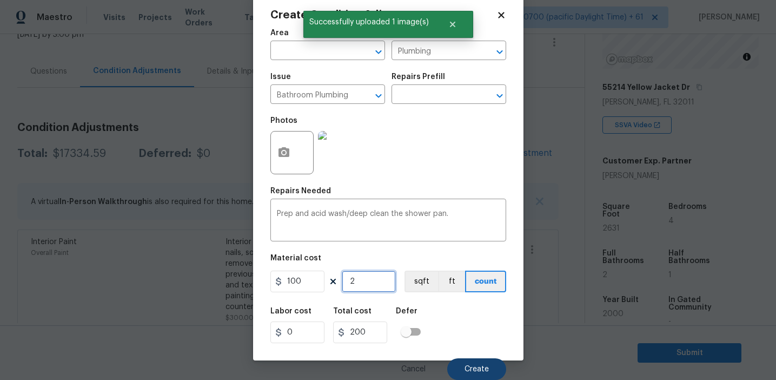
type input "2"
click at [480, 365] on span "Create" at bounding box center [477, 369] width 24 height 8
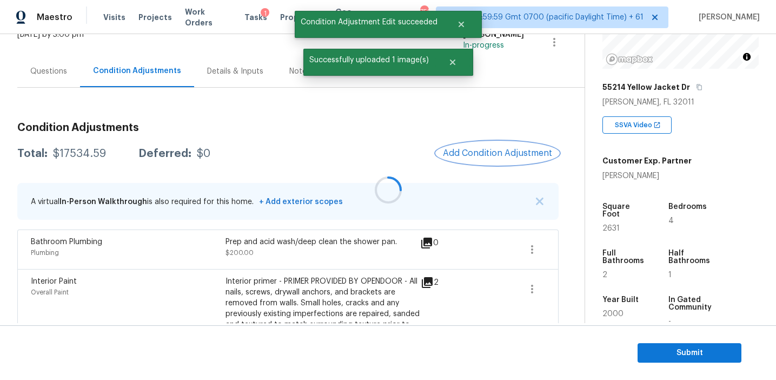
scroll to position [0, 0]
click at [477, 153] on span "Add Condition Adjustment" at bounding box center [497, 153] width 109 height 10
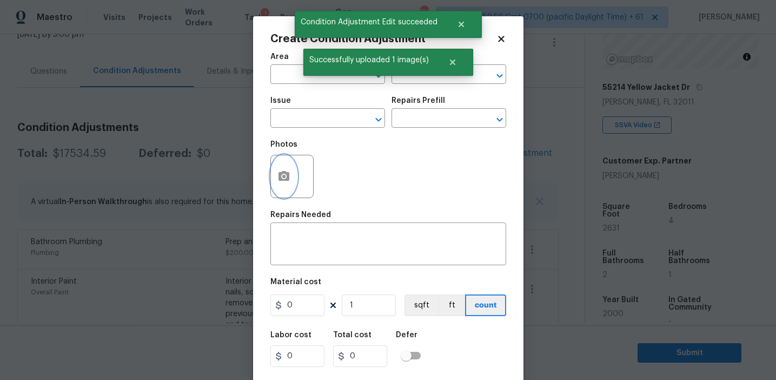
click at [276, 166] on button "button" at bounding box center [284, 176] width 26 height 42
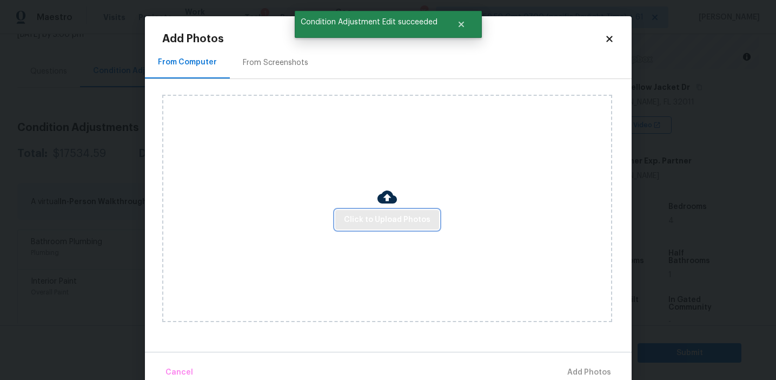
click at [366, 215] on span "Click to Upload Photos" at bounding box center [387, 220] width 87 height 14
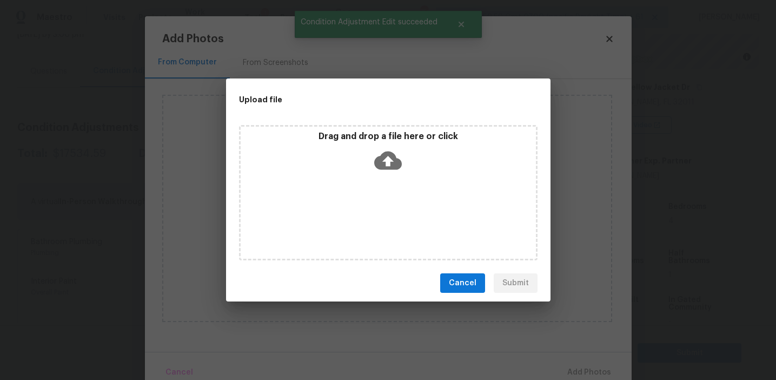
click at [367, 157] on div "Drag and drop a file here or click" at bounding box center [388, 154] width 295 height 47
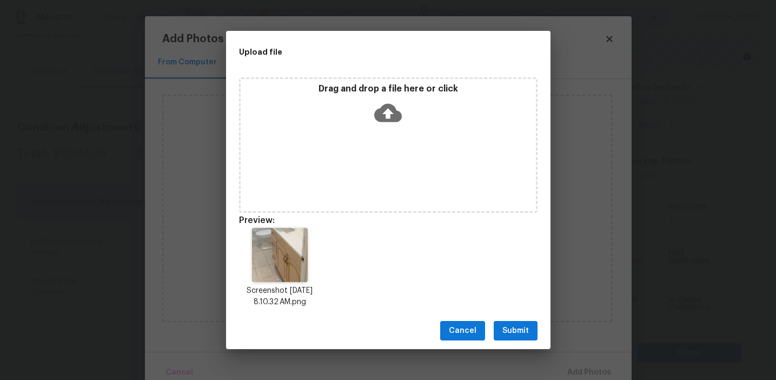
click at [519, 331] on span "Submit" at bounding box center [515, 331] width 27 height 14
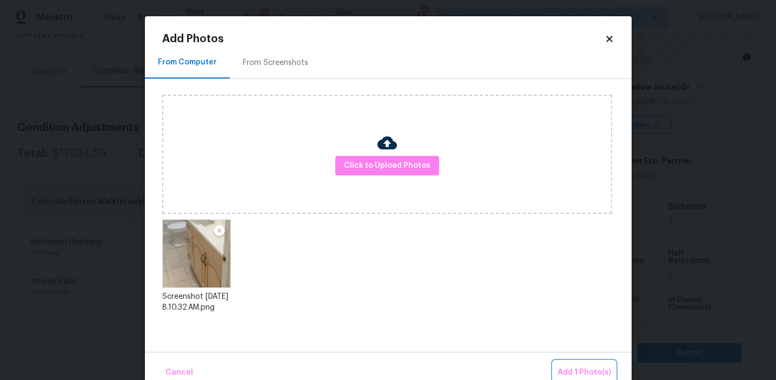
click at [572, 367] on span "Add 1 Photo(s)" at bounding box center [585, 373] width 54 height 14
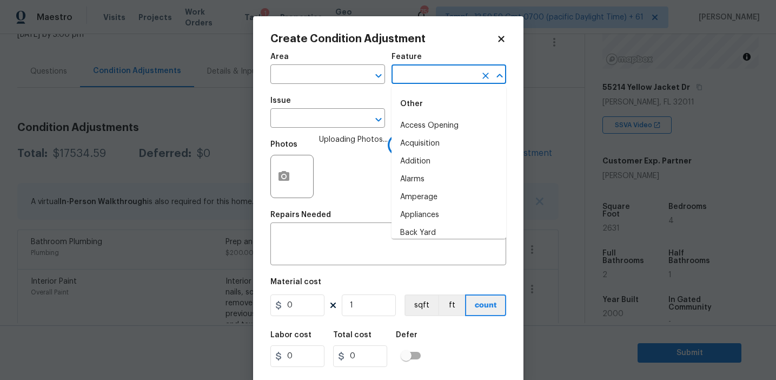
click at [417, 71] on input "text" at bounding box center [434, 75] width 84 height 17
type input "ca"
click at [429, 124] on li "Access Opening" at bounding box center [449, 126] width 115 height 18
type input "Access Opening"
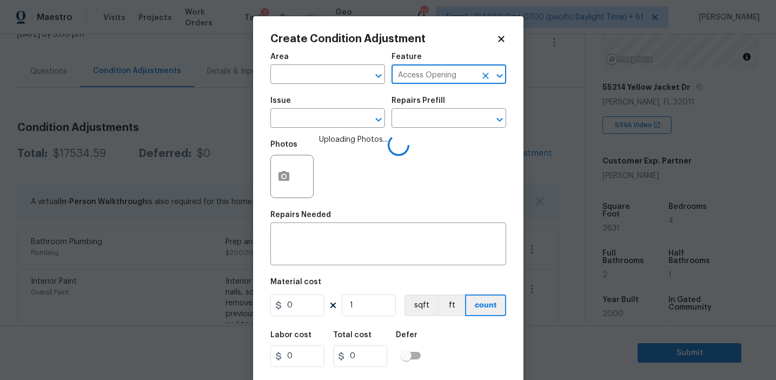
click at [490, 77] on icon "Clear" at bounding box center [485, 75] width 11 height 11
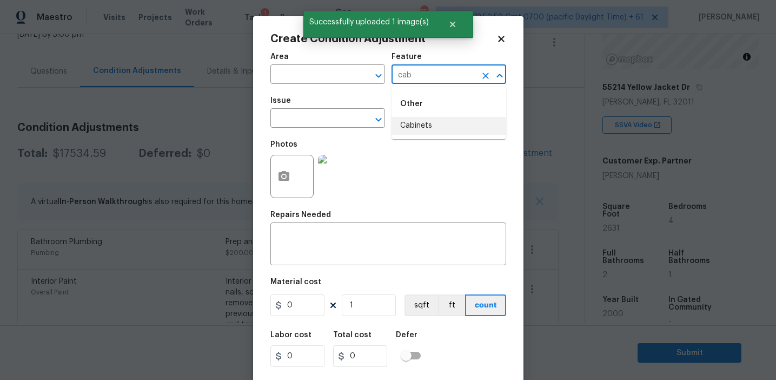
click at [435, 127] on li "Cabinets" at bounding box center [449, 126] width 115 height 18
type input "Cabinets"
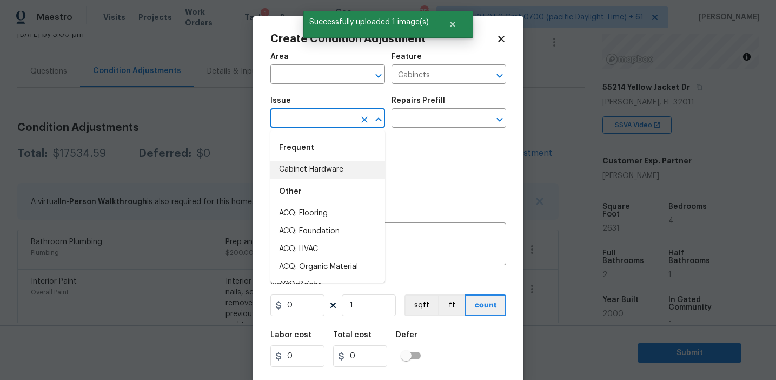
click at [333, 163] on li "Cabinet Hardware" at bounding box center [327, 170] width 115 height 18
type input "Cabinet Hardware"
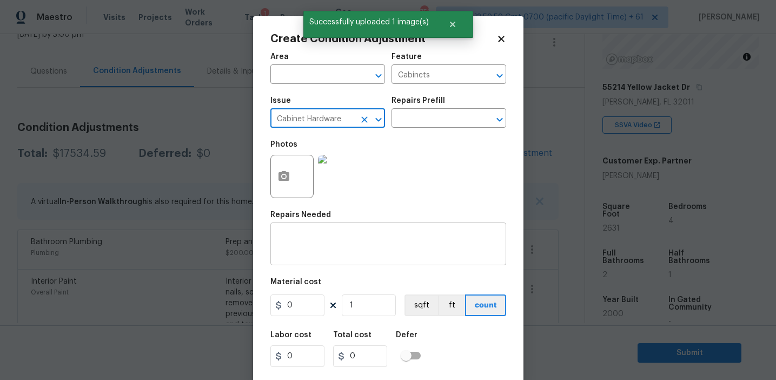
click at [332, 239] on textarea at bounding box center [388, 245] width 223 height 23
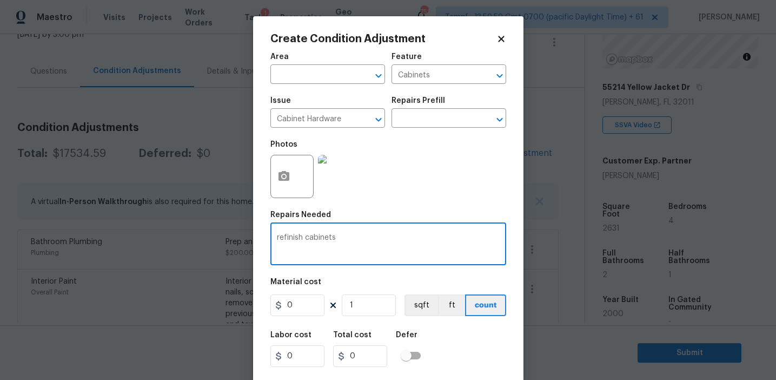
type textarea "refinish cabinets"
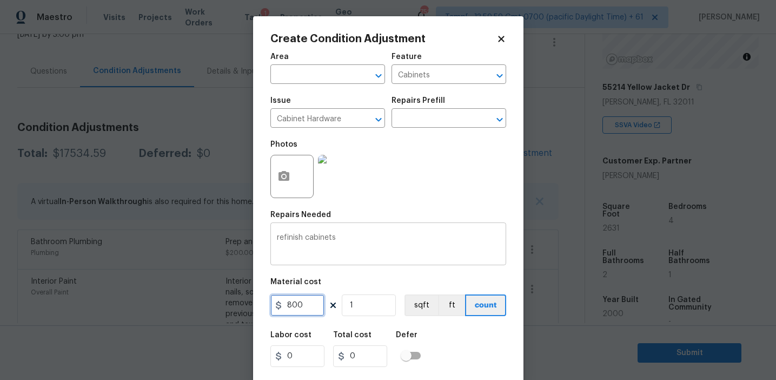
type input "800"
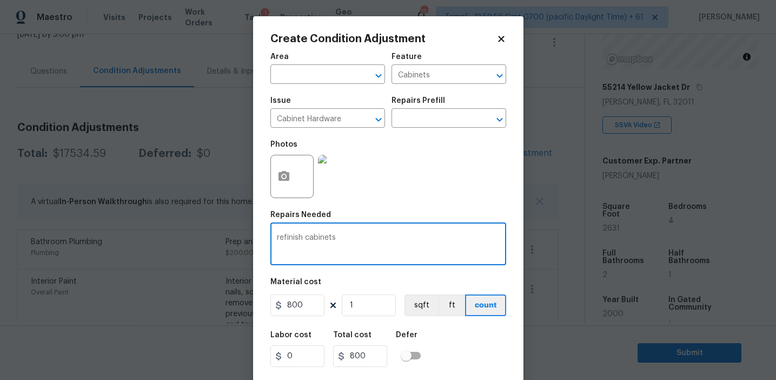
click at [279, 238] on textarea "refinish cabinets" at bounding box center [388, 245] width 223 height 23
type textarea "Refinish cabinets"
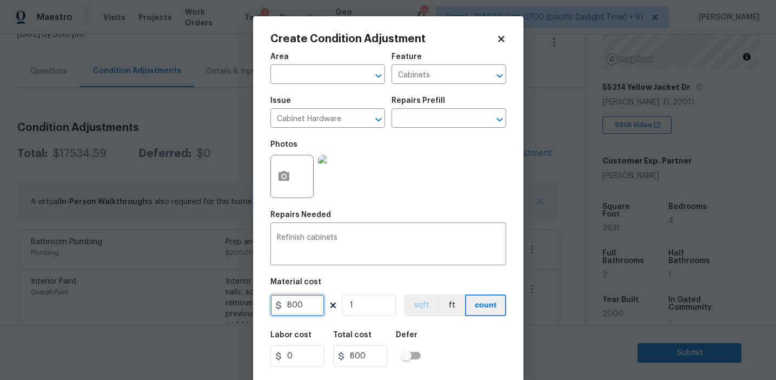
scroll to position [24, 0]
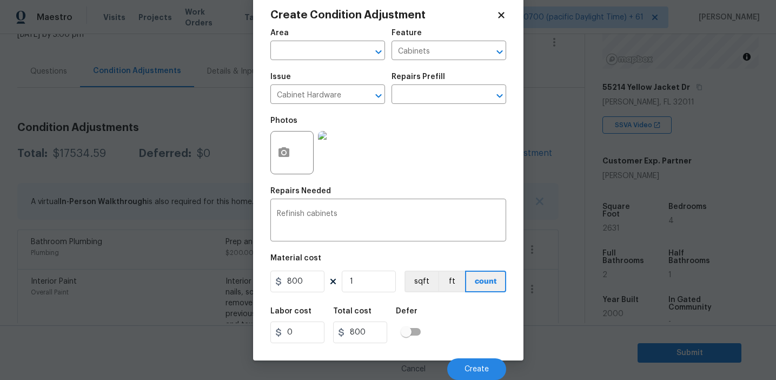
click at [471, 357] on div "Cancel Create" at bounding box center [388, 364] width 236 height 30
click at [468, 360] on button "Create" at bounding box center [476, 369] width 59 height 22
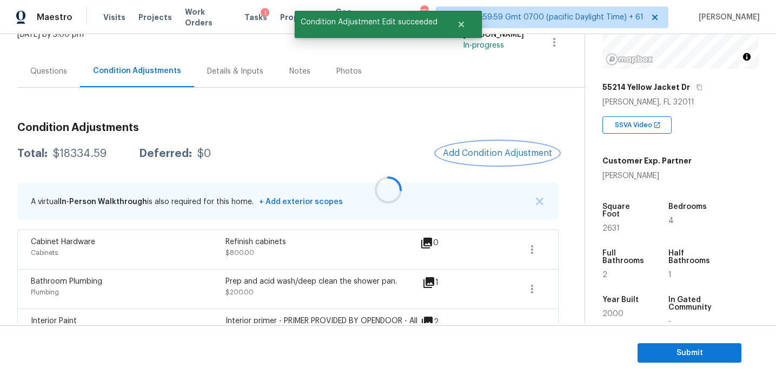
scroll to position [0, 0]
click at [472, 156] on span "Add Condition Adjustment" at bounding box center [497, 153] width 109 height 10
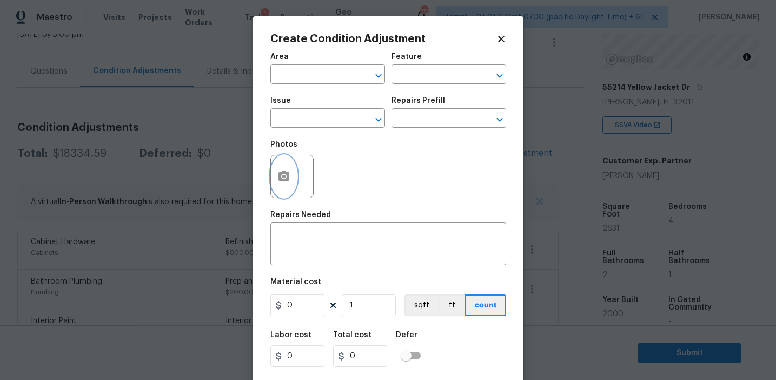
click at [283, 177] on circle "button" at bounding box center [283, 176] width 3 height 3
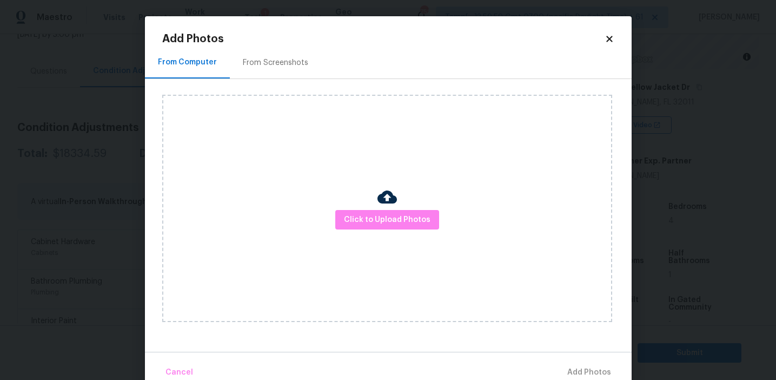
click at [285, 67] on div "From Screenshots" at bounding box center [275, 62] width 65 height 11
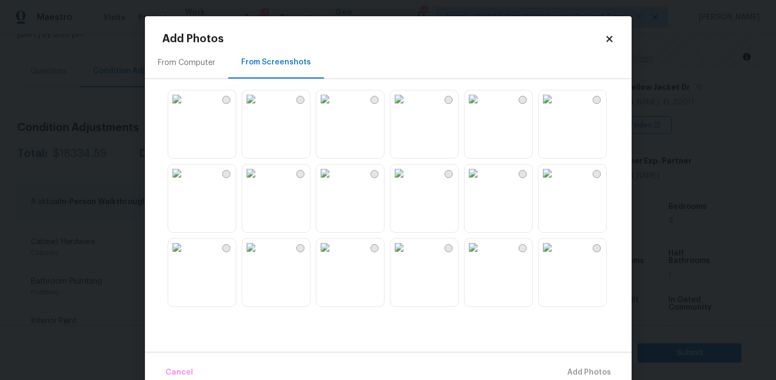
click at [260, 108] on img at bounding box center [250, 98] width 17 height 17
click at [334, 182] on img at bounding box center [324, 172] width 17 height 17
click at [482, 256] on img at bounding box center [473, 247] width 17 height 17
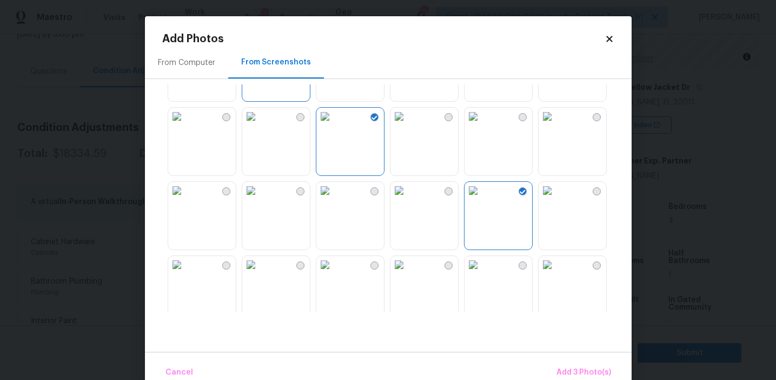
click at [260, 199] on img at bounding box center [250, 190] width 17 height 17
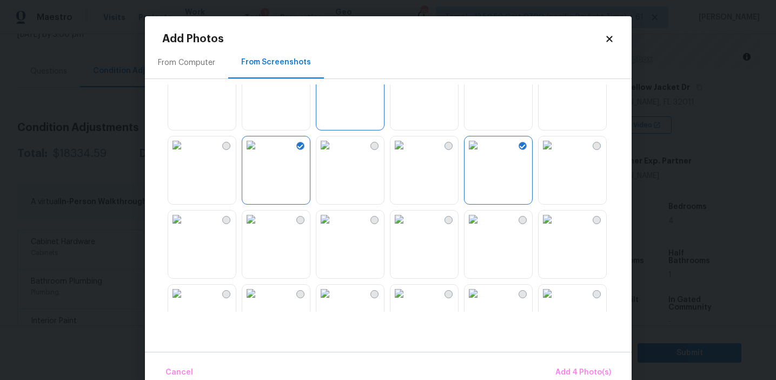
scroll to position [130, 0]
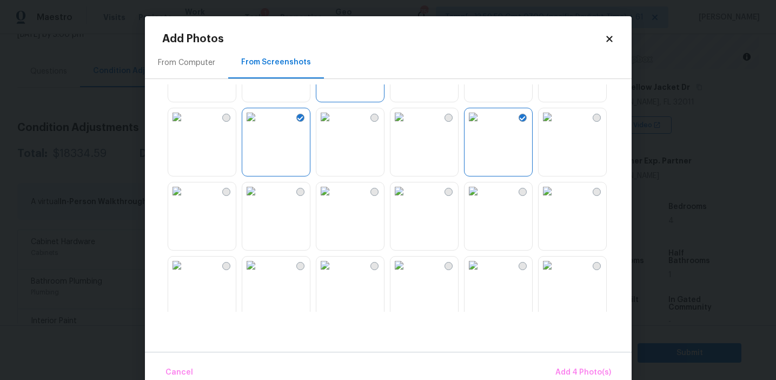
click at [408, 200] on img at bounding box center [399, 190] width 17 height 17
click at [482, 200] on img at bounding box center [473, 190] width 17 height 17
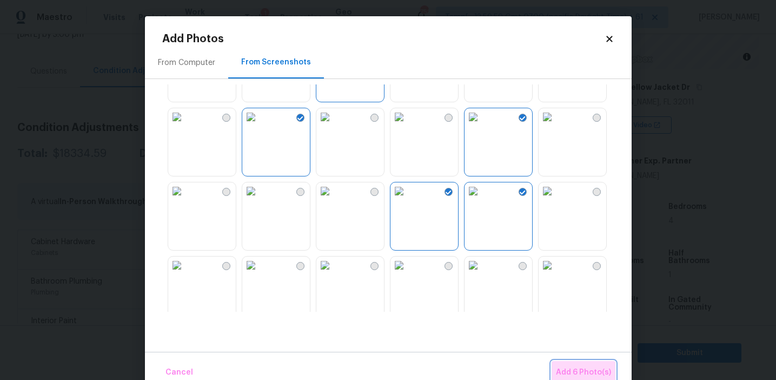
click at [568, 365] on button "Add 6 Photo(s)" at bounding box center [584, 372] width 64 height 23
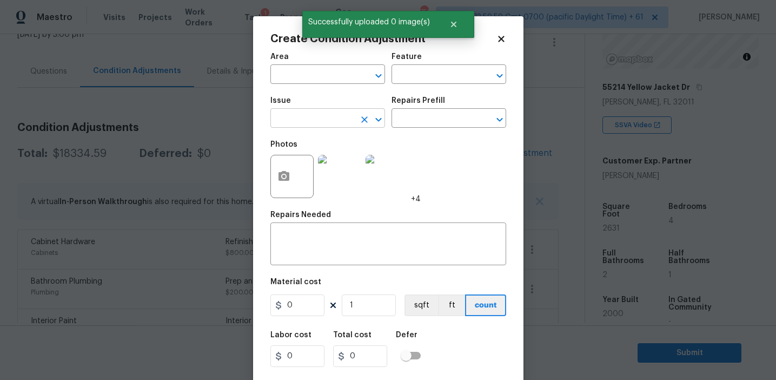
click at [325, 128] on body "Maestro Visits Projects Work Orders Tasks 1 Properties Geo Assignments 752 Tamp…" at bounding box center [388, 190] width 776 height 380
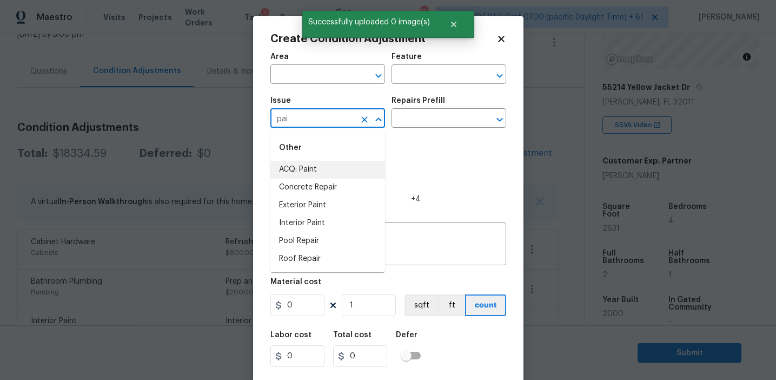
click at [341, 168] on li "ACQ: Paint" at bounding box center [327, 170] width 115 height 18
type input "ACQ: Paint"
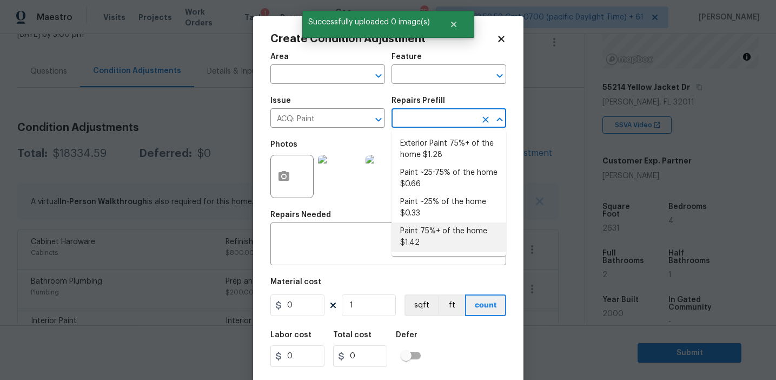
click at [429, 240] on li "Paint 75%+ of the home $1.42" at bounding box center [449, 236] width 115 height 29
type input "Acquisition"
type textarea "Acquisition Scope: 75%+ of the home will likely require interior paint"
type input "1.42"
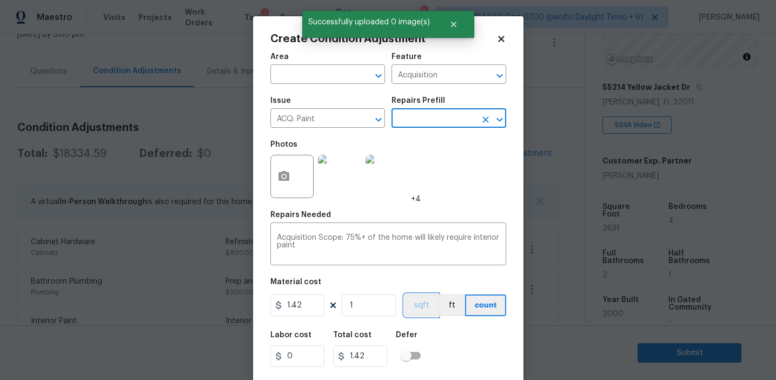
click at [428, 302] on button "sqft" at bounding box center [422, 305] width 34 height 22
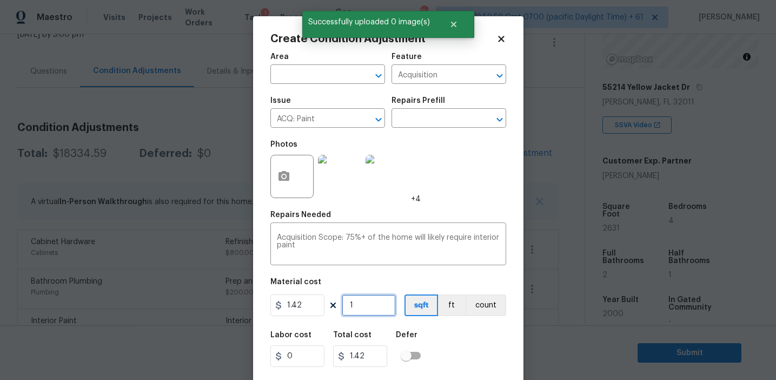
click at [372, 303] on input "1" at bounding box center [369, 305] width 54 height 22
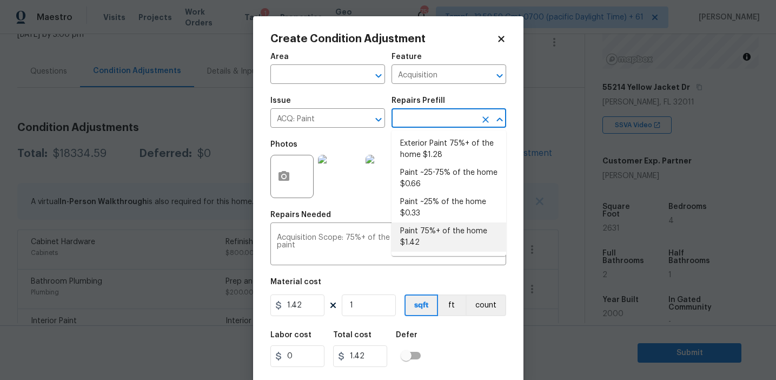
click at [422, 118] on input "text" at bounding box center [434, 119] width 84 height 17
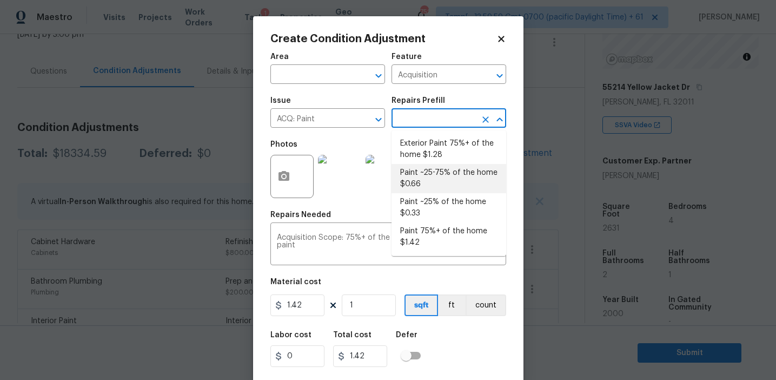
click at [419, 177] on li "Paint ~25-75% of the home $0.66" at bounding box center [449, 178] width 115 height 29
type textarea "Acquisition Scope: ~25 - 75% of the home needs interior paint"
type input "0.66"
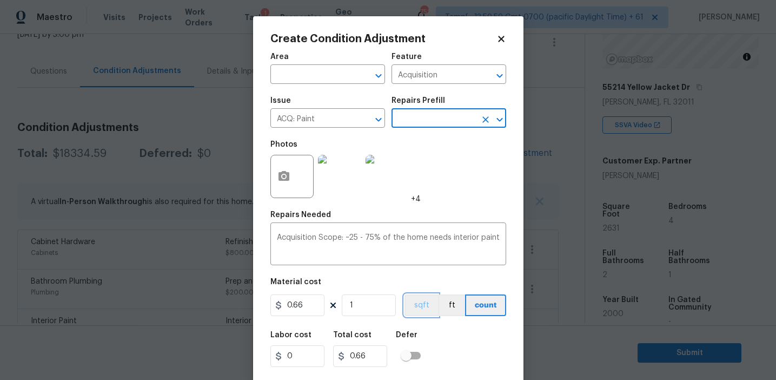
click at [424, 308] on button "sqft" at bounding box center [422, 305] width 34 height 22
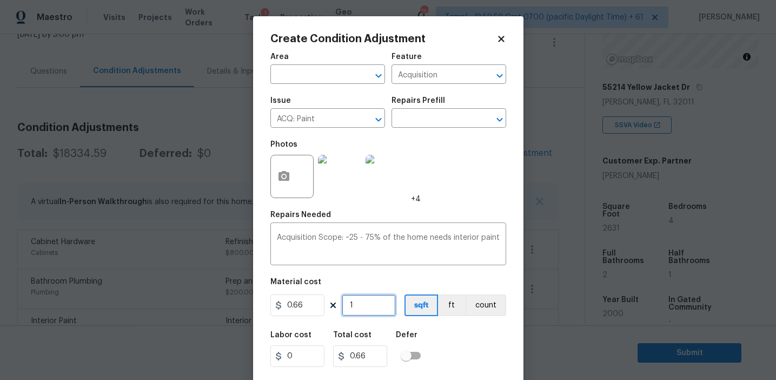
click at [371, 306] on input "1" at bounding box center [369, 305] width 54 height 22
type input "0"
type input "2"
type input "1.32"
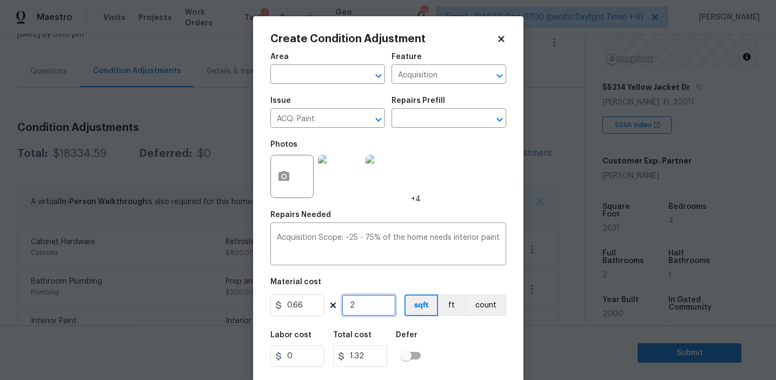
type input "26"
type input "17.16"
type input "263"
type input "173.58"
type input "2631"
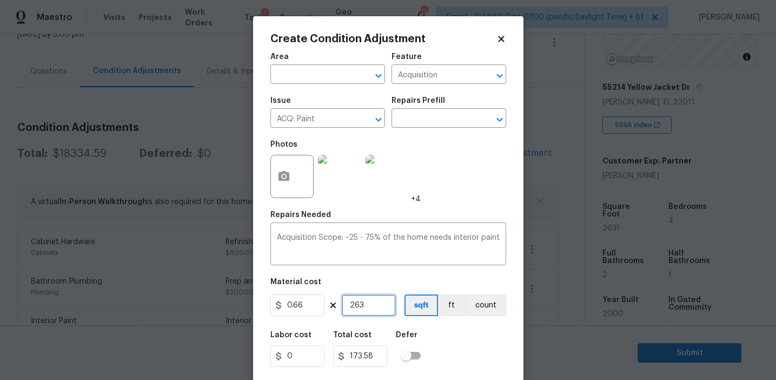
type input "1736.46"
type input "2631"
click at [379, 309] on input "2631" at bounding box center [369, 305] width 54 height 22
click at [454, 339] on div "Labor cost 0 Total cost 1736.46 Defer" at bounding box center [388, 349] width 236 height 49
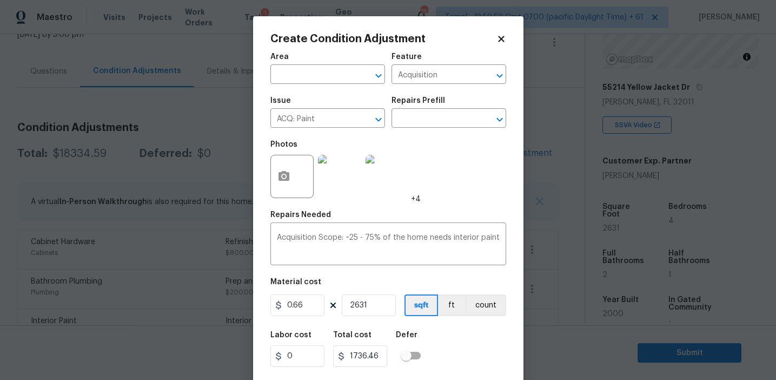
scroll to position [24, 0]
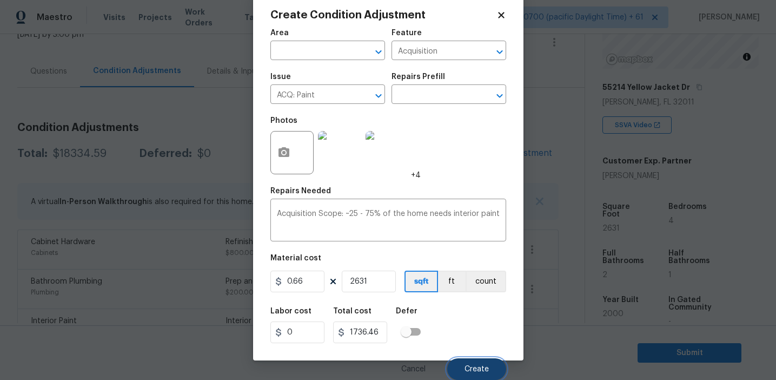
click at [466, 371] on span "Create" at bounding box center [477, 369] width 24 height 8
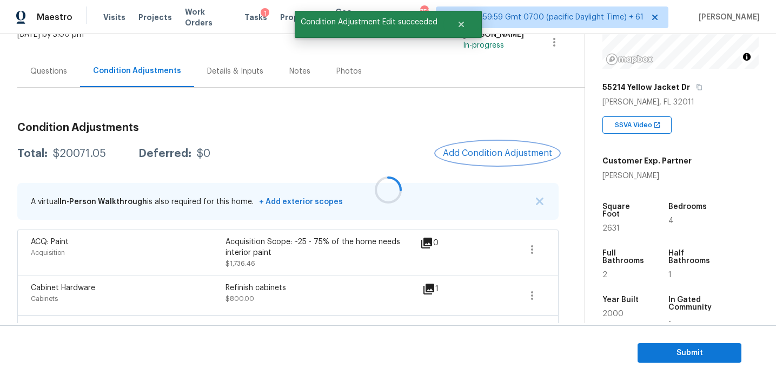
scroll to position [0, 0]
click at [477, 147] on button "Add Condition Adjustment" at bounding box center [497, 153] width 122 height 23
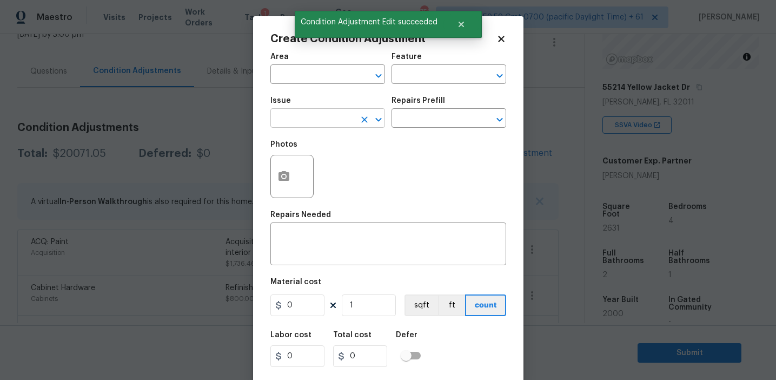
click at [300, 120] on input "text" at bounding box center [312, 119] width 84 height 17
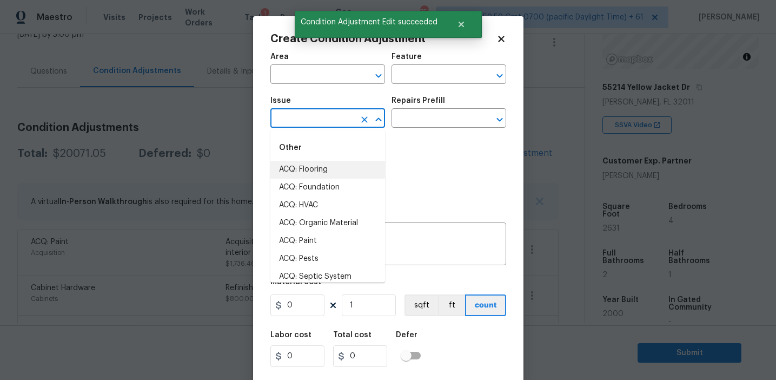
click at [320, 172] on li "ACQ: Flooring" at bounding box center [327, 170] width 115 height 18
type input "ACQ: Flooring"
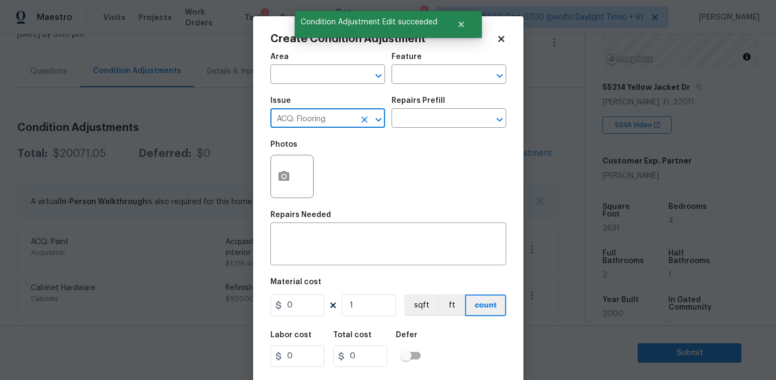
click at [422, 135] on div "Photos" at bounding box center [388, 169] width 236 height 70
click at [420, 120] on input "text" at bounding box center [434, 119] width 84 height 17
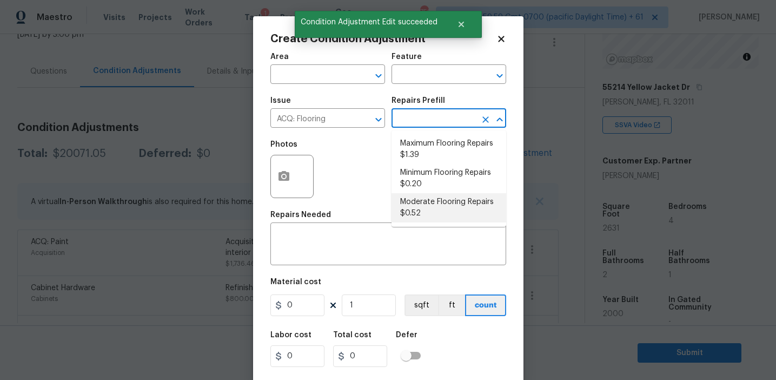
click at [420, 196] on li "Moderate Flooring Repairs $0.52" at bounding box center [449, 207] width 115 height 29
type input "Acquisition"
type textarea "Acquisition Scope: Moderate flooring repairs"
type input "0.52"
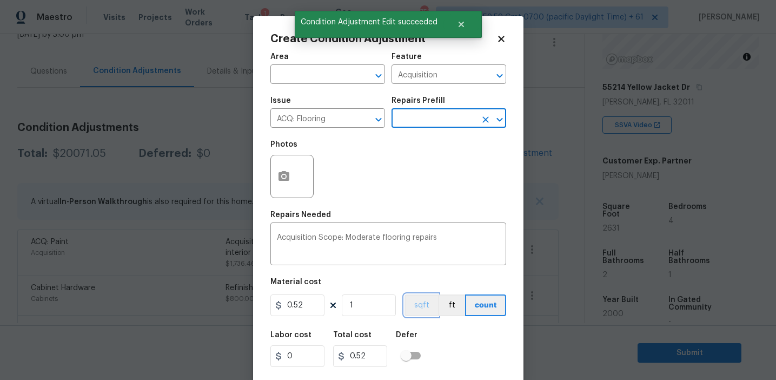
click at [414, 301] on button "sqft" at bounding box center [422, 305] width 34 height 22
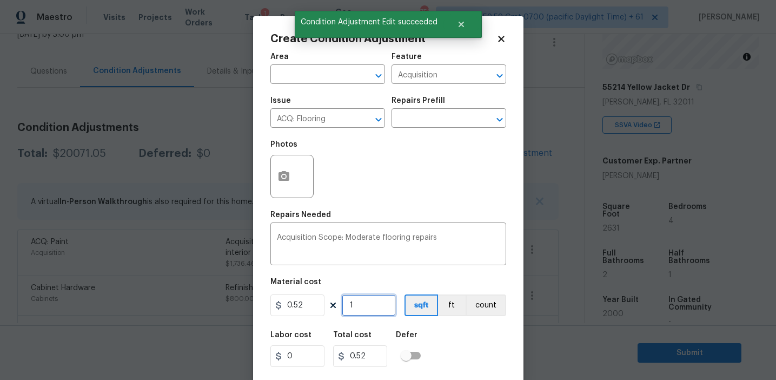
click at [391, 301] on input "1" at bounding box center [369, 305] width 54 height 22
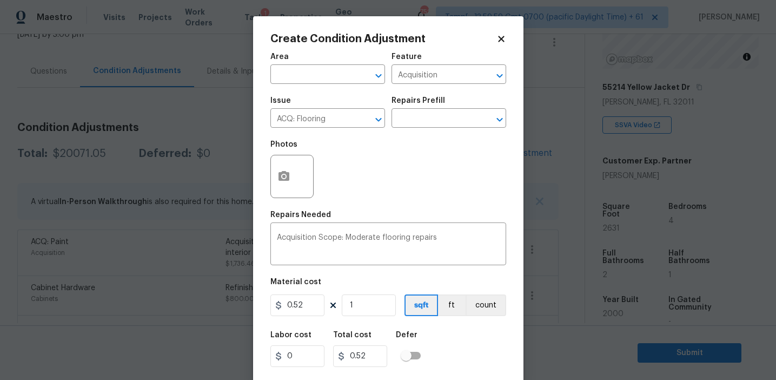
click at [395, 296] on div "1" at bounding box center [369, 305] width 54 height 22
click at [368, 307] on input "1" at bounding box center [369, 305] width 54 height 22
type input "0"
paste input "2631"
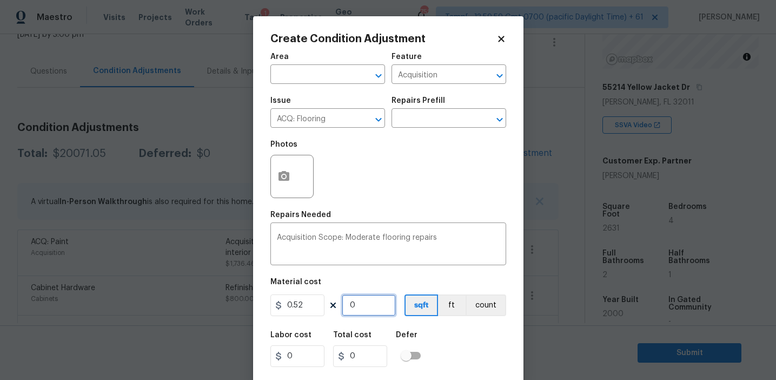
type input "2631"
type input "1368.12"
type input "2631"
click at [360, 210] on div "Area ​ Feature Acquisition ​ Issue ACQ: Flooring ​ Repairs Prefill ​ Photos Rep…" at bounding box center [388, 225] width 236 height 357
click at [286, 171] on icon "button" at bounding box center [283, 176] width 13 height 13
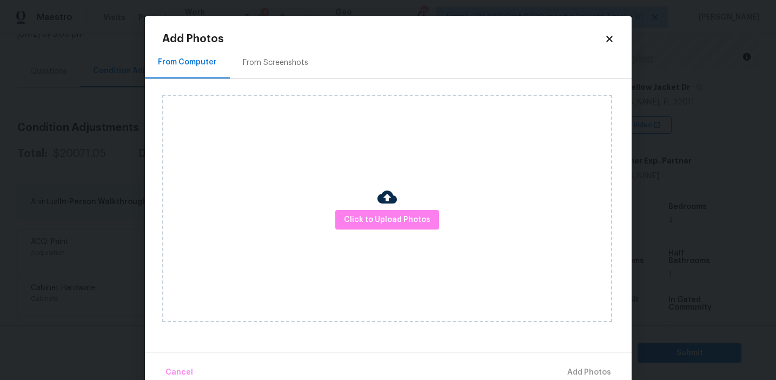
click at [298, 62] on div "From Screenshots" at bounding box center [275, 62] width 65 height 11
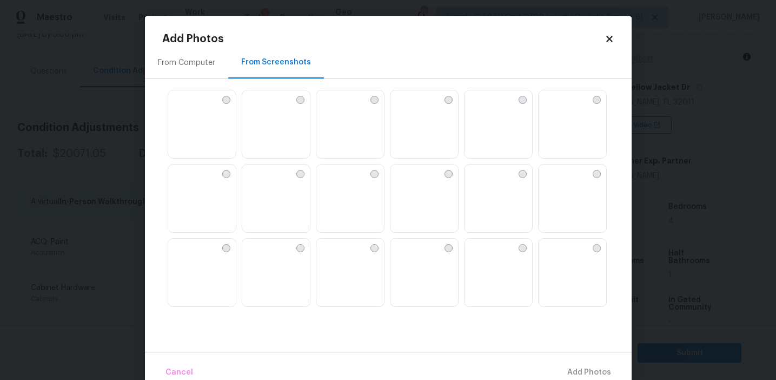
click at [260, 108] on img at bounding box center [250, 98] width 17 height 17
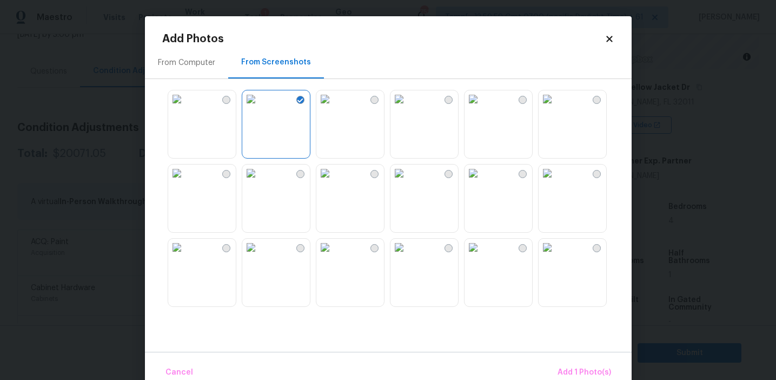
click at [334, 182] on img at bounding box center [324, 172] width 17 height 17
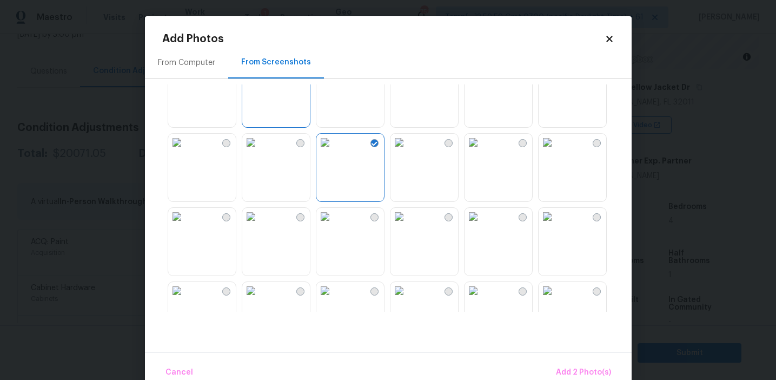
scroll to position [81, 0]
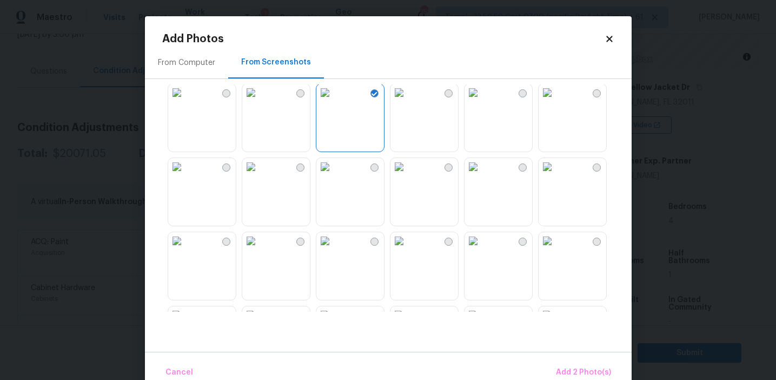
click at [334, 175] on img at bounding box center [324, 166] width 17 height 17
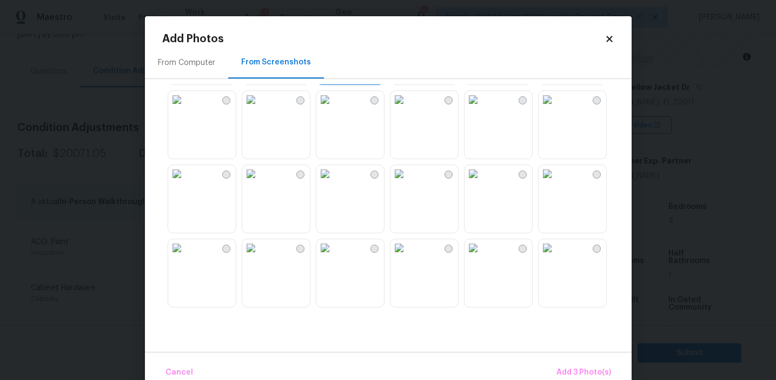
click at [406, 108] on img at bounding box center [399, 99] width 17 height 17
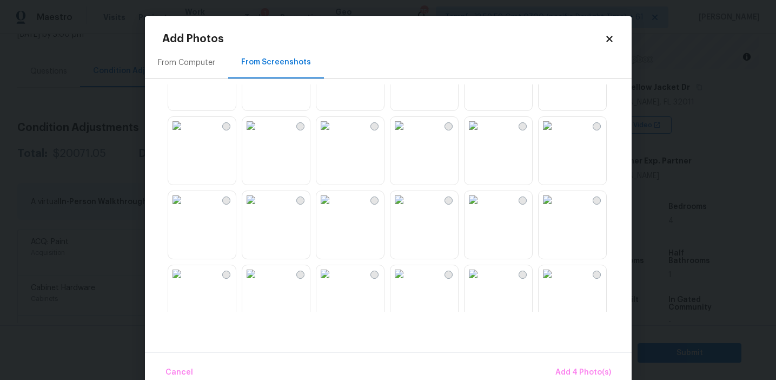
scroll to position [397, 0]
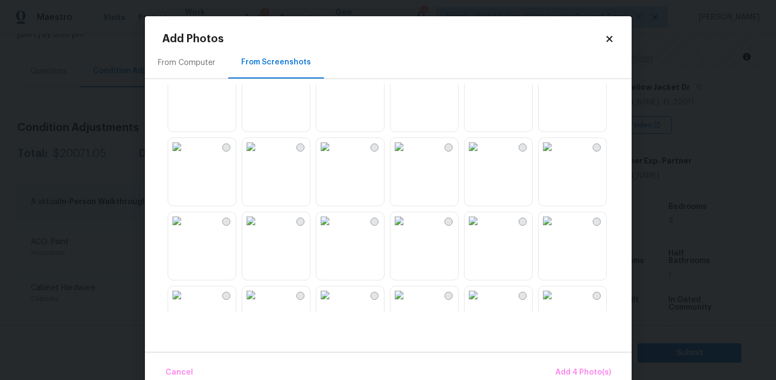
click at [546, 155] on img at bounding box center [547, 146] width 17 height 17
click at [482, 229] on img at bounding box center [473, 220] width 17 height 17
click at [556, 229] on img at bounding box center [547, 220] width 17 height 17
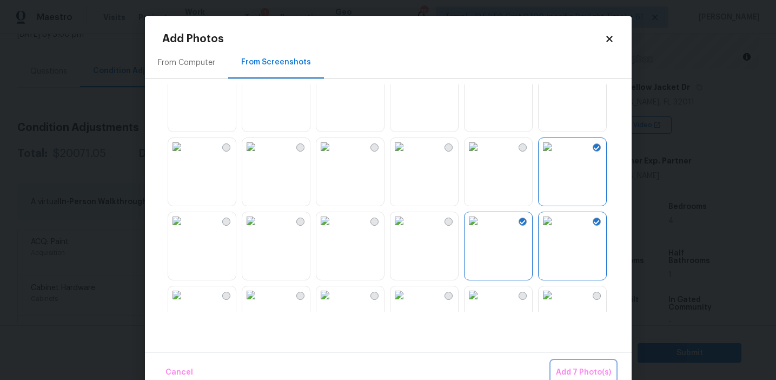
click at [567, 372] on span "Add 7 Photo(s)" at bounding box center [583, 373] width 55 height 14
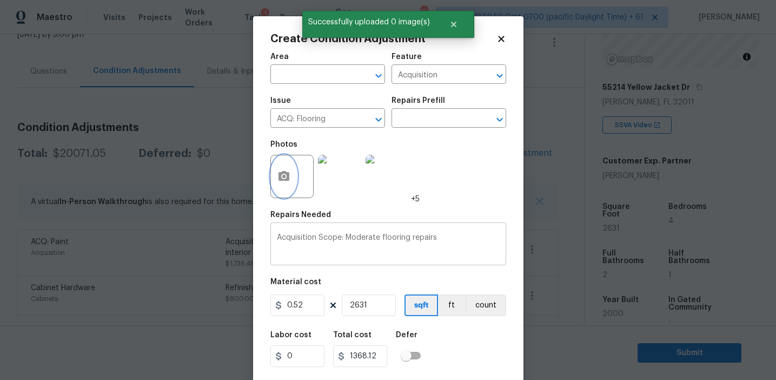
scroll to position [24, 0]
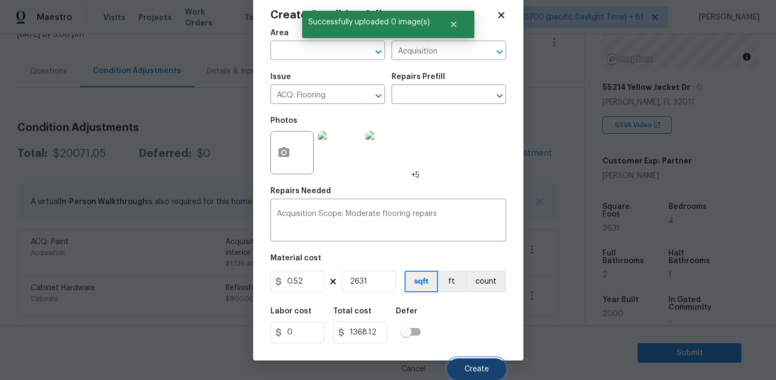
click at [462, 367] on button "Create" at bounding box center [476, 369] width 59 height 22
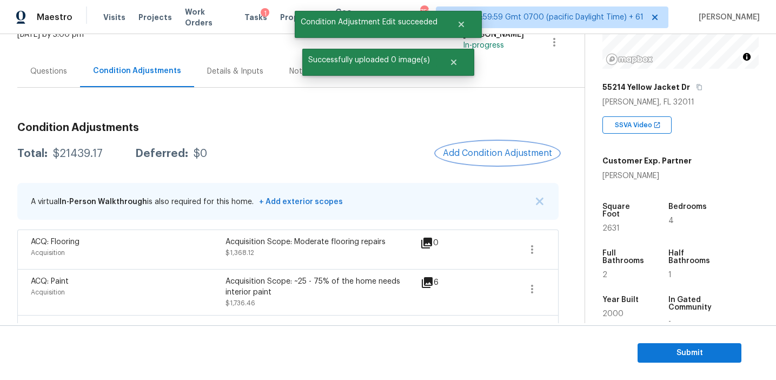
scroll to position [0, 0]
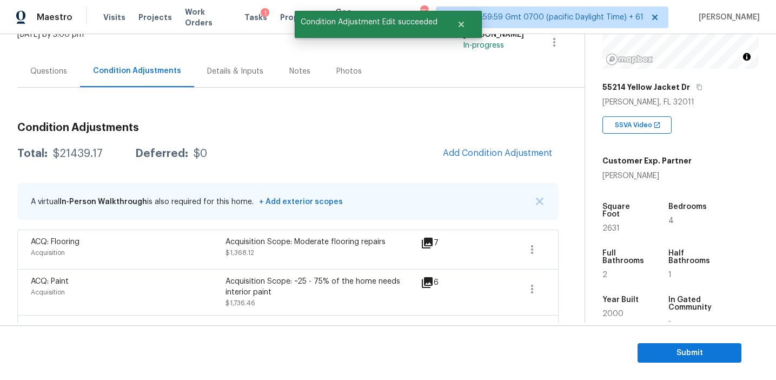
click at [70, 152] on div "$21439.17" at bounding box center [78, 153] width 50 height 11
copy div "21439.17"
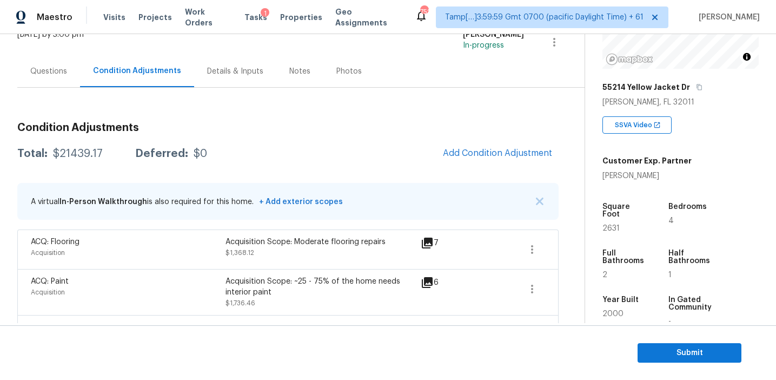
click at [228, 131] on h3 "Condition Adjustments" at bounding box center [287, 127] width 541 height 11
click at [47, 59] on div "Questions" at bounding box center [48, 71] width 63 height 32
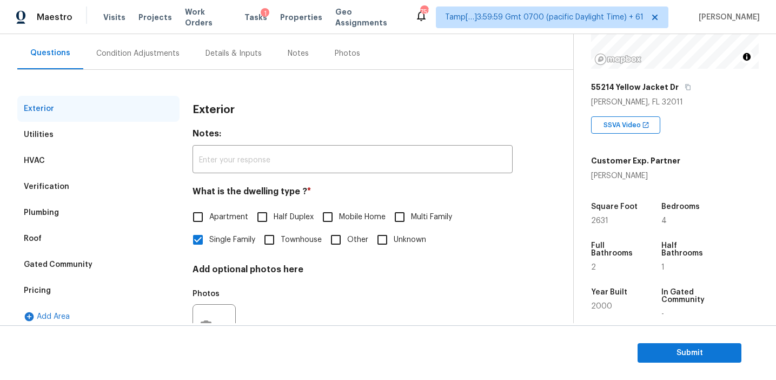
scroll to position [97, 0]
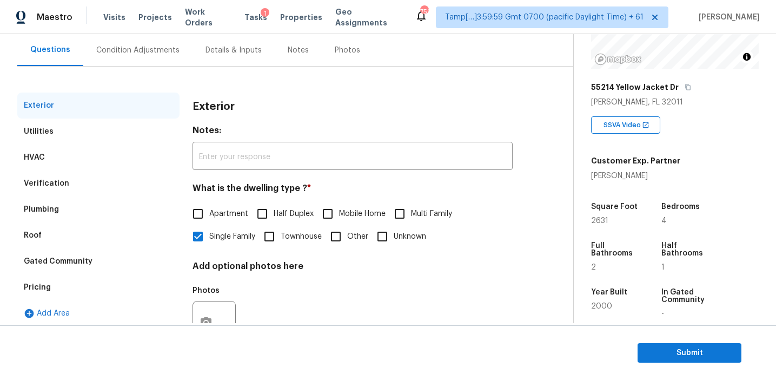
click at [91, 293] on div "Pricing" at bounding box center [98, 287] width 162 height 26
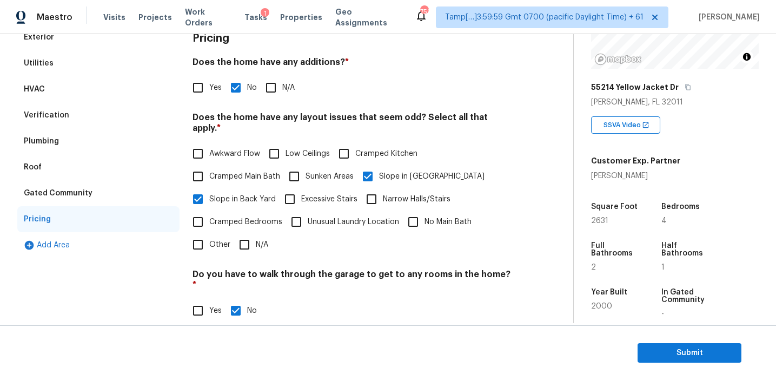
click at [115, 110] on div "Verification" at bounding box center [98, 115] width 162 height 26
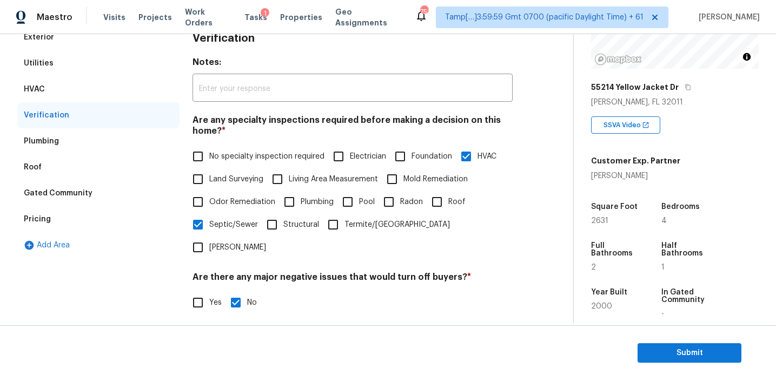
scroll to position [374, 0]
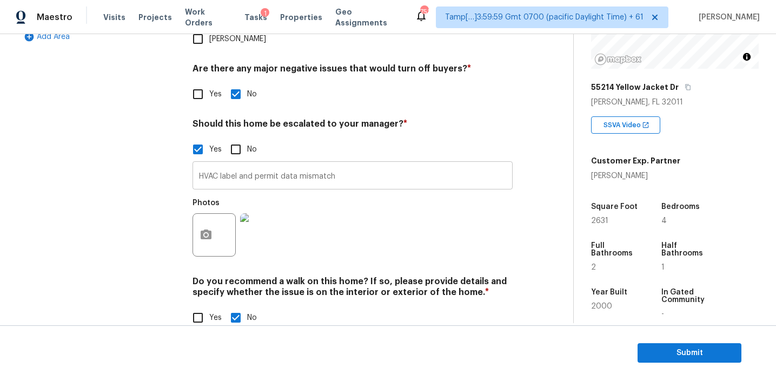
click at [215, 164] on input "HVAC label and permit data mismatch" at bounding box center [353, 176] width 320 height 25
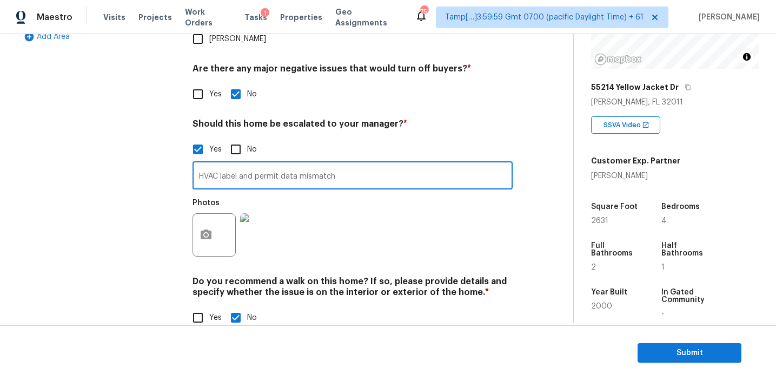
click at [171, 153] on div "Exterior Utilities HVAC Verification Plumbing Roof Gated Community Pricing Add …" at bounding box center [98, 79] width 162 height 526
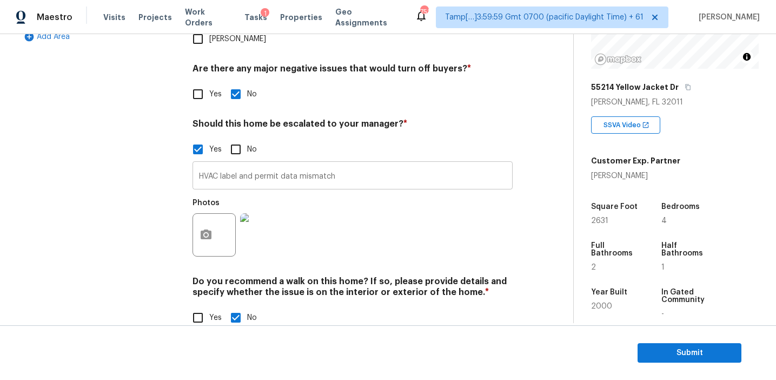
click at [207, 164] on input "HVAC label and permit data mismatch" at bounding box center [353, 176] width 320 height 25
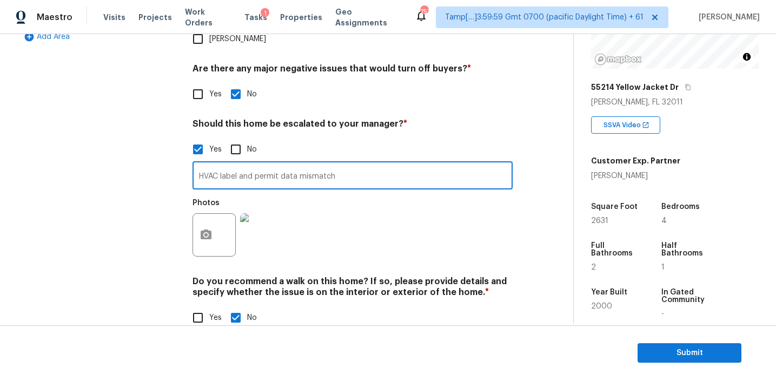
click at [163, 157] on div "Exterior Utilities HVAC Verification Plumbing Roof Gated Community Pricing Add …" at bounding box center [98, 79] width 162 height 526
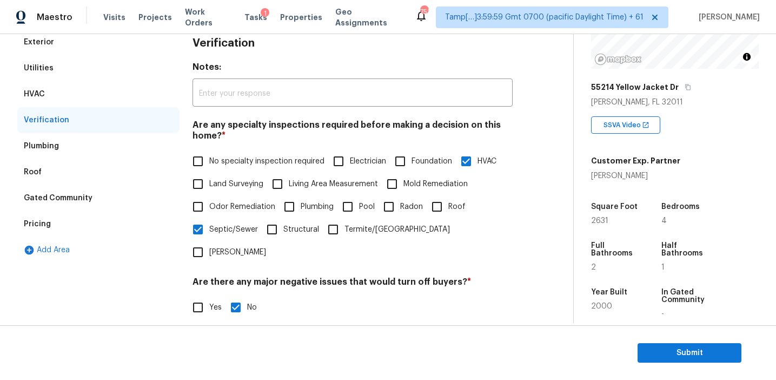
scroll to position [152, 0]
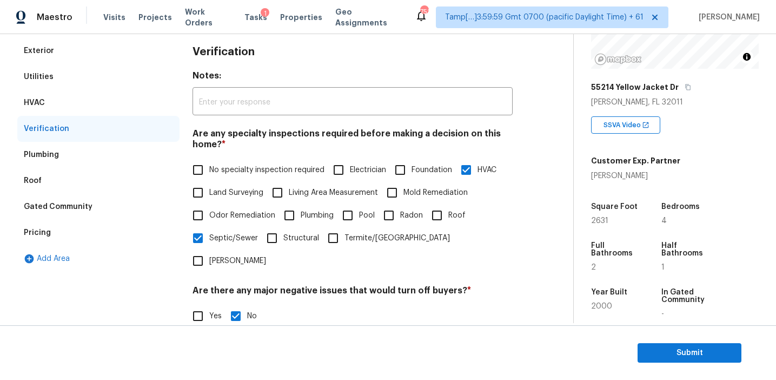
click at [99, 234] on div "Pricing" at bounding box center [98, 233] width 162 height 26
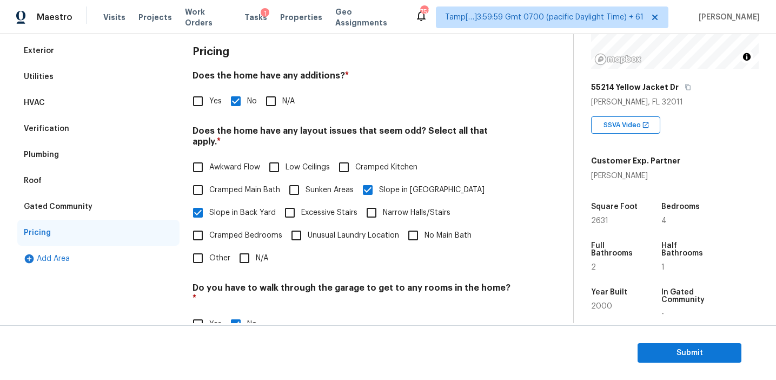
click at [190, 108] on input "Yes" at bounding box center [198, 101] width 23 height 23
checkbox input "true"
checkbox input "false"
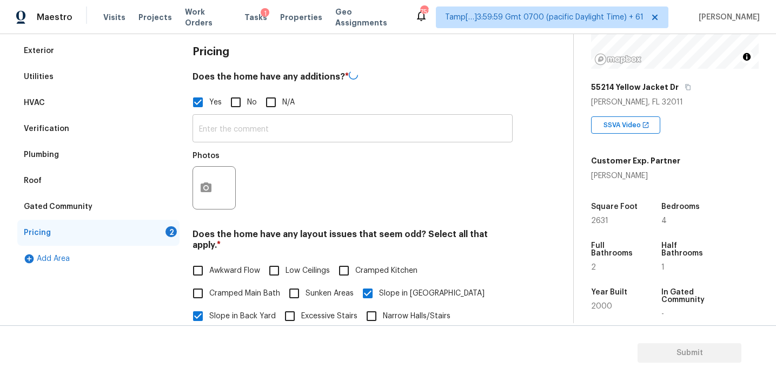
click at [217, 128] on input "text" at bounding box center [353, 129] width 320 height 25
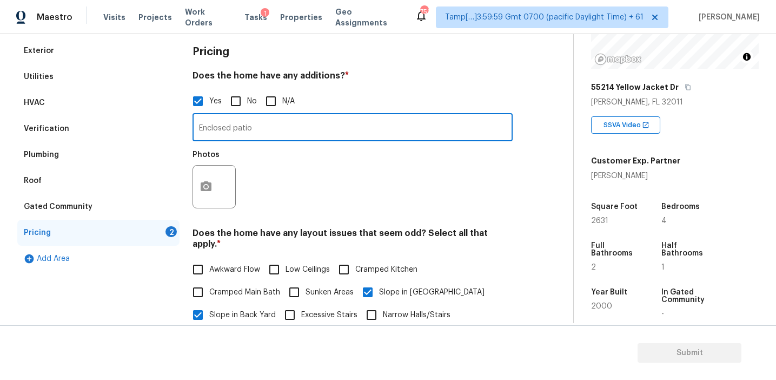
type input "Enclosed patio"
click at [206, 184] on icon "button" at bounding box center [206, 186] width 13 height 13
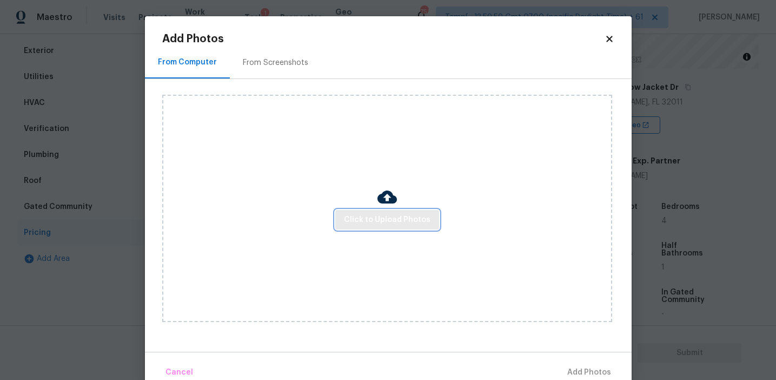
click at [355, 228] on button "Click to Upload Photos" at bounding box center [387, 220] width 104 height 20
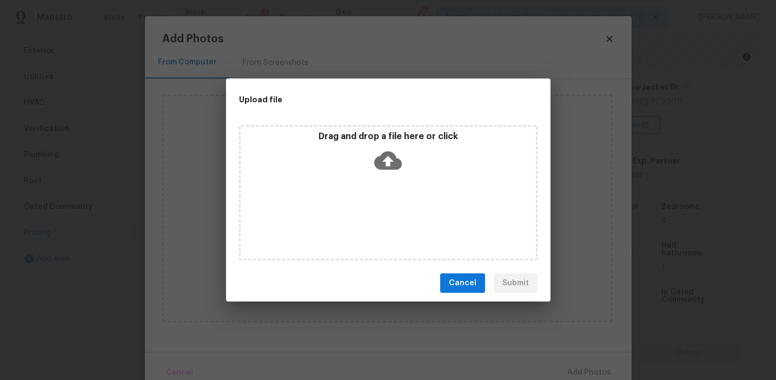
click at [372, 145] on div "Drag and drop a file here or click" at bounding box center [388, 154] width 295 height 47
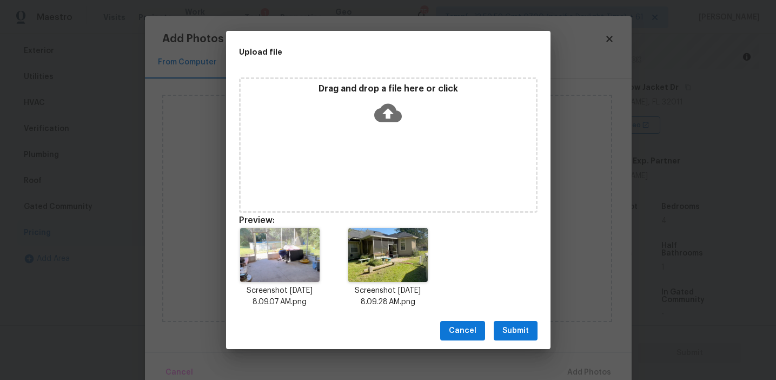
click at [508, 327] on span "Submit" at bounding box center [515, 331] width 27 height 14
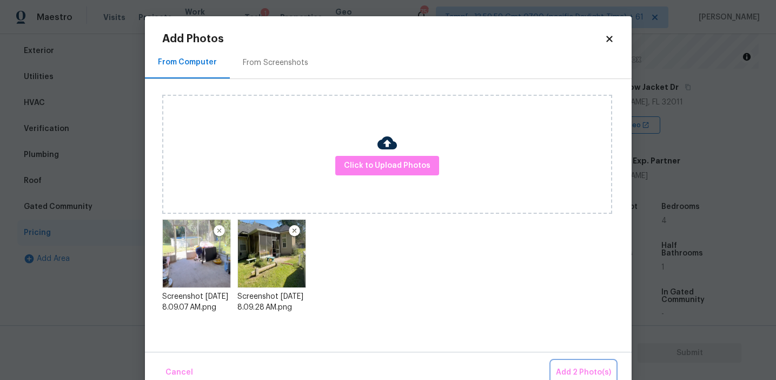
click at [578, 375] on span "Add 2 Photo(s)" at bounding box center [583, 373] width 55 height 14
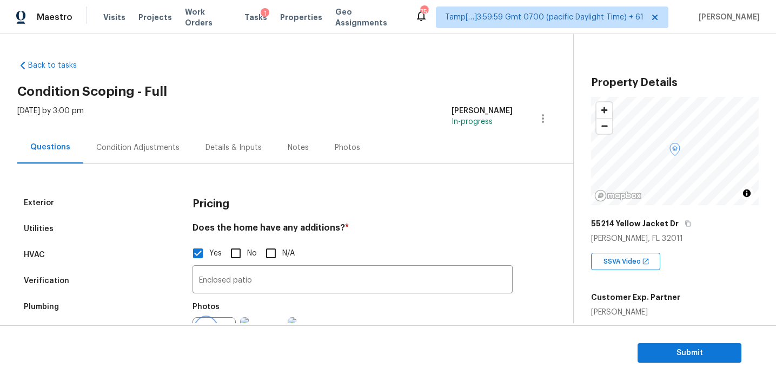
scroll to position [136, 0]
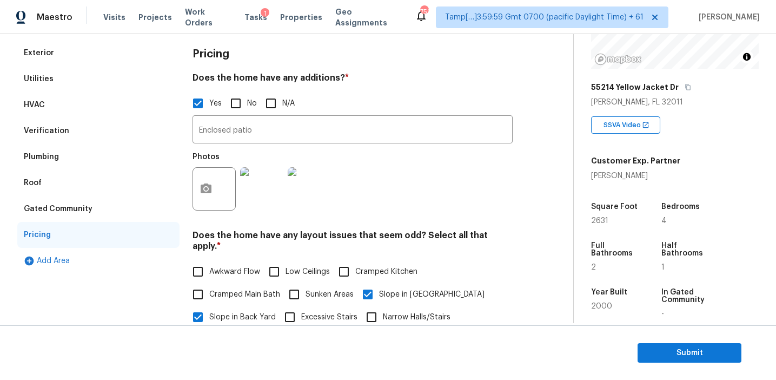
click at [94, 196] on div "Gated Community" at bounding box center [98, 209] width 162 height 26
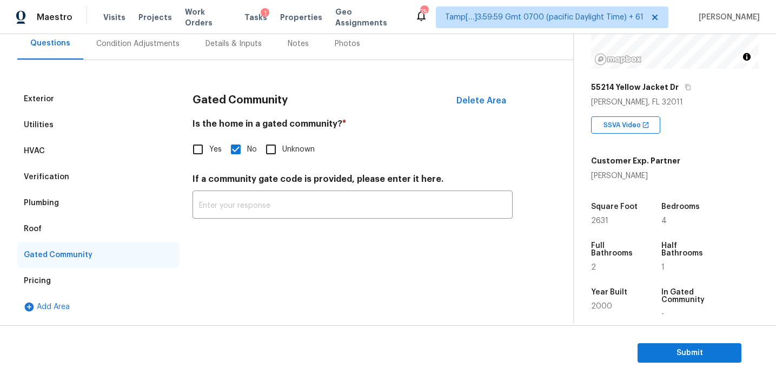
scroll to position [104, 0]
click at [73, 224] on div "Roof" at bounding box center [98, 229] width 162 height 26
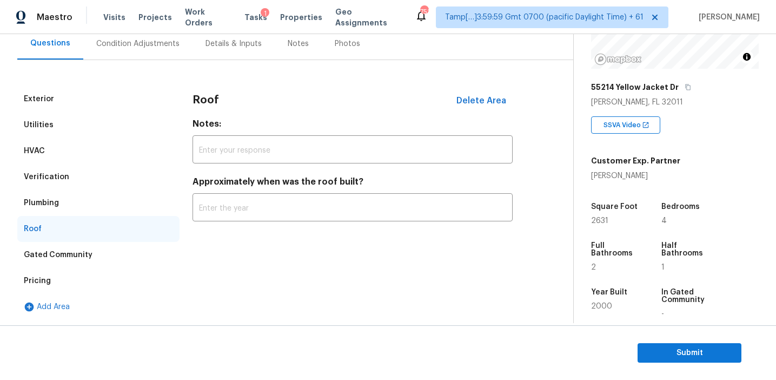
click at [68, 195] on div "Plumbing" at bounding box center [98, 203] width 162 height 26
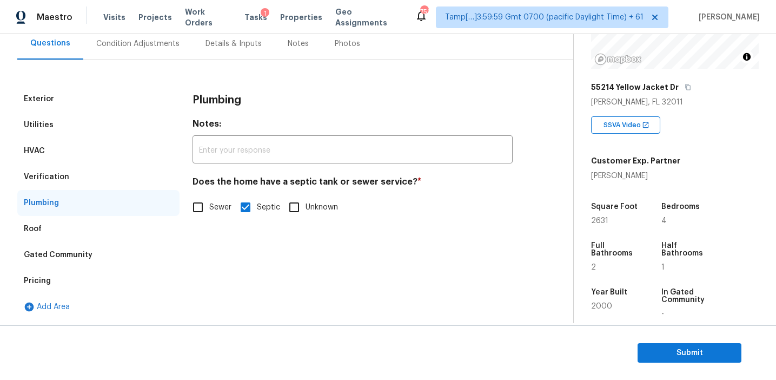
click at [65, 156] on div "HVAC" at bounding box center [98, 151] width 162 height 26
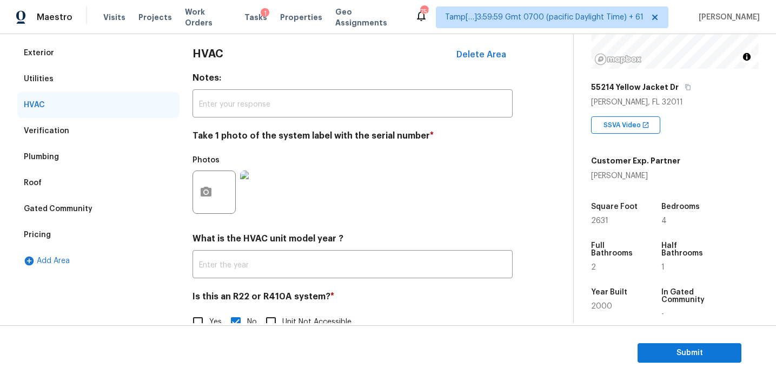
click at [81, 125] on div "Verification" at bounding box center [98, 131] width 162 height 26
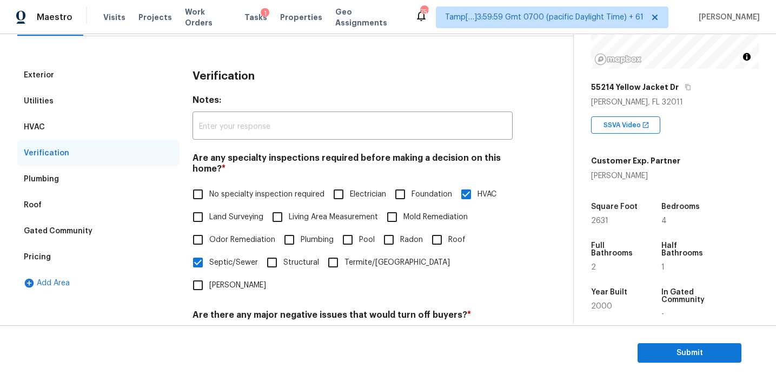
scroll to position [98, 0]
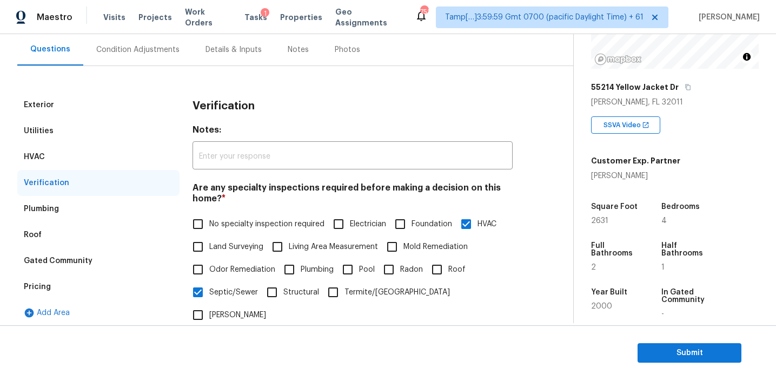
click at [96, 150] on div "HVAC" at bounding box center [98, 157] width 162 height 26
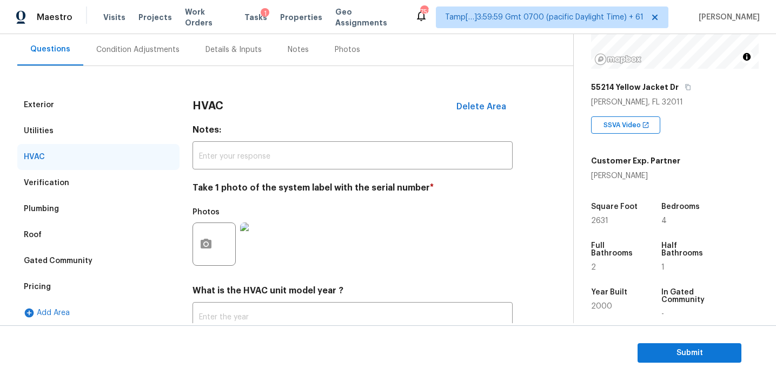
click at [90, 118] on div "Utilities" at bounding box center [98, 131] width 162 height 26
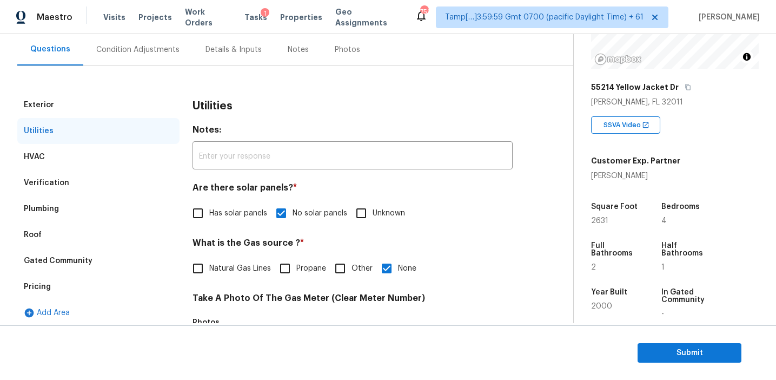
click at [85, 102] on div "Exterior" at bounding box center [98, 105] width 162 height 26
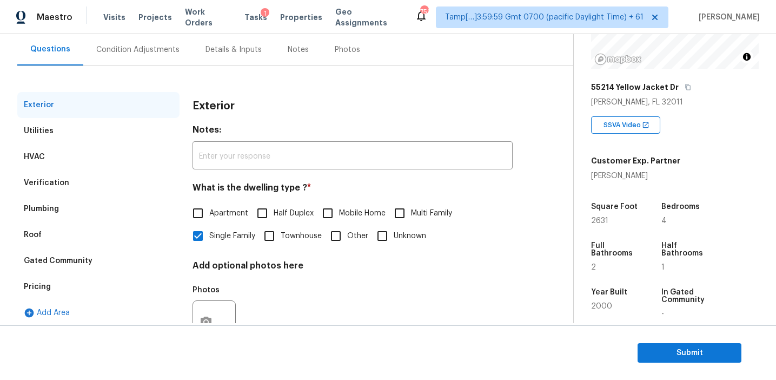
click at [144, 53] on div "Condition Adjustments" at bounding box center [137, 49] width 83 height 11
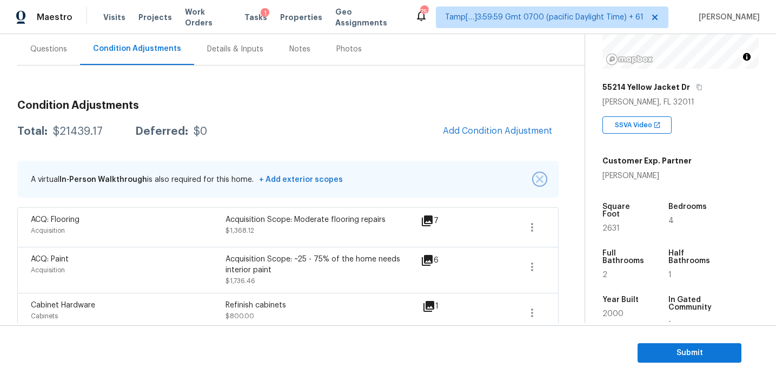
click at [539, 178] on img "button" at bounding box center [540, 179] width 8 height 8
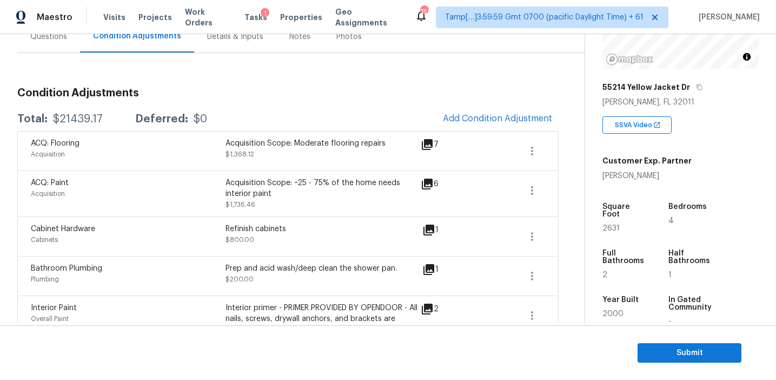
scroll to position [97, 0]
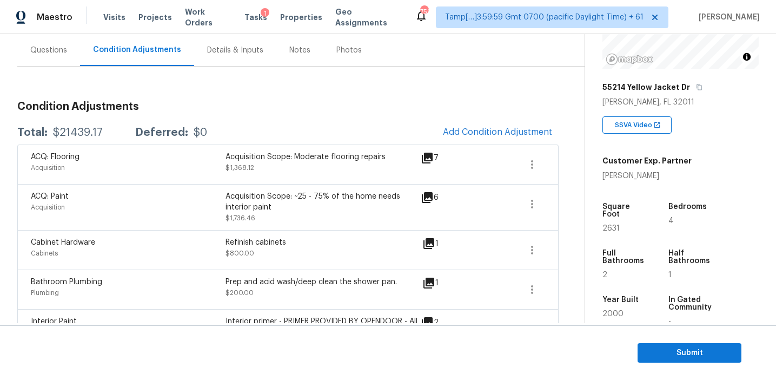
click at [654, 352] on span "Submit" at bounding box center [689, 353] width 87 height 14
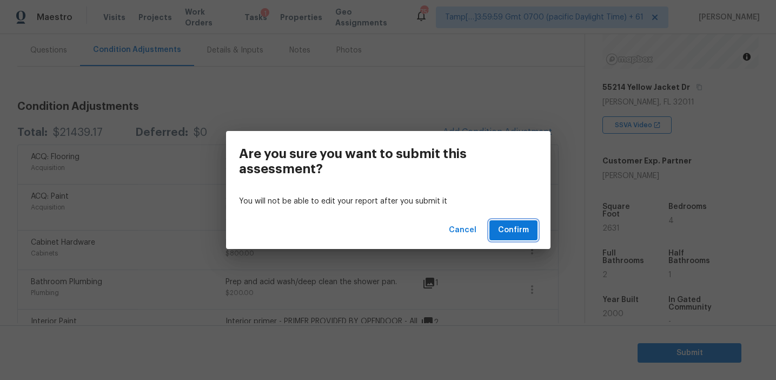
click at [506, 225] on span "Confirm" at bounding box center [513, 230] width 31 height 14
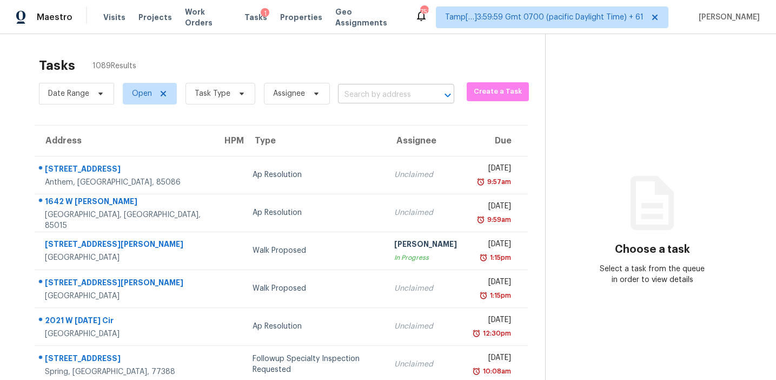
click at [366, 100] on input "text" at bounding box center [381, 95] width 86 height 17
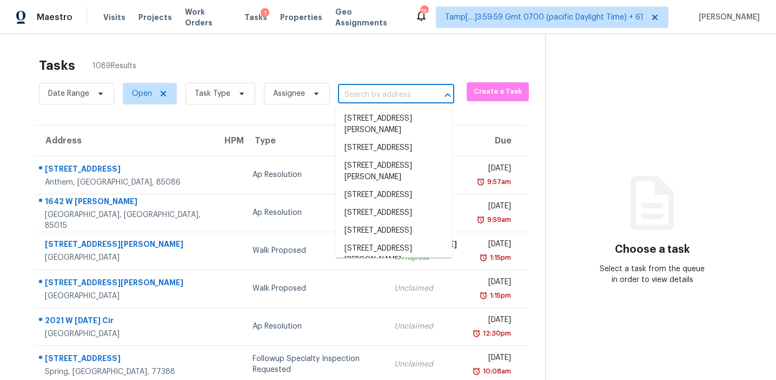
paste input "[STREET_ADDRESS][PERSON_NAME]"
type input "[STREET_ADDRESS][PERSON_NAME]"
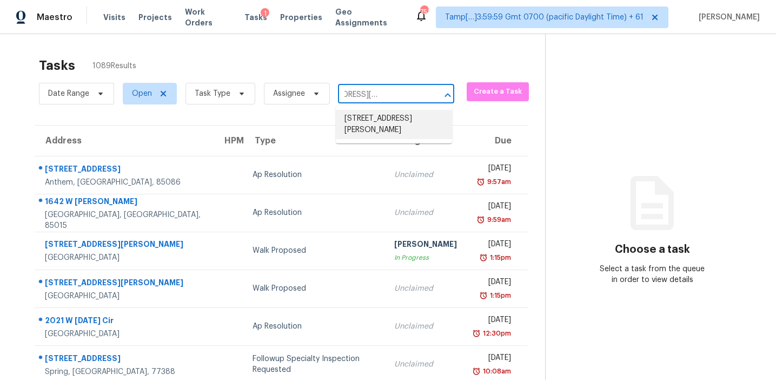
click at [375, 120] on li "[STREET_ADDRESS][PERSON_NAME]" at bounding box center [394, 124] width 116 height 29
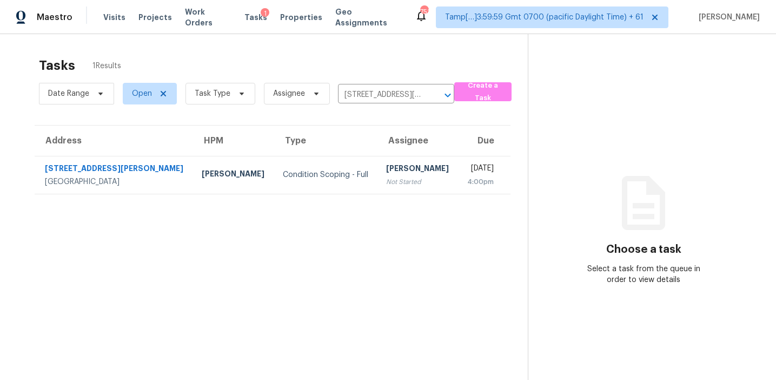
click at [386, 172] on div "[PERSON_NAME]" at bounding box center [417, 170] width 63 height 14
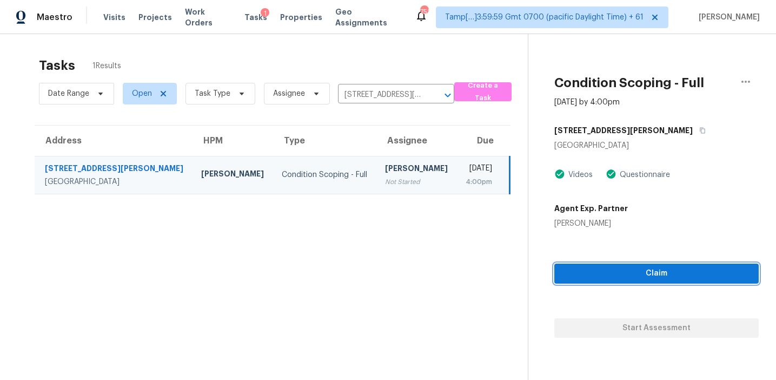
click at [591, 274] on span "Claim" at bounding box center [656, 274] width 187 height 14
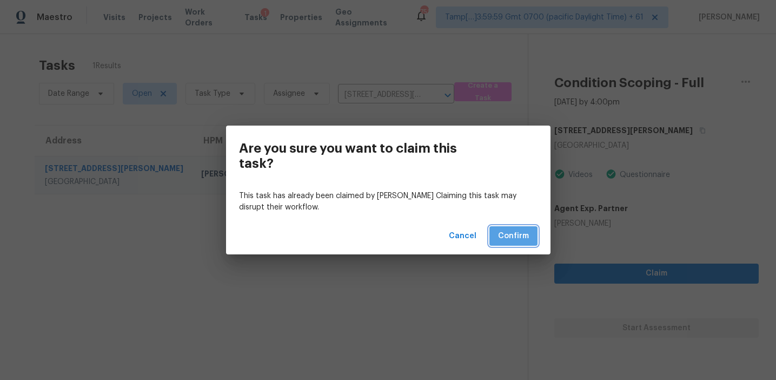
click at [511, 246] on button "Confirm" at bounding box center [513, 236] width 48 height 20
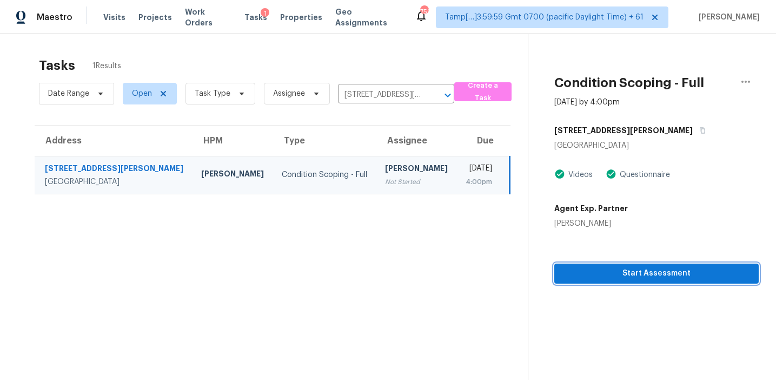
click at [560, 268] on button "Start Assessment" at bounding box center [656, 273] width 204 height 20
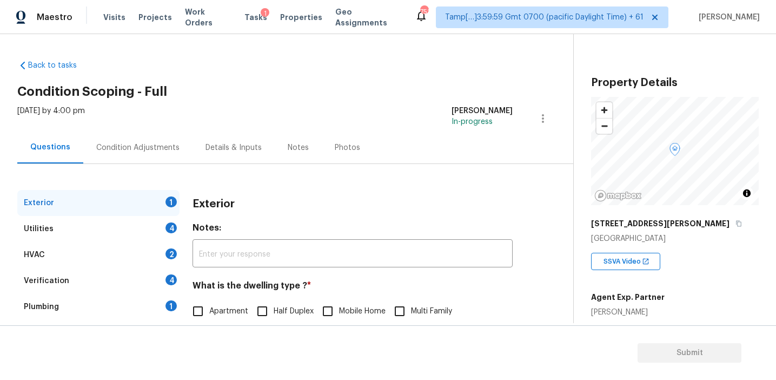
click at [198, 191] on div "Exterior" at bounding box center [353, 204] width 320 height 28
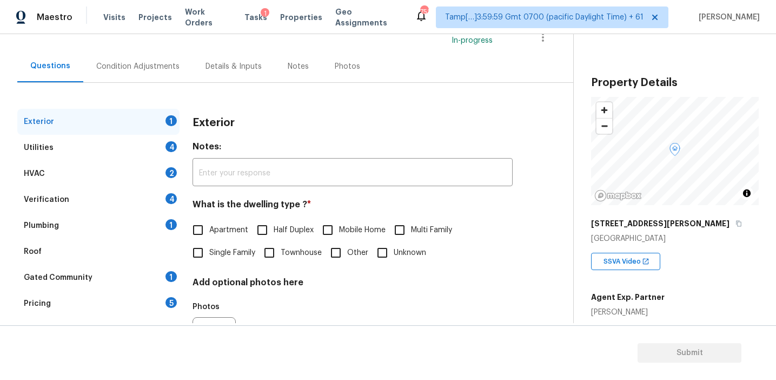
scroll to position [100, 0]
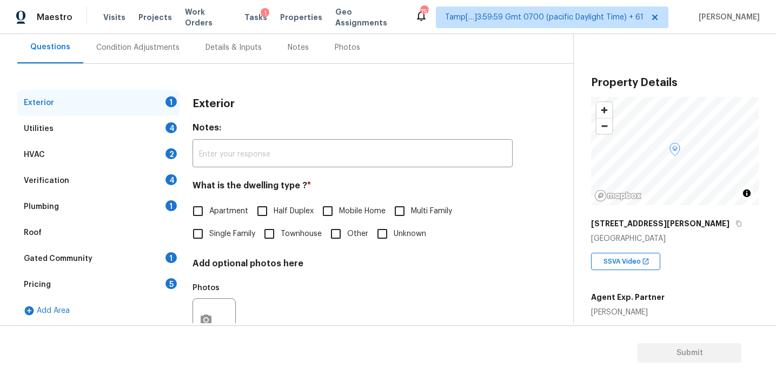
click at [161, 281] on div "Pricing 5" at bounding box center [98, 285] width 162 height 26
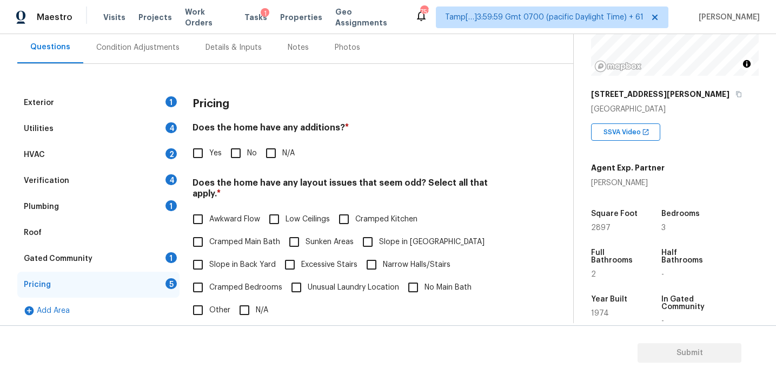
scroll to position [127, 0]
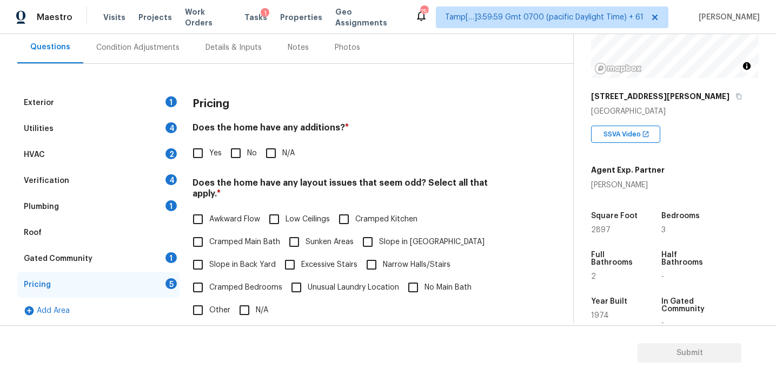
click at [331, 135] on h4 "Does the home have any additions? *" at bounding box center [353, 129] width 320 height 15
click at [340, 134] on h4 "Does the home have any additions? *" at bounding box center [353, 129] width 320 height 15
click at [475, 162] on div "Yes No N/A" at bounding box center [353, 153] width 320 height 23
click at [119, 188] on div "Verification 4" at bounding box center [98, 181] width 162 height 26
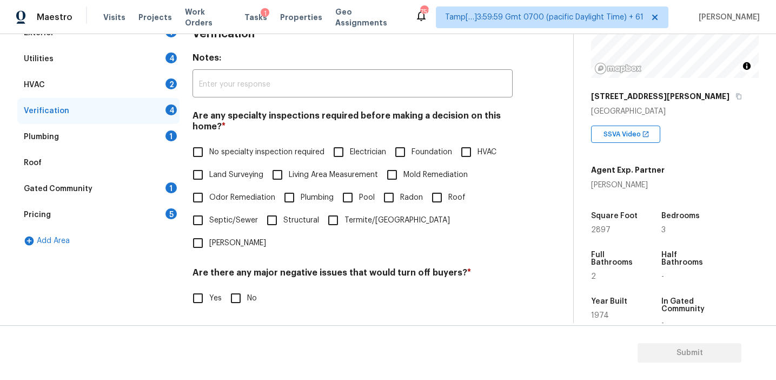
scroll to position [271, 0]
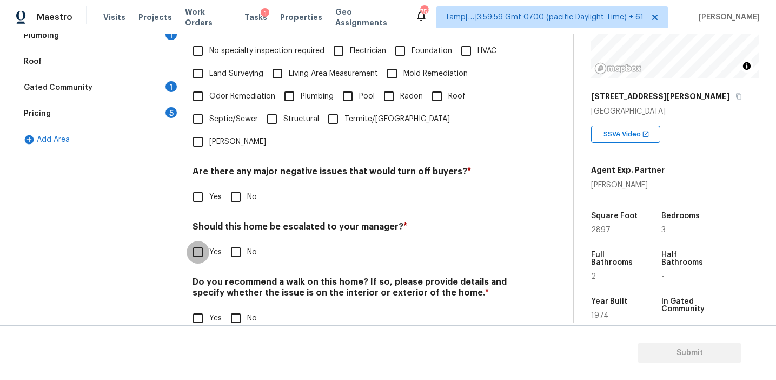
click at [202, 241] on input "Yes" at bounding box center [198, 252] width 23 height 23
checkbox input "true"
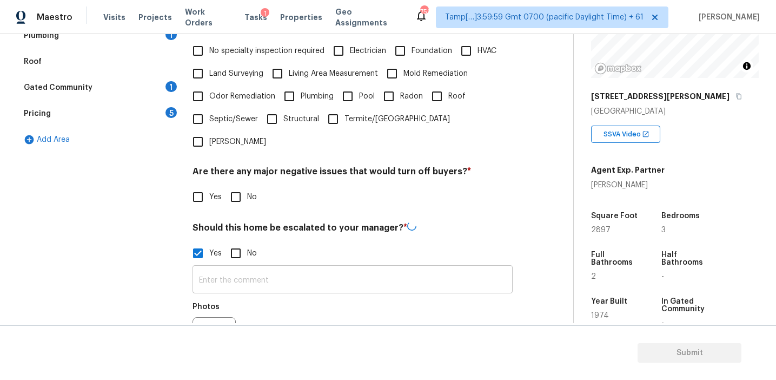
click at [219, 268] on input "text" at bounding box center [353, 280] width 320 height 25
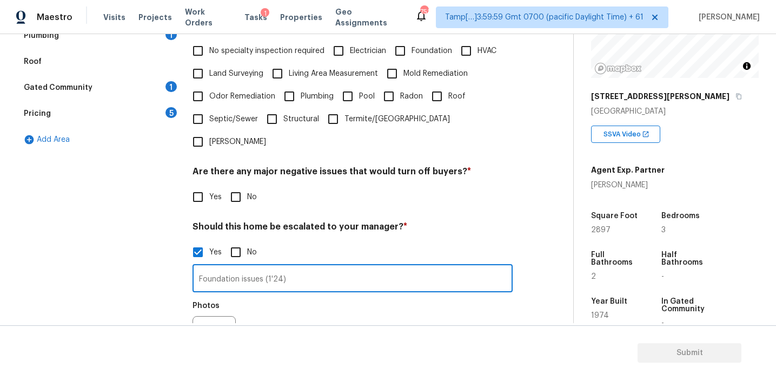
click at [274, 267] on input "Foundation issues (1'24)" at bounding box center [353, 279] width 320 height 25
click at [218, 316] on div at bounding box center [214, 337] width 43 height 43
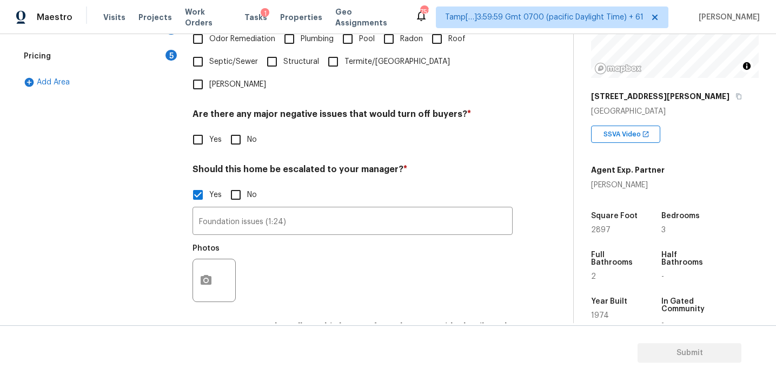
scroll to position [374, 0]
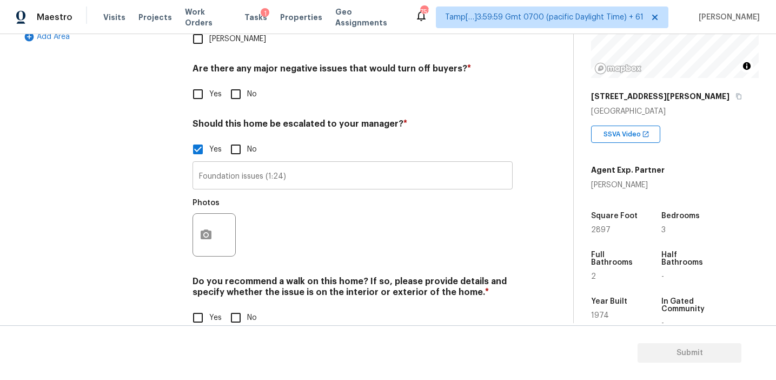
click at [280, 164] on input "Foundation issues (1:24)" at bounding box center [353, 176] width 320 height 25
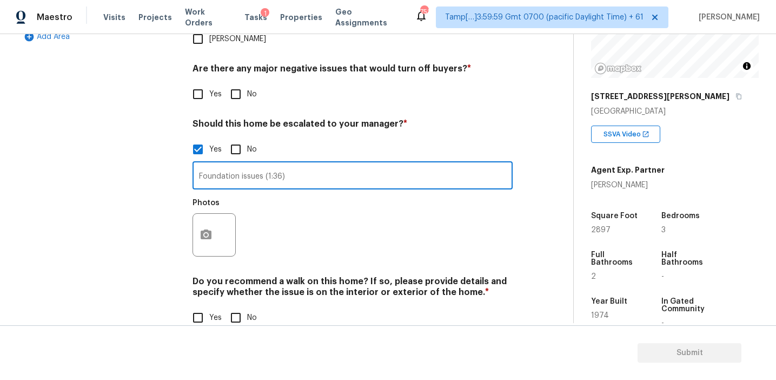
type input "Foundation issues (1:36)"
click at [206, 228] on icon "button" at bounding box center [206, 234] width 13 height 13
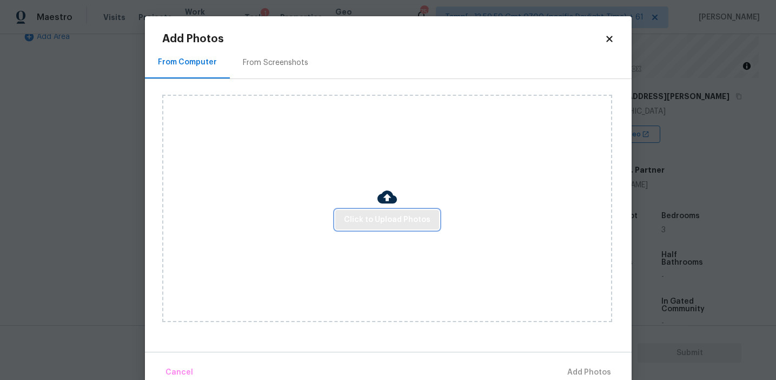
click at [372, 221] on span "Click to Upload Photos" at bounding box center [387, 220] width 87 height 14
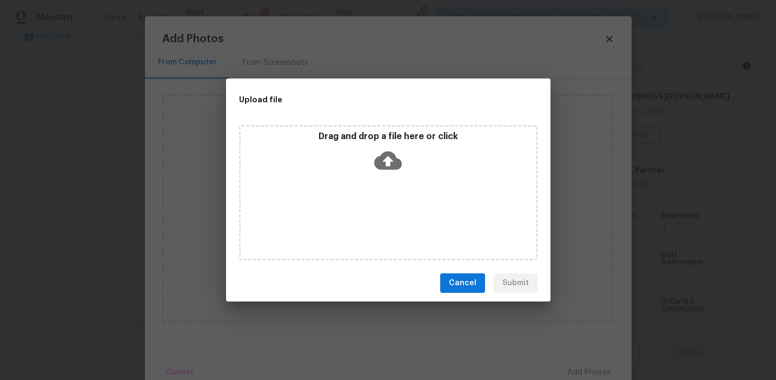
click at [371, 124] on div "Drag and drop a file here or click" at bounding box center [388, 193] width 325 height 144
click at [327, 131] on p "Drag and drop a file here or click" at bounding box center [388, 136] width 295 height 11
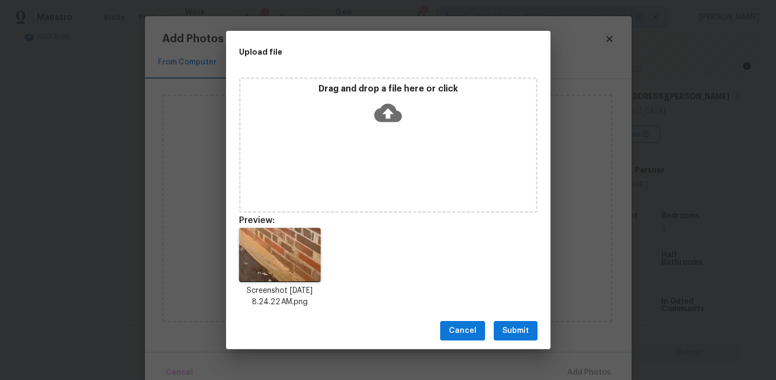
click at [512, 325] on span "Submit" at bounding box center [515, 331] width 27 height 14
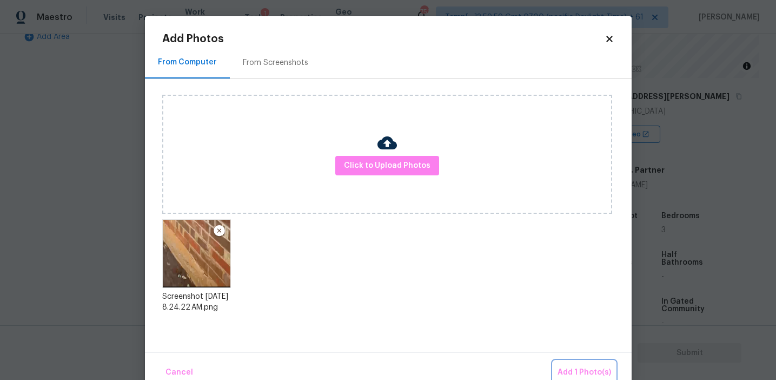
click at [565, 368] on span "Add 1 Photo(s)" at bounding box center [585, 373] width 54 height 14
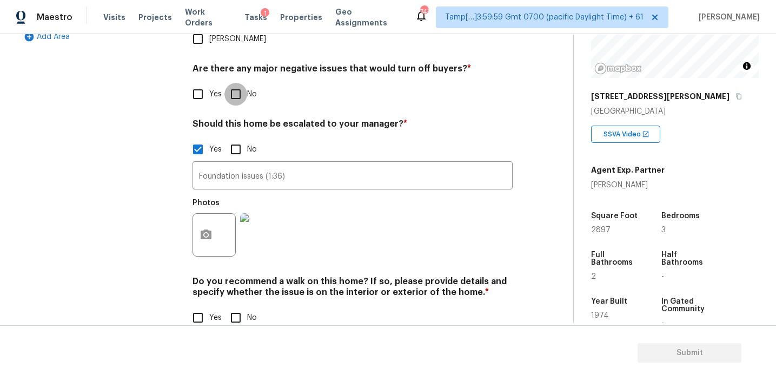
click at [230, 83] on input "No" at bounding box center [235, 94] width 23 height 23
checkbox input "true"
click at [231, 306] on input "No" at bounding box center [235, 317] width 23 height 23
checkbox input "true"
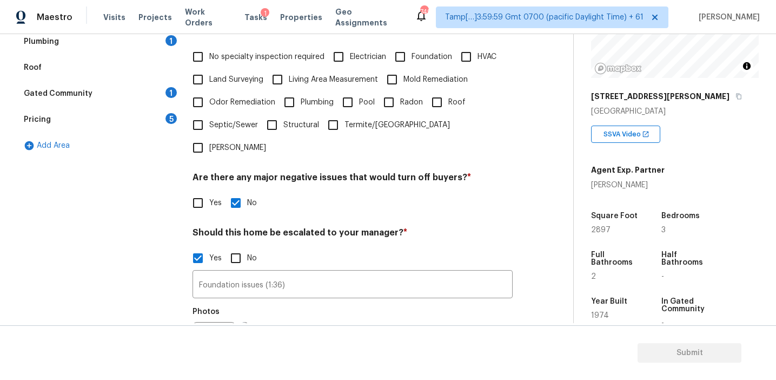
scroll to position [208, 0]
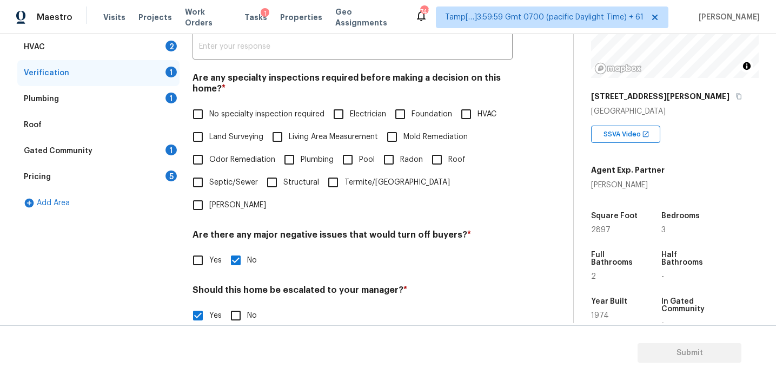
click at [405, 113] on input "Foundation" at bounding box center [400, 114] width 23 height 23
checkbox input "true"
click at [285, 155] on input "Plumbing" at bounding box center [289, 159] width 23 height 23
click at [289, 161] on input "Plumbing" at bounding box center [289, 159] width 23 height 23
checkbox input "false"
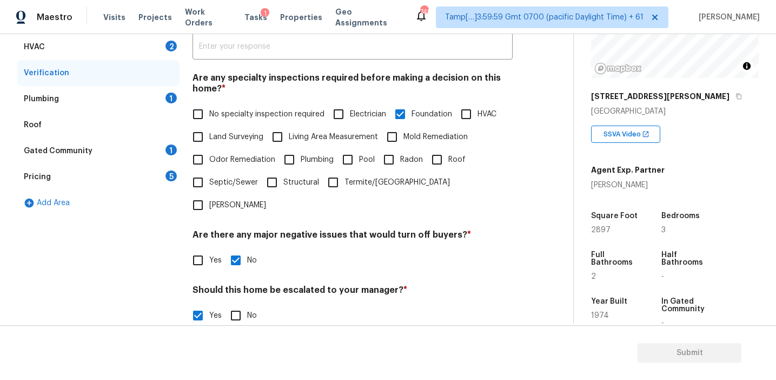
click at [171, 163] on div "Gated Community 1" at bounding box center [98, 151] width 162 height 26
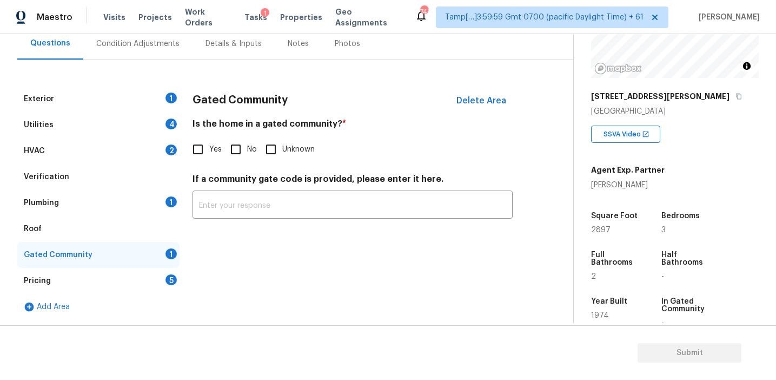
click at [159, 278] on div "Pricing 5" at bounding box center [98, 281] width 162 height 26
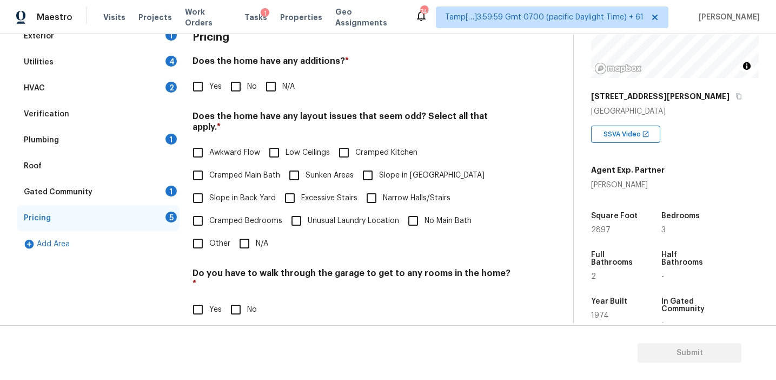
scroll to position [148, 0]
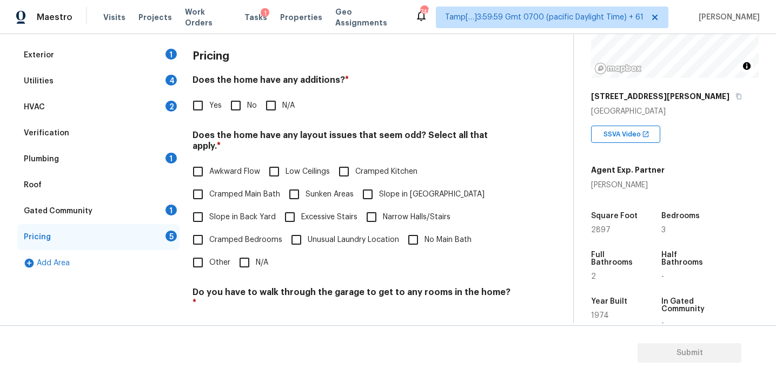
click at [207, 109] on input "Yes" at bounding box center [198, 105] width 23 height 23
checkbox input "true"
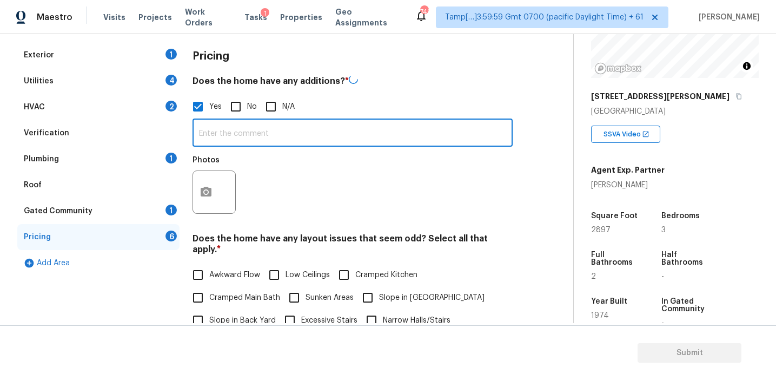
click at [231, 145] on input "text" at bounding box center [353, 133] width 320 height 25
type input "Enclosed patio"
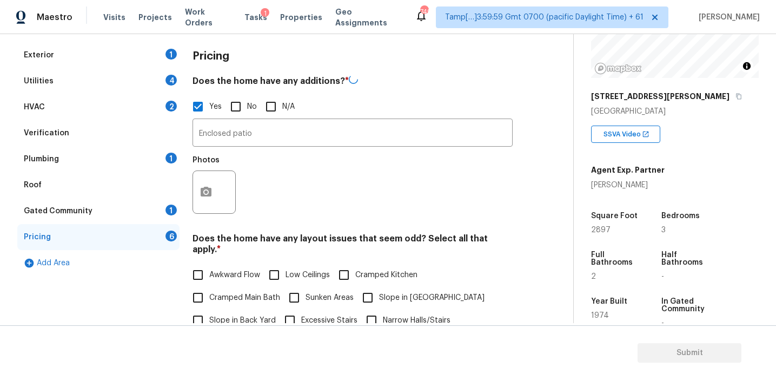
click at [220, 184] on div at bounding box center [214, 191] width 43 height 43
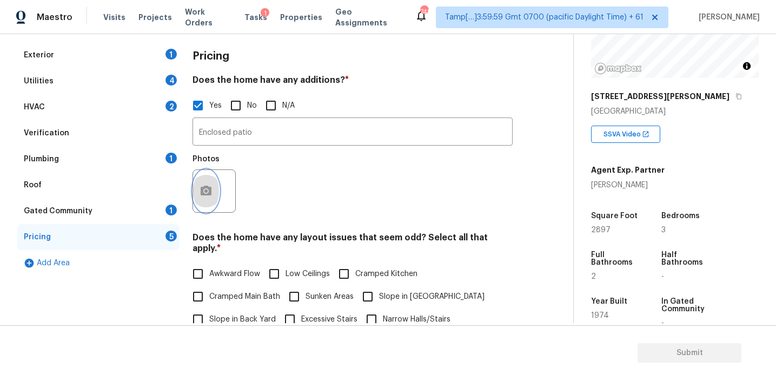
click at [215, 202] on button "button" at bounding box center [206, 191] width 26 height 42
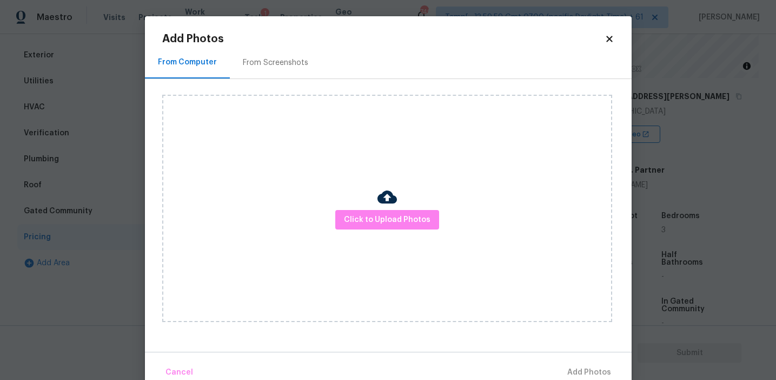
click at [346, 204] on div "Click to Upload Photos" at bounding box center [387, 208] width 450 height 227
click at [350, 212] on button "Click to Upload Photos" at bounding box center [387, 220] width 104 height 20
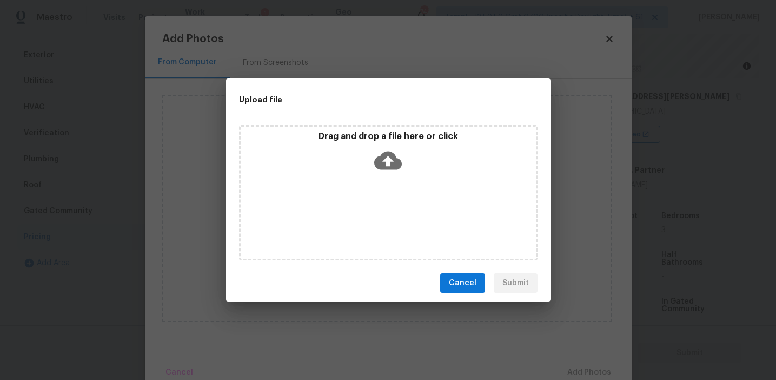
click at [352, 136] on p "Drag and drop a file here or click" at bounding box center [388, 136] width 295 height 11
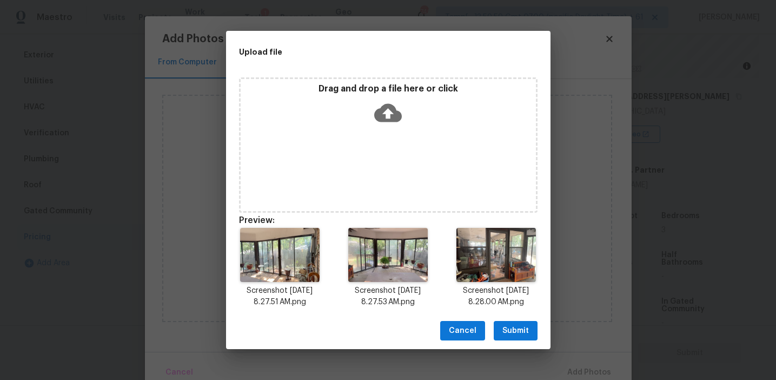
click at [510, 330] on span "Submit" at bounding box center [515, 331] width 27 height 14
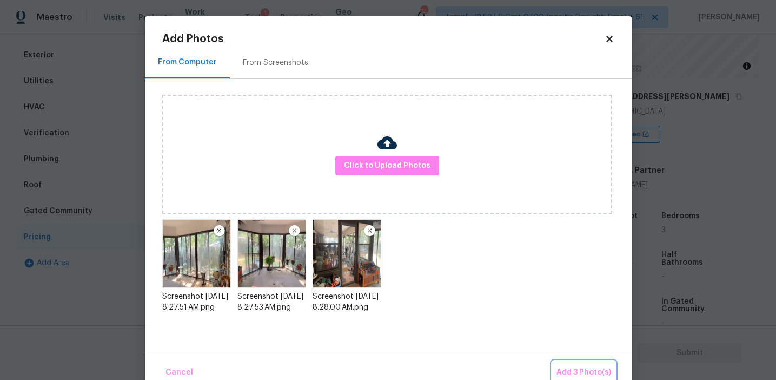
click at [571, 365] on button "Add 3 Photo(s)" at bounding box center [583, 372] width 63 height 23
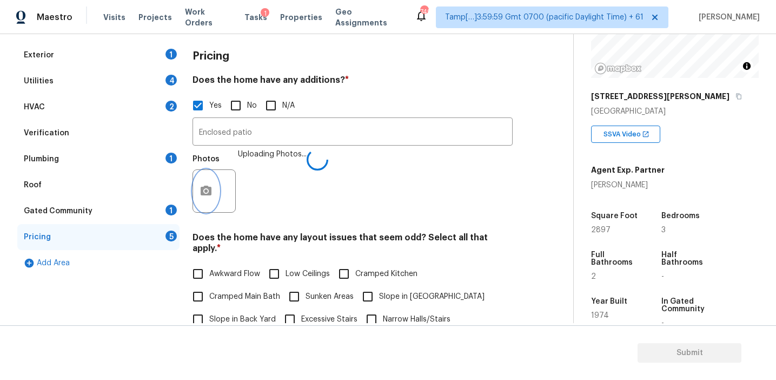
scroll to position [342, 0]
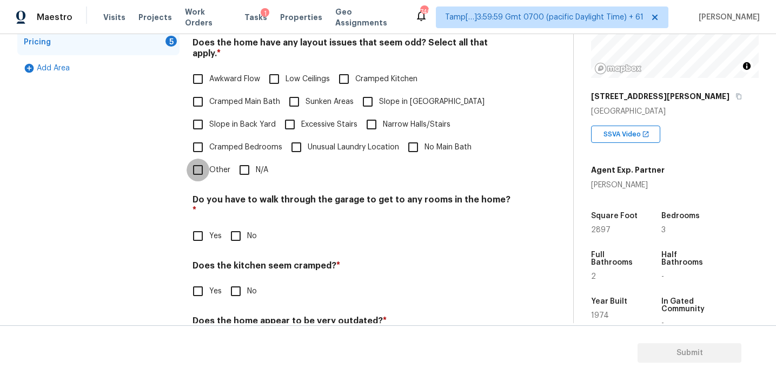
click at [208, 158] on input "Other" at bounding box center [198, 169] width 23 height 23
checkbox input "true"
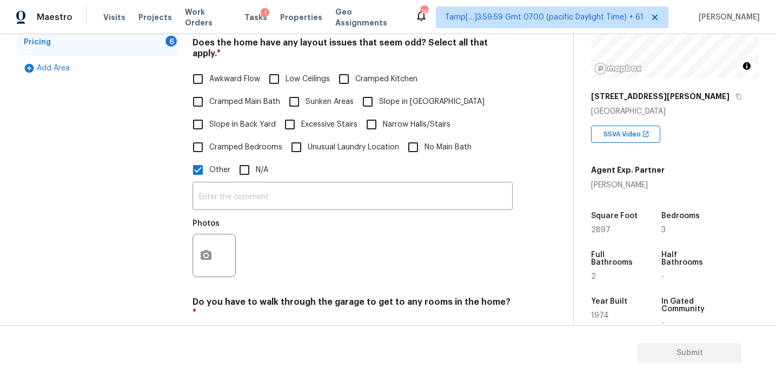
click at [365, 91] on input "Slope in [GEOGRAPHIC_DATA]" at bounding box center [367, 101] width 23 height 23
checkbox input "true"
click at [235, 75] on label "Awkward Flow" at bounding box center [224, 79] width 74 height 23
click at [209, 75] on input "Awkward Flow" at bounding box center [198, 79] width 23 height 23
checkbox input "true"
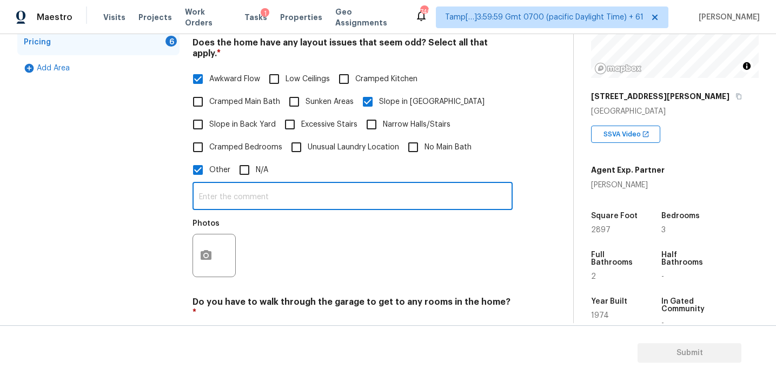
click at [235, 184] on input "text" at bounding box center [353, 196] width 320 height 25
type input "H"
type input "[PERSON_NAME] and [PERSON_NAME] bath layout"
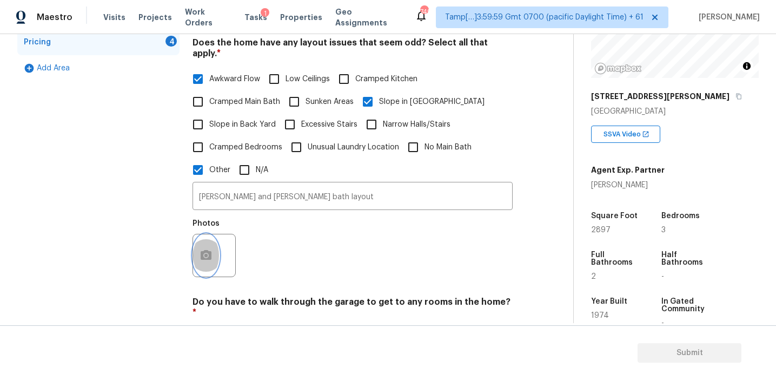
click at [210, 250] on icon "button" at bounding box center [206, 255] width 11 height 10
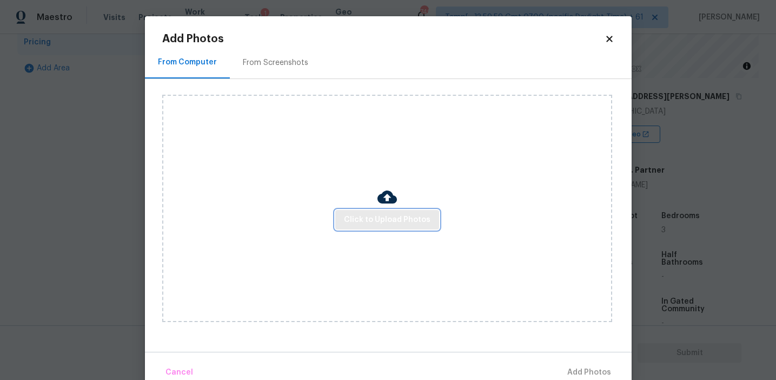
click at [394, 216] on span "Click to Upload Photos" at bounding box center [387, 220] width 87 height 14
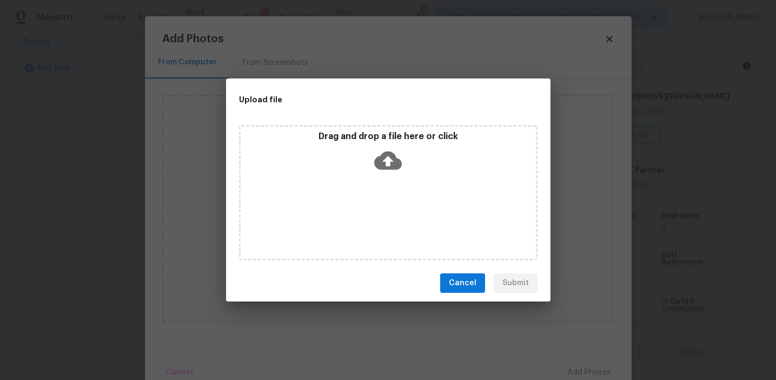
click at [386, 147] on icon at bounding box center [388, 161] width 28 height 28
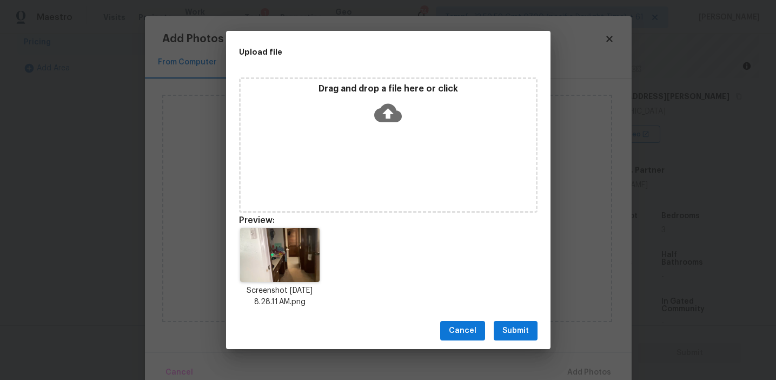
click at [510, 326] on span "Submit" at bounding box center [515, 331] width 27 height 14
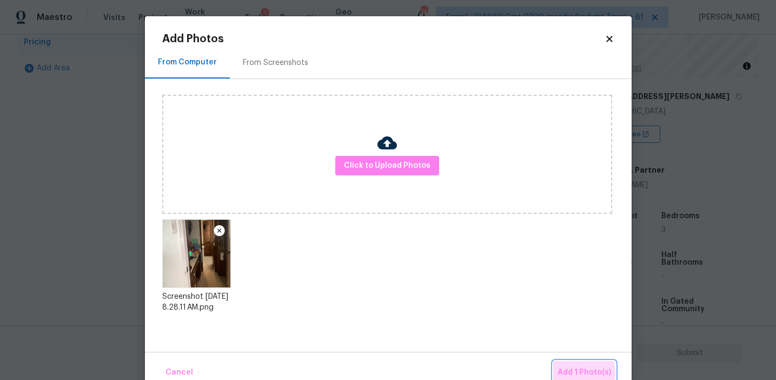
click at [575, 373] on span "Add 1 Photo(s)" at bounding box center [585, 373] width 54 height 14
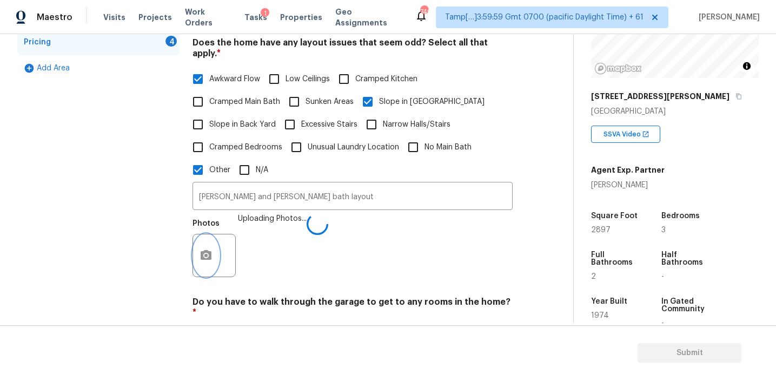
scroll to position [474, 0]
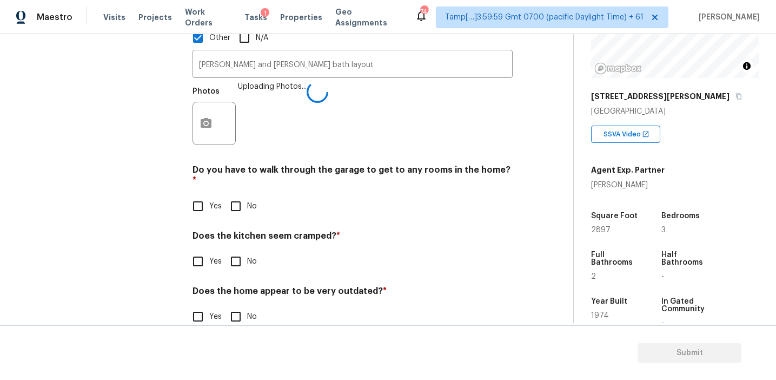
click at [238, 230] on h4 "Does the kitchen seem cramped? *" at bounding box center [353, 237] width 320 height 15
click at [232, 195] on input "No" at bounding box center [235, 206] width 23 height 23
checkbox input "true"
click at [238, 251] on input "No" at bounding box center [235, 262] width 23 height 23
checkbox input "true"
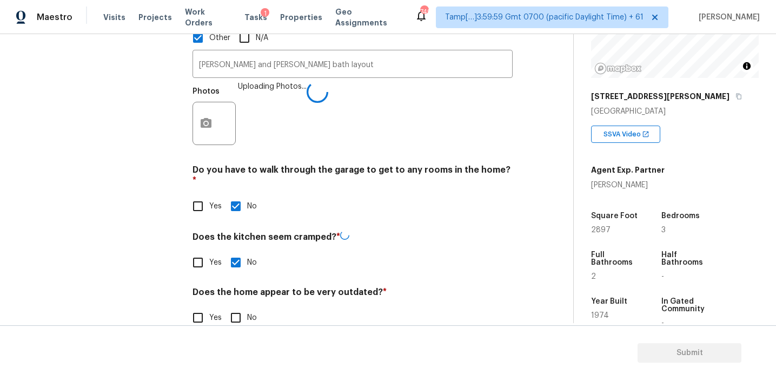
click at [238, 306] on input "No" at bounding box center [235, 317] width 23 height 23
checkbox input "true"
click at [170, 227] on div "Exterior 1 Utilities 4 HVAC 2 Verification Plumbing 1 Roof Gated Community 1 Pr…" at bounding box center [98, 27] width 162 height 625
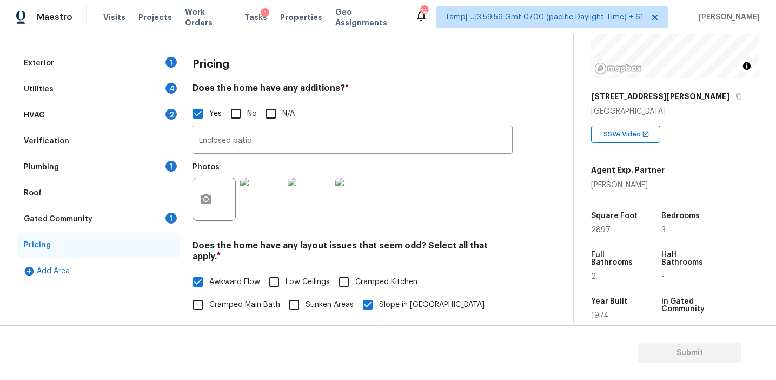
click at [155, 219] on div "Gated Community 1" at bounding box center [98, 219] width 162 height 26
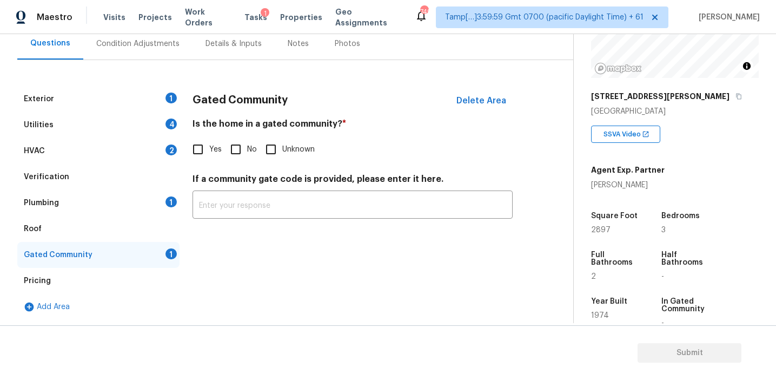
click at [237, 155] on input "No" at bounding box center [235, 149] width 23 height 23
checkbox input "true"
click at [123, 233] on div "Roof" at bounding box center [98, 229] width 162 height 26
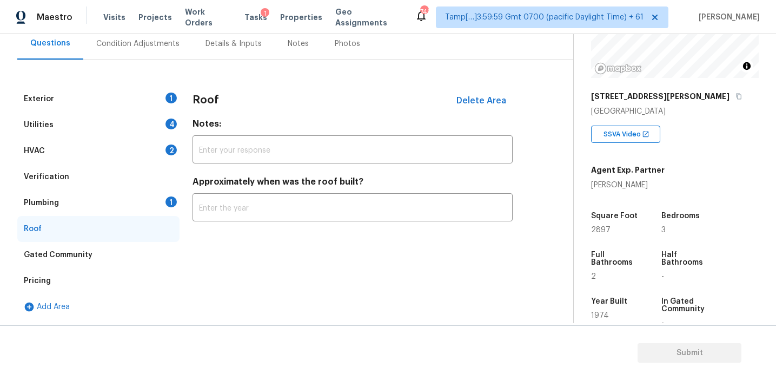
click at [124, 206] on div "Plumbing 1" at bounding box center [98, 203] width 162 height 26
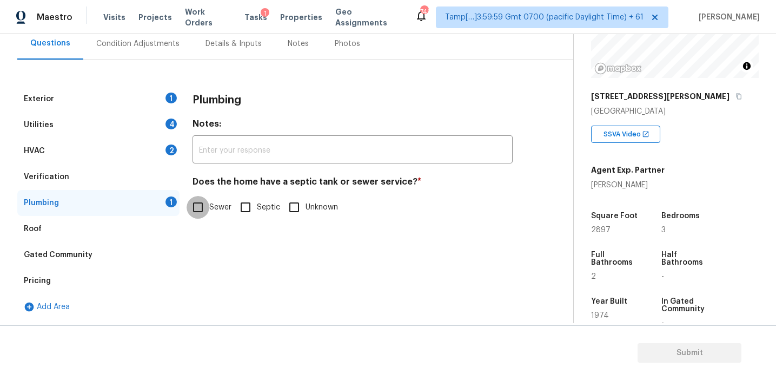
click at [202, 200] on input "Sewer" at bounding box center [198, 207] width 23 height 23
checkbox input "true"
click at [134, 171] on div "Verification" at bounding box center [98, 177] width 162 height 26
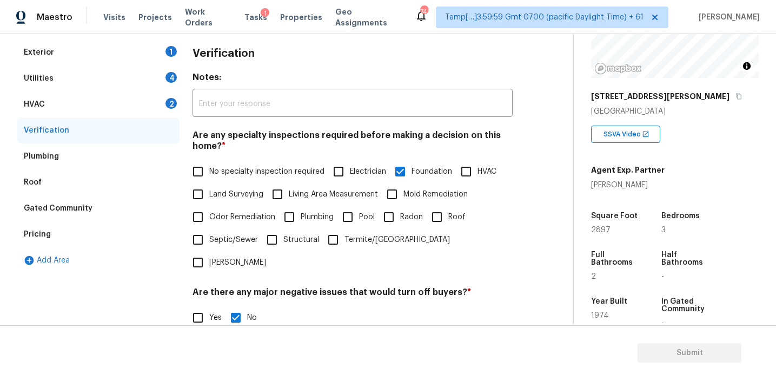
scroll to position [137, 0]
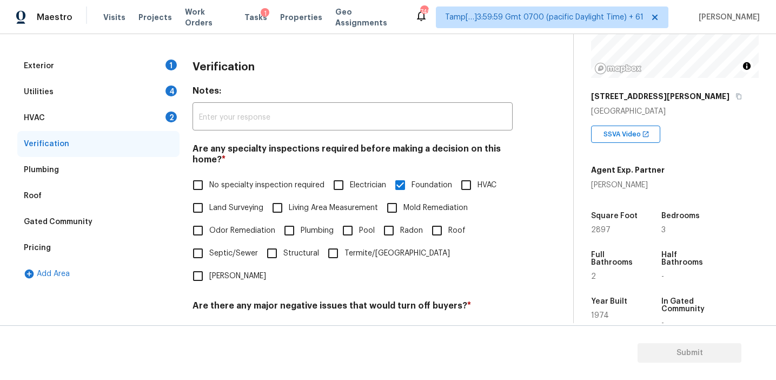
click at [153, 107] on div "HVAC 2" at bounding box center [98, 118] width 162 height 26
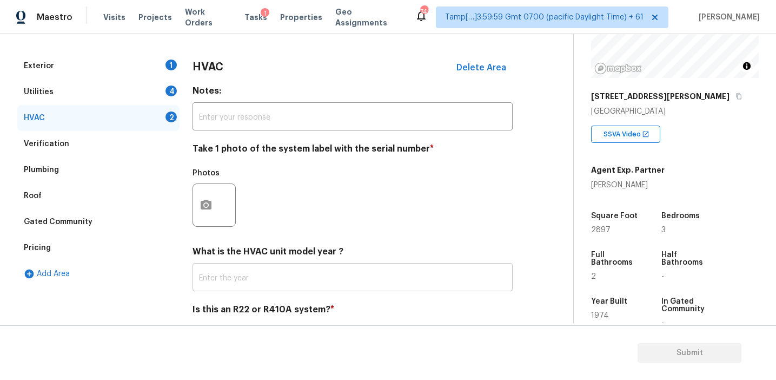
scroll to position [177, 0]
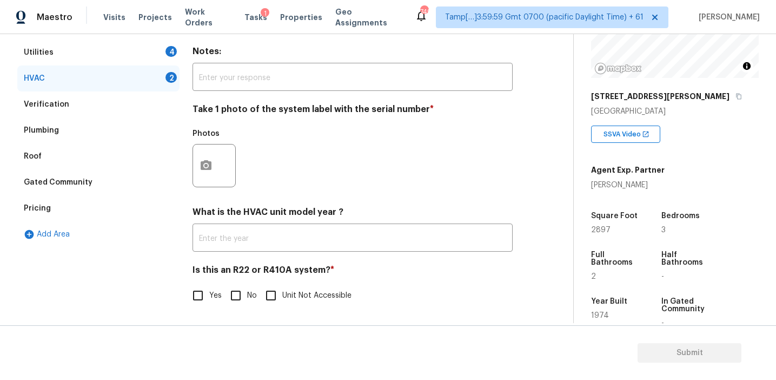
click at [231, 295] on input "No" at bounding box center [235, 295] width 23 height 23
checkbox input "true"
click at [211, 153] on button "button" at bounding box center [206, 165] width 26 height 42
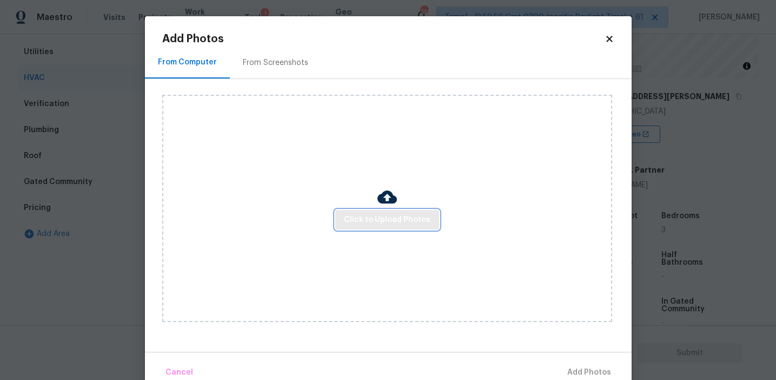
click at [362, 218] on span "Click to Upload Photos" at bounding box center [387, 220] width 87 height 14
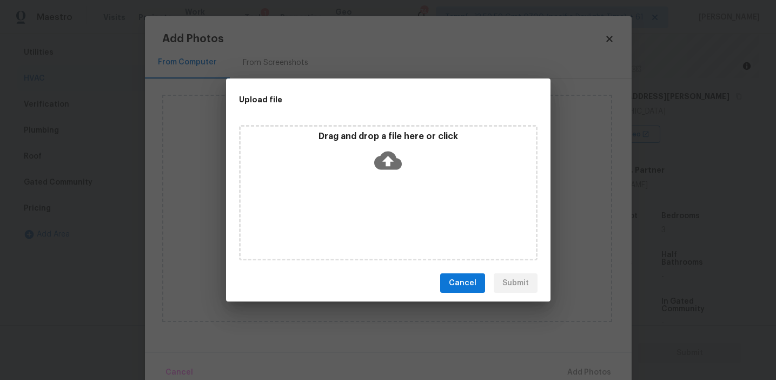
click at [362, 142] on div "Drag and drop a file here or click" at bounding box center [388, 154] width 295 height 47
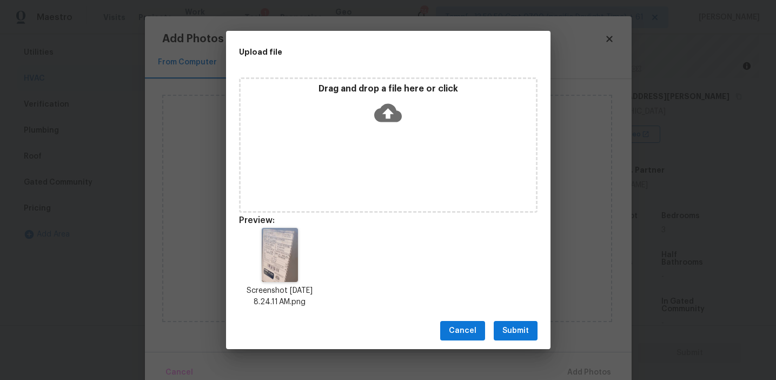
click at [512, 323] on button "Submit" at bounding box center [516, 331] width 44 height 20
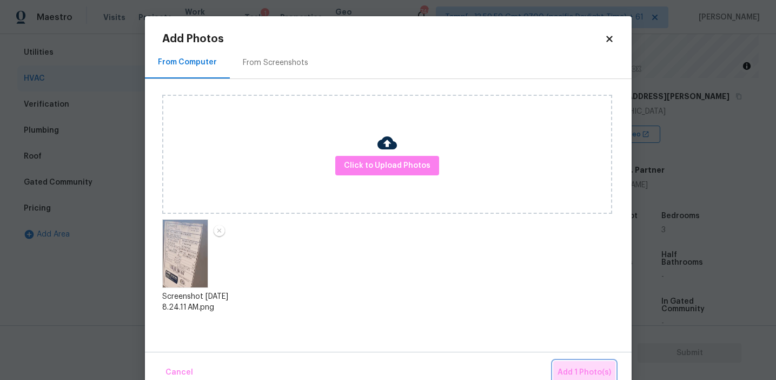
click at [569, 362] on button "Add 1 Photo(s)" at bounding box center [584, 372] width 62 height 23
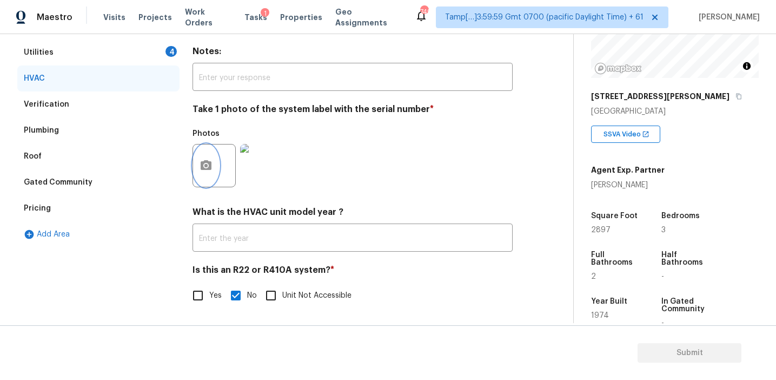
scroll to position [10, 0]
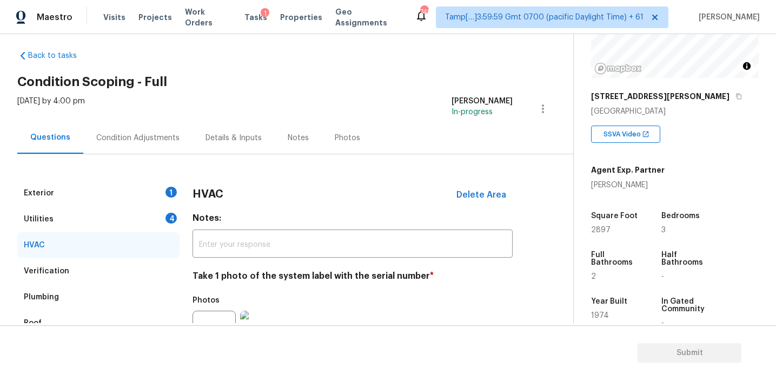
click at [160, 217] on div "Utilities 4" at bounding box center [98, 219] width 162 height 26
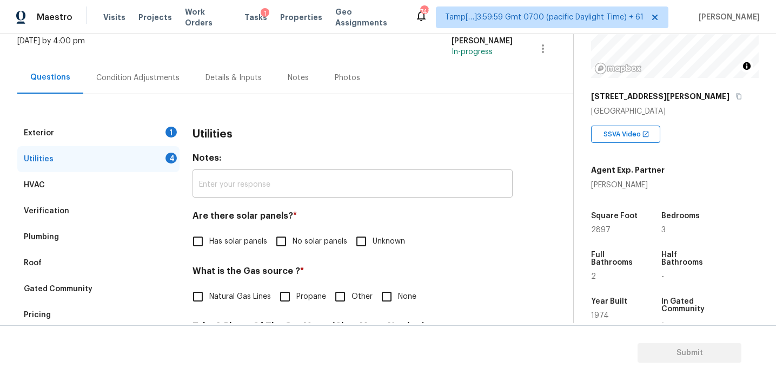
scroll to position [117, 0]
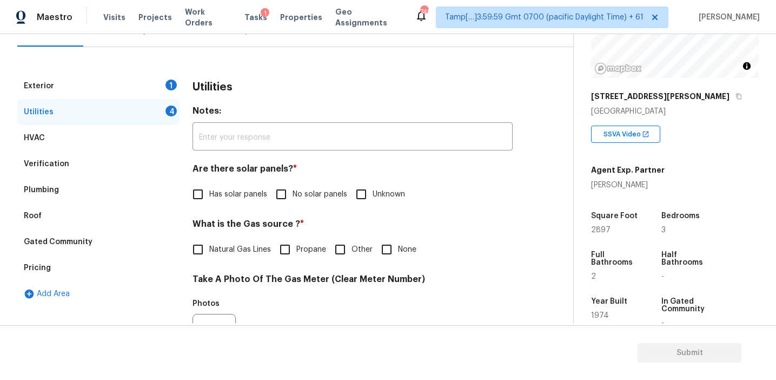
click at [288, 195] on input "No solar panels" at bounding box center [281, 194] width 23 height 23
checkbox input "true"
click at [389, 253] on input "None" at bounding box center [386, 249] width 23 height 23
checkbox input "true"
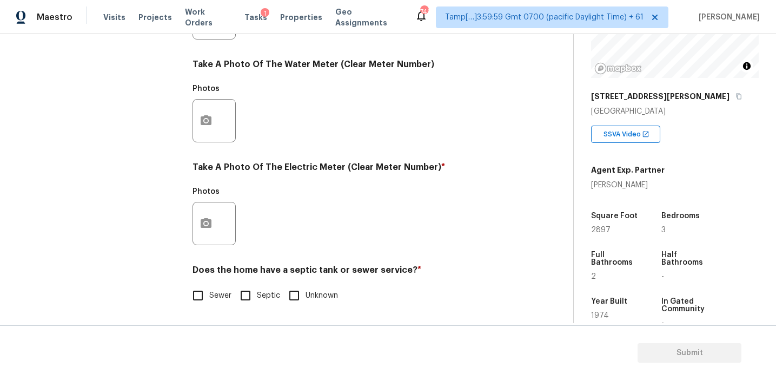
click at [196, 295] on input "Sewer" at bounding box center [198, 295] width 23 height 23
checkbox input "true"
click at [201, 226] on icon "button" at bounding box center [206, 223] width 11 height 10
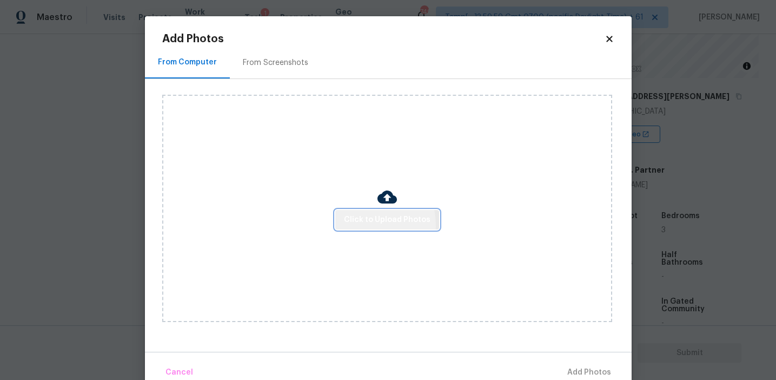
click at [355, 225] on span "Click to Upload Photos" at bounding box center [387, 220] width 87 height 14
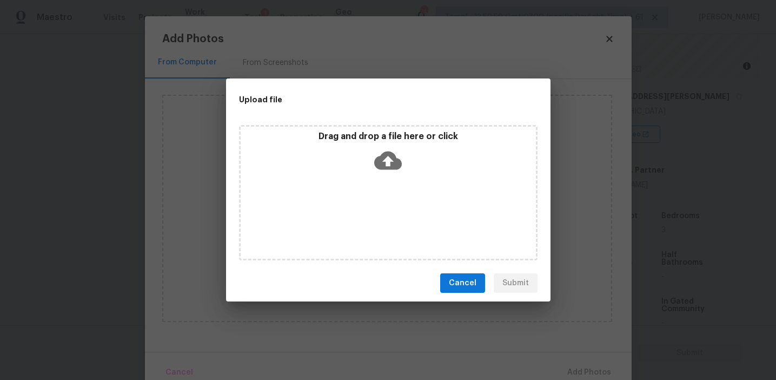
click at [361, 124] on div "Drag and drop a file here or click" at bounding box center [388, 193] width 325 height 144
click at [332, 141] on p "Drag and drop a file here or click" at bounding box center [388, 136] width 295 height 11
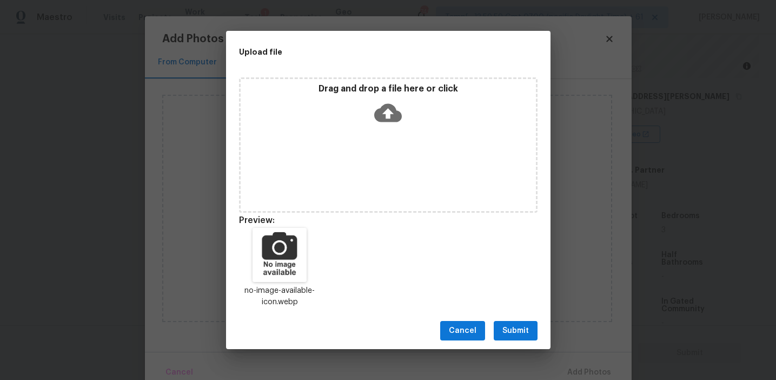
click at [513, 329] on span "Submit" at bounding box center [515, 331] width 27 height 14
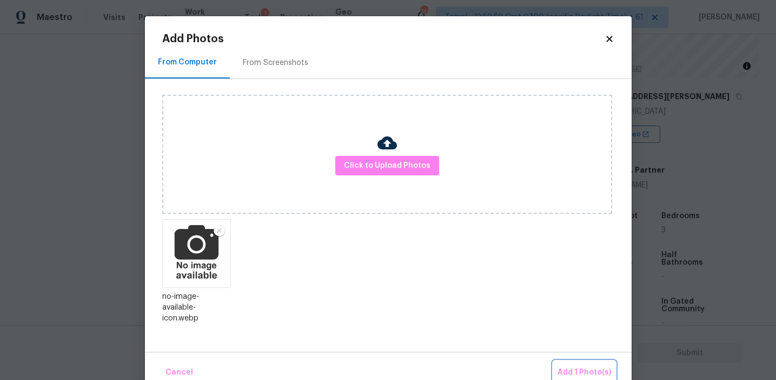
click at [578, 370] on span "Add 1 Photo(s)" at bounding box center [585, 373] width 54 height 14
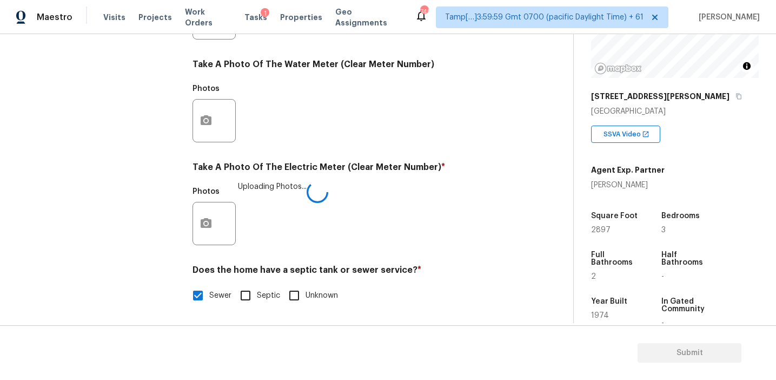
click at [397, 209] on div "Photos Uploading Photos..." at bounding box center [353, 216] width 320 height 70
click at [397, 209] on div "Photos" at bounding box center [353, 216] width 320 height 70
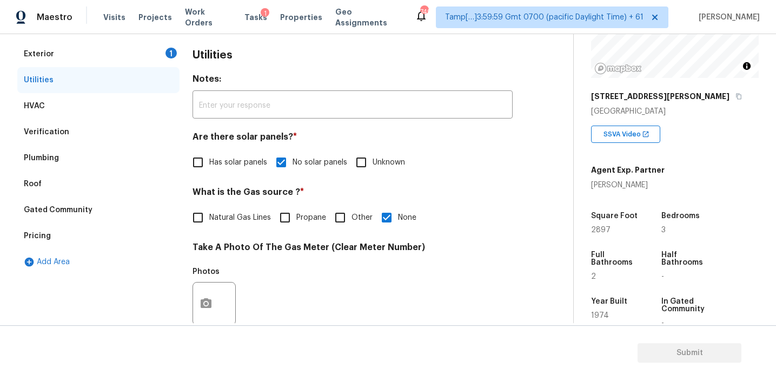
click at [154, 57] on div "Exterior 1" at bounding box center [98, 54] width 162 height 26
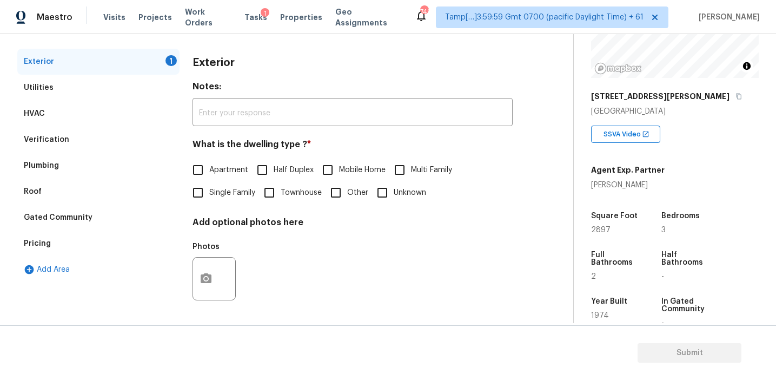
click at [208, 190] on input "Single Family" at bounding box center [198, 192] width 23 height 23
checkbox input "true"
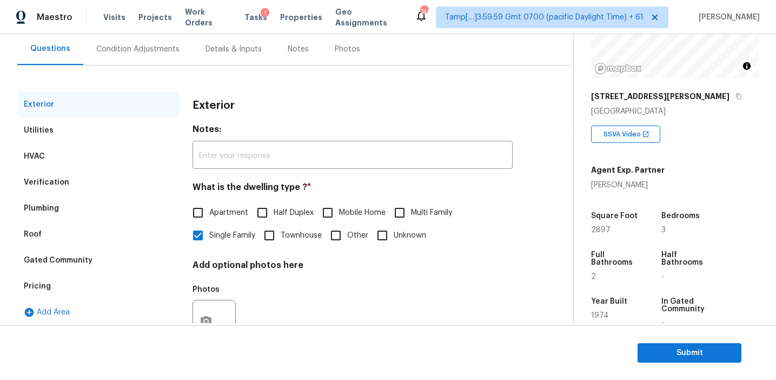
scroll to position [97, 0]
click at [159, 45] on div "Condition Adjustments" at bounding box center [137, 50] width 83 height 11
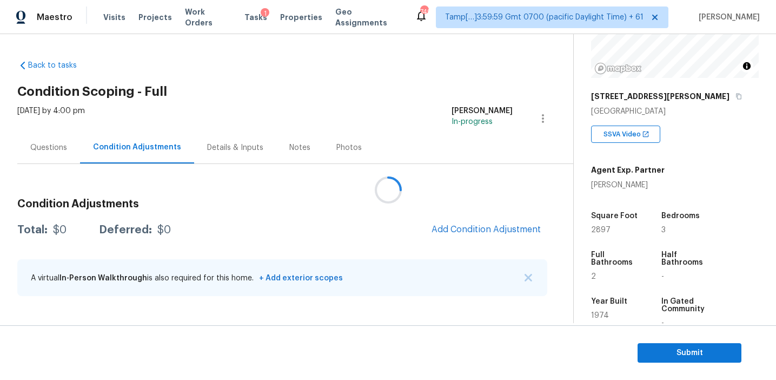
click at [381, 191] on icon at bounding box center [388, 189] width 25 height 25
click at [381, 191] on icon at bounding box center [387, 189] width 29 height 29
click at [263, 193] on div "Condition Adjustments Total: $0 Deferred: $0 Add Condition Adjustment A virtual…" at bounding box center [282, 248] width 530 height 116
click at [397, 236] on div "Total: $0 Deferred: $0 Add Condition Adjustment" at bounding box center [282, 230] width 530 height 24
click at [461, 236] on button "Add Condition Adjustment" at bounding box center [486, 229] width 122 height 23
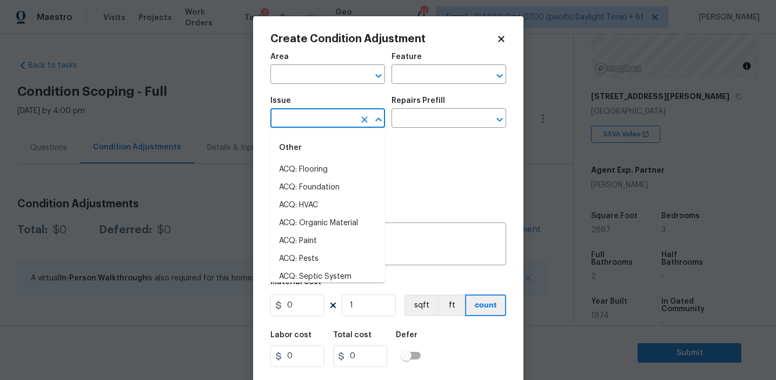
click at [306, 115] on input "text" at bounding box center [312, 119] width 84 height 17
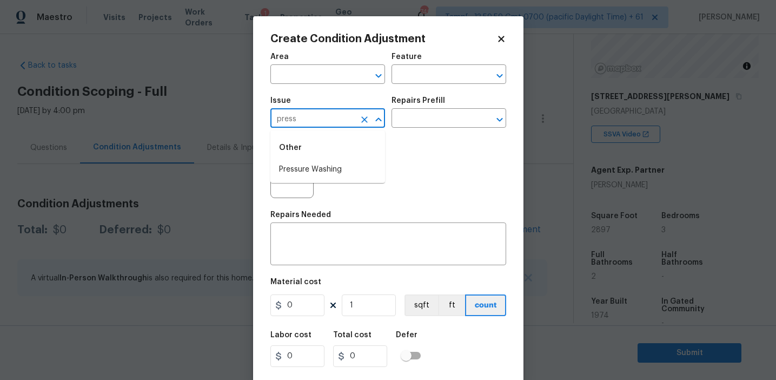
click at [338, 171] on li "Pressure Washing" at bounding box center [327, 170] width 115 height 18
type input "Pressure Washing"
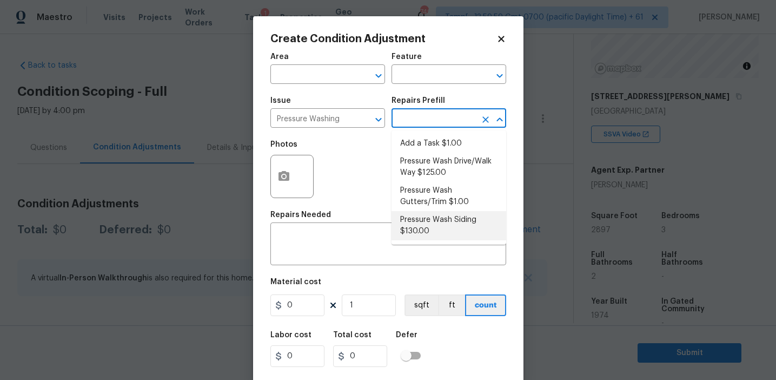
click at [423, 230] on li "Pressure Wash Siding $130.00" at bounding box center [449, 225] width 115 height 29
type input "Siding"
type textarea "Protect areas as needed for pressure washing. Pressure wash the siding on the h…"
type input "130"
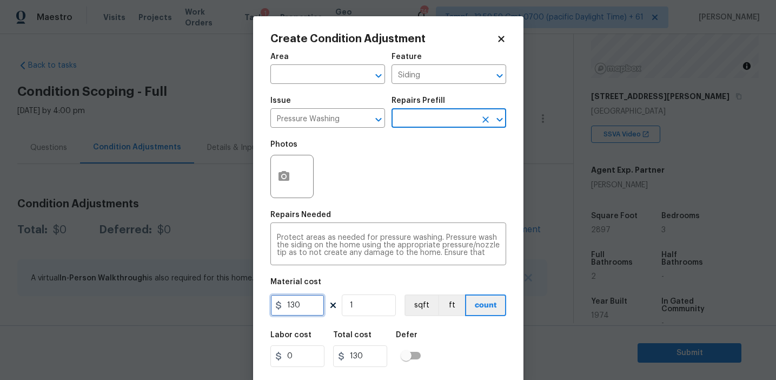
click at [287, 312] on input "130" at bounding box center [297, 305] width 54 height 22
type input "350"
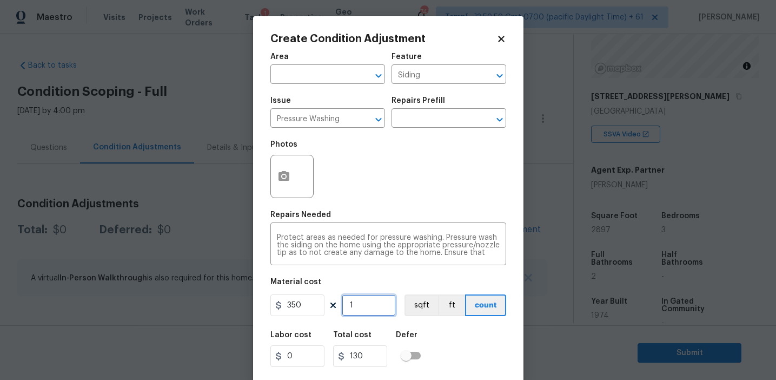
type input "350"
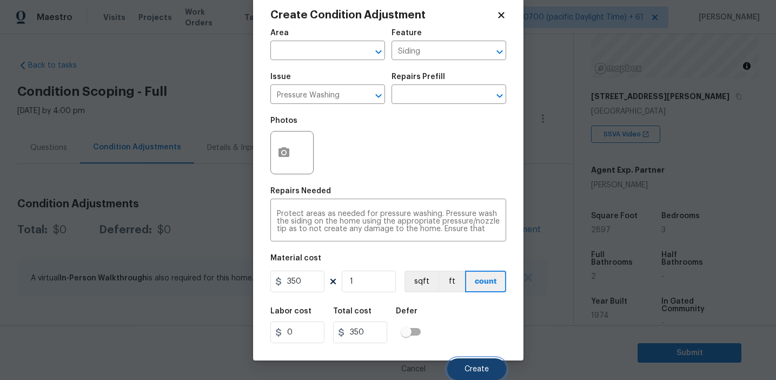
click at [475, 367] on span "Create" at bounding box center [477, 369] width 24 height 8
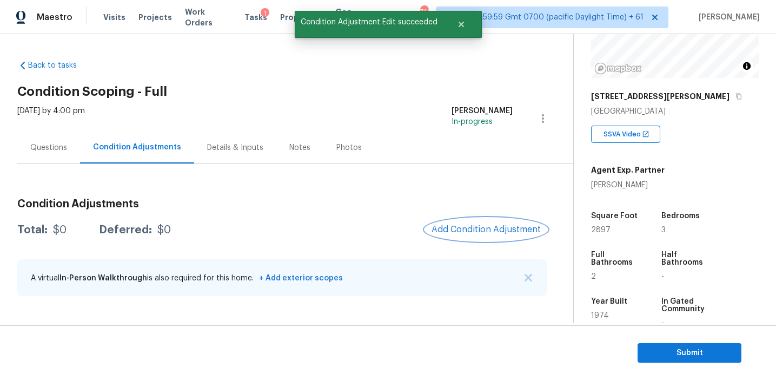
scroll to position [0, 0]
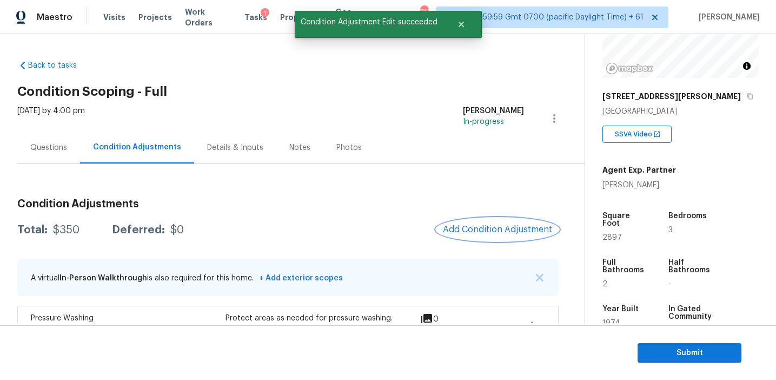
click at [450, 230] on span "Add Condition Adjustment" at bounding box center [497, 229] width 109 height 10
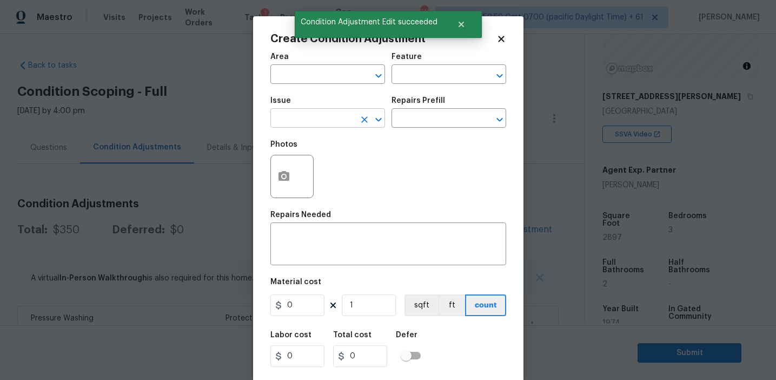
click at [307, 123] on input "text" at bounding box center [312, 119] width 84 height 17
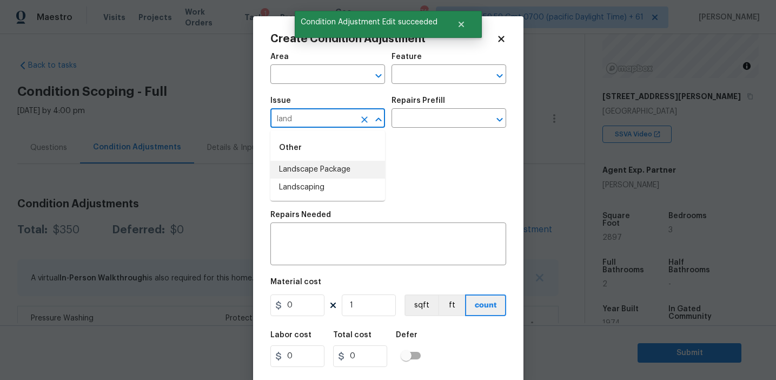
click at [339, 171] on li "Landscape Package" at bounding box center [327, 170] width 115 height 18
type input "Landscape Package"
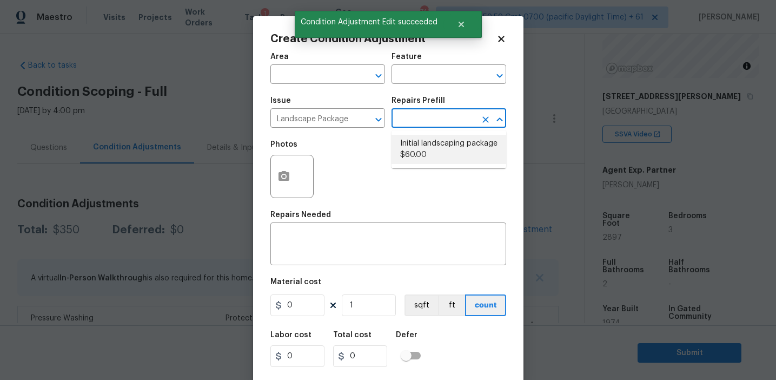
click at [441, 149] on li "Initial landscaping package $60.00" at bounding box center [449, 149] width 115 height 29
type input "Home Readiness Packages"
type textarea "Mowing of grass up to 6" in height. Mow, edge along driveways & sidewalks, trim…"
type input "60"
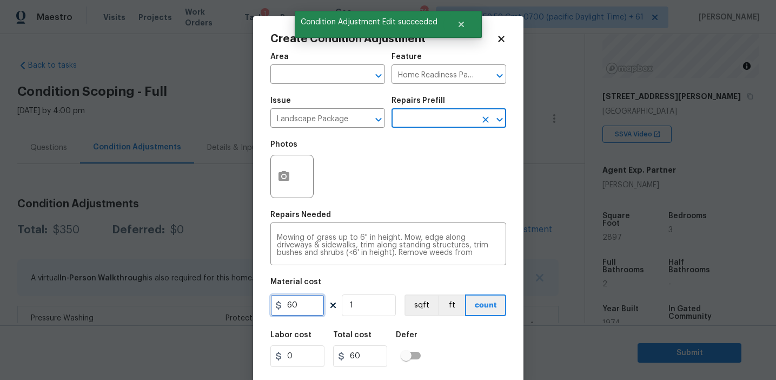
click at [303, 313] on input "60" at bounding box center [297, 305] width 54 height 22
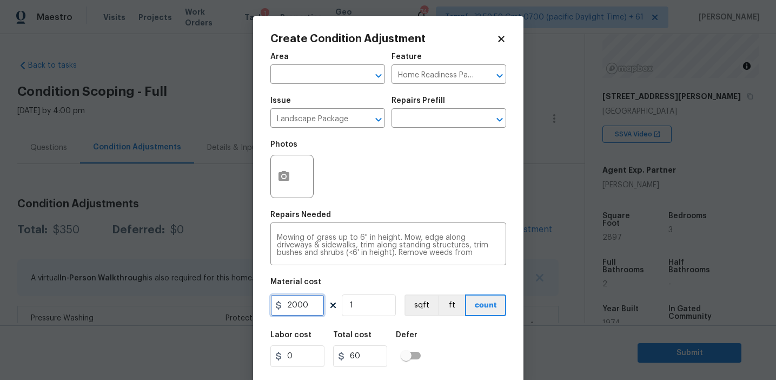
type input "2000"
click at [281, 168] on button "button" at bounding box center [284, 176] width 26 height 42
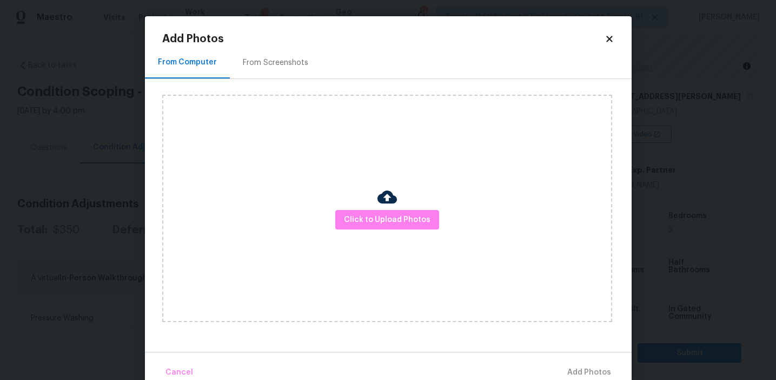
click at [286, 67] on div "From Screenshots" at bounding box center [275, 62] width 65 height 11
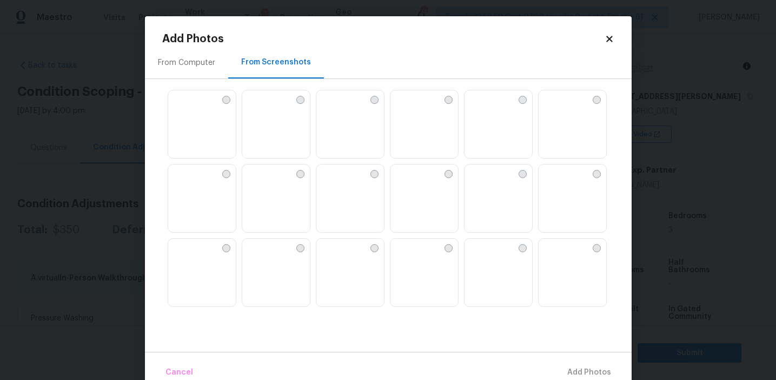
click at [482, 108] on img at bounding box center [473, 98] width 17 height 17
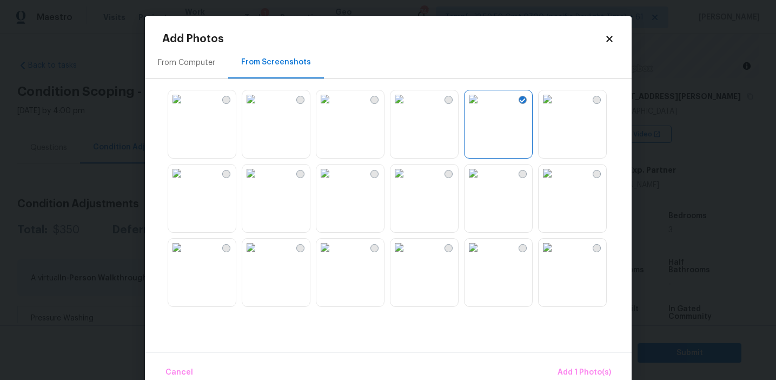
click at [556, 108] on img at bounding box center [547, 98] width 17 height 17
click at [186, 108] on img at bounding box center [176, 98] width 17 height 17
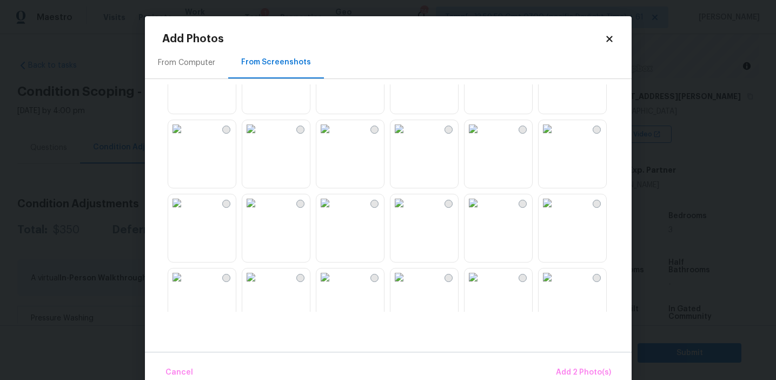
scroll to position [235, 0]
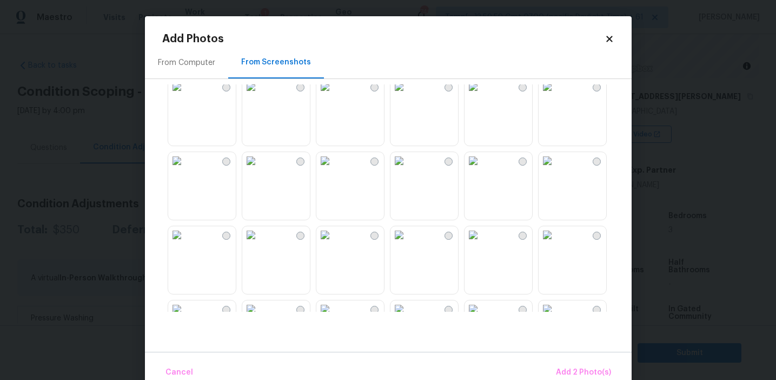
click at [260, 243] on img at bounding box center [250, 234] width 17 height 17
click at [556, 169] on img at bounding box center [547, 160] width 17 height 17
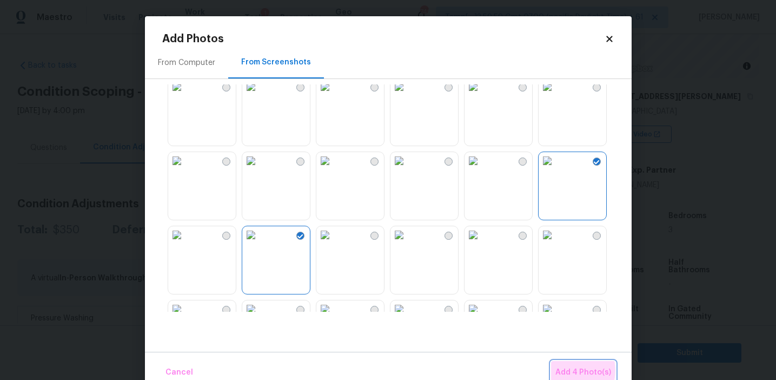
click at [571, 370] on span "Add 4 Photo(s)" at bounding box center [583, 373] width 56 height 14
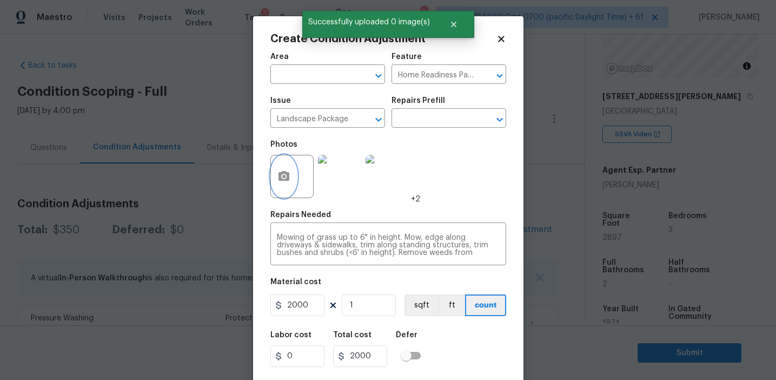
scroll to position [24, 0]
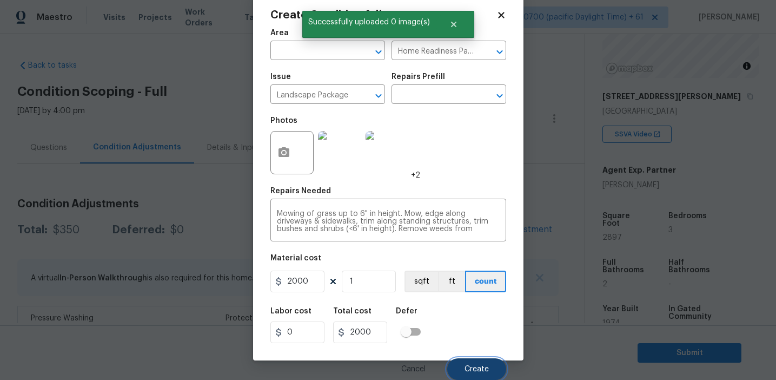
click at [479, 365] on span "Create" at bounding box center [477, 369] width 24 height 8
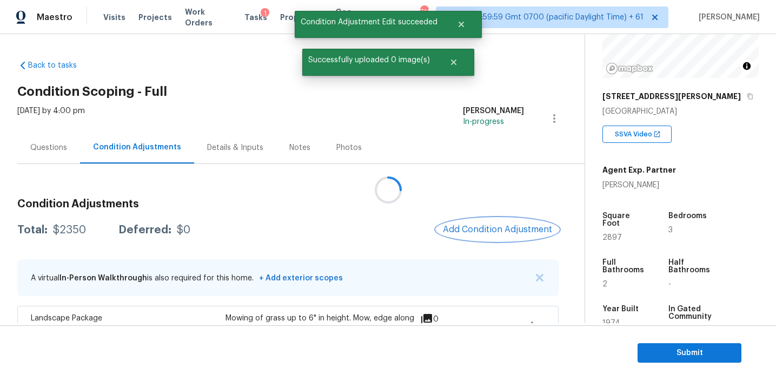
scroll to position [0, 0]
click at [465, 226] on span "Add Condition Adjustment" at bounding box center [497, 229] width 109 height 10
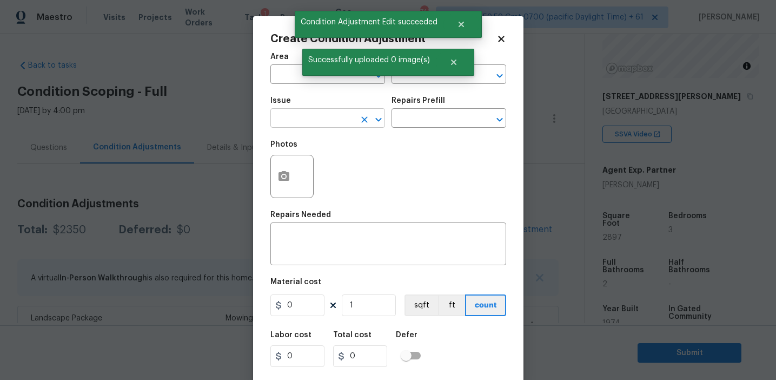
click at [308, 116] on input "text" at bounding box center [312, 119] width 84 height 17
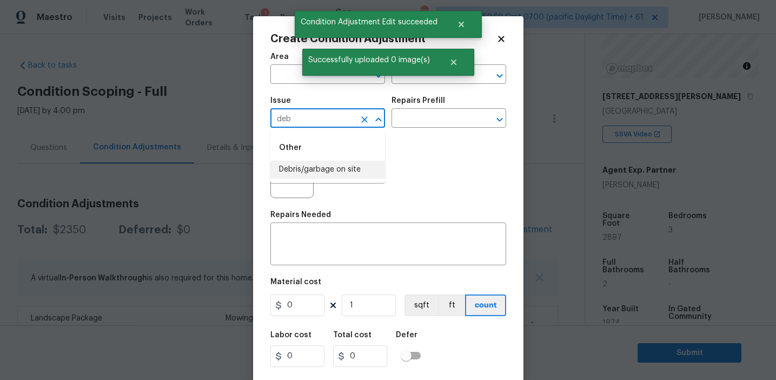
click at [321, 165] on li "Debris/garbage on site" at bounding box center [327, 170] width 115 height 18
type input "Debris/garbage on site"
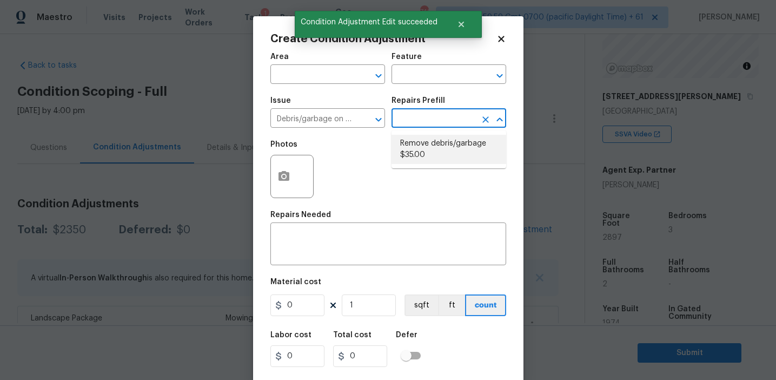
click at [416, 153] on li "Remove debris/garbage $35.00" at bounding box center [449, 149] width 115 height 29
type textarea "Remove, haul off, and properly dispose of any debris left by seller to offsite …"
type input "35"
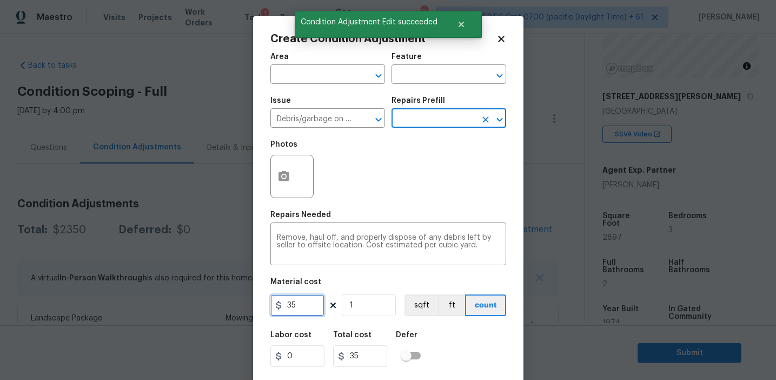
click at [305, 308] on input "35" at bounding box center [297, 305] width 54 height 22
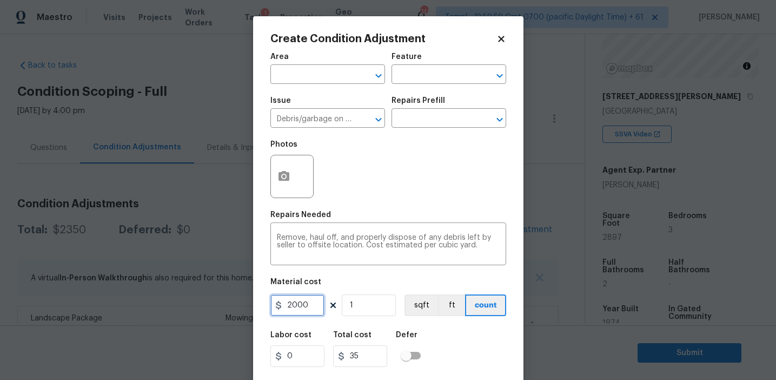
type input "2000"
click at [305, 235] on textarea "Remove, haul off, and properly dispose of any debris left by seller to offsite …" at bounding box center [388, 245] width 223 height 23
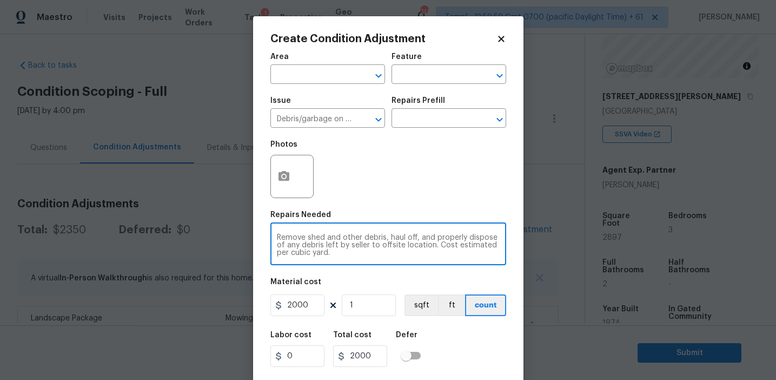
type textarea "Remove shed and other debris, haul off, and properly dispose of any debris left…"
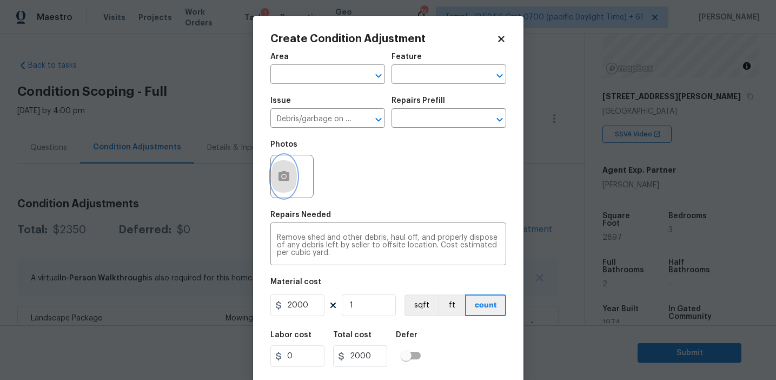
click at [282, 179] on icon "button" at bounding box center [284, 176] width 11 height 10
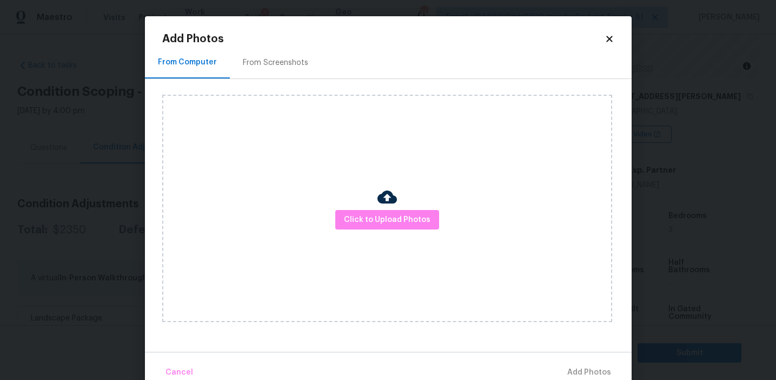
click at [288, 76] on div "From Screenshots" at bounding box center [275, 63] width 91 height 32
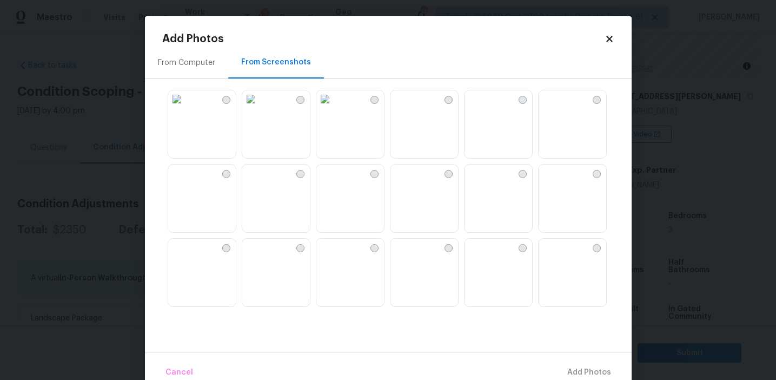
click at [186, 108] on img at bounding box center [176, 98] width 17 height 17
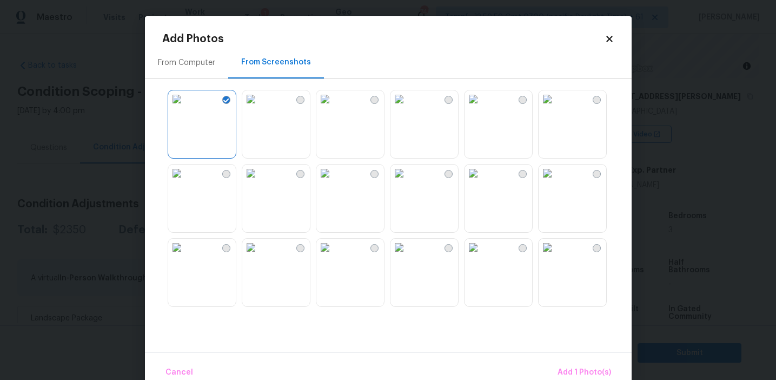
click at [482, 108] on img at bounding box center [473, 98] width 17 height 17
click at [556, 108] on img at bounding box center [547, 98] width 17 height 17
click at [560, 356] on div "Cancel Add 3 Photo(s)" at bounding box center [388, 368] width 487 height 32
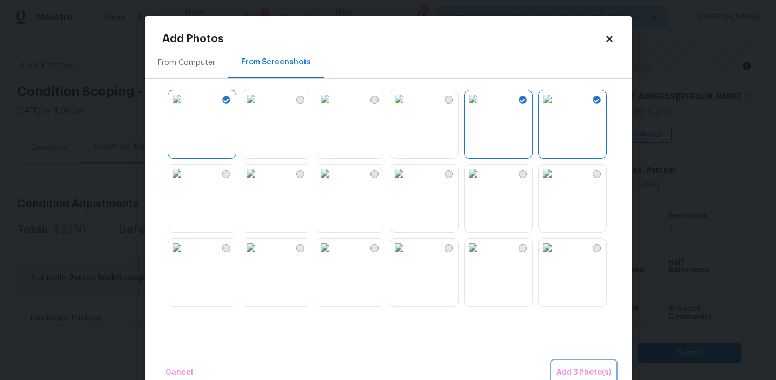
click at [579, 366] on span "Add 3 Photo(s)" at bounding box center [584, 373] width 55 height 14
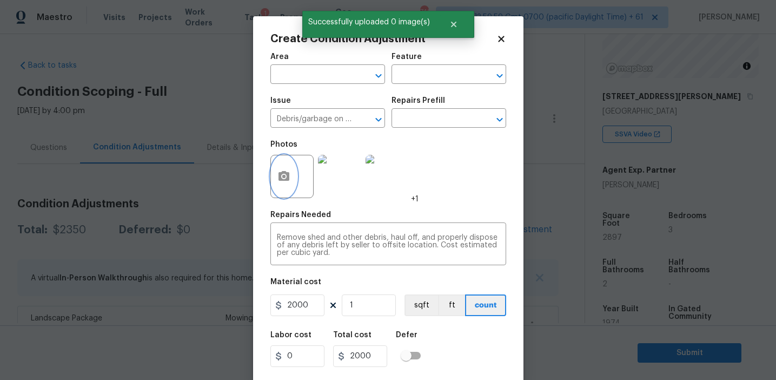
scroll to position [24, 0]
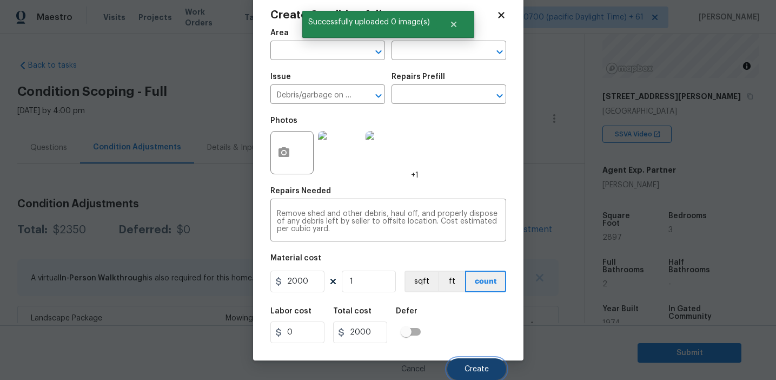
click at [475, 373] on span "Create" at bounding box center [477, 369] width 24 height 8
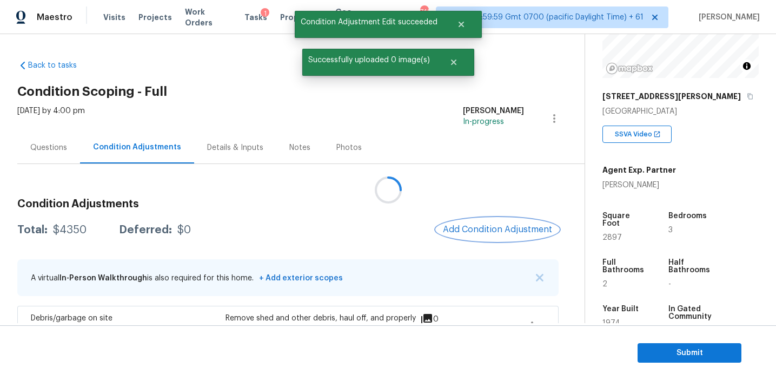
scroll to position [0, 0]
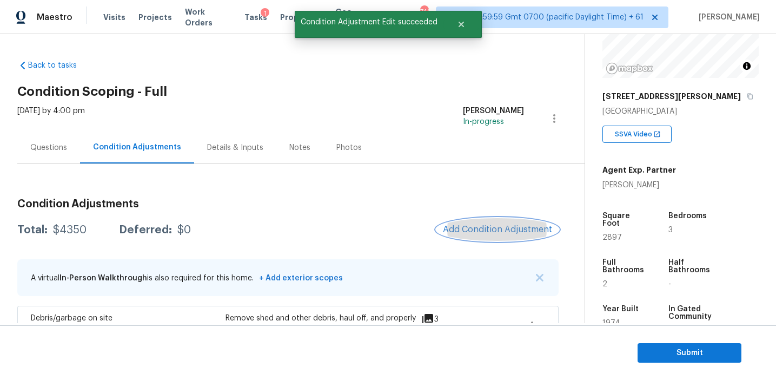
click at [468, 232] on span "Add Condition Adjustment" at bounding box center [497, 229] width 109 height 10
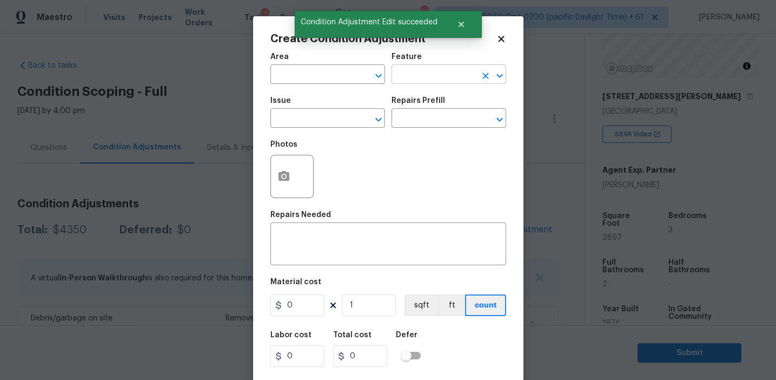
click at [409, 73] on input "text" at bounding box center [434, 75] width 84 height 17
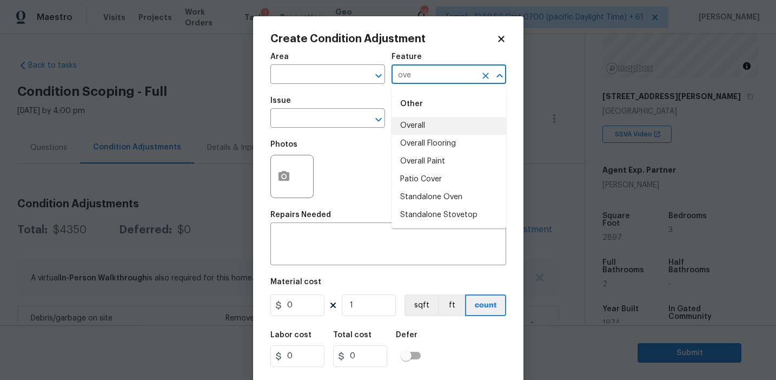
click at [427, 122] on li "Overall" at bounding box center [449, 126] width 115 height 18
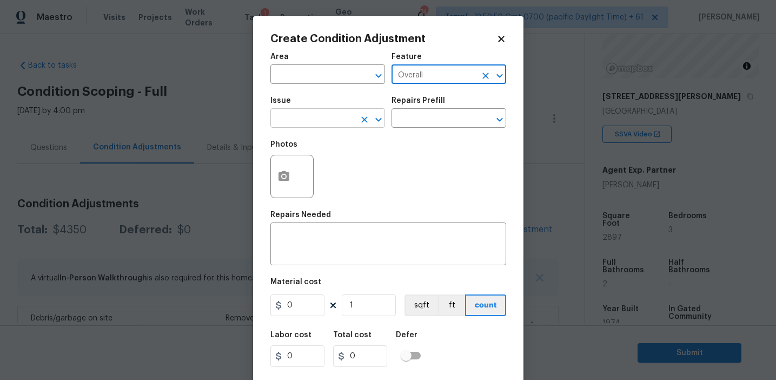
type input "Overall"
click at [294, 127] on input "text" at bounding box center [312, 119] width 84 height 17
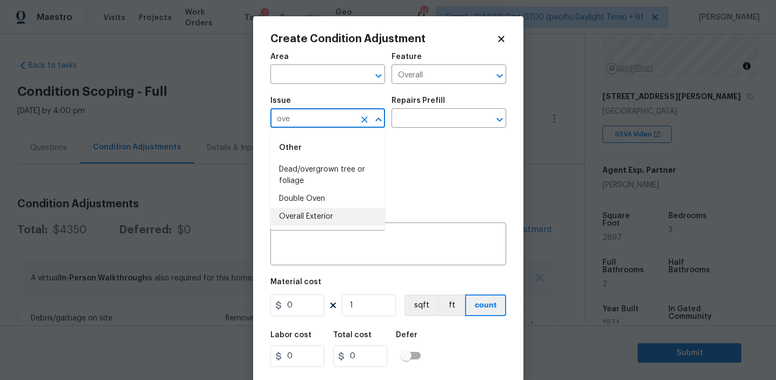
click at [313, 220] on li "Overall Exterior" at bounding box center [327, 217] width 115 height 18
type input "Overall Exterior"
click at [345, 243] on textarea at bounding box center [388, 245] width 223 height 23
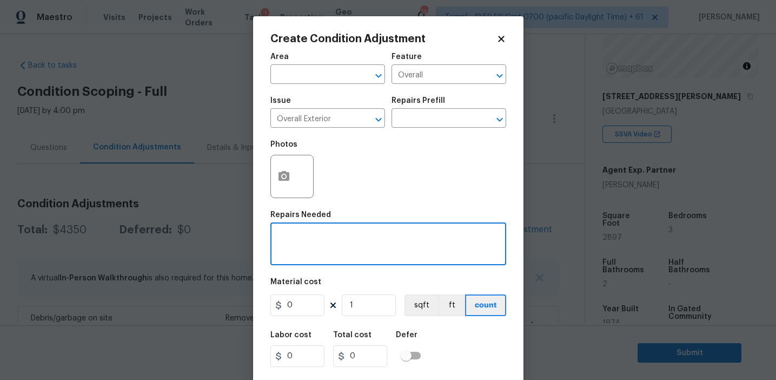
paste textarea "Overall exterior repairs (siding, stucco, fencing, soffit, [PERSON_NAME], trims…"
click at [424, 237] on textarea "Overall exterior repairs (siding, stucco, fencing, soffit, [PERSON_NAME], trims…" at bounding box center [388, 245] width 223 height 23
type textarea "Overall exterior repairs (siding, stucco, soffit, [PERSON_NAME], trims, fascia,…"
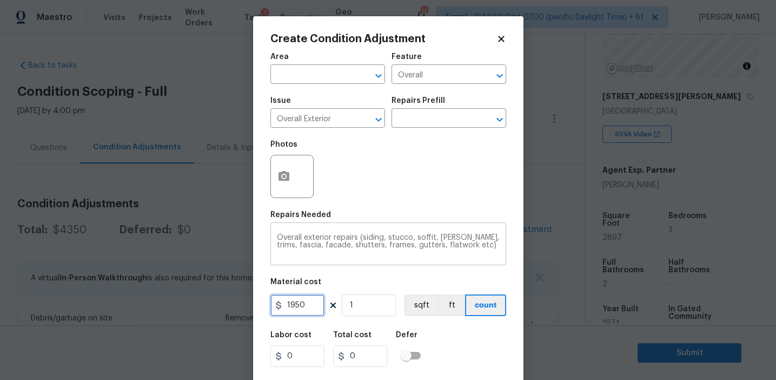
type input "1950"
click at [295, 182] on button "button" at bounding box center [284, 176] width 26 height 42
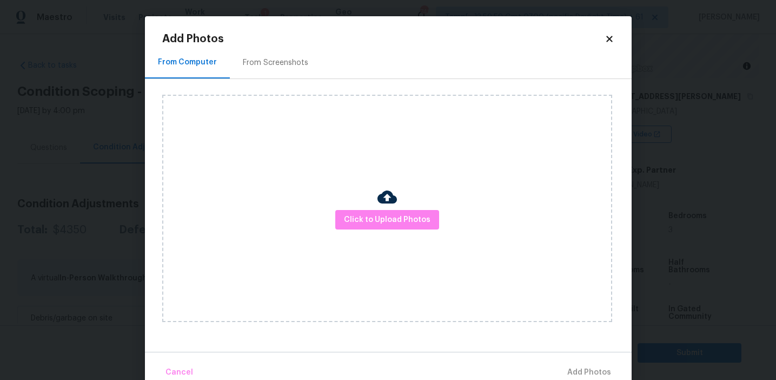
click at [285, 72] on div "From Screenshots" at bounding box center [275, 63] width 91 height 32
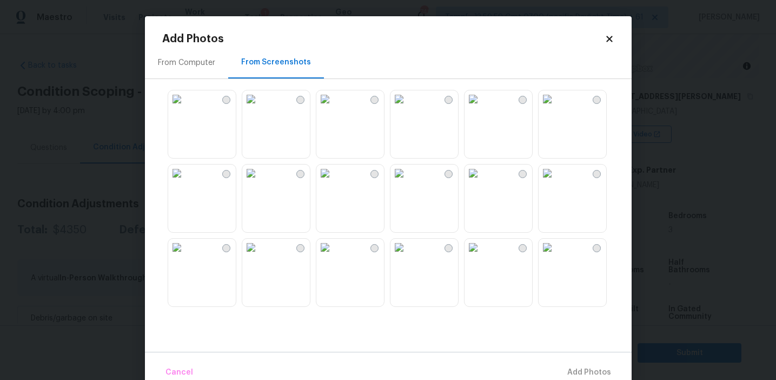
click at [334, 108] on img at bounding box center [324, 98] width 17 height 17
click at [556, 108] on img at bounding box center [547, 98] width 17 height 17
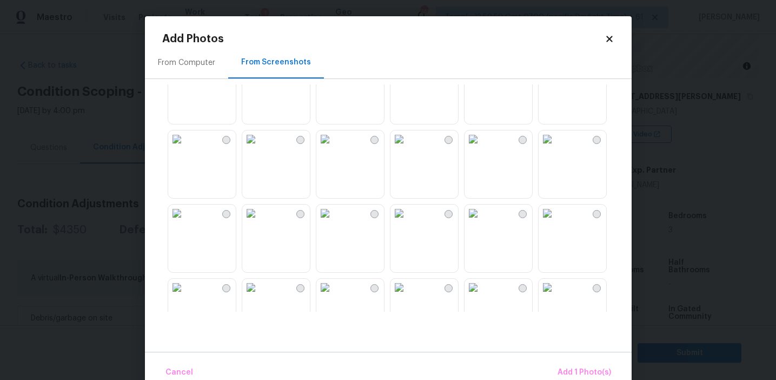
scroll to position [252, 0]
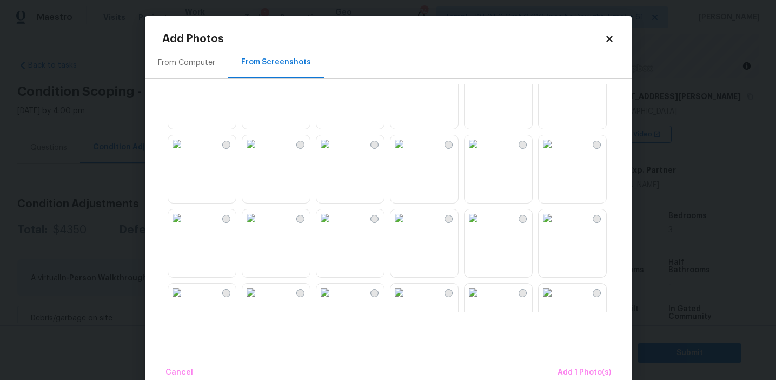
click at [260, 227] on img at bounding box center [250, 217] width 17 height 17
click at [169, 227] on img at bounding box center [176, 217] width 17 height 17
click at [334, 227] on img at bounding box center [324, 217] width 17 height 17
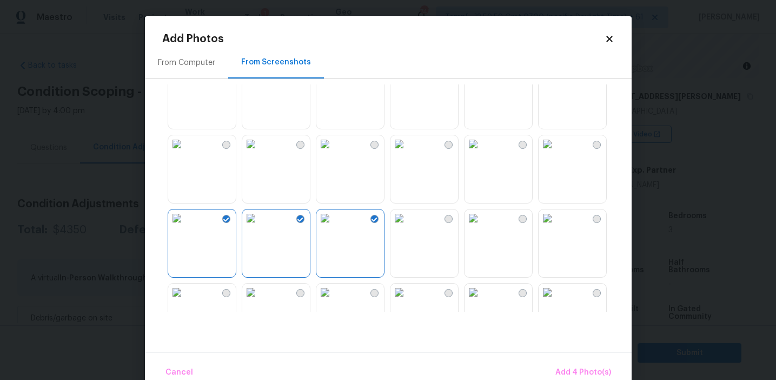
click at [260, 227] on img at bounding box center [250, 217] width 17 height 17
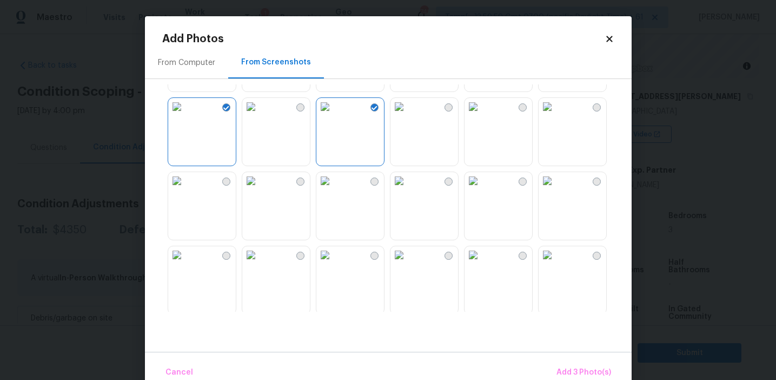
click at [186, 189] on img at bounding box center [176, 180] width 17 height 17
click at [334, 263] on img at bounding box center [324, 254] width 17 height 17
click at [408, 263] on img at bounding box center [399, 254] width 17 height 17
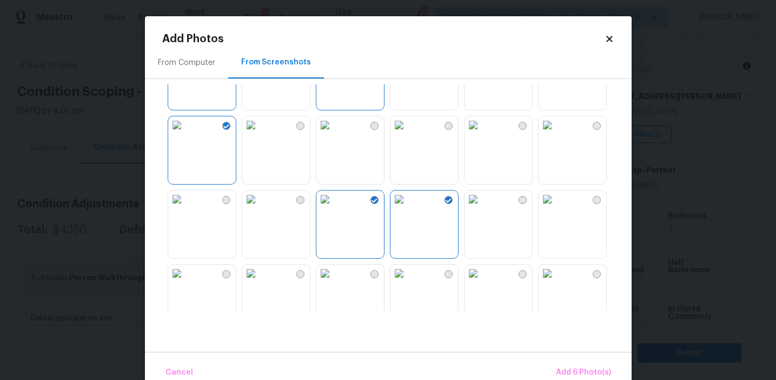
scroll to position [446, 0]
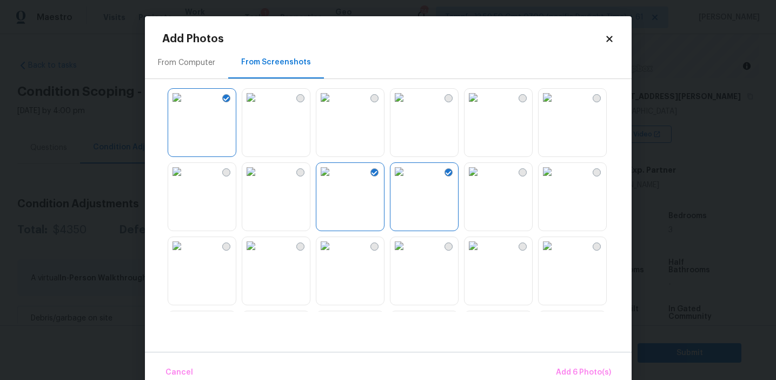
click at [408, 180] on img at bounding box center [399, 171] width 17 height 17
click at [556, 254] on img at bounding box center [547, 245] width 17 height 17
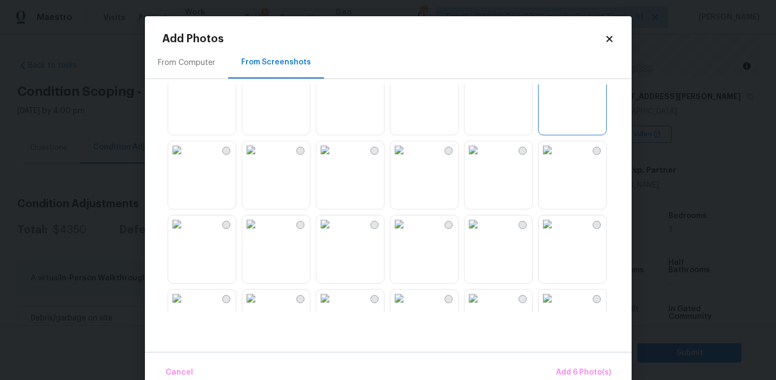
scroll to position [788, 0]
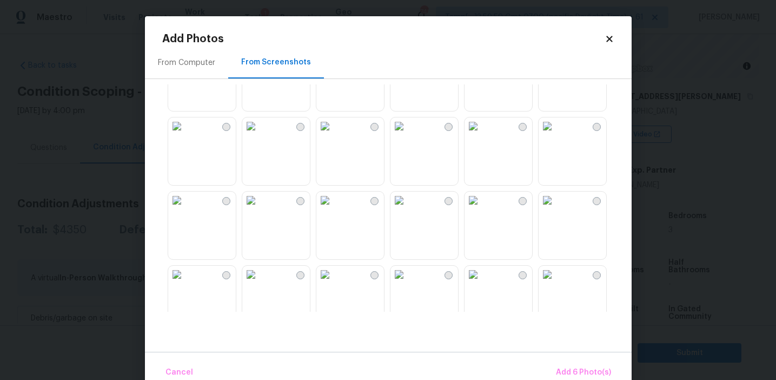
click at [556, 209] on img at bounding box center [547, 199] width 17 height 17
click at [176, 209] on img at bounding box center [176, 199] width 17 height 17
click at [584, 361] on button "Add 8 Photo(s)" at bounding box center [584, 372] width 64 height 23
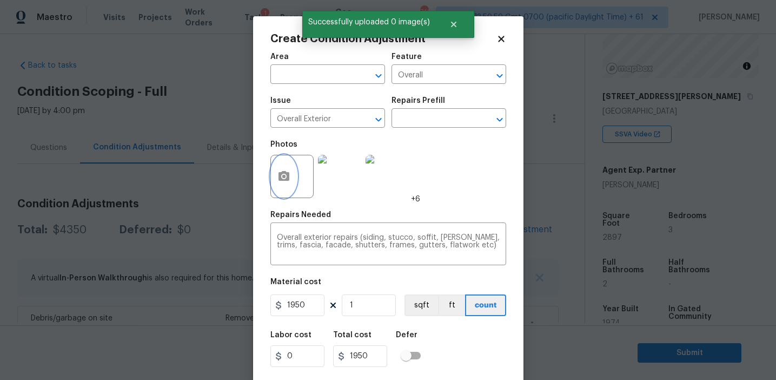
scroll to position [24, 0]
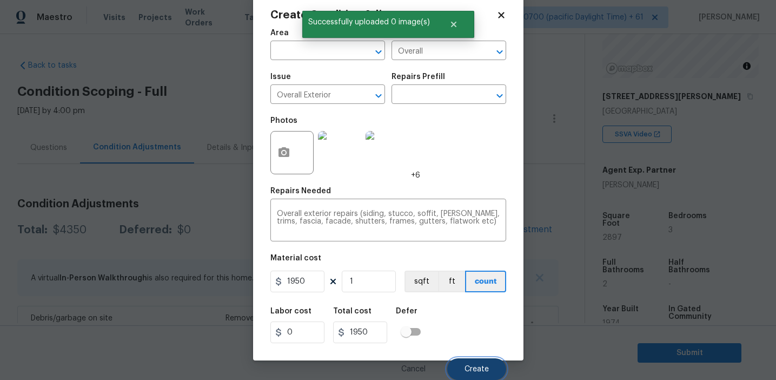
click at [477, 362] on button "Create" at bounding box center [476, 369] width 59 height 22
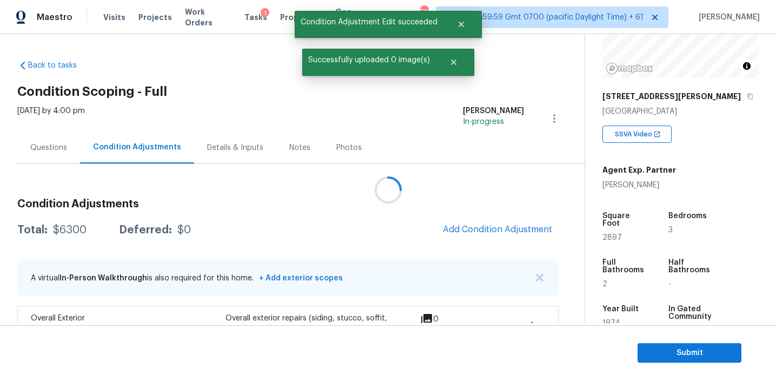
scroll to position [0, 0]
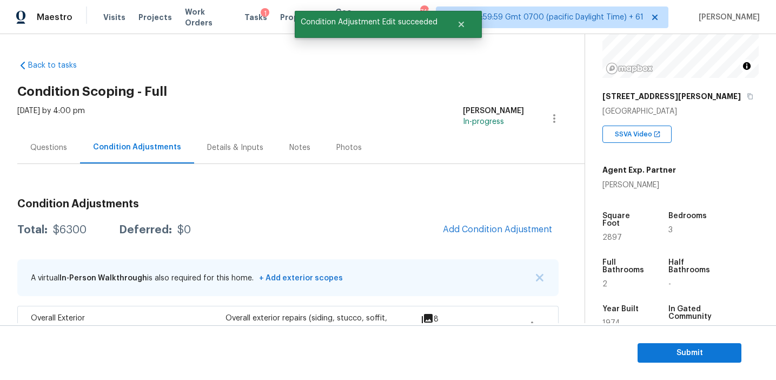
click at [464, 219] on span "Add Condition Adjustment" at bounding box center [497, 230] width 122 height 24
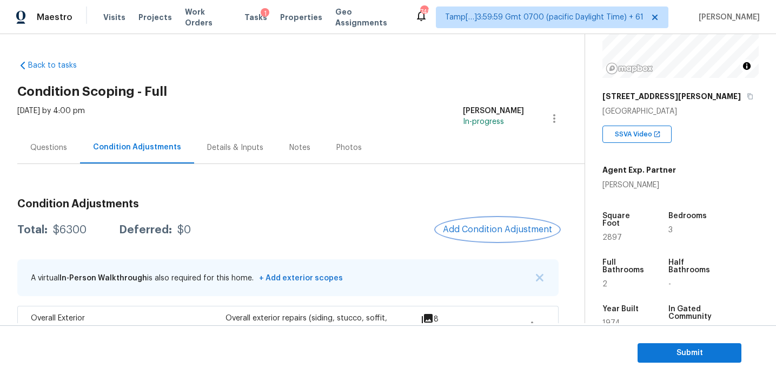
click at [468, 234] on span "Add Condition Adjustment" at bounding box center [497, 229] width 109 height 10
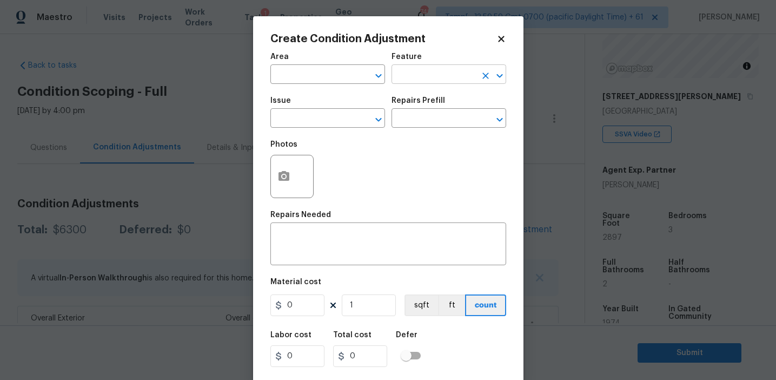
click at [407, 77] on input "text" at bounding box center [434, 75] width 84 height 17
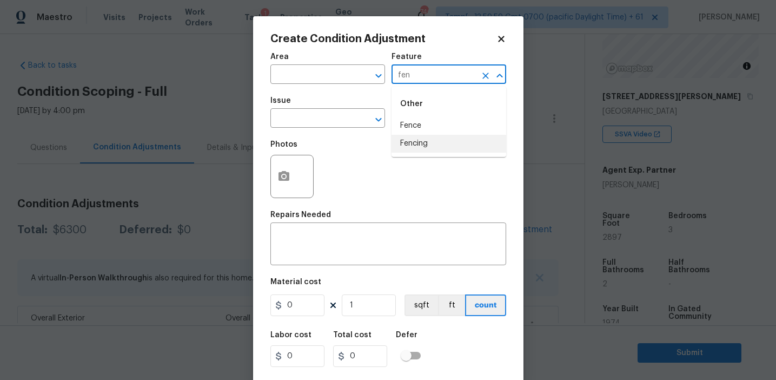
click at [427, 141] on li "Fencing" at bounding box center [449, 144] width 115 height 18
click at [414, 79] on input "Fencing" at bounding box center [434, 75] width 84 height 17
type input "Fencing"
click at [337, 118] on input "text" at bounding box center [312, 119] width 84 height 17
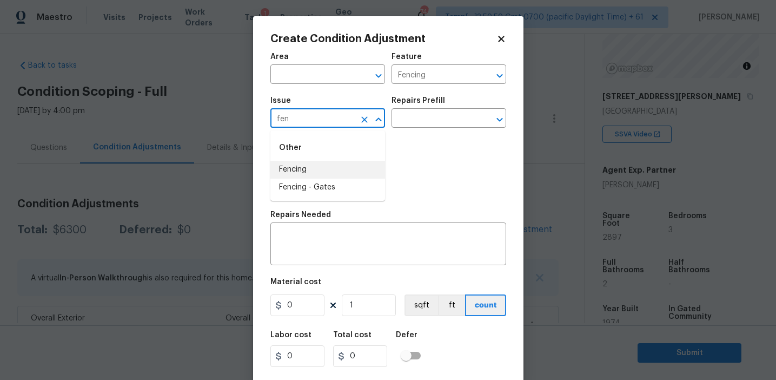
click at [332, 168] on li "Fencing" at bounding box center [327, 170] width 115 height 18
type input "Fencing"
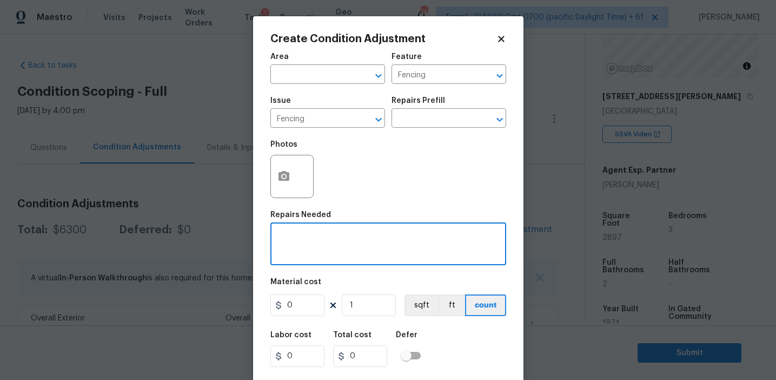
click at [341, 242] on textarea at bounding box center [388, 245] width 223 height 23
paste textarea "Fencing"
type textarea "Fencing repairs"
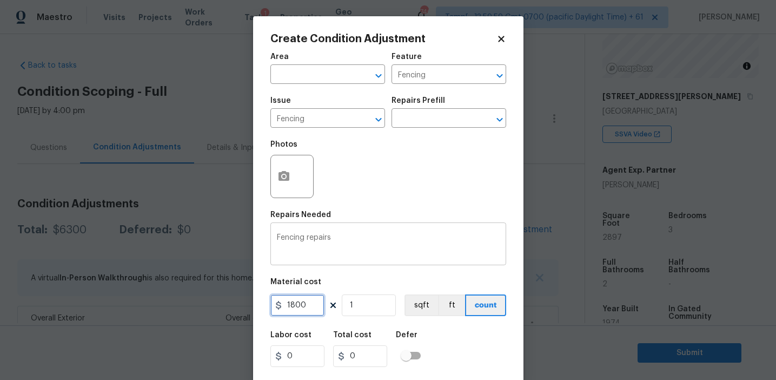
type input "1800"
click at [280, 169] on button "button" at bounding box center [284, 176] width 26 height 42
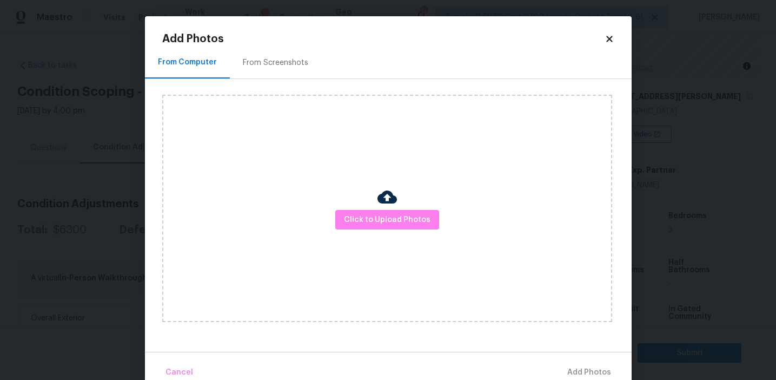
click at [278, 65] on div "From Screenshots" at bounding box center [275, 62] width 65 height 11
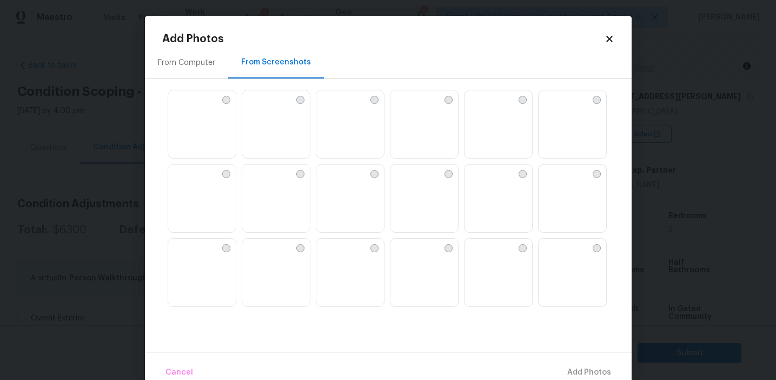
click at [197, 127] on img at bounding box center [202, 124] width 68 height 69
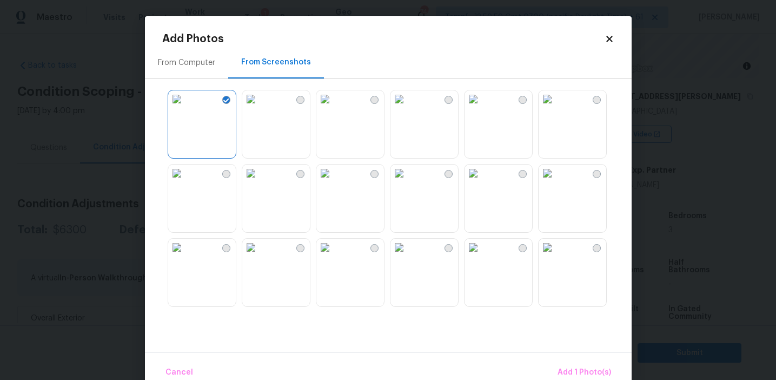
click at [482, 108] on img at bounding box center [473, 98] width 17 height 17
click at [556, 108] on img at bounding box center [547, 98] width 17 height 17
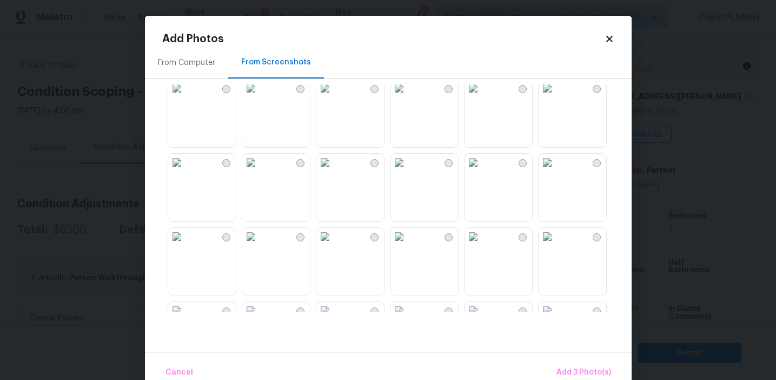
scroll to position [1033, 0]
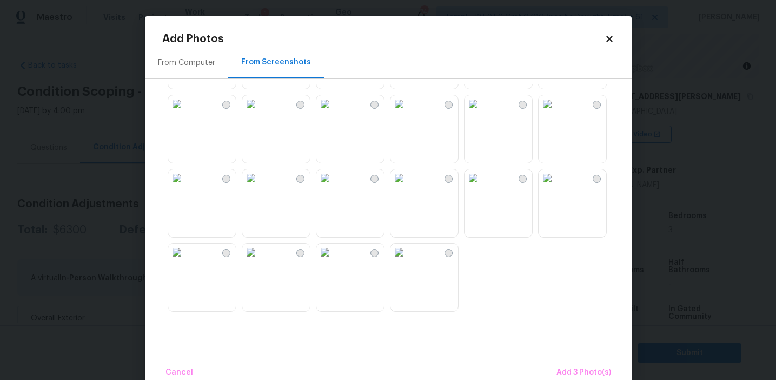
click at [476, 187] on img at bounding box center [473, 177] width 17 height 17
click at [562, 366] on span "Add 4 Photo(s)" at bounding box center [583, 373] width 56 height 14
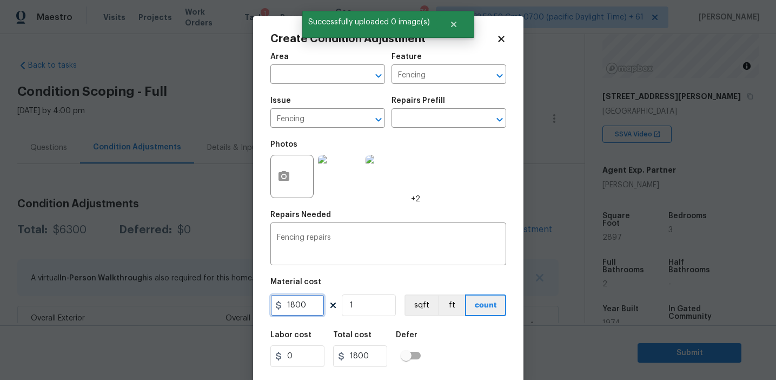
click at [318, 304] on input "1800" at bounding box center [297, 305] width 54 height 22
type input "250"
click at [314, 306] on input "250" at bounding box center [297, 305] width 54 height 22
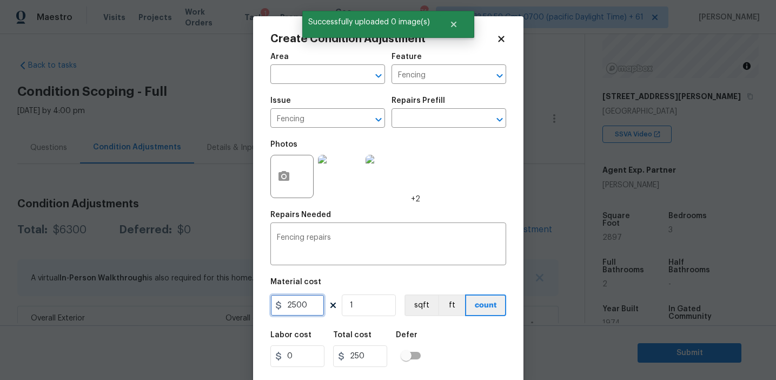
type input "2500"
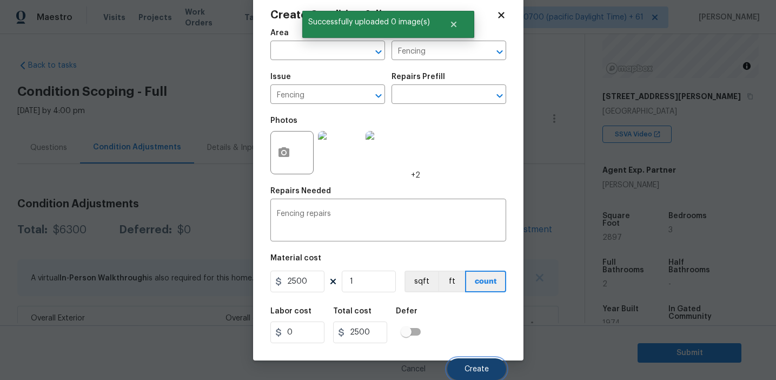
click at [473, 367] on span "Create" at bounding box center [477, 369] width 24 height 8
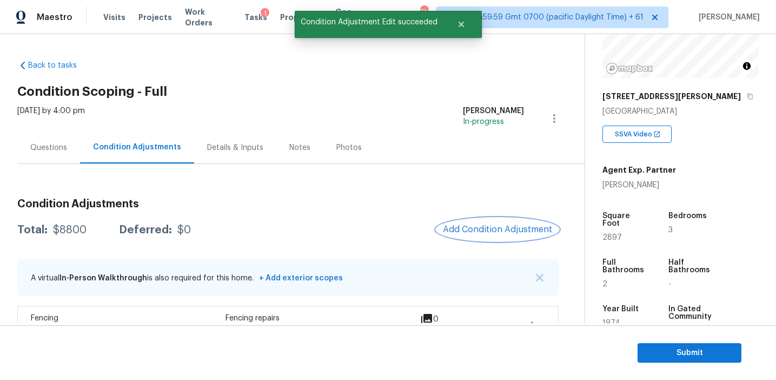
scroll to position [0, 0]
click at [462, 231] on span "Add Condition Adjustment" at bounding box center [497, 229] width 109 height 10
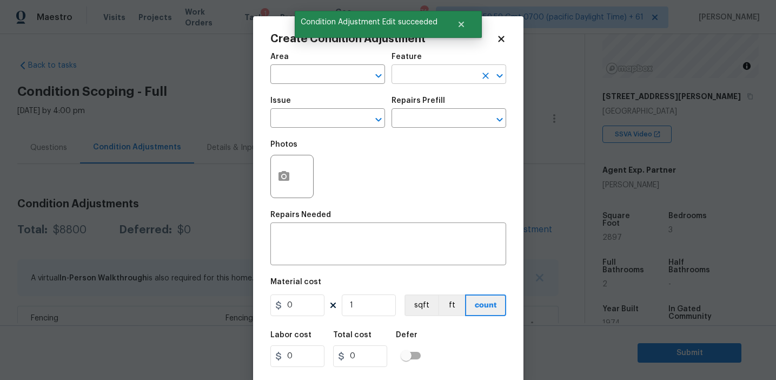
click at [424, 77] on input "text" at bounding box center [434, 75] width 84 height 17
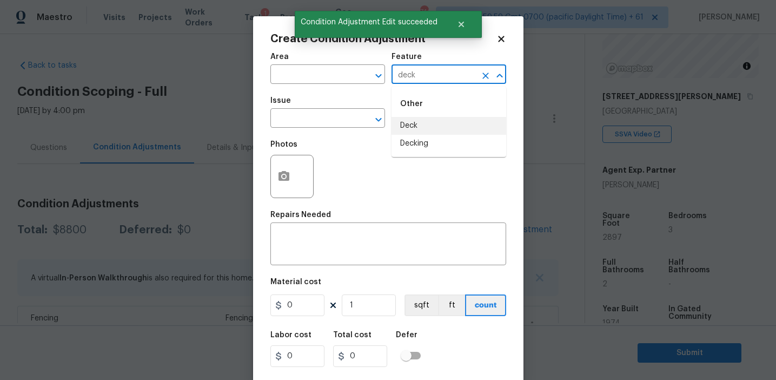
click at [421, 131] on li "Deck" at bounding box center [449, 126] width 115 height 18
click at [407, 76] on input "Deck" at bounding box center [434, 75] width 84 height 17
type input "Deck"
click at [319, 122] on input "text" at bounding box center [312, 119] width 84 height 17
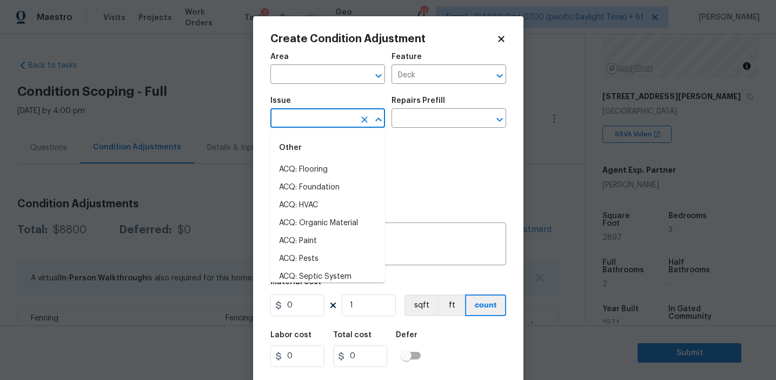
paste input "Deck"
type input "Deck"
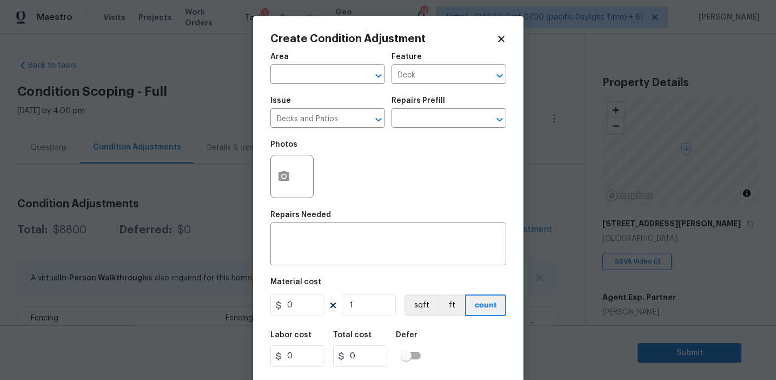
click at [327, 232] on div "x ​" at bounding box center [388, 245] width 236 height 40
paste textarea "Deck"
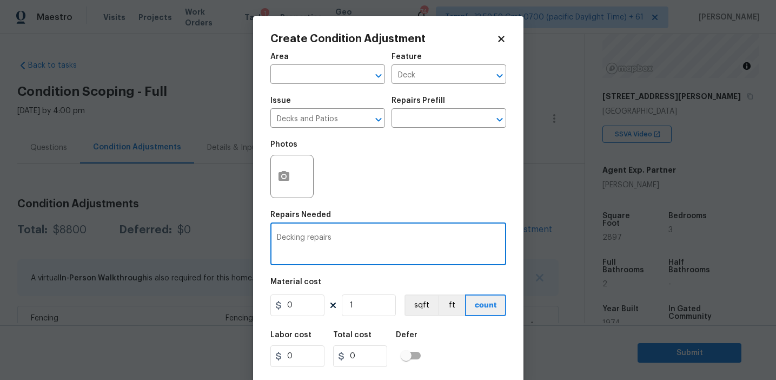
type textarea "Decking repairs"
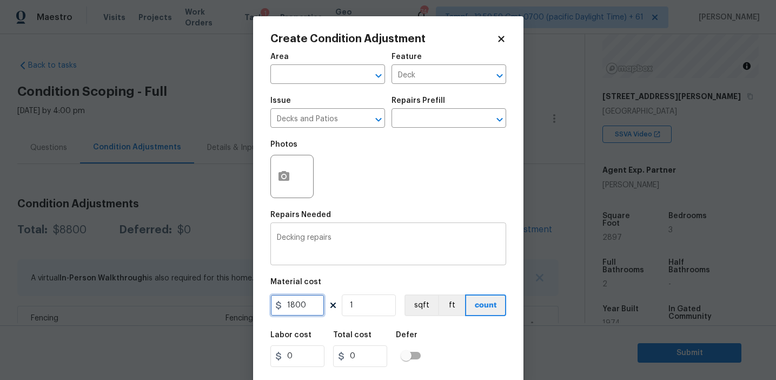
type input "1800"
click at [285, 169] on button "button" at bounding box center [284, 176] width 26 height 42
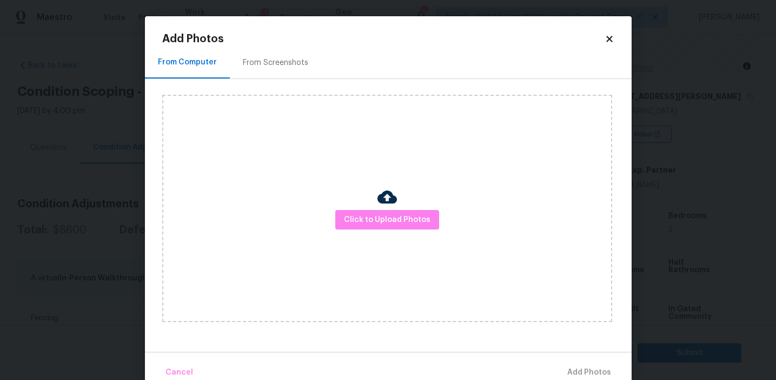
click at [280, 74] on div "From Screenshots" at bounding box center [275, 63] width 91 height 32
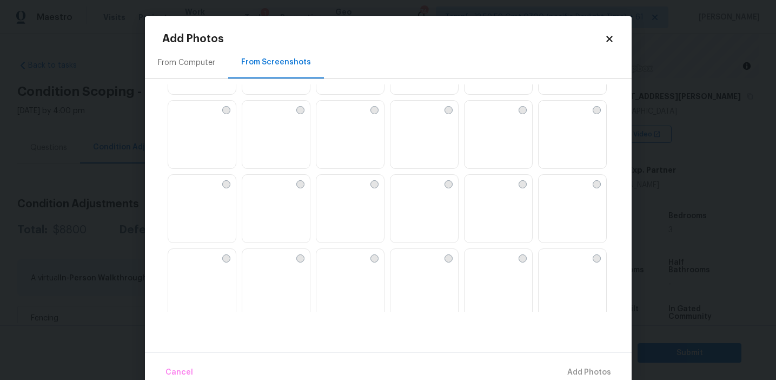
scroll to position [222, 0]
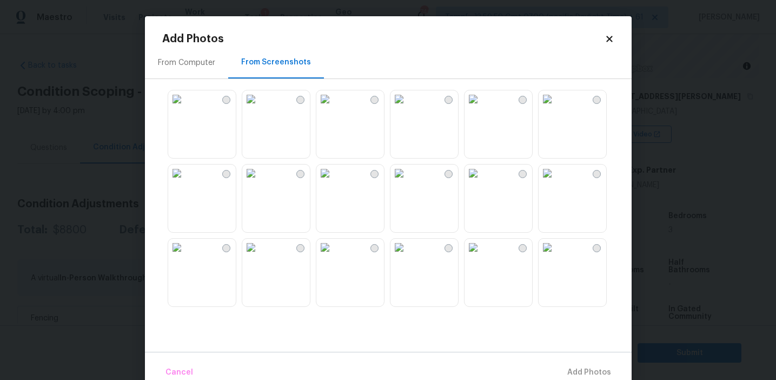
click at [186, 108] on img at bounding box center [176, 98] width 17 height 17
click at [481, 182] on img at bounding box center [473, 172] width 17 height 17
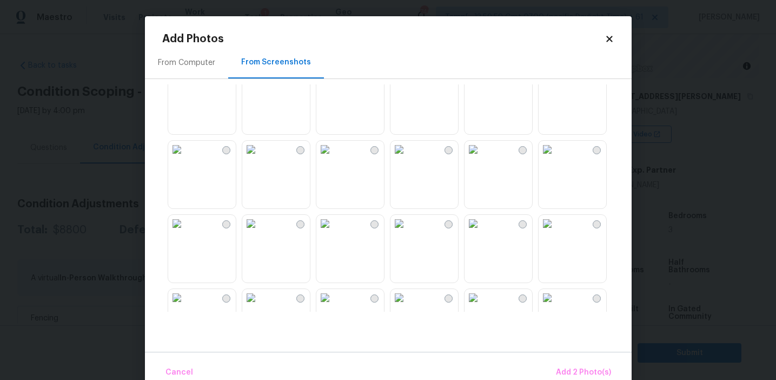
scroll to position [472, 0]
click at [408, 154] on img at bounding box center [399, 145] width 17 height 17
click at [482, 228] on img at bounding box center [473, 219] width 17 height 17
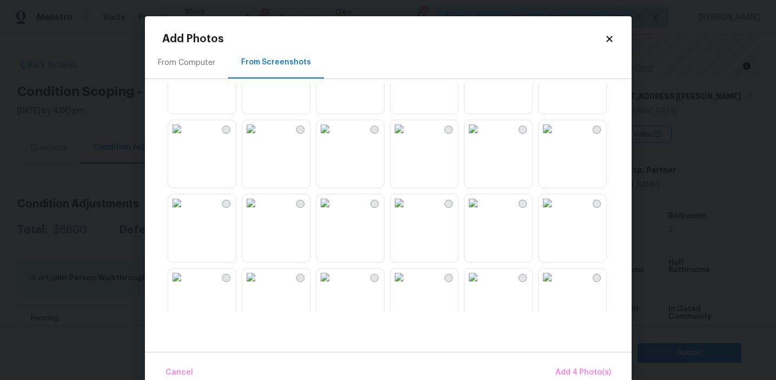
scroll to position [720, 0]
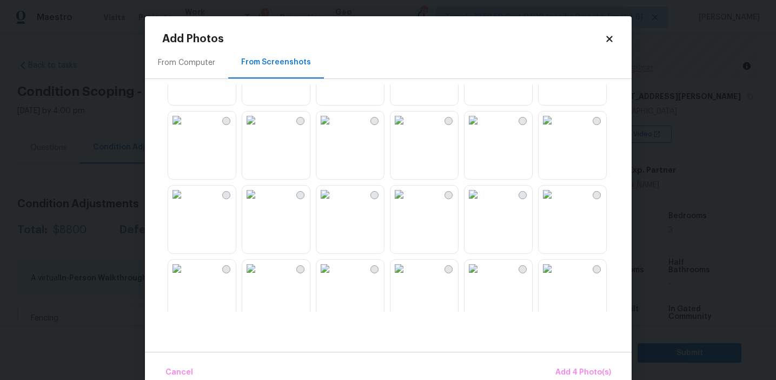
click at [260, 203] on img at bounding box center [250, 194] width 17 height 17
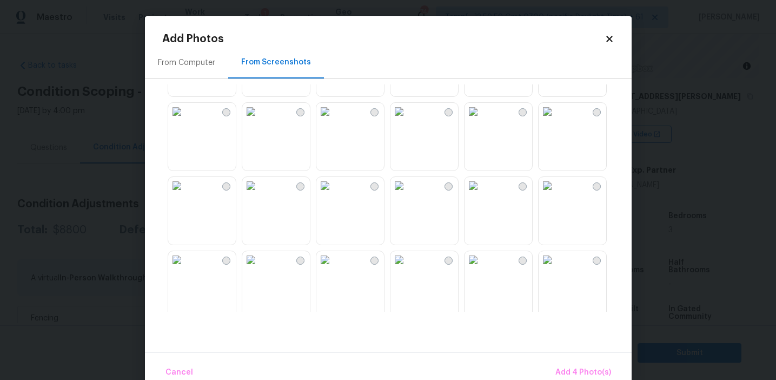
click at [334, 194] on img at bounding box center [324, 185] width 17 height 17
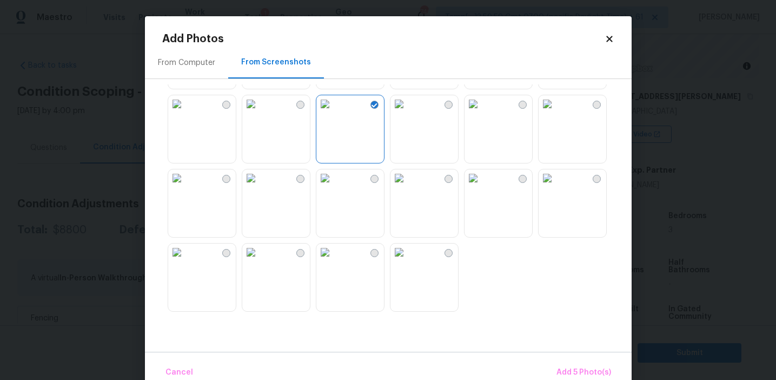
scroll to position [21, 0]
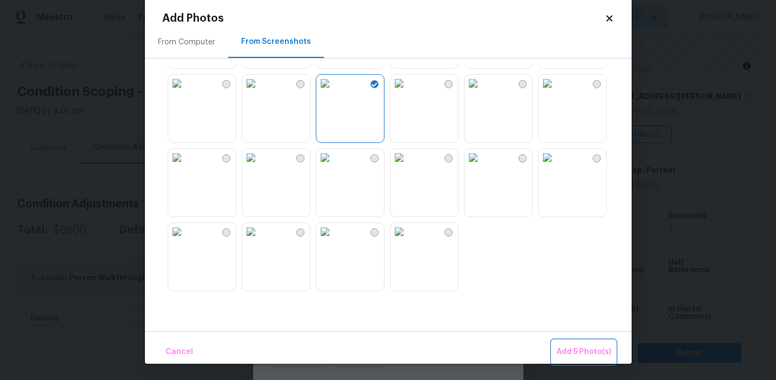
click at [588, 353] on span "Add 5 Photo(s)" at bounding box center [584, 352] width 55 height 14
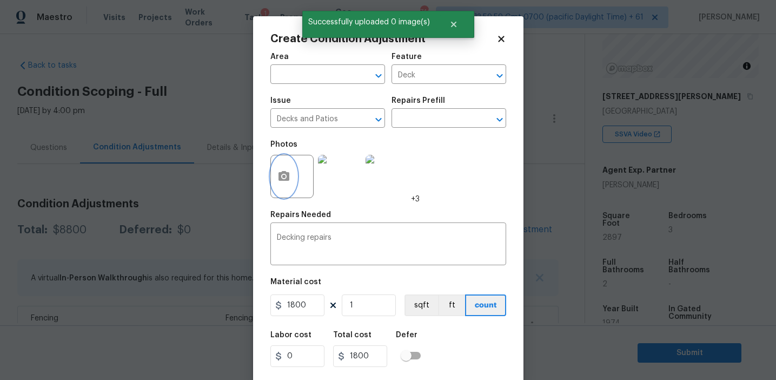
scroll to position [0, 0]
click at [282, 170] on icon "button" at bounding box center [283, 176] width 13 height 13
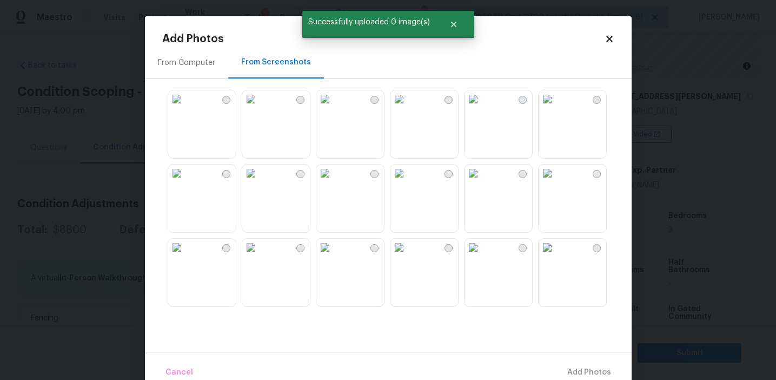
click at [189, 67] on div "From Computer" at bounding box center [186, 62] width 57 height 11
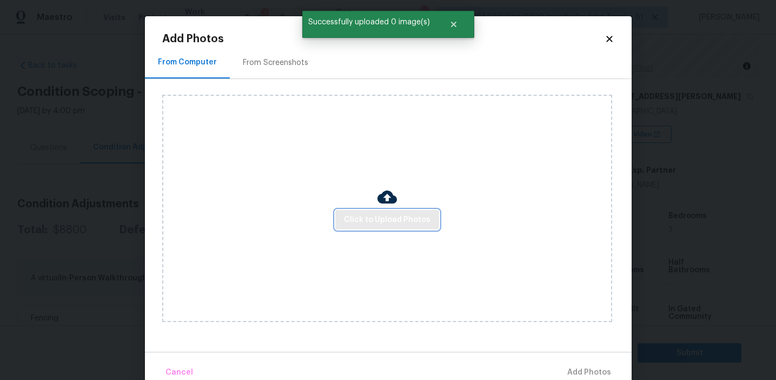
click at [358, 221] on span "Click to Upload Photos" at bounding box center [387, 220] width 87 height 14
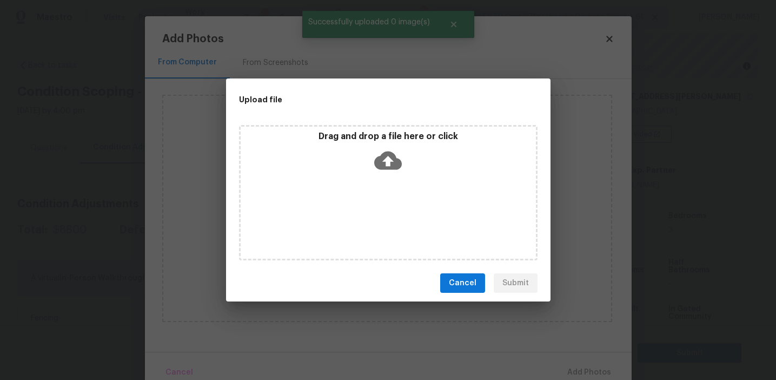
click at [356, 126] on div "Drag and drop a file here or click" at bounding box center [388, 192] width 299 height 135
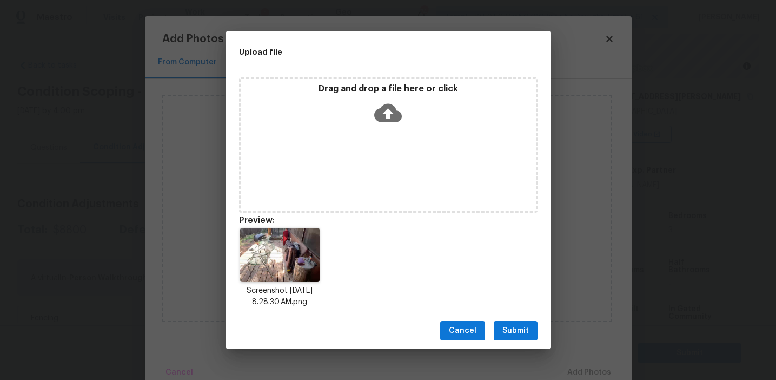
click at [521, 325] on span "Submit" at bounding box center [515, 331] width 27 height 14
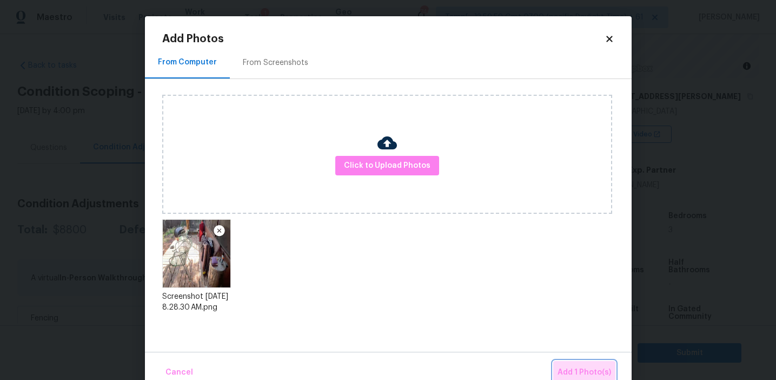
click at [572, 366] on span "Add 1 Photo(s)" at bounding box center [585, 373] width 54 height 14
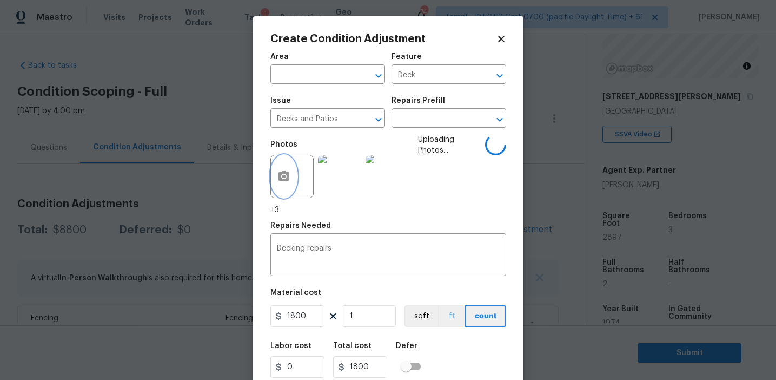
scroll to position [35, 0]
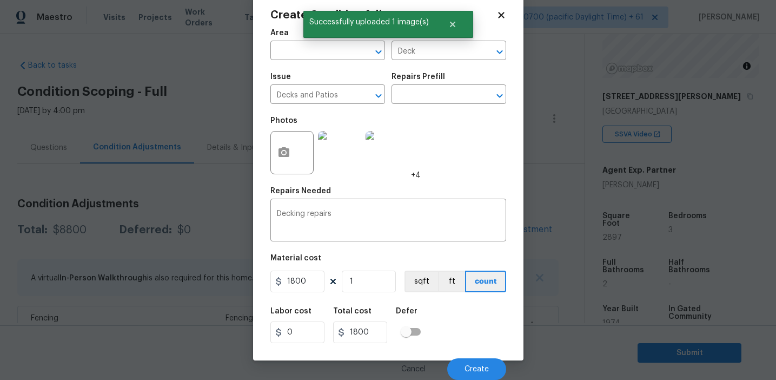
click at [444, 330] on div "Labor cost 0 Total cost 1800 Defer" at bounding box center [388, 325] width 236 height 49
click at [479, 360] on button "Create" at bounding box center [476, 369] width 59 height 22
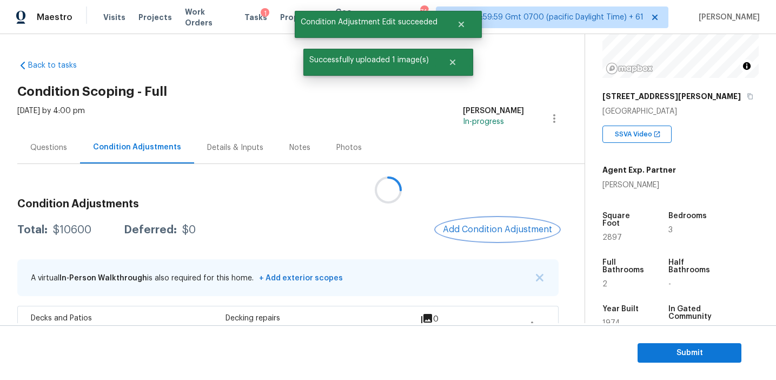
scroll to position [0, 0]
click at [474, 231] on span "Add Condition Adjustment" at bounding box center [497, 229] width 109 height 10
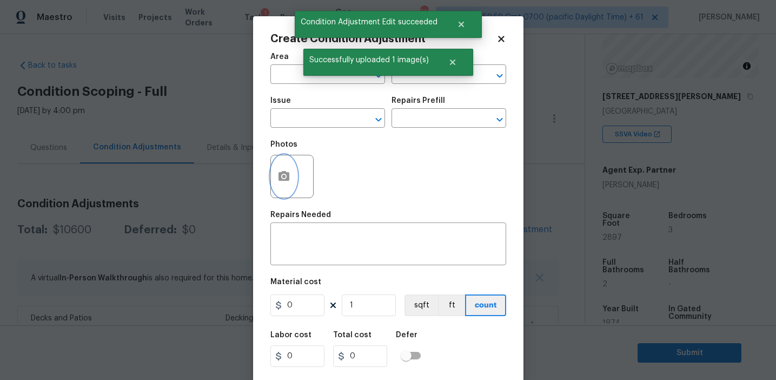
click at [280, 184] on button "button" at bounding box center [284, 176] width 26 height 42
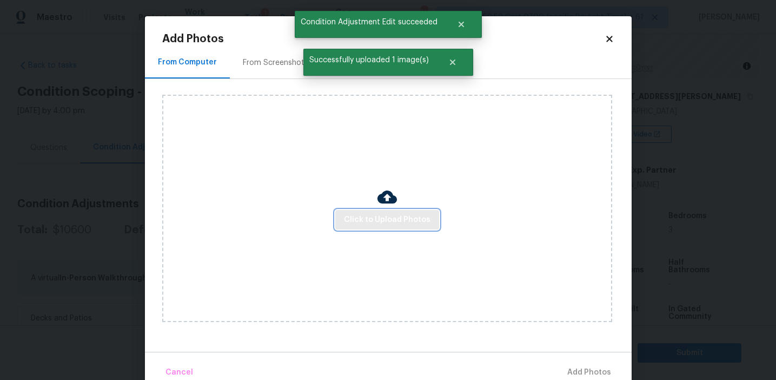
click at [366, 221] on span "Click to Upload Photos" at bounding box center [387, 220] width 87 height 14
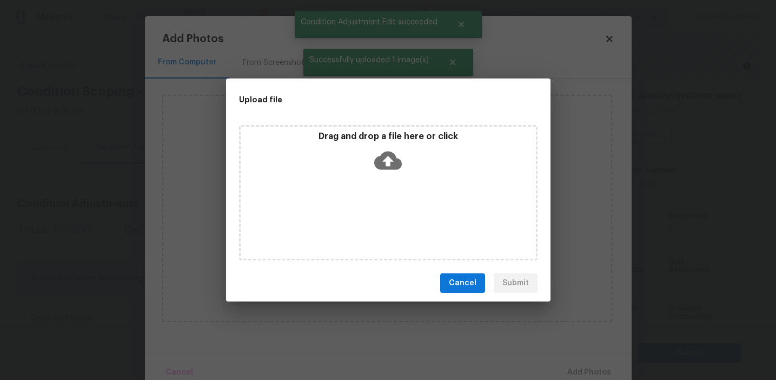
click at [366, 120] on div "Upload file" at bounding box center [364, 99] width 276 height 42
click at [366, 137] on p "Drag and drop a file here or click" at bounding box center [388, 136] width 295 height 11
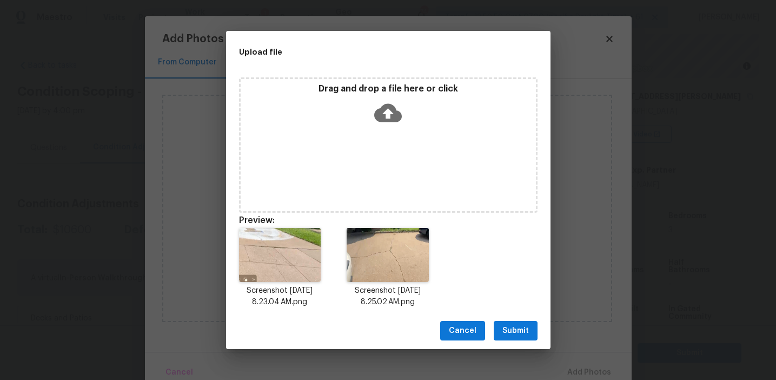
click at [507, 328] on span "Submit" at bounding box center [515, 331] width 27 height 14
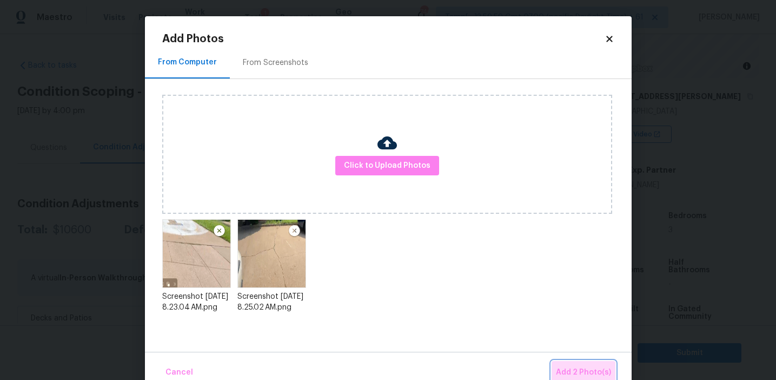
click at [583, 362] on button "Add 2 Photo(s)" at bounding box center [584, 372] width 64 height 23
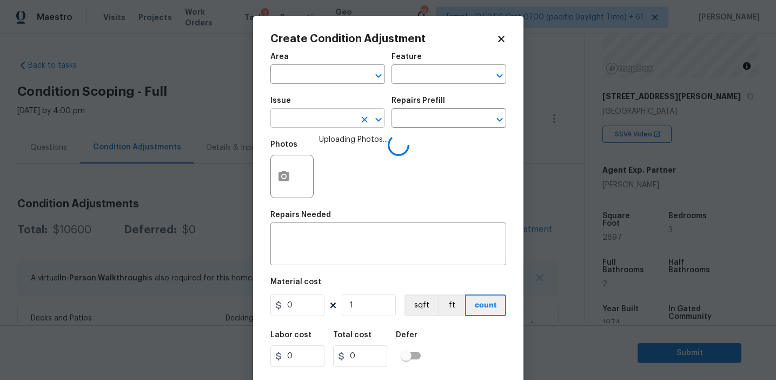
click at [307, 116] on input "text" at bounding box center [312, 119] width 84 height 17
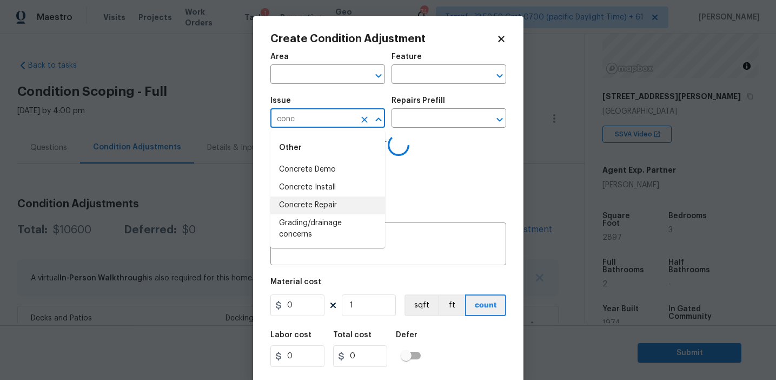
click at [326, 203] on li "Concrete Repair" at bounding box center [327, 205] width 115 height 18
type input "Concrete Repair"
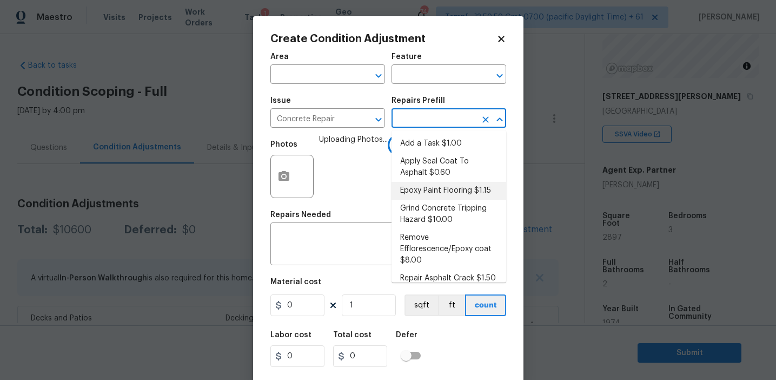
click at [432, 188] on li "Epoxy Paint Flooring $1.15" at bounding box center [449, 191] width 115 height 18
type input "Flatwork"
type textarea "Mask, scrape and prep flooring for new coat of epoxy paint."
type input "1.15"
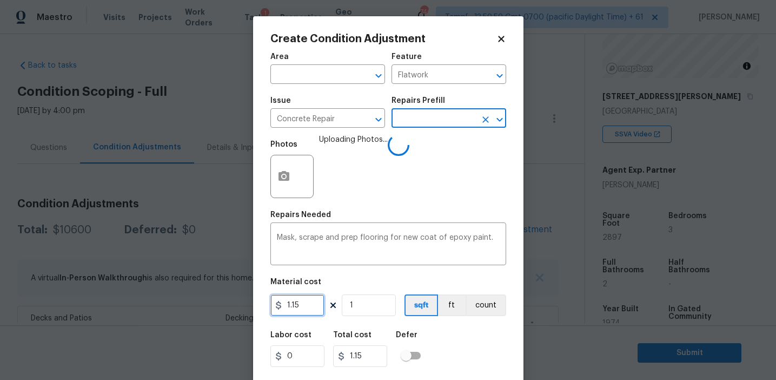
click at [304, 305] on input "1.15" at bounding box center [297, 305] width 54 height 22
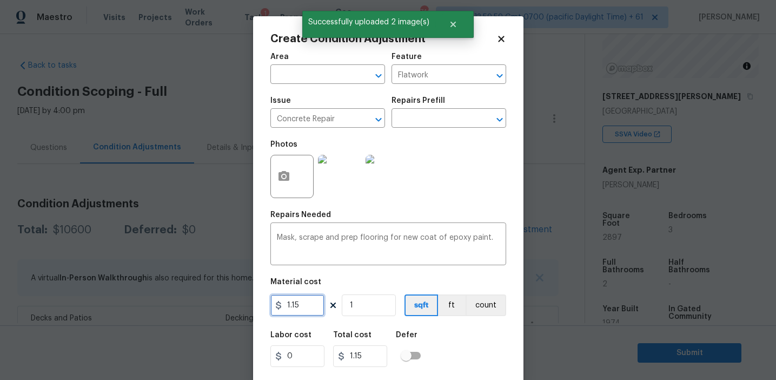
click at [304, 305] on input "1.15" at bounding box center [297, 305] width 54 height 22
type input "800"
click at [483, 307] on button "count" at bounding box center [486, 305] width 41 height 22
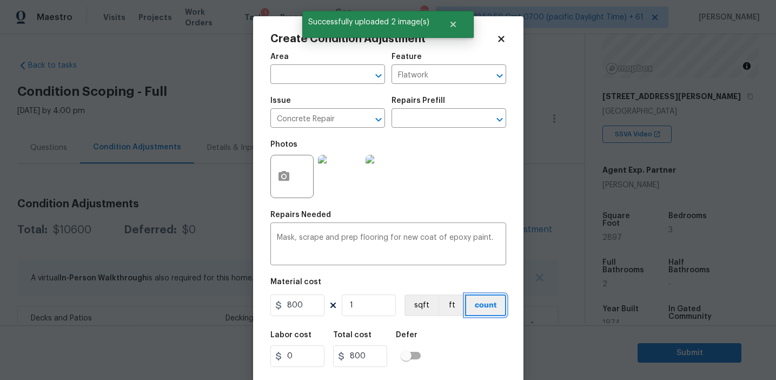
scroll to position [24, 0]
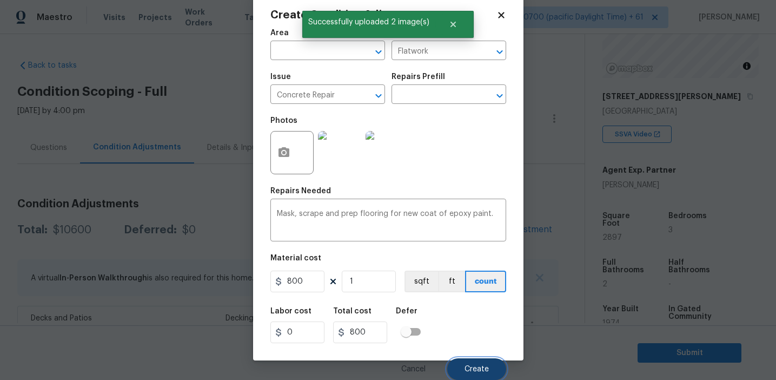
click at [469, 373] on button "Create" at bounding box center [476, 369] width 59 height 22
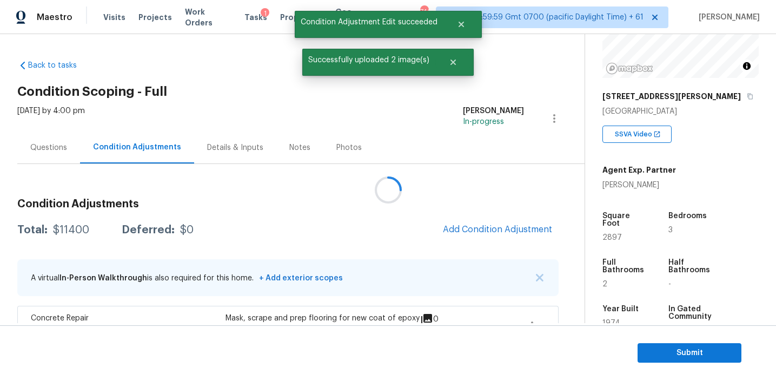
scroll to position [0, 0]
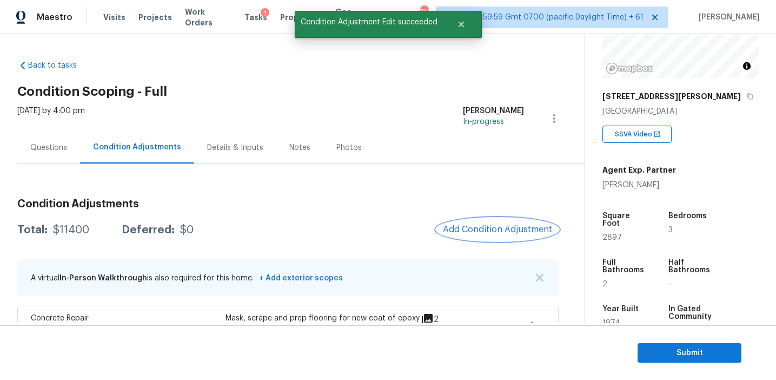
click at [475, 221] on button "Add Condition Adjustment" at bounding box center [497, 229] width 122 height 23
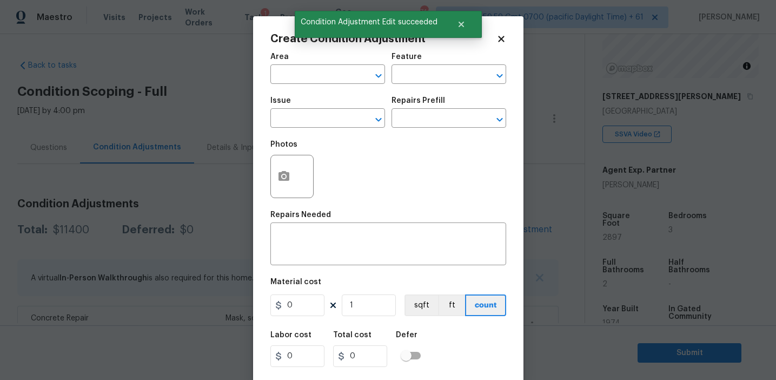
click at [295, 188] on div at bounding box center [291, 176] width 43 height 43
click at [292, 174] on button "button" at bounding box center [284, 176] width 26 height 42
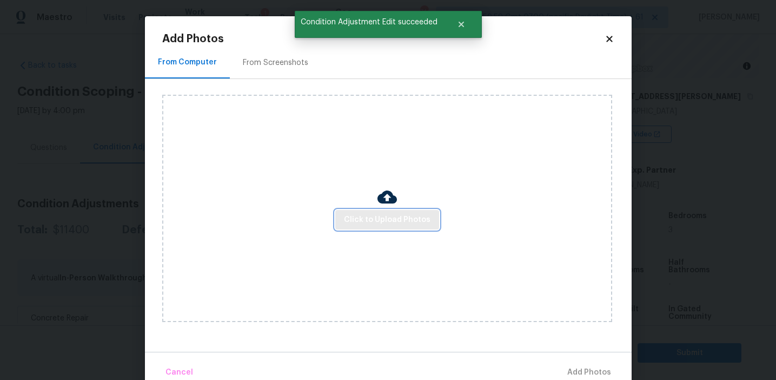
click at [398, 217] on span "Click to Upload Photos" at bounding box center [387, 220] width 87 height 14
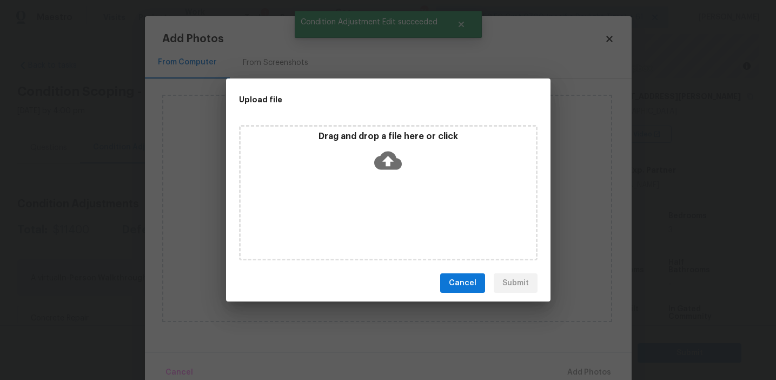
click at [387, 124] on div "Drag and drop a file here or click" at bounding box center [388, 193] width 325 height 144
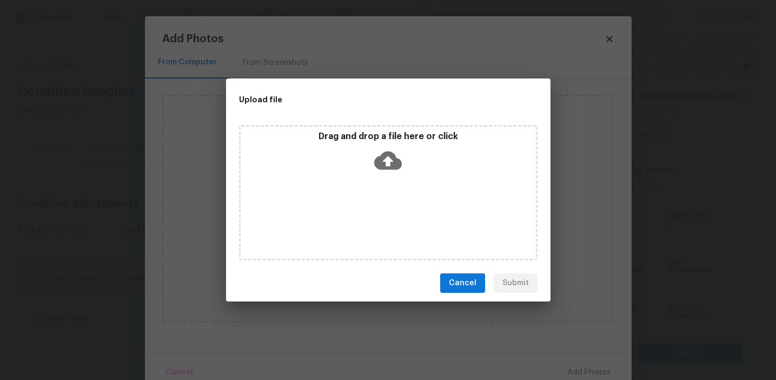
click at [366, 133] on p "Drag and drop a file here or click" at bounding box center [388, 136] width 295 height 11
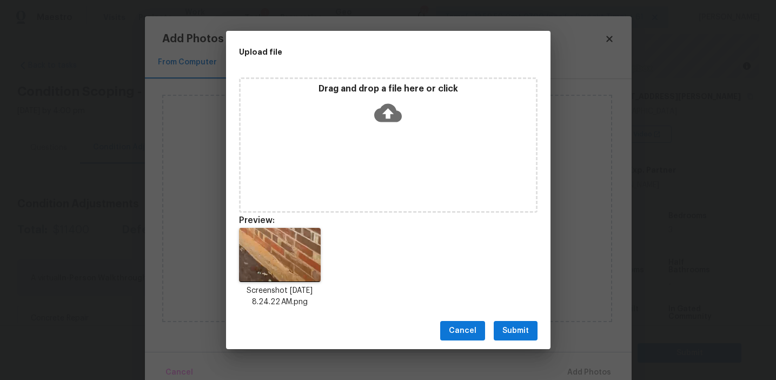
click at [519, 328] on span "Submit" at bounding box center [515, 331] width 27 height 14
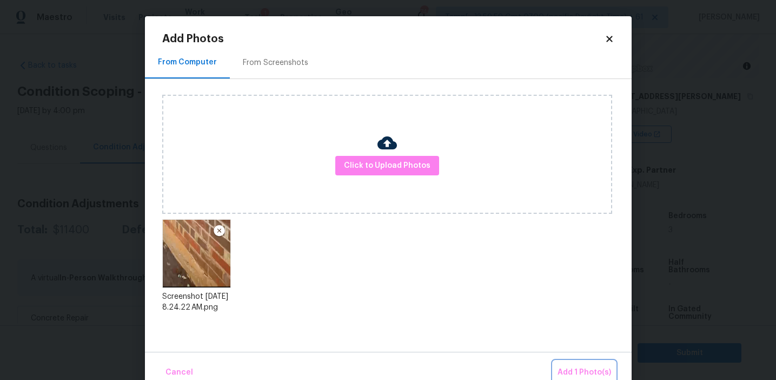
click at [567, 368] on span "Add 1 Photo(s)" at bounding box center [585, 373] width 54 height 14
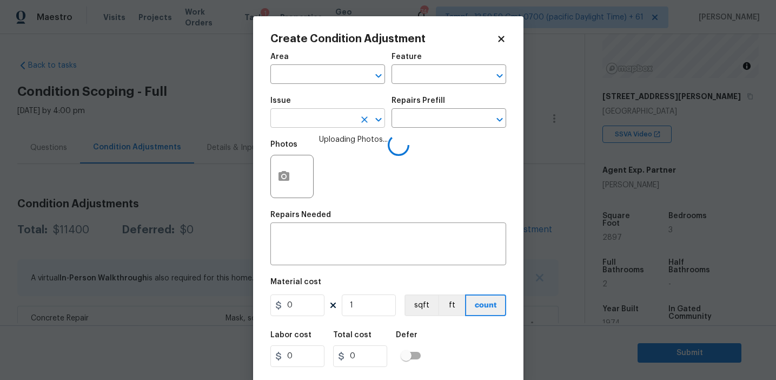
click at [286, 120] on input "text" at bounding box center [312, 119] width 84 height 17
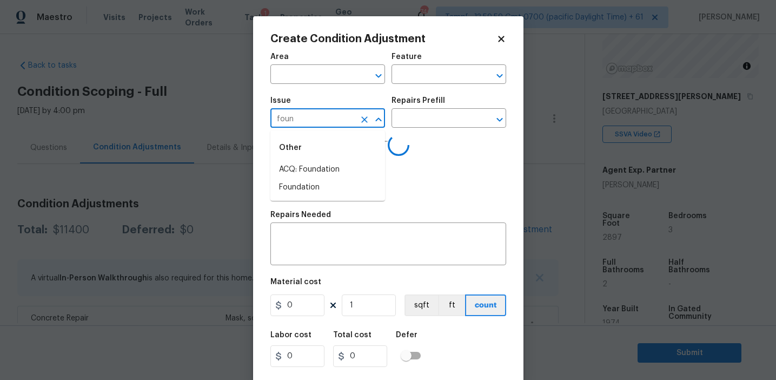
click at [308, 167] on li "ACQ: Foundation" at bounding box center [327, 170] width 115 height 18
type input "ACQ: Foundation"
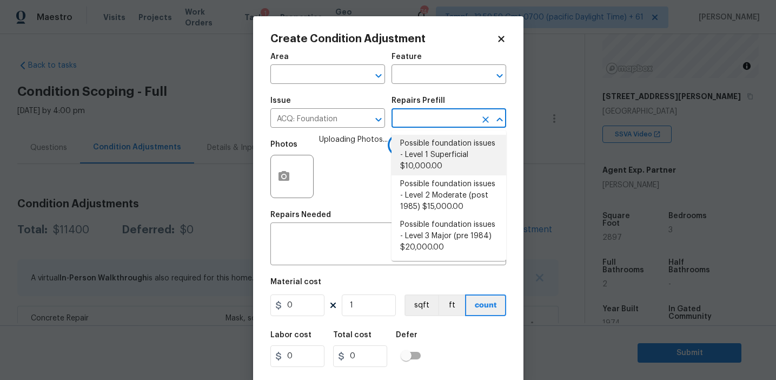
click at [430, 153] on li "Possible foundation issues - Level 1 Superficial $10,000.00" at bounding box center [449, 155] width 115 height 41
type input "Acquisition"
type textarea "Possible foundation issues - Level 1 - Superficial. Disclaimer: This is NOT a t…"
type input "10000"
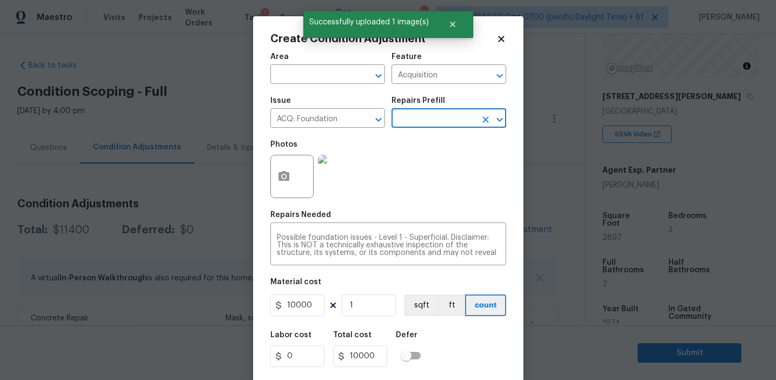
scroll to position [24, 0]
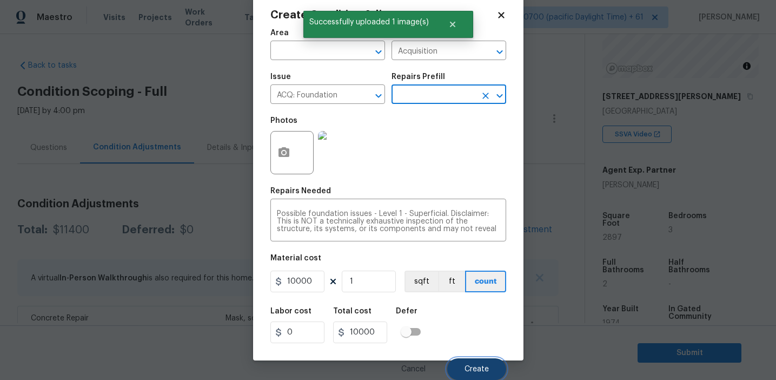
click at [465, 367] on button "Create" at bounding box center [476, 369] width 59 height 22
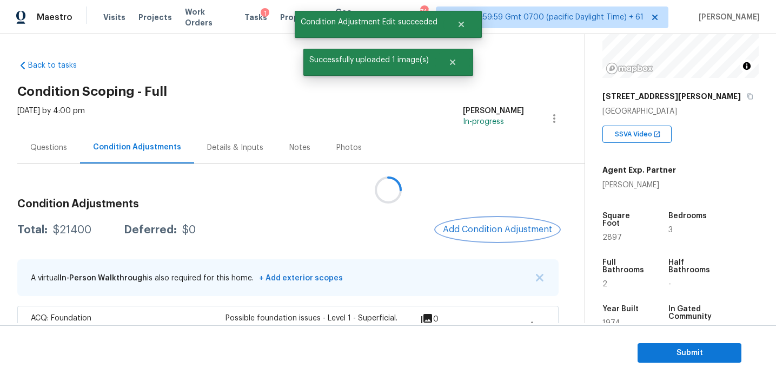
scroll to position [0, 0]
click at [460, 227] on span "Add Condition Adjustment" at bounding box center [497, 229] width 109 height 10
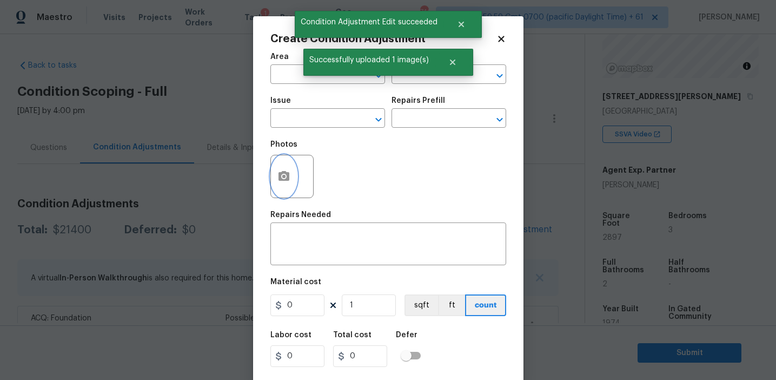
click at [293, 183] on button "button" at bounding box center [284, 176] width 26 height 42
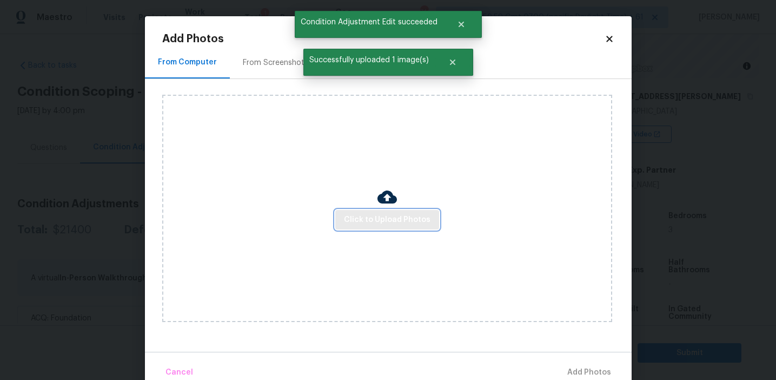
click at [377, 219] on span "Click to Upload Photos" at bounding box center [387, 220] width 87 height 14
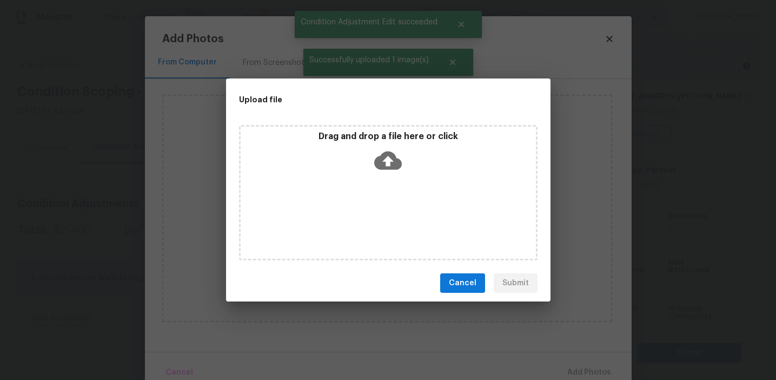
click at [361, 157] on div "Drag and drop a file here or click" at bounding box center [388, 154] width 295 height 47
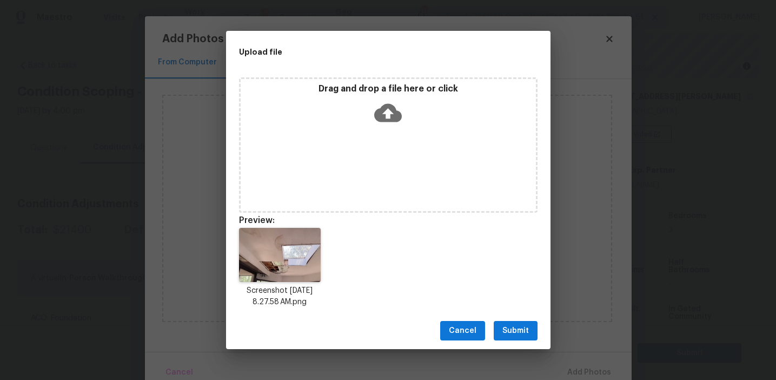
click at [506, 334] on span "Submit" at bounding box center [515, 331] width 27 height 14
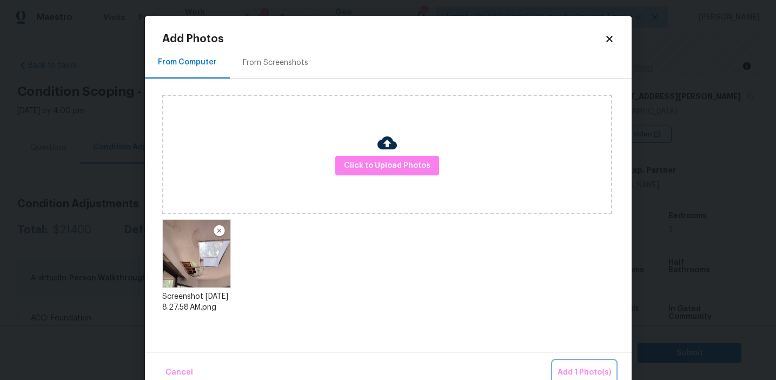
click at [575, 367] on span "Add 1 Photo(s)" at bounding box center [585, 373] width 54 height 14
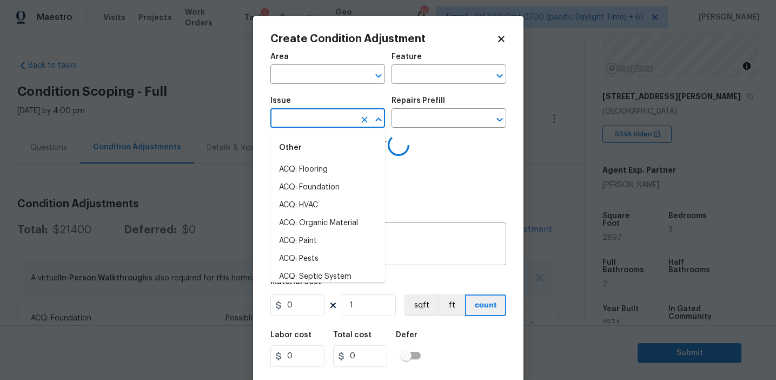
click at [317, 123] on input "text" at bounding box center [312, 119] width 84 height 17
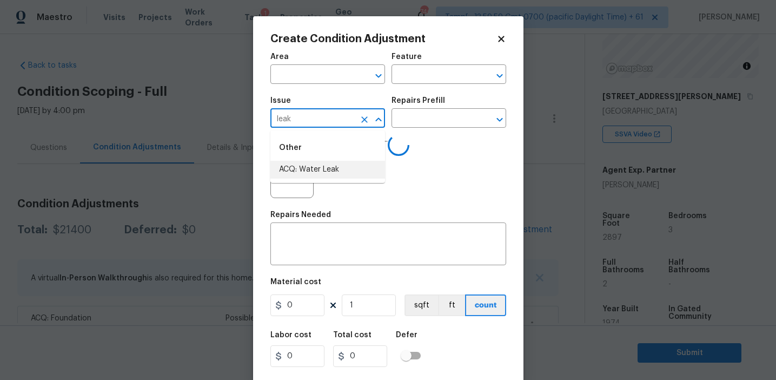
click at [333, 170] on li "ACQ: Water Leak" at bounding box center [327, 170] width 115 height 18
type input "ACQ: Water Leak"
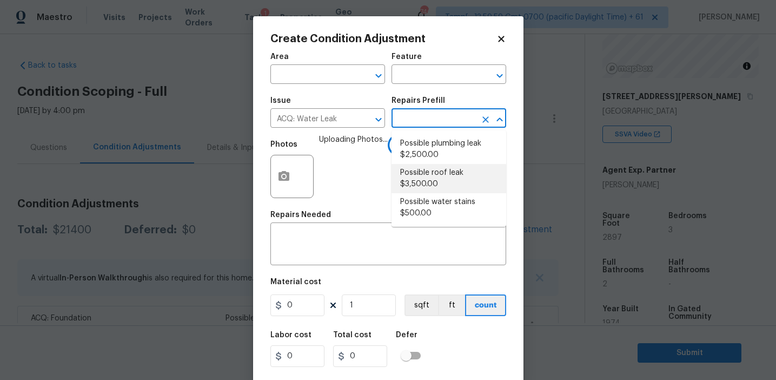
click at [432, 187] on li "Possible roof leak $3,500.00" at bounding box center [449, 178] width 115 height 29
type input "Acquisition"
type textarea "Acquisition Scope: Possible roof leak"
type input "3500"
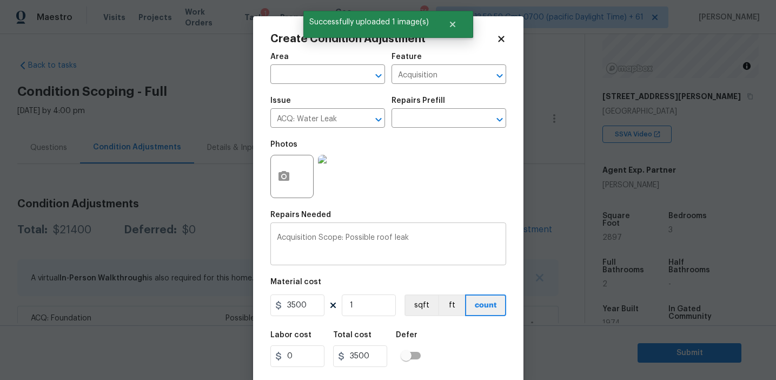
click at [382, 233] on div "Acquisition Scope: Possible roof leak x ​" at bounding box center [388, 245] width 236 height 40
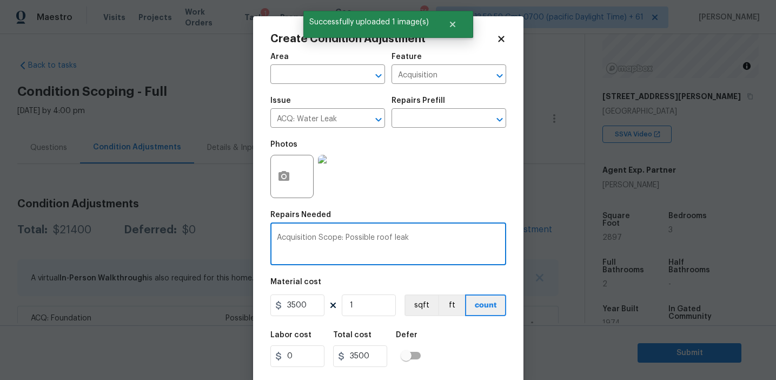
click at [381, 237] on textarea "Acquisition Scope: Possible roof leak" at bounding box center [388, 245] width 223 height 23
type textarea "Acquisition Scope: Possible leak"
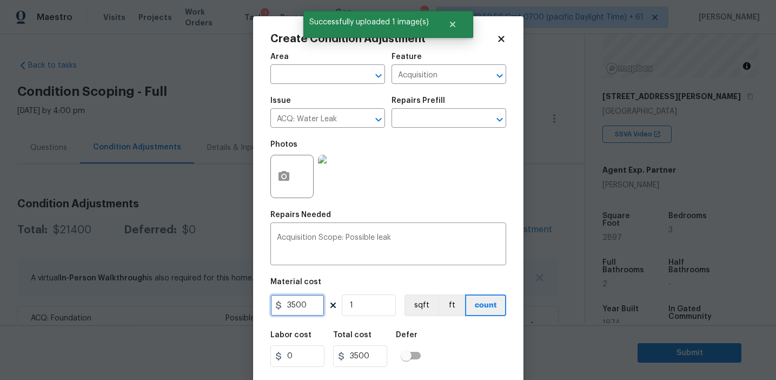
scroll to position [24, 0]
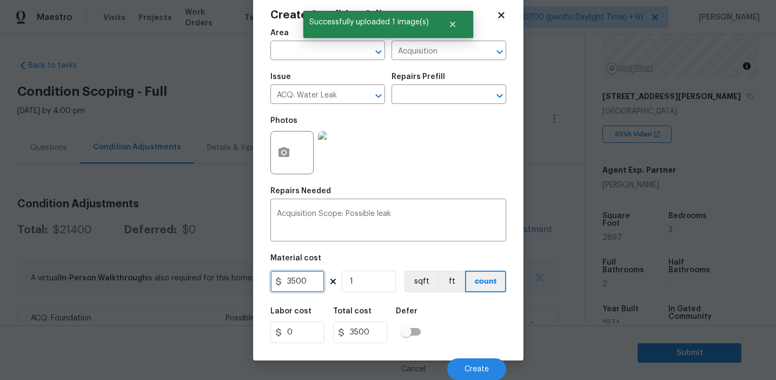
click at [291, 276] on input "3500" at bounding box center [297, 281] width 54 height 22
type input "2500"
click at [467, 366] on span "Create" at bounding box center [477, 369] width 24 height 8
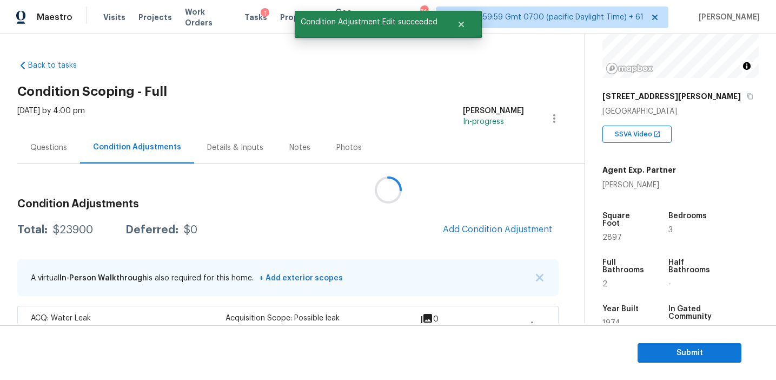
scroll to position [0, 0]
click at [493, 223] on button "Add Condition Adjustment" at bounding box center [497, 229] width 122 height 23
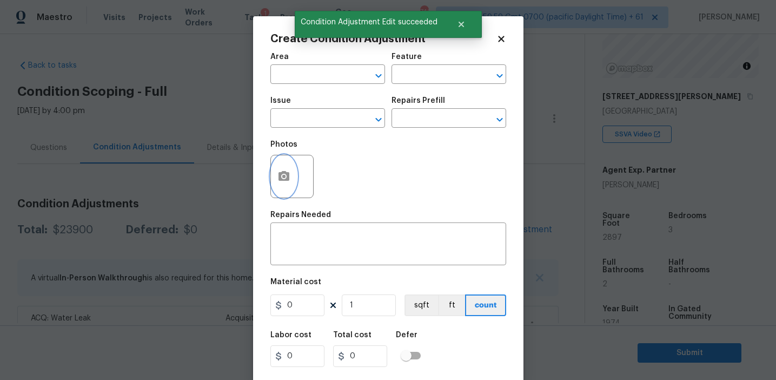
click at [287, 184] on button "button" at bounding box center [284, 176] width 26 height 42
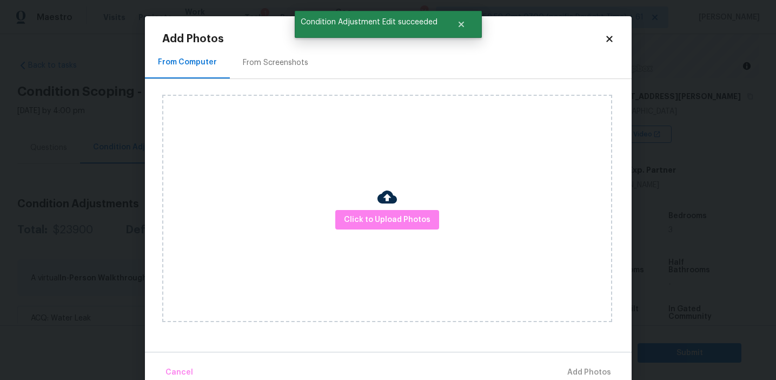
click at [395, 241] on div "Click to Upload Photos" at bounding box center [387, 208] width 450 height 227
click at [392, 217] on span "Click to Upload Photos" at bounding box center [387, 220] width 87 height 14
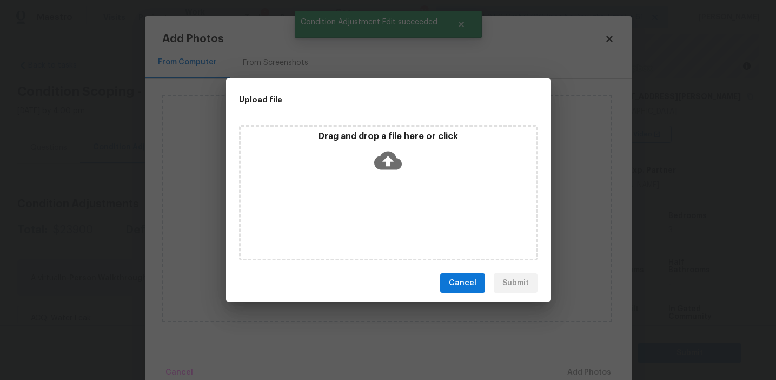
click at [386, 144] on div "Drag and drop a file here or click" at bounding box center [388, 154] width 295 height 47
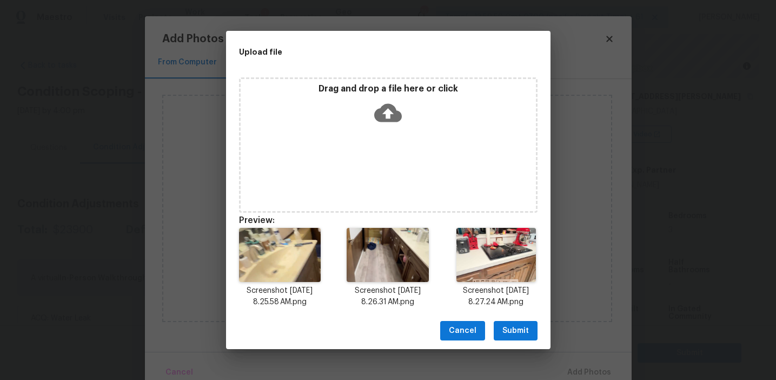
click at [515, 332] on span "Submit" at bounding box center [515, 331] width 27 height 14
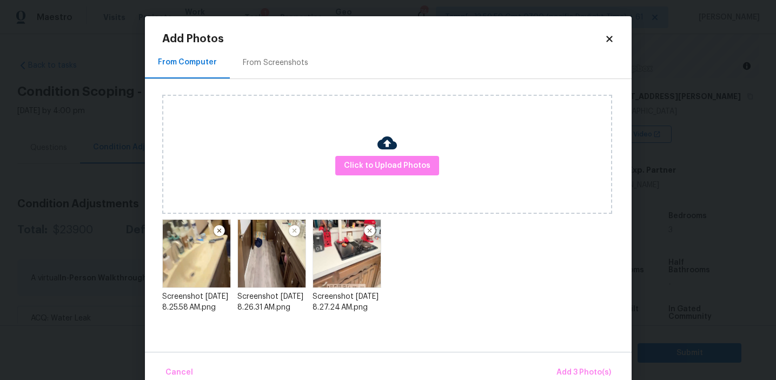
click at [562, 358] on div "Cancel Add 3 Photo(s)" at bounding box center [388, 368] width 487 height 32
click at [557, 366] on button "Add 3 Photo(s)" at bounding box center [583, 372] width 63 height 23
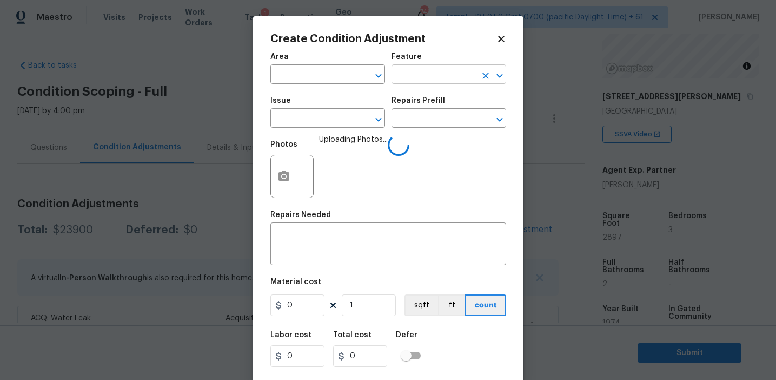
click at [395, 69] on input "text" at bounding box center [434, 75] width 84 height 17
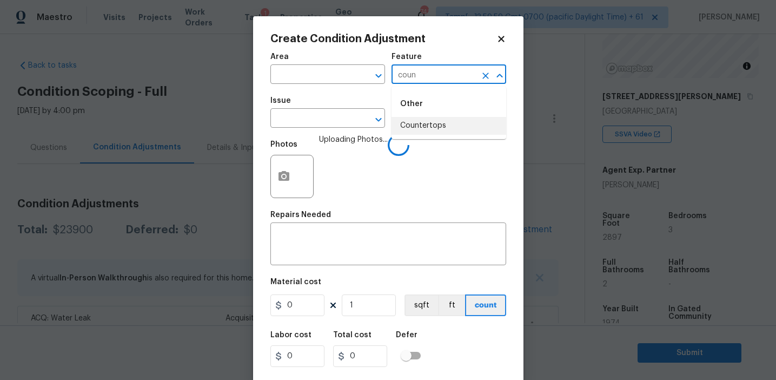
click at [425, 121] on li "Countertops" at bounding box center [449, 126] width 115 height 18
click at [411, 83] on input "Countertops" at bounding box center [434, 75] width 84 height 17
type input "Countertops"
click at [322, 116] on input "text" at bounding box center [312, 119] width 84 height 17
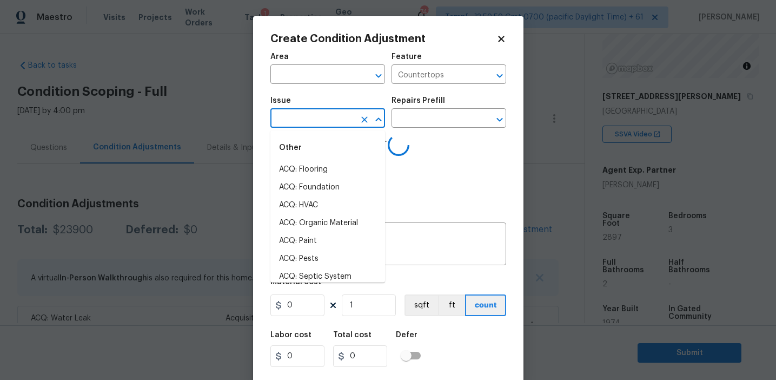
paste input "Countertops"
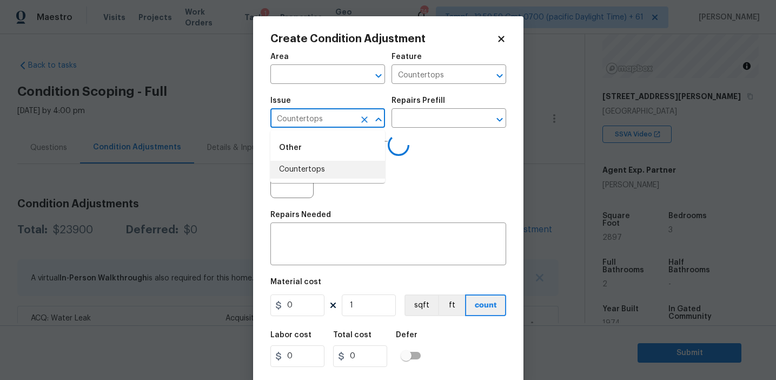
click at [321, 170] on li "Countertops" at bounding box center [327, 170] width 115 height 18
type input "Countertops"
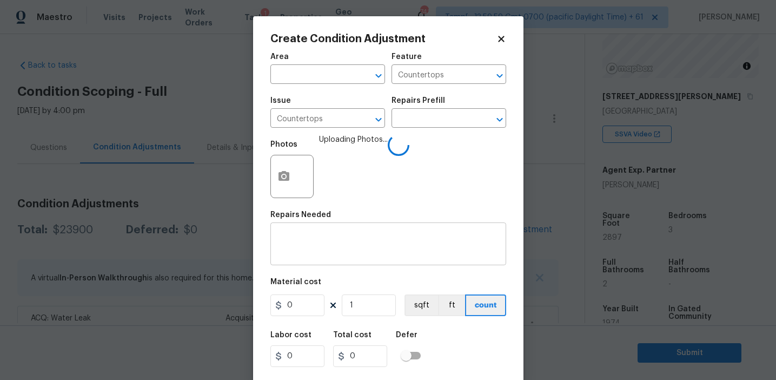
click at [332, 230] on div "x ​" at bounding box center [388, 245] width 236 height 40
paste textarea "Countertops"
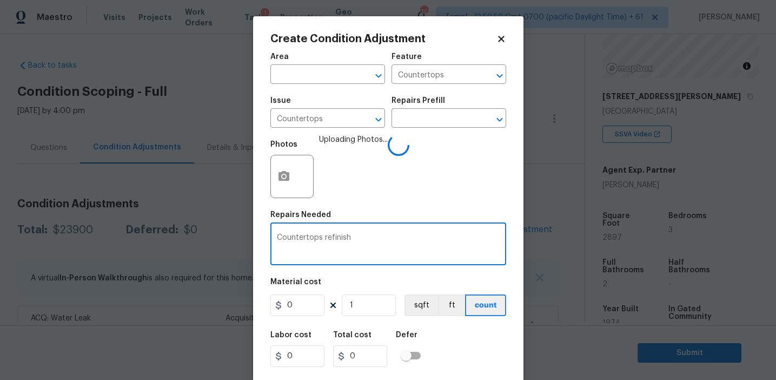
type textarea "Countertops refinish"
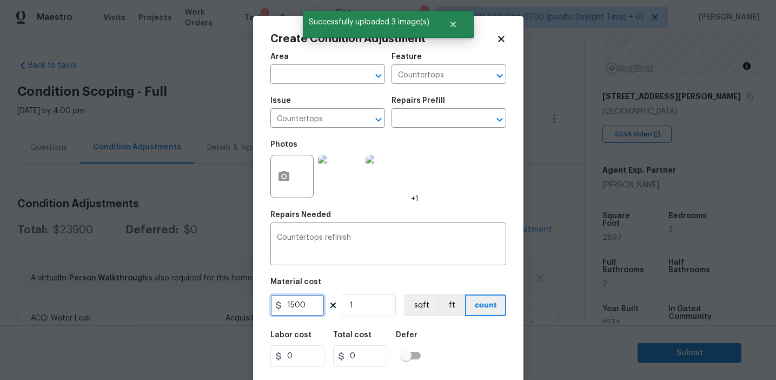
type input "1500"
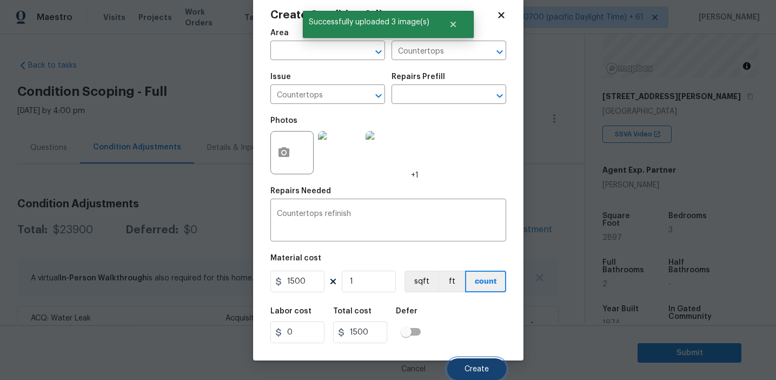
click at [468, 366] on span "Create" at bounding box center [477, 369] width 24 height 8
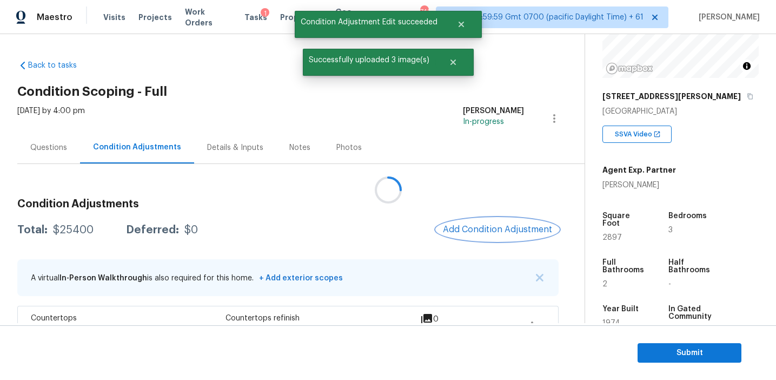
scroll to position [0, 0]
click at [482, 227] on span "Add Condition Adjustment" at bounding box center [497, 229] width 109 height 10
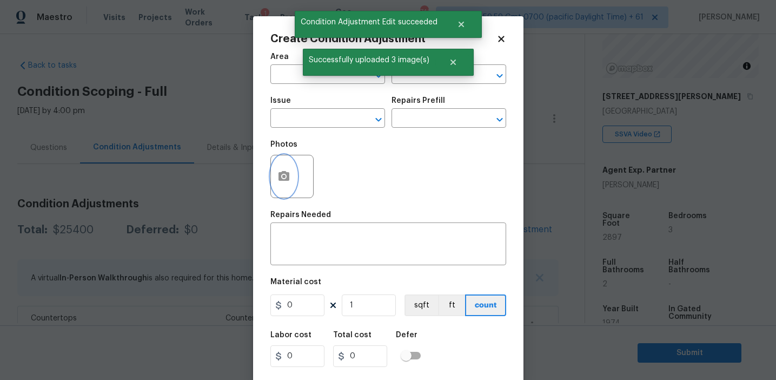
click at [285, 185] on button "button" at bounding box center [284, 176] width 26 height 42
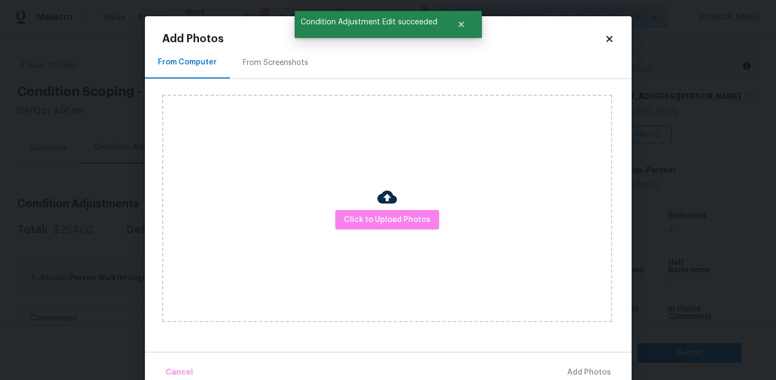
click at [373, 233] on div "Click to Upload Photos" at bounding box center [387, 208] width 450 height 227
click at [378, 208] on div at bounding box center [387, 198] width 19 height 23
click at [371, 221] on span "Click to Upload Photos" at bounding box center [387, 220] width 87 height 14
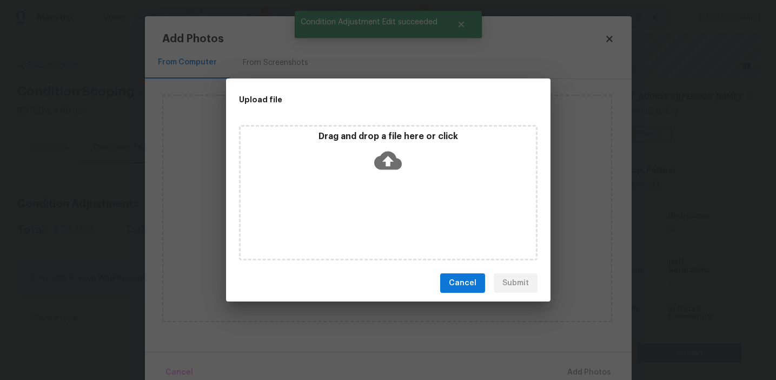
click at [375, 134] on p "Drag and drop a file here or click" at bounding box center [388, 136] width 295 height 11
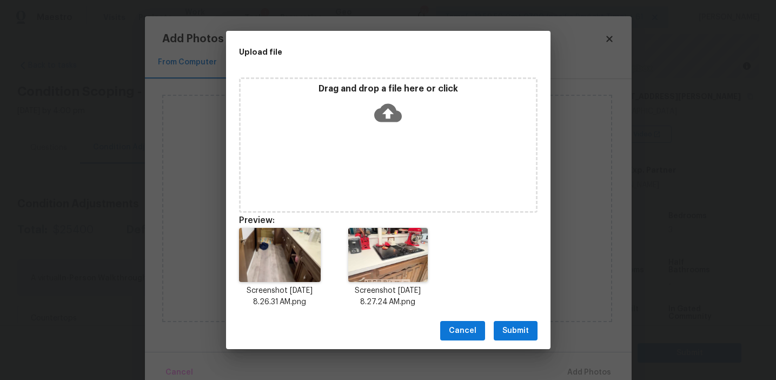
click at [510, 328] on span "Submit" at bounding box center [515, 331] width 27 height 14
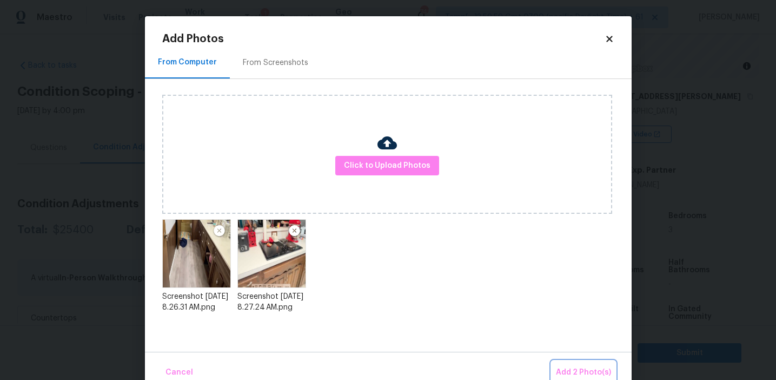
click at [567, 362] on button "Add 2 Photo(s)" at bounding box center [584, 372] width 64 height 23
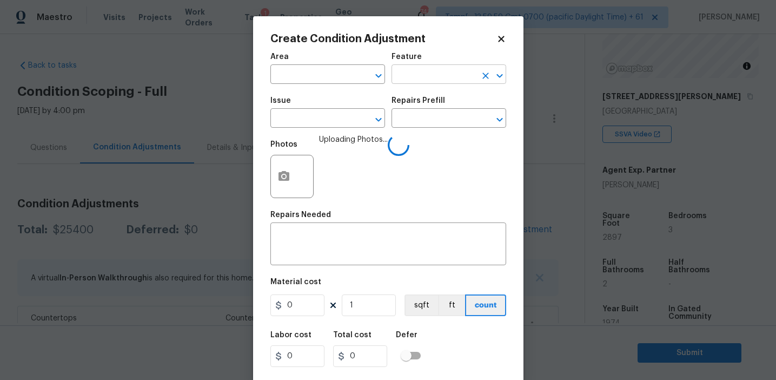
click at [412, 75] on input "text" at bounding box center [434, 75] width 84 height 17
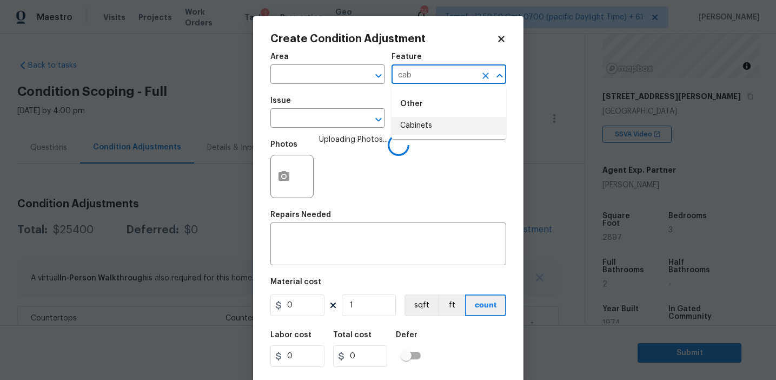
click at [418, 123] on li "Cabinets" at bounding box center [449, 126] width 115 height 18
type input "Cabinets"
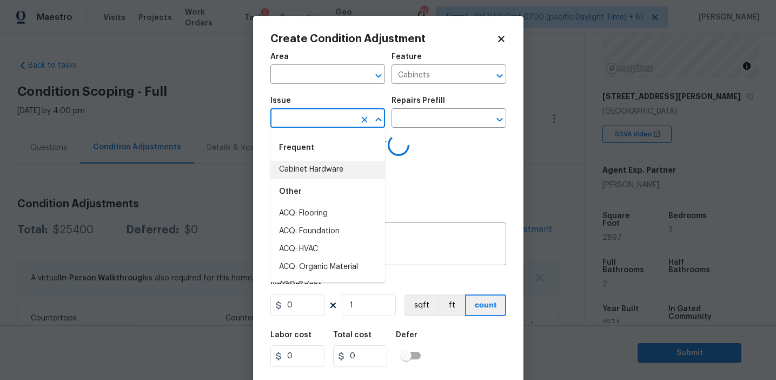
click at [345, 166] on li "Cabinet Hardware" at bounding box center [327, 170] width 115 height 18
type input "Cabinet Hardware"
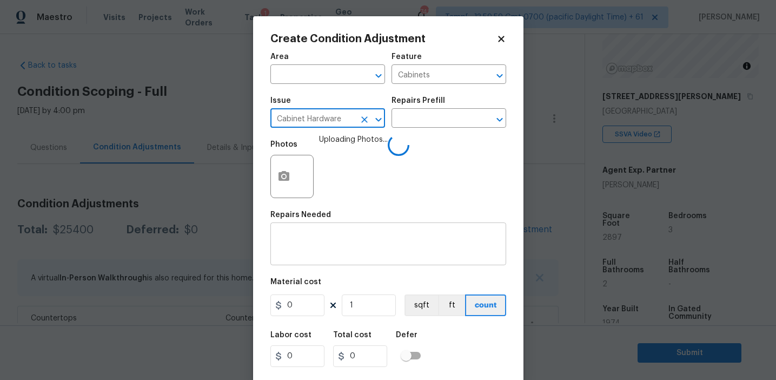
click at [326, 253] on textarea at bounding box center [388, 245] width 223 height 23
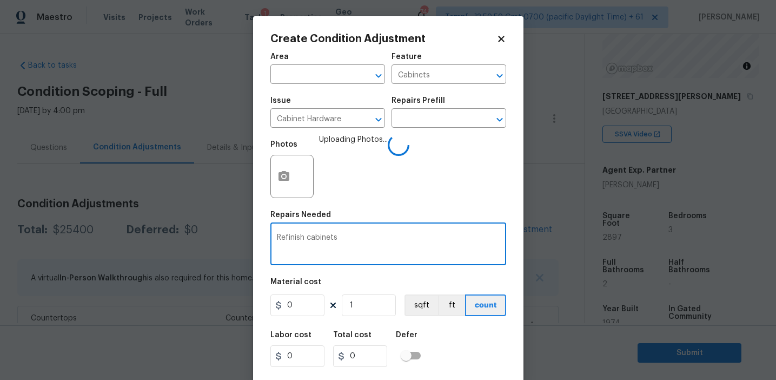
type textarea "Refinish cabinets"
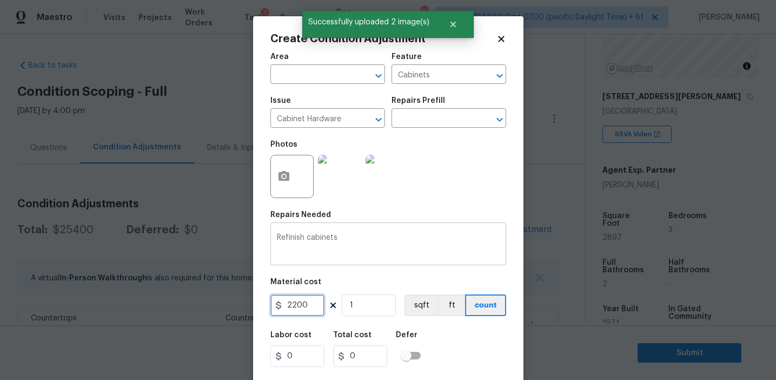
type input "2200"
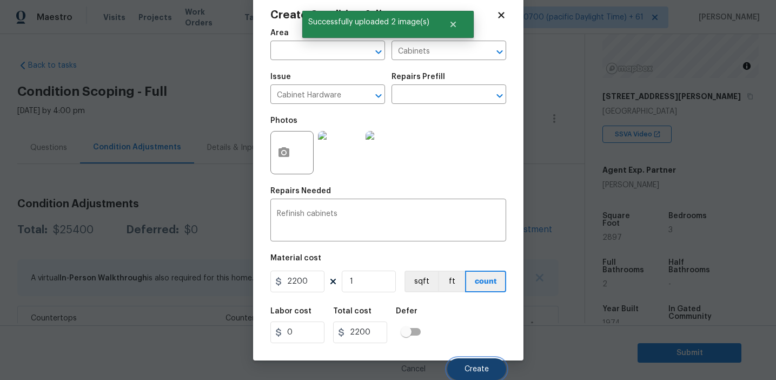
click at [455, 363] on button "Create" at bounding box center [476, 369] width 59 height 22
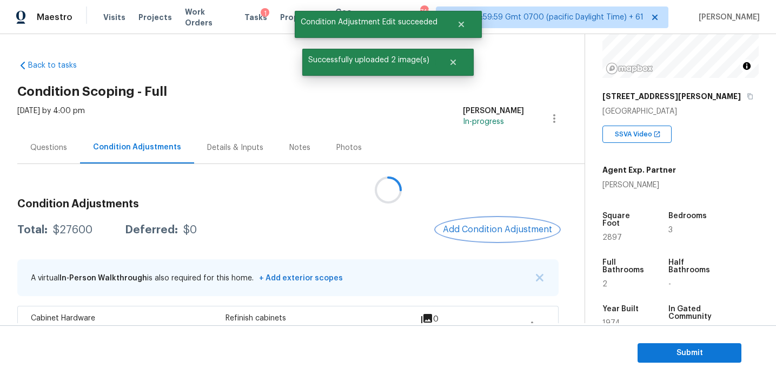
scroll to position [0, 0]
click at [65, 149] on div "Questions" at bounding box center [48, 147] width 37 height 11
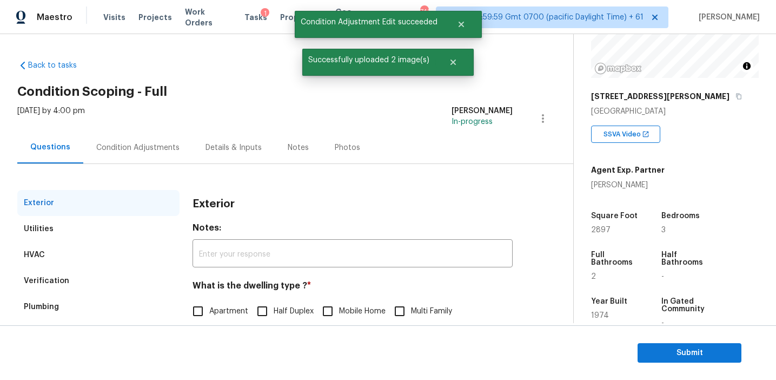
scroll to position [141, 0]
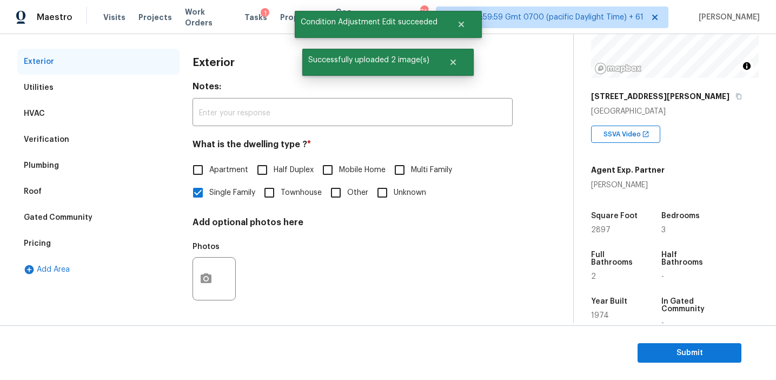
click at [83, 249] on div "Pricing" at bounding box center [98, 243] width 162 height 26
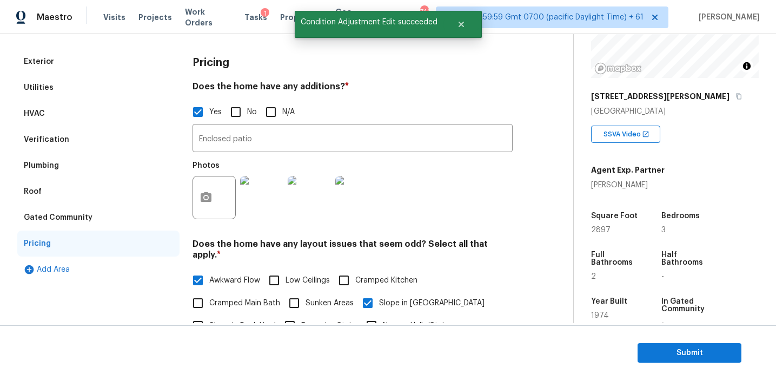
scroll to position [268, 0]
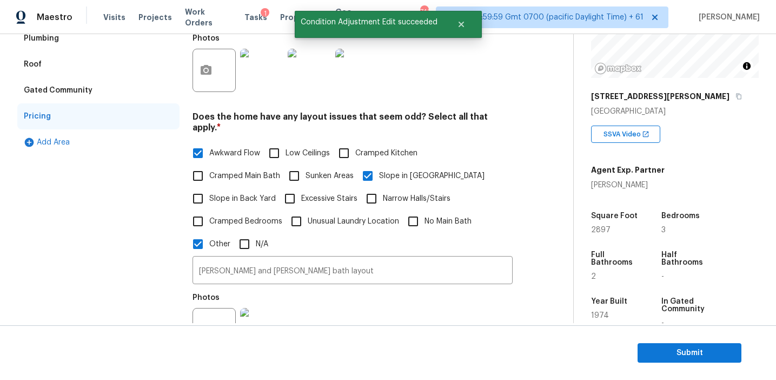
click at [300, 276] on div "Jack and jill bath layout ​ Photos" at bounding box center [353, 306] width 320 height 102
click at [299, 259] on input "Jack and jill bath layout" at bounding box center [353, 271] width 320 height 25
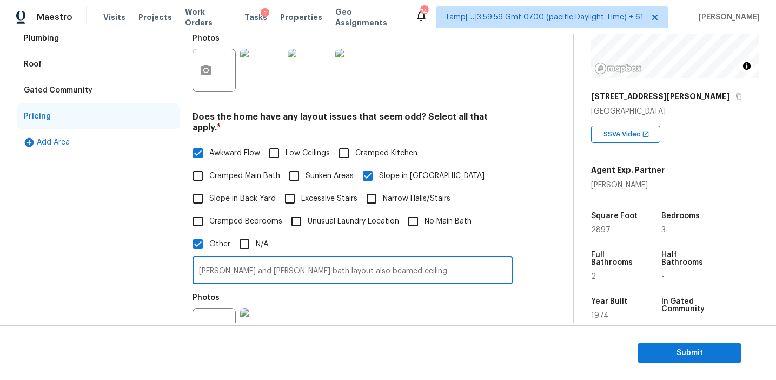
type input "[PERSON_NAME] and [PERSON_NAME] bath layout also beamed ceiling"
click at [210, 306] on figure "Photos" at bounding box center [215, 322] width 45 height 57
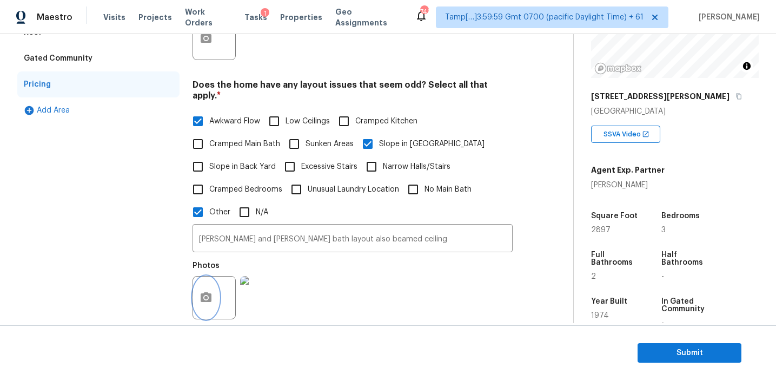
scroll to position [326, 0]
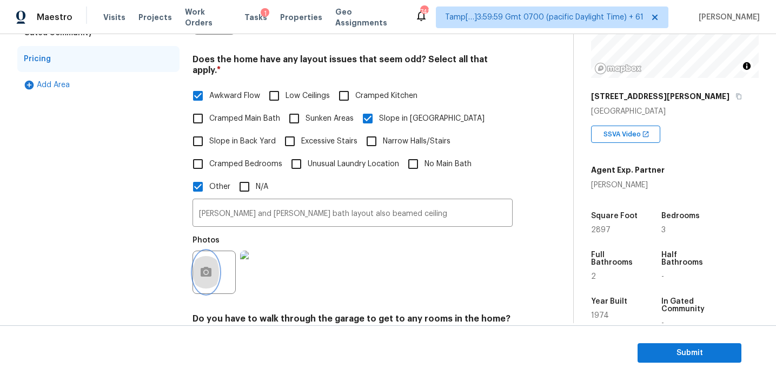
click at [206, 266] on icon "button" at bounding box center [206, 272] width 13 height 13
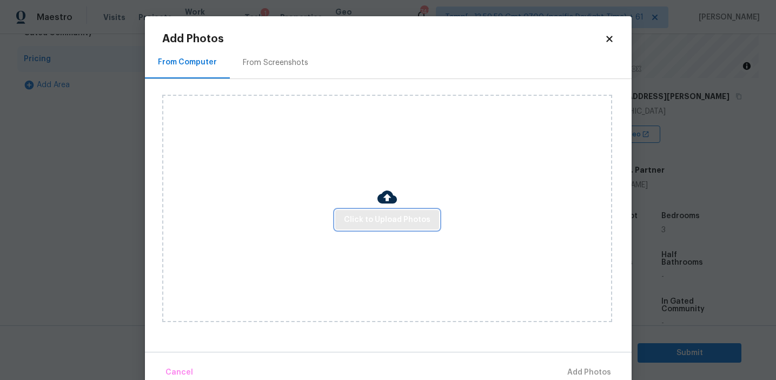
click at [401, 217] on span "Click to Upload Photos" at bounding box center [387, 220] width 87 height 14
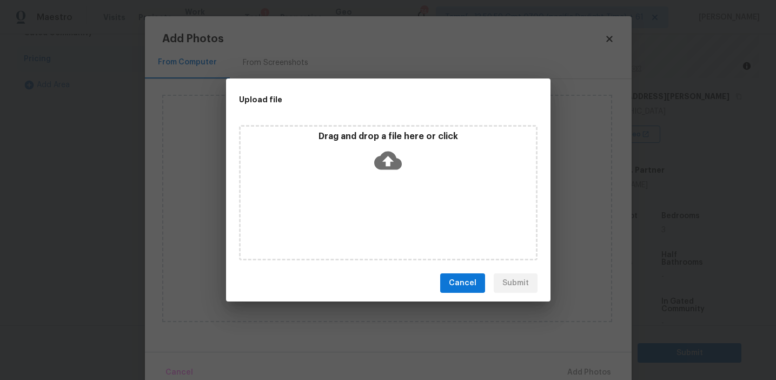
click at [391, 168] on icon at bounding box center [388, 160] width 28 height 18
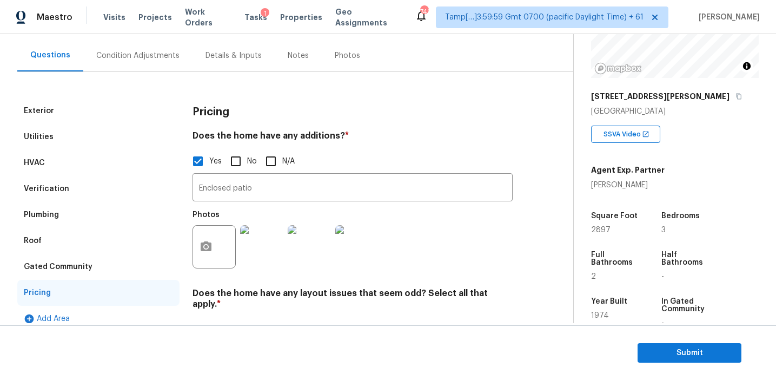
scroll to position [91, 0]
click at [138, 66] on div "Condition Adjustments" at bounding box center [137, 56] width 109 height 32
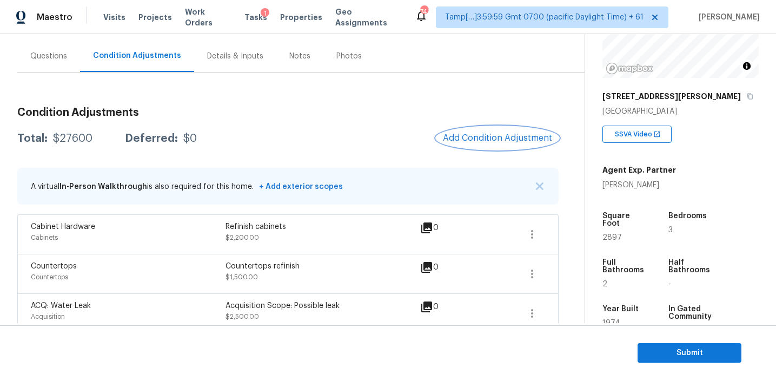
click at [451, 143] on button "Add Condition Adjustment" at bounding box center [497, 138] width 122 height 23
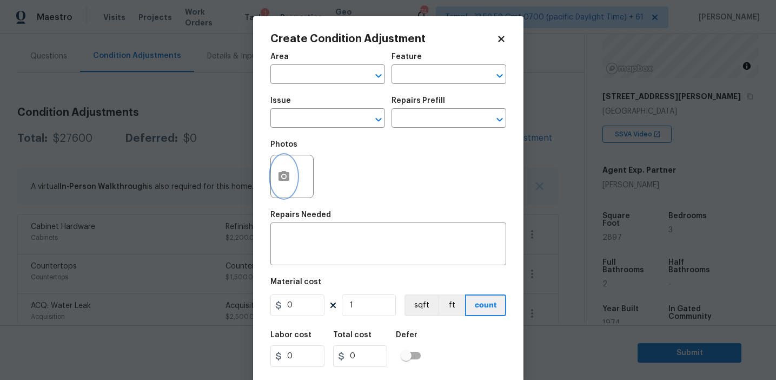
click at [285, 187] on button "button" at bounding box center [284, 176] width 26 height 42
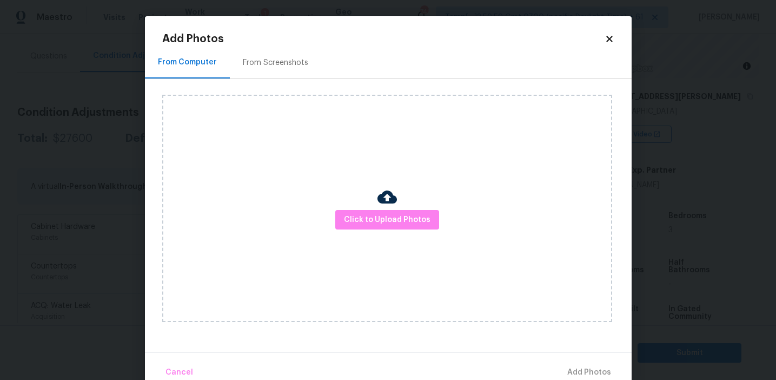
click at [388, 205] on img at bounding box center [387, 196] width 19 height 19
click at [380, 216] on span "Click to Upload Photos" at bounding box center [387, 220] width 87 height 14
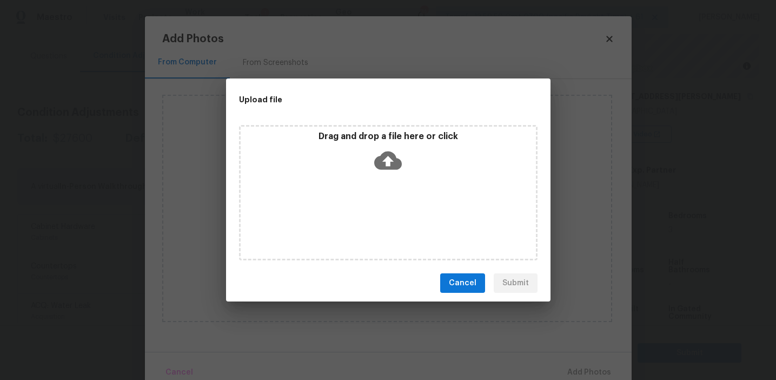
click at [380, 147] on icon at bounding box center [388, 161] width 28 height 28
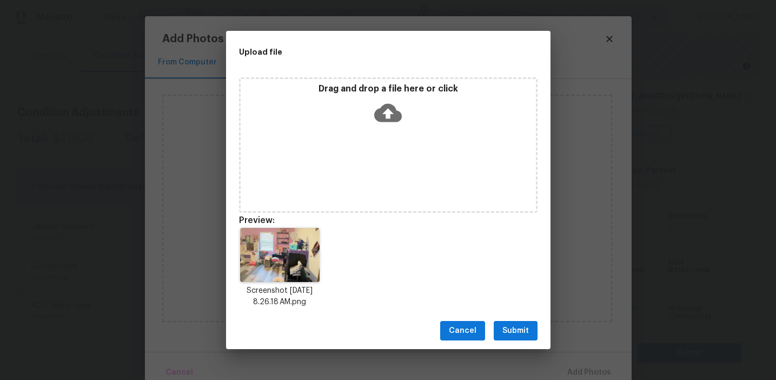
click at [507, 323] on button "Submit" at bounding box center [516, 331] width 44 height 20
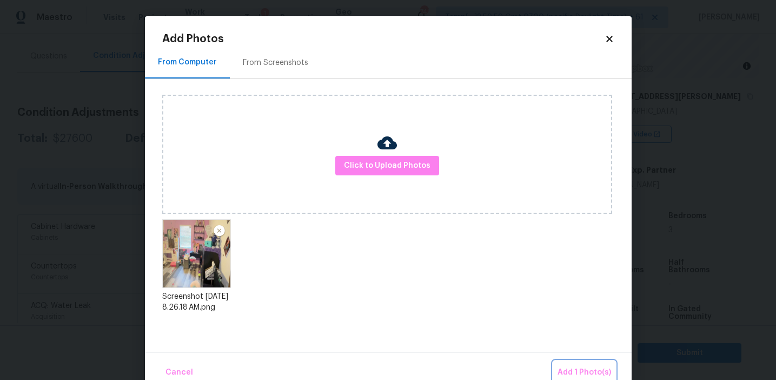
click at [564, 367] on span "Add 1 Photo(s)" at bounding box center [585, 373] width 54 height 14
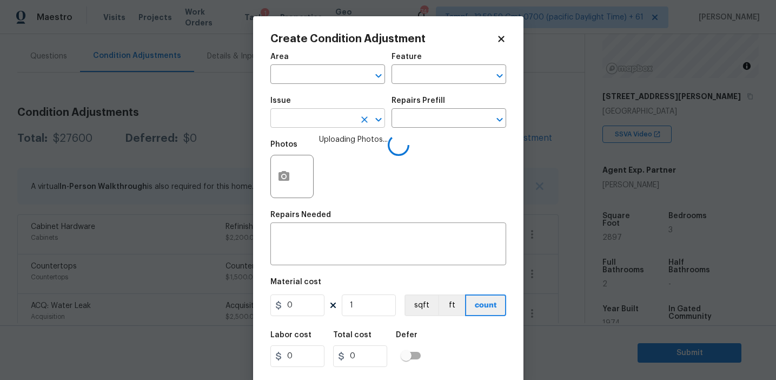
click at [310, 111] on input "text" at bounding box center [312, 119] width 84 height 17
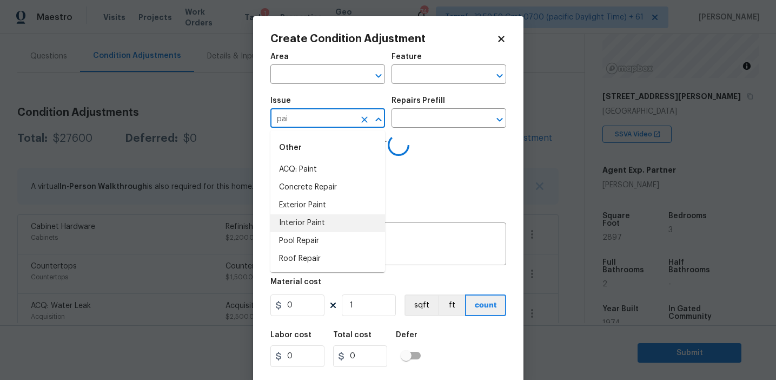
click at [332, 220] on li "Interior Paint" at bounding box center [327, 223] width 115 height 18
type input "Interior Paint"
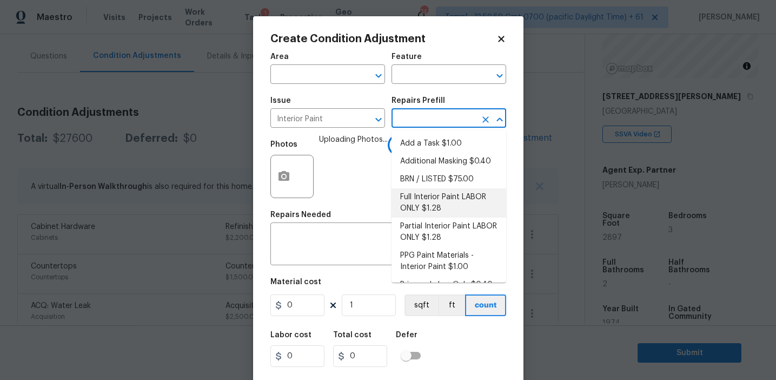
scroll to position [16, 0]
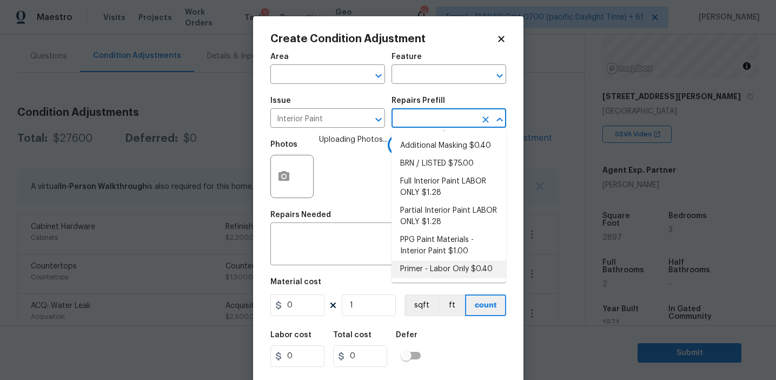
click at [432, 262] on li "Primer - Labor Only $0.40" at bounding box center [449, 269] width 115 height 18
type input "Overall Paint"
type textarea "Interior primer - PRIMER PROVIDED BY OPENDOOR - All nails, screws, drywall anch…"
type input "0.4"
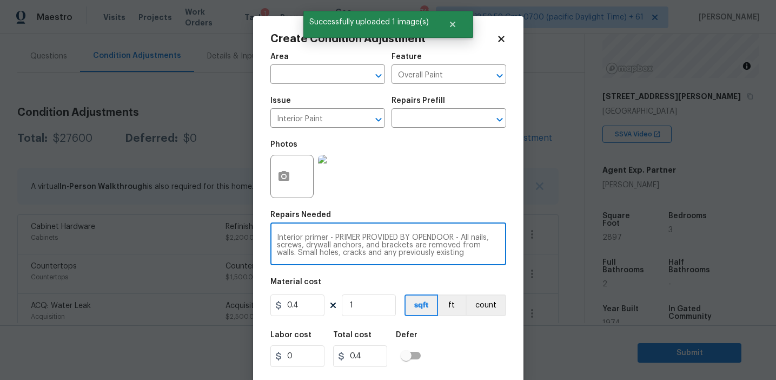
scroll to position [23, 0]
drag, startPoint x: 327, startPoint y: 238, endPoint x: 501, endPoint y: 277, distance: 178.6
click at [501, 277] on div "Area ​ Feature Overall Paint ​ Issue Interior Paint ​ Repairs Prefill ​ Photos …" at bounding box center [388, 225] width 236 height 357
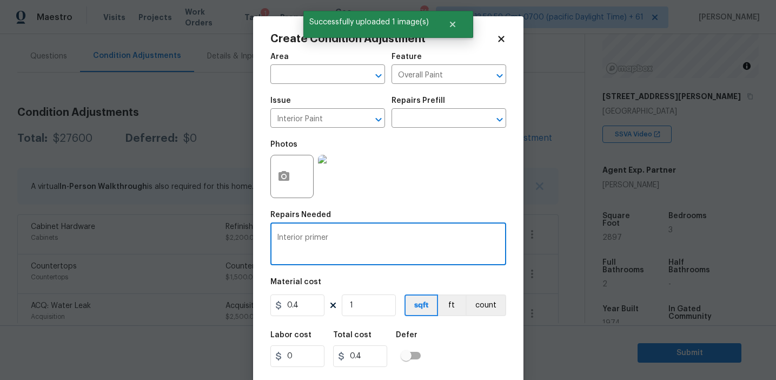
scroll to position [0, 0]
type textarea "Interior primer"
click at [307, 301] on input "0.4" at bounding box center [297, 305] width 54 height 22
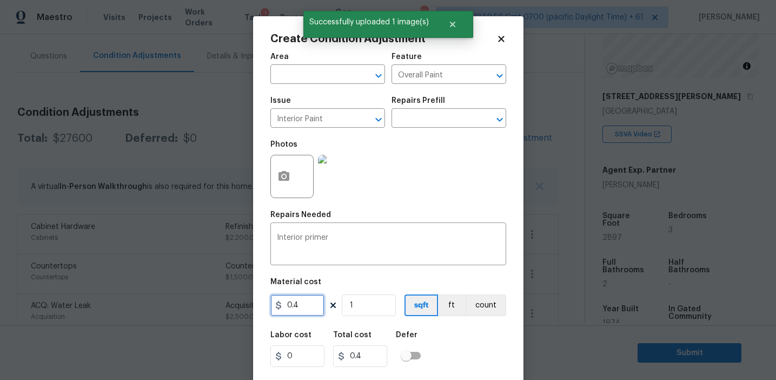
click at [307, 301] on input "0.4" at bounding box center [297, 305] width 54 height 22
type input "500"
click at [467, 313] on button "count" at bounding box center [486, 305] width 41 height 22
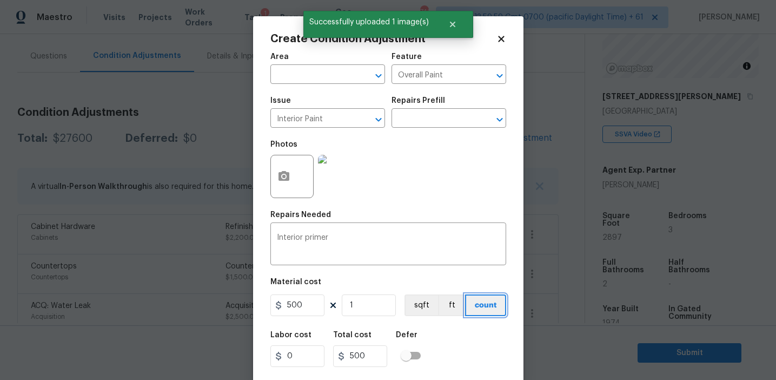
scroll to position [24, 0]
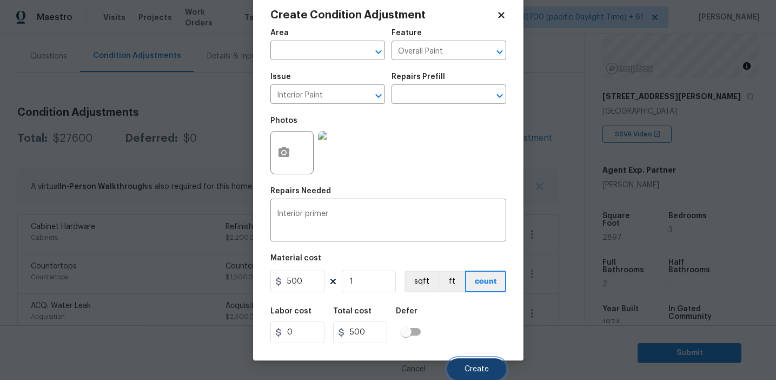
click at [472, 368] on span "Create" at bounding box center [477, 369] width 24 height 8
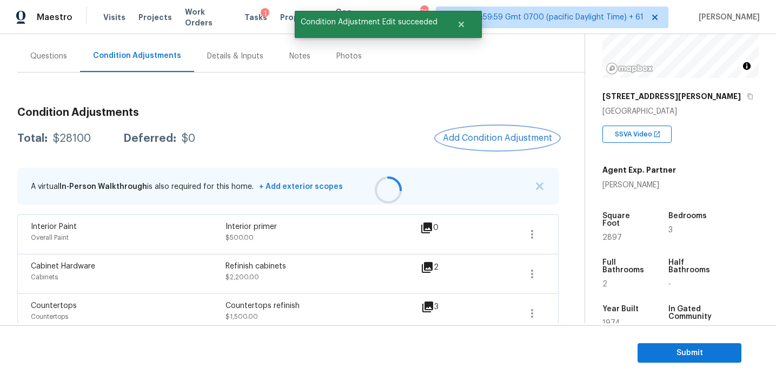
scroll to position [0, 0]
click at [292, 130] on div "Total: $28100 Deferred: $0 Add Condition Adjustment" at bounding box center [287, 139] width 541 height 24
click at [502, 138] on span "Add Condition Adjustment" at bounding box center [497, 138] width 109 height 10
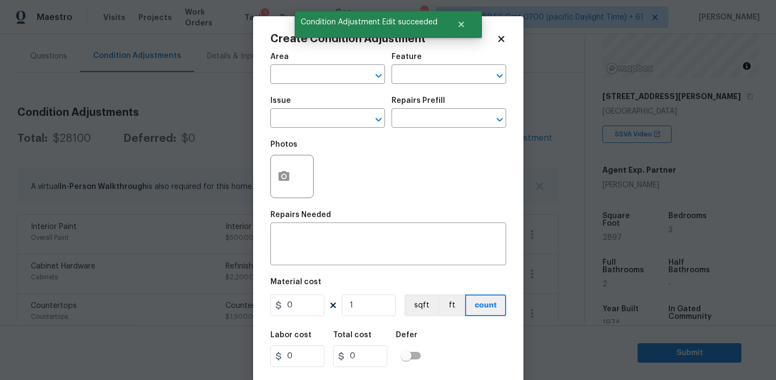
click at [453, 59] on div "Feature" at bounding box center [449, 60] width 115 height 14
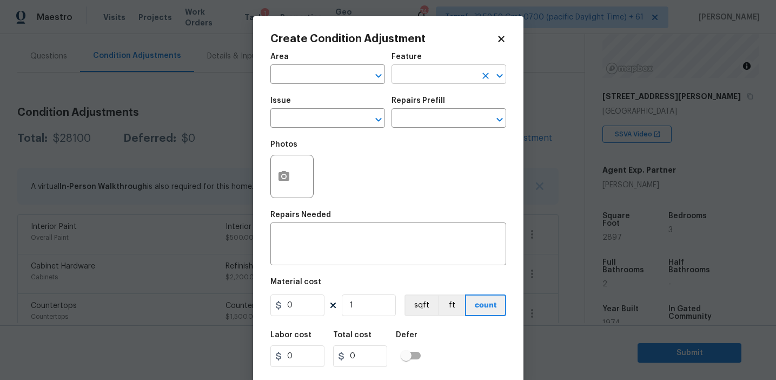
click at [434, 81] on input "text" at bounding box center [434, 75] width 84 height 17
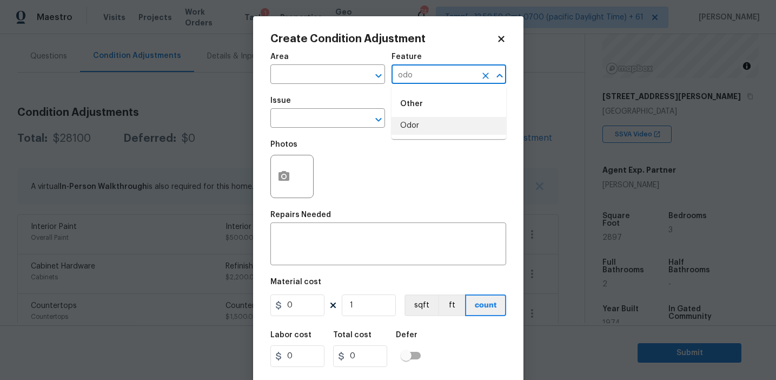
click at [423, 128] on li "Odor" at bounding box center [449, 126] width 115 height 18
type input "Odor"
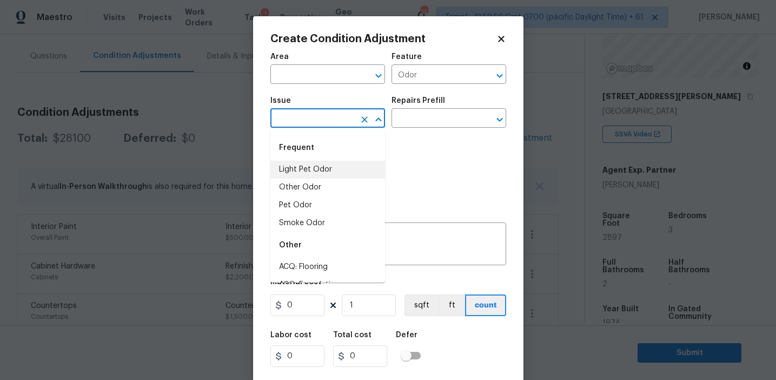
click at [332, 161] on li "Light Pet Odor" at bounding box center [327, 170] width 115 height 18
type input "Light Pet Odor"
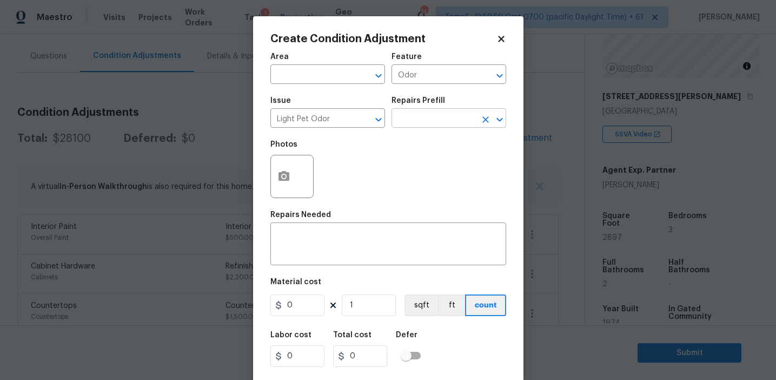
click at [418, 121] on input "text" at bounding box center [434, 119] width 84 height 17
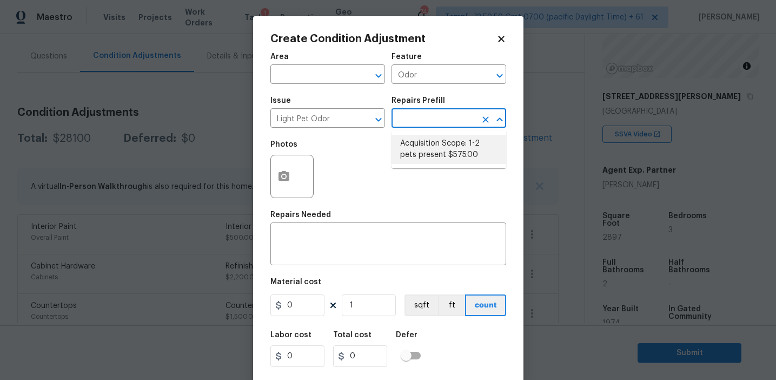
click at [427, 156] on li "Acquisition Scope: 1-2 pets present $575.00" at bounding box center [449, 149] width 115 height 29
type textarea "Acquisition Scope: 1-2 pets present"
type input "575"
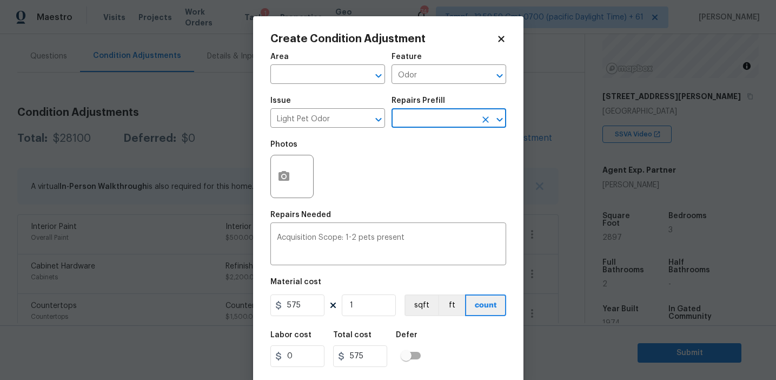
scroll to position [24, 0]
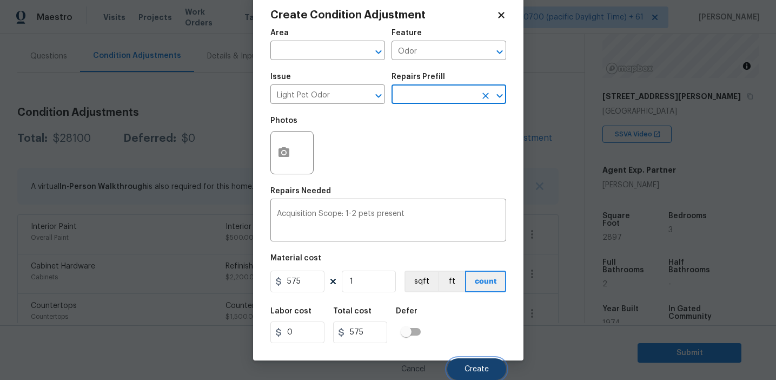
click at [461, 369] on button "Create" at bounding box center [476, 369] width 59 height 22
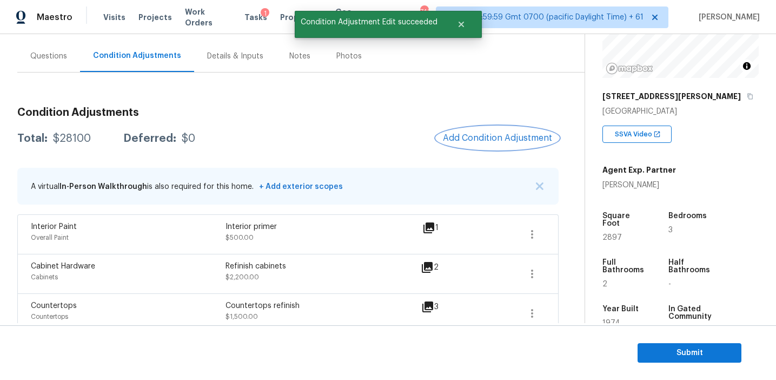
scroll to position [0, 0]
click at [466, 141] on span "Add Condition Adjustment" at bounding box center [497, 138] width 109 height 10
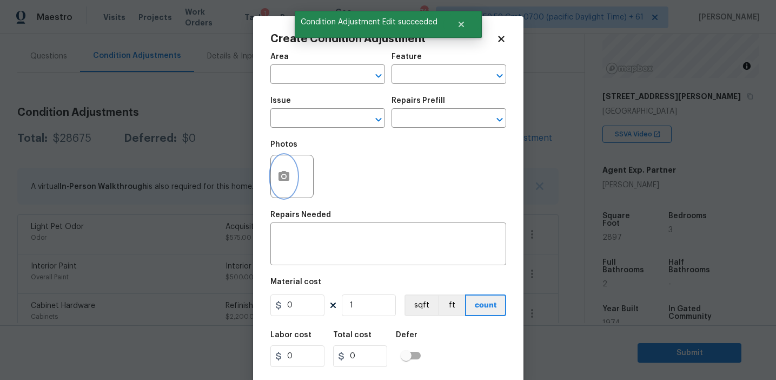
click at [280, 185] on button "button" at bounding box center [284, 176] width 26 height 42
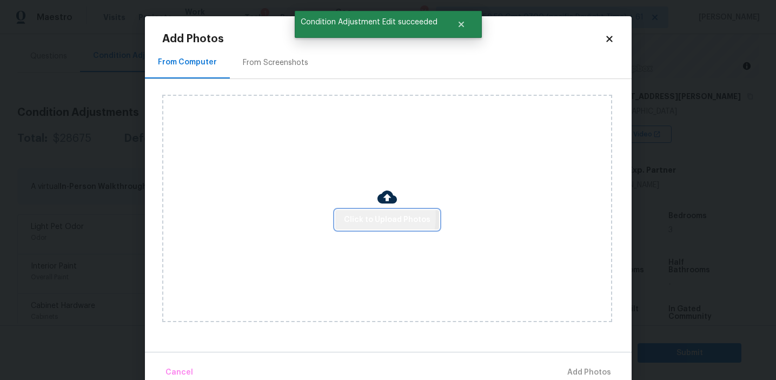
click at [367, 216] on span "Click to Upload Photos" at bounding box center [387, 220] width 87 height 14
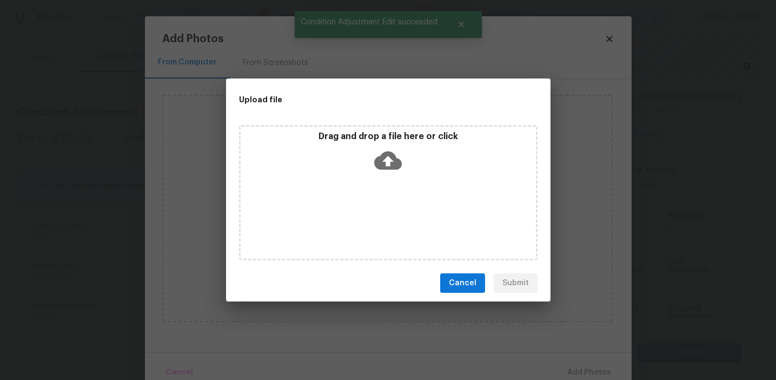
click at [373, 116] on div "Upload file" at bounding box center [364, 99] width 276 height 42
click at [361, 134] on p "Drag and drop a file here or click" at bounding box center [388, 136] width 295 height 11
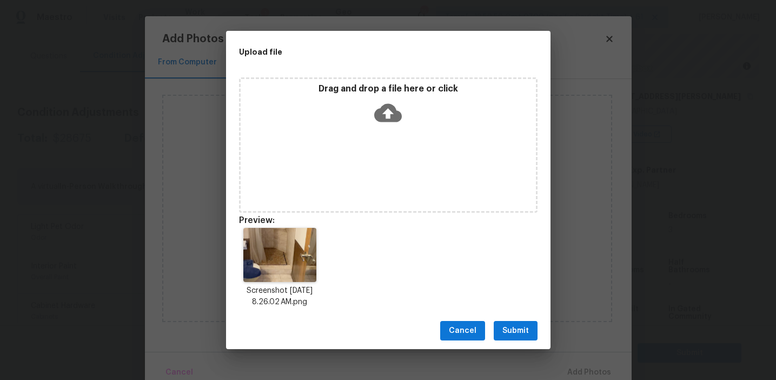
click at [504, 330] on span "Submit" at bounding box center [515, 331] width 27 height 14
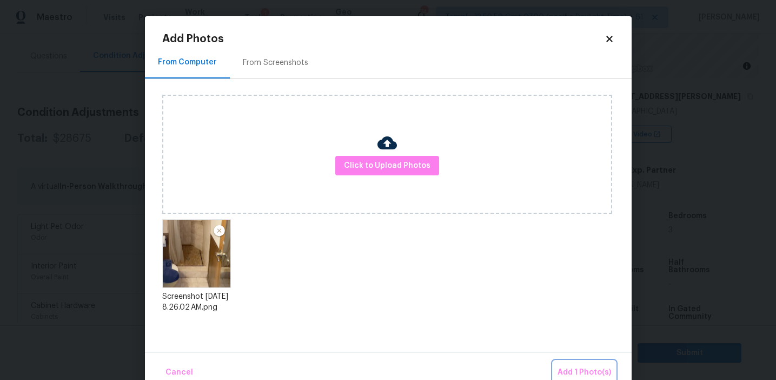
click at [577, 368] on span "Add 1 Photo(s)" at bounding box center [585, 373] width 54 height 14
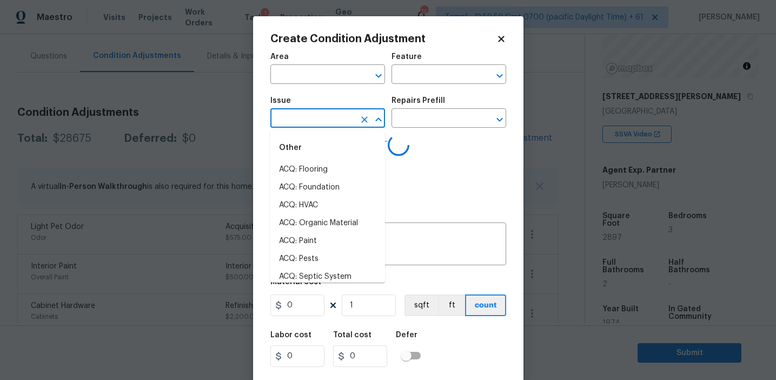
click at [310, 116] on input "text" at bounding box center [312, 119] width 84 height 17
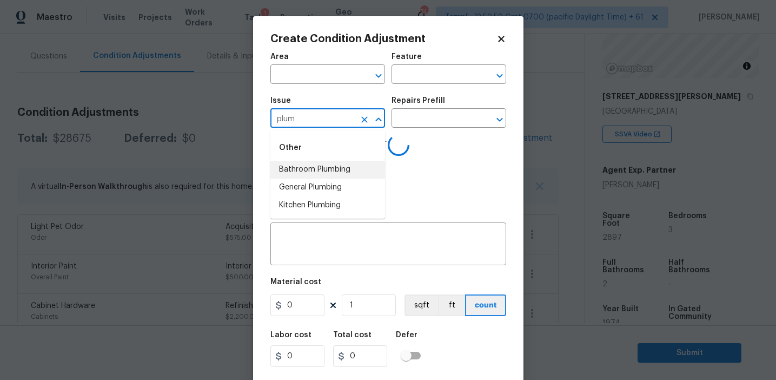
click at [323, 167] on li "Bathroom Plumbing" at bounding box center [327, 170] width 115 height 18
type input "Bathroom Plumbing"
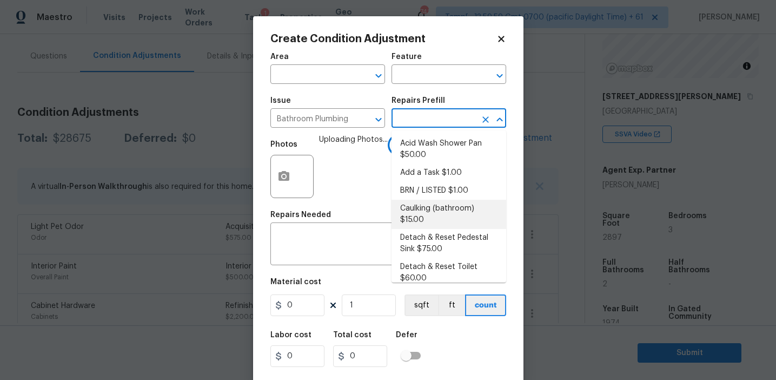
scroll to position [559, 0]
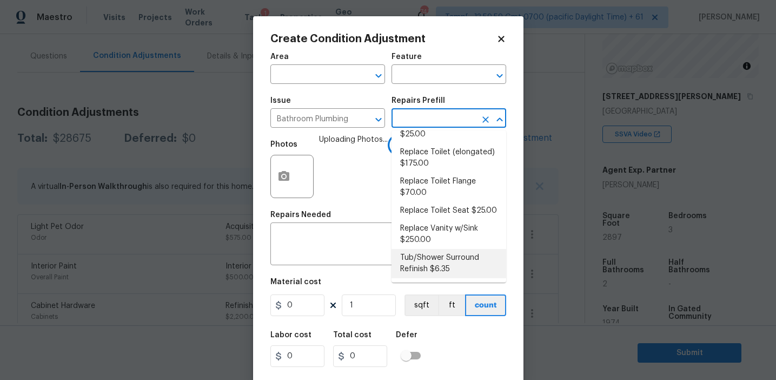
click at [425, 256] on li "Tub/Shower Surround Refinish $6.35" at bounding box center [449, 263] width 115 height 29
type input "Plumbing"
type textarea "Prep, mask, clean and refinish the tub/shower tile surround both all sides ensu…"
type input "6.35"
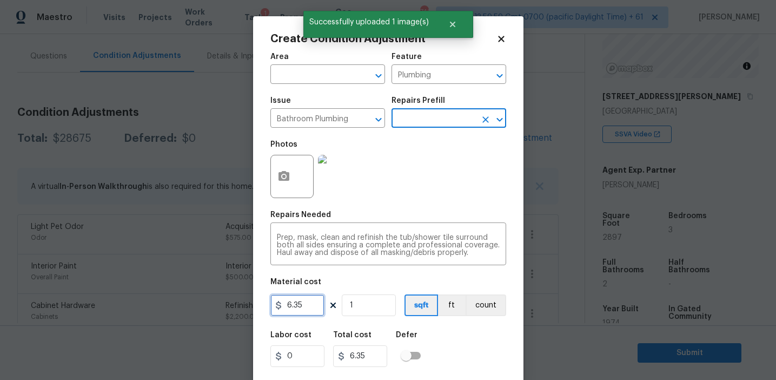
click at [308, 312] on input "6.35" at bounding box center [297, 305] width 54 height 22
type input "3509"
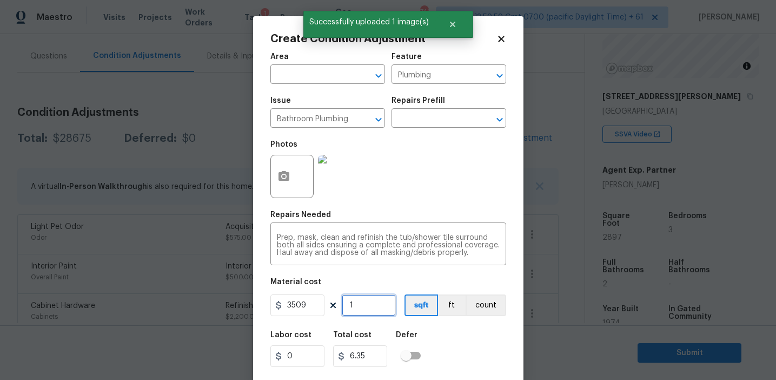
type input "3509"
type input "2"
type input "7018"
type input "2"
click at [321, 300] on input "3509" at bounding box center [297, 305] width 54 height 22
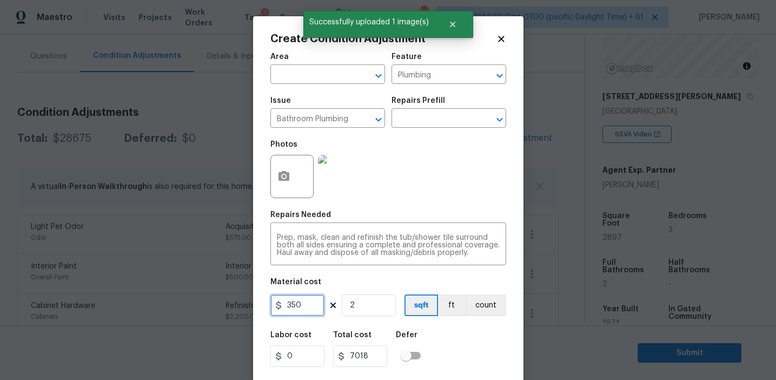
type input "350"
type input "700"
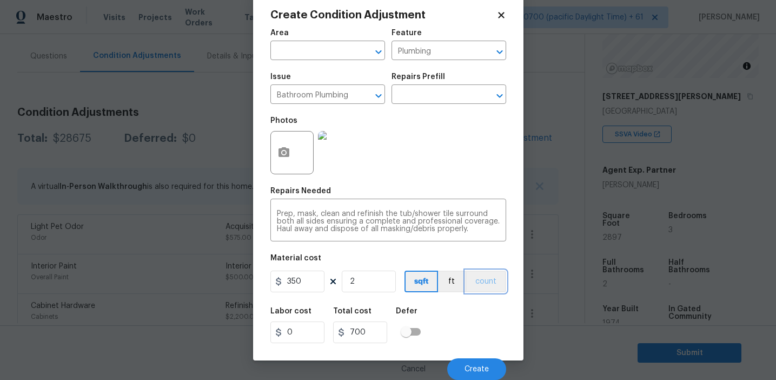
click at [477, 289] on button "count" at bounding box center [486, 281] width 41 height 22
click at [473, 367] on span "Create" at bounding box center [477, 369] width 24 height 8
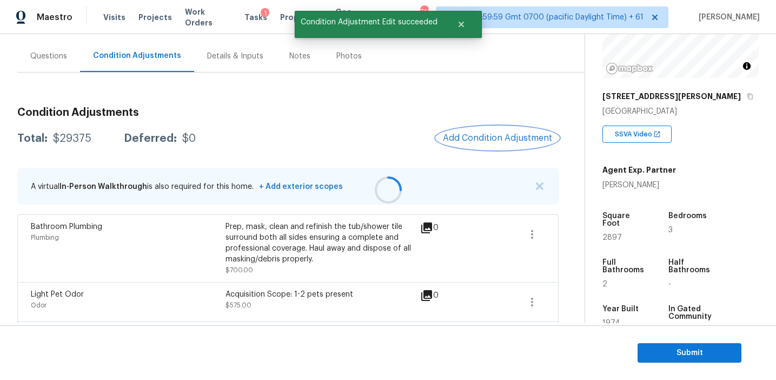
scroll to position [0, 0]
click at [459, 137] on span "Add Condition Adjustment" at bounding box center [497, 138] width 109 height 10
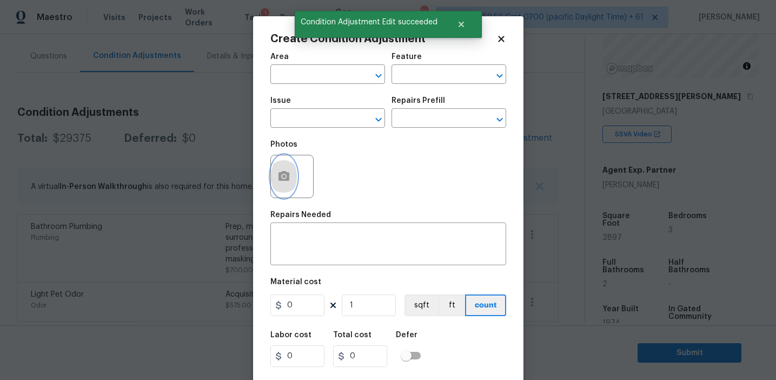
click at [290, 178] on button "button" at bounding box center [284, 176] width 26 height 42
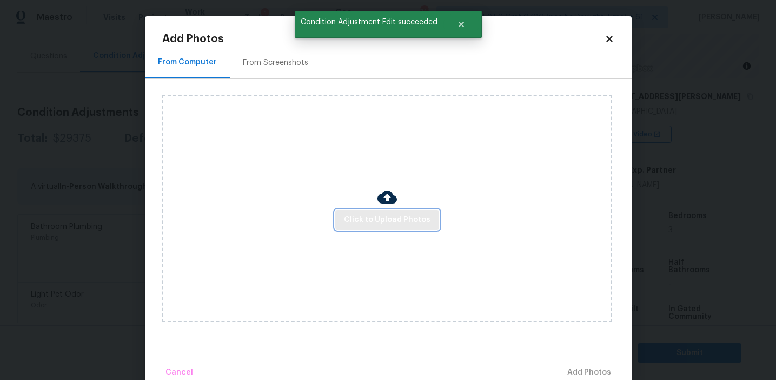
click at [374, 223] on span "Click to Upload Photos" at bounding box center [387, 220] width 87 height 14
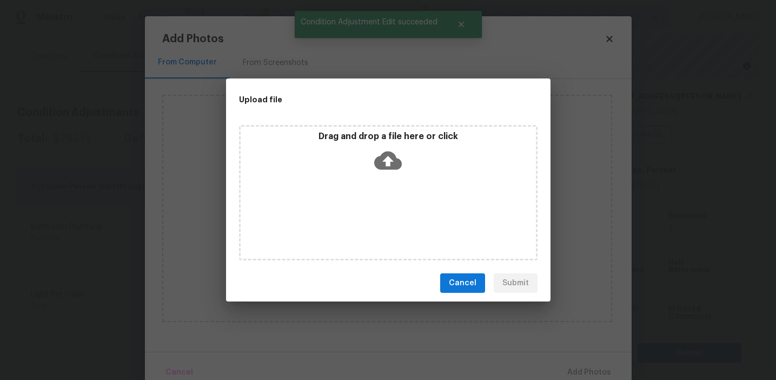
click at [356, 136] on p "Drag and drop a file here or click" at bounding box center [388, 136] width 295 height 11
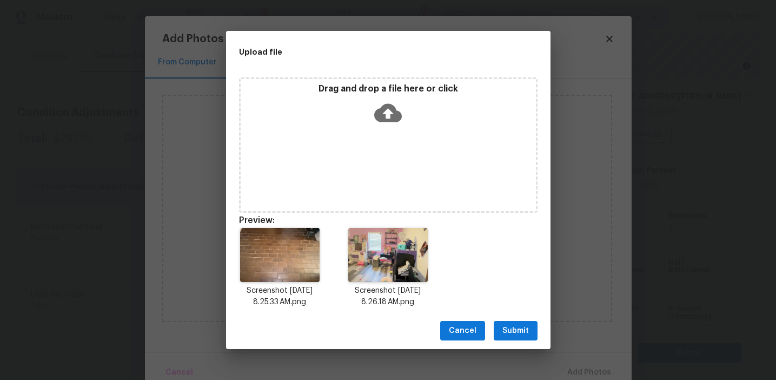
click at [512, 324] on span "Submit" at bounding box center [515, 331] width 27 height 14
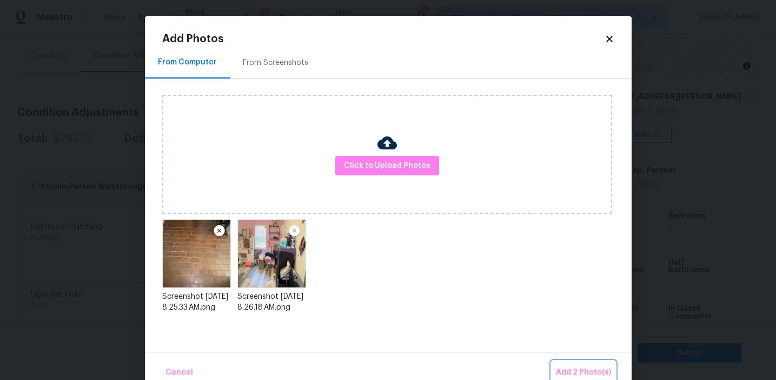
click at [572, 372] on span "Add 2 Photo(s)" at bounding box center [583, 373] width 55 height 14
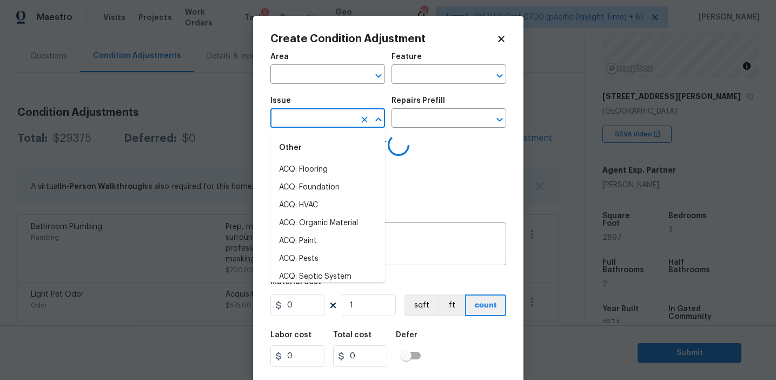
click at [320, 120] on input "text" at bounding box center [312, 119] width 84 height 17
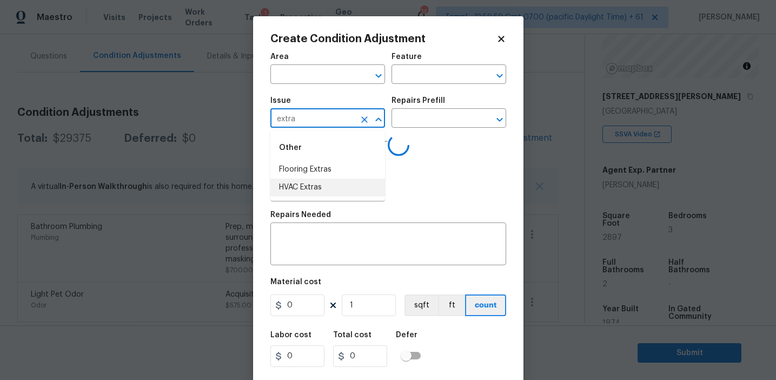
click at [339, 167] on li "Flooring Extras" at bounding box center [327, 170] width 115 height 18
type input "Flooring Extras"
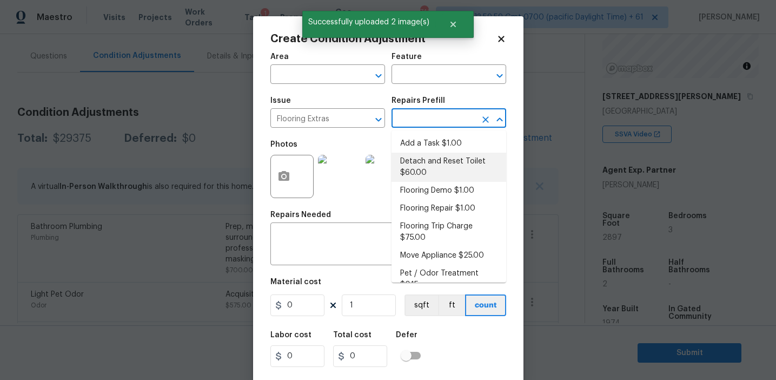
click at [448, 190] on li "Flooring Demo $1.00" at bounding box center [449, 191] width 115 height 18
type input "Overall Flooring"
type textarea "Demo existing flooring."
type input "1"
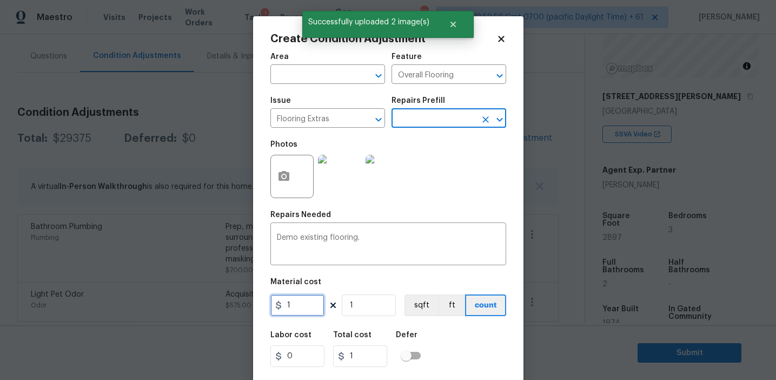
click at [302, 306] on input "1" at bounding box center [297, 305] width 54 height 22
type input "2"
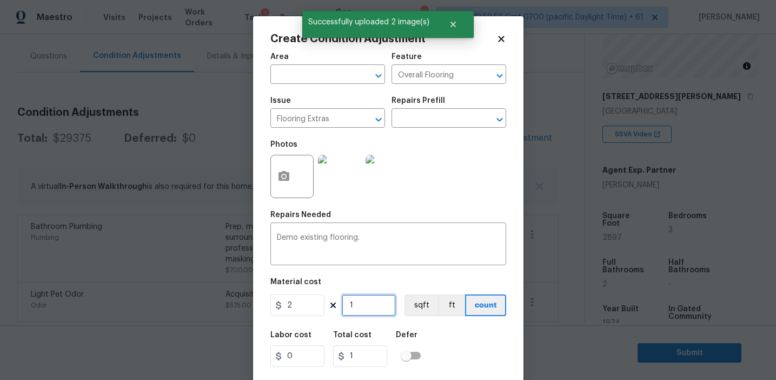
type input "2"
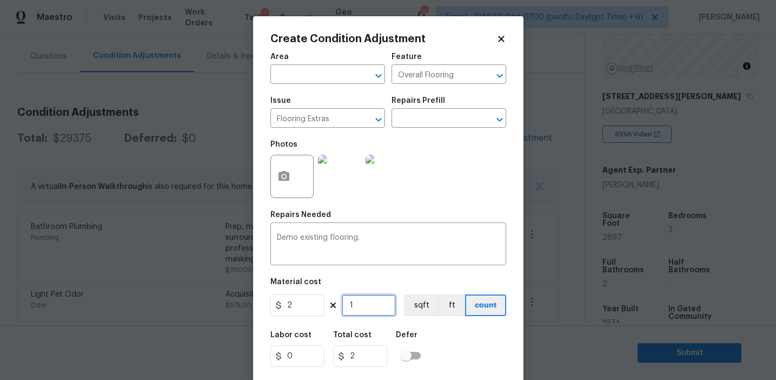
click at [385, 302] on input "1" at bounding box center [369, 305] width 54 height 22
paste input "449"
type input "1449"
type input "2898"
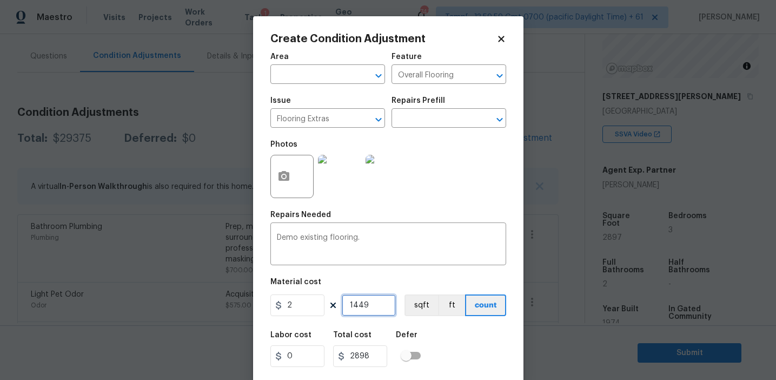
type input "1449"
click at [438, 307] on button "ft" at bounding box center [451, 305] width 27 height 22
click at [418, 304] on button "sqft" at bounding box center [422, 305] width 34 height 22
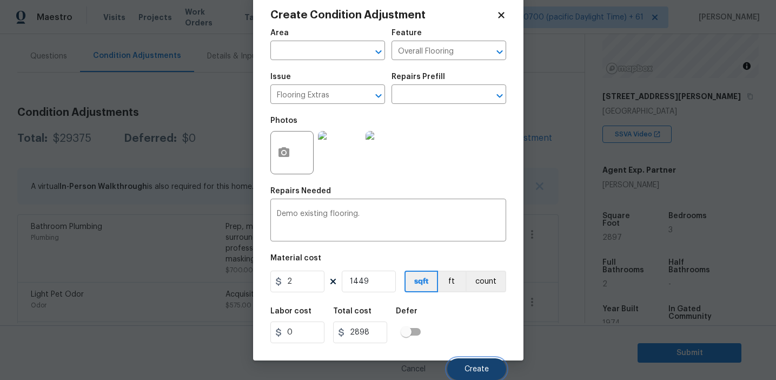
click at [465, 365] on button "Create" at bounding box center [476, 369] width 59 height 22
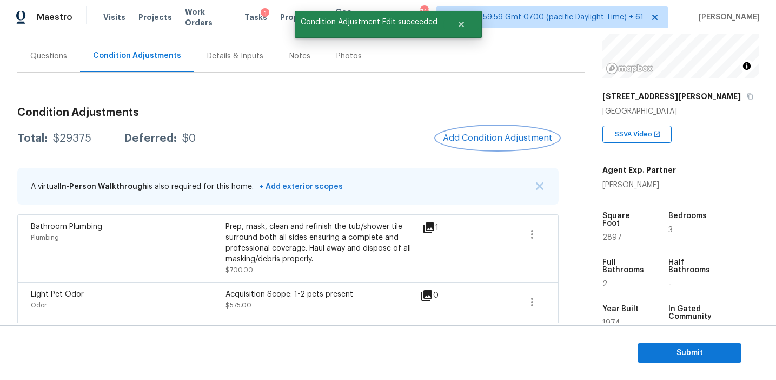
scroll to position [0, 0]
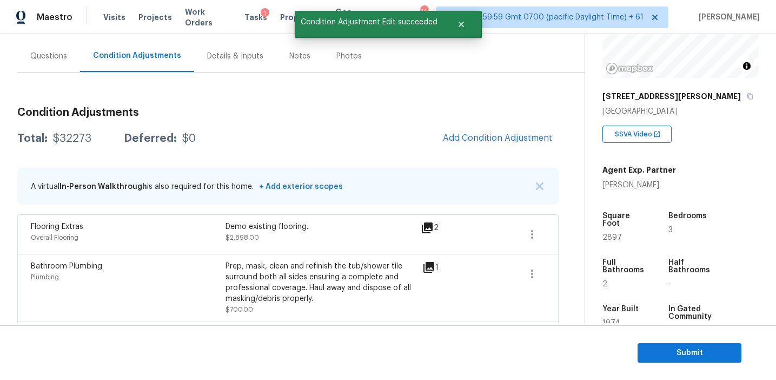
click at [407, 142] on div "Total: $32273 Deferred: $0 Add Condition Adjustment" at bounding box center [287, 139] width 541 height 24
click at [458, 145] on button "Add Condition Adjustment" at bounding box center [497, 138] width 122 height 23
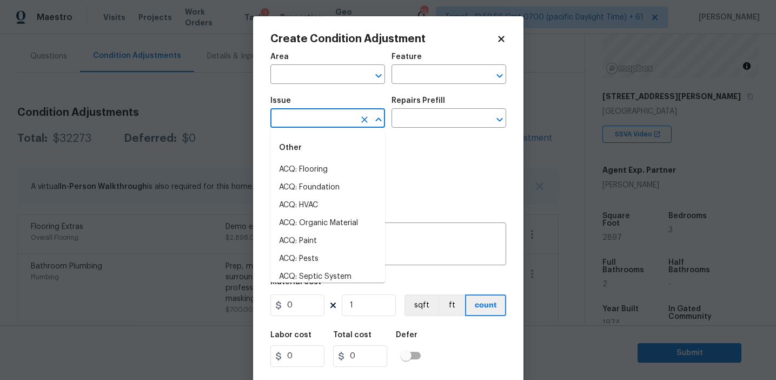
click at [297, 121] on input "text" at bounding box center [312, 119] width 84 height 17
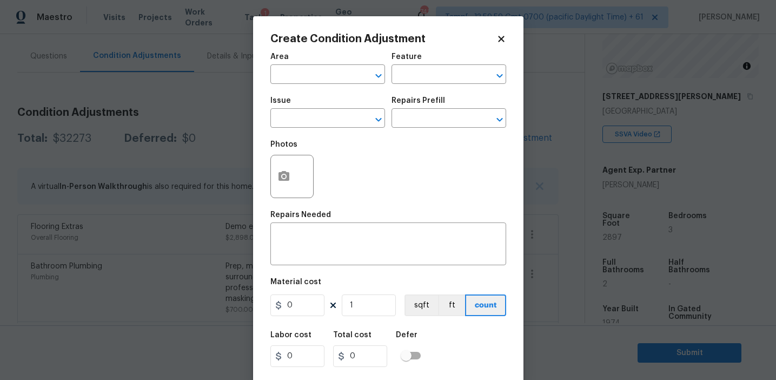
click at [389, 78] on div "Area ​ Feature ​" at bounding box center [388, 69] width 236 height 44
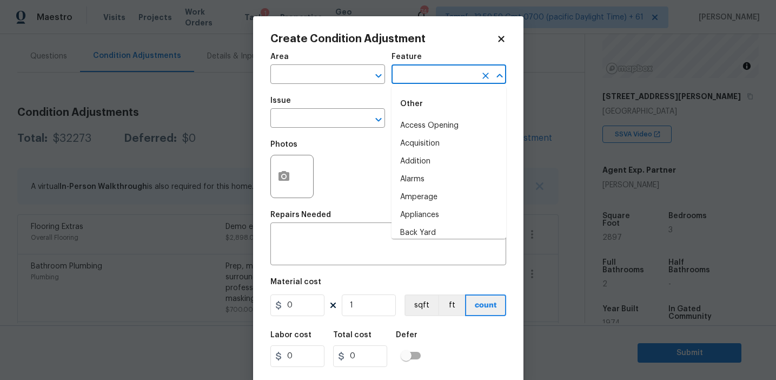
click at [414, 72] on input "text" at bounding box center [434, 75] width 84 height 17
click at [427, 131] on li "Patio Roof" at bounding box center [449, 126] width 115 height 18
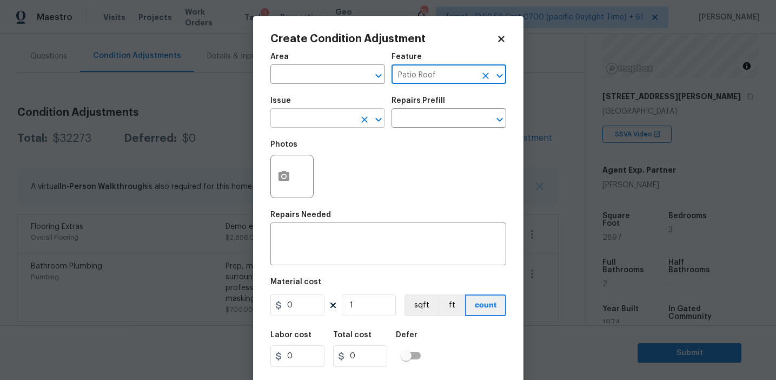
type input "Patio Roof"
click at [321, 127] on input "text" at bounding box center [312, 119] width 84 height 17
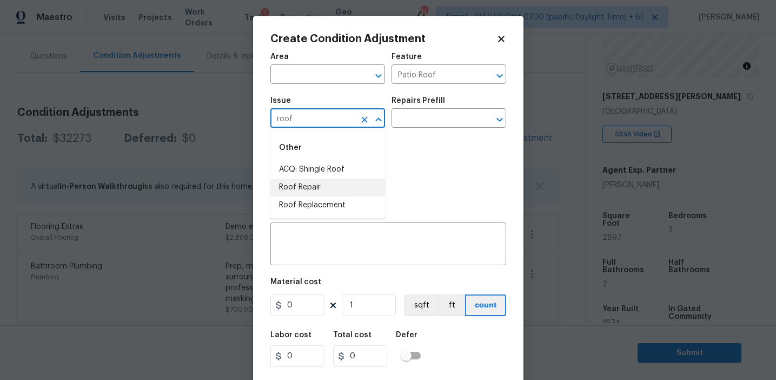
click at [326, 189] on li "Roof Repair" at bounding box center [327, 187] width 115 height 18
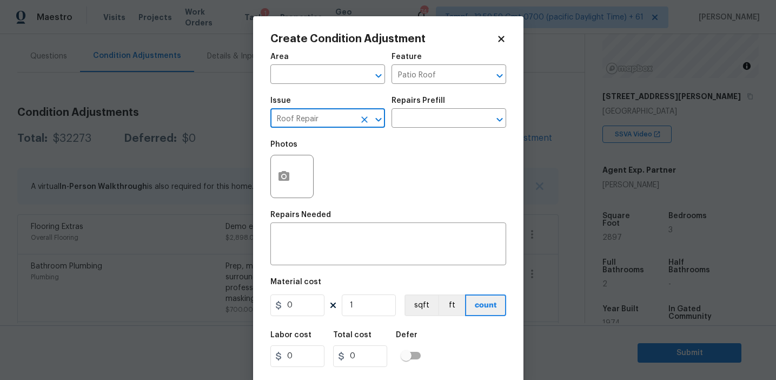
click at [302, 115] on input "Roof Repair" at bounding box center [312, 119] width 84 height 17
type input "Roof Repair"
click at [318, 251] on textarea at bounding box center [388, 245] width 223 height 23
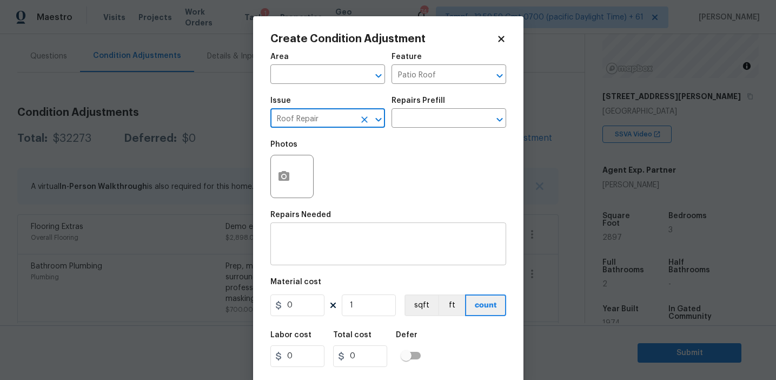
paste textarea "Roof Repair"
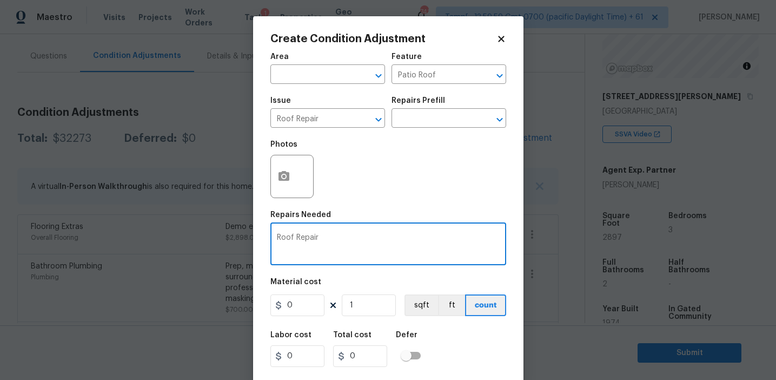
type textarea "Roof Repair"
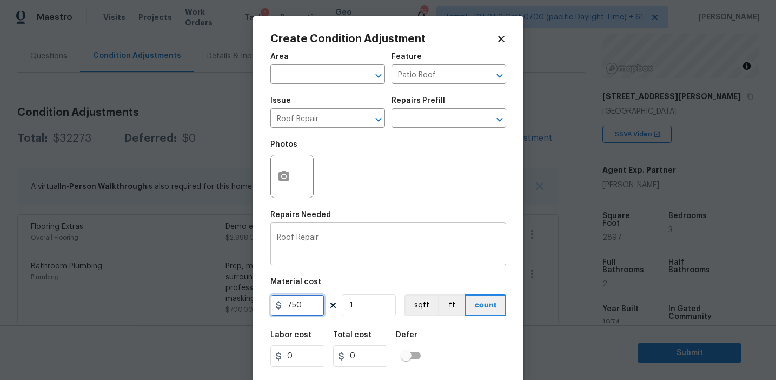
type input "750"
click at [279, 168] on button "button" at bounding box center [284, 176] width 26 height 42
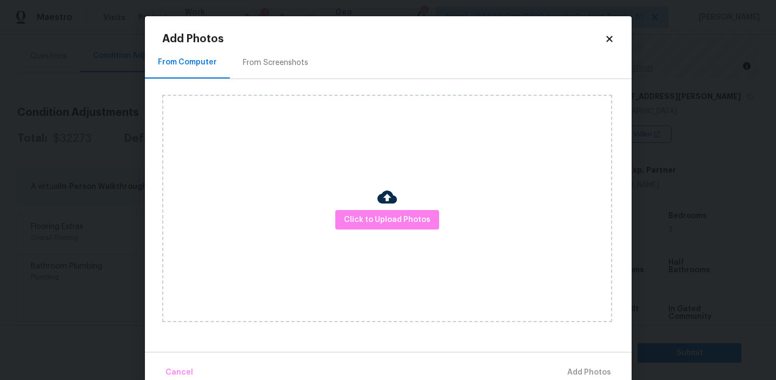
click at [286, 63] on div "From Screenshots" at bounding box center [275, 62] width 65 height 11
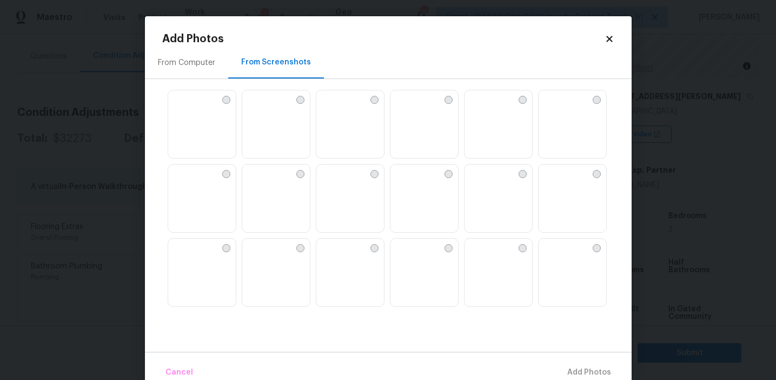
click at [229, 73] on div "From Screenshots" at bounding box center [276, 63] width 96 height 32
click at [220, 71] on div "From Computer" at bounding box center [186, 63] width 83 height 32
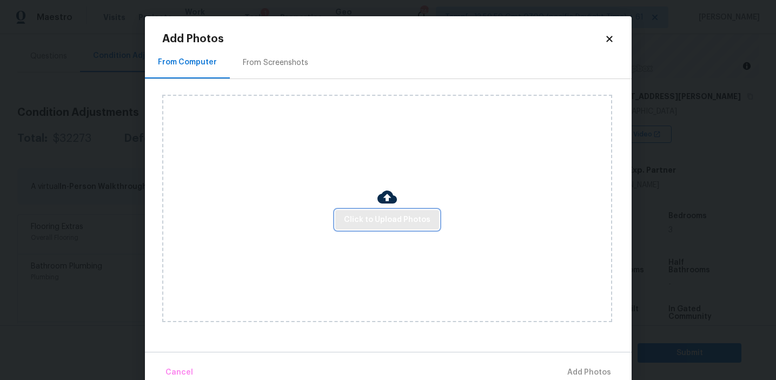
click at [356, 221] on span "Click to Upload Photos" at bounding box center [387, 220] width 87 height 14
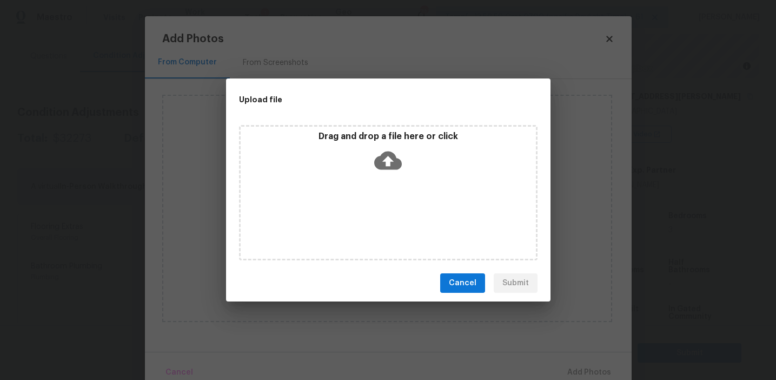
click at [354, 151] on div "Drag and drop a file here or click" at bounding box center [388, 154] width 295 height 47
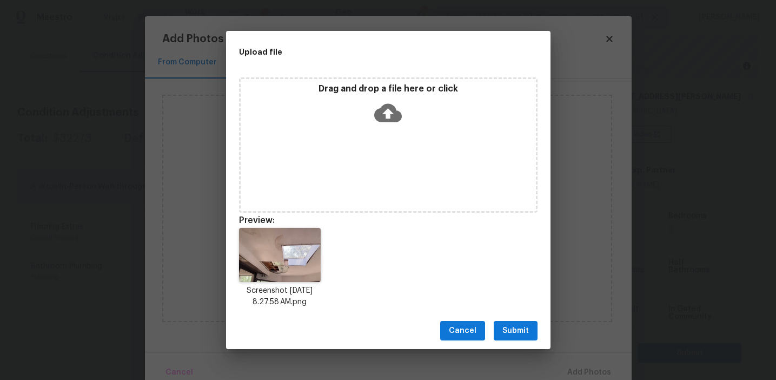
click at [508, 325] on span "Submit" at bounding box center [515, 331] width 27 height 14
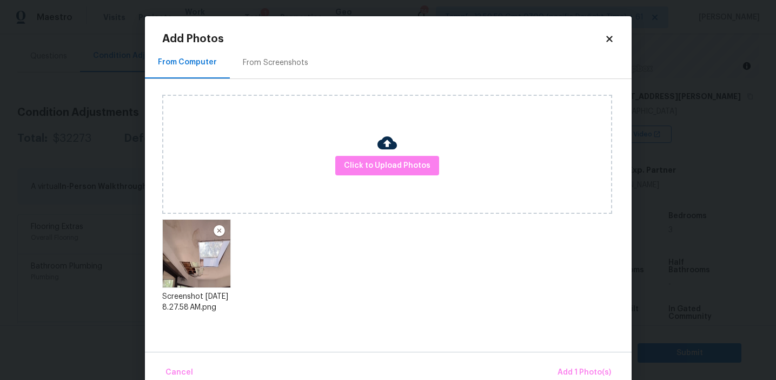
click at [581, 360] on div "Cancel Add 1 Photo(s)" at bounding box center [388, 368] width 487 height 32
click at [578, 362] on button "Add 1 Photo(s)" at bounding box center [584, 372] width 62 height 23
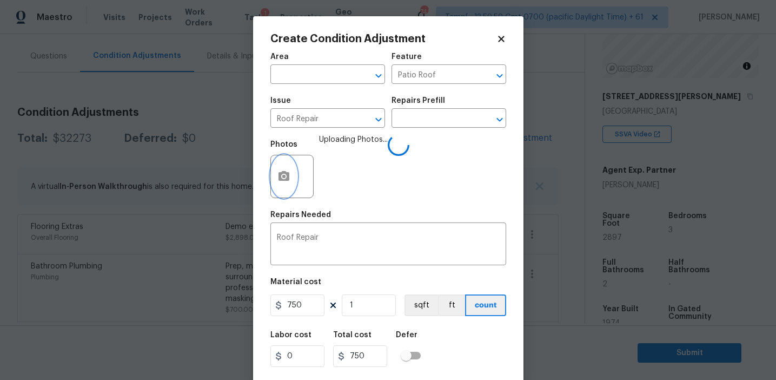
scroll to position [24, 0]
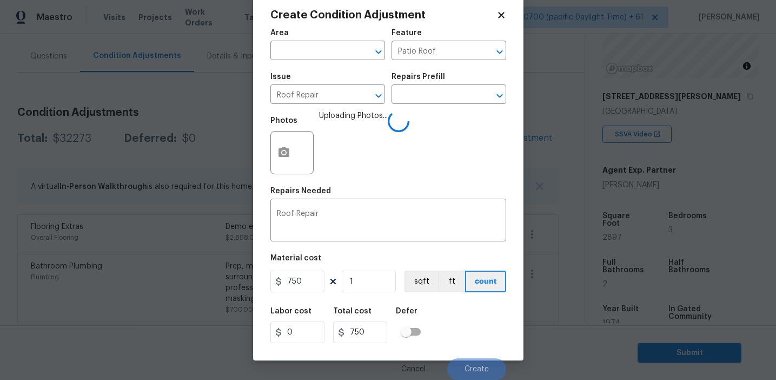
click at [469, 338] on div "Labor cost 0 Total cost 750 Defer" at bounding box center [388, 325] width 236 height 49
click at [462, 336] on div "Labor cost 0 Total cost 750 Defer" at bounding box center [388, 325] width 236 height 49
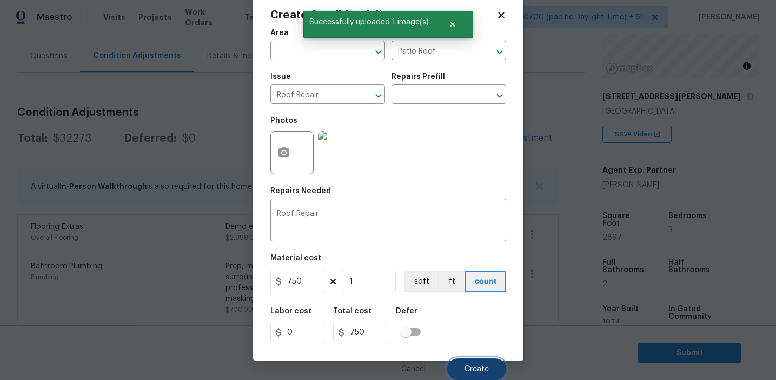
click at [469, 360] on button "Create" at bounding box center [476, 369] width 59 height 22
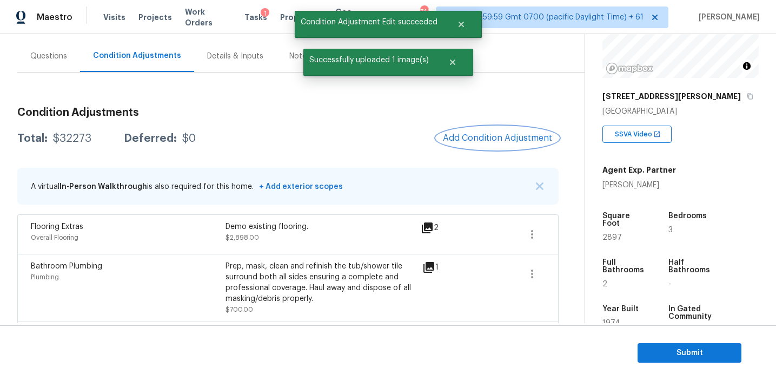
scroll to position [0, 0]
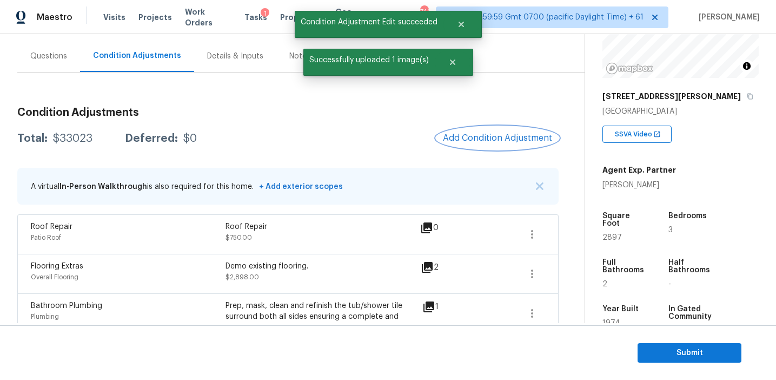
click at [477, 134] on span "Add Condition Adjustment" at bounding box center [497, 138] width 109 height 10
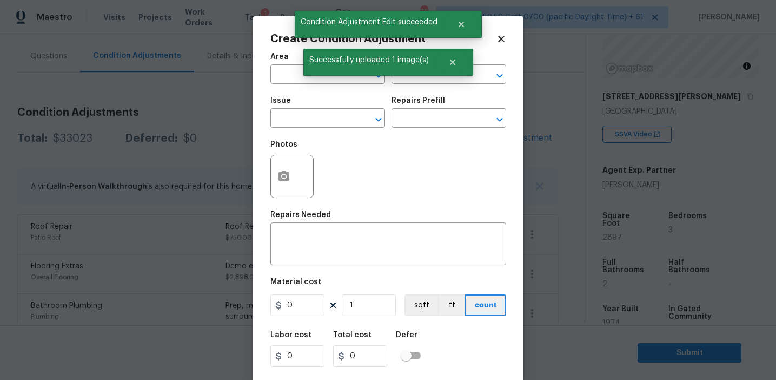
click at [226, 157] on body "Maestro Visits Projects Work Orders Tasks 1 Properties Geo Assignments 741 Tamp…" at bounding box center [388, 190] width 776 height 380
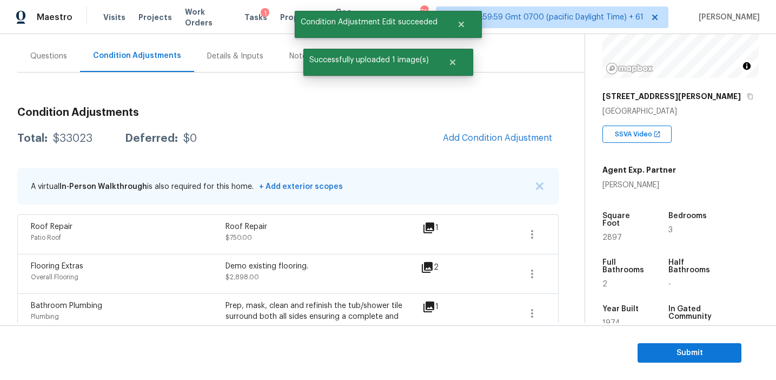
click at [287, 144] on div "Total: $33023 Deferred: $0 Add Condition Adjustment" at bounding box center [287, 139] width 541 height 24
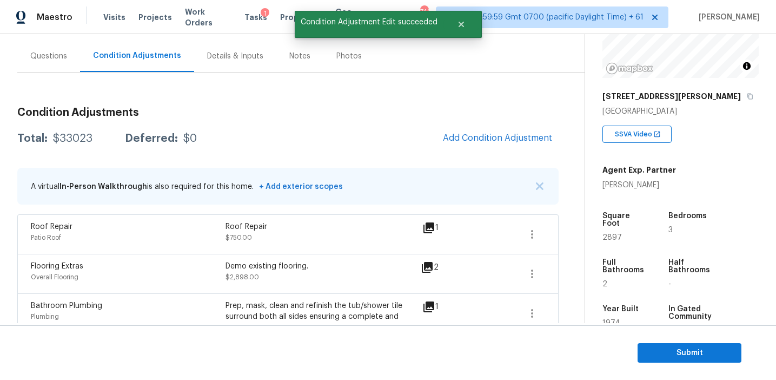
click at [457, 128] on span "Add Condition Adjustment" at bounding box center [497, 139] width 122 height 24
click at [457, 129] on span "Add Condition Adjustment" at bounding box center [497, 139] width 122 height 24
click at [446, 138] on span "Add Condition Adjustment" at bounding box center [497, 138] width 109 height 10
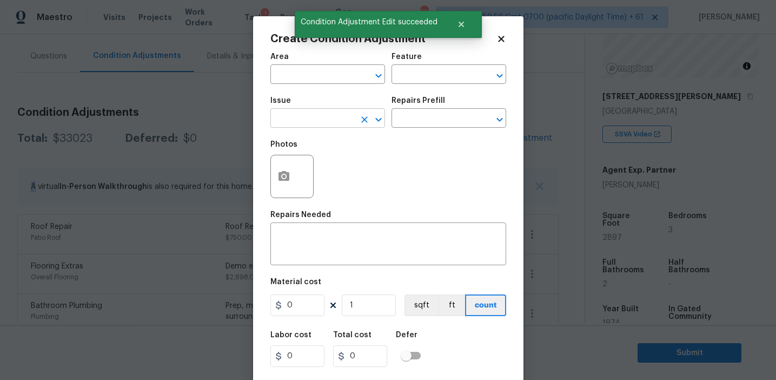
click at [298, 119] on input "text" at bounding box center [312, 119] width 84 height 17
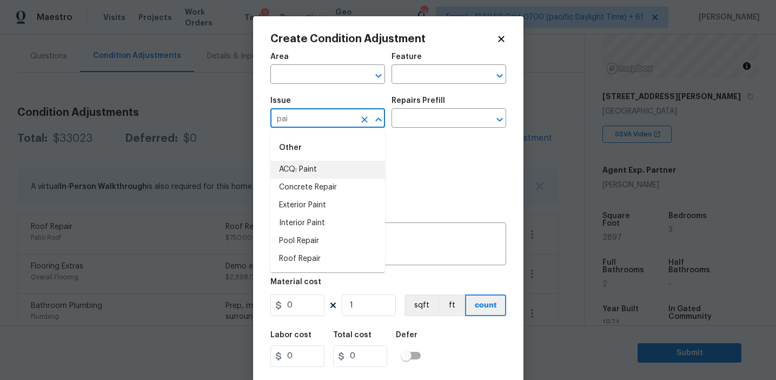
click at [322, 168] on li "ACQ: Paint" at bounding box center [327, 170] width 115 height 18
type input "ACQ: Paint"
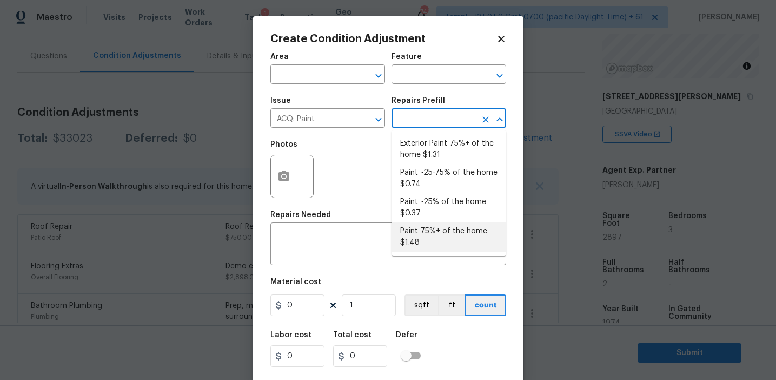
click at [414, 236] on li "Paint 75%+ of the home $1.48" at bounding box center [449, 236] width 115 height 29
type input "Acquisition"
type textarea "Acquisition Scope: 75%+ of the home will likely require interior paint"
type input "1.48"
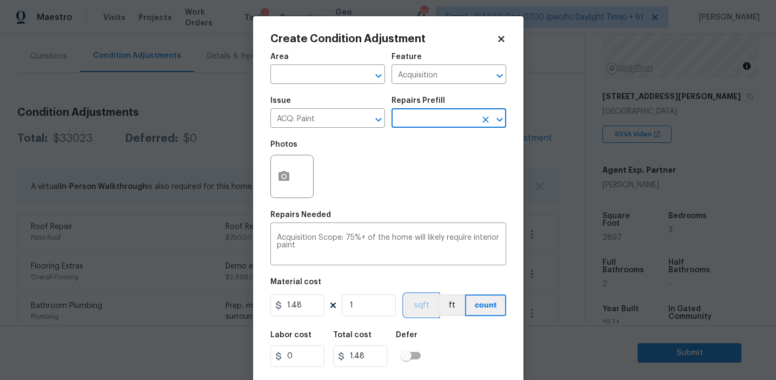
click at [422, 306] on button "sqft" at bounding box center [422, 305] width 34 height 22
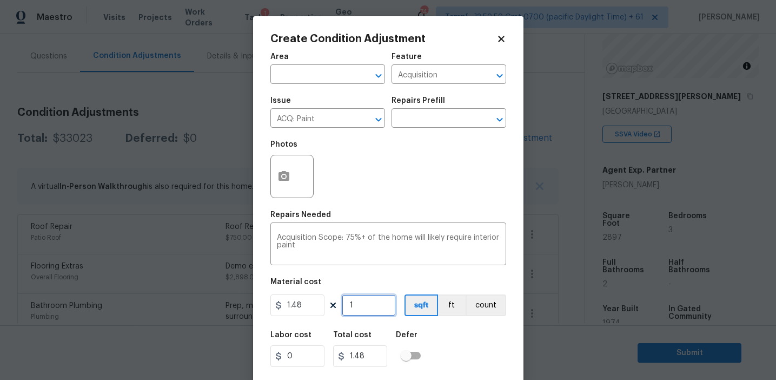
click at [372, 306] on input "1" at bounding box center [369, 305] width 54 height 22
type input "0"
type input "2"
type input "2.96"
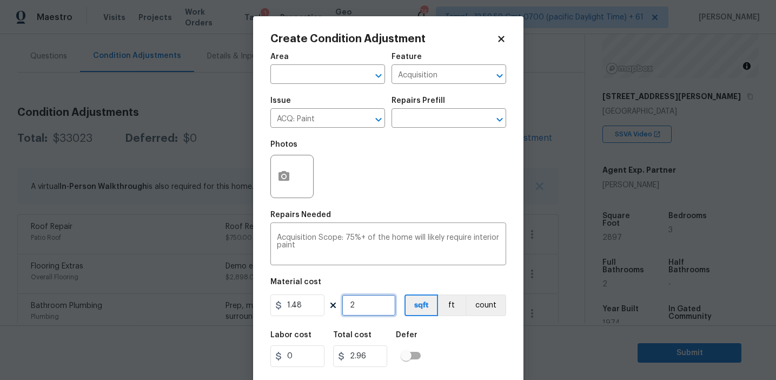
type input "28"
type input "41.44"
type input "289"
type input "427.72"
type input "2897"
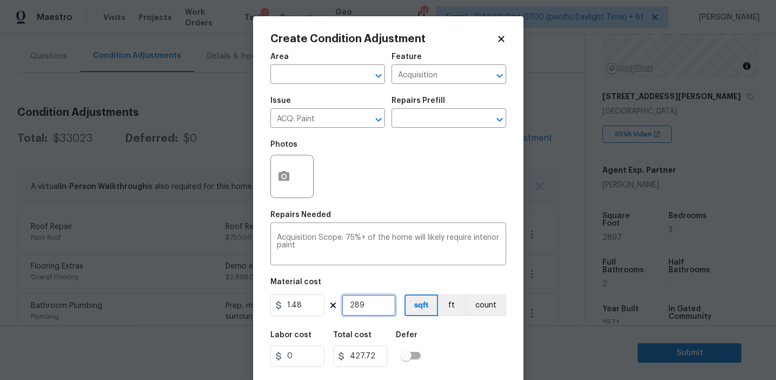
type input "4287.56"
type input "2897"
click at [290, 180] on button "button" at bounding box center [284, 176] width 26 height 42
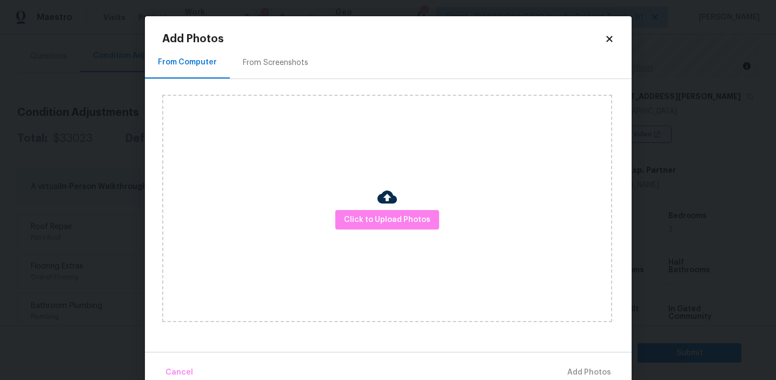
click at [281, 53] on div "From Screenshots" at bounding box center [275, 63] width 91 height 32
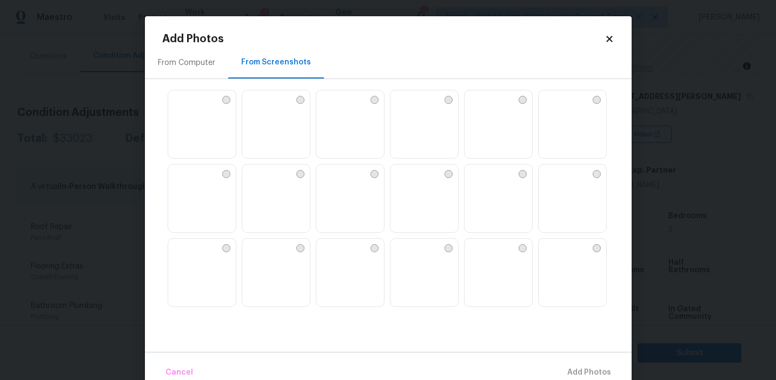
click at [280, 128] on img at bounding box center [276, 124] width 68 height 69
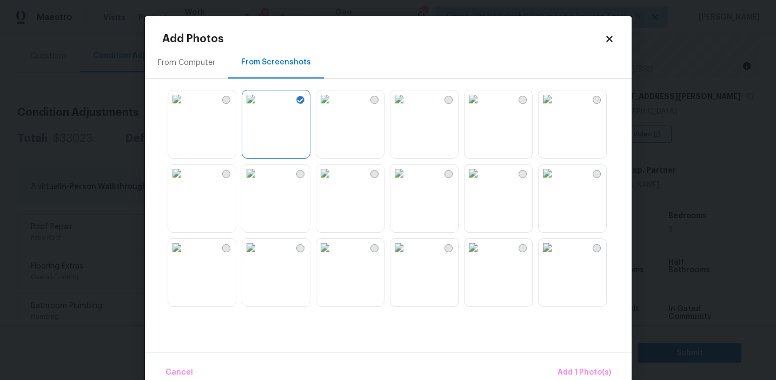
click at [408, 108] on img at bounding box center [399, 98] width 17 height 17
click at [408, 182] on img at bounding box center [399, 172] width 17 height 17
click at [408, 256] on img at bounding box center [399, 247] width 17 height 17
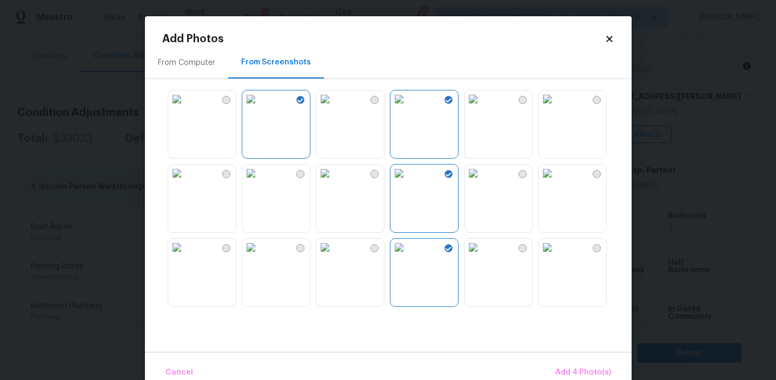
click at [482, 256] on img at bounding box center [473, 247] width 17 height 17
click at [556, 256] on img at bounding box center [547, 247] width 17 height 17
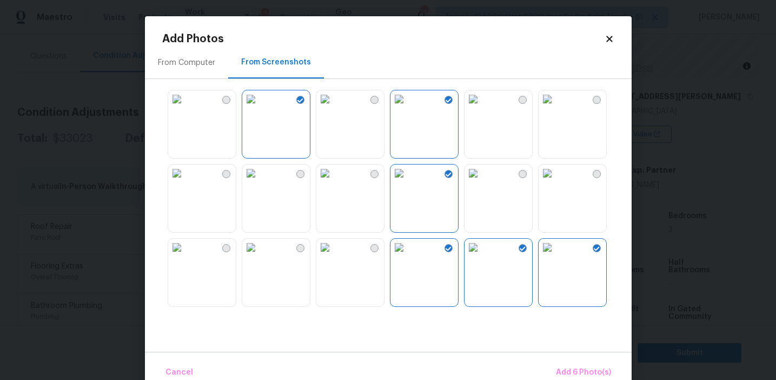
click at [330, 256] on img at bounding box center [324, 247] width 17 height 17
click at [581, 368] on span "Add 7 Photo(s)" at bounding box center [583, 373] width 55 height 14
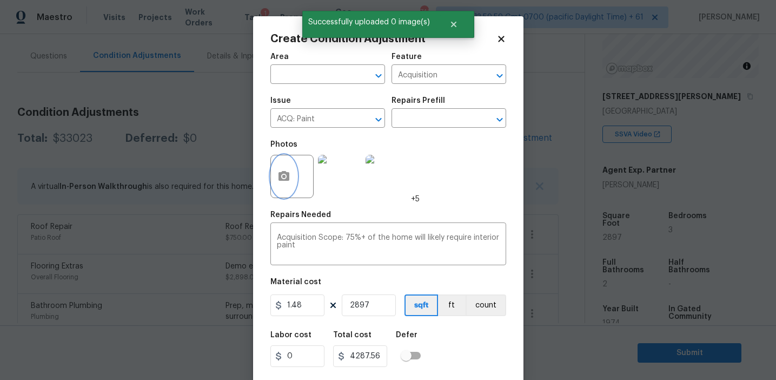
scroll to position [24, 0]
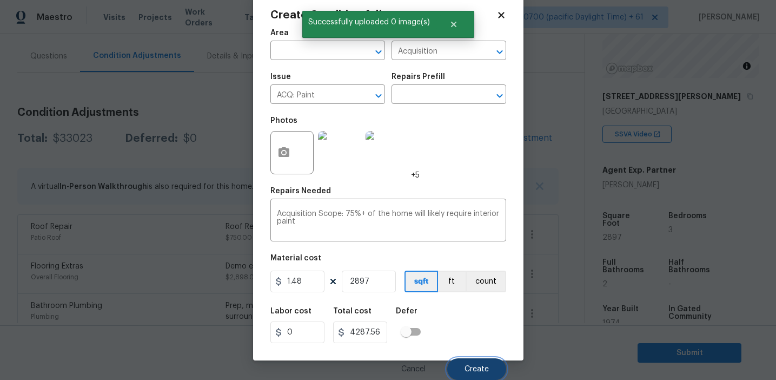
click at [464, 362] on button "Create" at bounding box center [476, 369] width 59 height 22
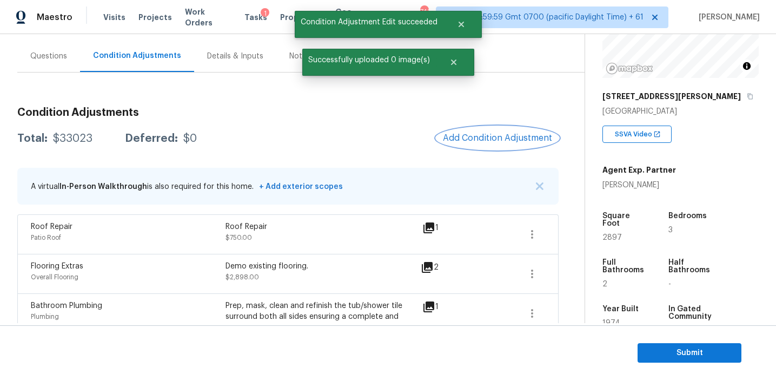
scroll to position [0, 0]
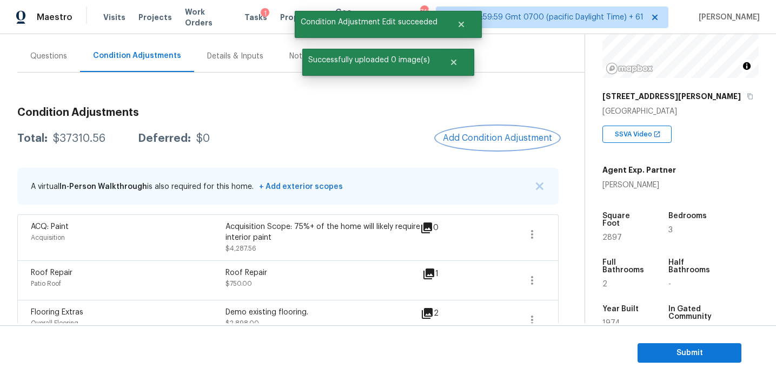
click at [477, 137] on span "Add Condition Adjustment" at bounding box center [497, 138] width 109 height 10
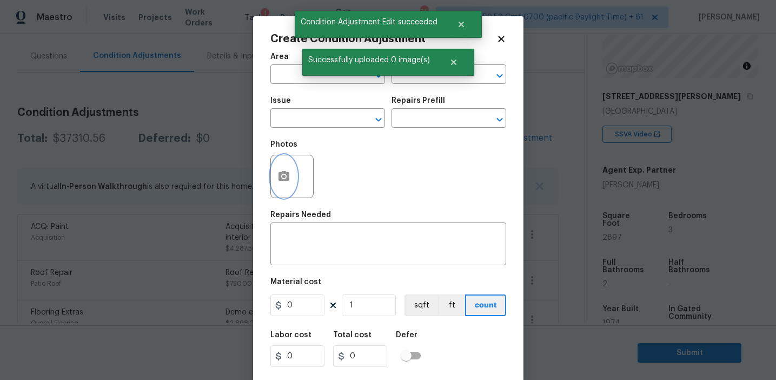
click at [282, 168] on button "button" at bounding box center [284, 176] width 26 height 42
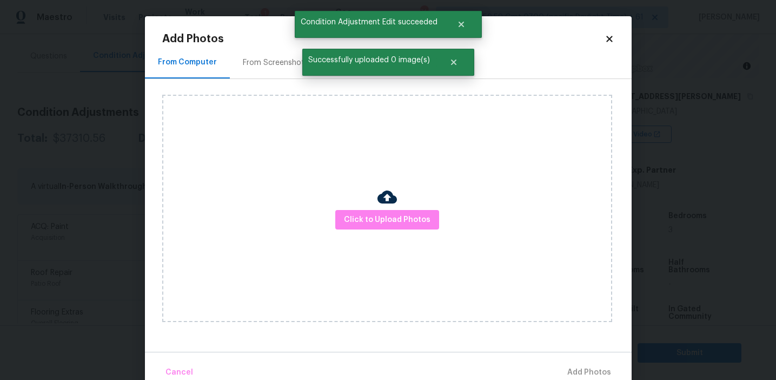
click at [290, 60] on div "From Screenshots" at bounding box center [275, 62] width 65 height 11
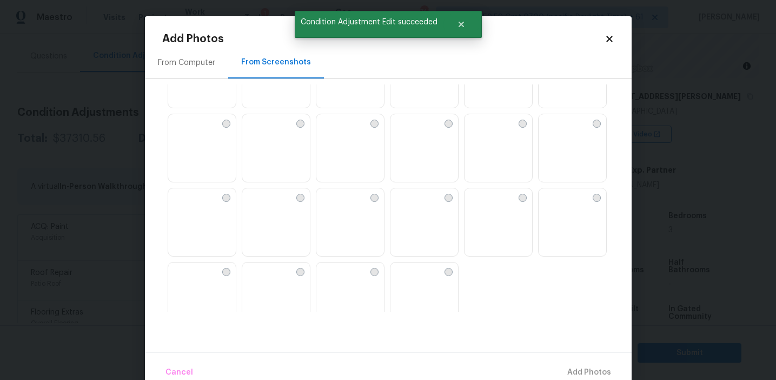
scroll to position [1033, 0]
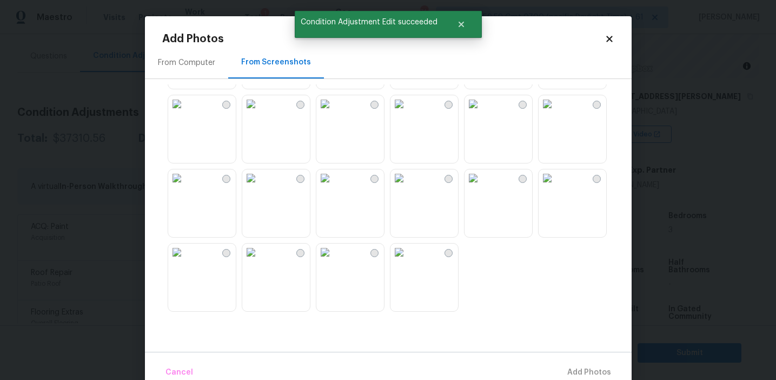
click at [334, 261] on img at bounding box center [324, 251] width 17 height 17
click at [408, 261] on img at bounding box center [399, 251] width 17 height 17
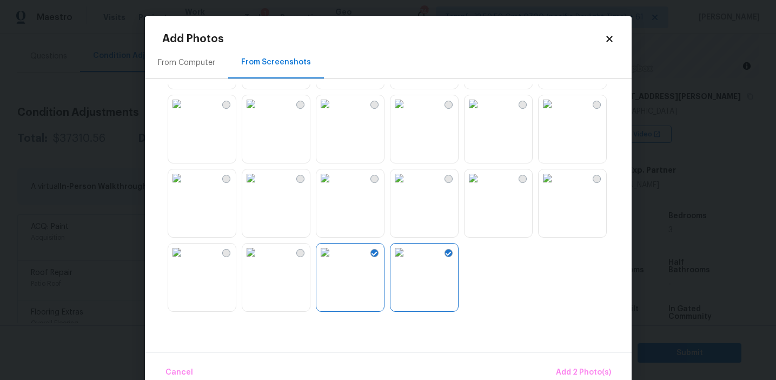
click at [398, 261] on img at bounding box center [399, 251] width 17 height 17
click at [260, 261] on img at bounding box center [250, 251] width 17 height 17
click at [260, 187] on img at bounding box center [250, 177] width 17 height 17
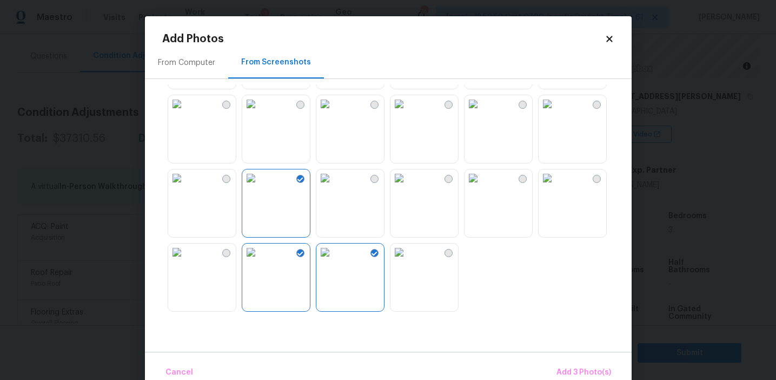
click at [186, 187] on img at bounding box center [176, 177] width 17 height 17
click at [408, 187] on img at bounding box center [399, 177] width 17 height 17
click at [482, 113] on img at bounding box center [473, 103] width 17 height 17
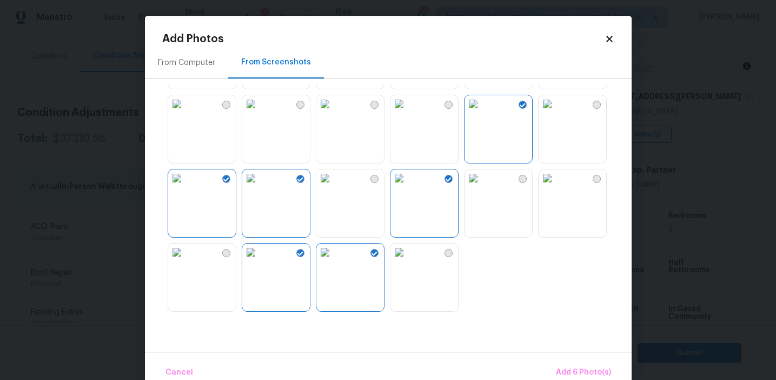
click at [556, 113] on img at bounding box center [547, 103] width 17 height 17
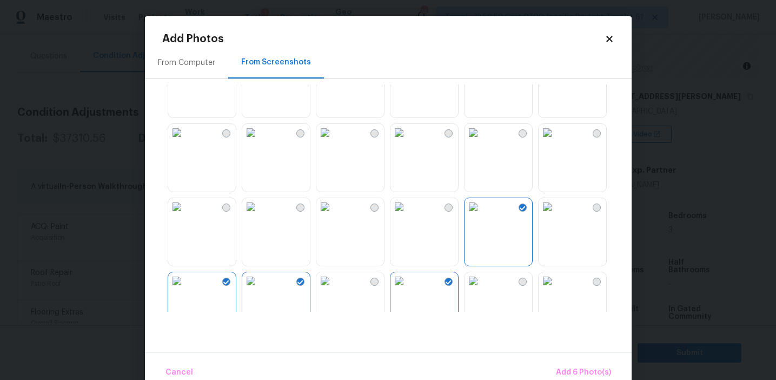
scroll to position [897, 0]
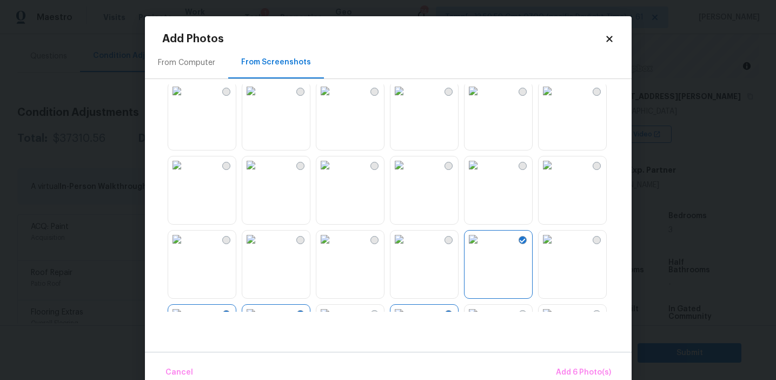
click at [334, 174] on img at bounding box center [324, 164] width 17 height 17
click at [408, 174] on img at bounding box center [399, 164] width 17 height 17
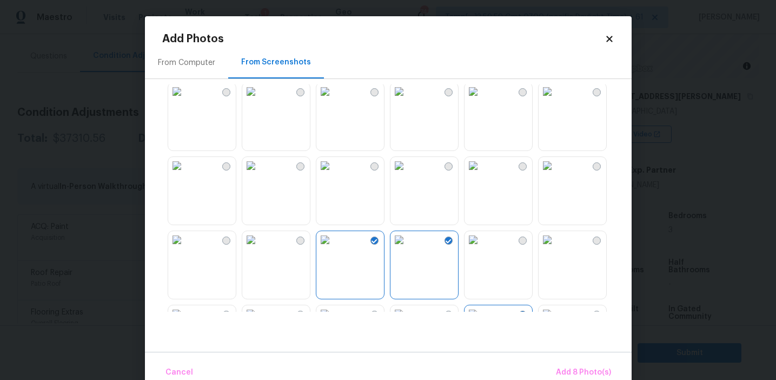
click at [482, 174] on img at bounding box center [473, 165] width 17 height 17
click at [537, 259] on div at bounding box center [396, 197] width 469 height 227
click at [556, 248] on img at bounding box center [547, 239] width 17 height 17
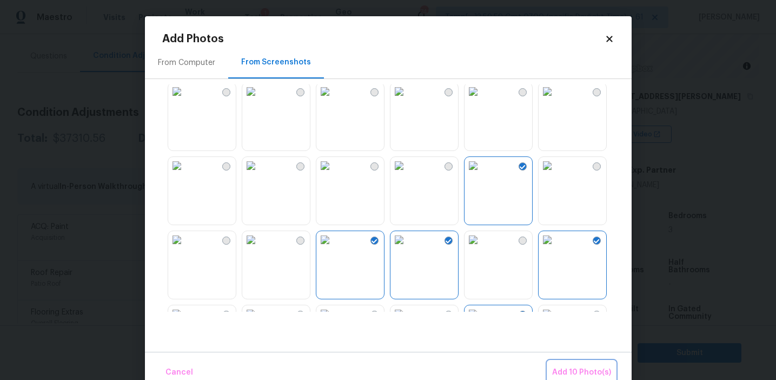
click at [571, 365] on button "Add 10 Photo(s)" at bounding box center [582, 372] width 68 height 23
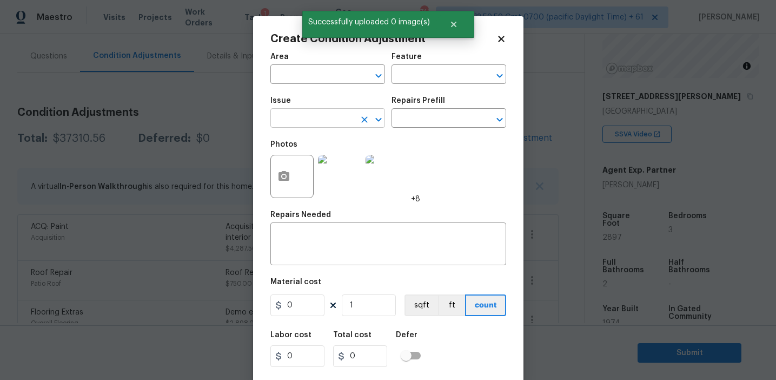
click at [322, 125] on input "text" at bounding box center [312, 119] width 84 height 17
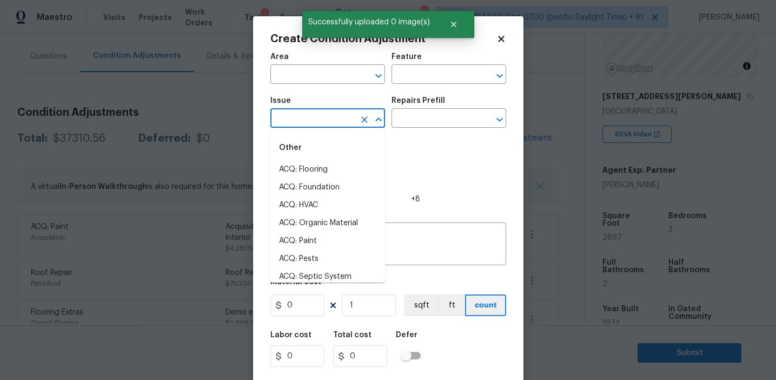
click at [326, 166] on li "ACQ: Flooring" at bounding box center [327, 170] width 115 height 18
type input "ACQ: Flooring"
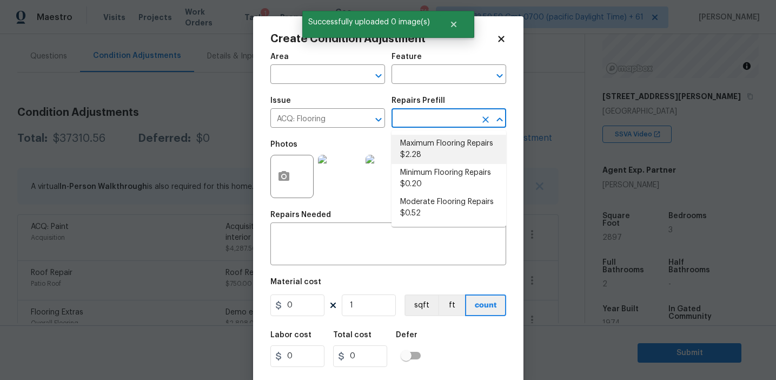
click at [427, 148] on li "Maximum Flooring Repairs $2.28" at bounding box center [449, 149] width 115 height 29
type input "Acquisition"
type textarea "Acquisition Scope: Maximum flooring repairs"
type input "2.28"
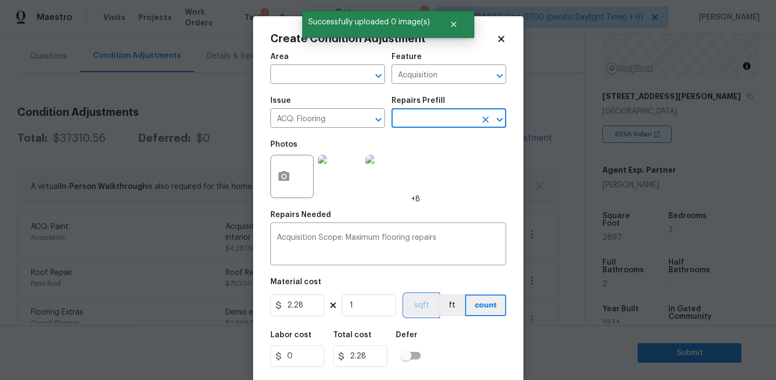
click at [421, 305] on button "sqft" at bounding box center [422, 305] width 34 height 22
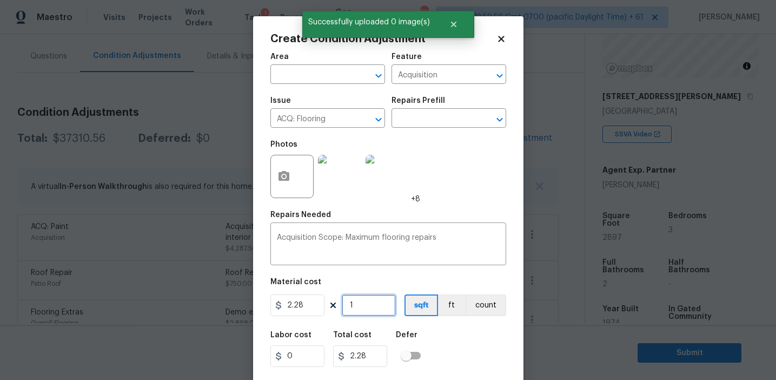
click at [343, 302] on input "1" at bounding box center [369, 305] width 54 height 22
type input "0"
paste input "2897"
type input "2897"
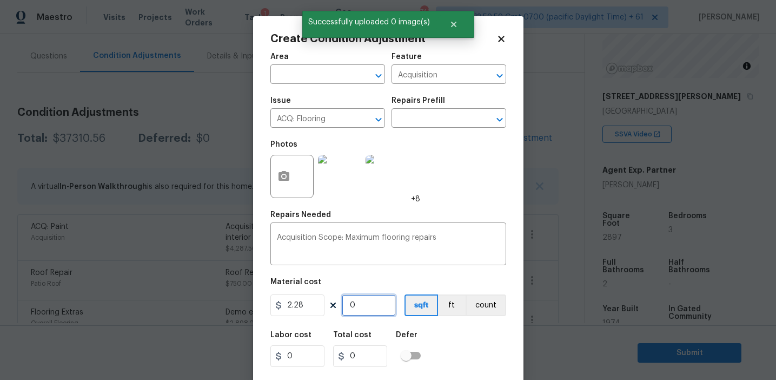
type input "6605.16"
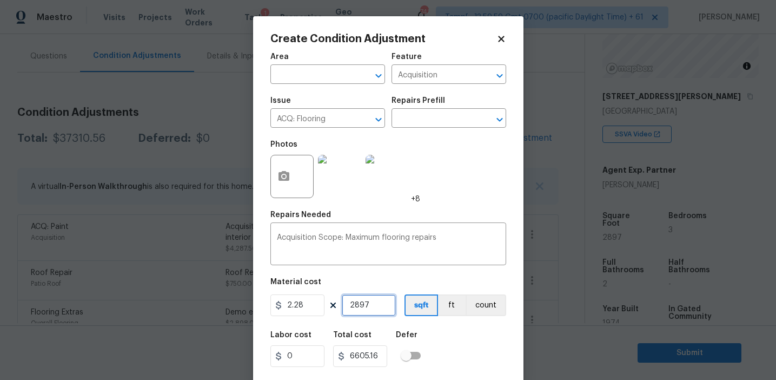
type input "2897"
click at [299, 303] on input "2.28" at bounding box center [297, 305] width 54 height 22
type input "2.8"
type input "8111.6"
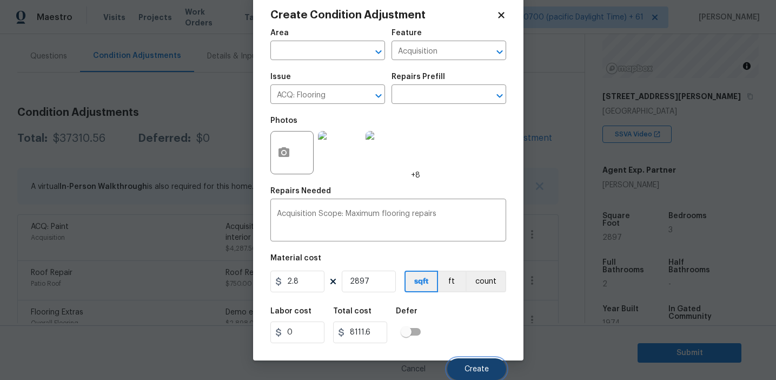
click at [464, 360] on button "Create" at bounding box center [476, 369] width 59 height 22
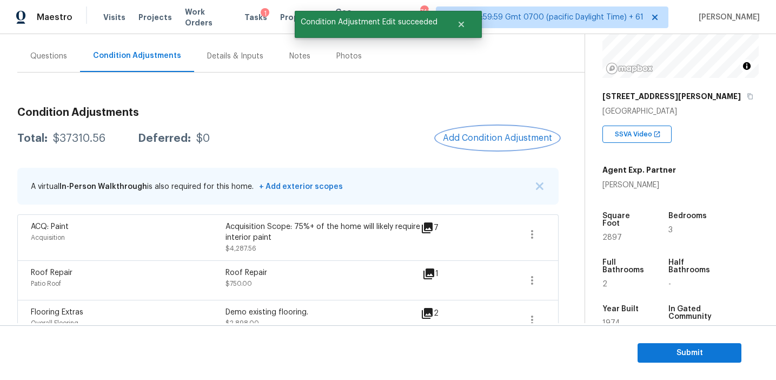
scroll to position [0, 0]
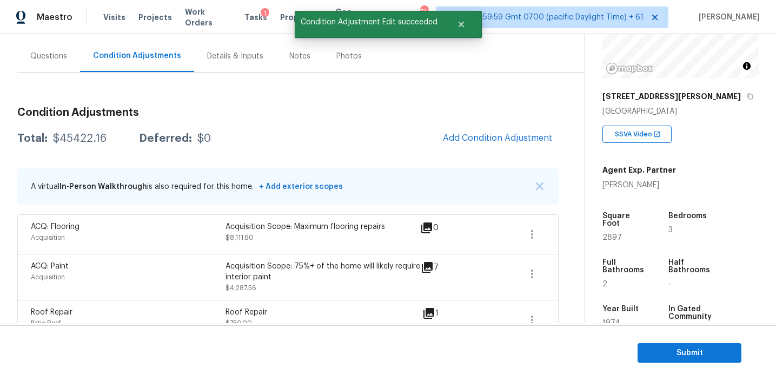
click at [83, 136] on div "$45422.16" at bounding box center [80, 138] width 54 height 11
copy div "45422.16"
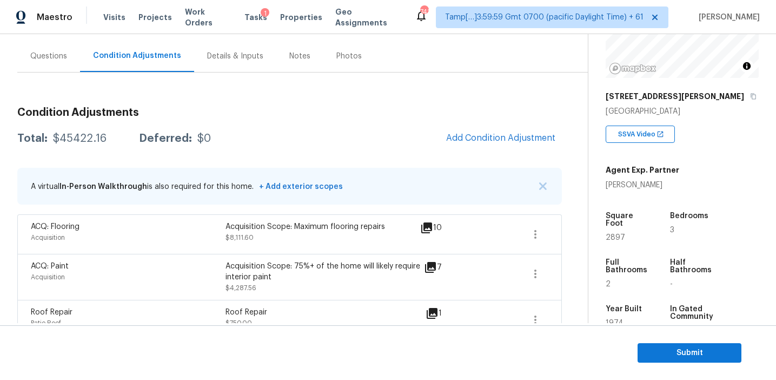
click at [213, 107] on h3 "Condition Adjustments" at bounding box center [289, 112] width 545 height 11
click at [70, 55] on div "Questions" at bounding box center [48, 56] width 63 height 32
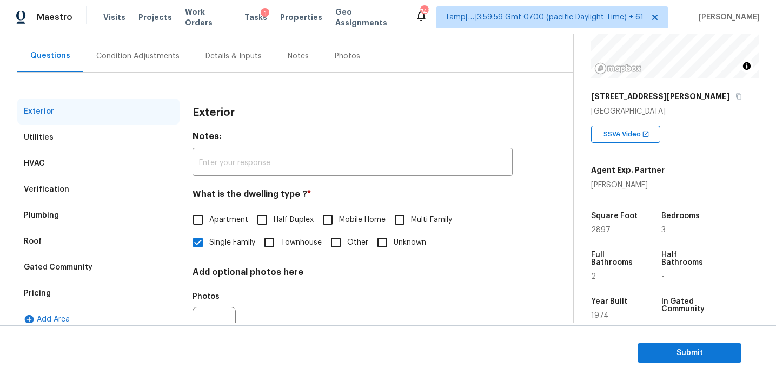
click at [88, 194] on div "Verification" at bounding box center [98, 189] width 162 height 26
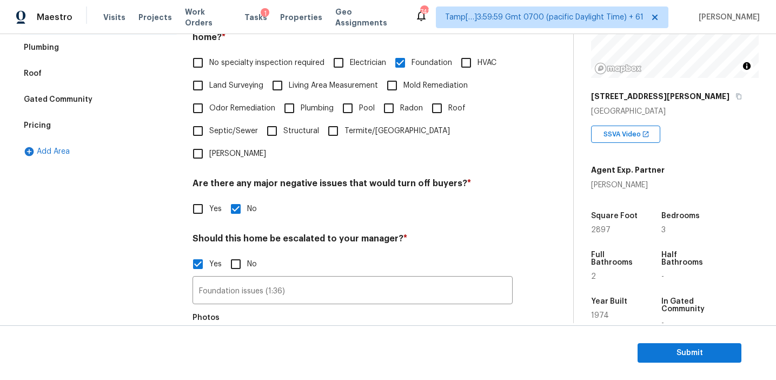
scroll to position [374, 0]
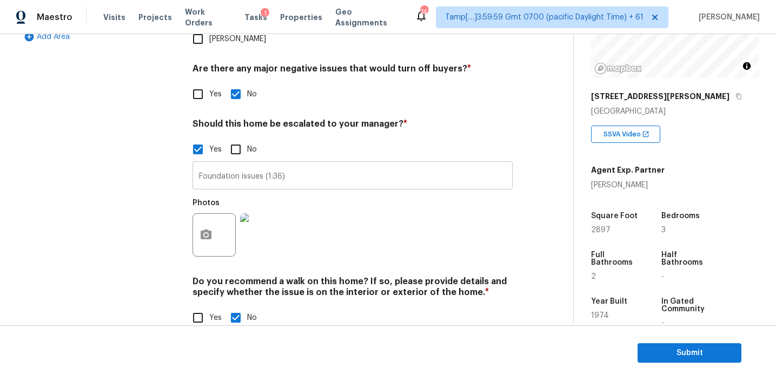
click at [221, 164] on input "Foundation issues (1:36)" at bounding box center [353, 176] width 320 height 25
click at [144, 157] on div "Exterior Utilities HVAC Verification Plumbing Roof Gated Community Pricing Add …" at bounding box center [98, 79] width 162 height 527
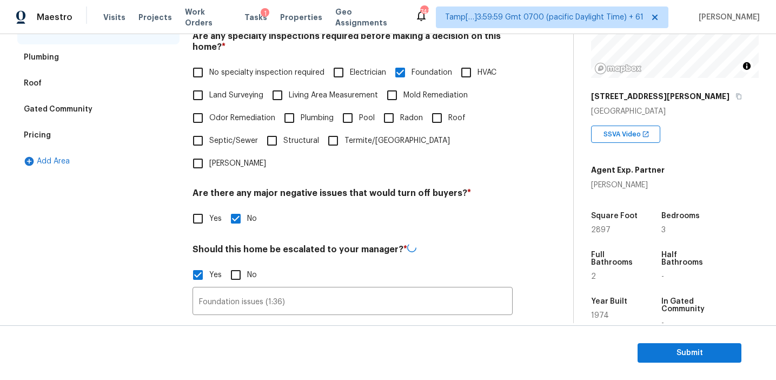
scroll to position [237, 0]
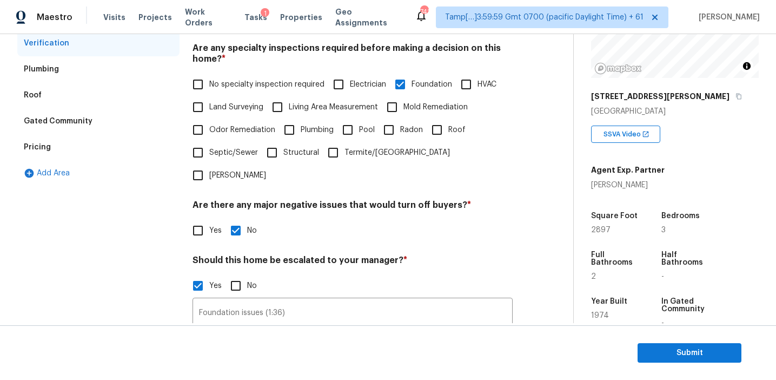
click at [109, 144] on div "Pricing" at bounding box center [98, 147] width 162 height 26
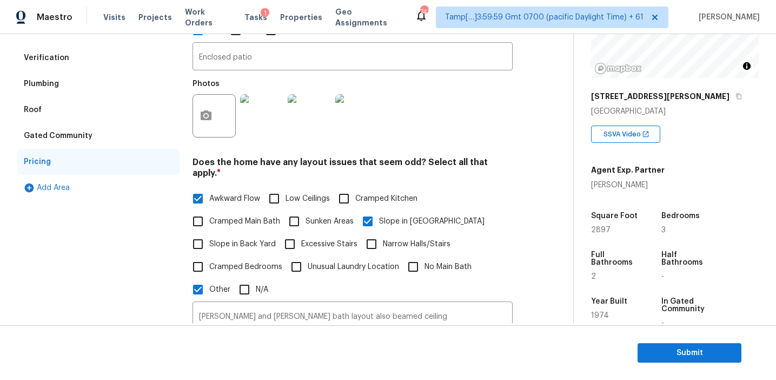
click at [103, 138] on div "Gated Community" at bounding box center [98, 136] width 162 height 26
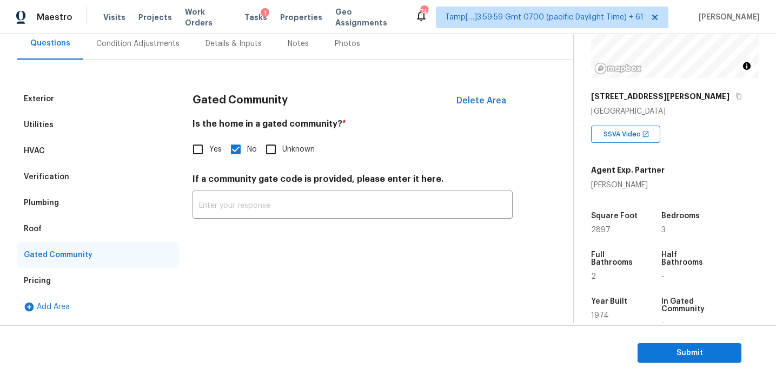
click at [66, 220] on div "Roof" at bounding box center [98, 229] width 162 height 26
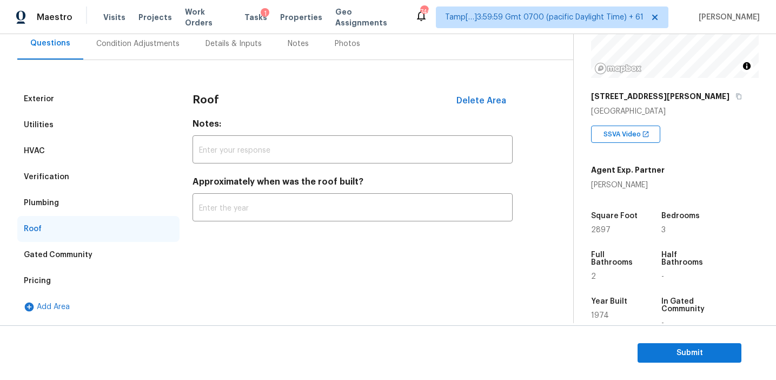
click at [66, 203] on div "Plumbing" at bounding box center [98, 203] width 162 height 26
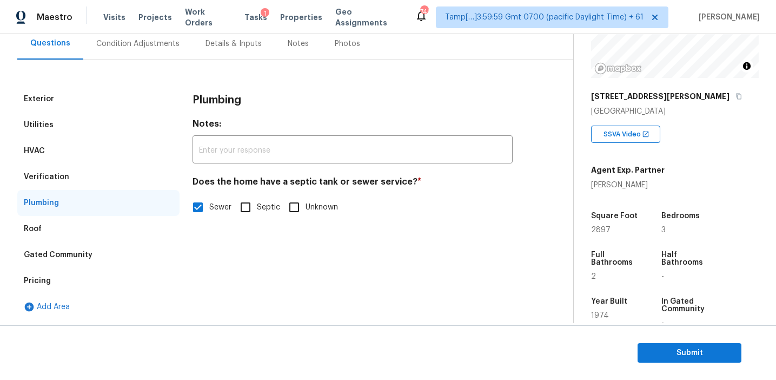
click at [67, 173] on div "Verification" at bounding box center [98, 177] width 162 height 26
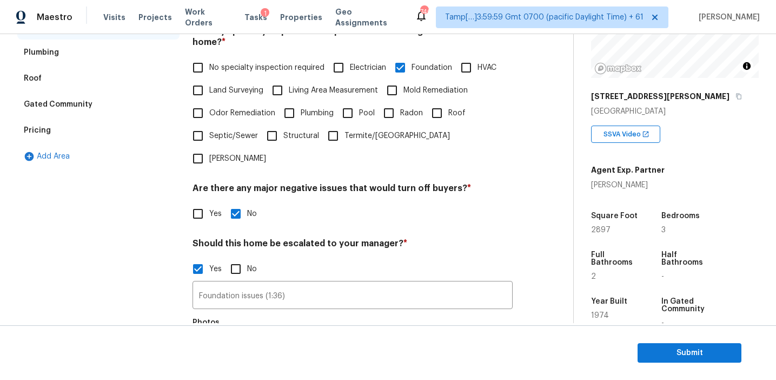
scroll to position [169, 0]
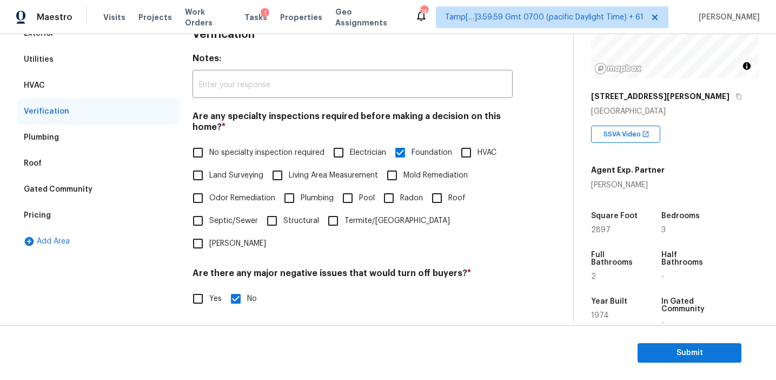
click at [91, 91] on div "HVAC" at bounding box center [98, 85] width 162 height 26
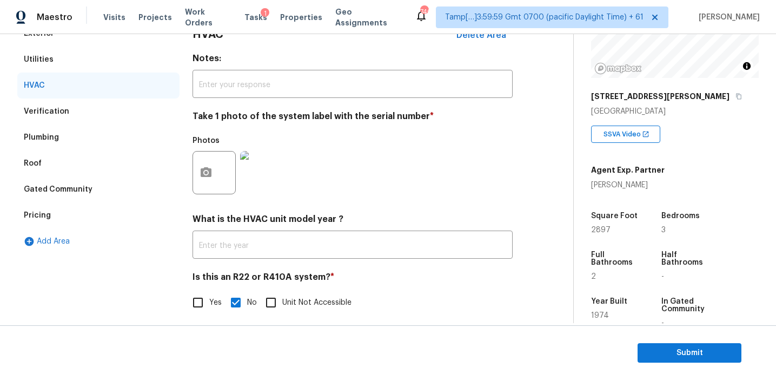
click at [64, 69] on div "Utilities" at bounding box center [98, 60] width 162 height 26
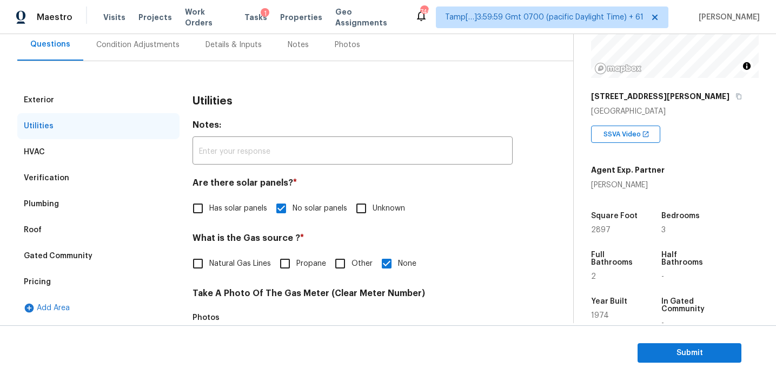
click at [61, 99] on div "Exterior" at bounding box center [98, 100] width 162 height 26
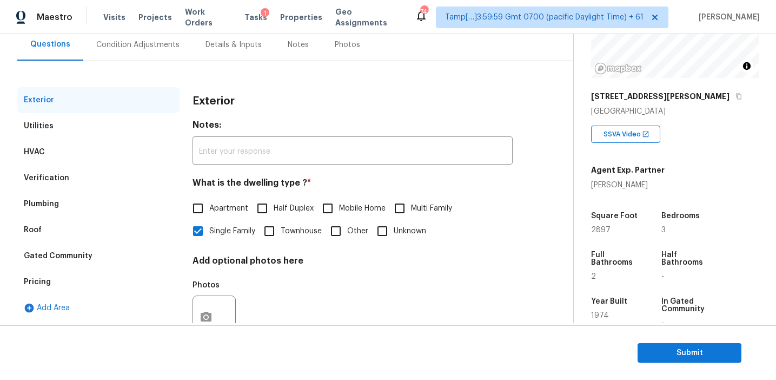
click at [141, 51] on div "Condition Adjustments" at bounding box center [137, 45] width 109 height 32
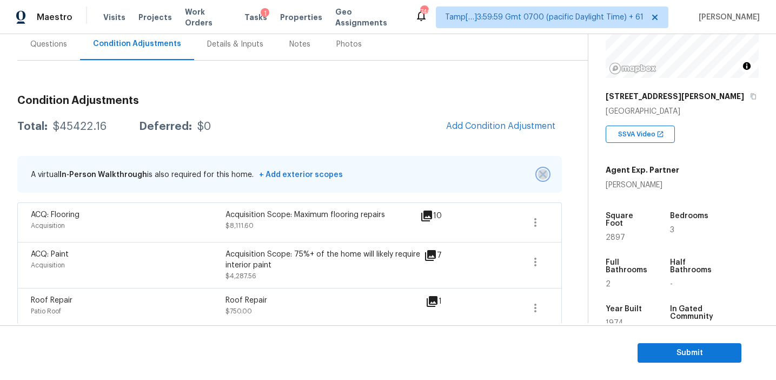
click at [538, 171] on button "button" at bounding box center [543, 174] width 11 height 11
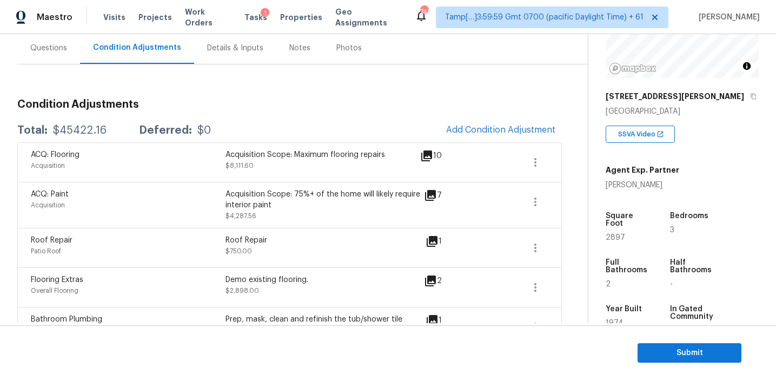
scroll to position [93, 0]
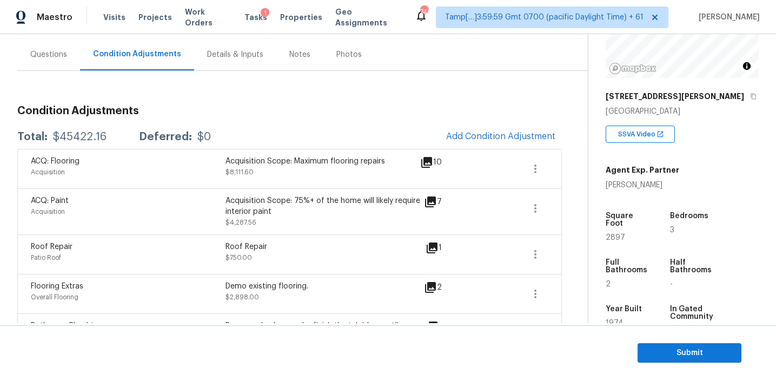
click at [367, 203] on div "Acquisition Scope: 75%+ of the home will likely require interior paint" at bounding box center [323, 206] width 195 height 22
click at [477, 257] on span at bounding box center [498, 254] width 42 height 26
click at [656, 348] on span "Submit" at bounding box center [689, 353] width 87 height 14
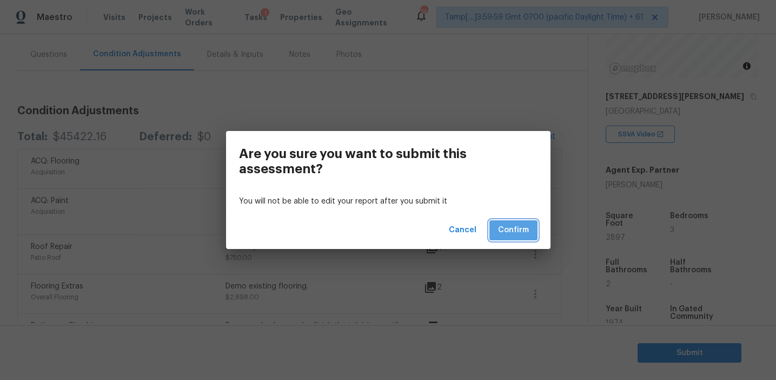
click at [513, 234] on span "Confirm" at bounding box center [513, 230] width 31 height 14
